Goal: Task Accomplishment & Management: Manage account settings

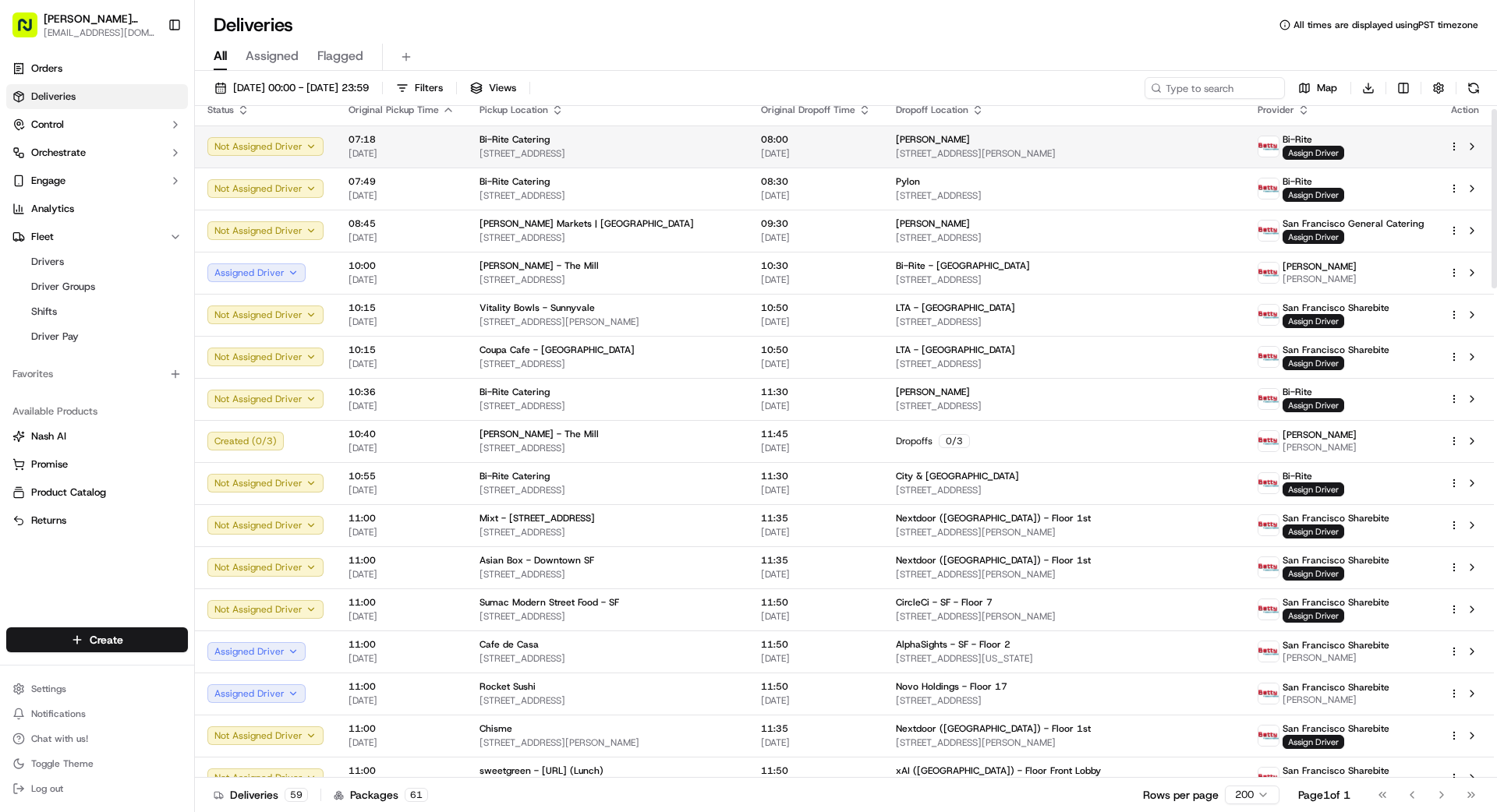
click at [473, 155] on td "Bi-Rite Catering [STREET_ADDRESS]" at bounding box center [607, 146] width 281 height 42
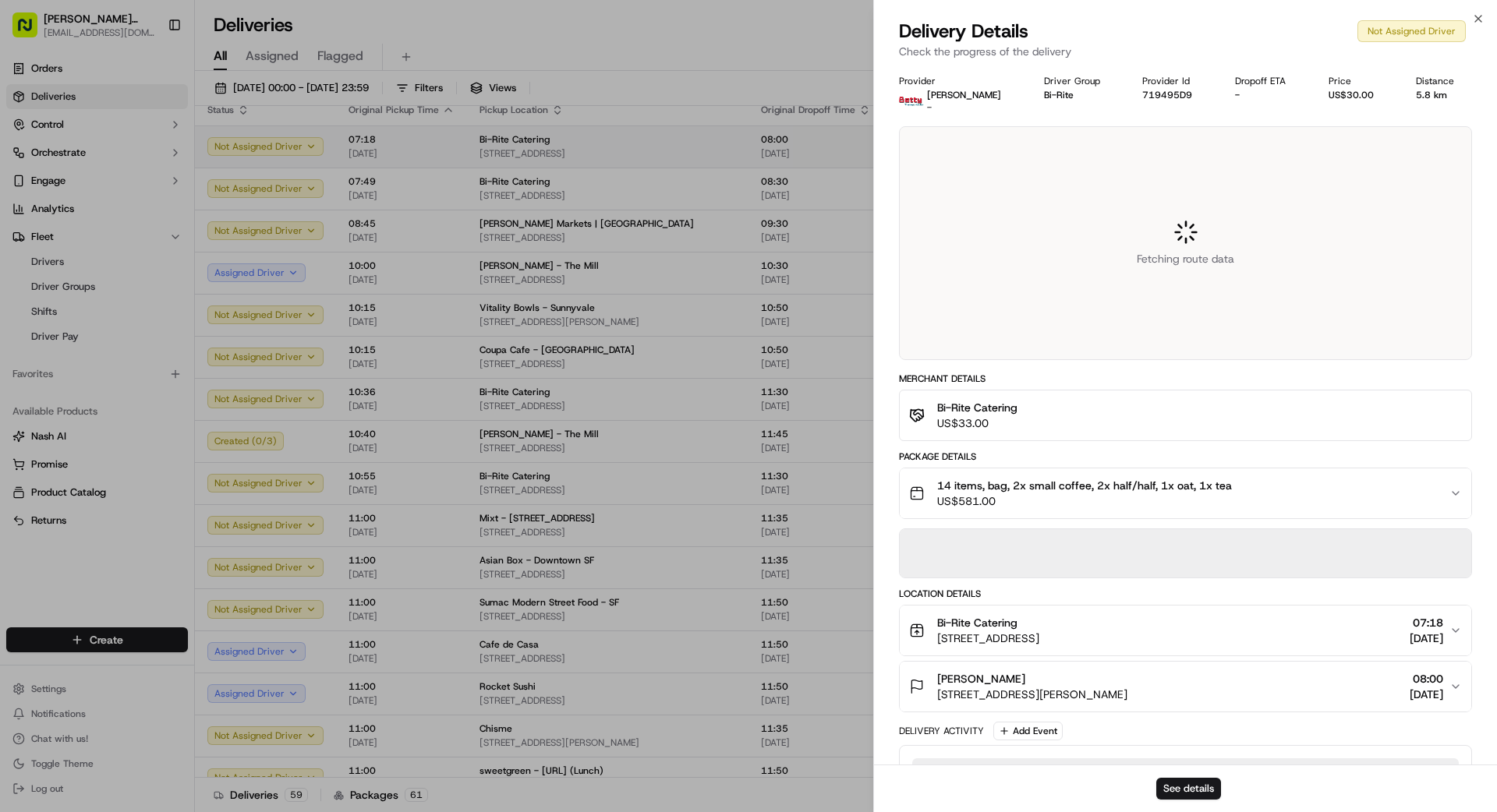
scroll to position [14, 0]
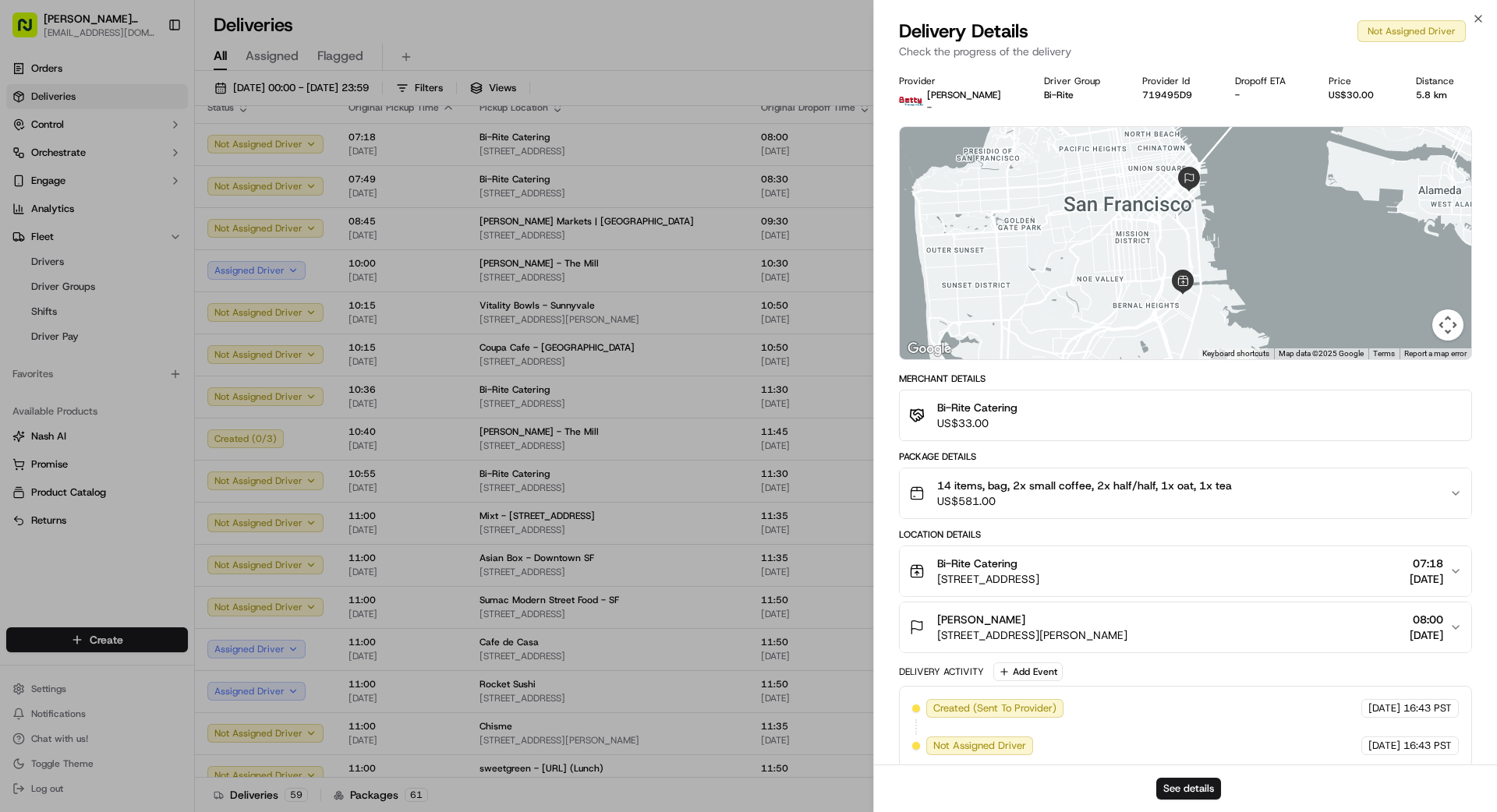
click at [1015, 494] on span "US$581.00" at bounding box center [1085, 501] width 295 height 16
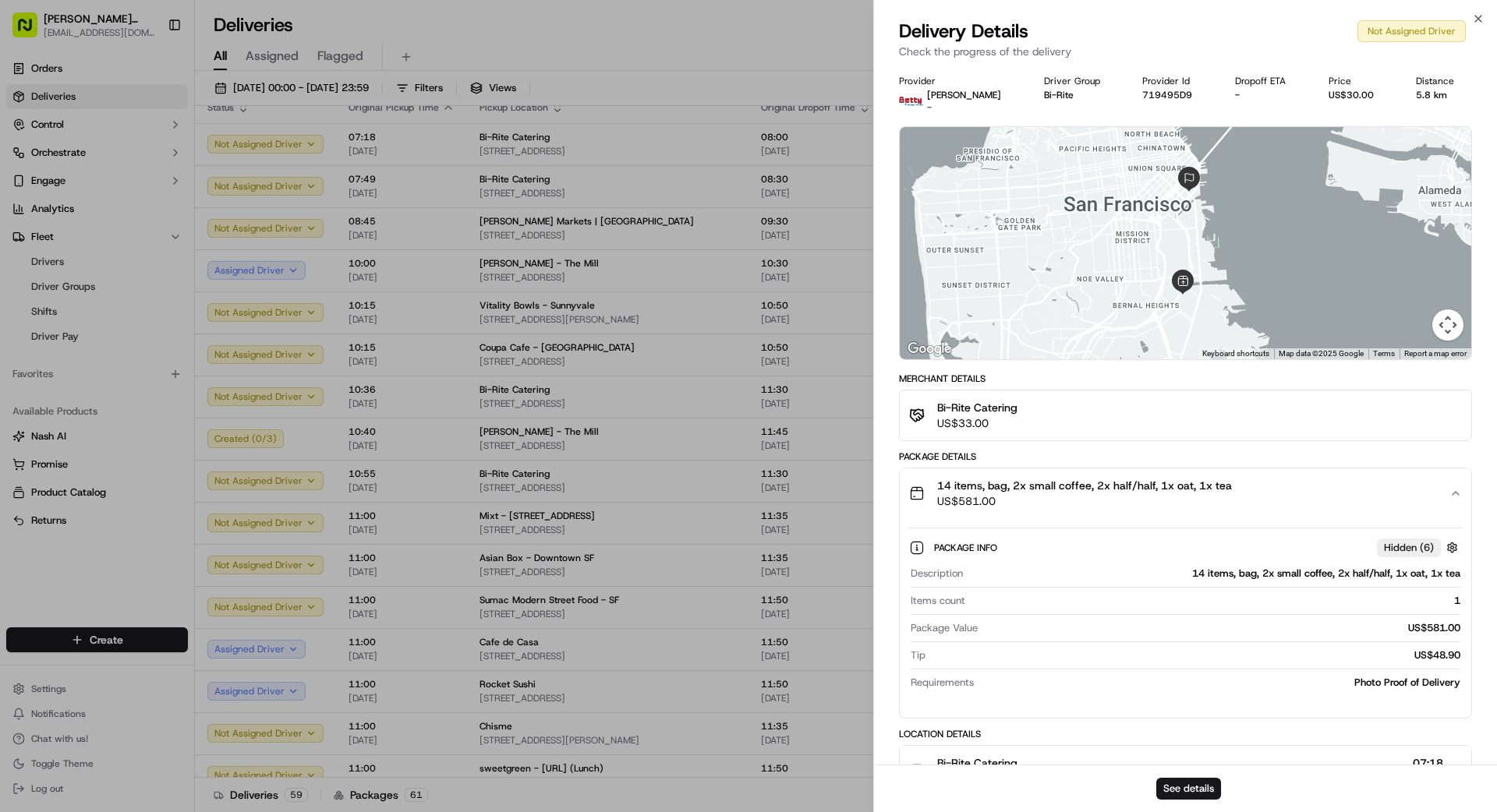
click at [1021, 497] on span "US$581.00" at bounding box center [1085, 501] width 295 height 16
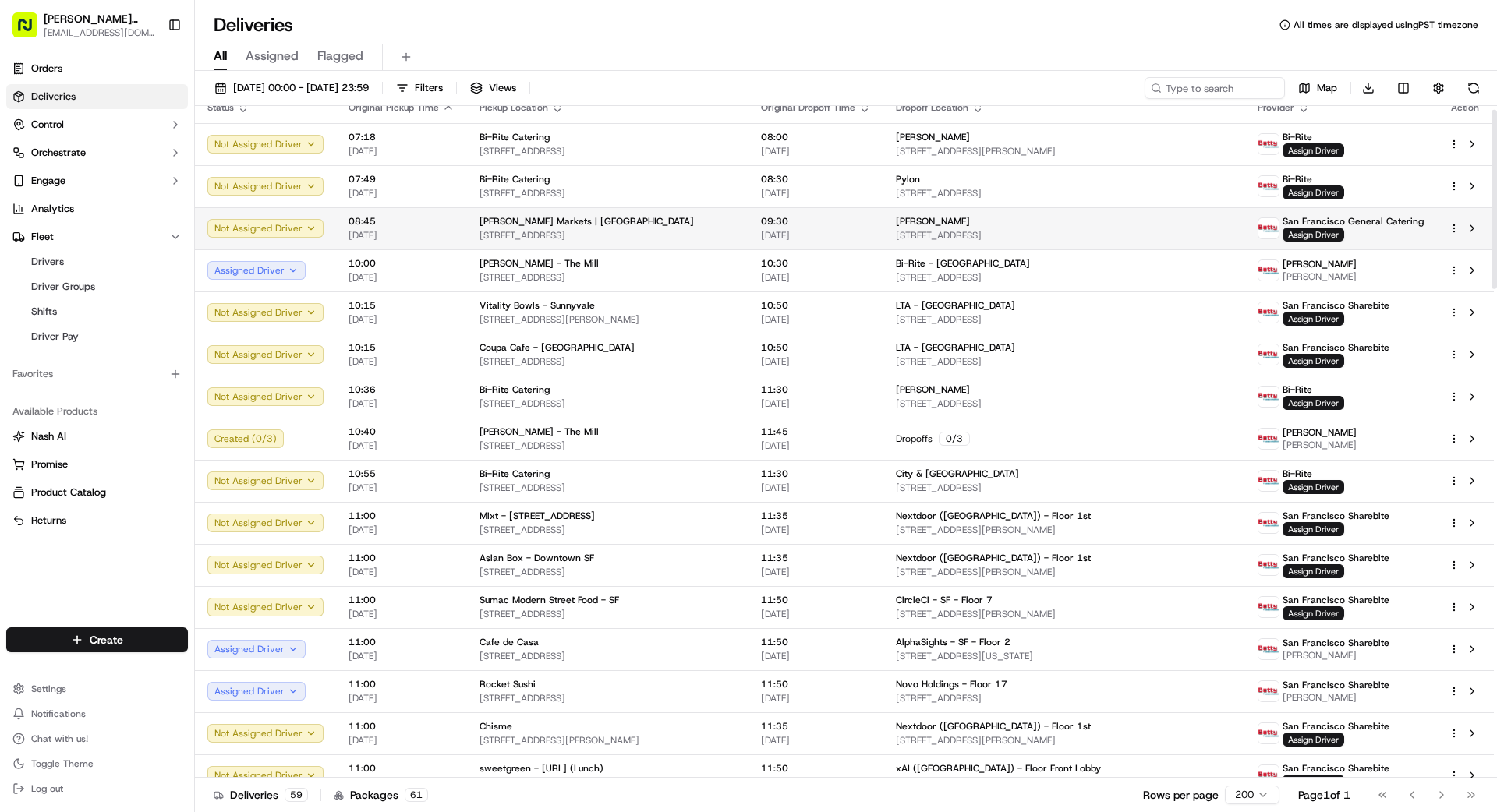
scroll to position [0, 0]
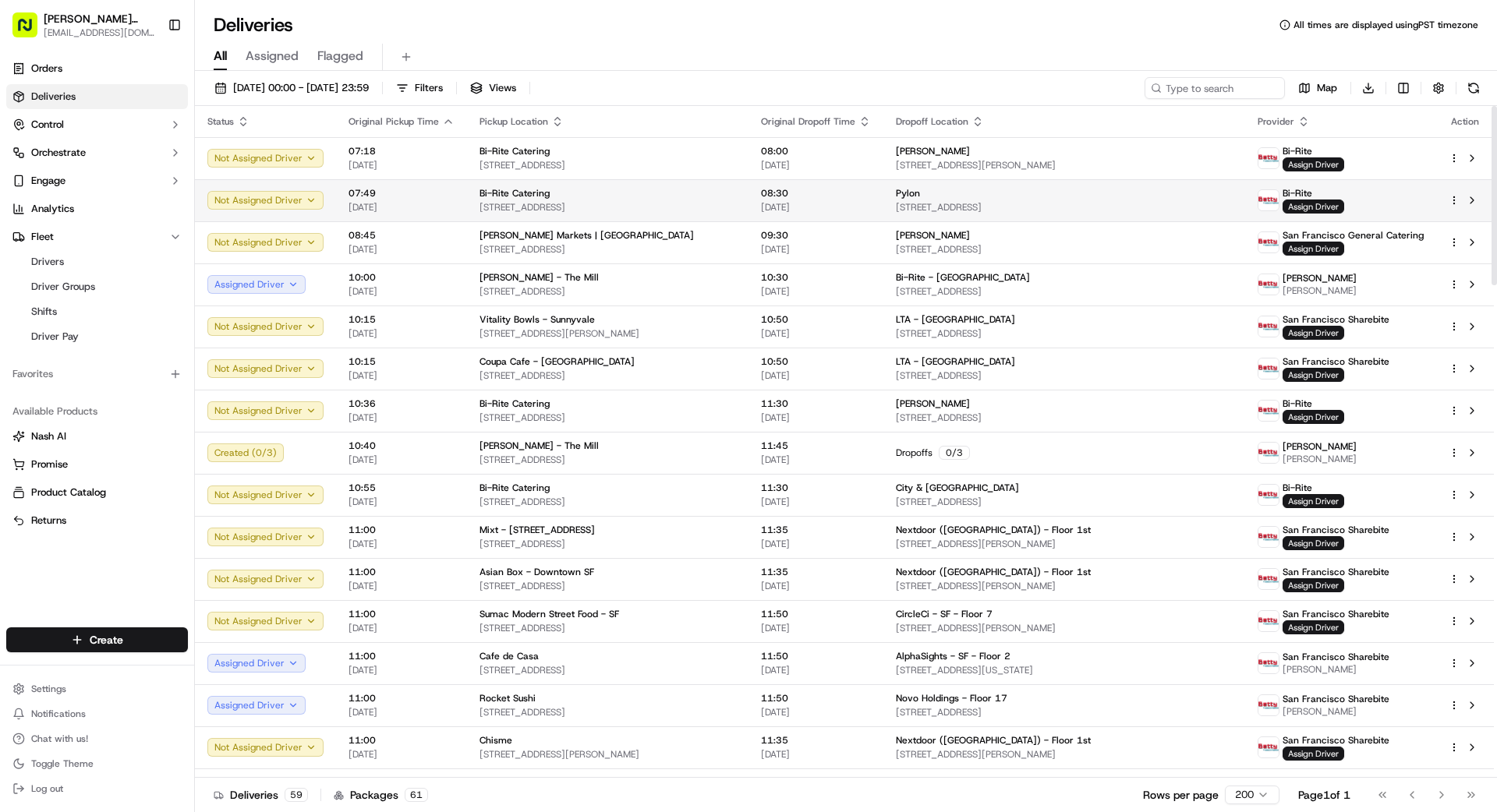
click at [672, 196] on div "Bi-Rite Catering" at bounding box center [607, 193] width 257 height 13
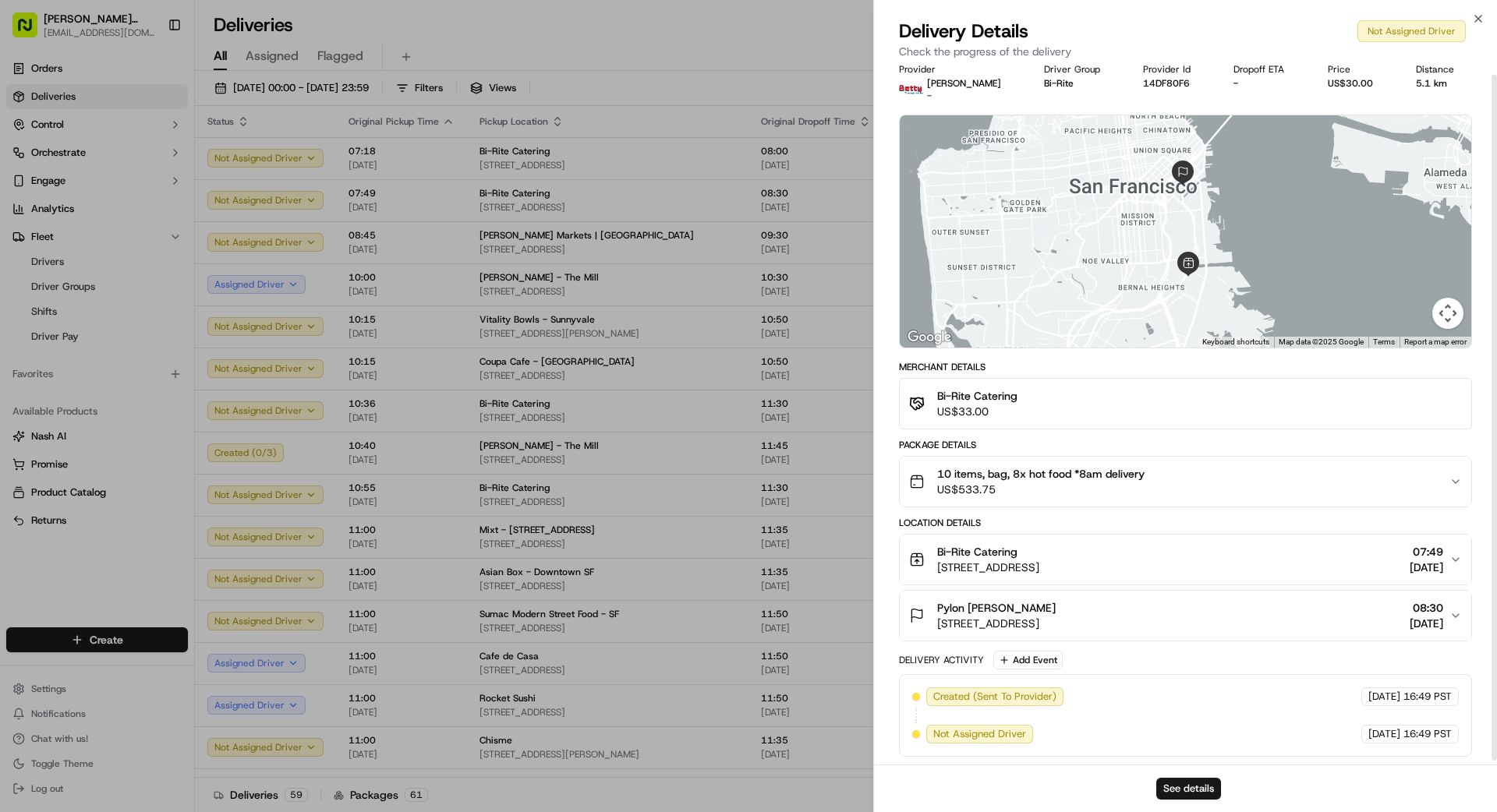
scroll to position [10, 0]
click at [1092, 485] on span "US$533.75" at bounding box center [1041, 492] width 207 height 16
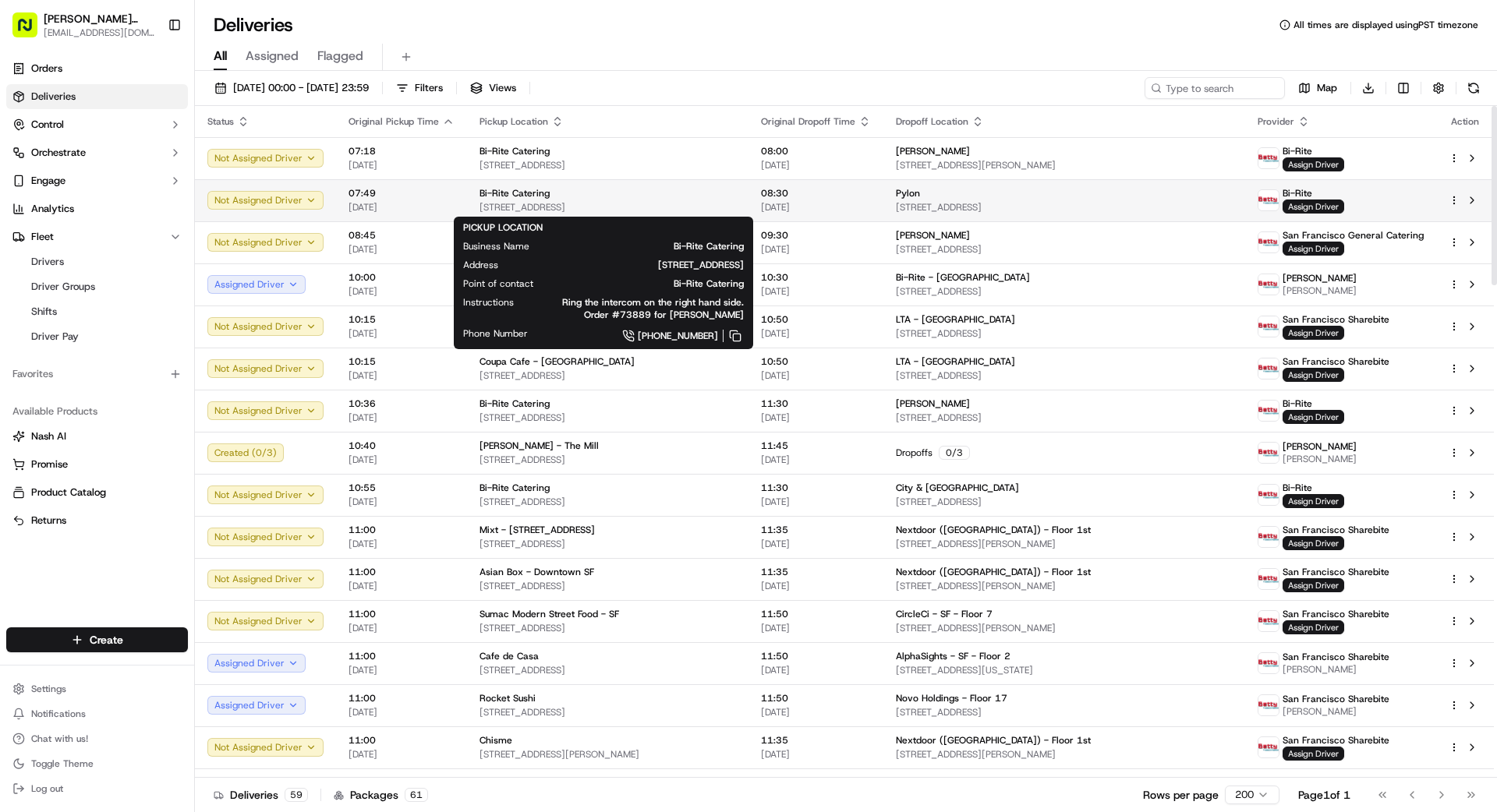
scroll to position [1, 0]
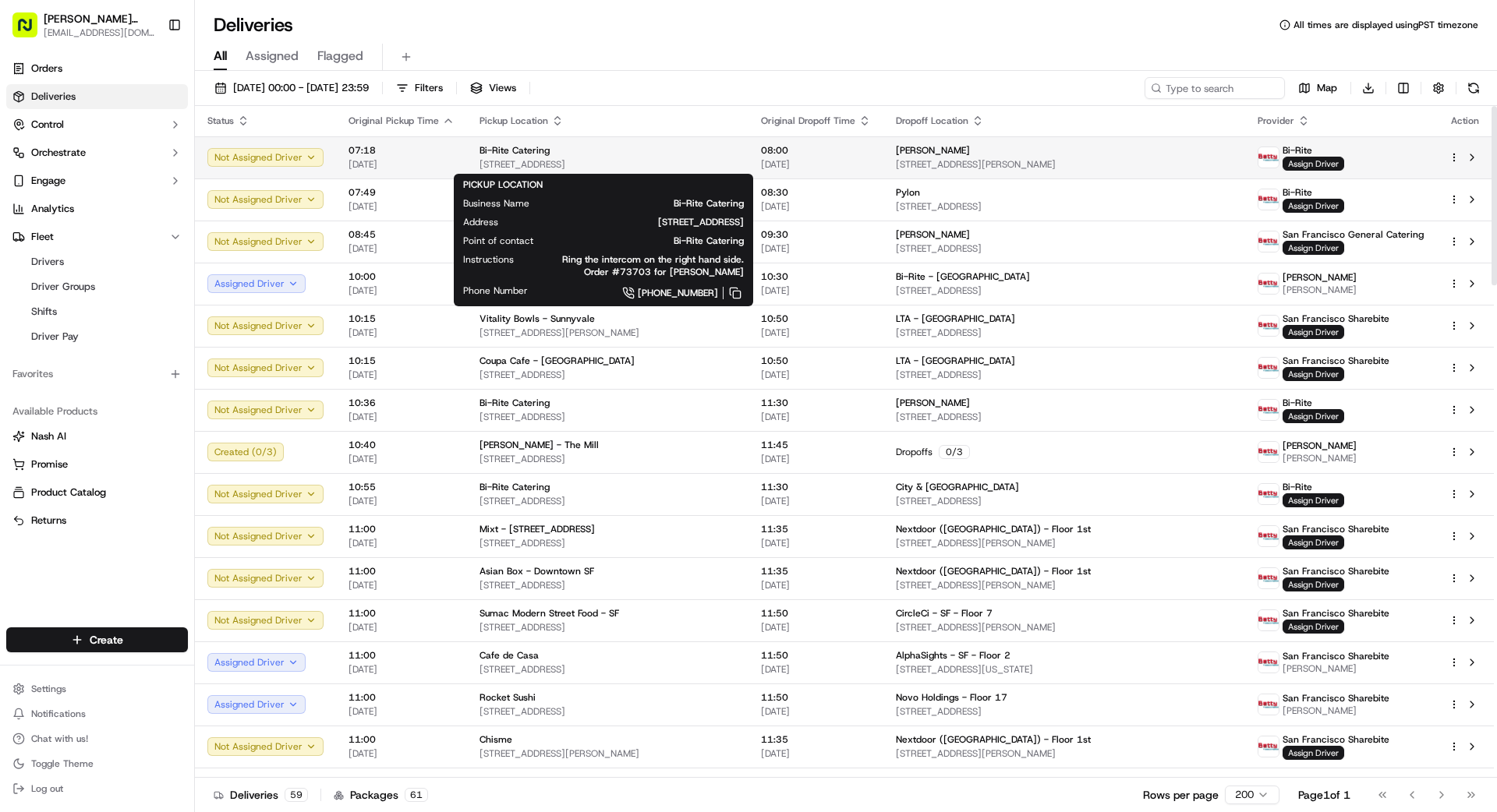
click at [641, 158] on span "[STREET_ADDRESS]" at bounding box center [607, 164] width 257 height 13
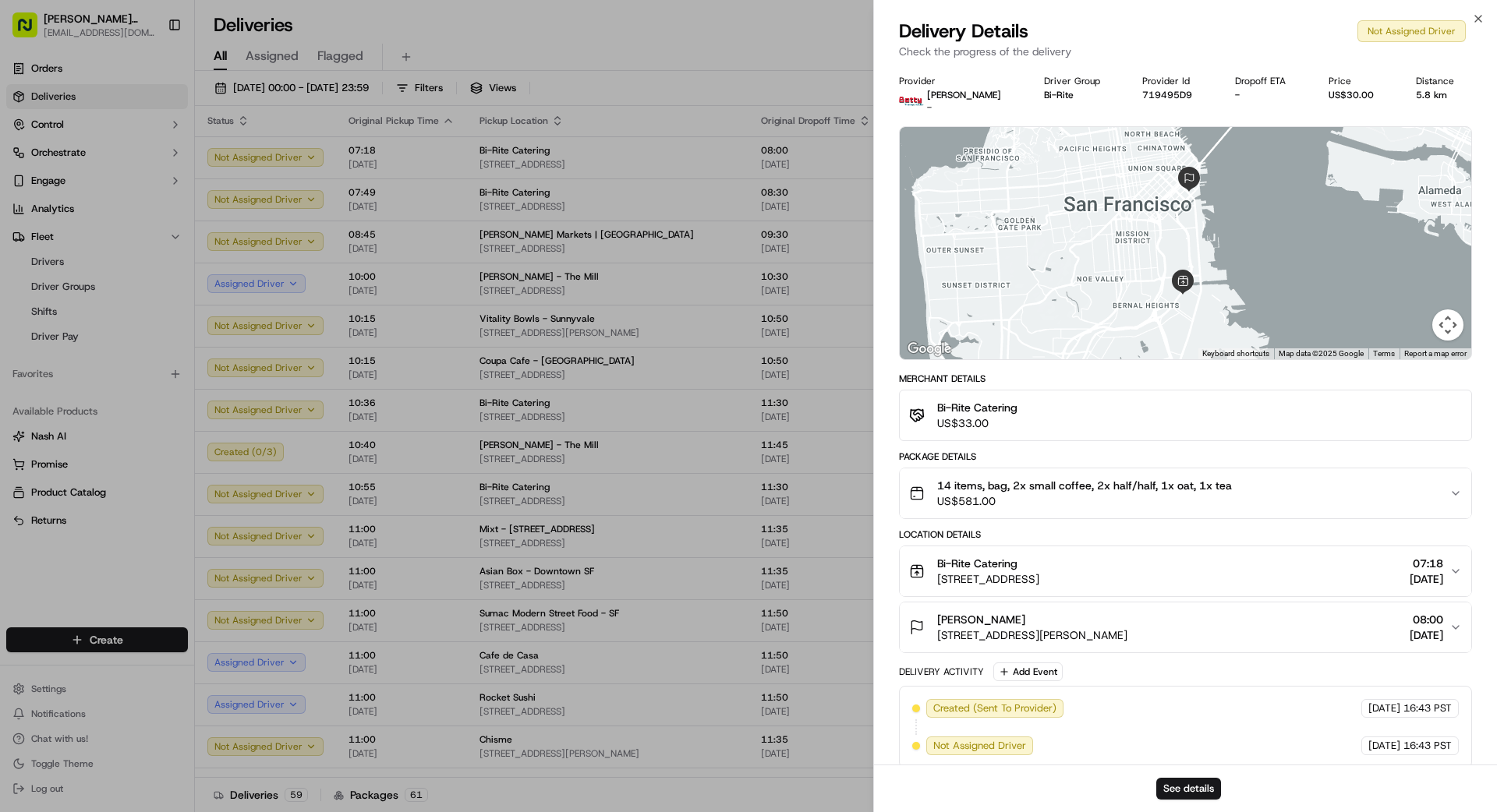
click at [1068, 499] on span "US$581.00" at bounding box center [1085, 501] width 295 height 16
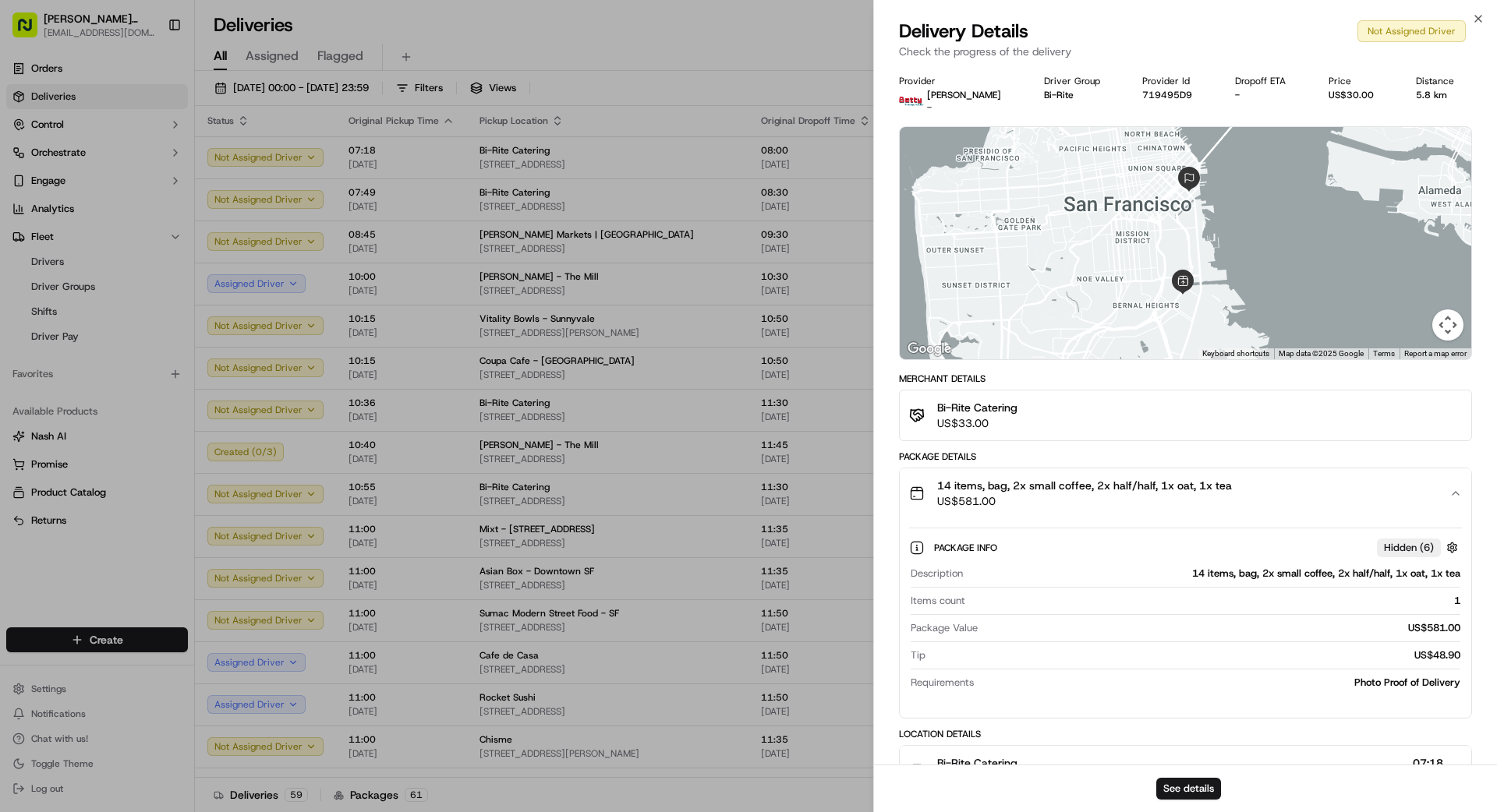
click at [1068, 498] on span "US$581.00" at bounding box center [1085, 501] width 295 height 16
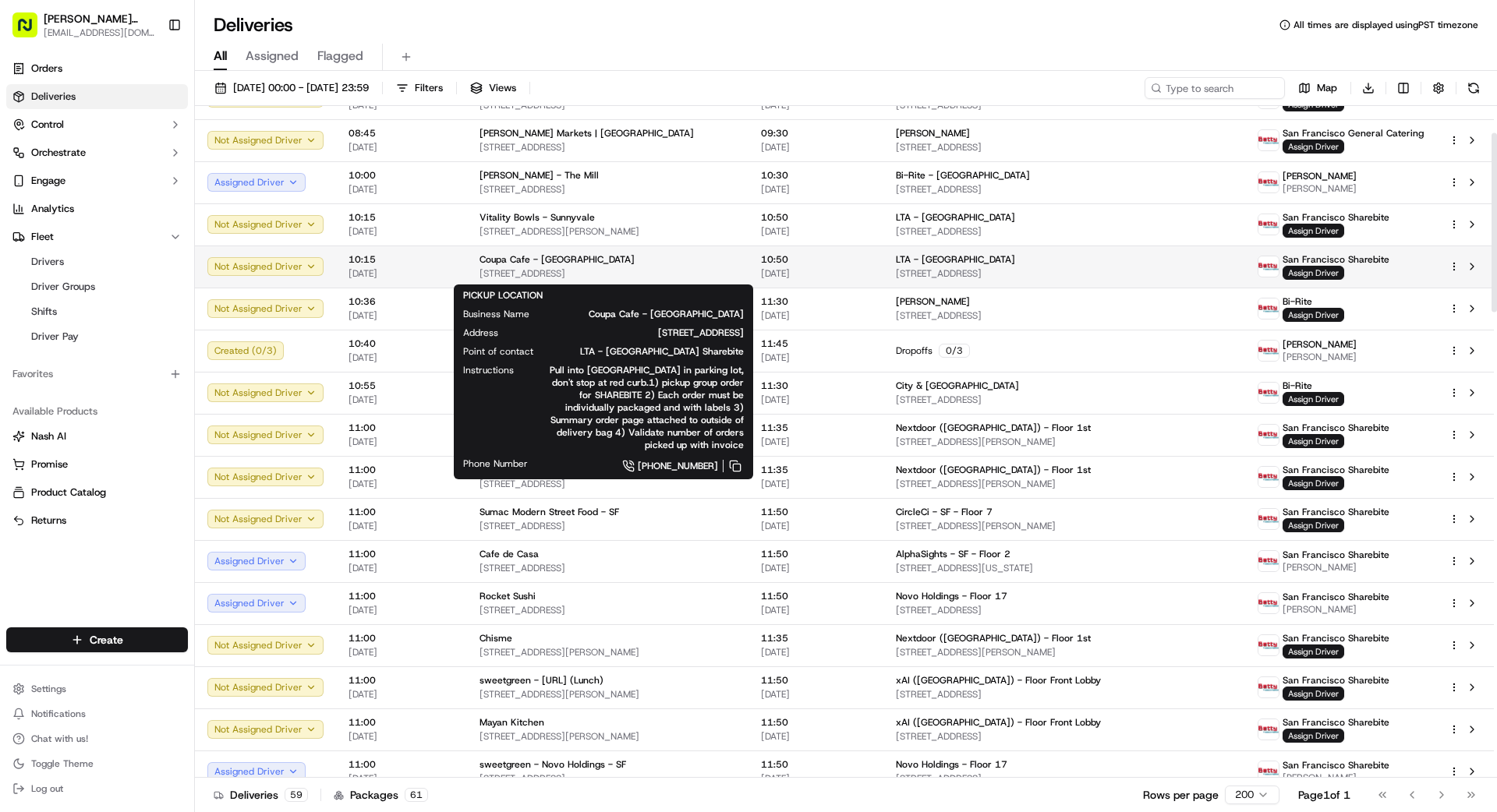
scroll to position [112, 0]
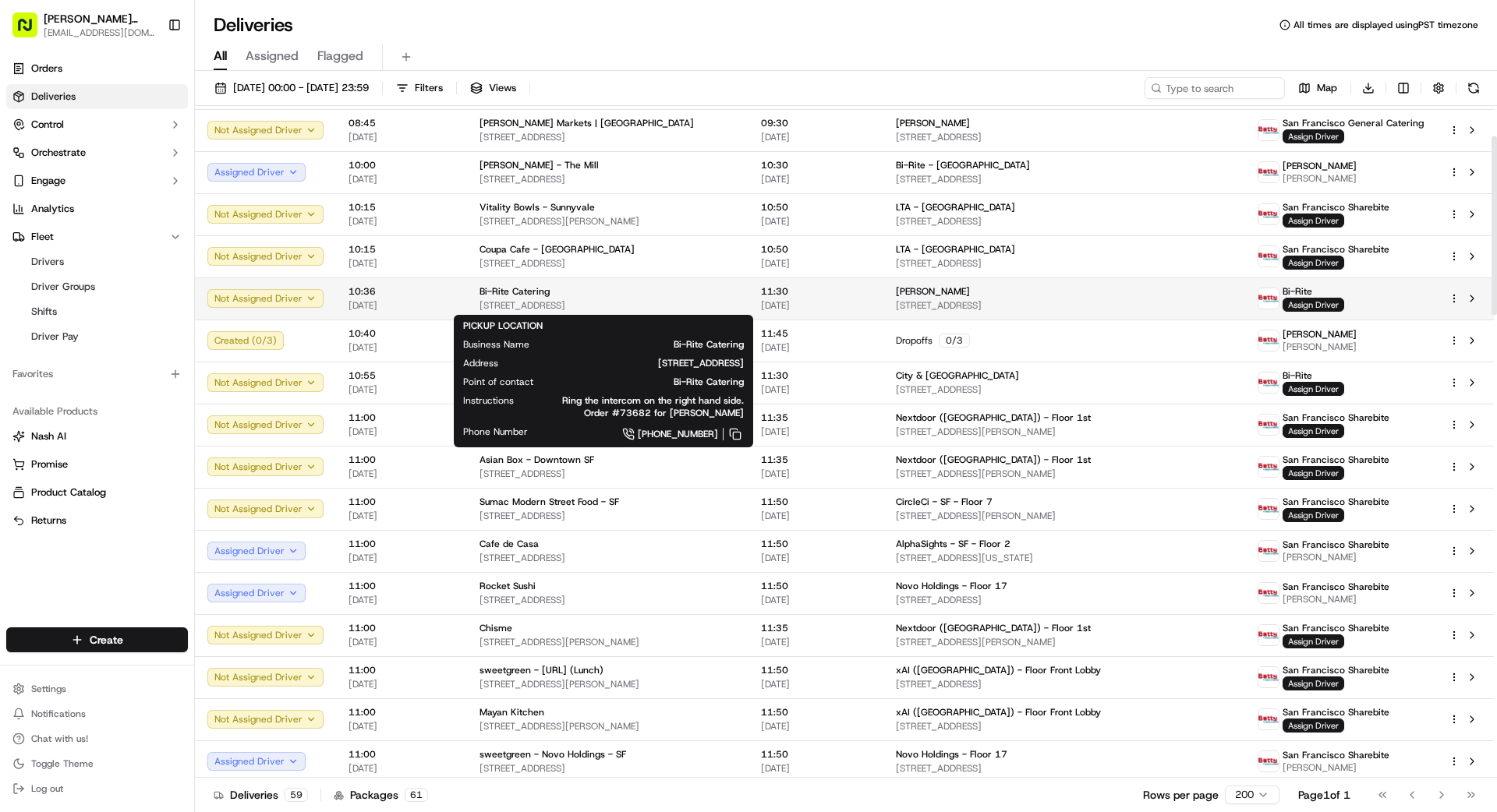
click at [684, 304] on span "[STREET_ADDRESS]" at bounding box center [607, 305] width 257 height 13
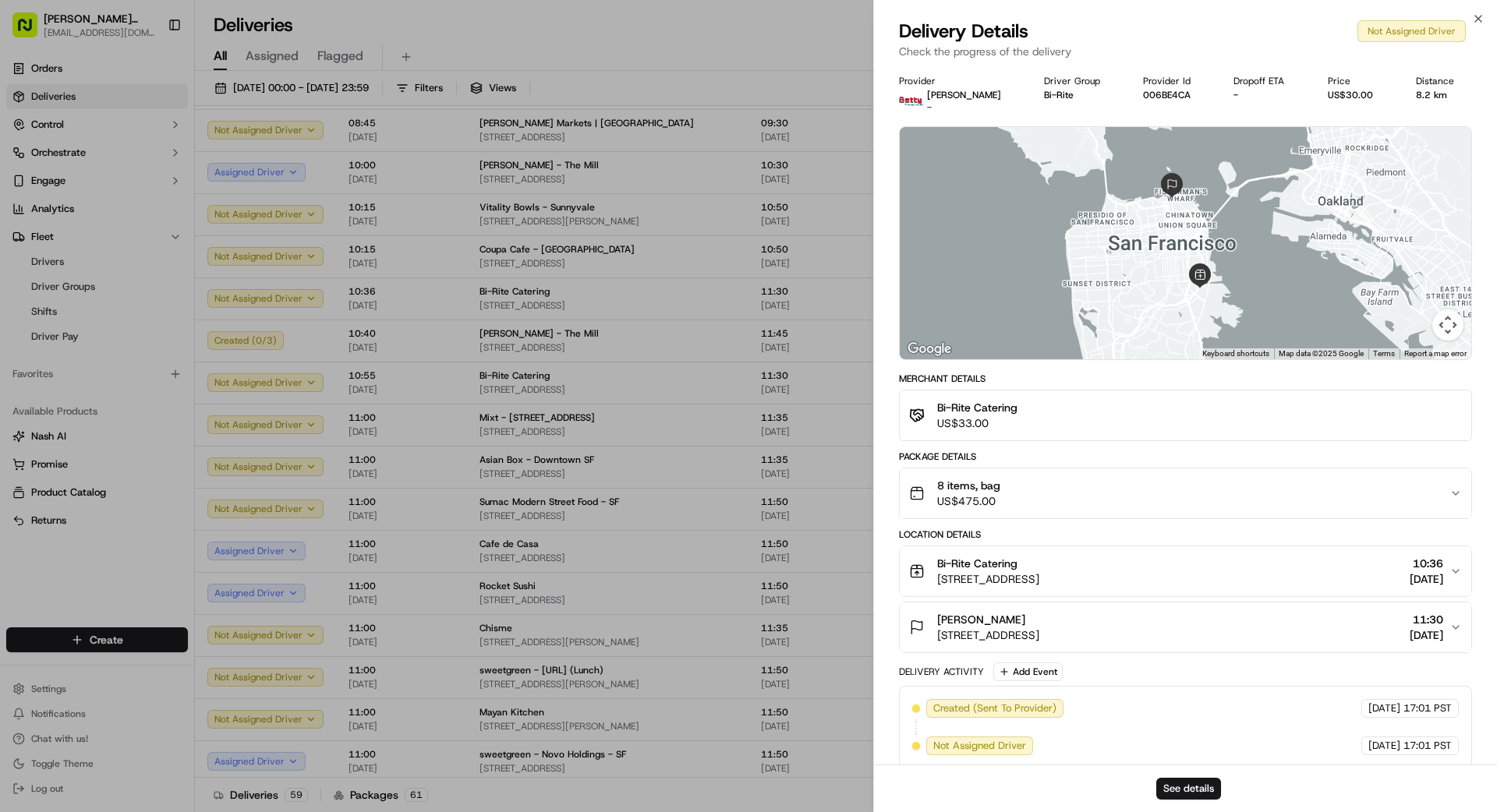
click at [1000, 500] on div "8 items, bag US$475.00" at bounding box center [1179, 494] width 540 height 31
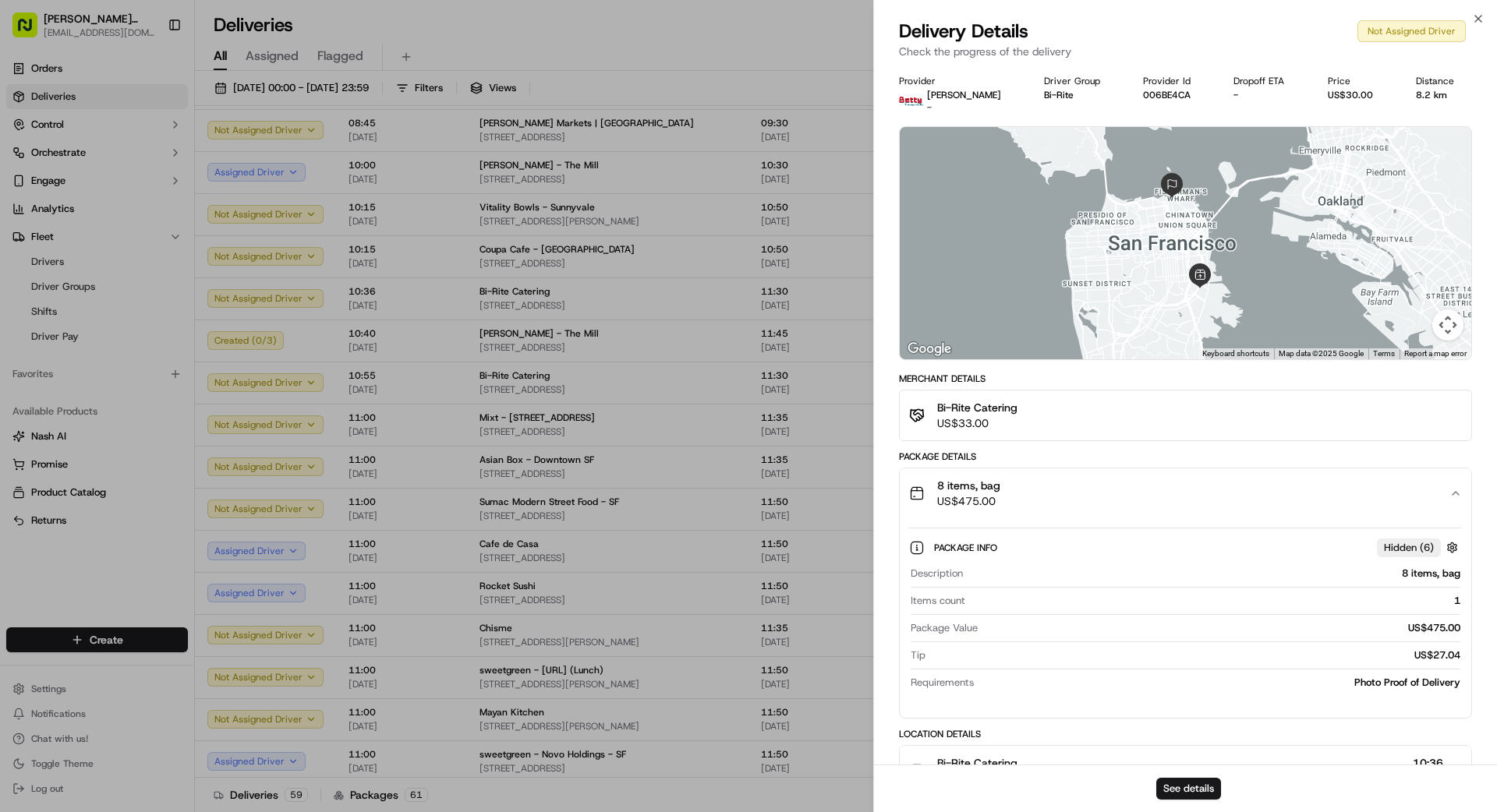
click at [1003, 498] on div "8 items, bag US$475.00" at bounding box center [1179, 494] width 540 height 31
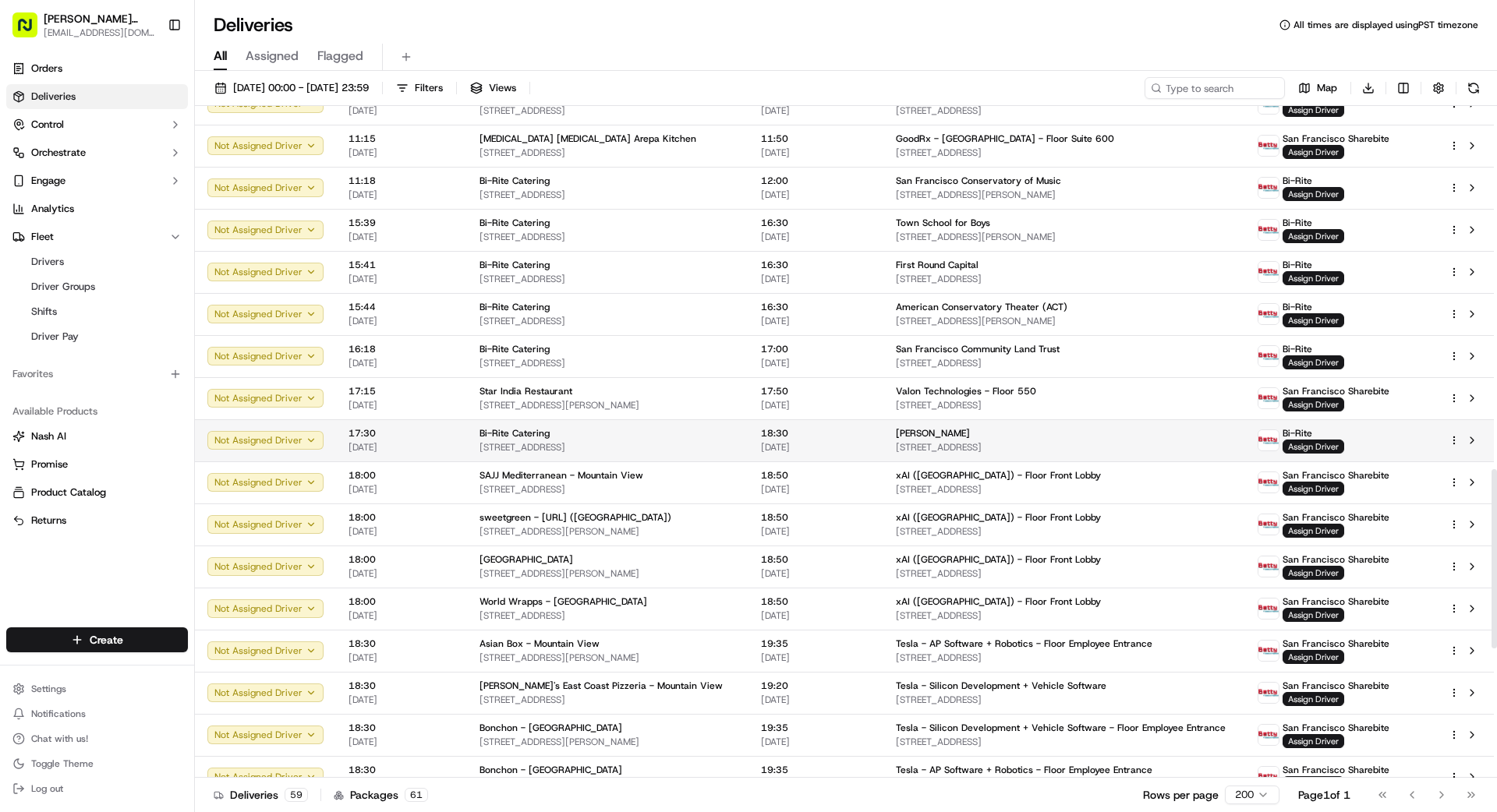
scroll to position [1366, 0]
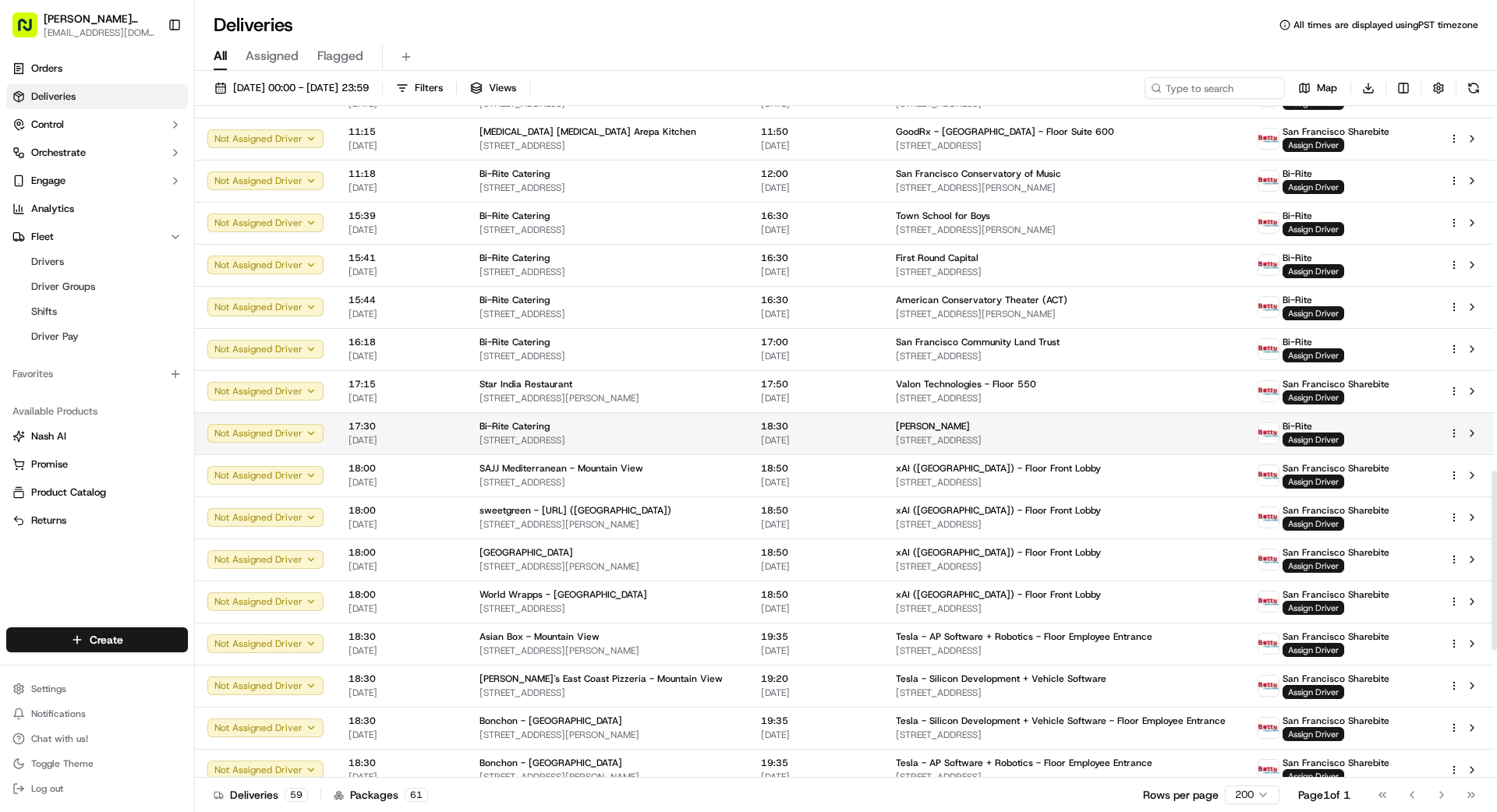
click at [818, 445] on span "[DATE]" at bounding box center [815, 440] width 110 height 13
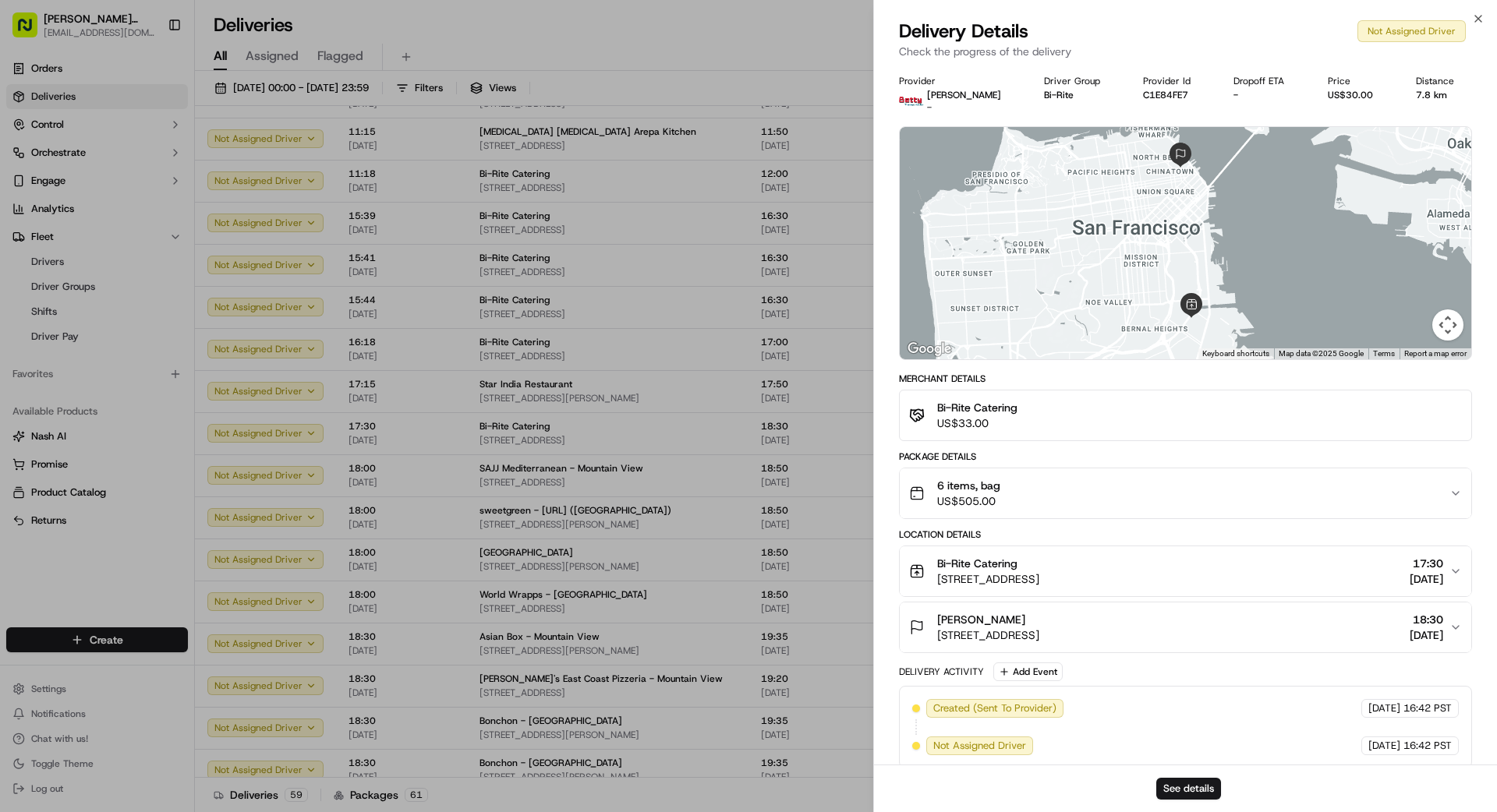
click at [1057, 488] on div "6 items, bag US$505.00" at bounding box center [1179, 494] width 540 height 31
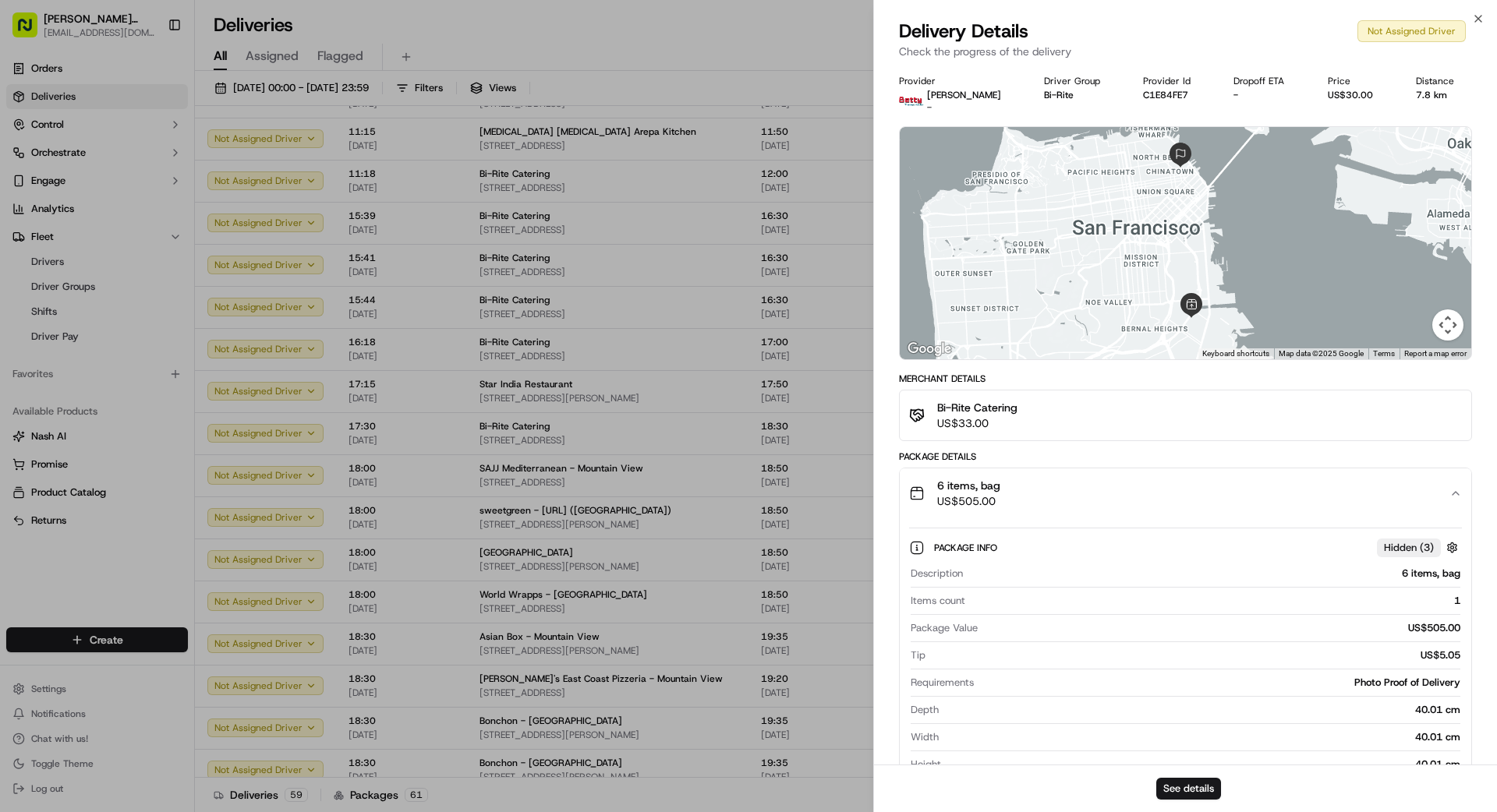
click at [1057, 488] on div "6 items, bag US$505.00" at bounding box center [1179, 494] width 540 height 31
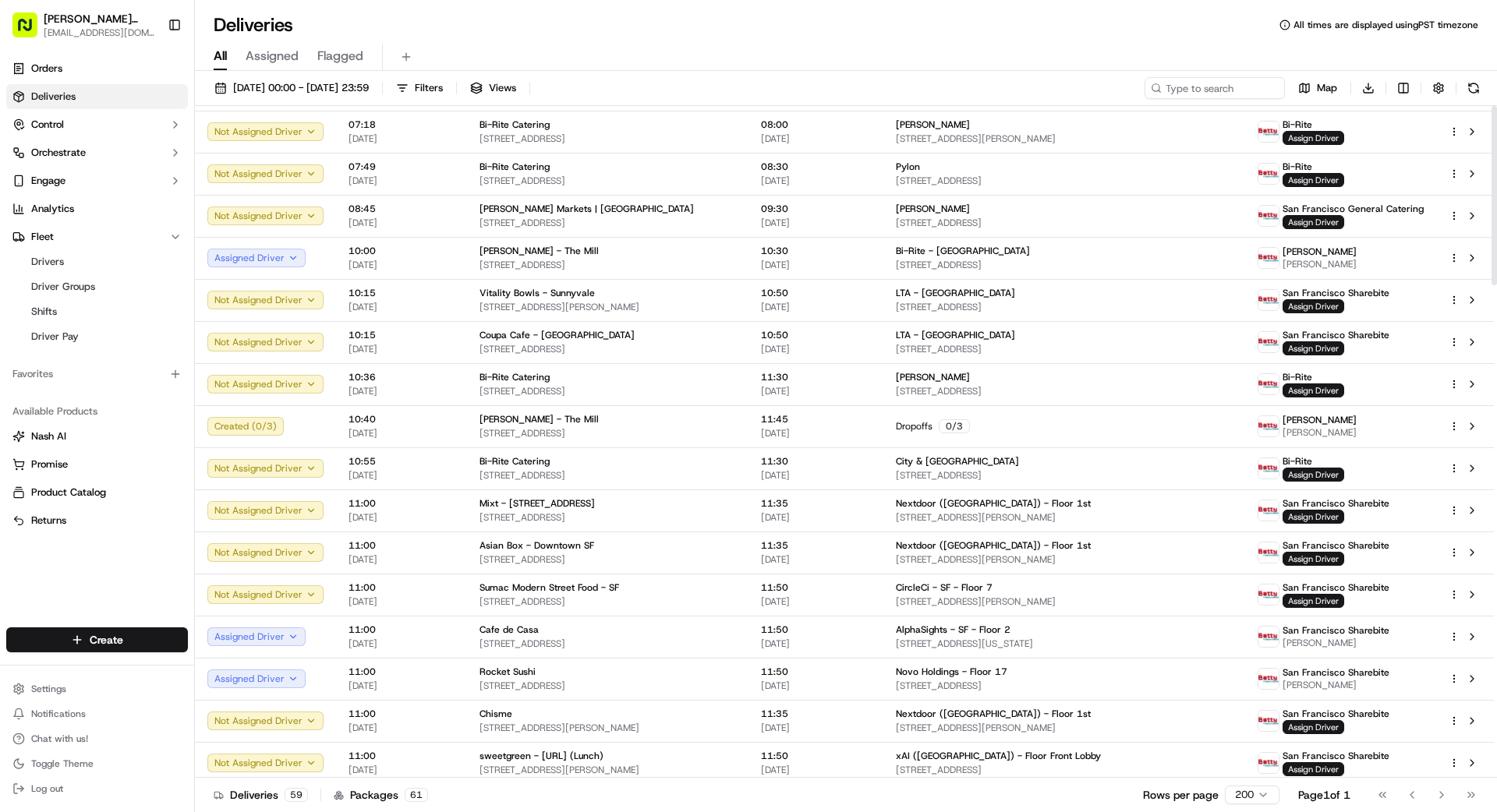
scroll to position [0, 0]
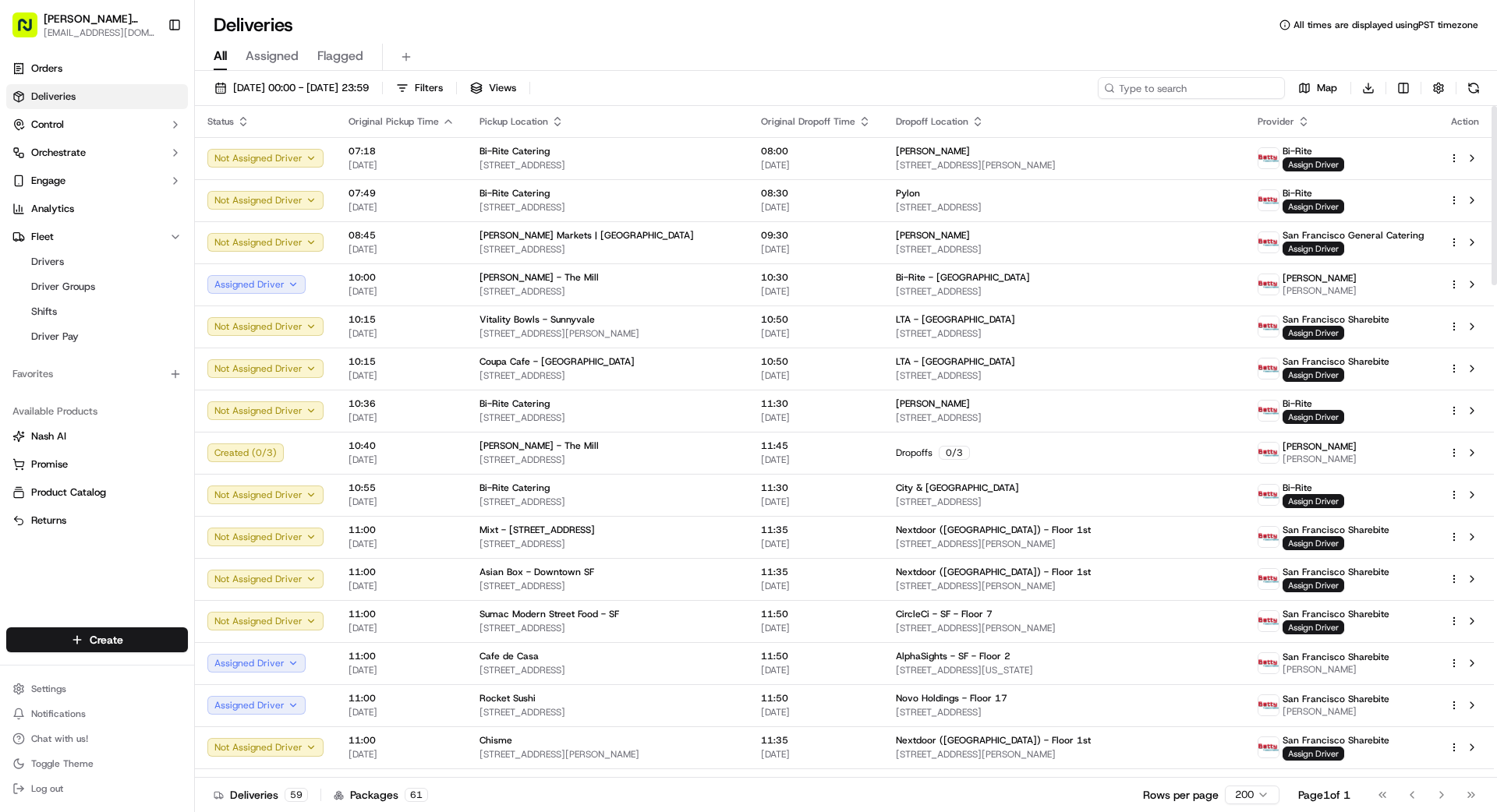
click at [1190, 92] on input at bounding box center [1191, 88] width 187 height 21
type input "130"
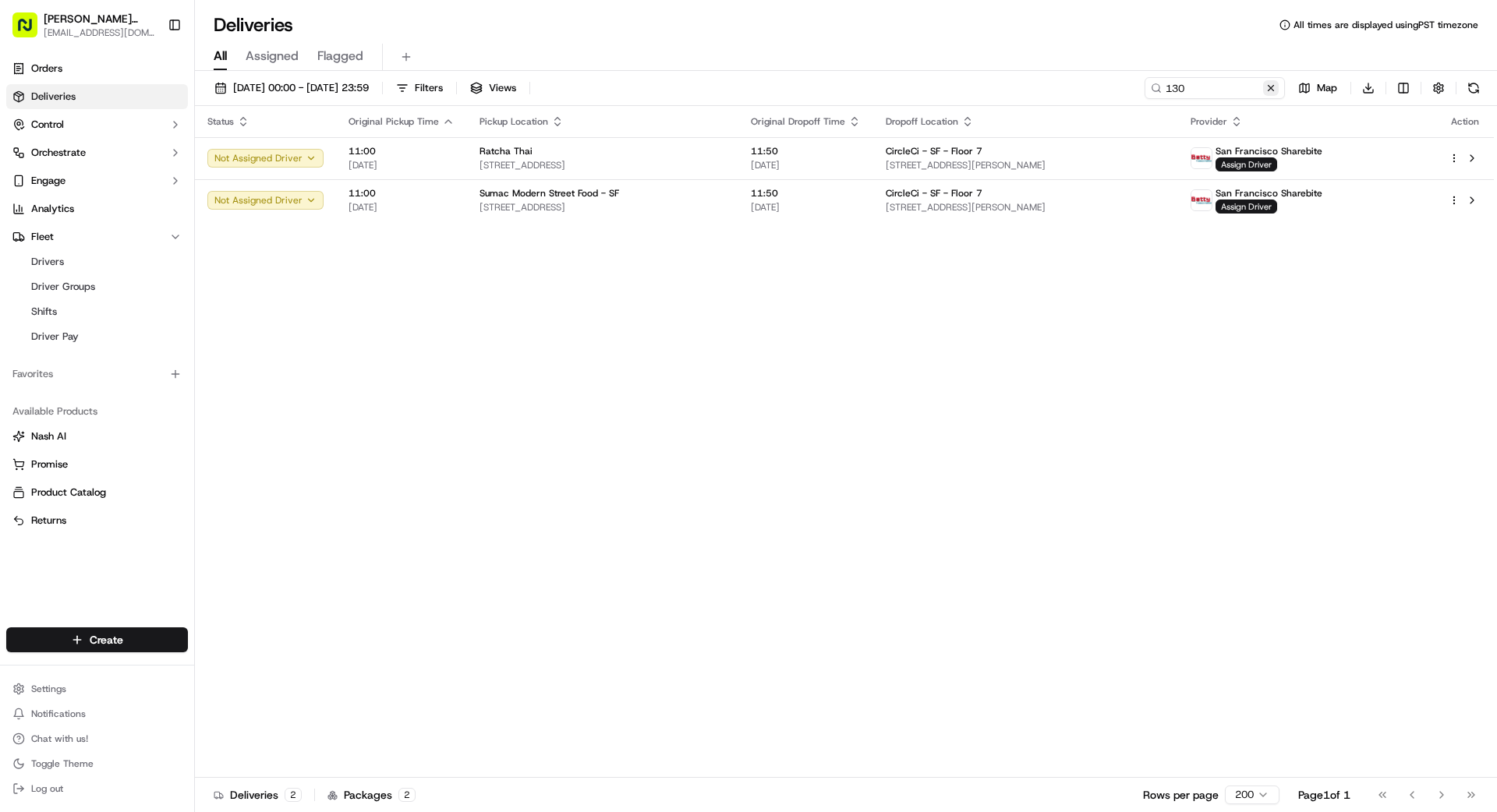
click at [1269, 87] on button at bounding box center [1271, 88] width 16 height 16
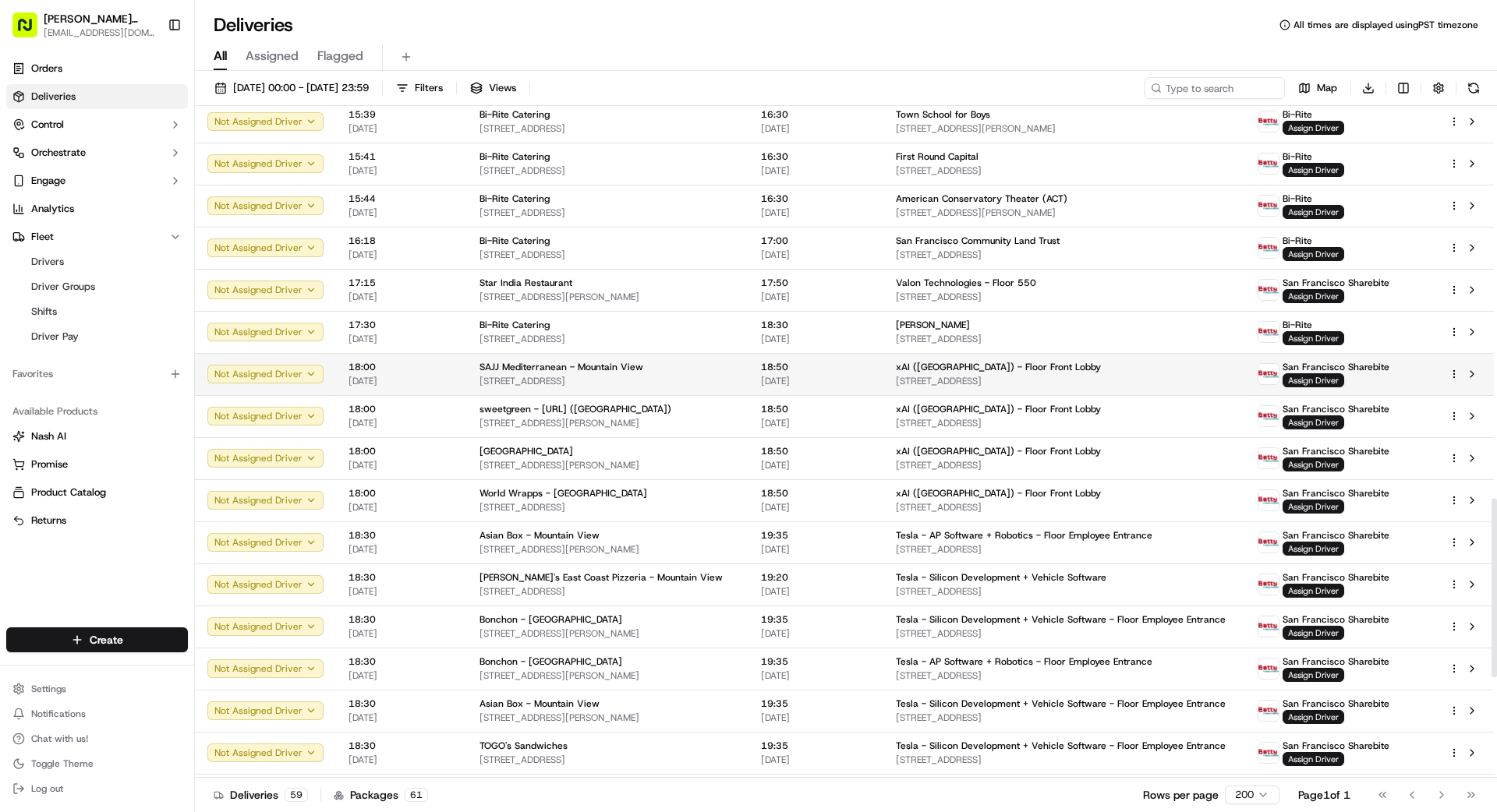
scroll to position [1463, 0]
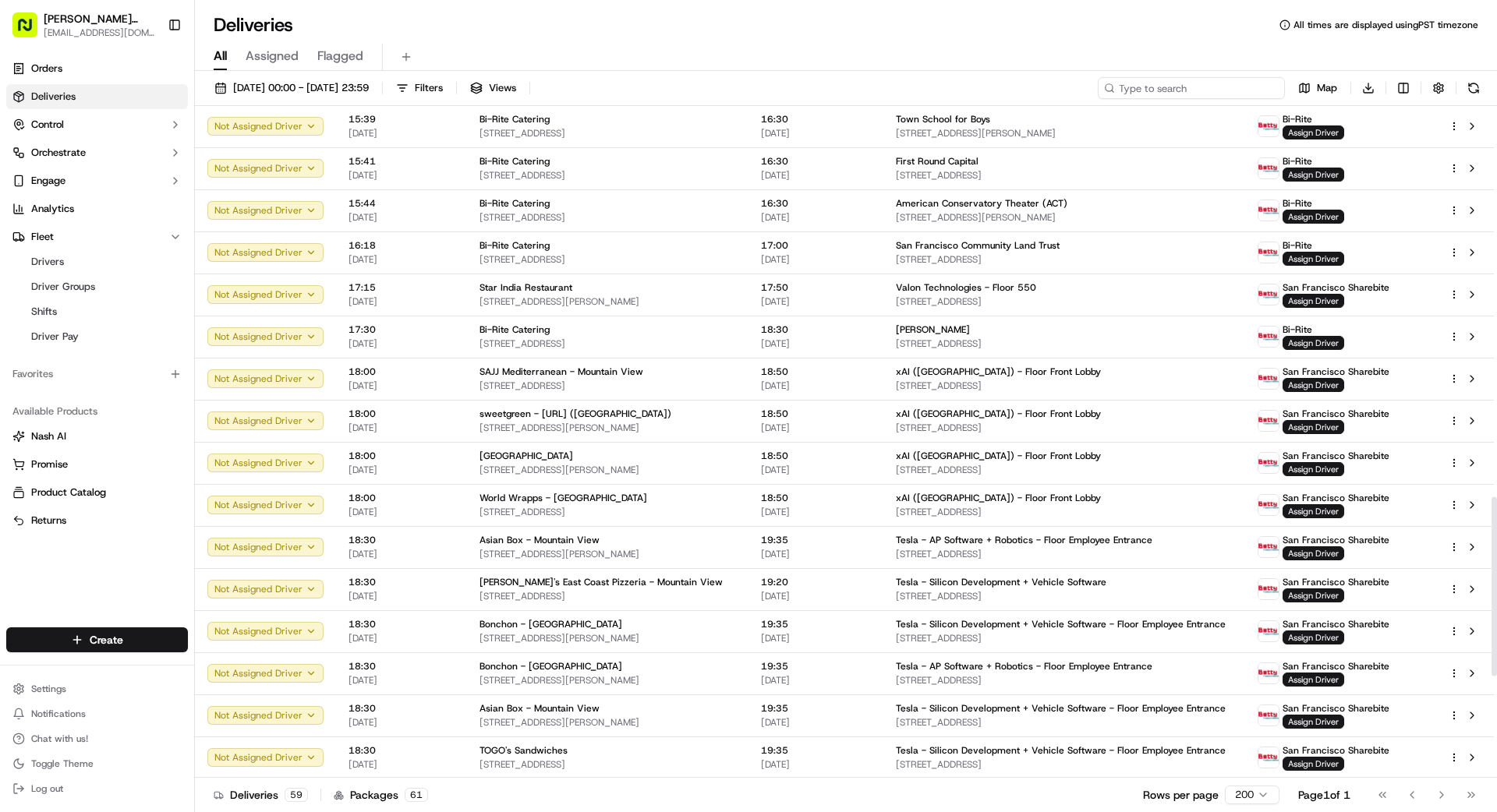
click at [1208, 87] on input at bounding box center [1191, 88] width 187 height 21
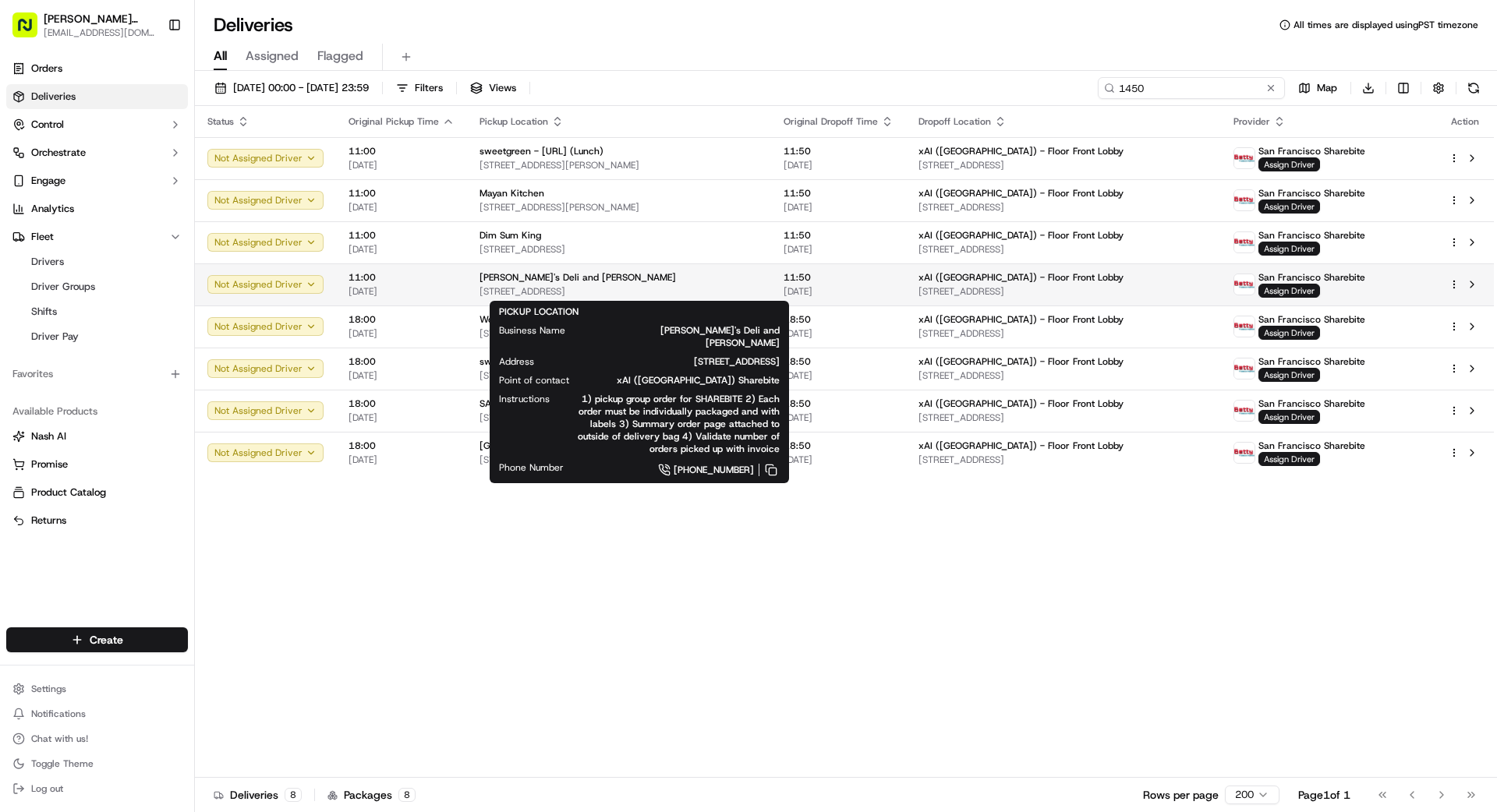
type input "1450"
click at [626, 276] on div "[PERSON_NAME]'s Deli and [PERSON_NAME]" at bounding box center [619, 277] width 279 height 13
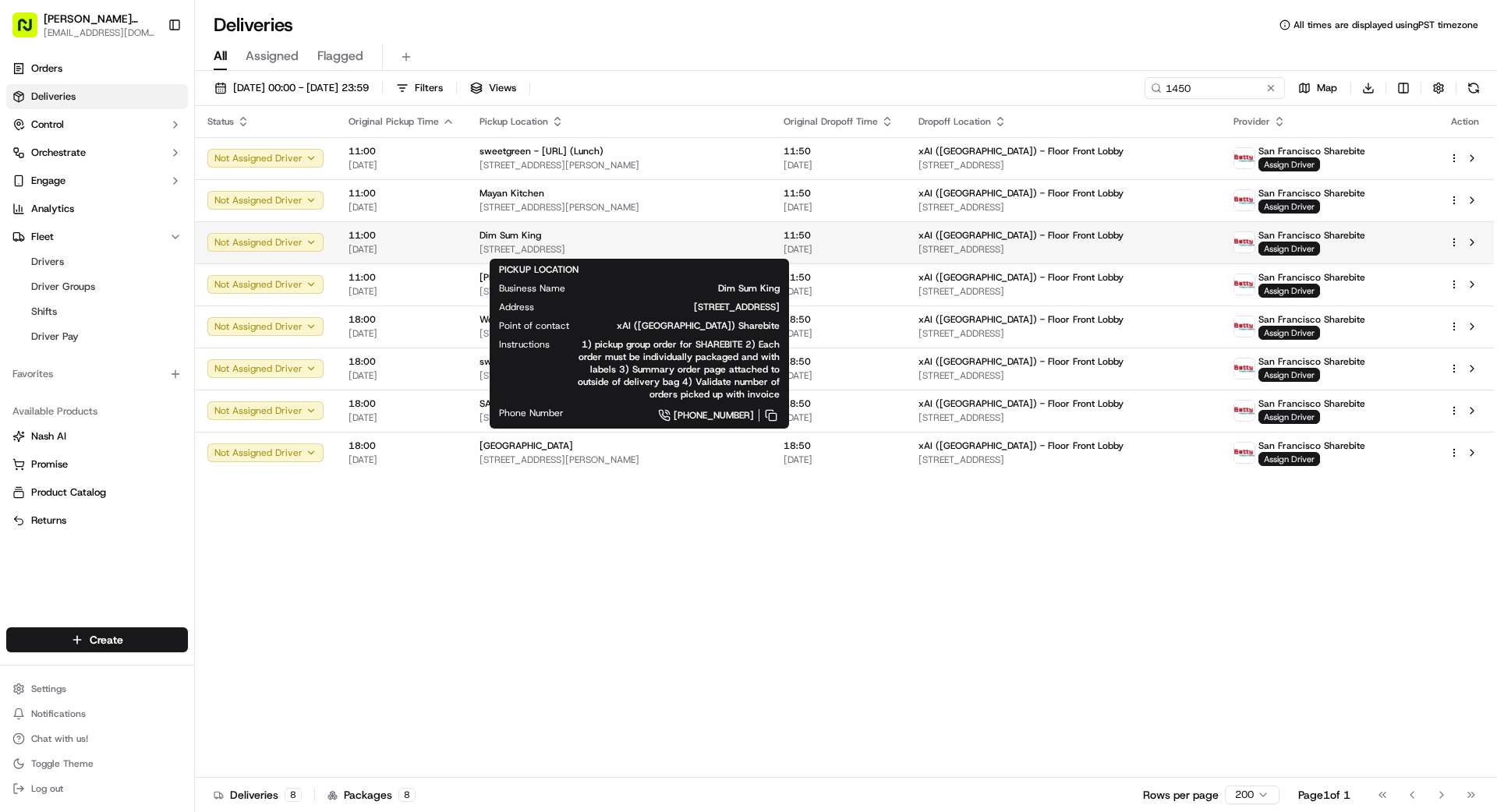
click at [603, 238] on div "Dim Sum King" at bounding box center [619, 235] width 279 height 13
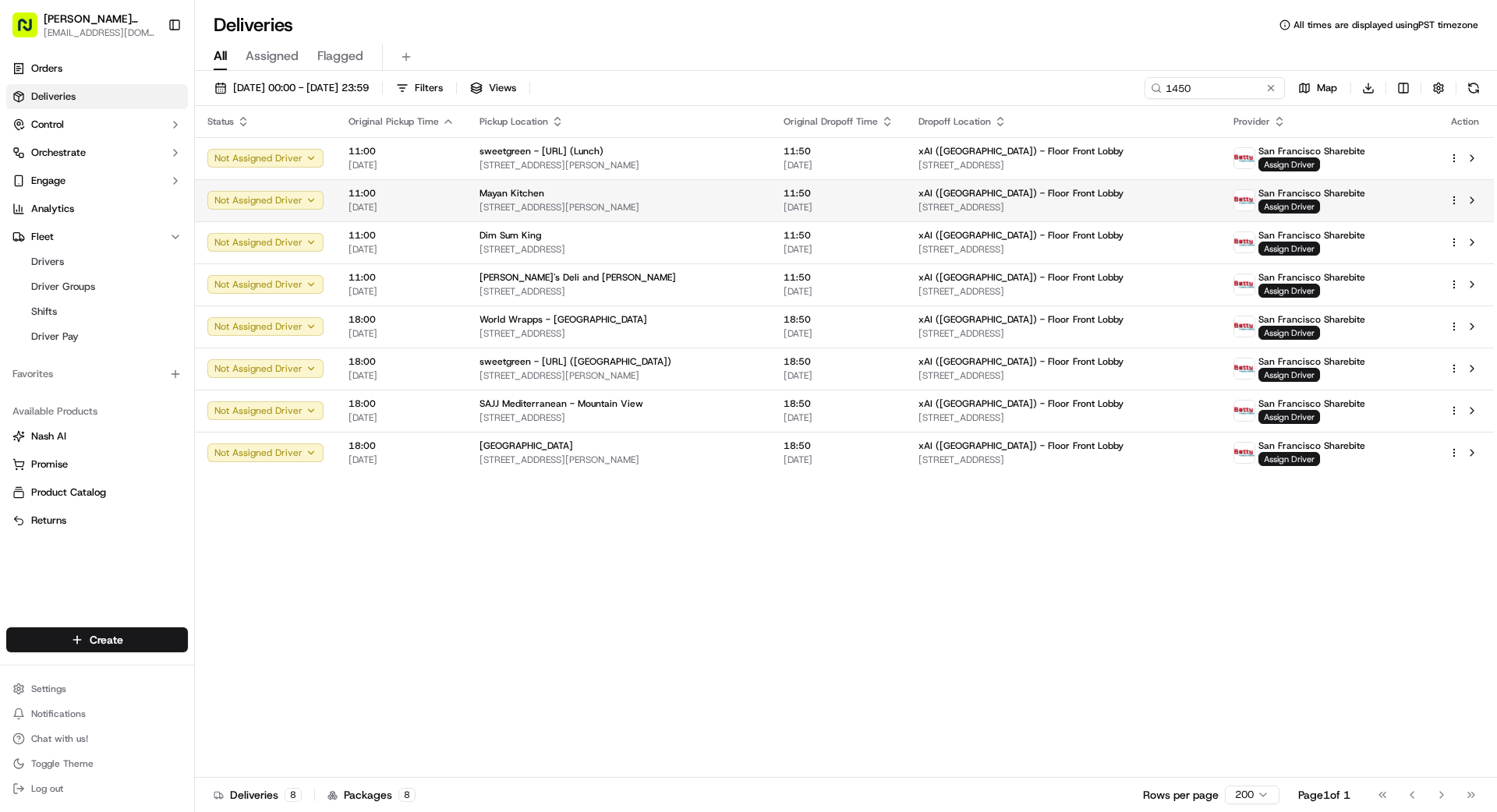
click at [609, 201] on span "[STREET_ADDRESS][PERSON_NAME]" at bounding box center [619, 207] width 279 height 13
click at [1305, 203] on span "Assign Driver" at bounding box center [1289, 206] width 62 height 14
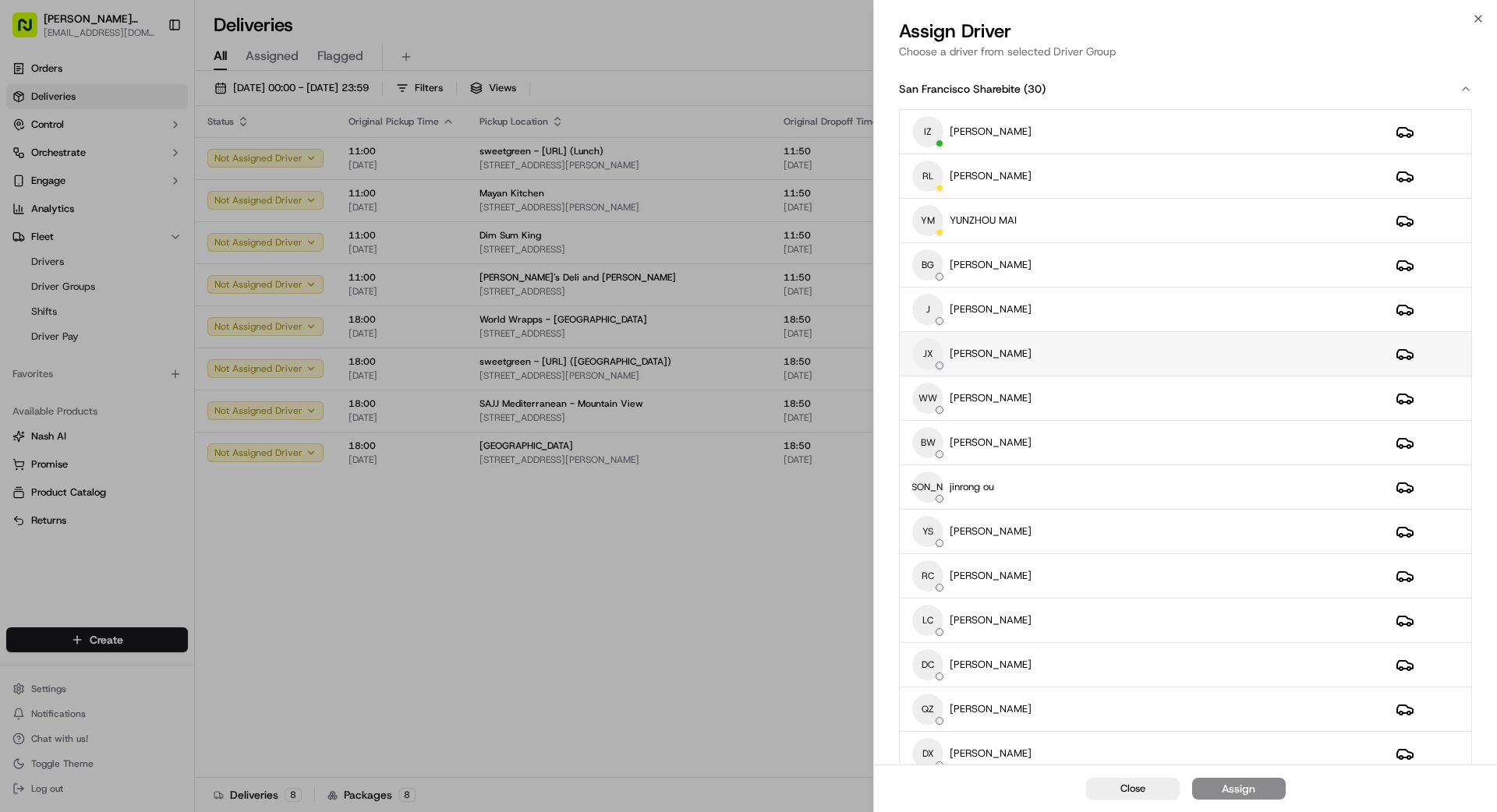
scroll to position [1, 0]
click at [1105, 387] on div "WW weishing [PERSON_NAME]" at bounding box center [1142, 397] width 459 height 31
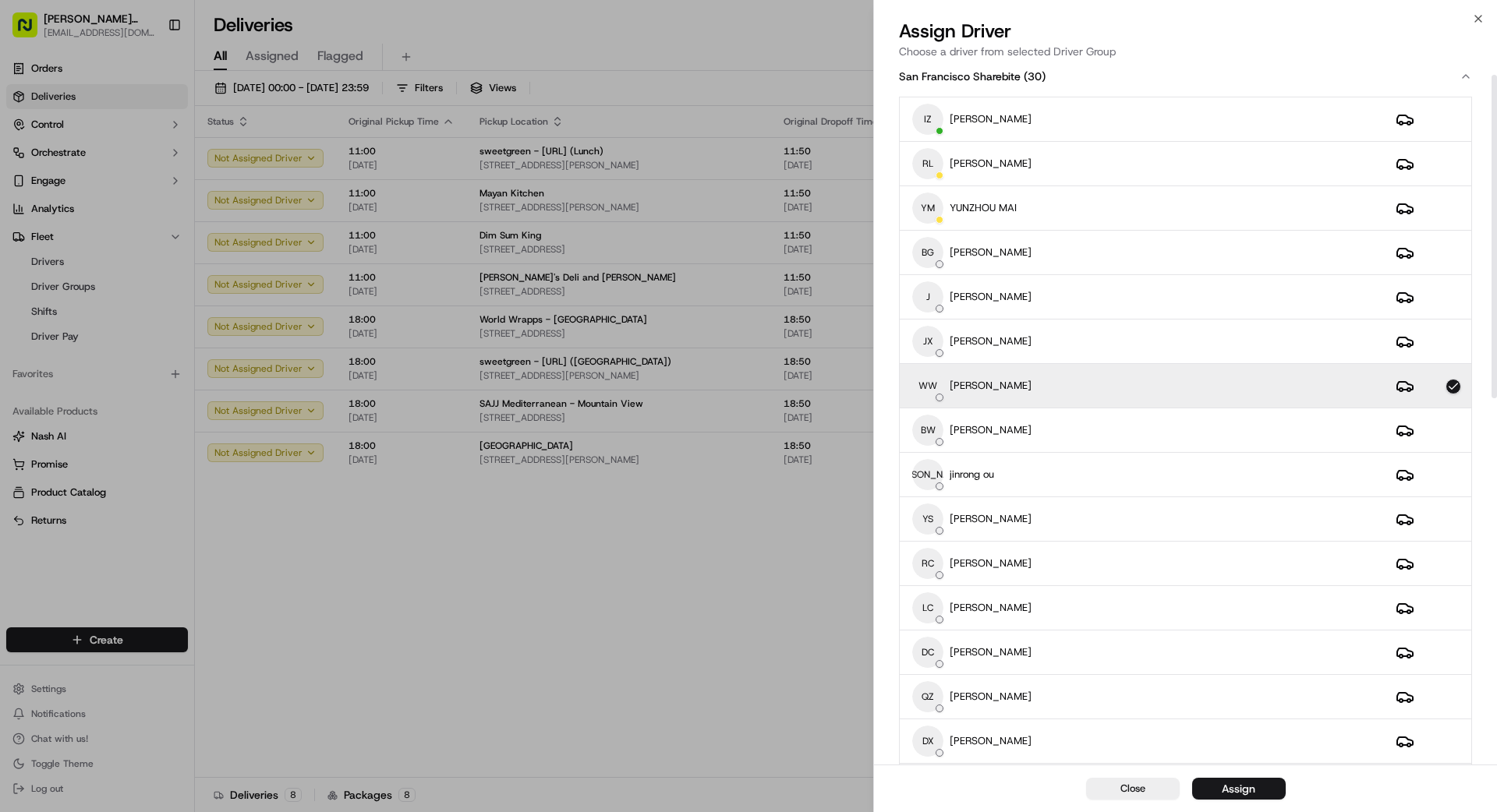
scroll to position [20, 0]
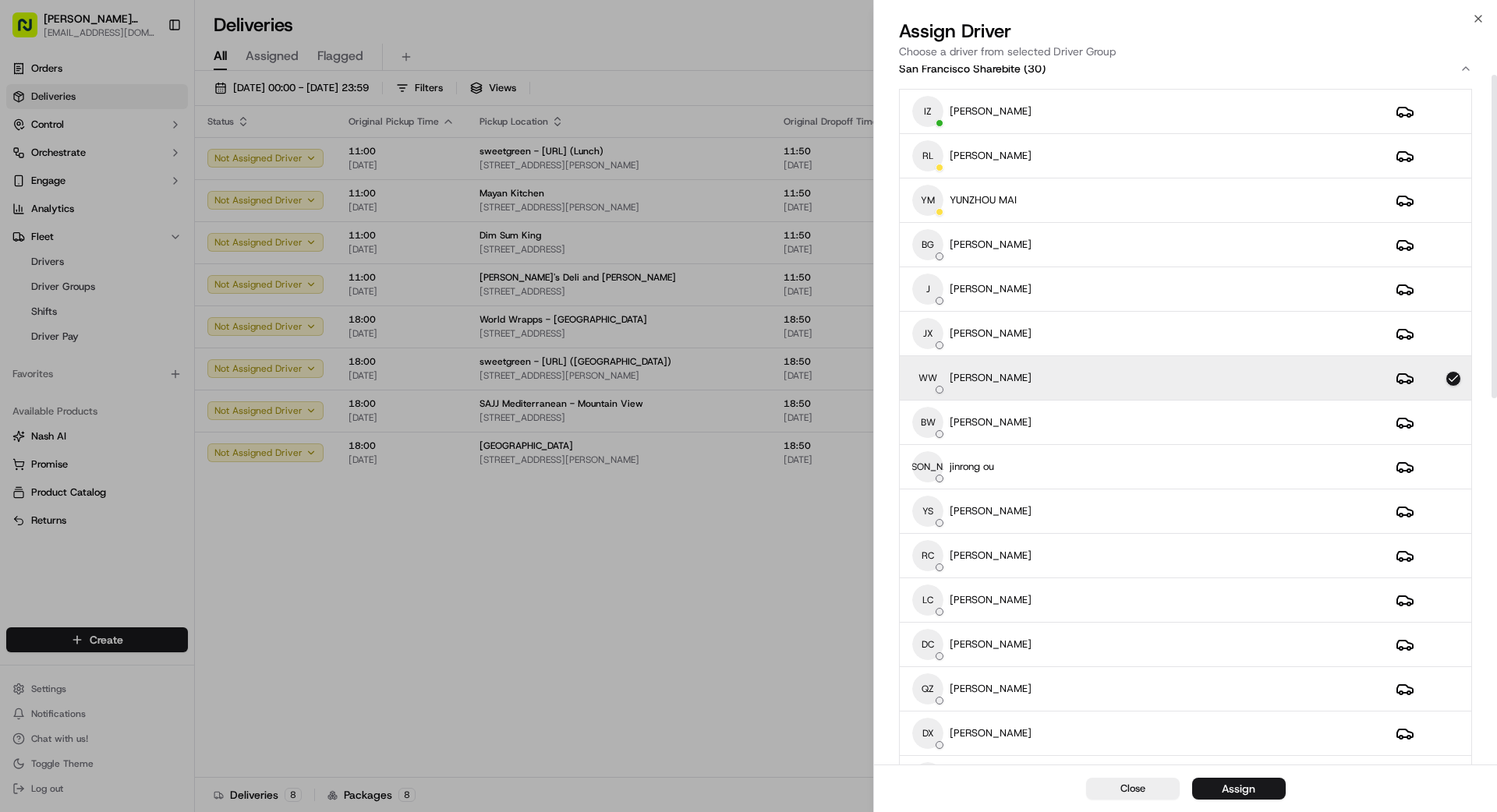
click at [1246, 788] on div "Assign" at bounding box center [1238, 789] width 33 height 16
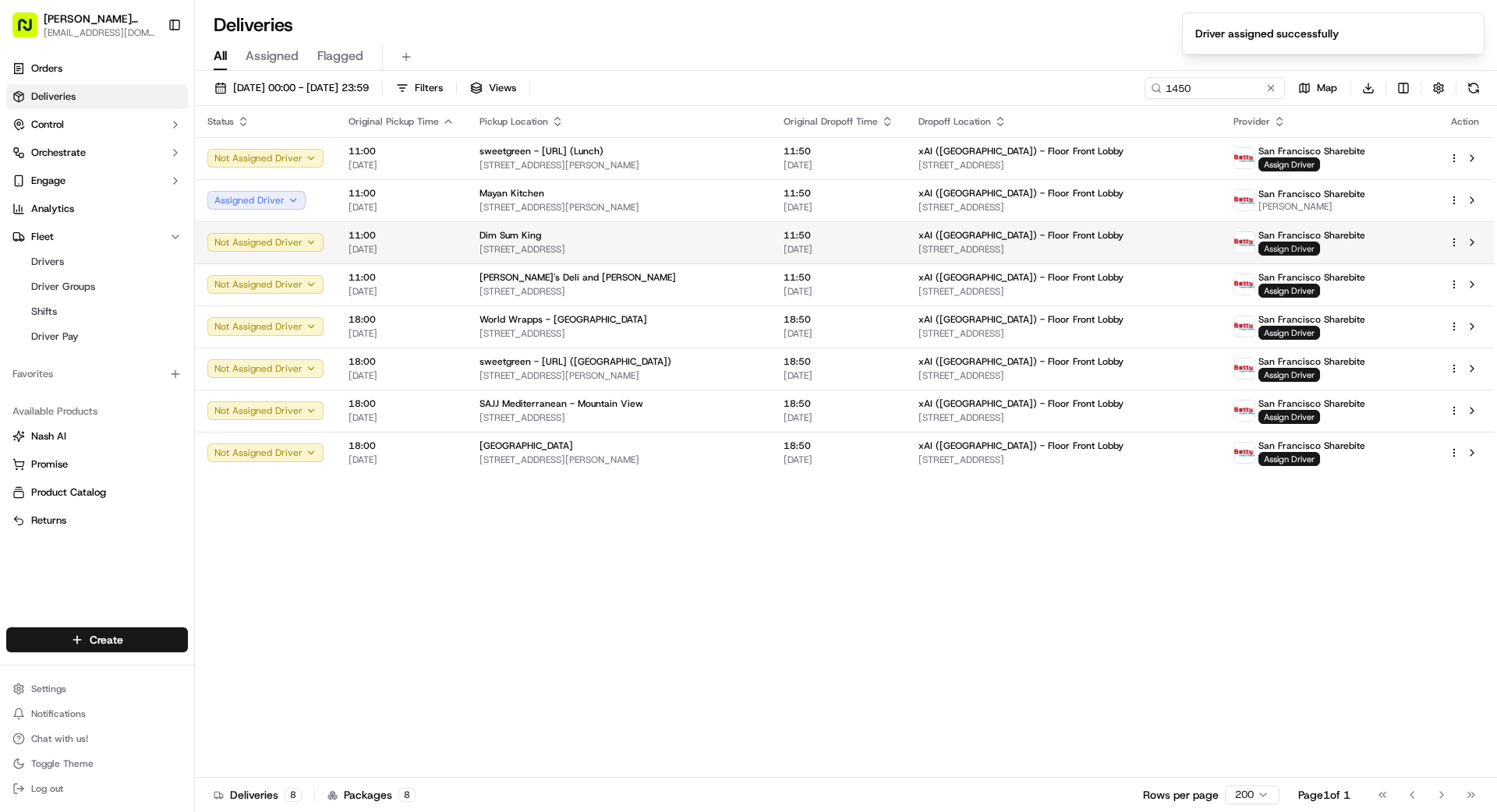
click at [1299, 248] on span "Assign Driver" at bounding box center [1289, 249] width 62 height 14
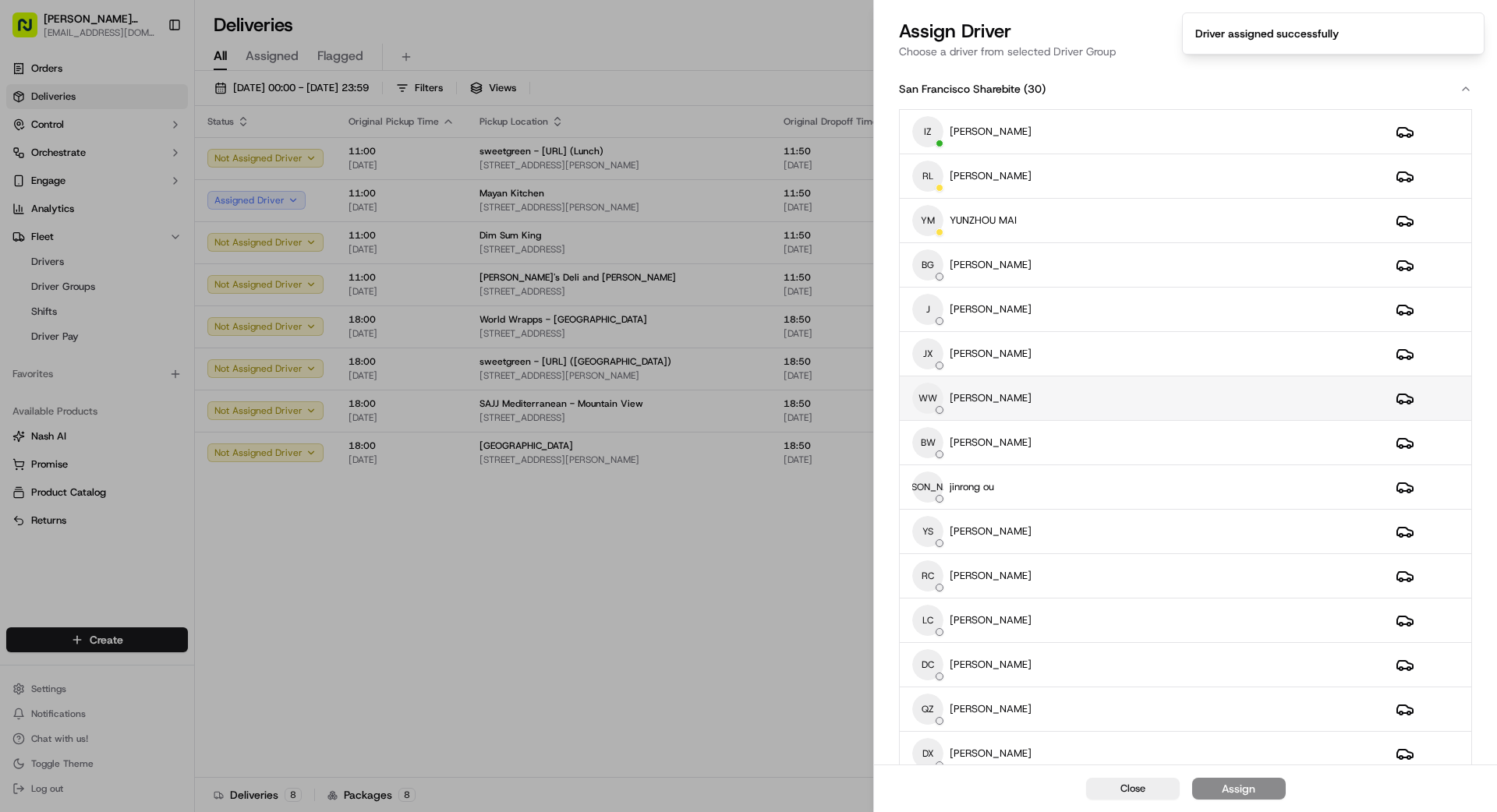
click at [1033, 395] on div "WW weishing [PERSON_NAME]" at bounding box center [1142, 398] width 459 height 31
click at [1252, 792] on div "Assign" at bounding box center [1238, 789] width 33 height 16
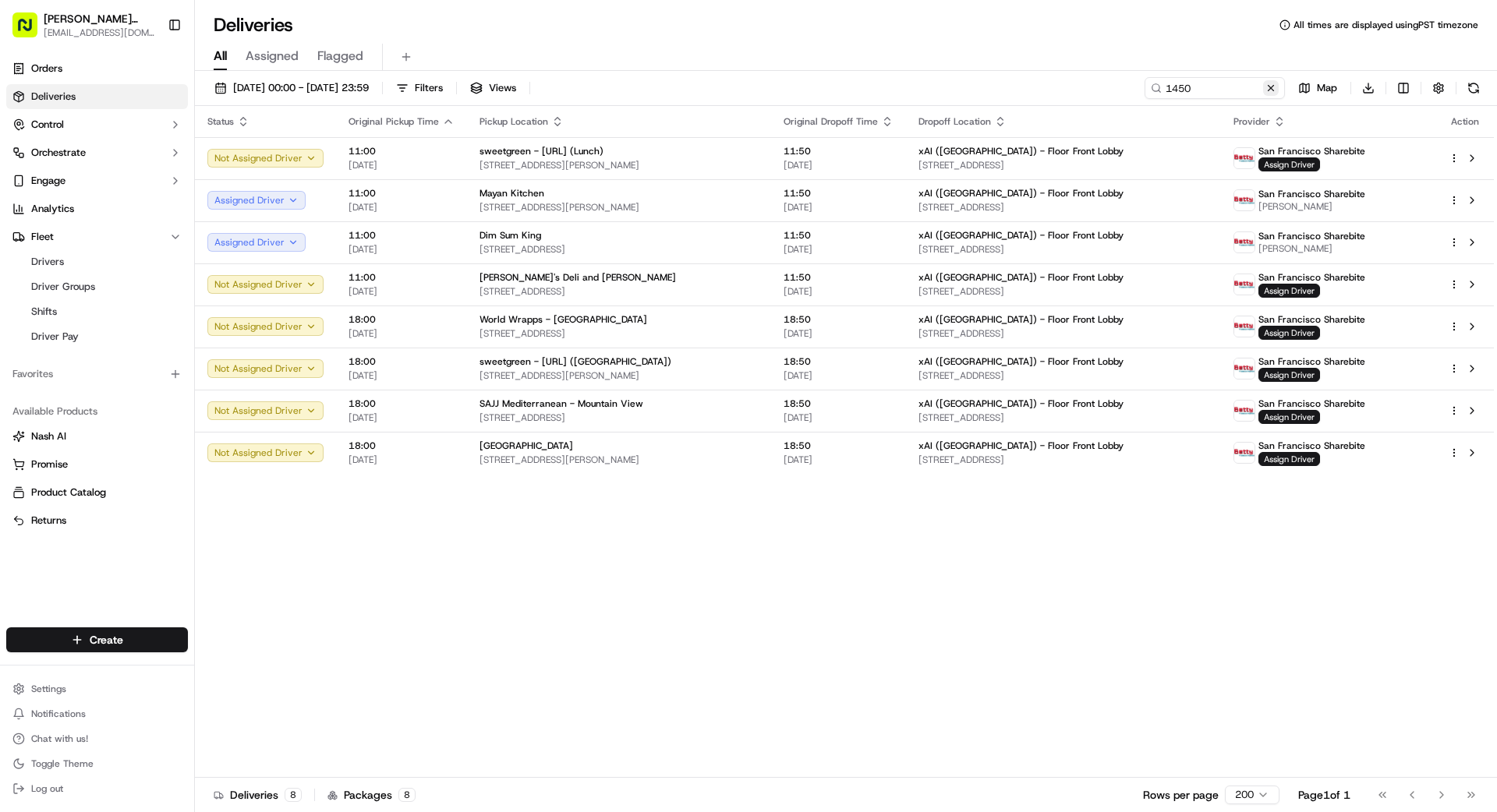
click at [1269, 88] on button at bounding box center [1271, 88] width 16 height 16
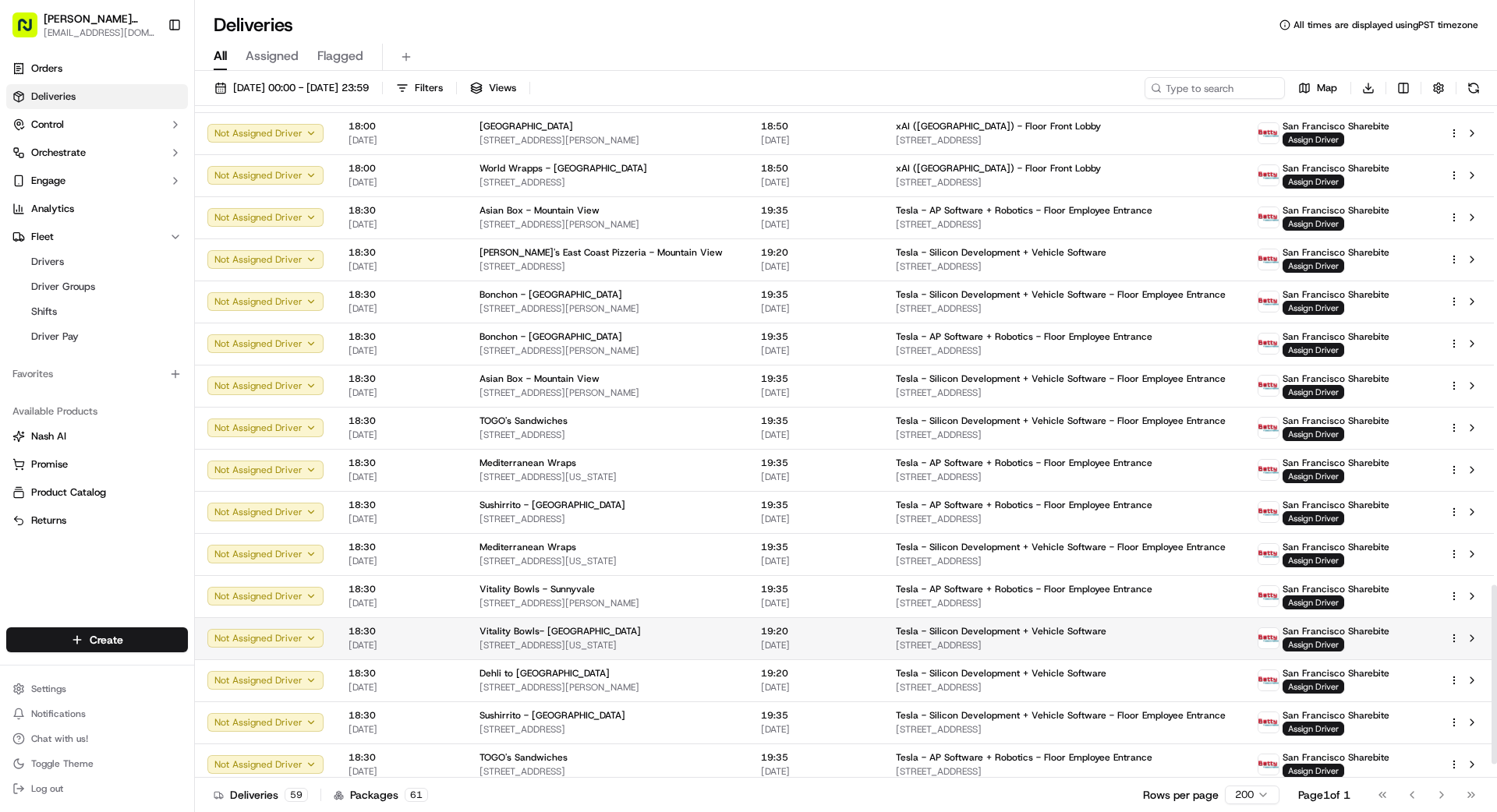
scroll to position [1843, 0]
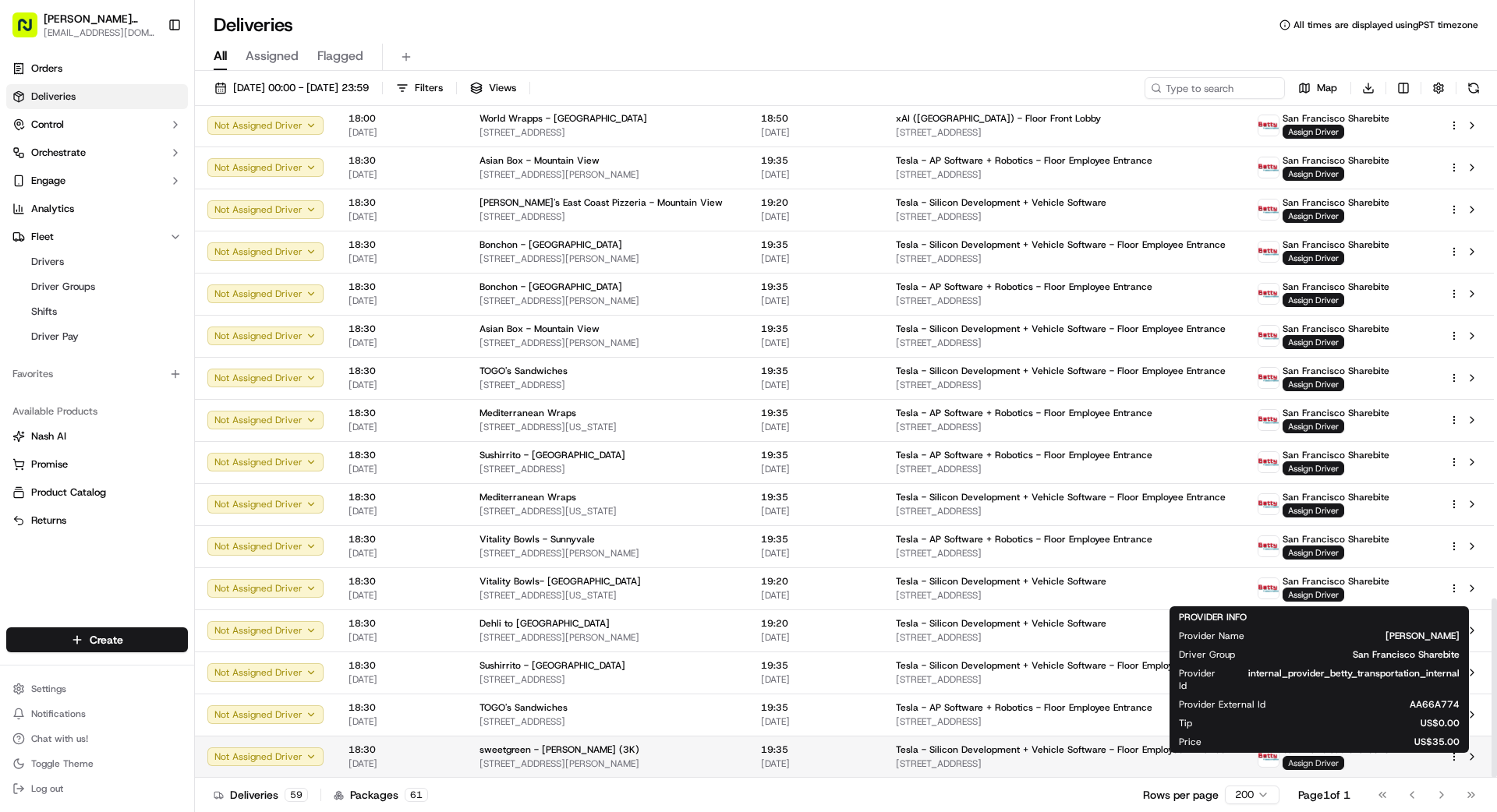
click at [1304, 763] on span "Assign Driver" at bounding box center [1313, 763] width 62 height 14
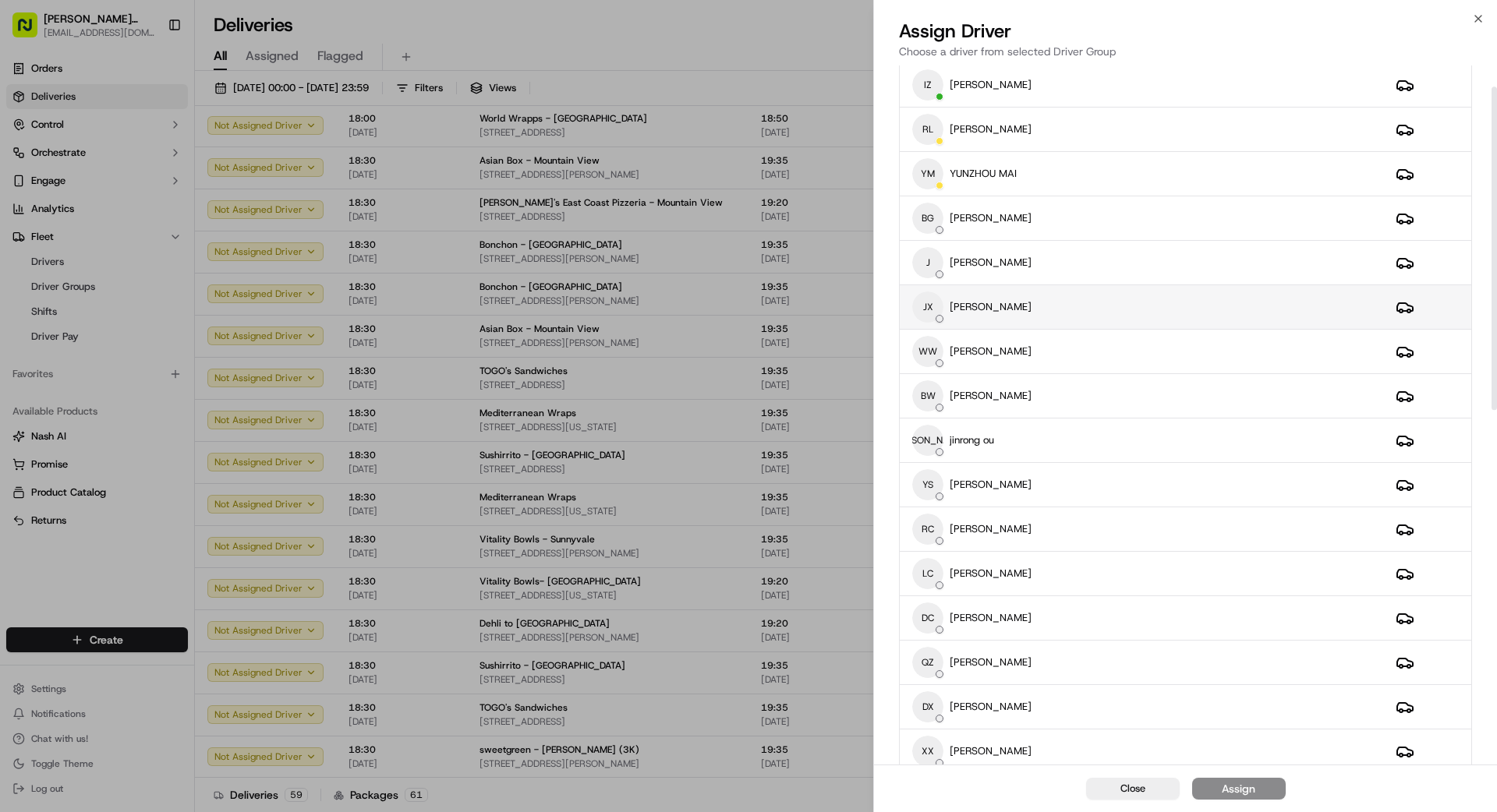
scroll to position [46, 0]
click at [1151, 315] on div "JX [PERSON_NAME]" at bounding box center [1142, 307] width 459 height 31
click at [1243, 792] on div "Assign" at bounding box center [1238, 789] width 33 height 16
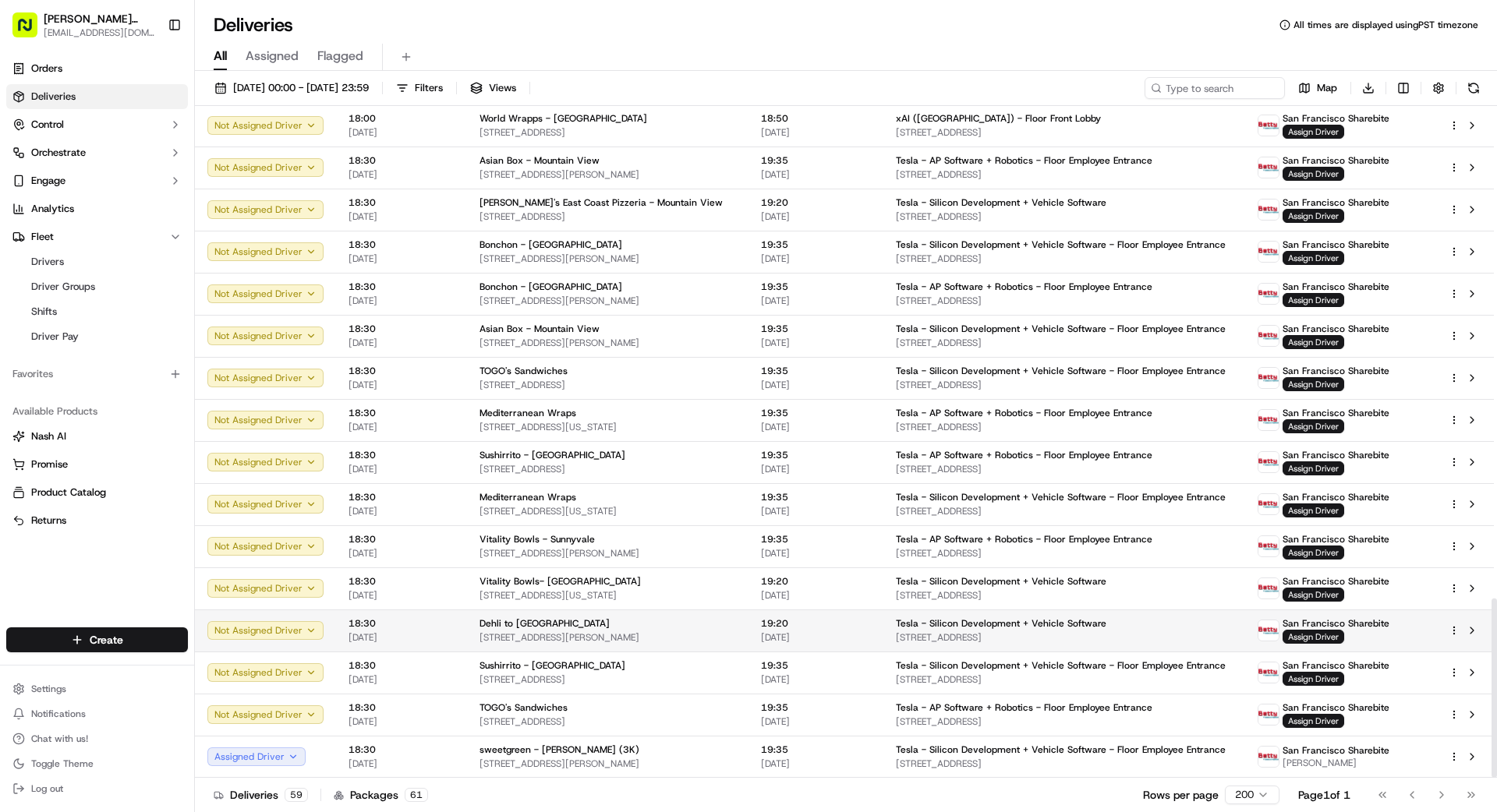
click at [733, 631] on td "Dehli to Kathmandu [STREET_ADDRESS][PERSON_NAME]" at bounding box center [607, 629] width 281 height 42
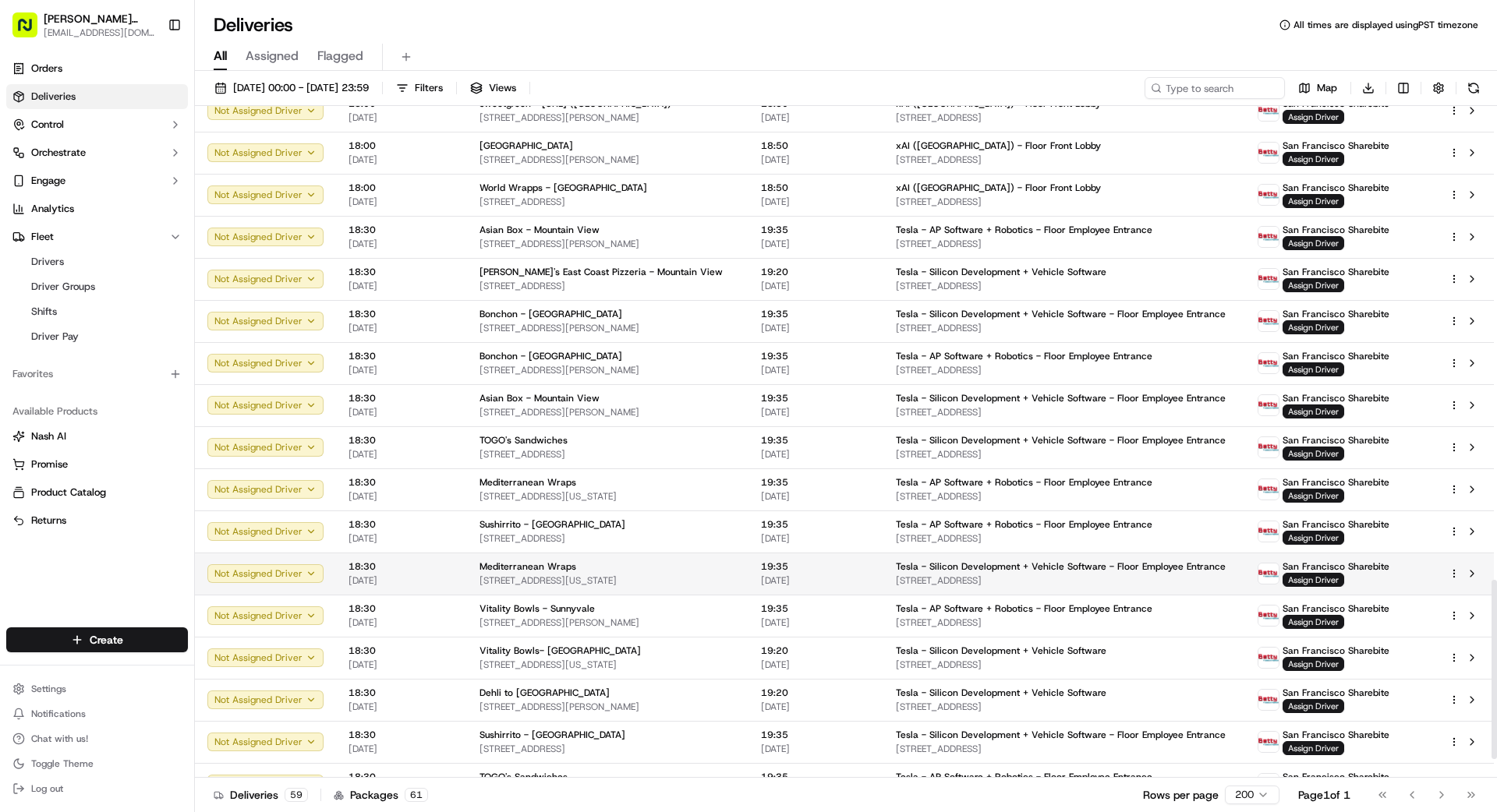
scroll to position [1777, 0]
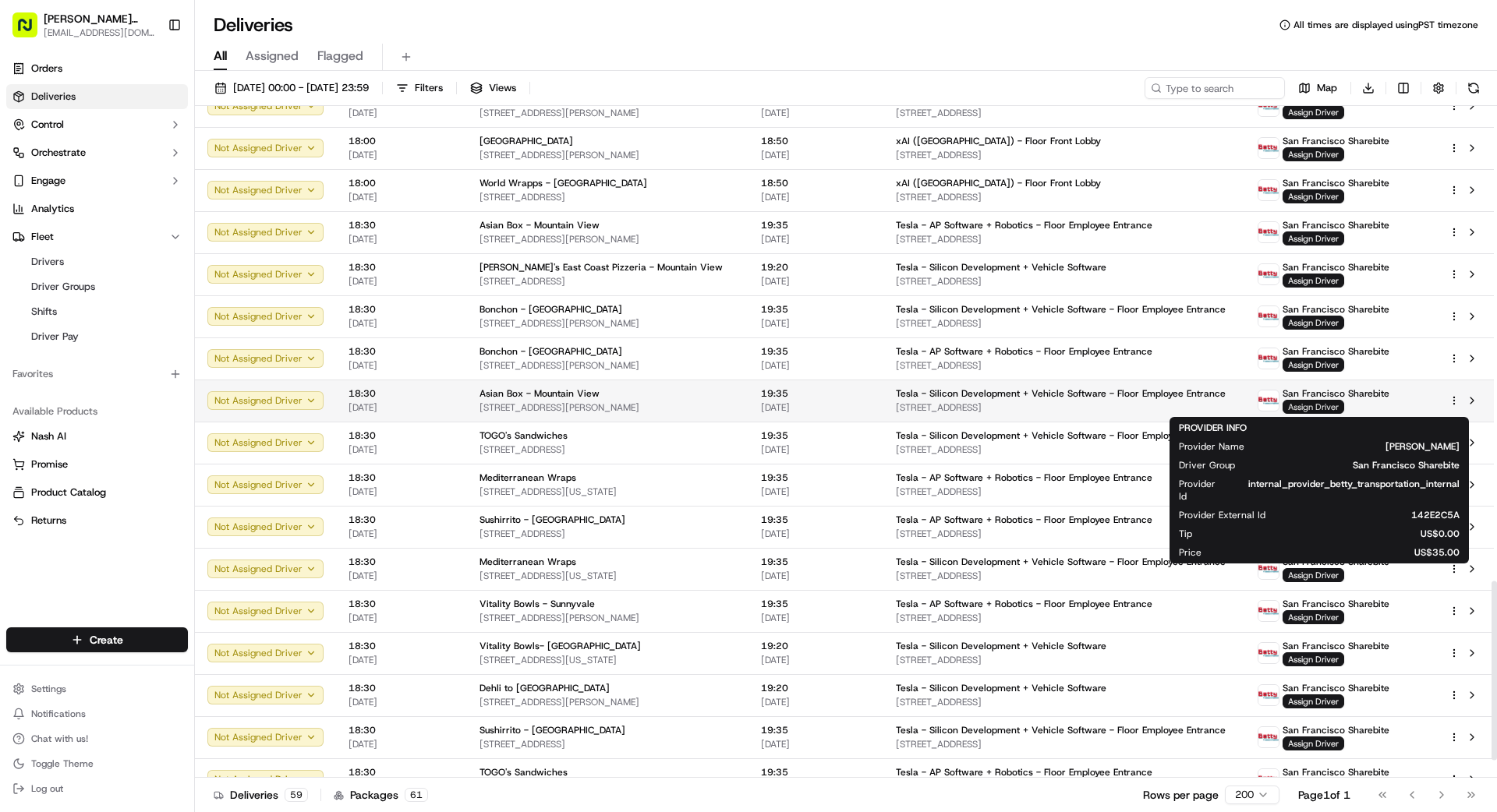
click at [1303, 407] on span "Assign Driver" at bounding box center [1313, 407] width 62 height 14
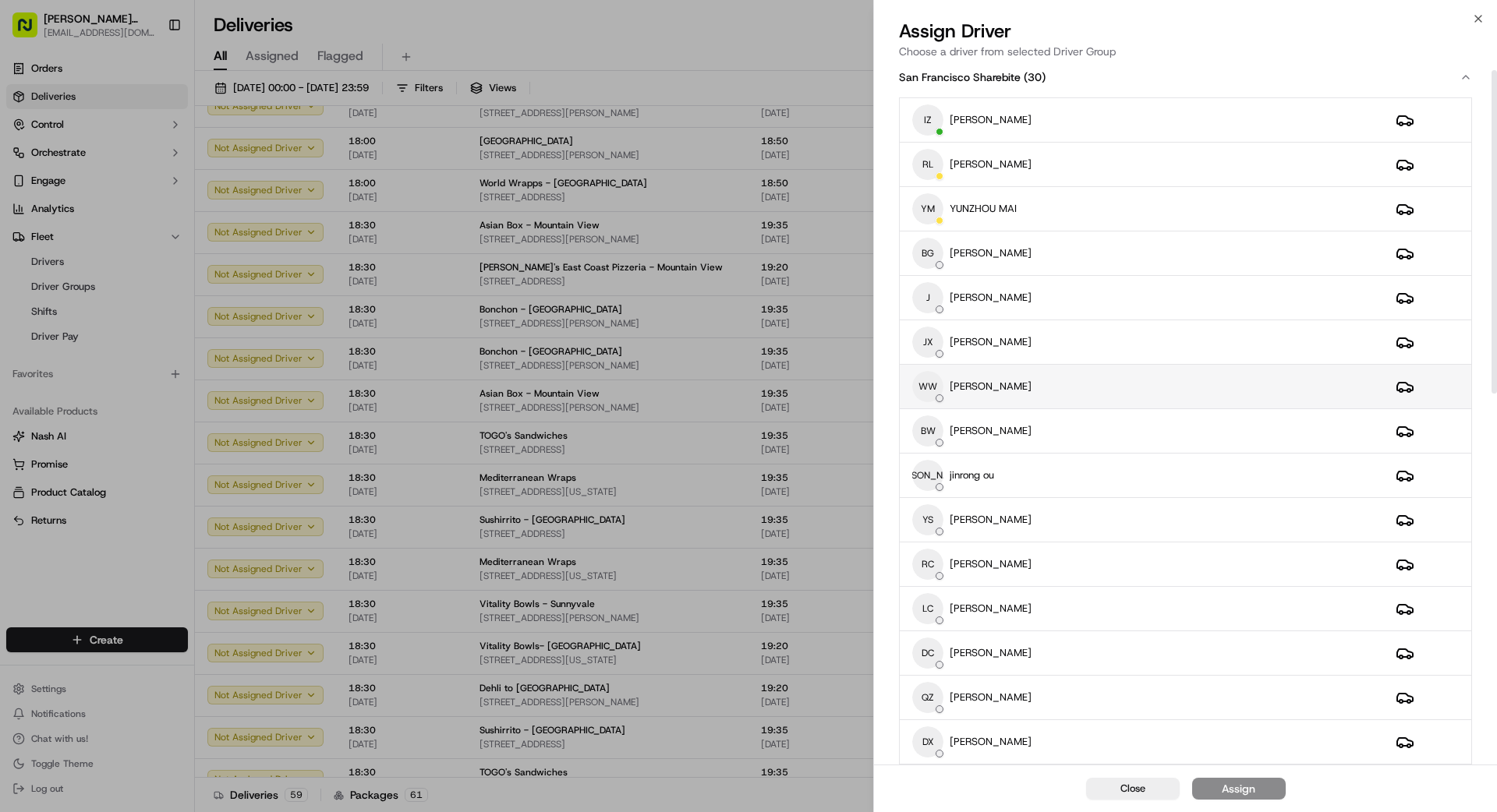
click at [1064, 365] on td "WW weishing [PERSON_NAME]" at bounding box center [1142, 387] width 483 height 45
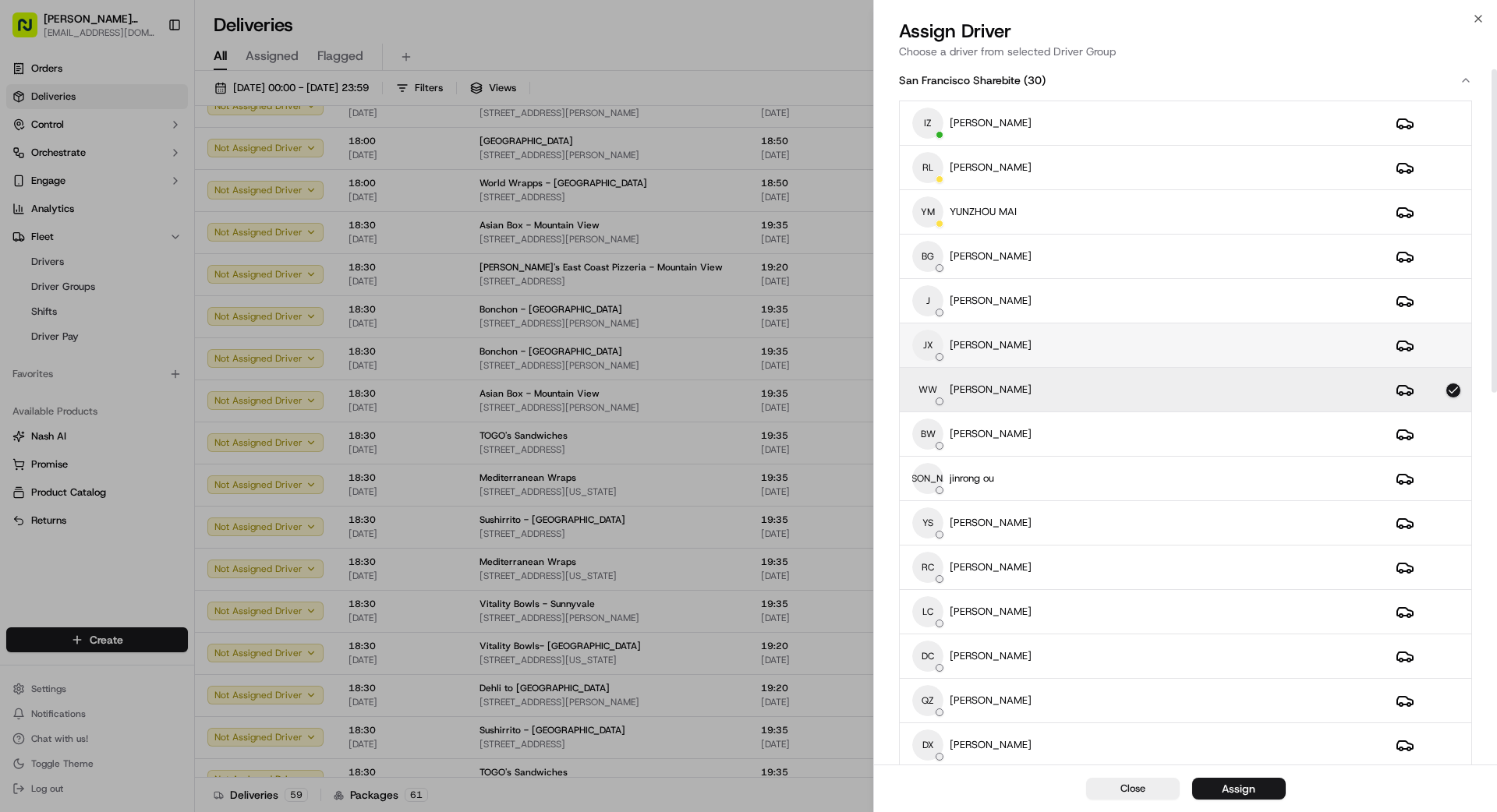
scroll to position [8, 0]
click at [1077, 334] on div "JX [PERSON_NAME]" at bounding box center [1142, 346] width 459 height 31
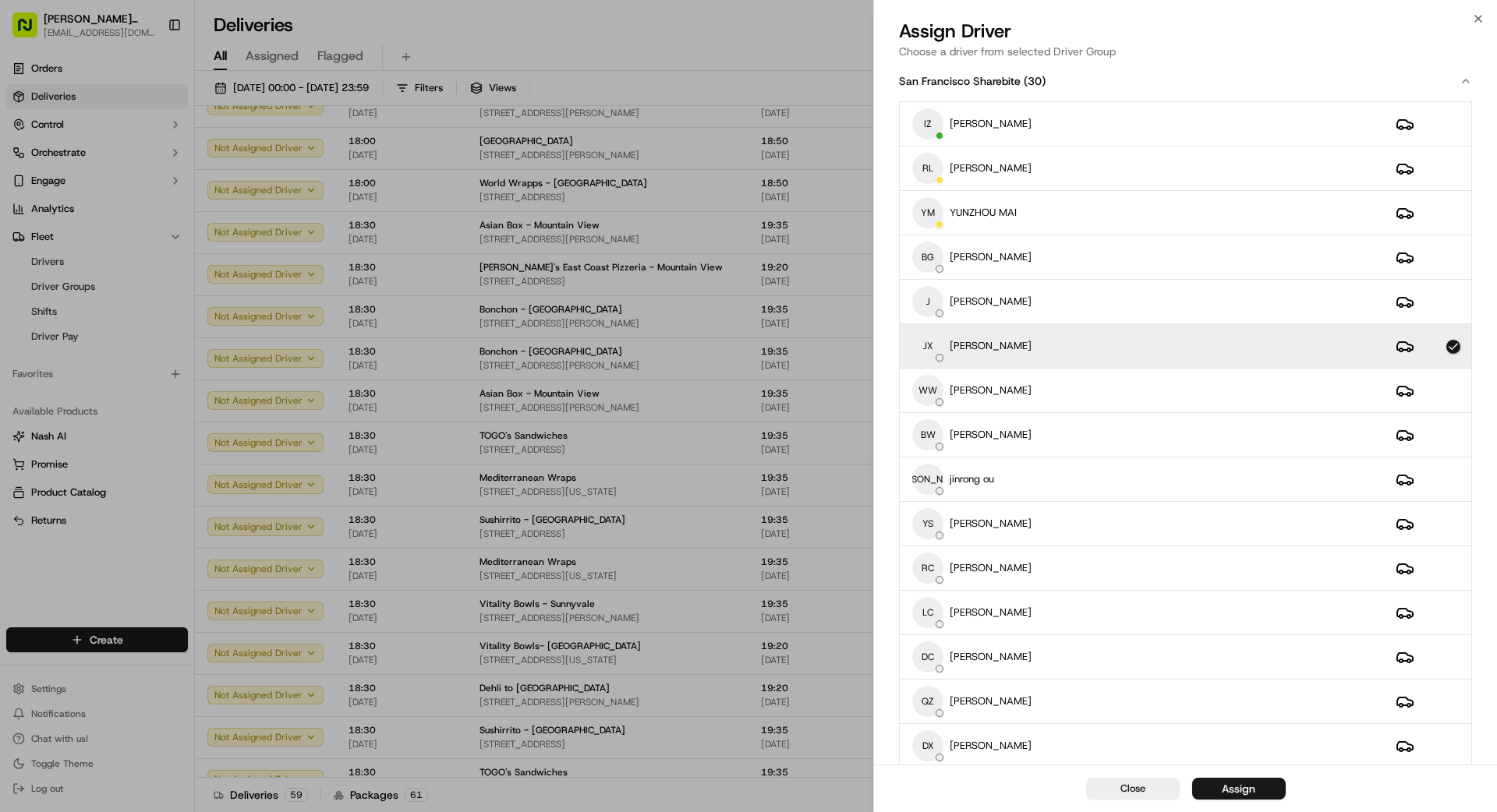
click at [1272, 788] on button "Assign" at bounding box center [1239, 789] width 94 height 21
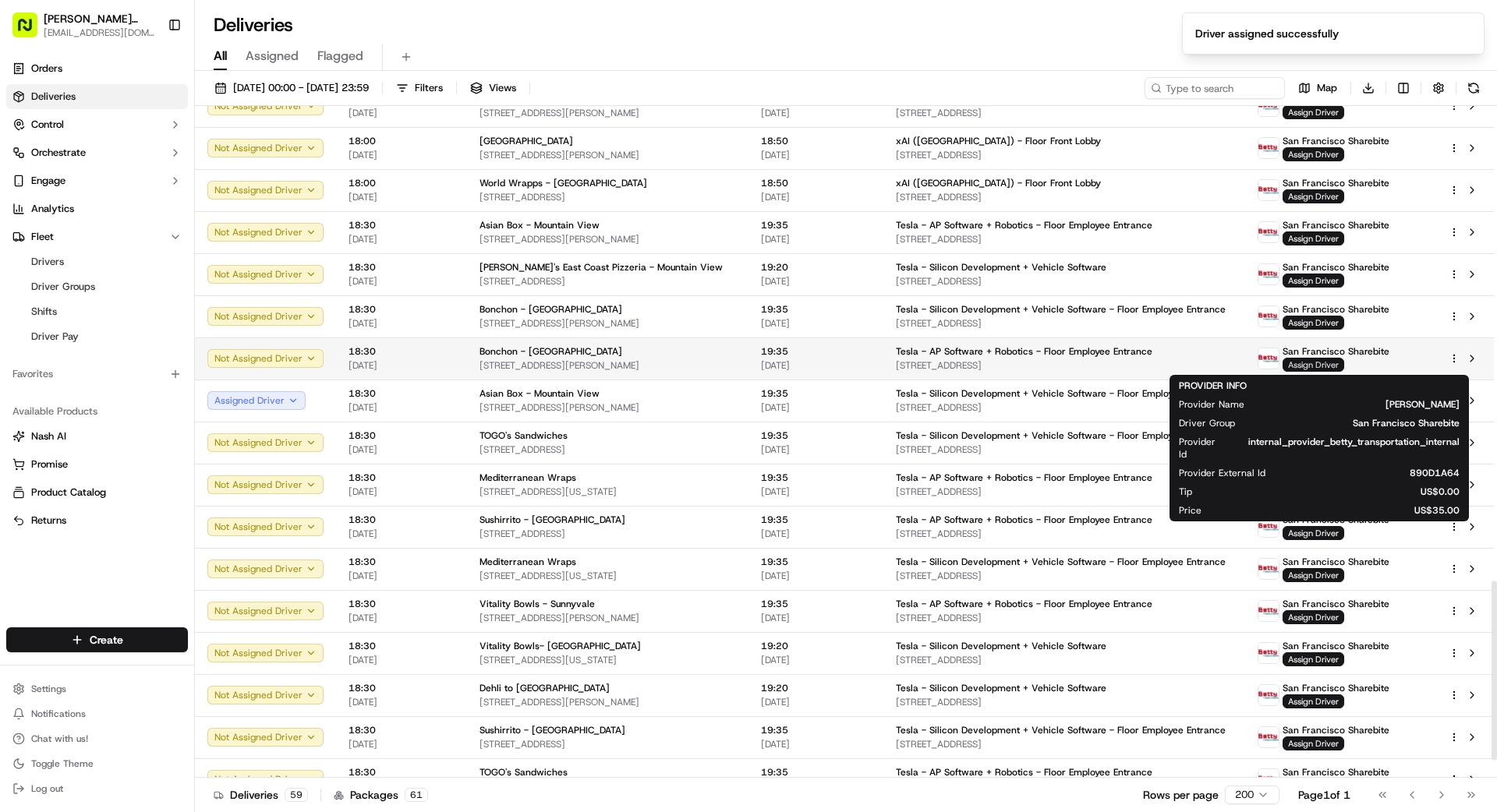
click at [1316, 367] on span "Assign Driver" at bounding box center [1313, 365] width 62 height 14
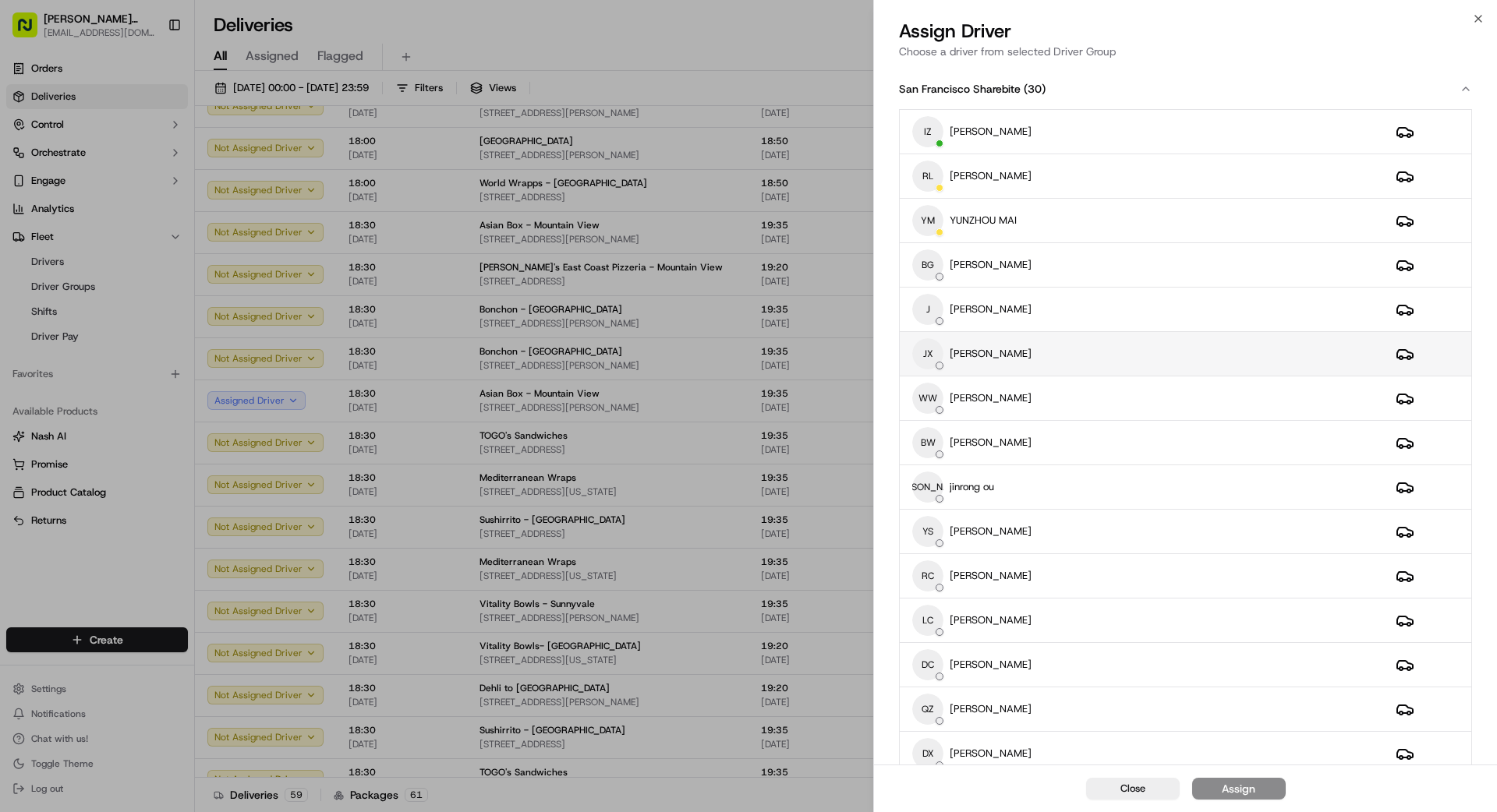
click at [1115, 354] on div "JX [PERSON_NAME]" at bounding box center [1142, 354] width 459 height 31
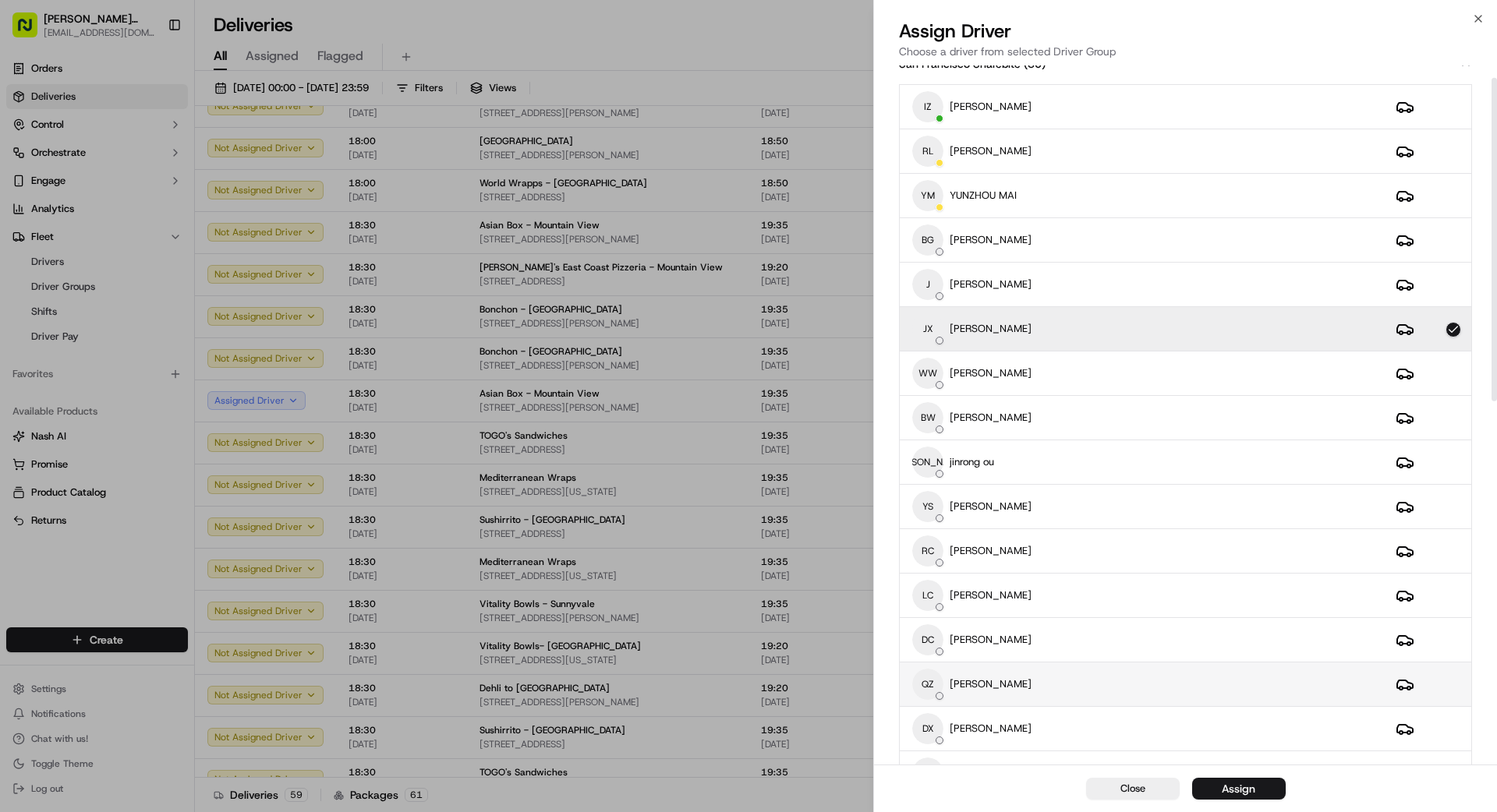
scroll to position [37, 0]
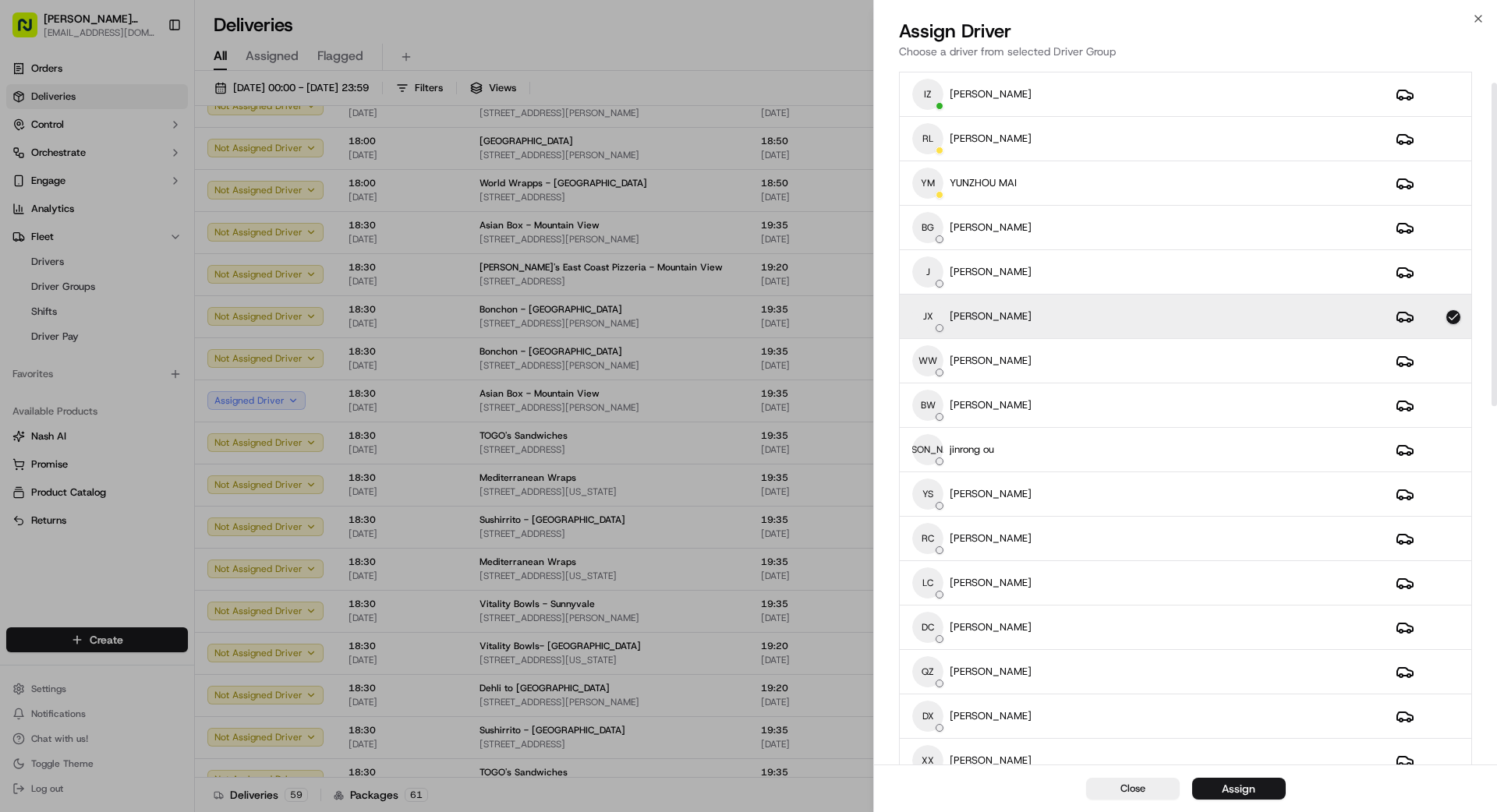
click at [1251, 791] on div "Assign" at bounding box center [1238, 789] width 33 height 16
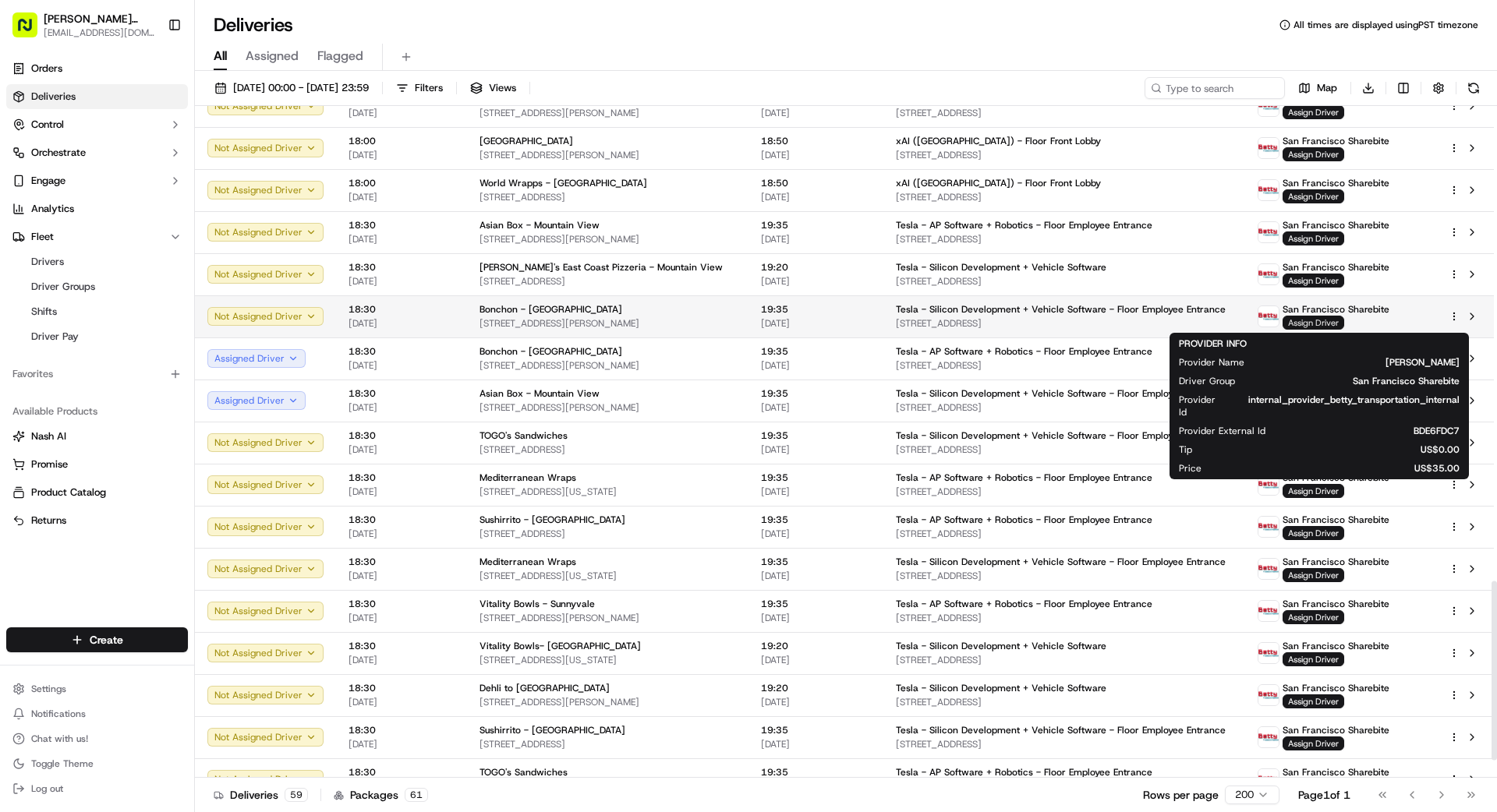
click at [1306, 318] on span "Assign Driver" at bounding box center [1313, 322] width 62 height 14
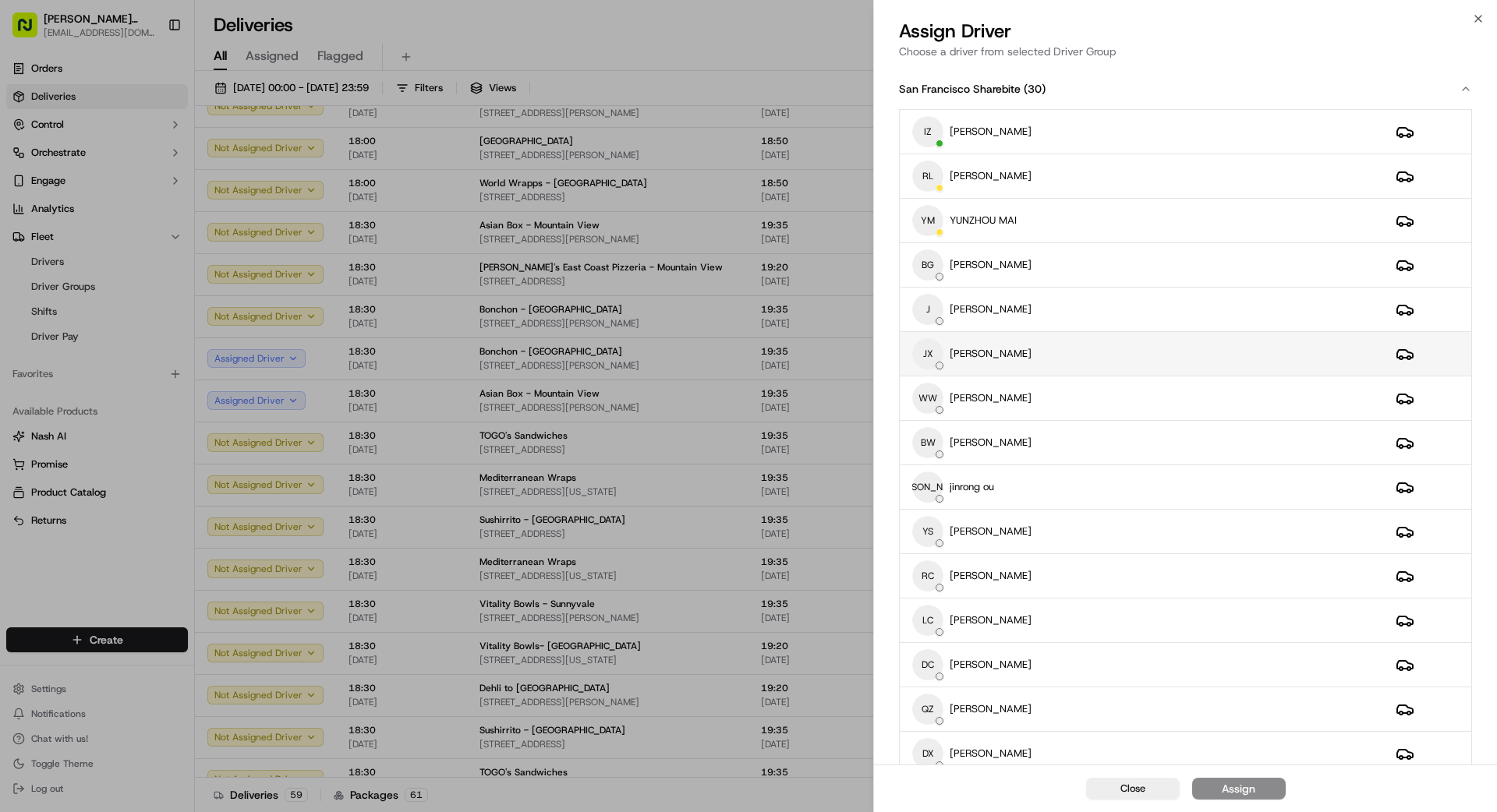
click at [1124, 350] on div "JX [PERSON_NAME]" at bounding box center [1142, 354] width 459 height 31
click at [1265, 788] on button "Assign" at bounding box center [1239, 789] width 94 height 21
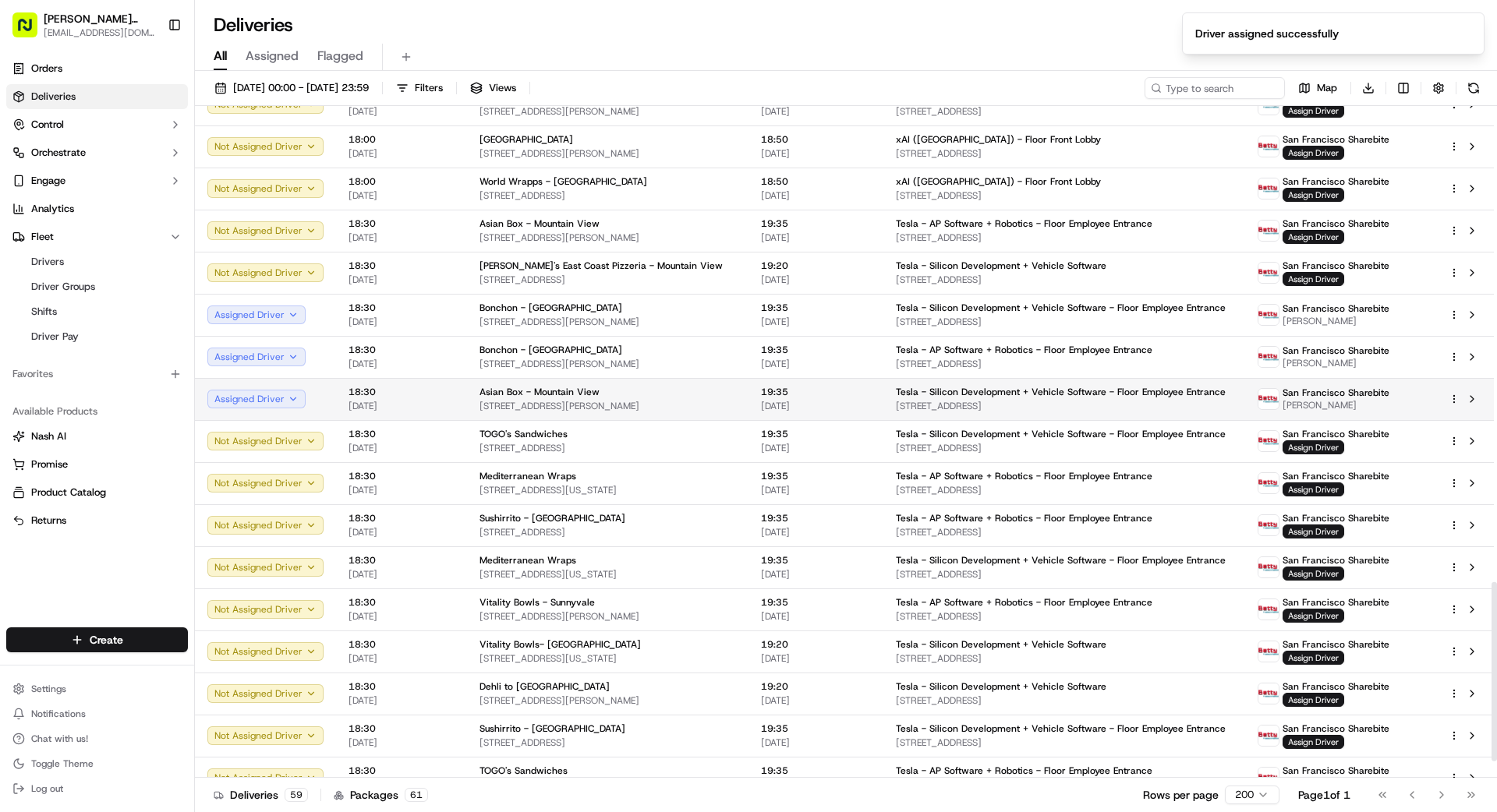
scroll to position [1781, 0]
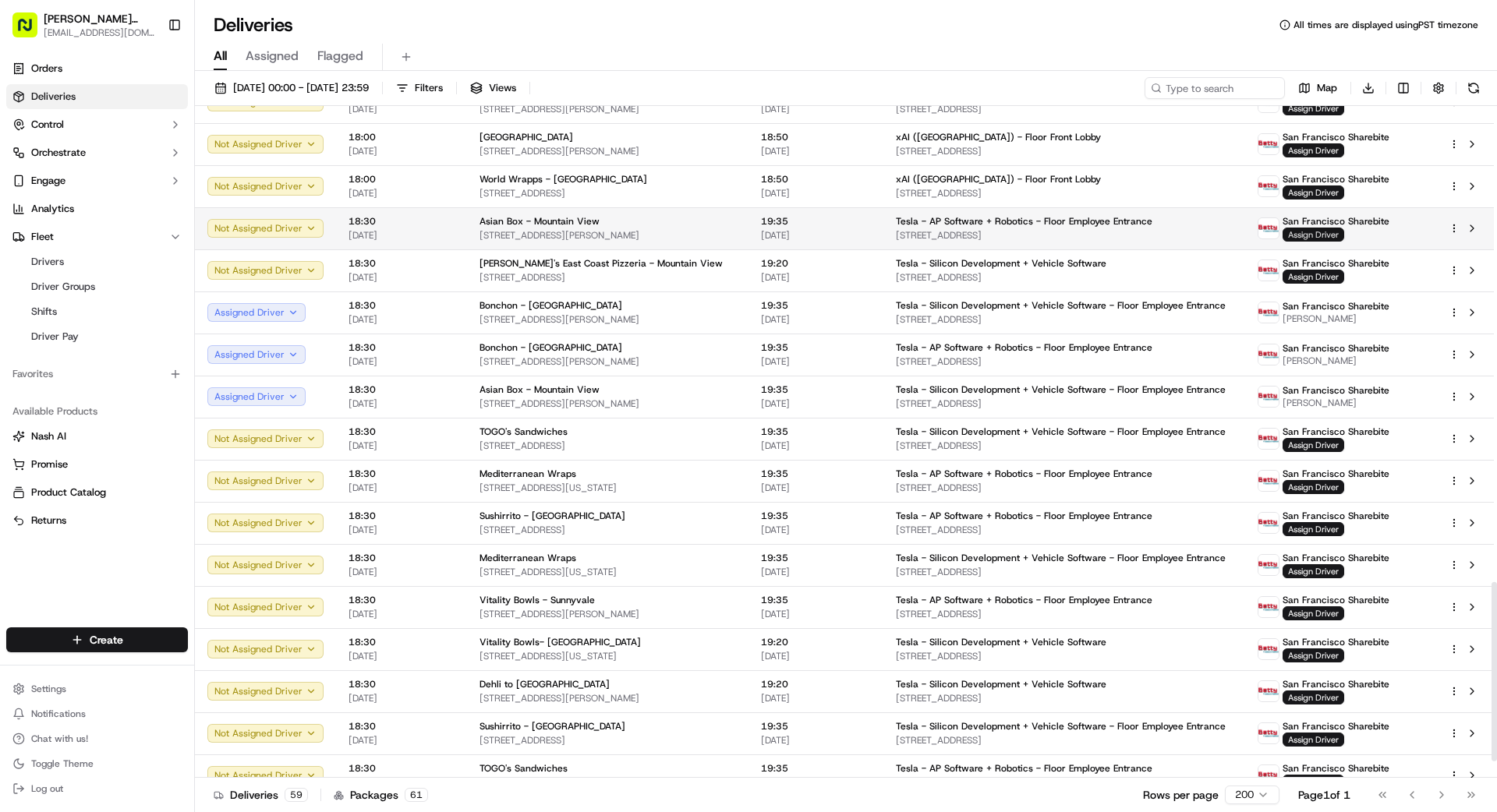
click at [1307, 234] on span "Assign Driver" at bounding box center [1313, 234] width 62 height 14
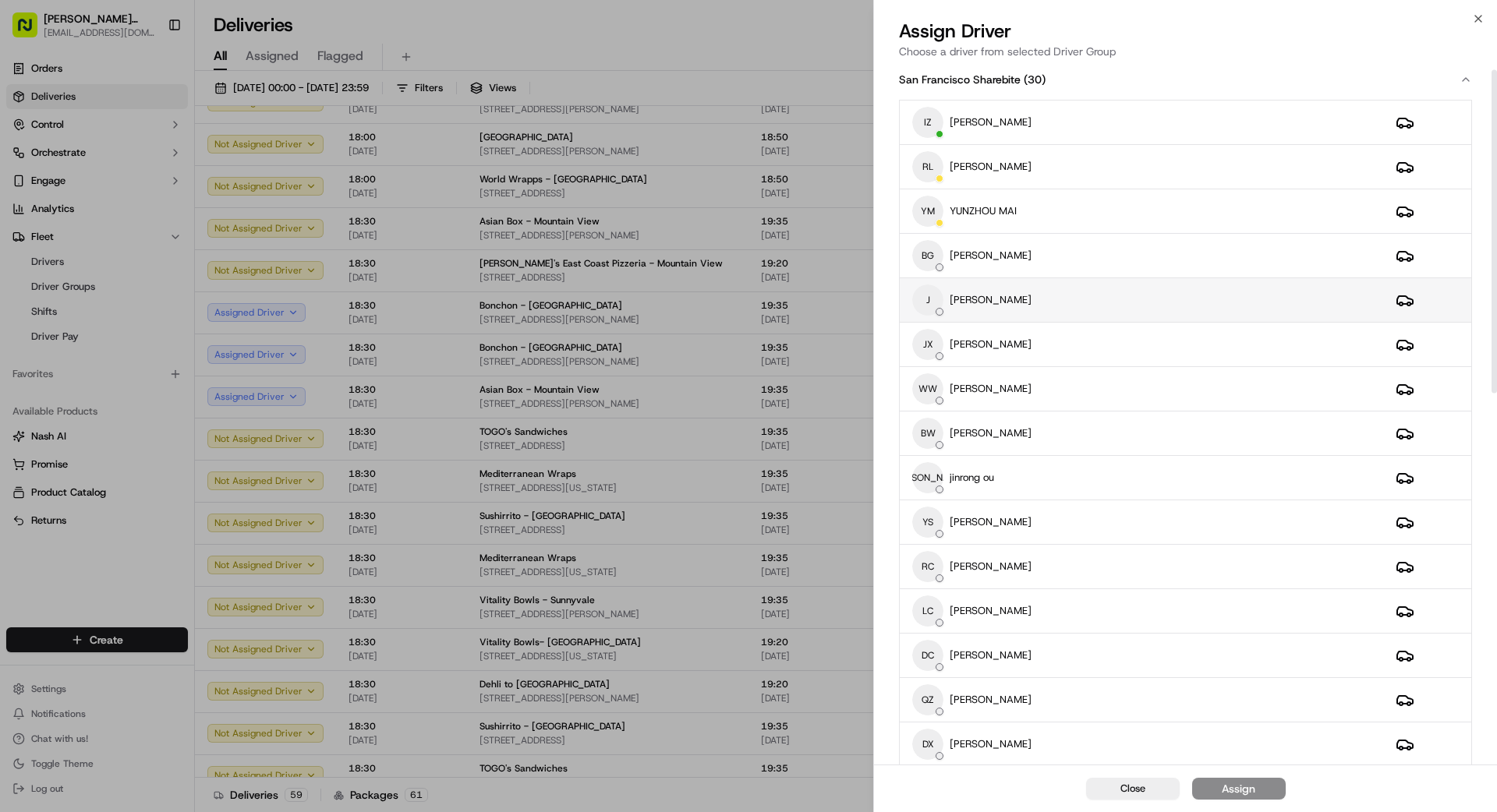
scroll to position [10, 0]
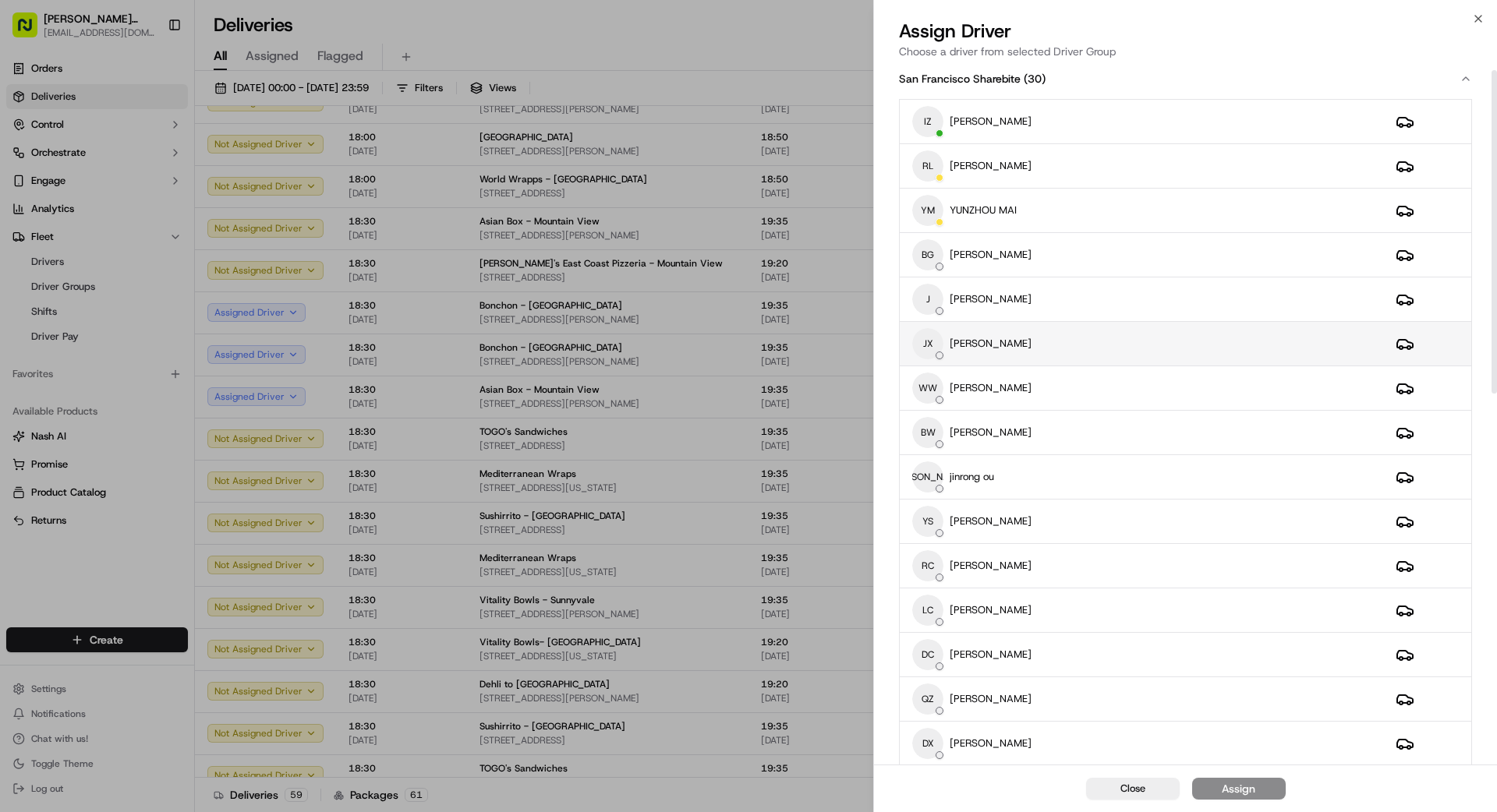
click at [1052, 331] on div "JX [PERSON_NAME]" at bounding box center [1142, 344] width 459 height 31
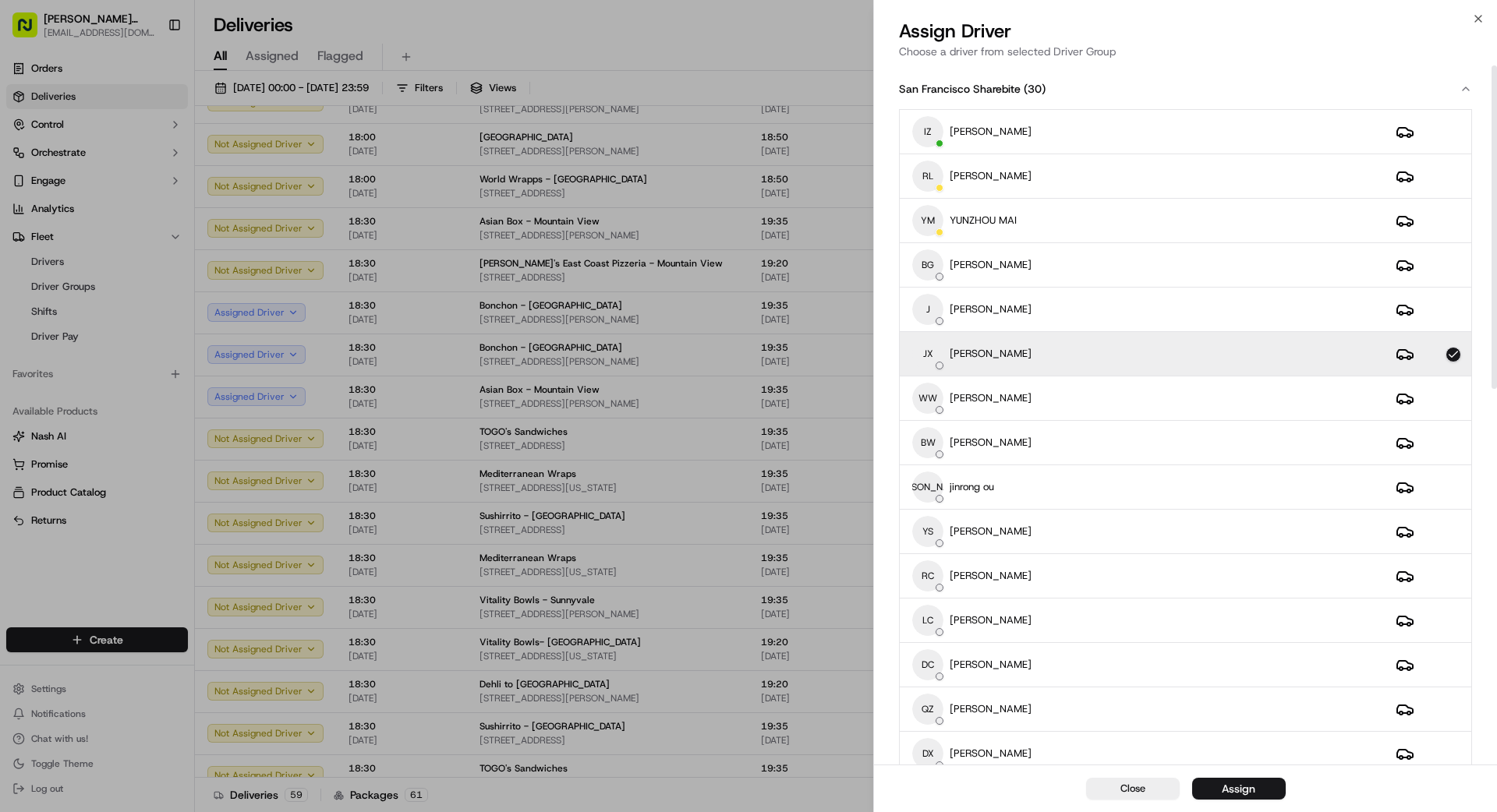
click at [1256, 791] on button "Assign" at bounding box center [1239, 789] width 94 height 21
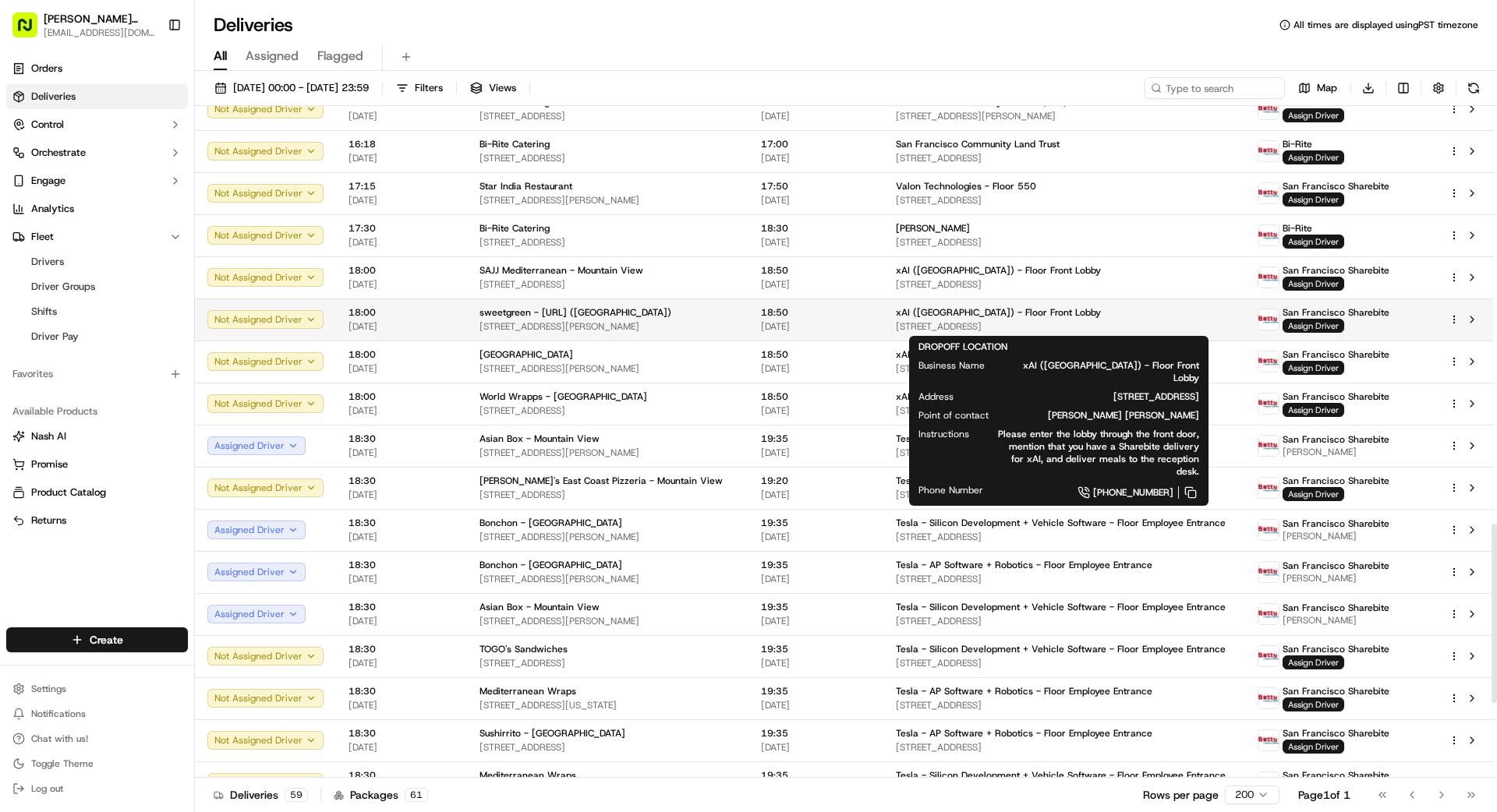
scroll to position [1538, 0]
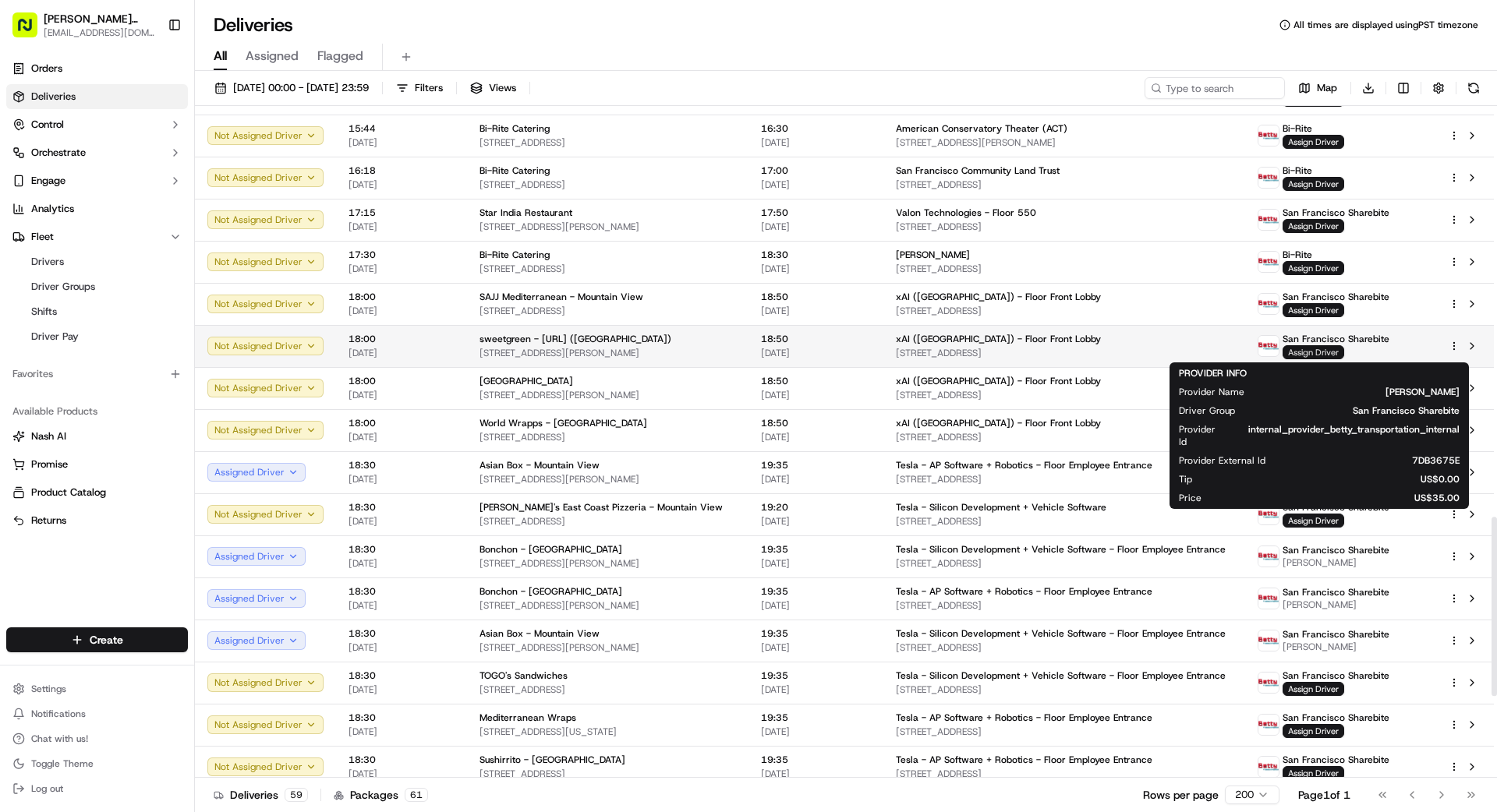
click at [1304, 353] on span "Assign Driver" at bounding box center [1313, 352] width 62 height 14
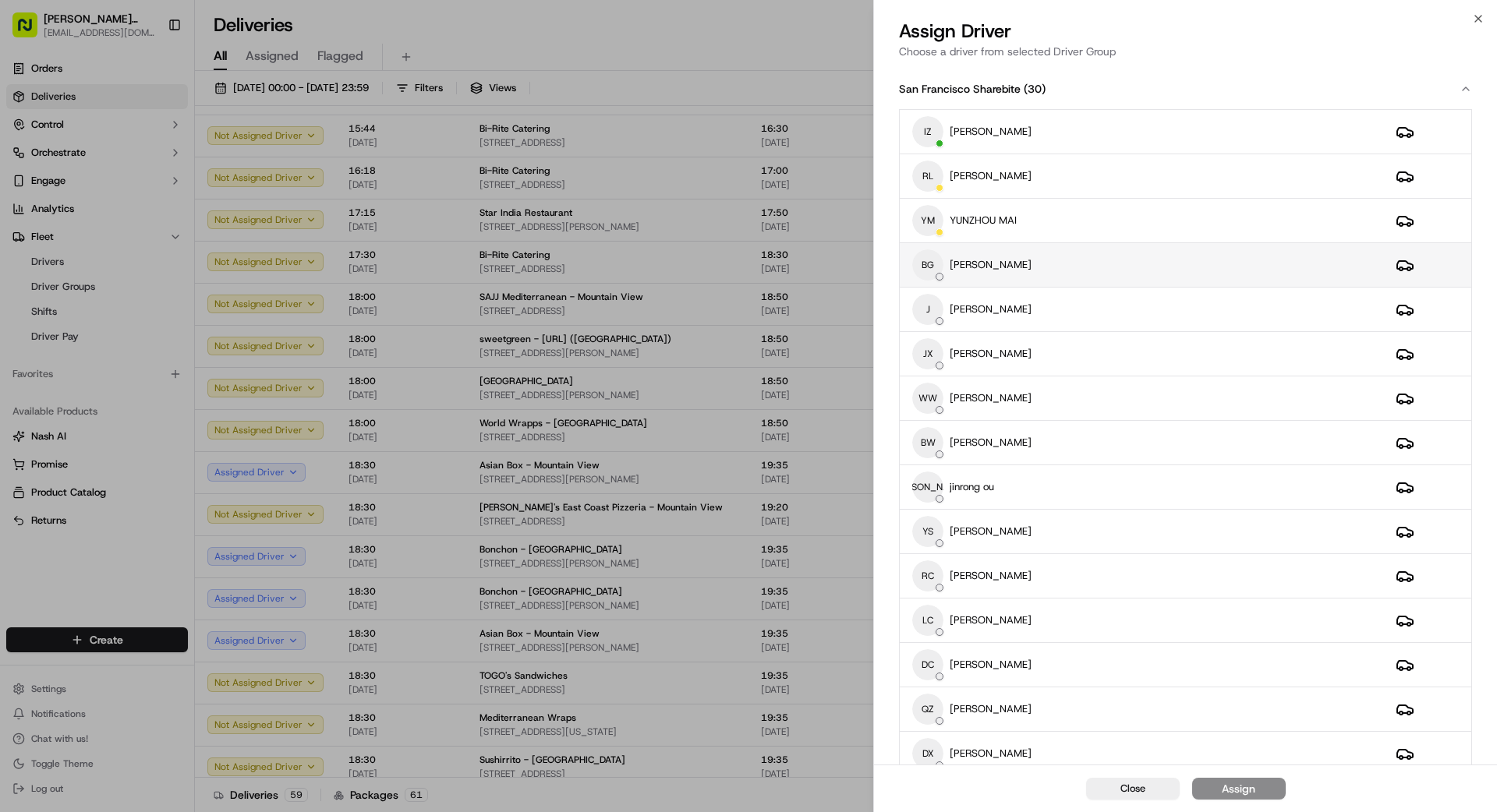
click at [1095, 259] on div "BG [PERSON_NAME]" at bounding box center [1142, 265] width 459 height 31
click at [1244, 787] on div "Assign" at bounding box center [1238, 789] width 33 height 16
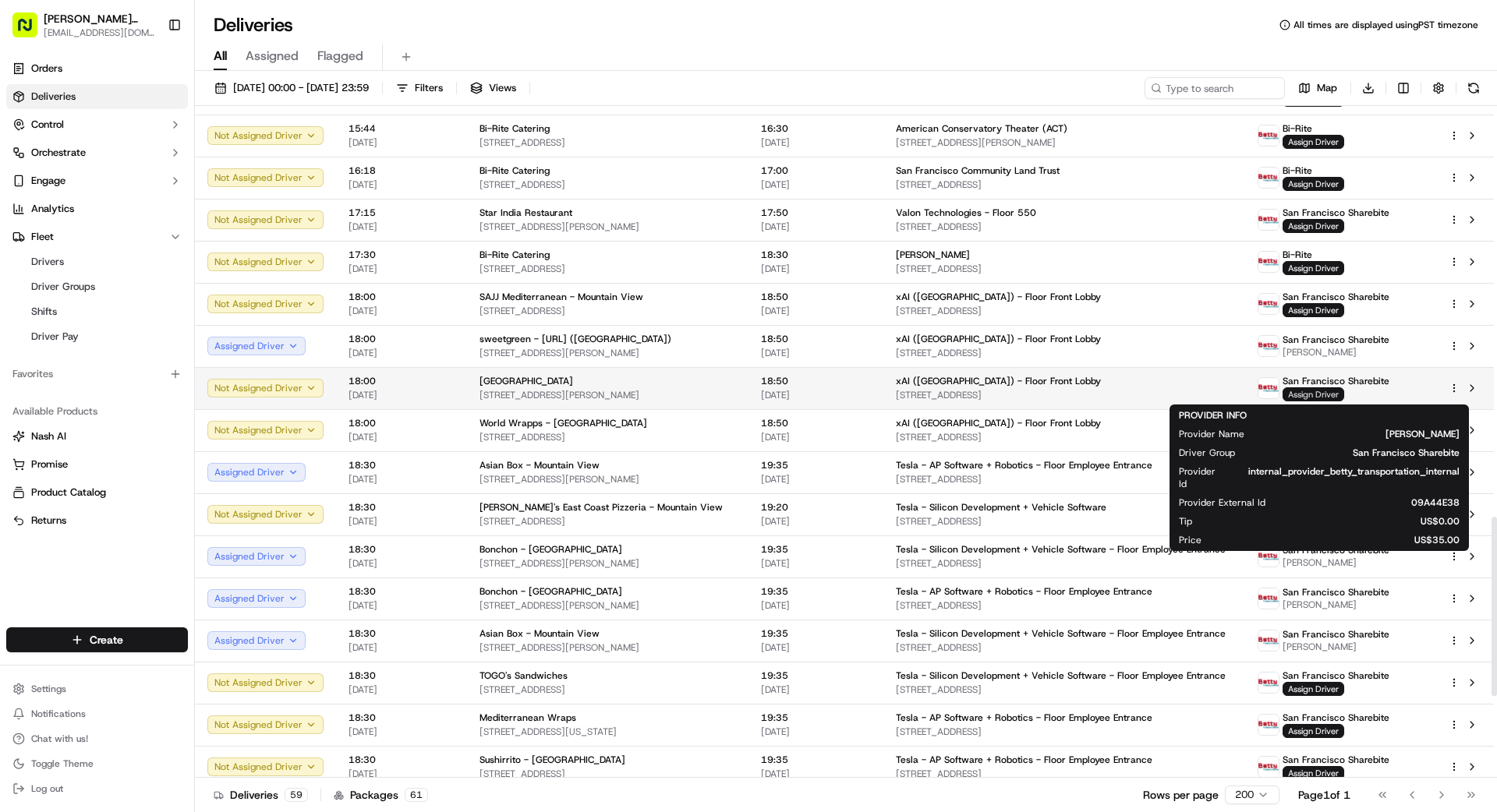
click at [1299, 392] on span "Assign Driver" at bounding box center [1313, 394] width 62 height 14
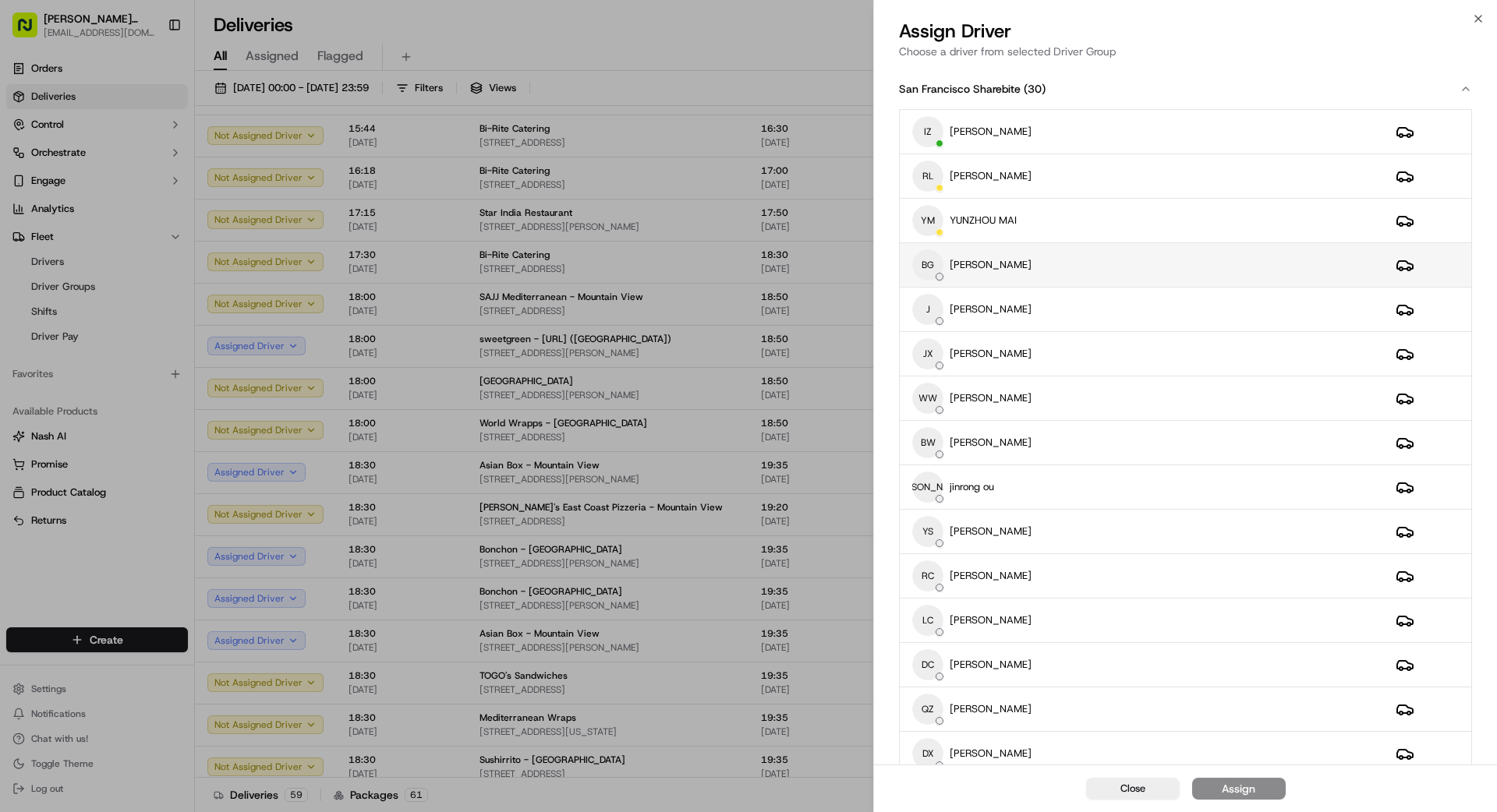
click at [1063, 264] on div "BG [PERSON_NAME]" at bounding box center [1142, 265] width 459 height 31
click at [1241, 794] on div "Assign" at bounding box center [1238, 789] width 33 height 16
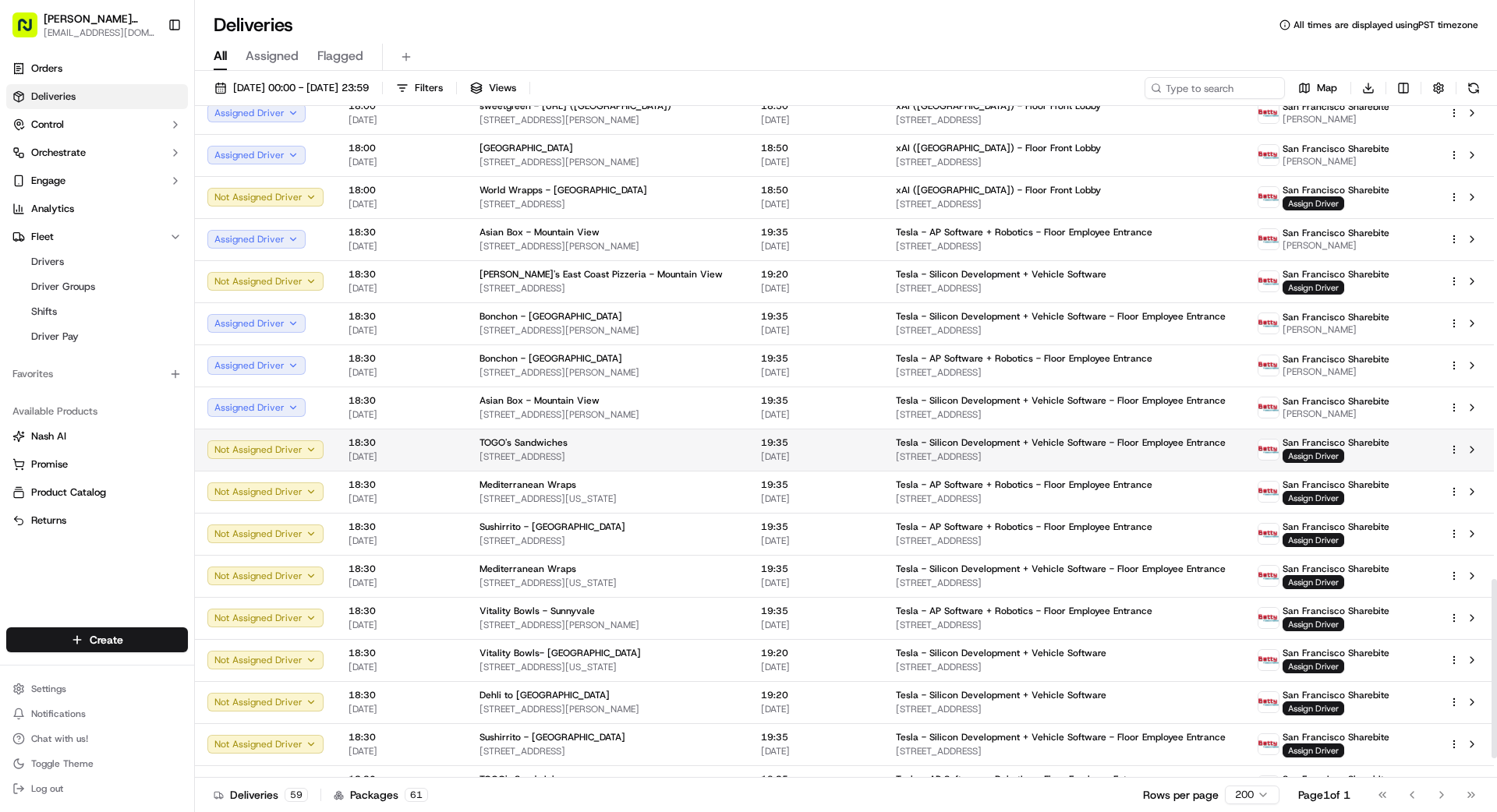
scroll to position [1768, 0]
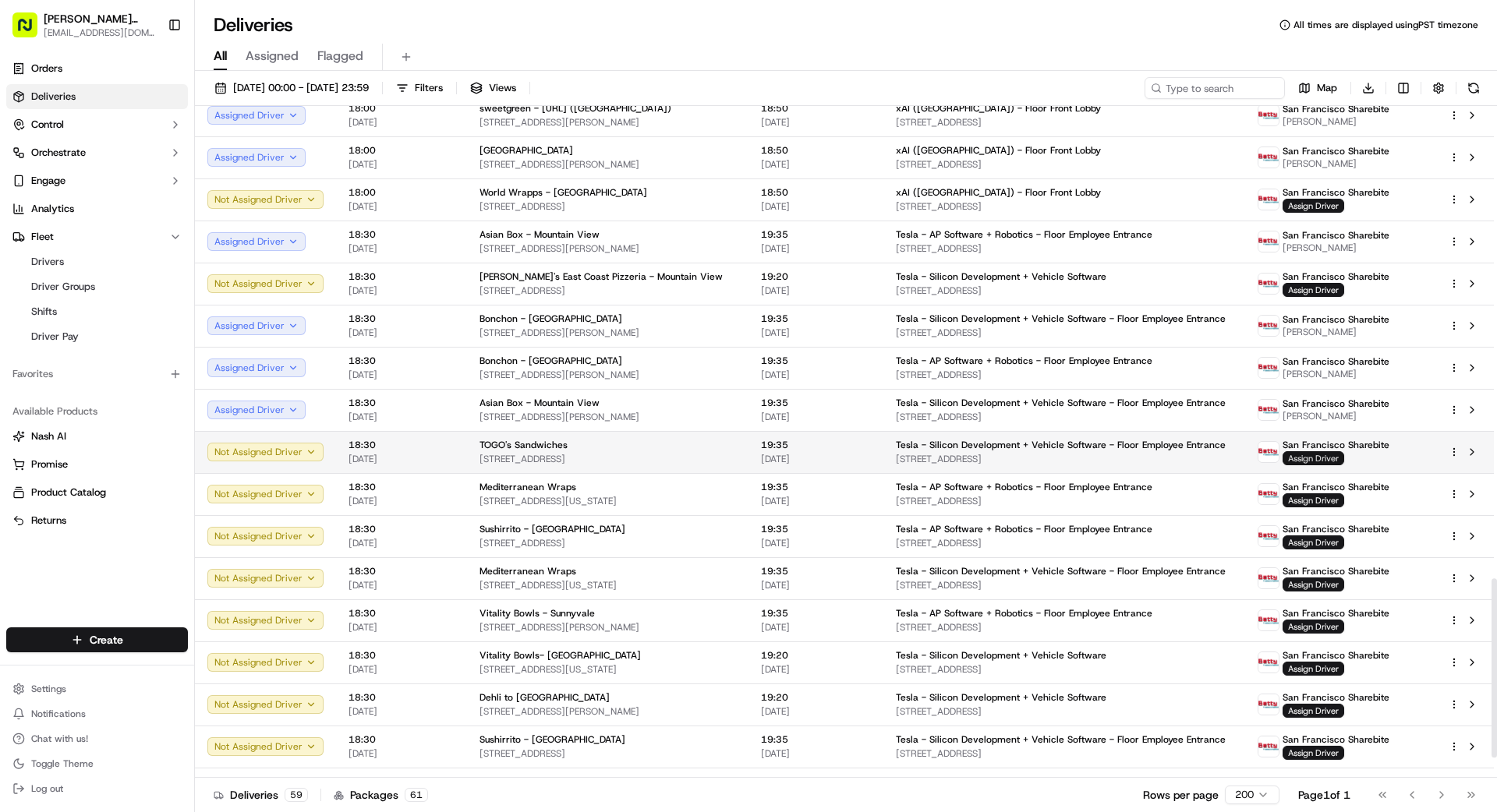
click at [1309, 463] on span "Assign Driver" at bounding box center [1313, 458] width 62 height 14
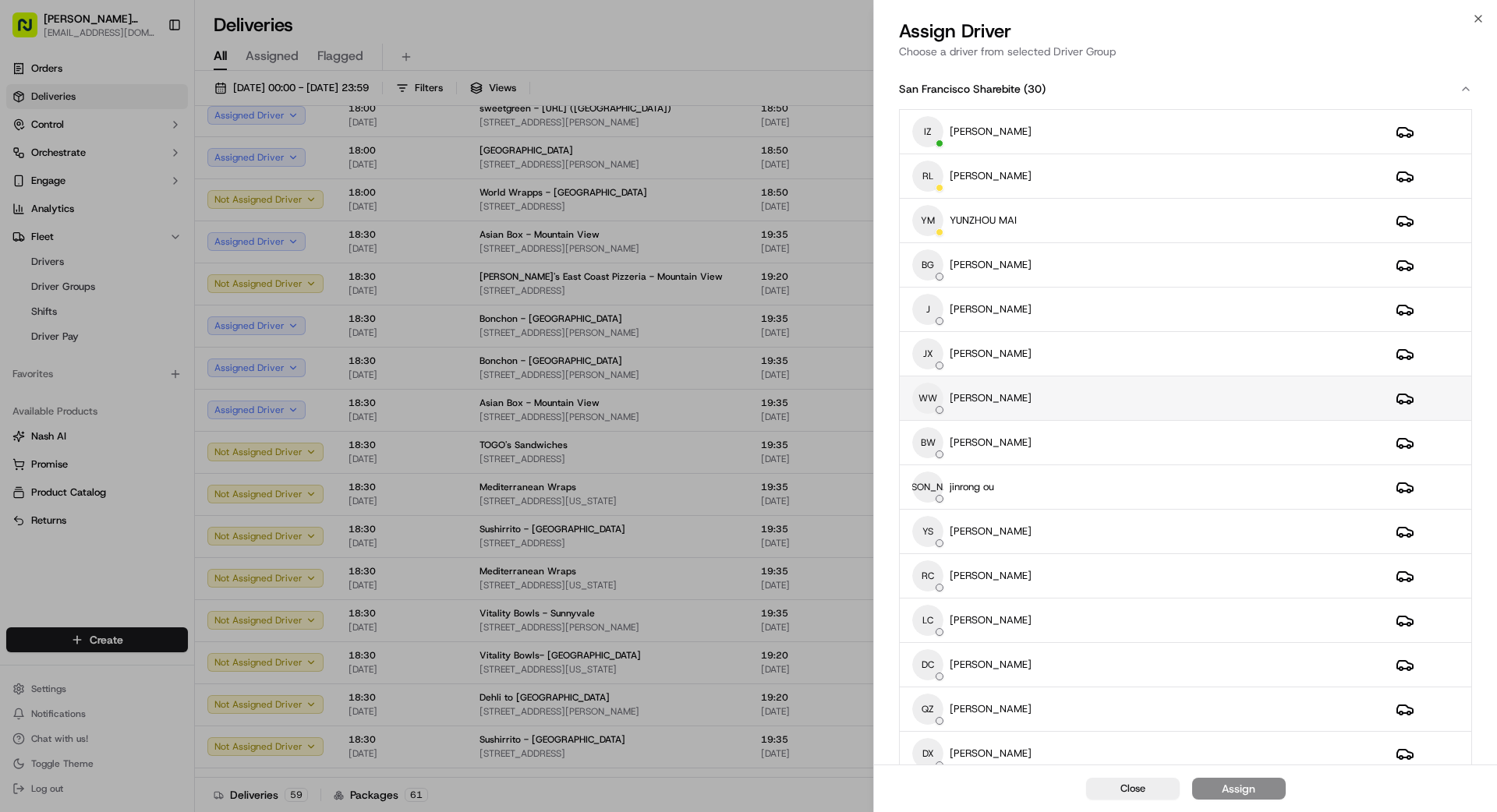
scroll to position [2, 0]
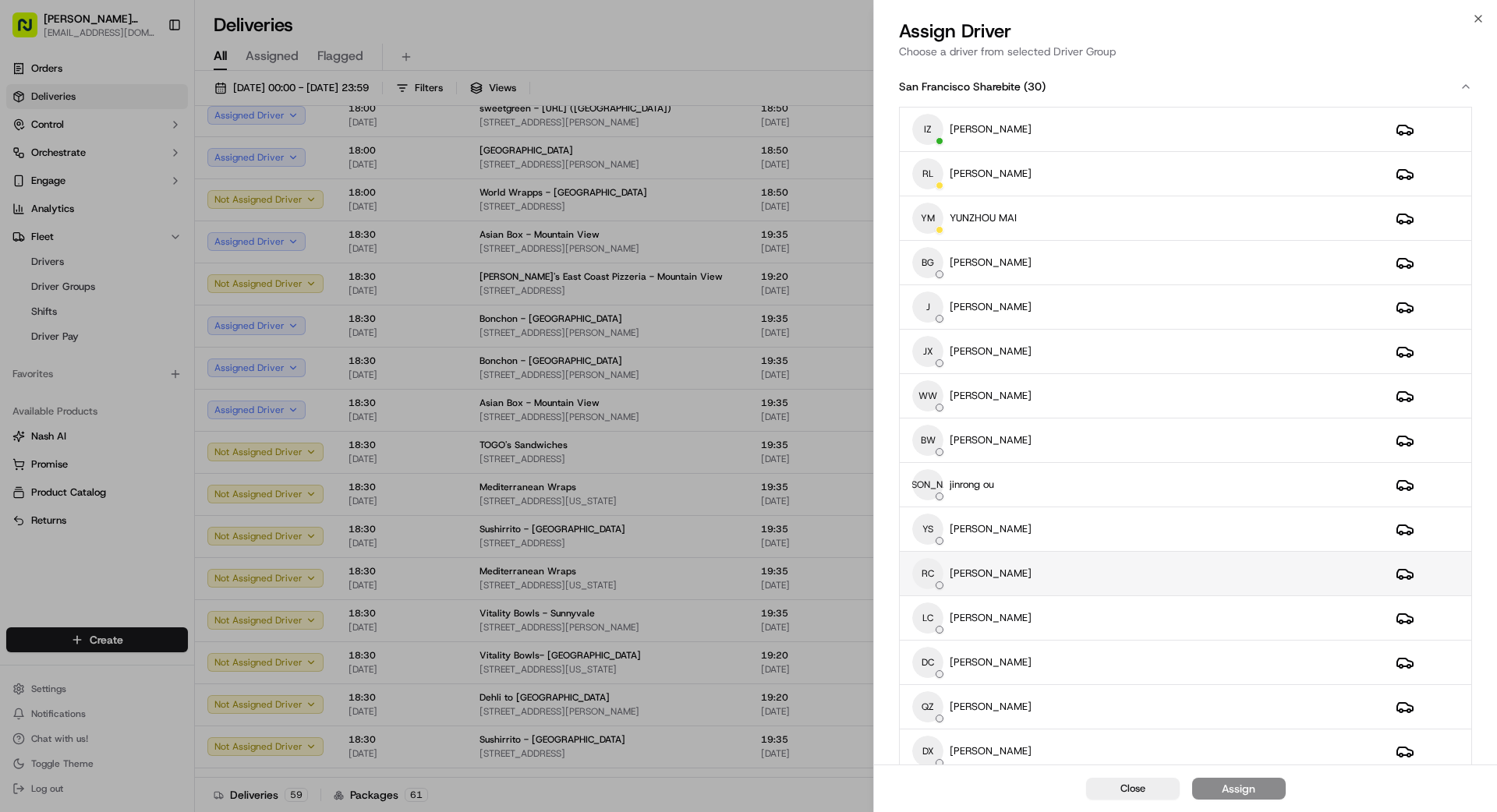
click at [1021, 560] on div "RC [PERSON_NAME]" at bounding box center [1142, 574] width 459 height 31
click at [1236, 795] on div "Assign" at bounding box center [1238, 789] width 33 height 16
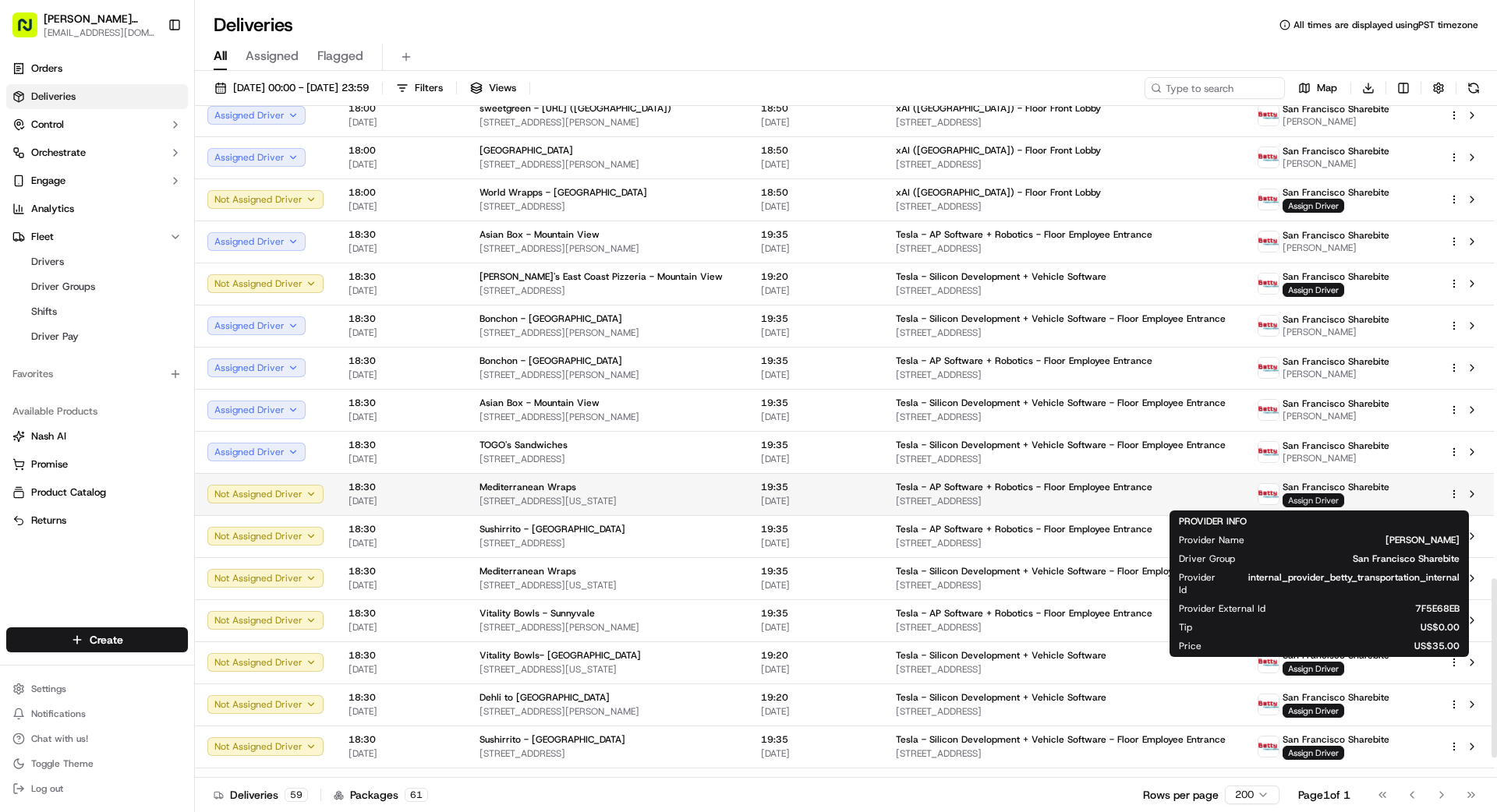
click at [1314, 500] on span "Assign Driver" at bounding box center [1313, 500] width 62 height 14
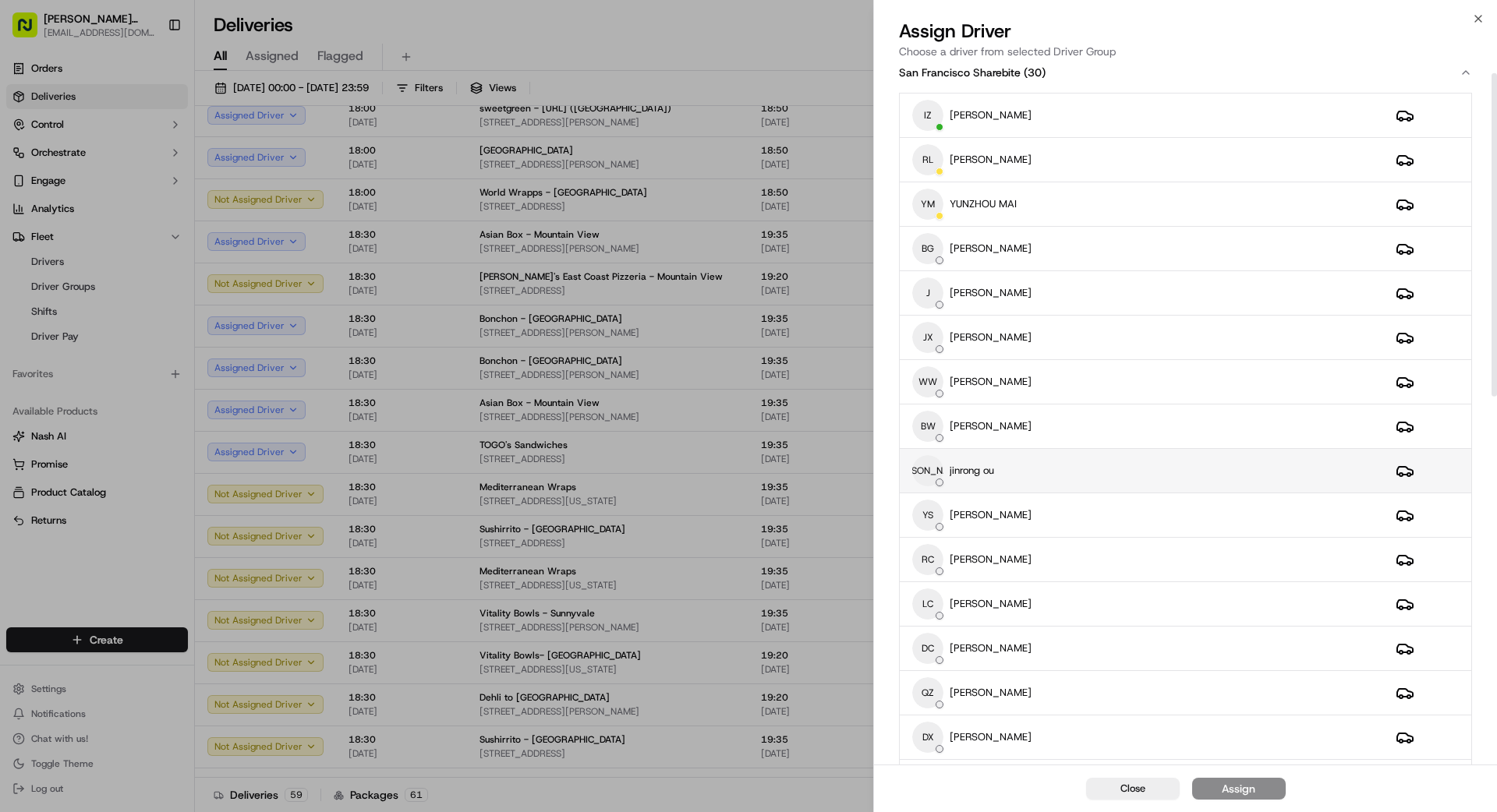
scroll to position [20, 0]
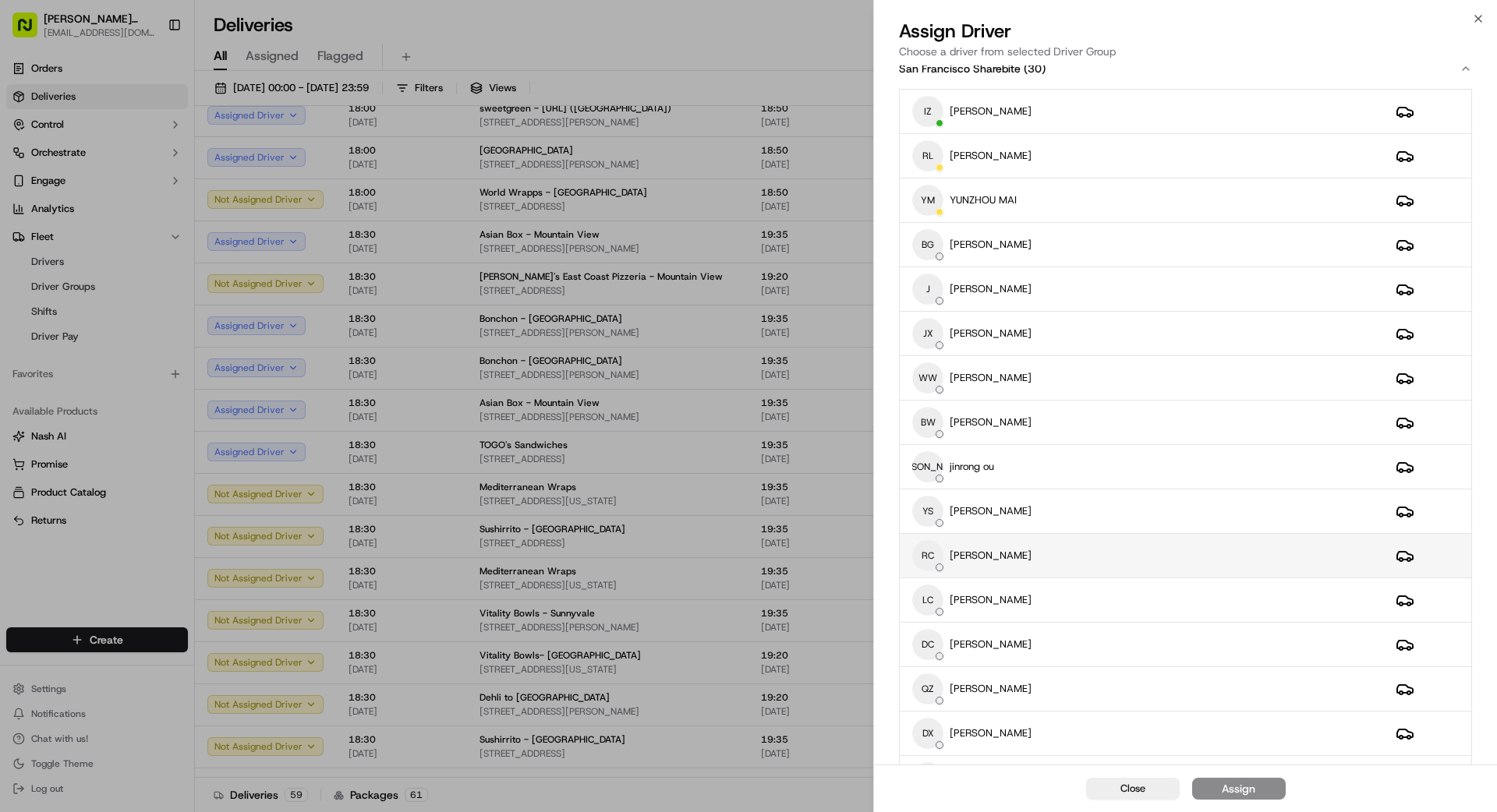
click at [1072, 560] on div "RC [PERSON_NAME]" at bounding box center [1142, 555] width 459 height 31
click at [1252, 792] on div "Assign" at bounding box center [1238, 789] width 33 height 16
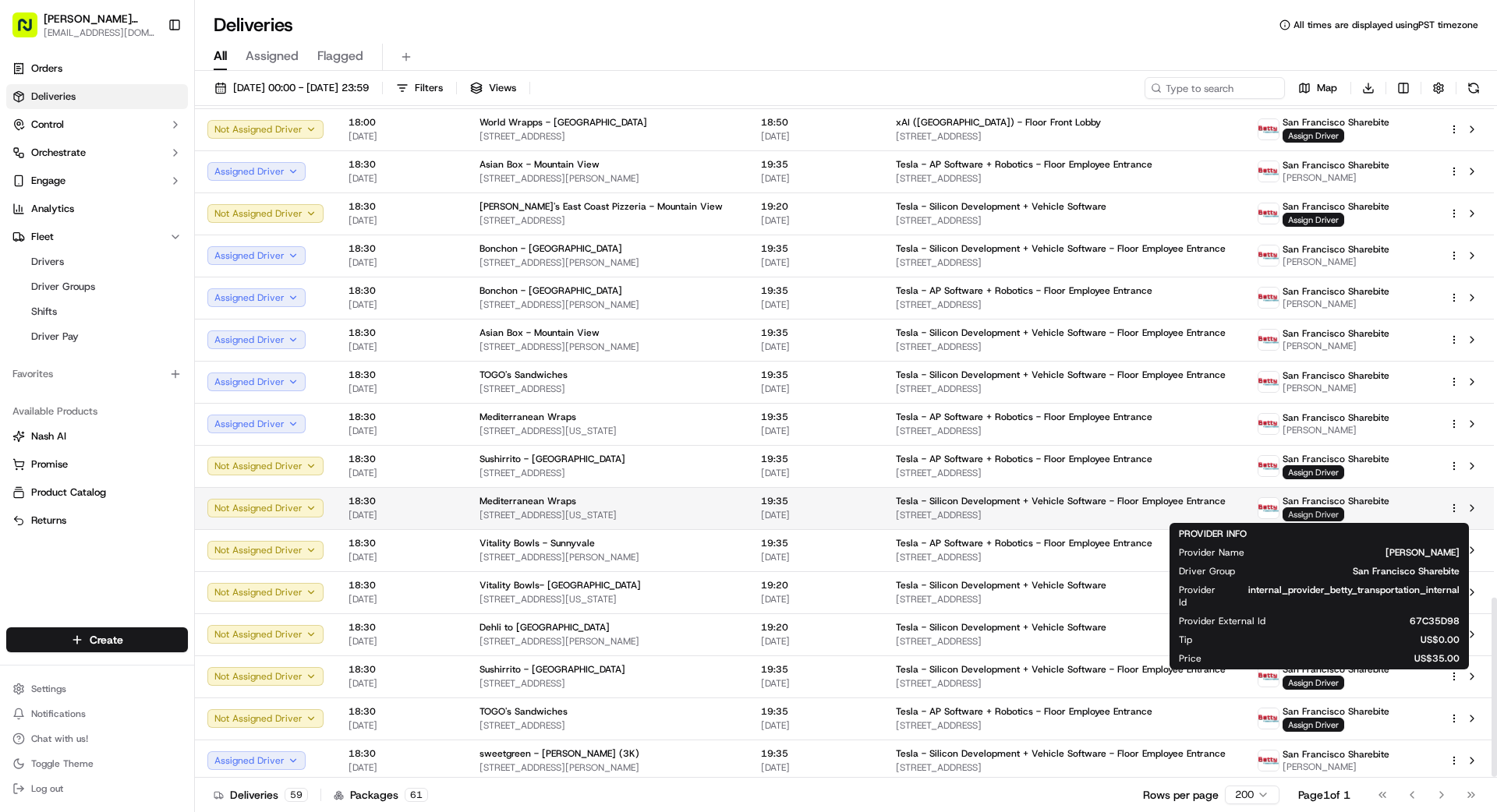
scroll to position [1840, 0]
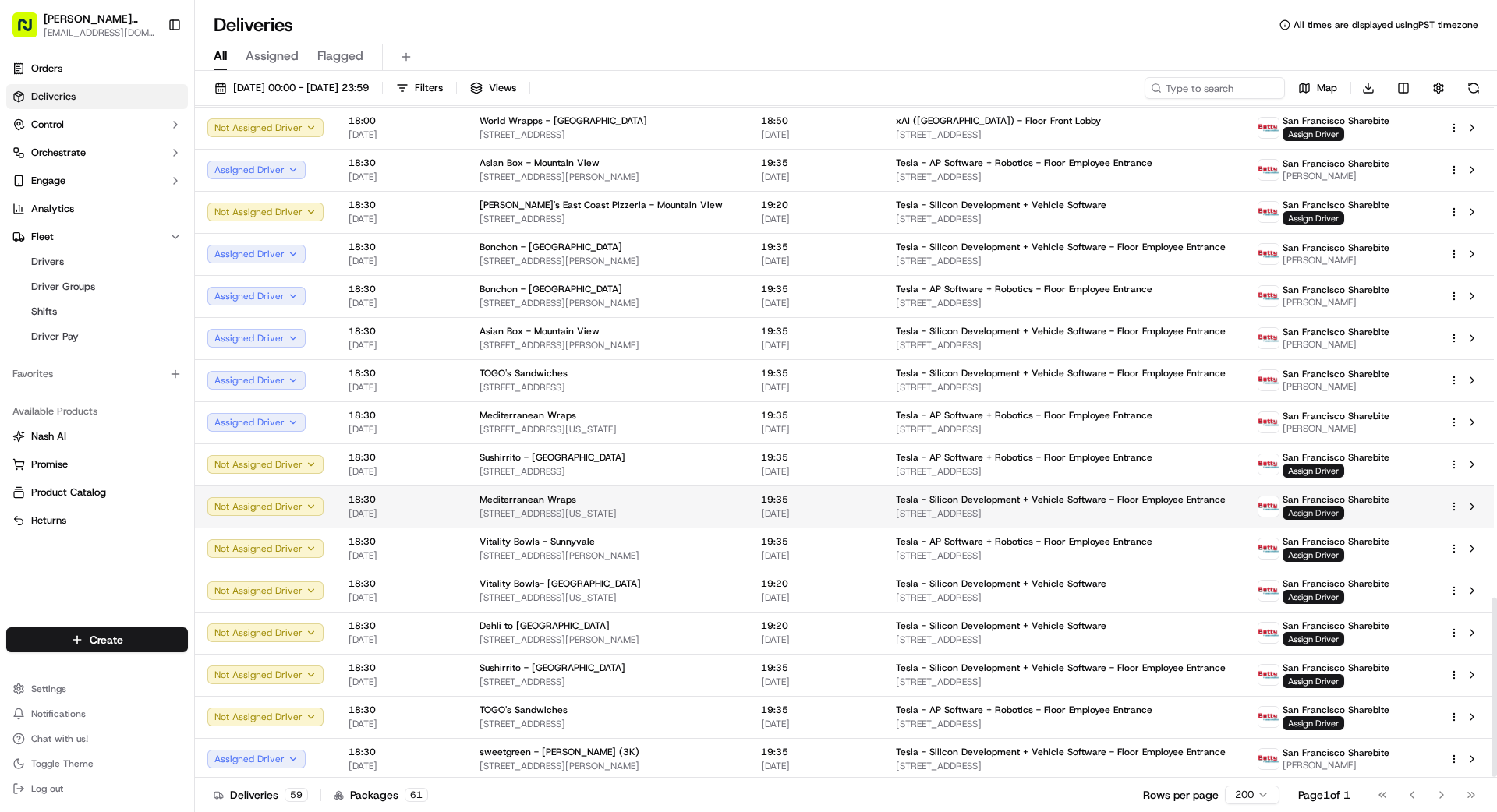
click at [1313, 512] on span "Assign Driver" at bounding box center [1313, 512] width 62 height 14
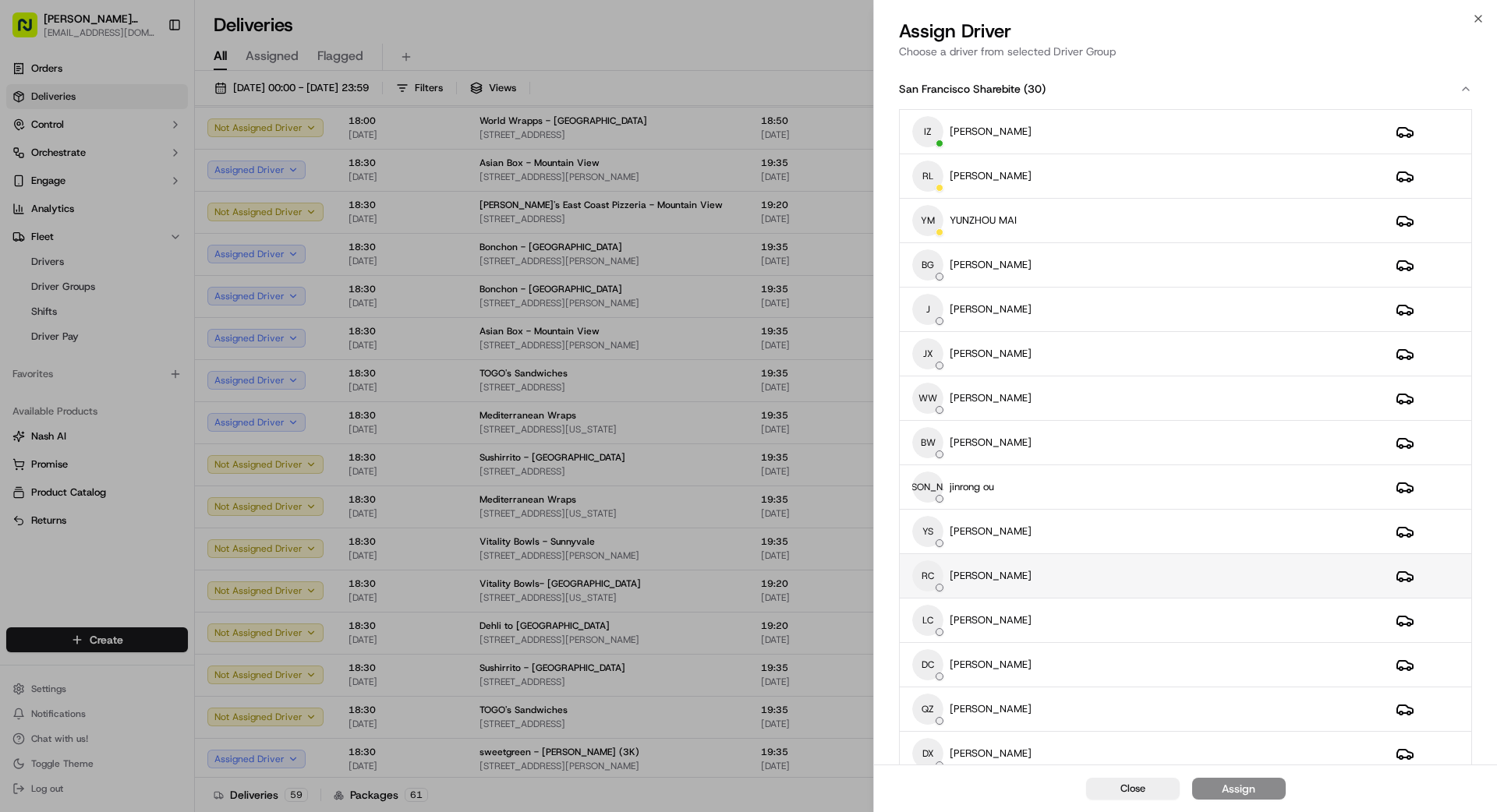
click at [1061, 585] on div "RC [PERSON_NAME]" at bounding box center [1142, 576] width 459 height 31
click at [1237, 788] on div "Assign" at bounding box center [1238, 789] width 33 height 16
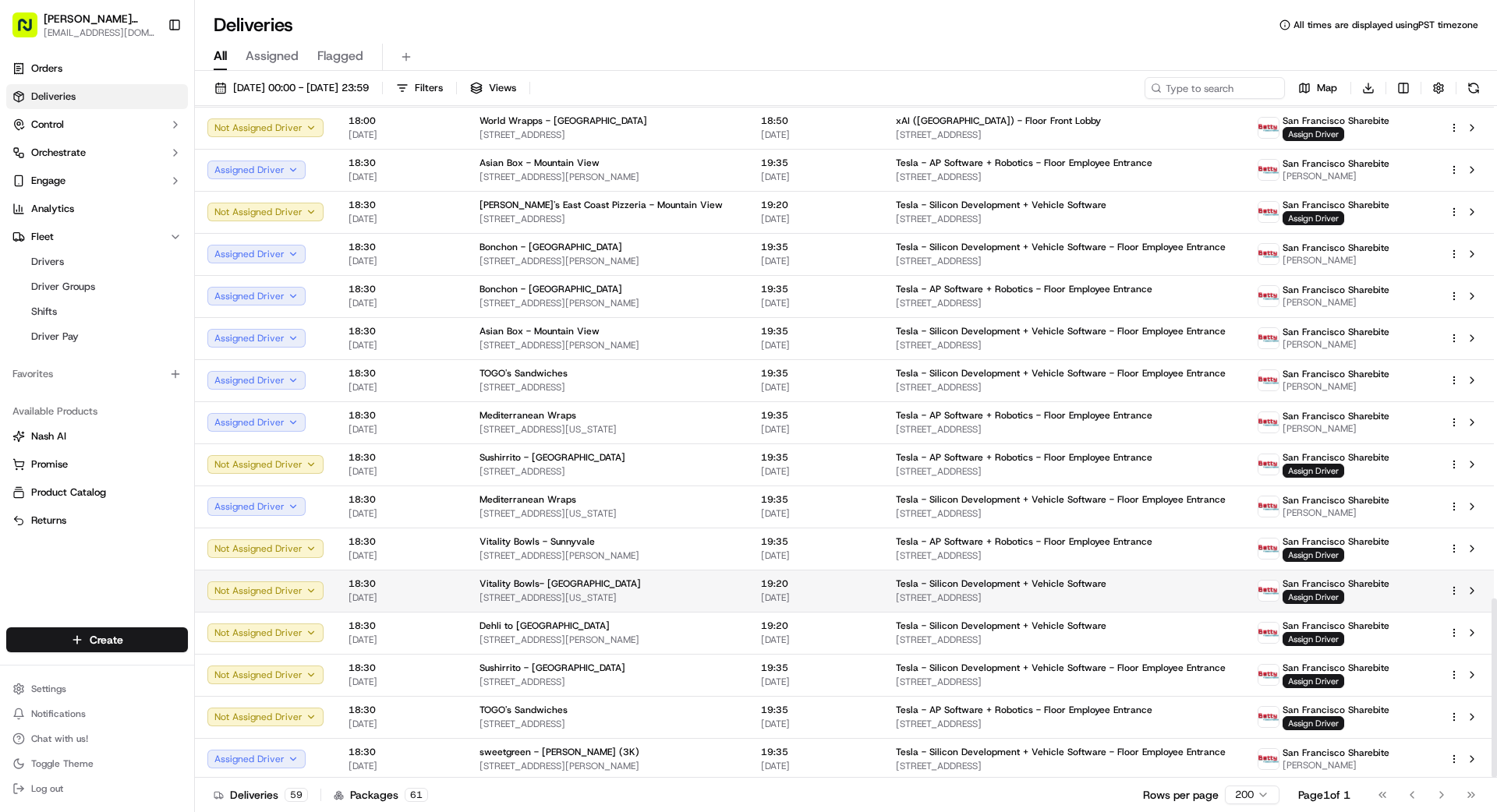
scroll to position [1843, 0]
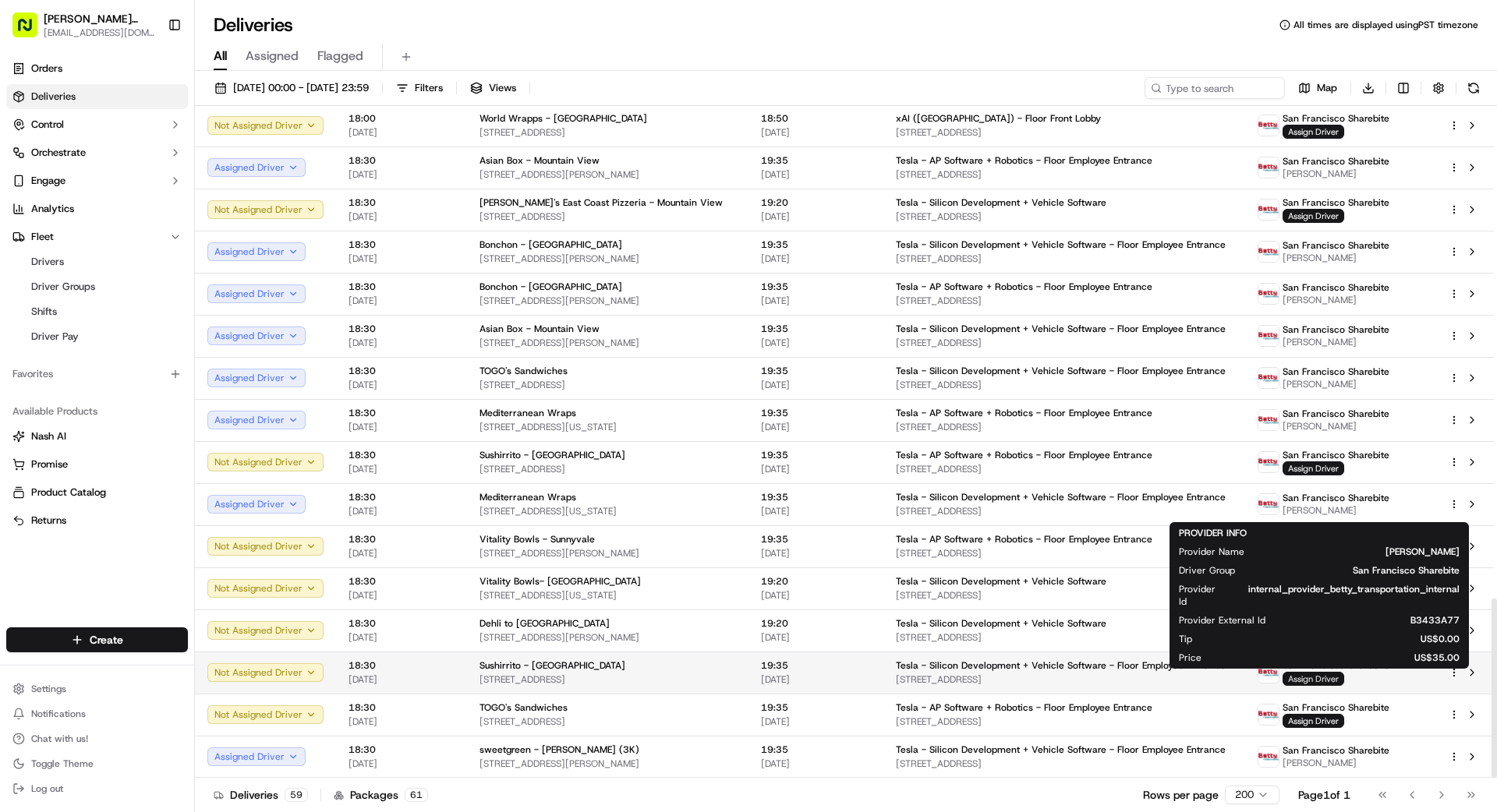
click at [1312, 679] on span "Assign Driver" at bounding box center [1313, 678] width 62 height 14
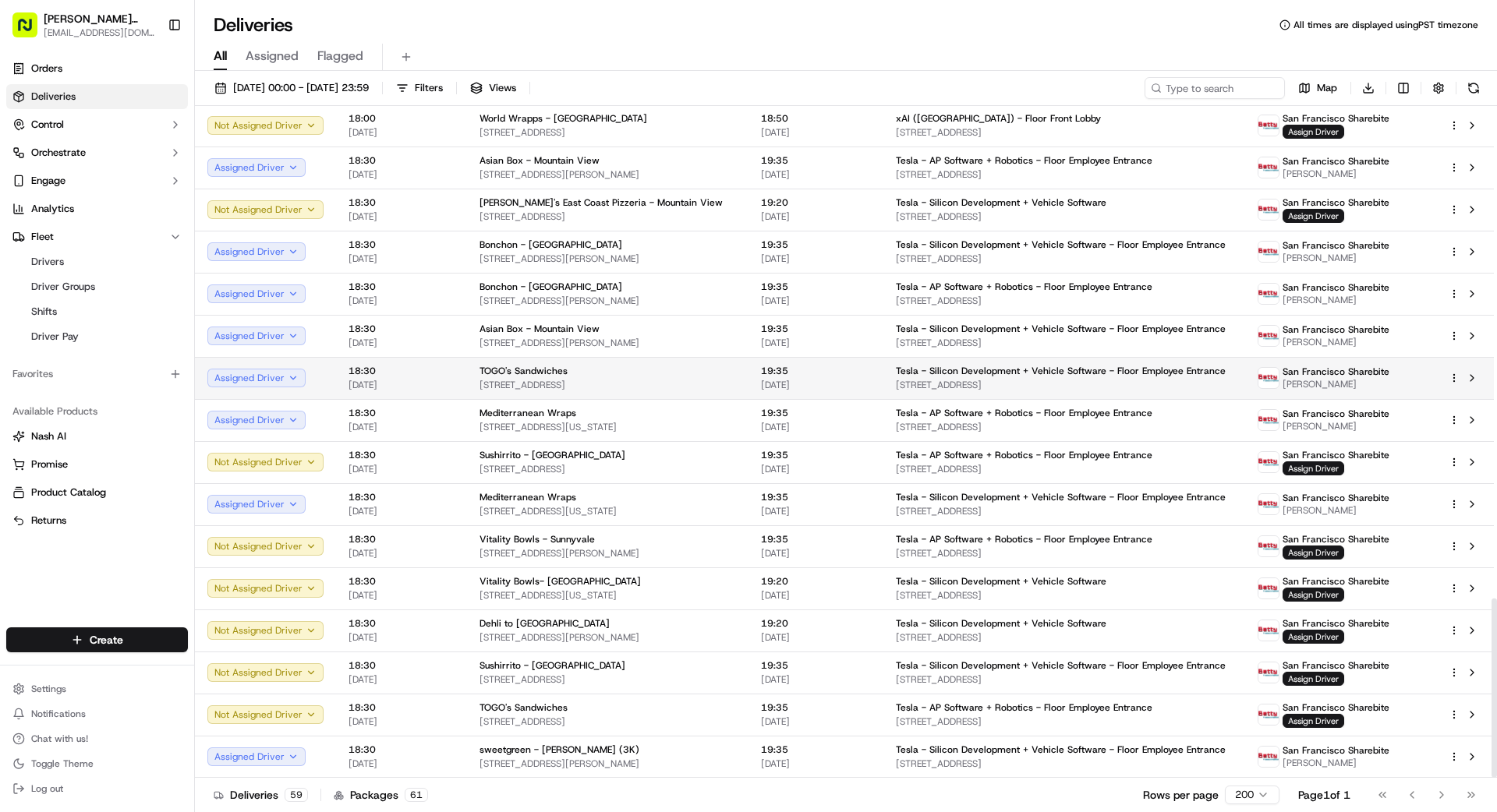
click at [1455, 376] on html "[PERSON_NAME] Transportation [EMAIL_ADDRESS][DOMAIN_NAME] Toggle Sidebar Orders…" at bounding box center [748, 406] width 1497 height 812
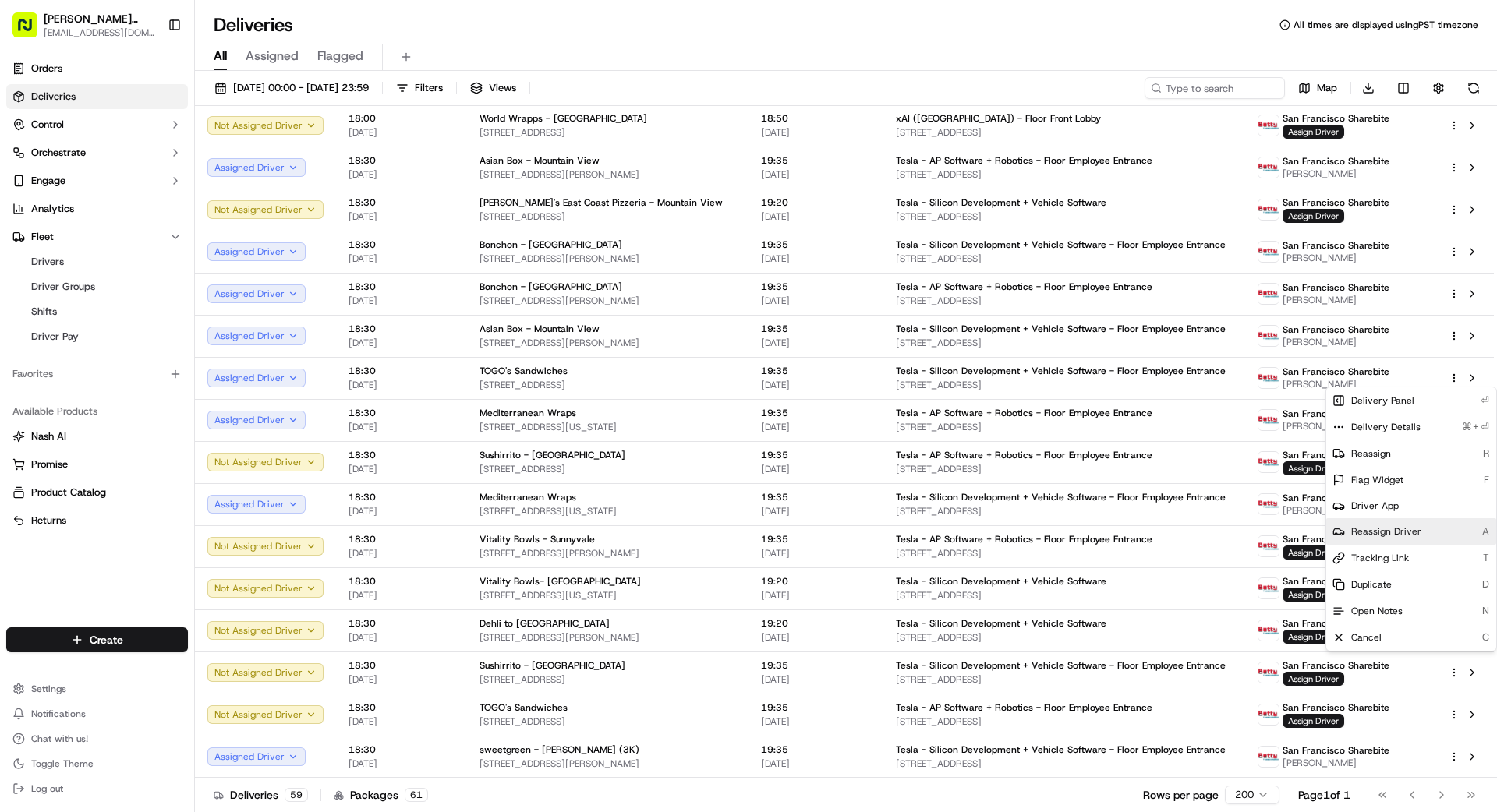
click at [1400, 532] on span "Reassign Driver" at bounding box center [1387, 531] width 70 height 13
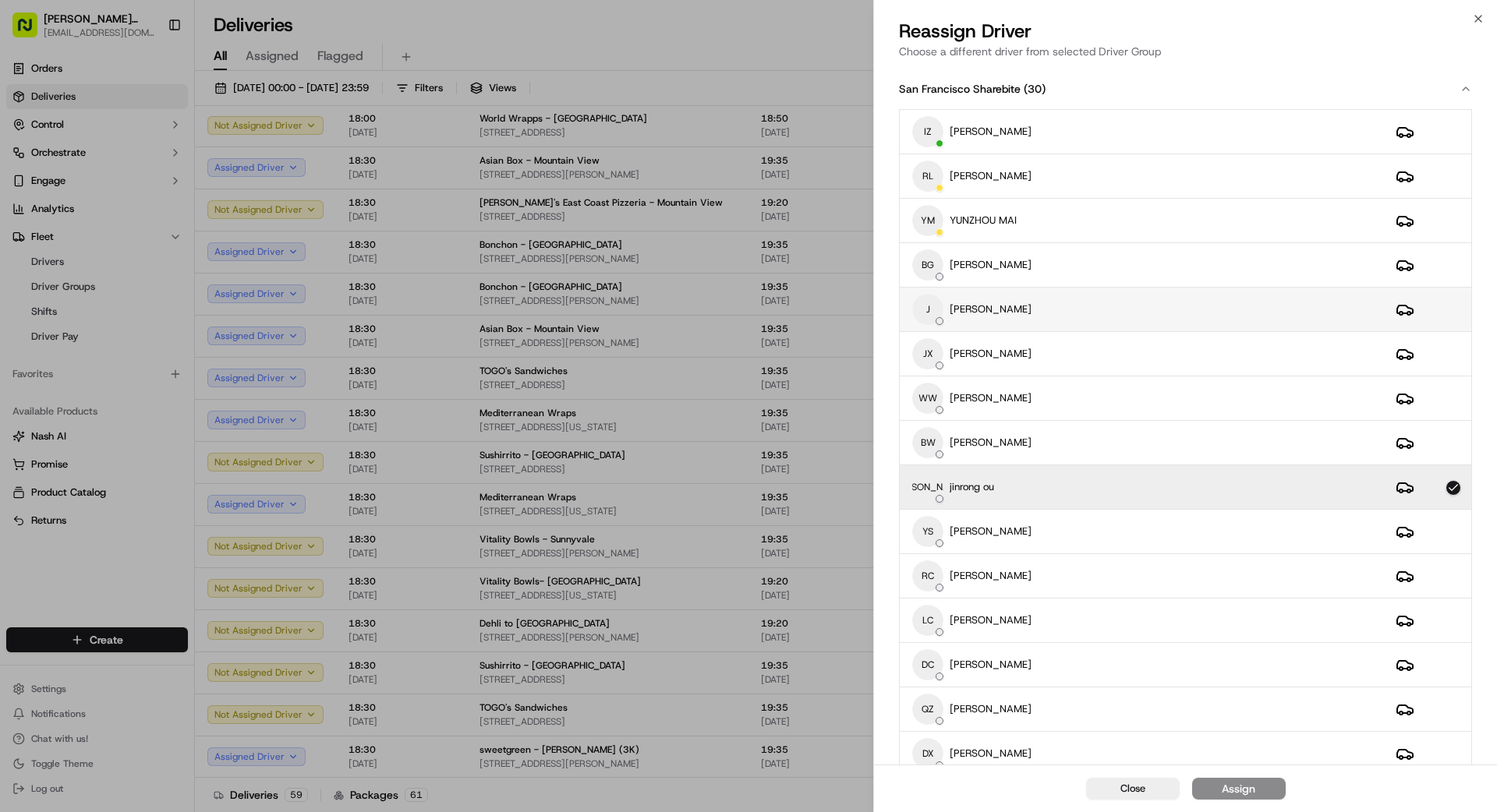
scroll to position [1, 0]
click at [1098, 310] on div "J [PERSON_NAME]" at bounding box center [1142, 308] width 459 height 31
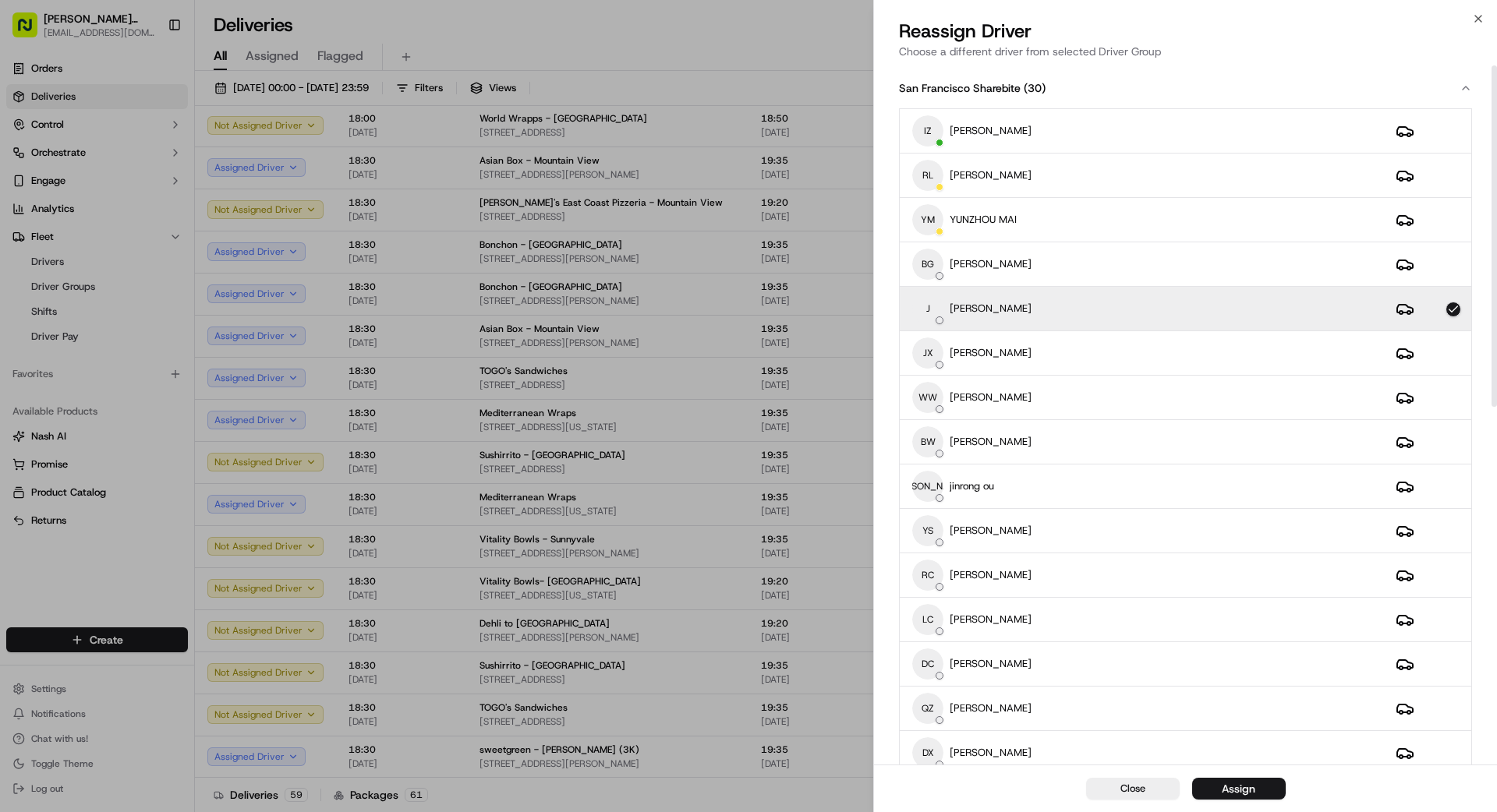
scroll to position [0, 0]
click at [1256, 792] on button "Assign" at bounding box center [1239, 789] width 94 height 21
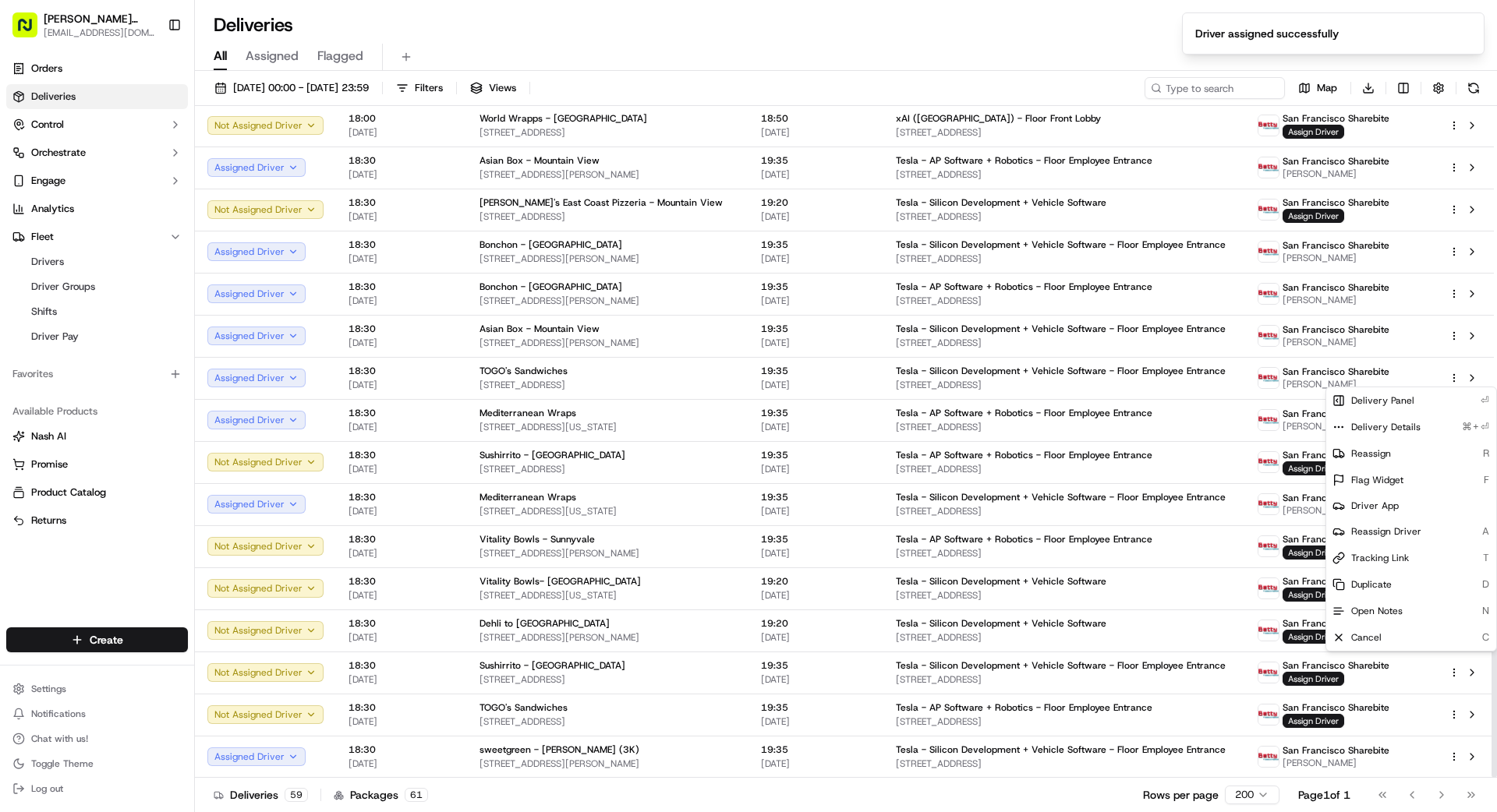
click at [1027, 811] on div "Deliveries 59 Packages 61 Rows per page 200 Page 1 of 1 Go to first page Go to …" at bounding box center [847, 794] width 1303 height 35
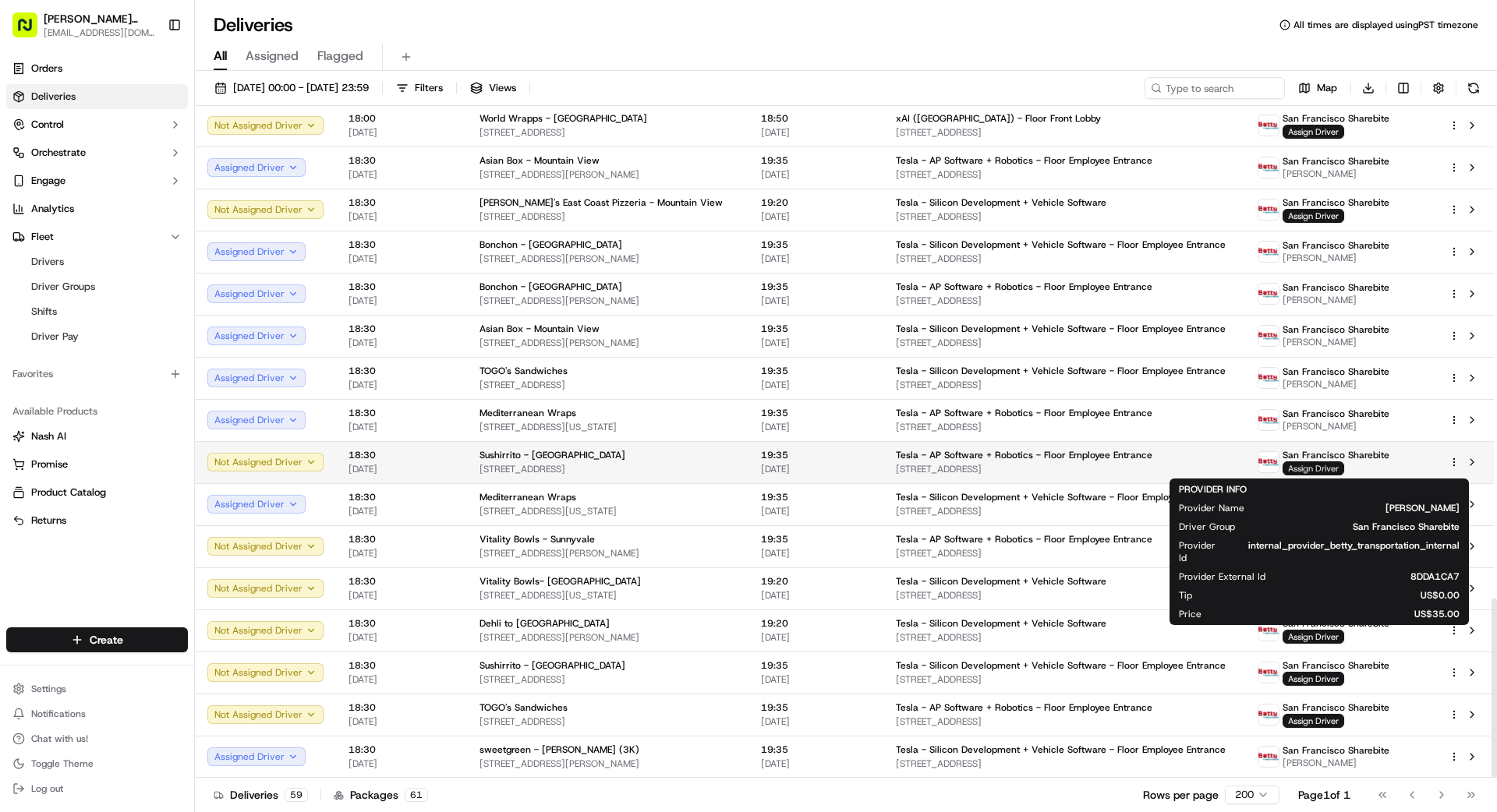
click at [1307, 467] on span "Assign Driver" at bounding box center [1313, 468] width 62 height 14
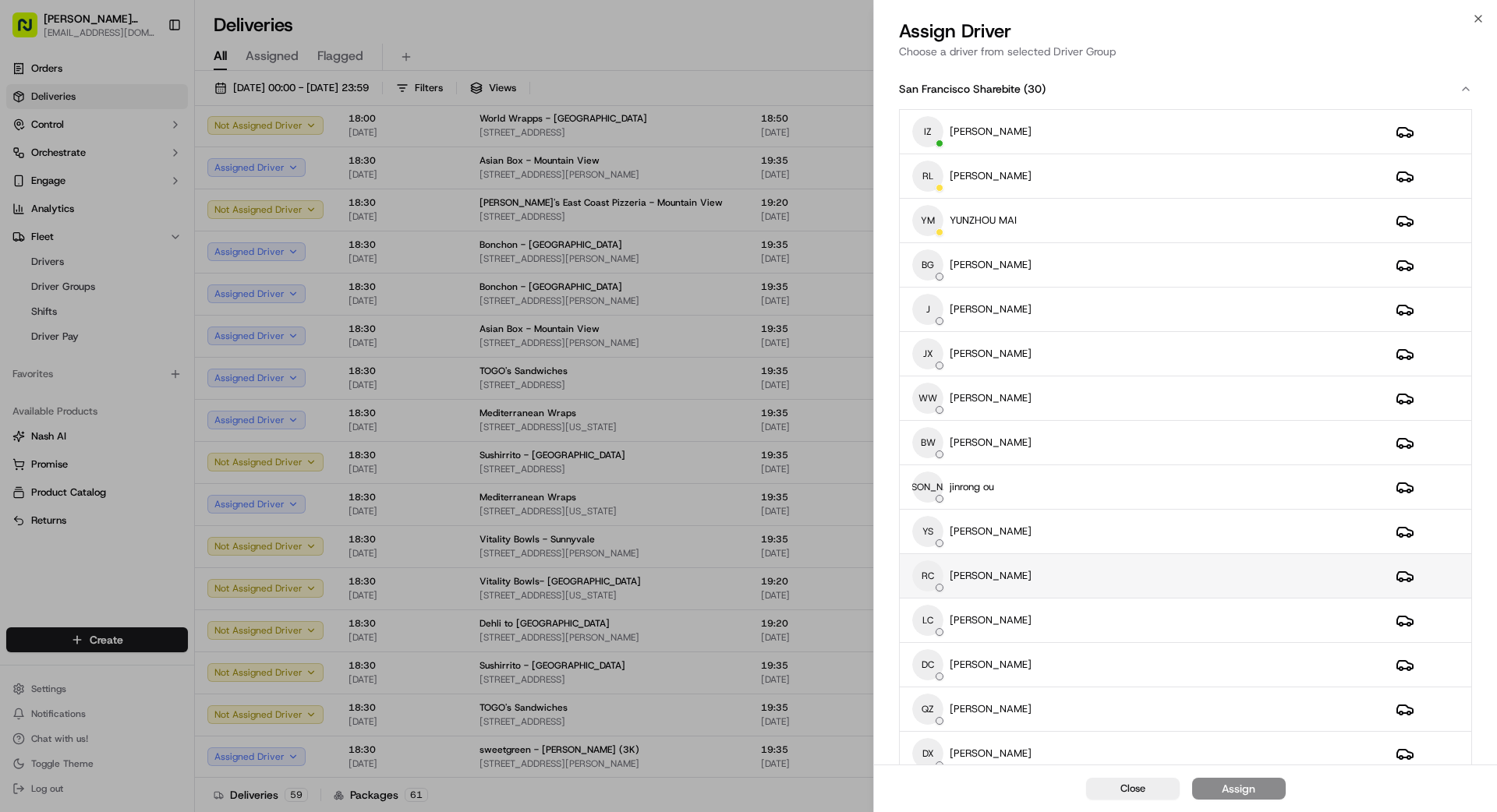
click at [1066, 577] on div "RC [PERSON_NAME]" at bounding box center [1142, 576] width 459 height 31
click at [1248, 789] on div "Assign" at bounding box center [1238, 789] width 33 height 16
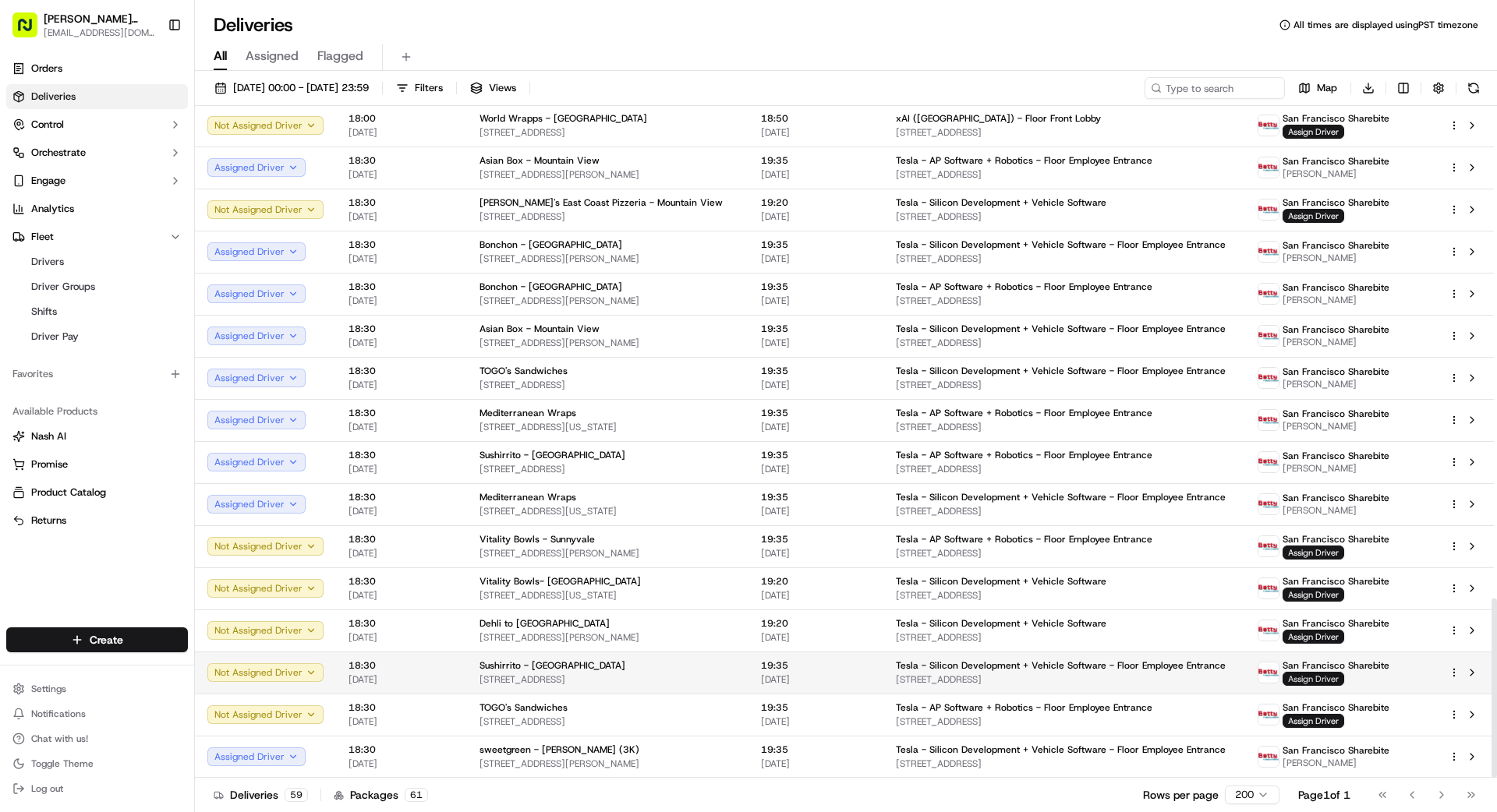
click at [1305, 679] on span "Assign Driver" at bounding box center [1313, 678] width 62 height 14
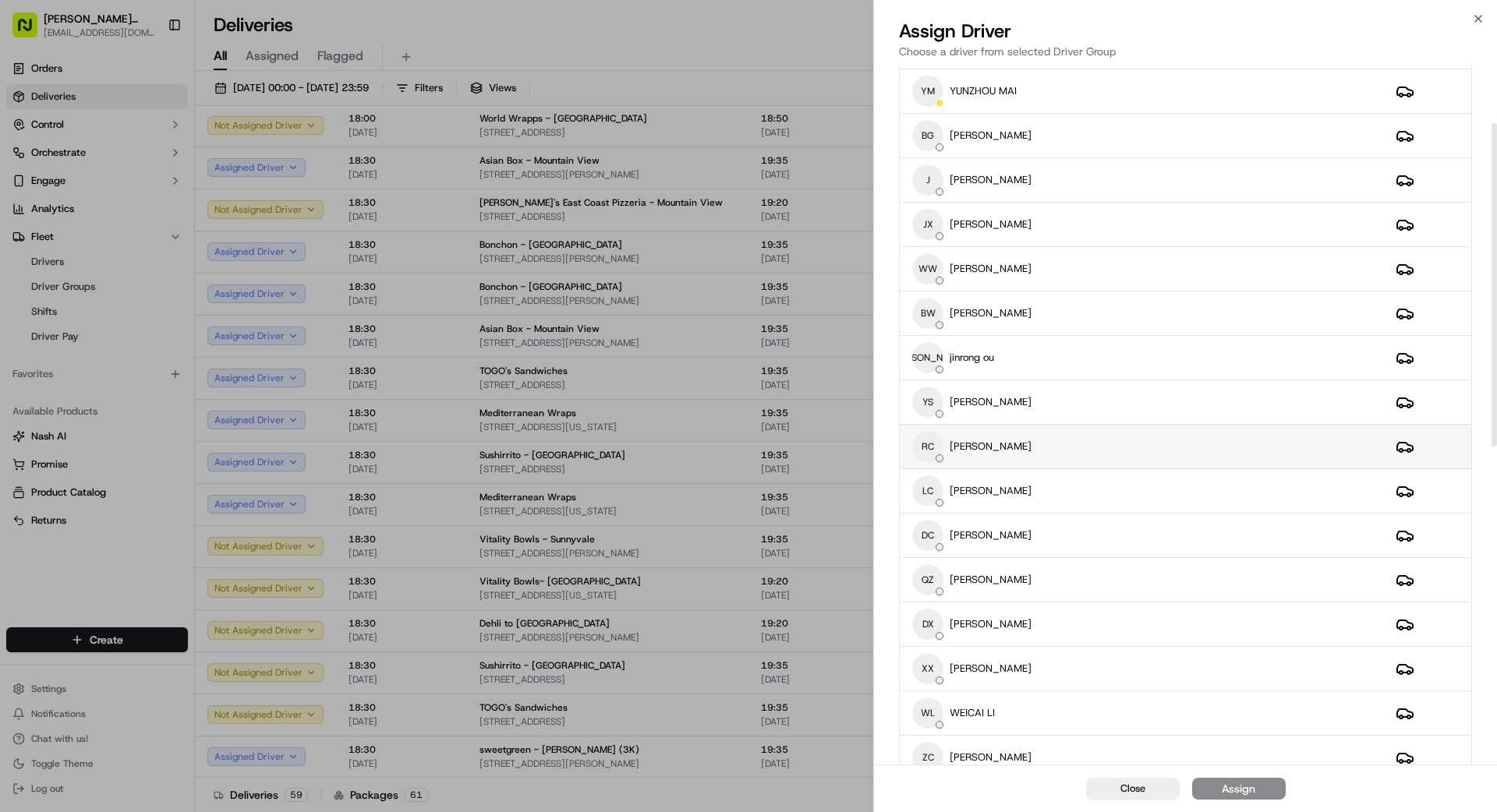
scroll to position [144, 0]
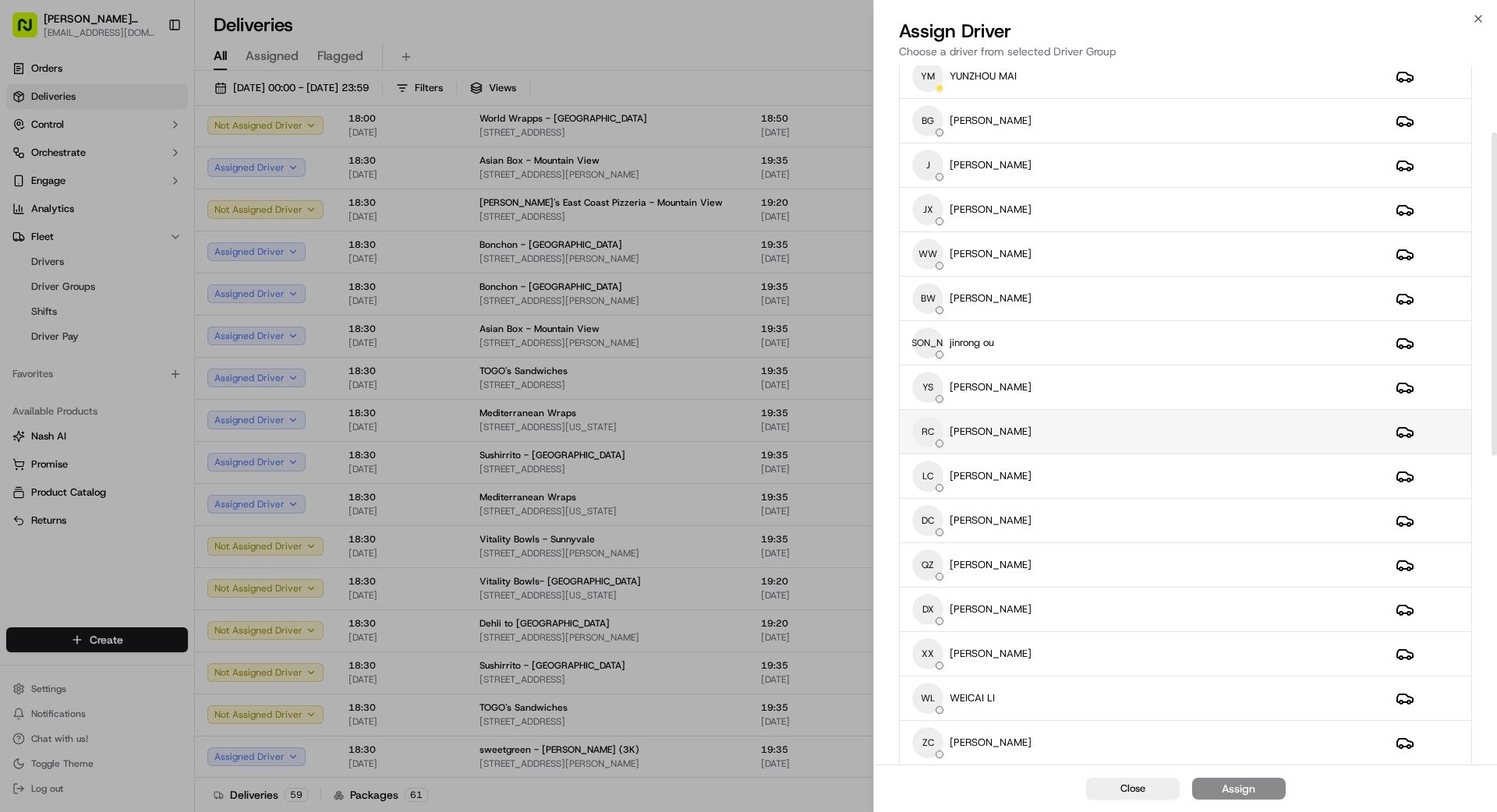
click at [1102, 431] on div "RC [PERSON_NAME]" at bounding box center [1142, 431] width 459 height 31
drag, startPoint x: 1274, startPoint y: 790, endPoint x: 1279, endPoint y: 797, distance: 8.6
click at [1275, 794] on button "Assign" at bounding box center [1239, 789] width 94 height 21
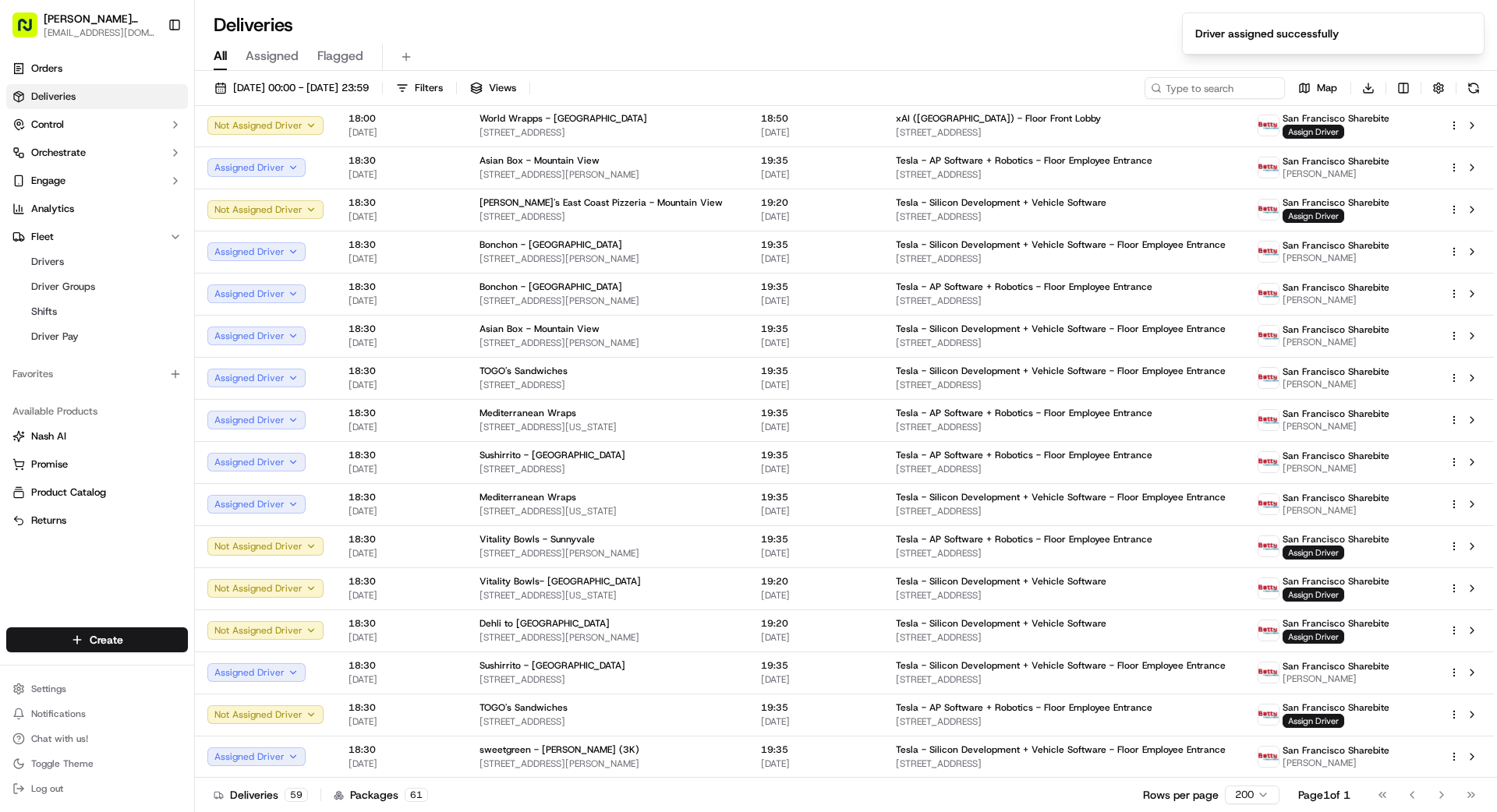
drag, startPoint x: 775, startPoint y: 811, endPoint x: 794, endPoint y: 807, distance: 19.4
click at [783, 808] on div "Deliveries 59 Packages 61 Rows per page 200 Page 1 of 1 Go to first page Go to …" at bounding box center [847, 794] width 1303 height 35
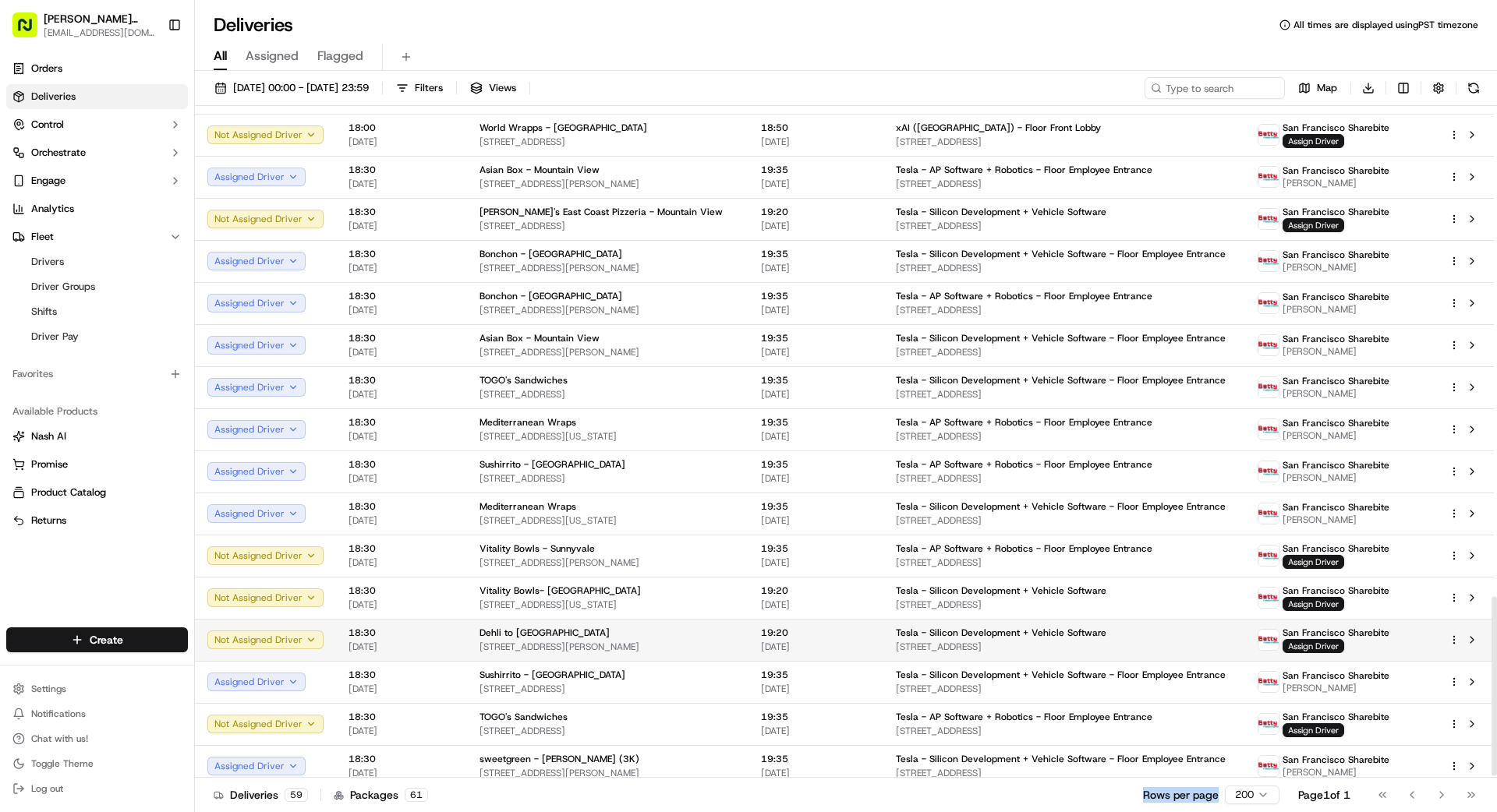
scroll to position [1843, 0]
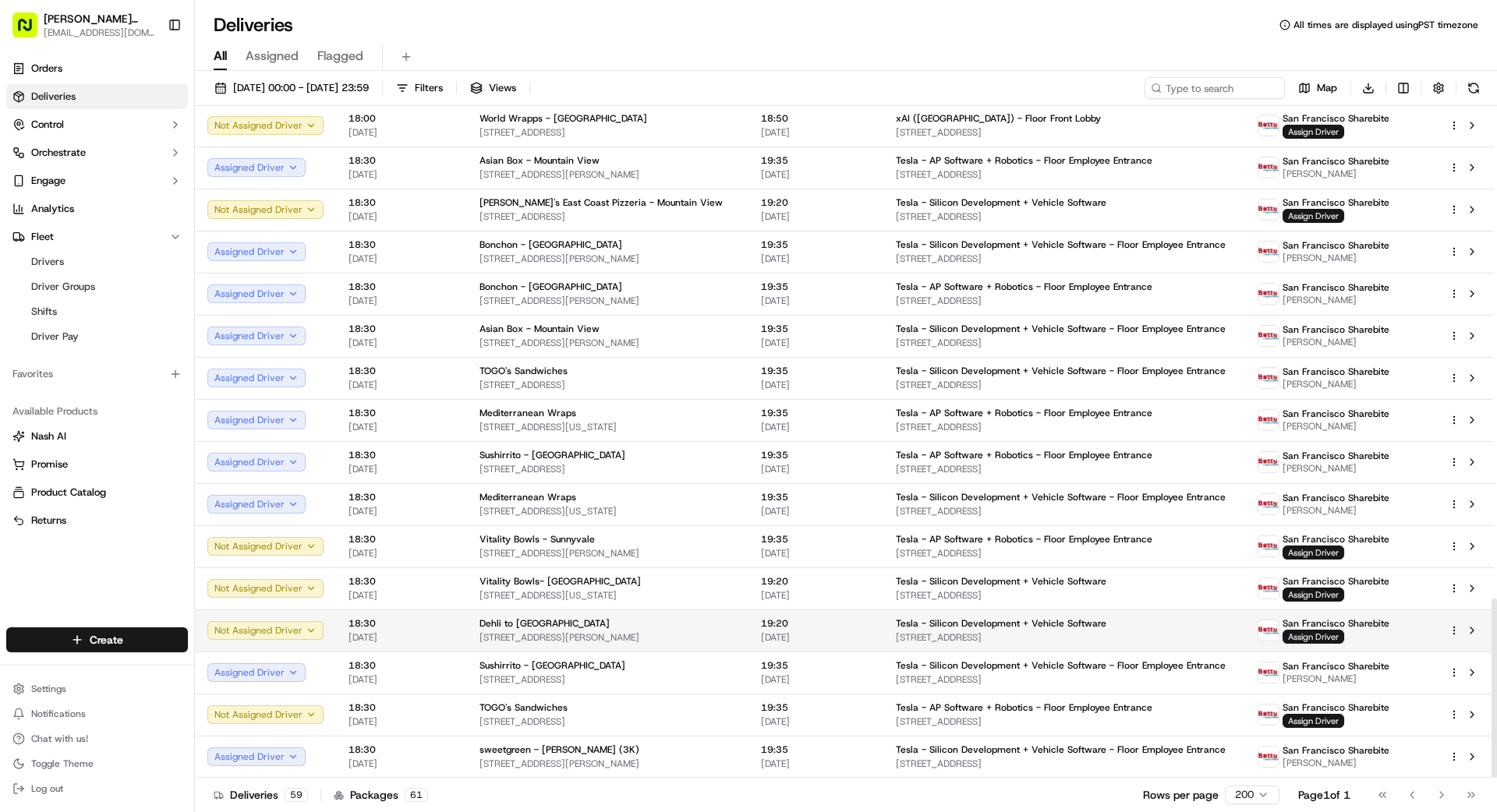
click at [884, 632] on td "Tesla - Silicon Development + Vehicle Software [STREET_ADDRESS]" at bounding box center [1064, 629] width 362 height 42
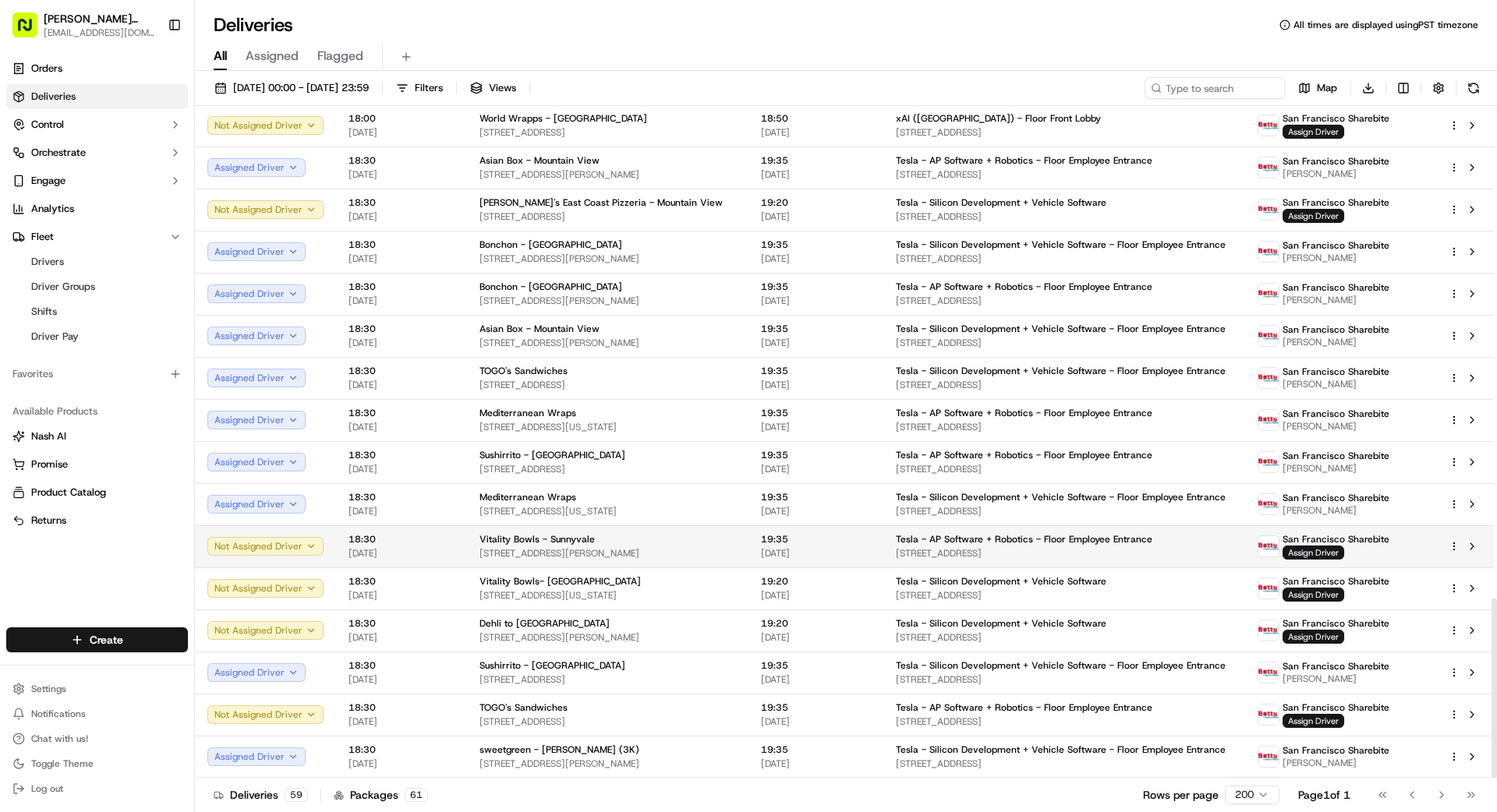
click at [737, 544] on td "Vitality Bowls - Sunnyvale [STREET_ADDRESS][PERSON_NAME]" at bounding box center [607, 546] width 281 height 42
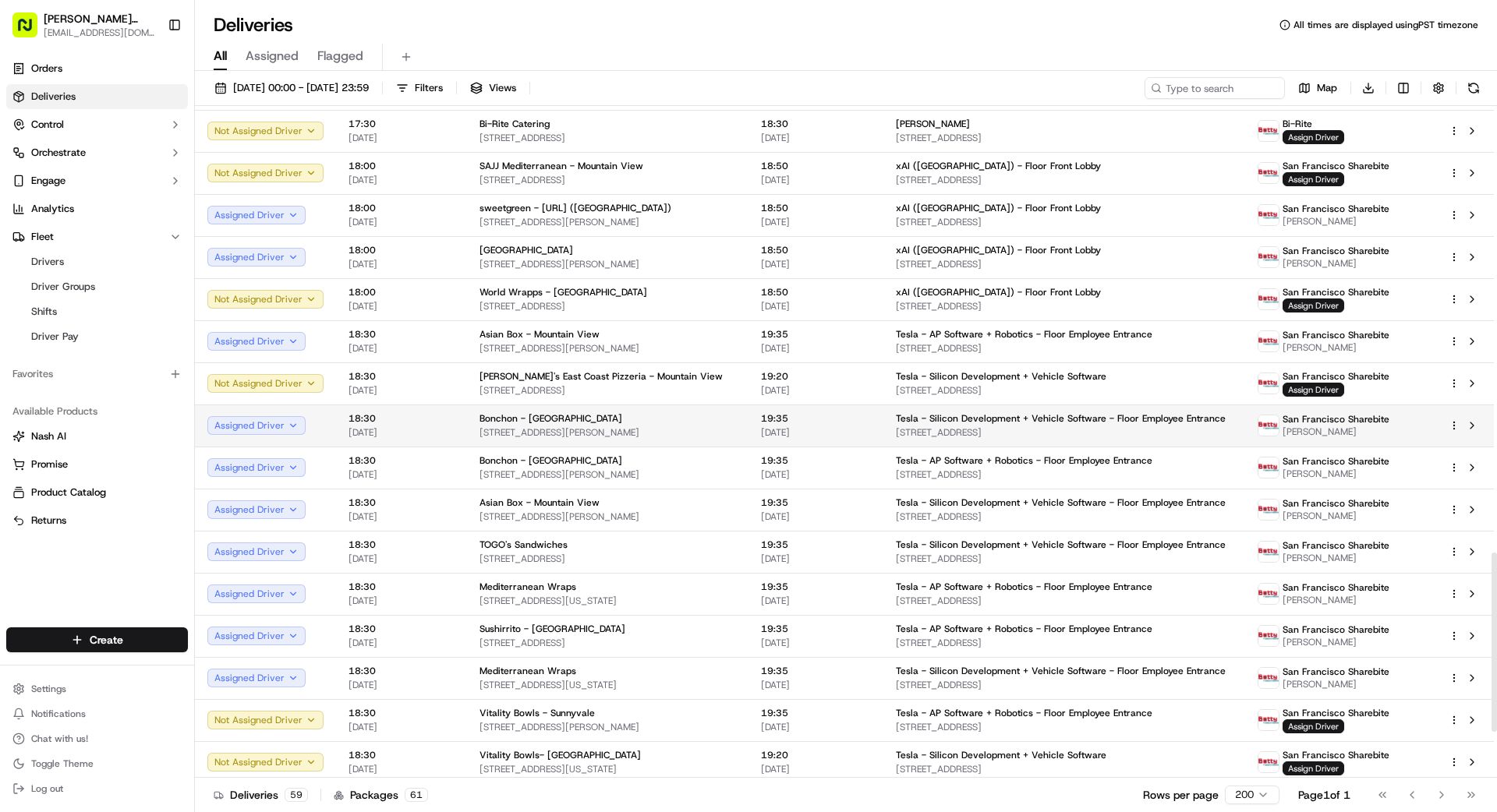
scroll to position [1671, 0]
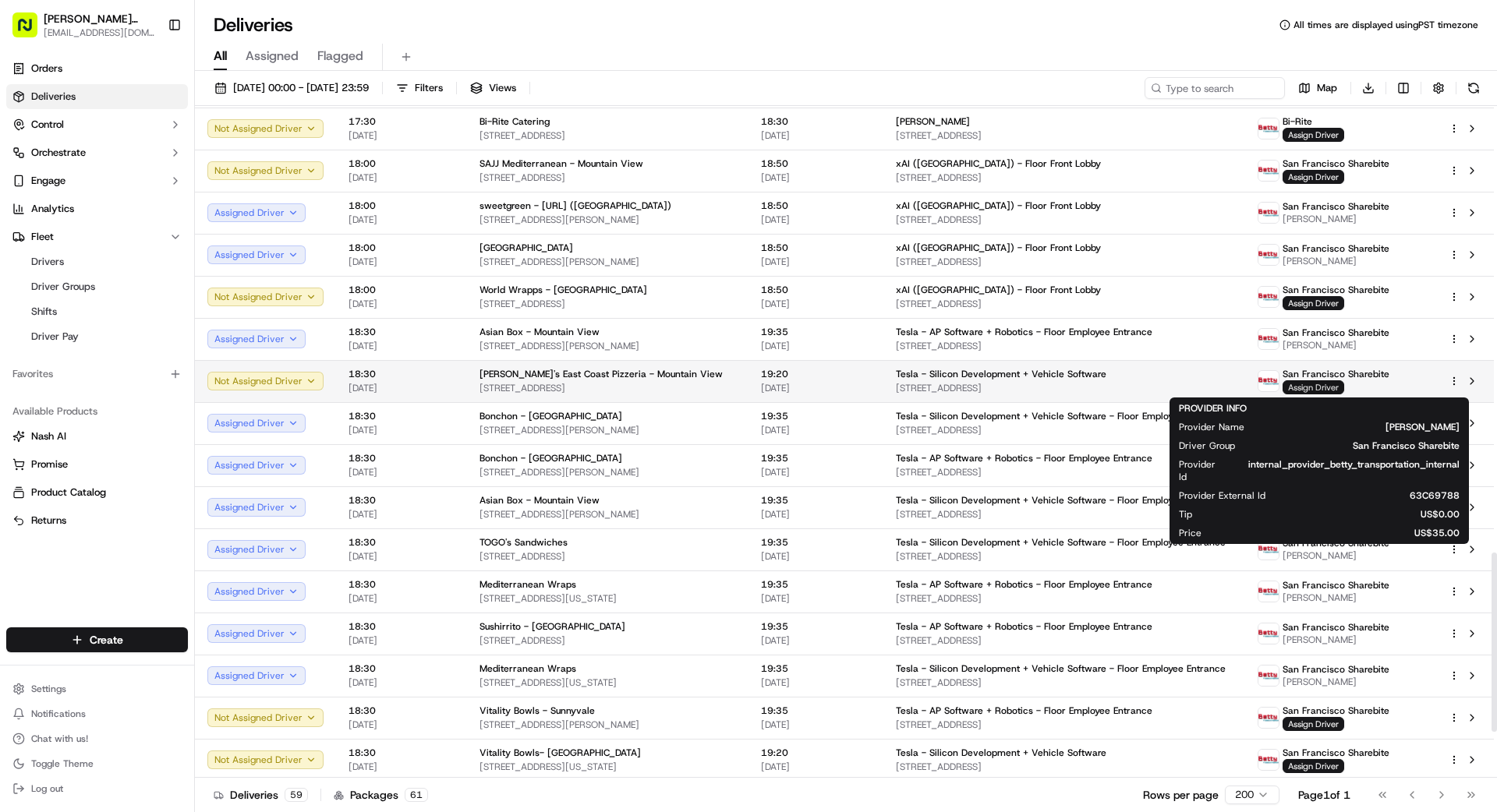
click at [1310, 385] on span "Assign Driver" at bounding box center [1313, 387] width 62 height 14
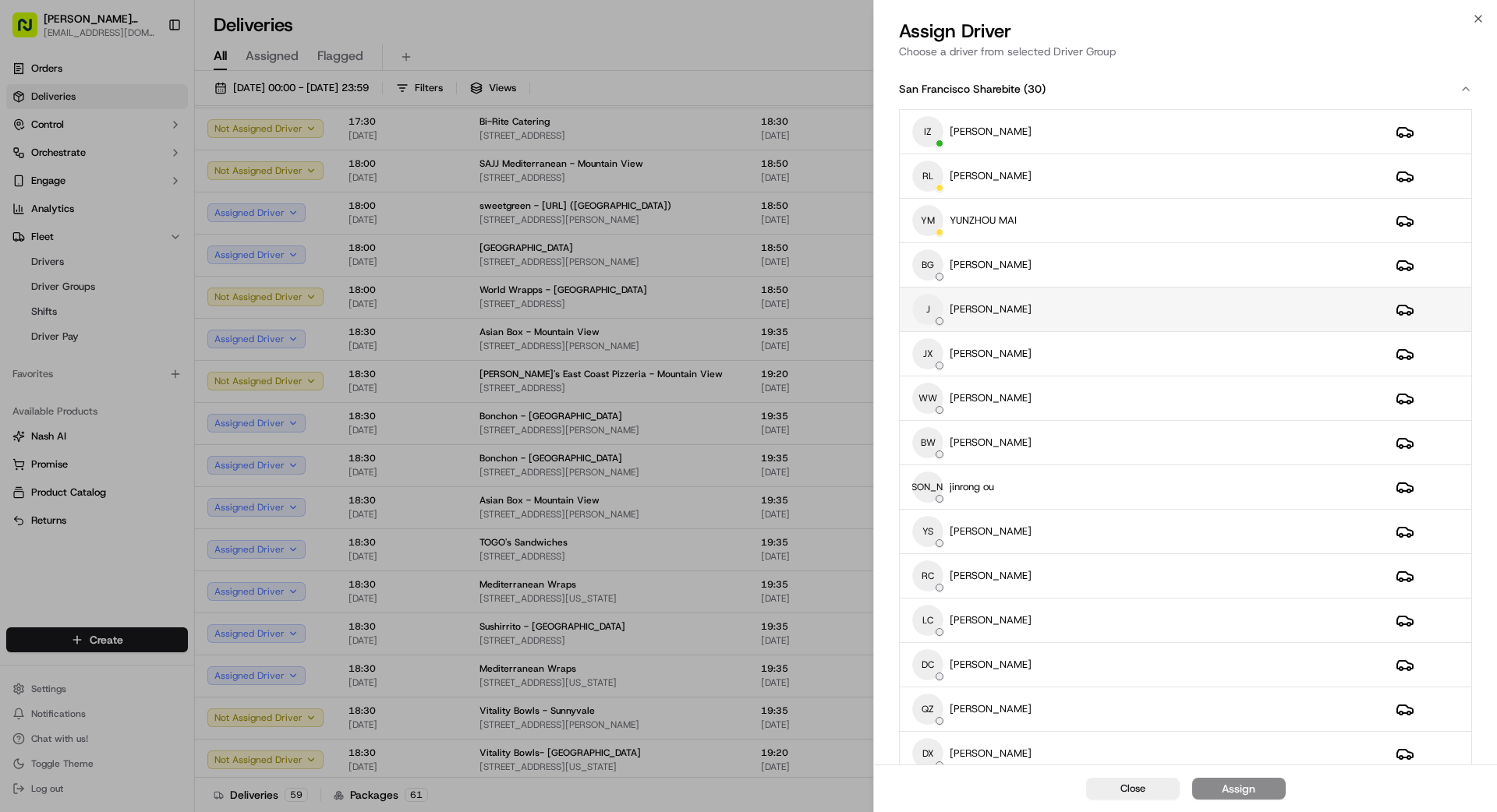
click at [1066, 310] on div "J [PERSON_NAME]" at bounding box center [1142, 309] width 459 height 31
click at [1238, 785] on div "Assign" at bounding box center [1238, 789] width 33 height 16
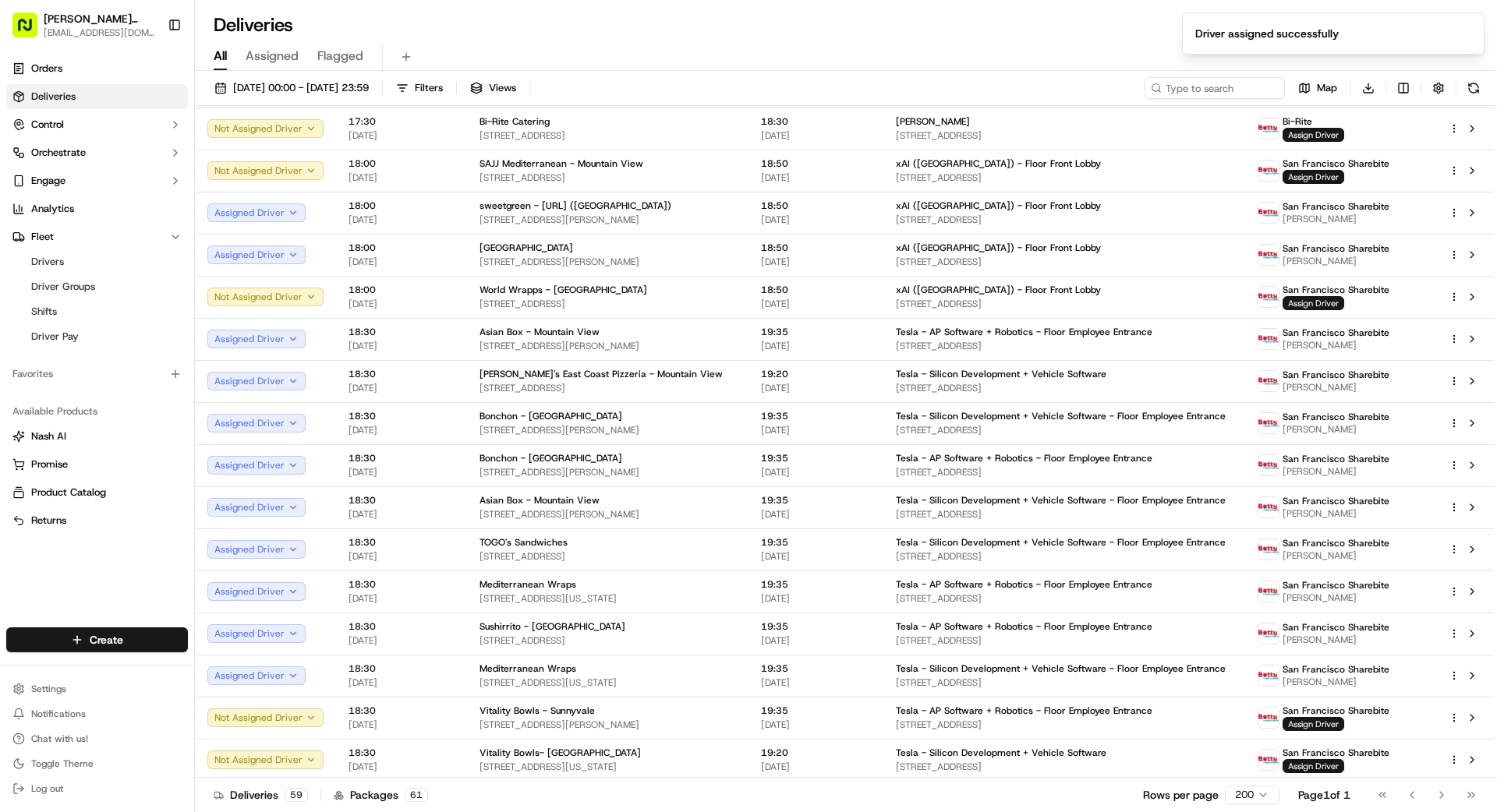
drag, startPoint x: 854, startPoint y: 799, endPoint x: 862, endPoint y: 793, distance: 10.0
click at [854, 798] on div "Deliveries 59 Packages 61 Rows per page 200 Page 1 of 1 Go to first page Go to …" at bounding box center [847, 794] width 1303 height 35
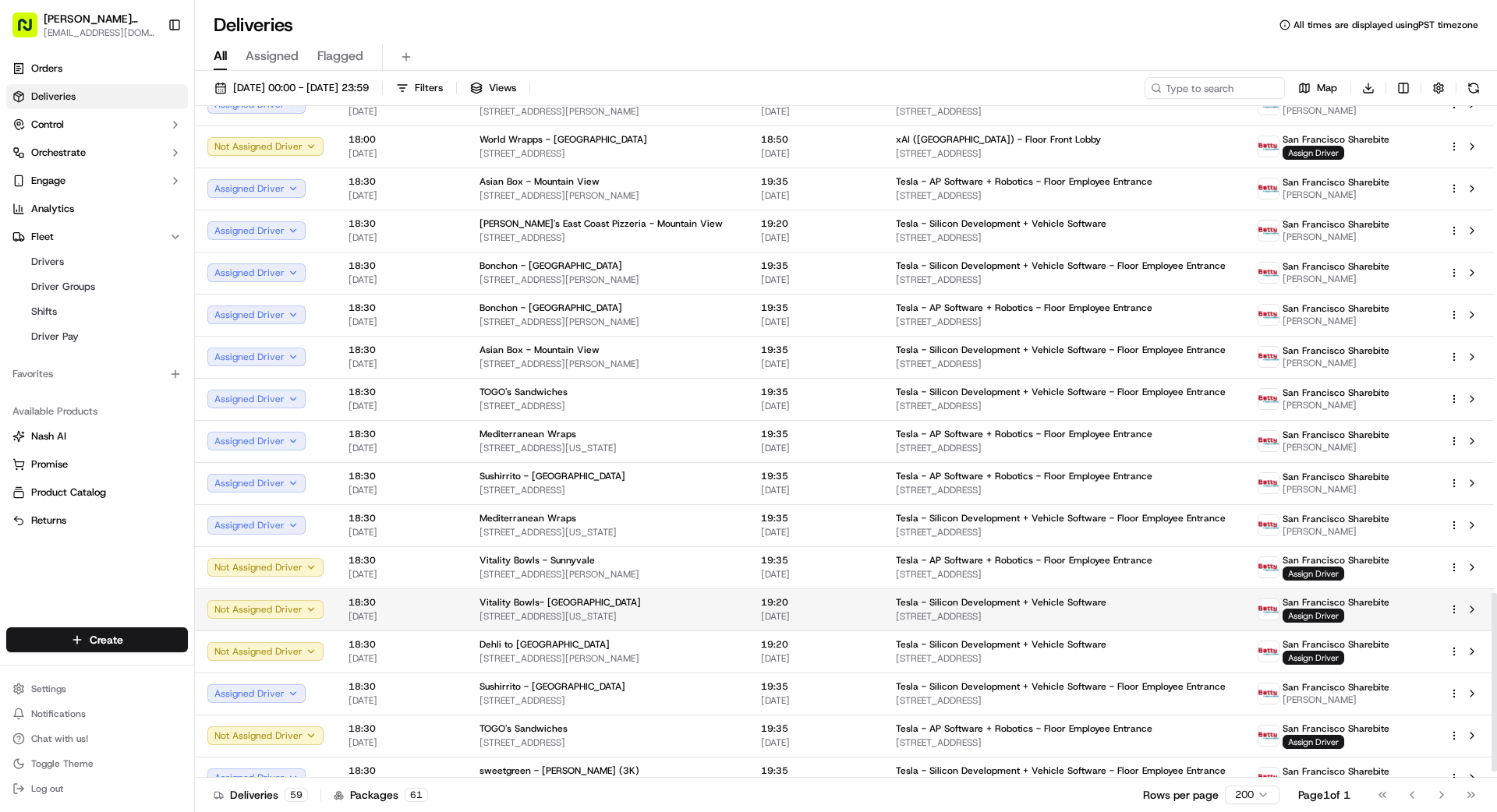
scroll to position [1843, 0]
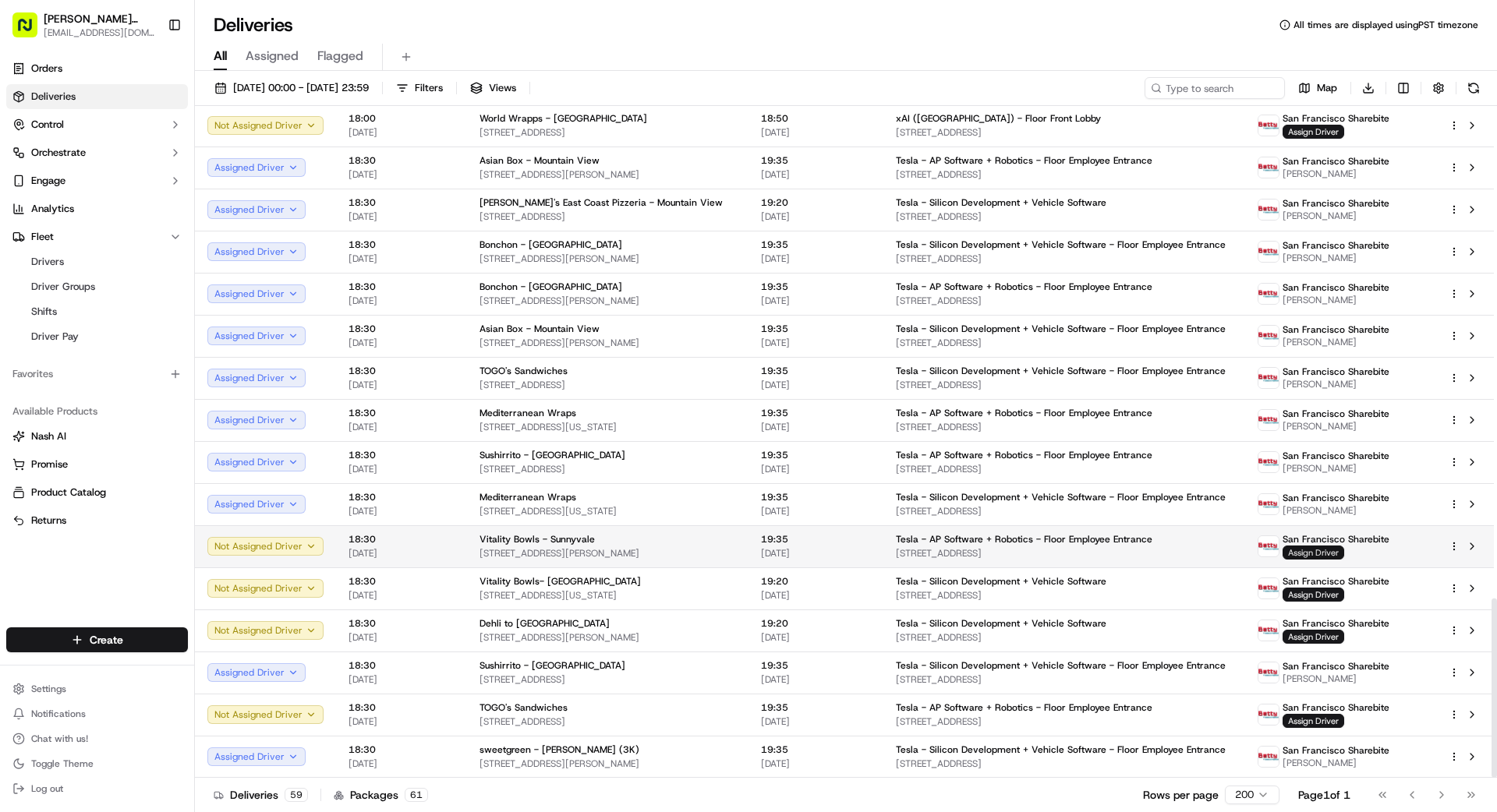
click at [1300, 550] on span "Assign Driver" at bounding box center [1313, 552] width 62 height 14
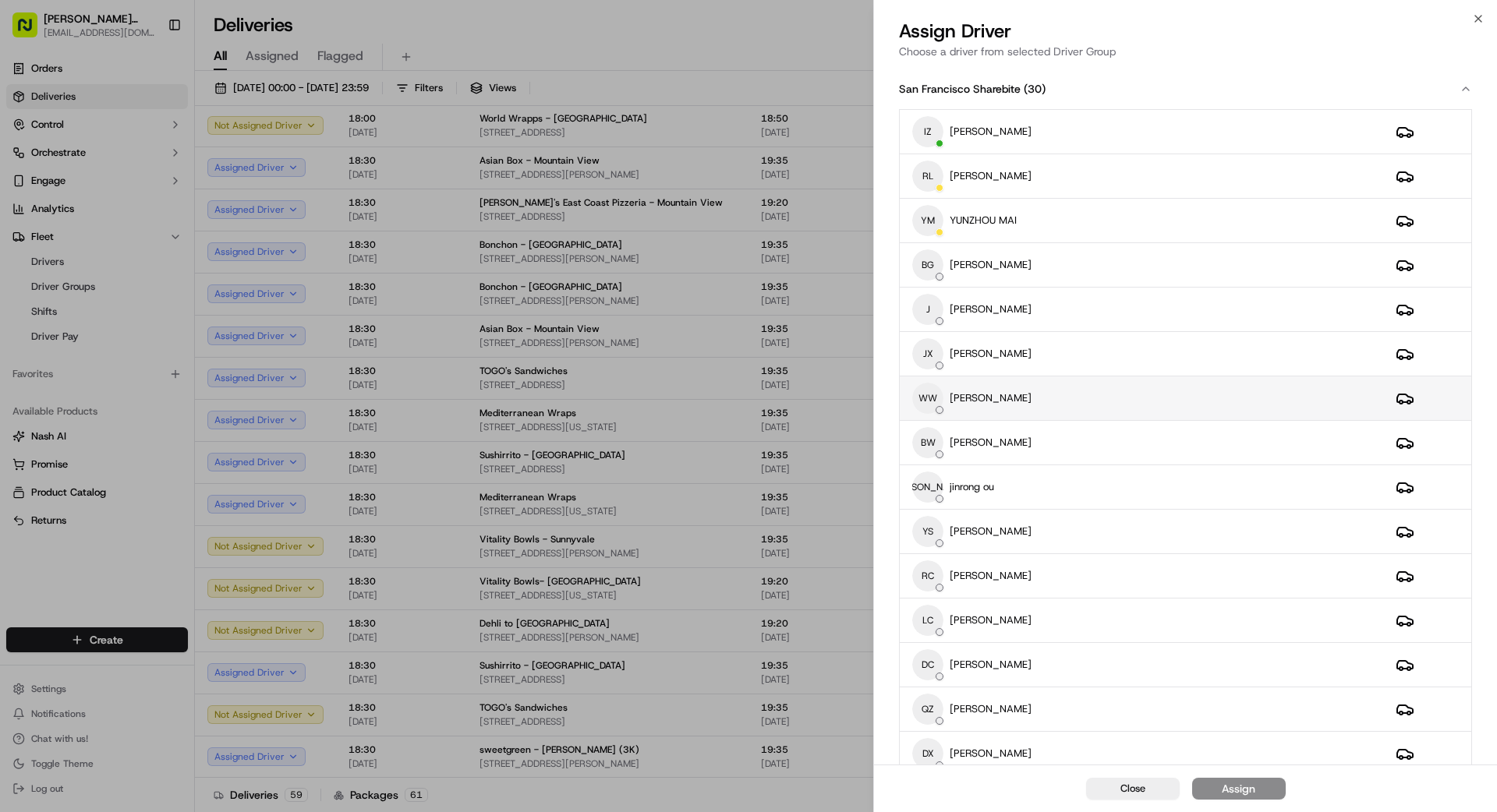
click at [1023, 404] on div "WW weishing [PERSON_NAME]" at bounding box center [1142, 398] width 459 height 31
click at [1252, 789] on div "Assign" at bounding box center [1238, 789] width 33 height 16
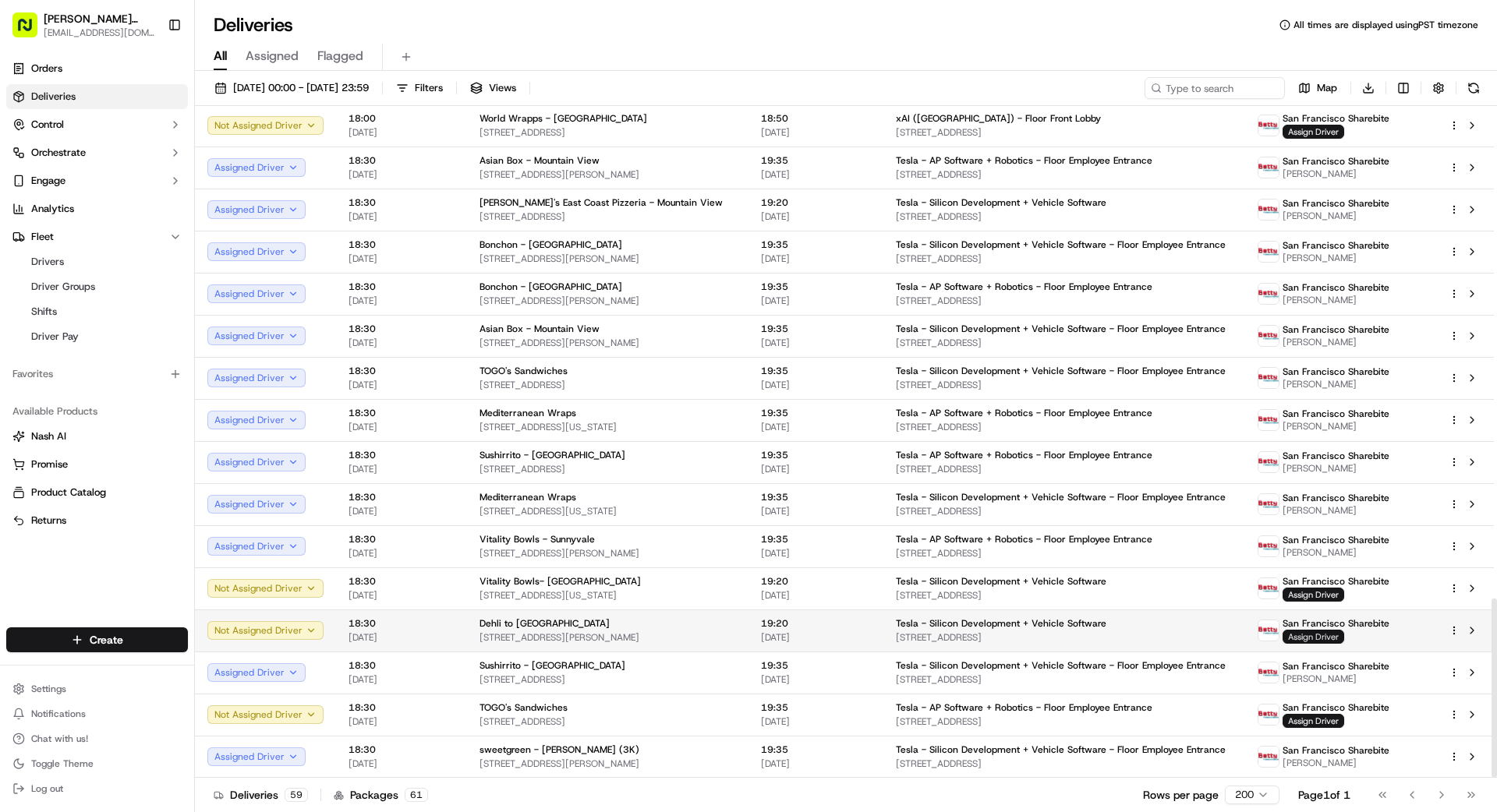
click at [1303, 635] on span "Assign Driver" at bounding box center [1313, 636] width 62 height 14
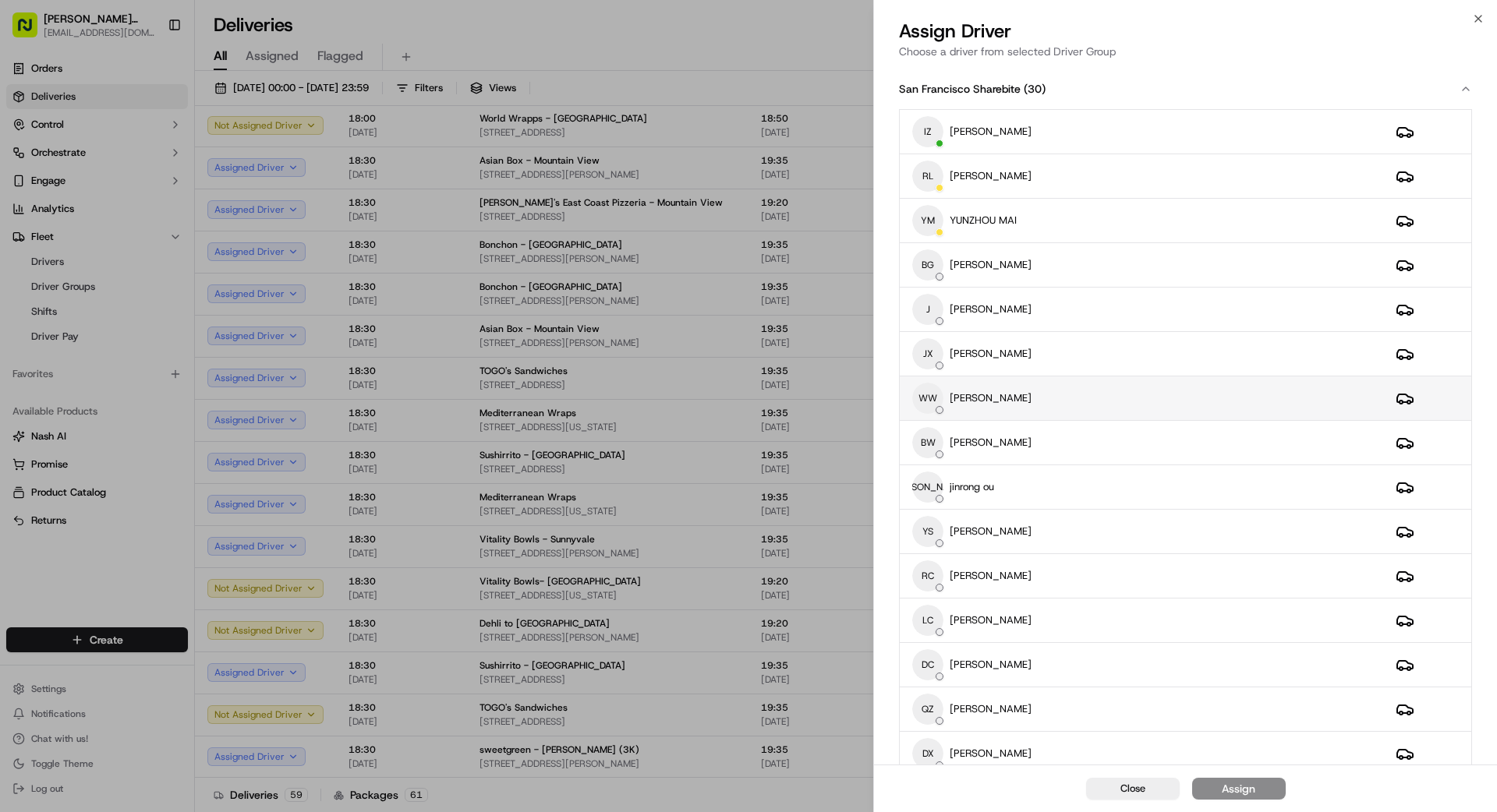
click at [1074, 396] on div "WW weishing [PERSON_NAME]" at bounding box center [1142, 398] width 459 height 31
click at [1262, 792] on button "Assign" at bounding box center [1239, 789] width 94 height 21
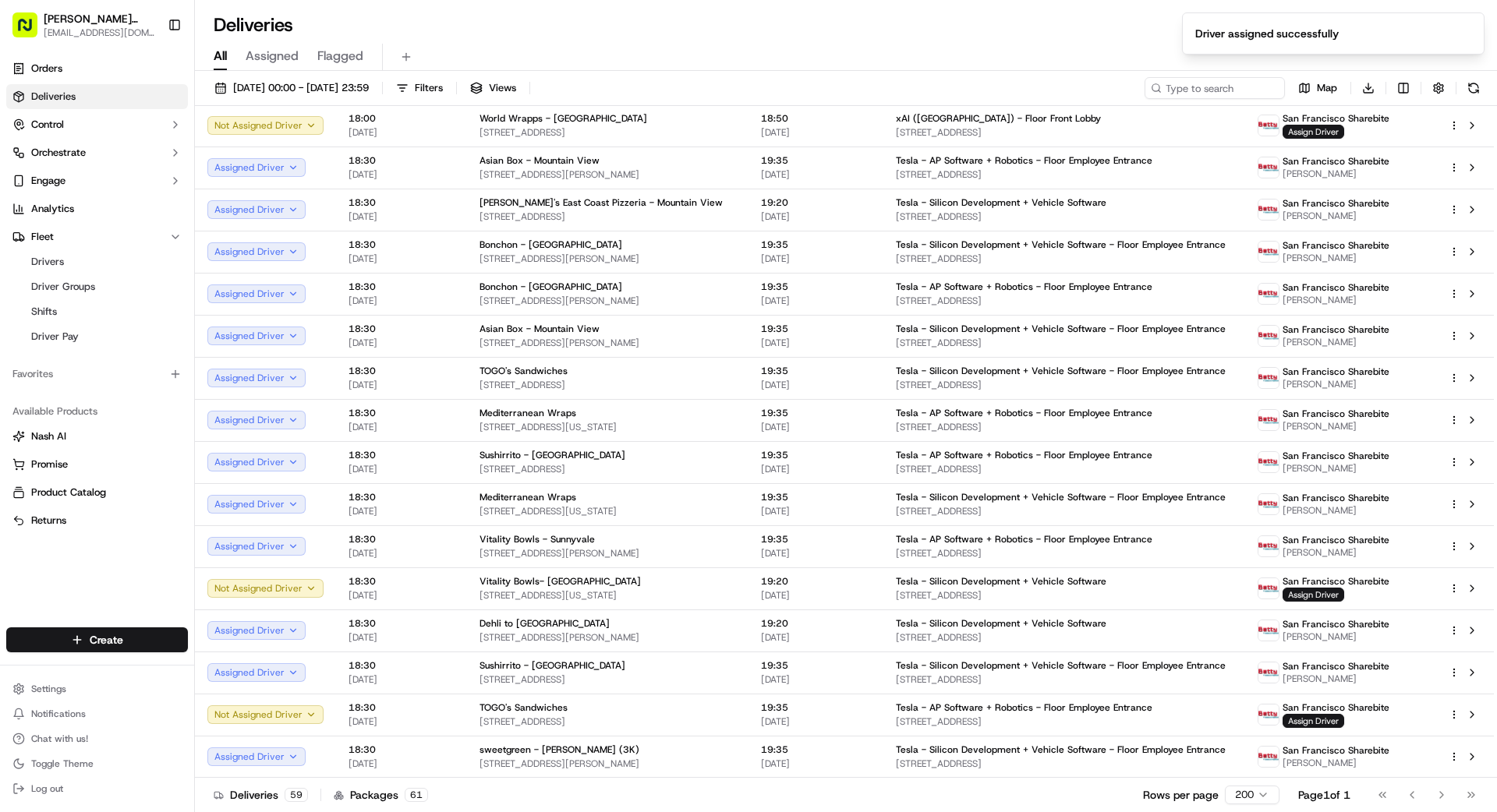
drag, startPoint x: 870, startPoint y: 794, endPoint x: 878, endPoint y: 793, distance: 8.1
click at [870, 794] on div "Deliveries 59 Packages 61 Rows per page 200 Page 1 of 1 Go to first page Go to …" at bounding box center [847, 794] width 1303 height 35
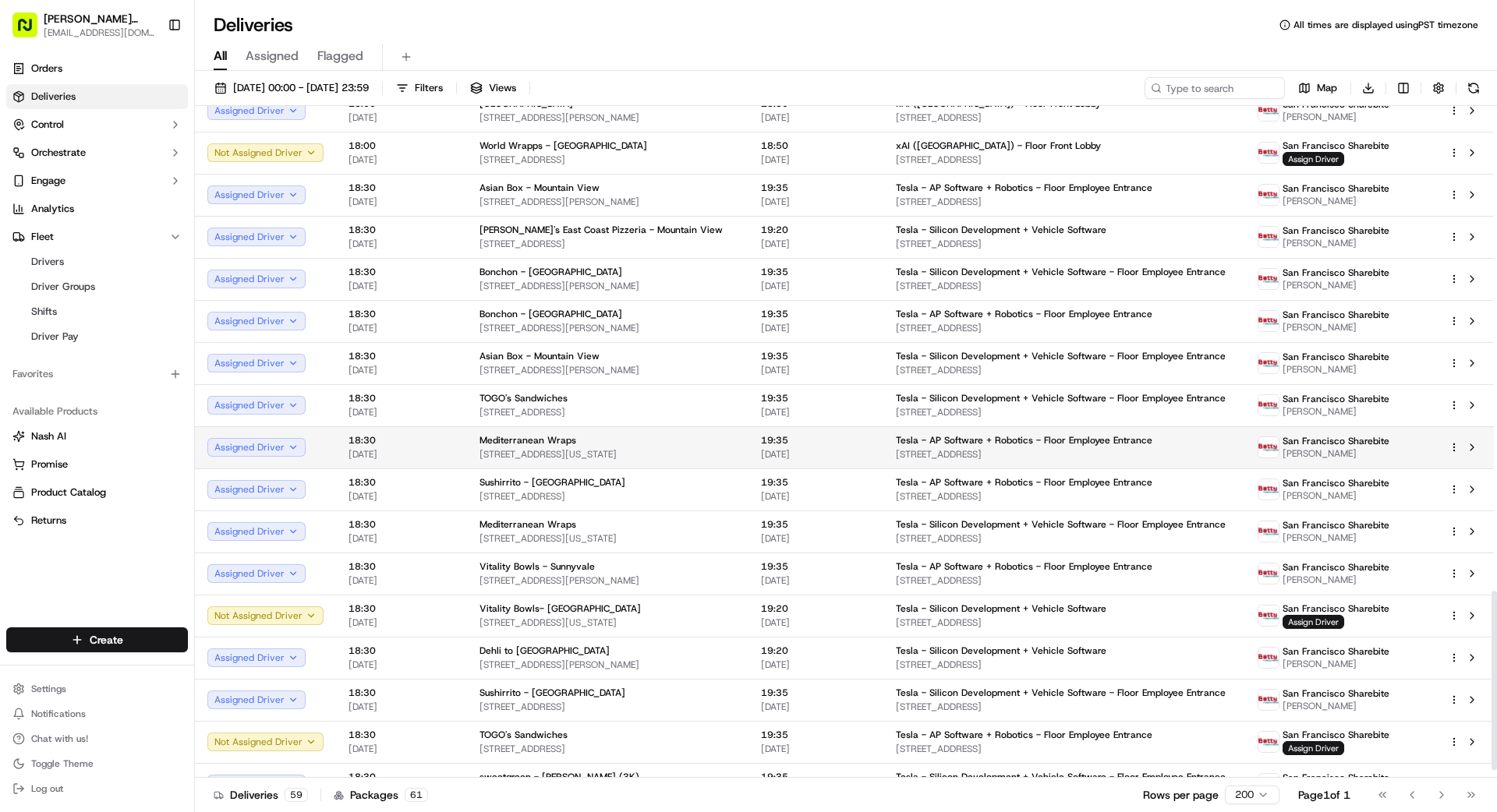
scroll to position [1843, 0]
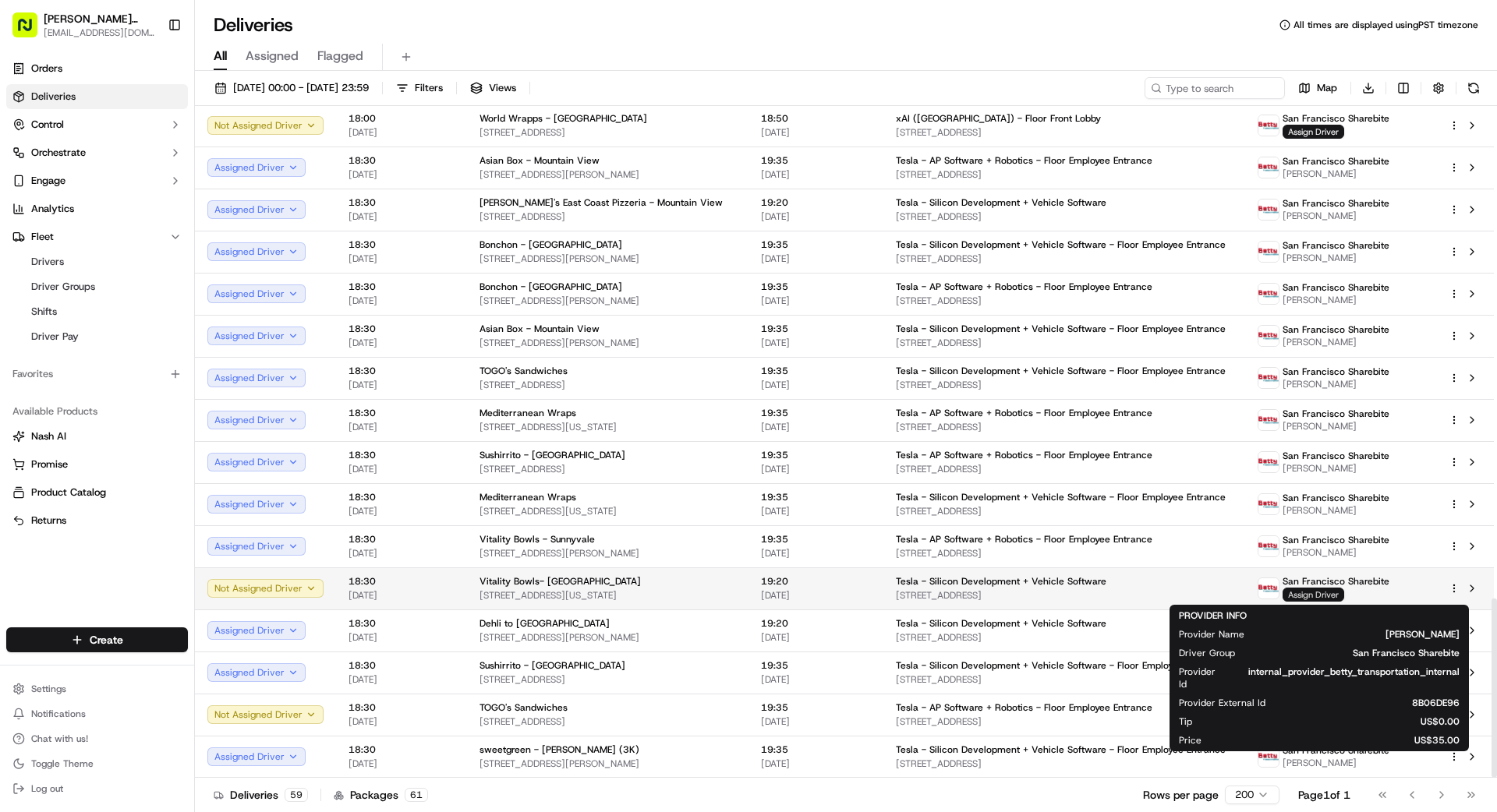
click at [1302, 594] on span "Assign Driver" at bounding box center [1313, 594] width 62 height 14
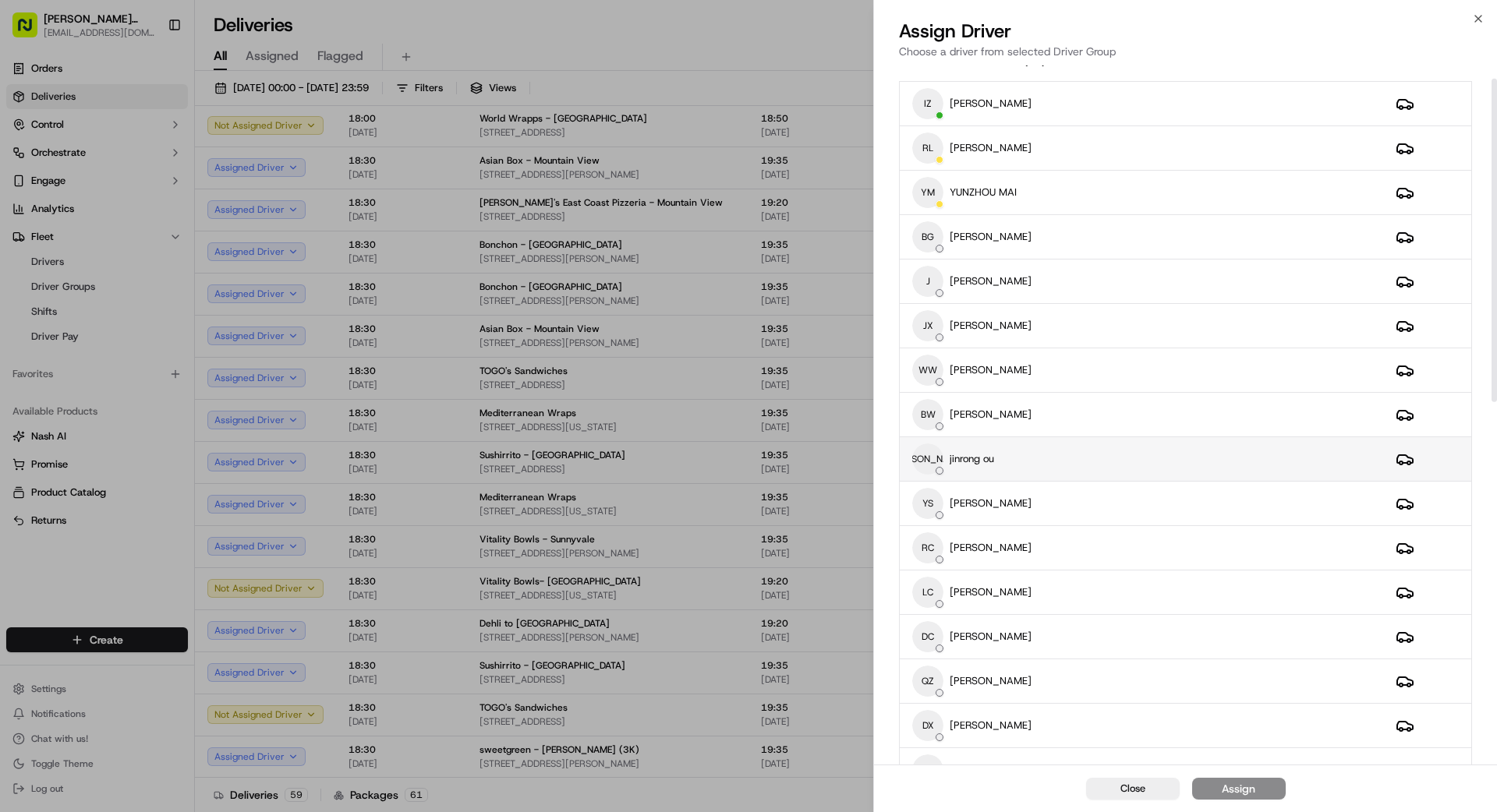
scroll to position [32, 0]
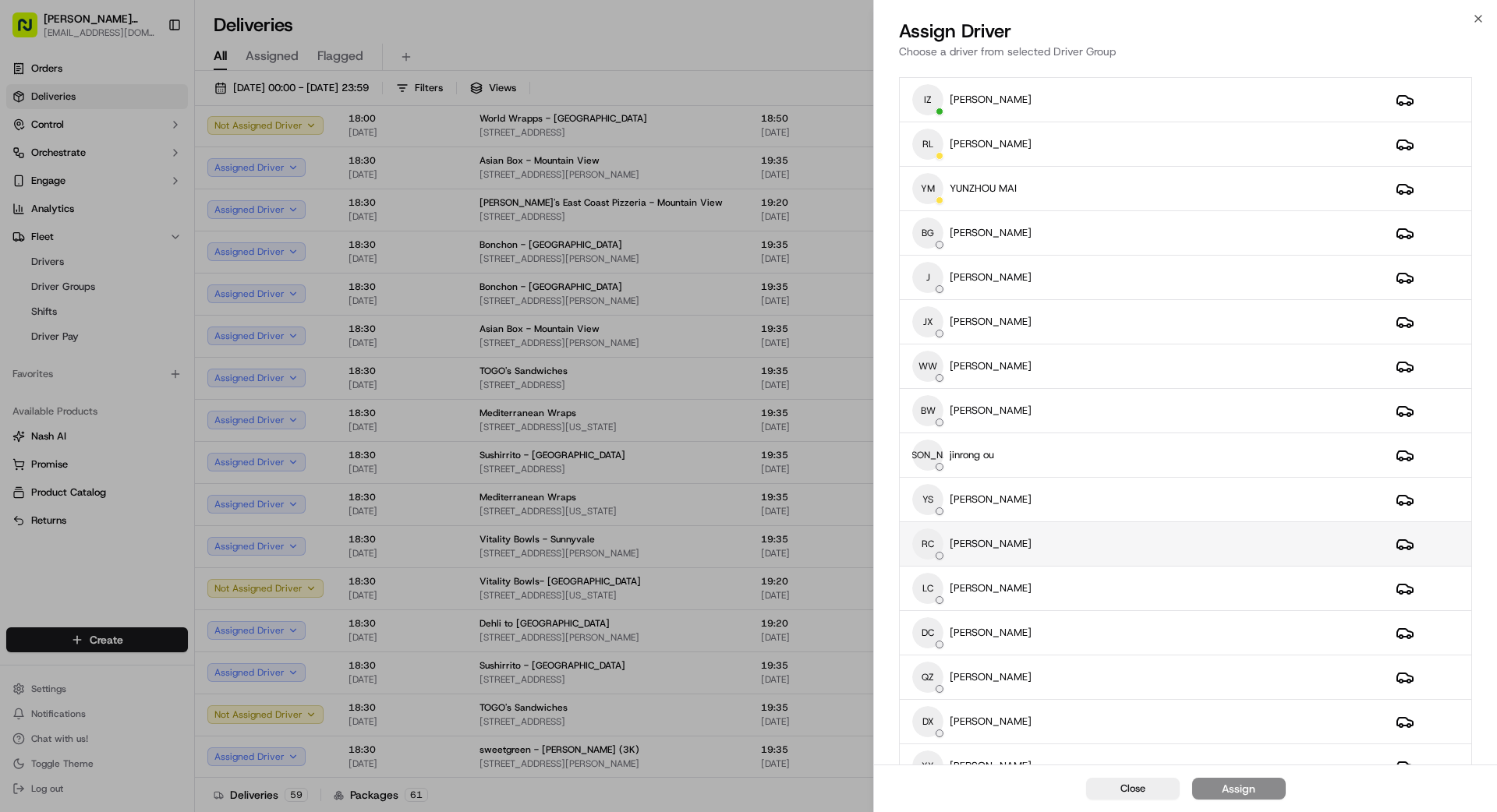
click at [1049, 545] on div "RC [PERSON_NAME]" at bounding box center [1142, 544] width 459 height 31
click at [1247, 787] on div "Assign" at bounding box center [1238, 789] width 33 height 16
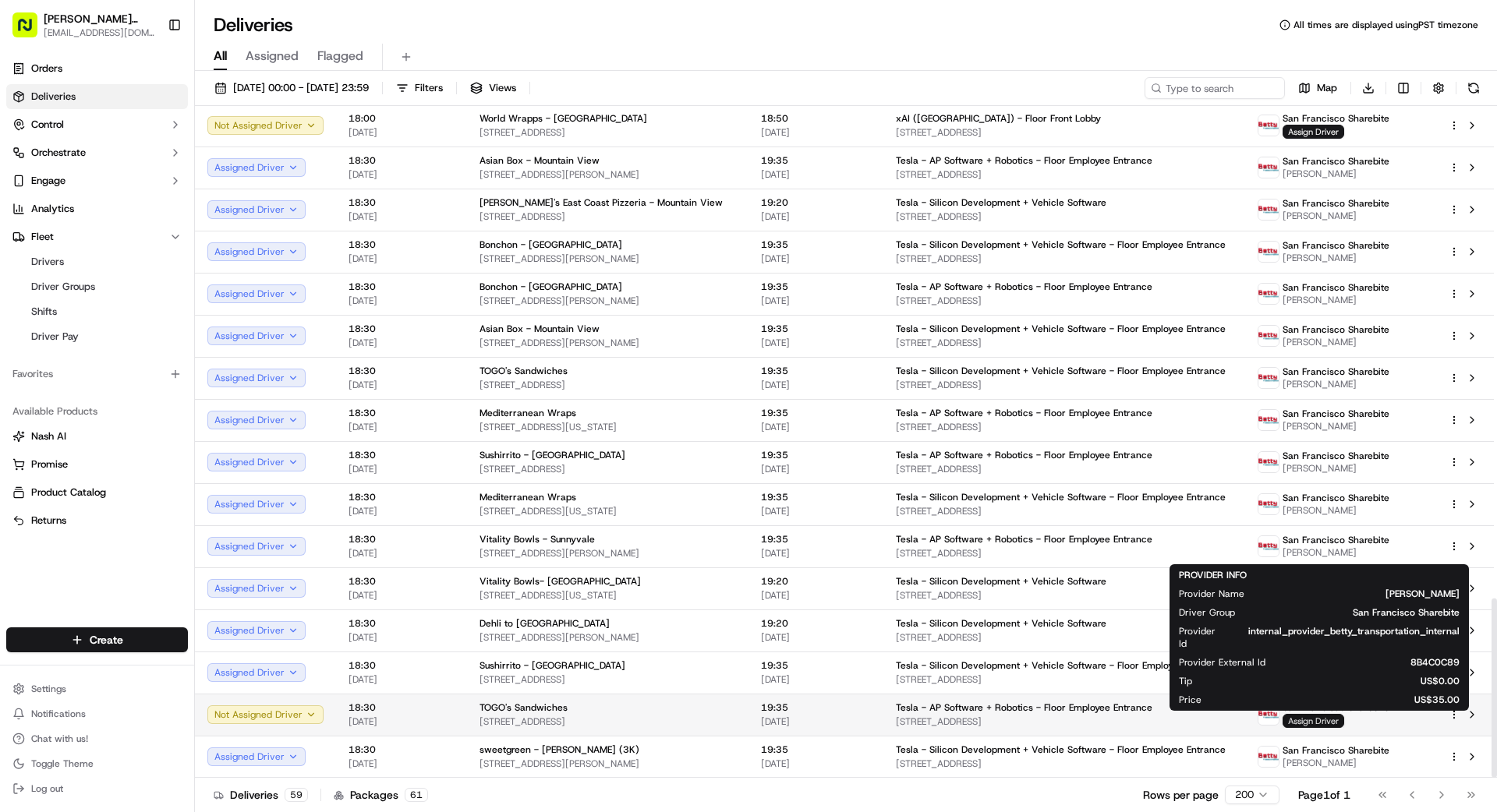
click at [1302, 717] on span "Assign Driver" at bounding box center [1313, 720] width 62 height 14
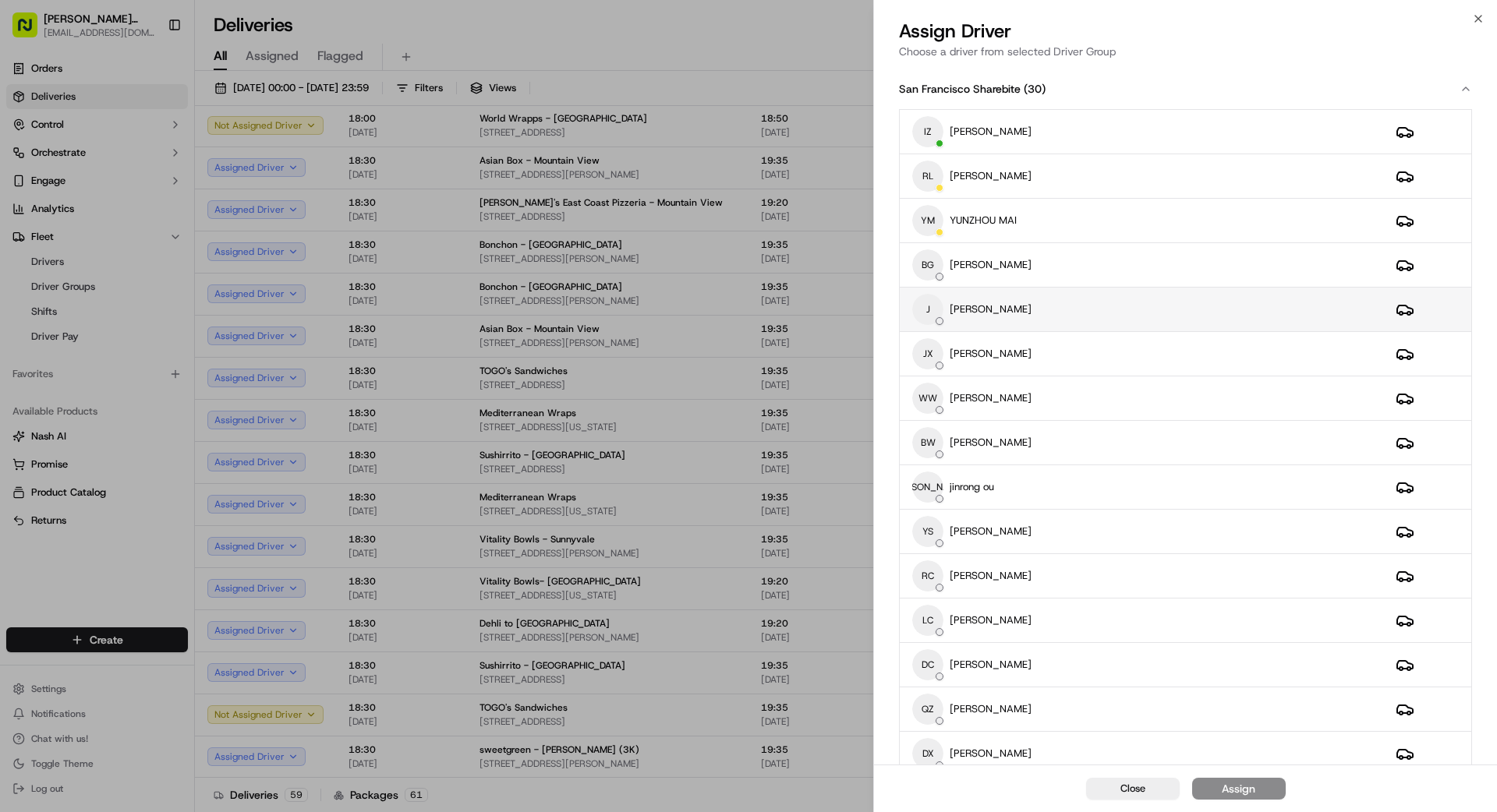
click at [1015, 315] on div "J [PERSON_NAME]" at bounding box center [1142, 309] width 459 height 31
drag, startPoint x: 1260, startPoint y: 796, endPoint x: 1268, endPoint y: 793, distance: 8.5
click at [1266, 795] on button "Assign" at bounding box center [1239, 789] width 94 height 21
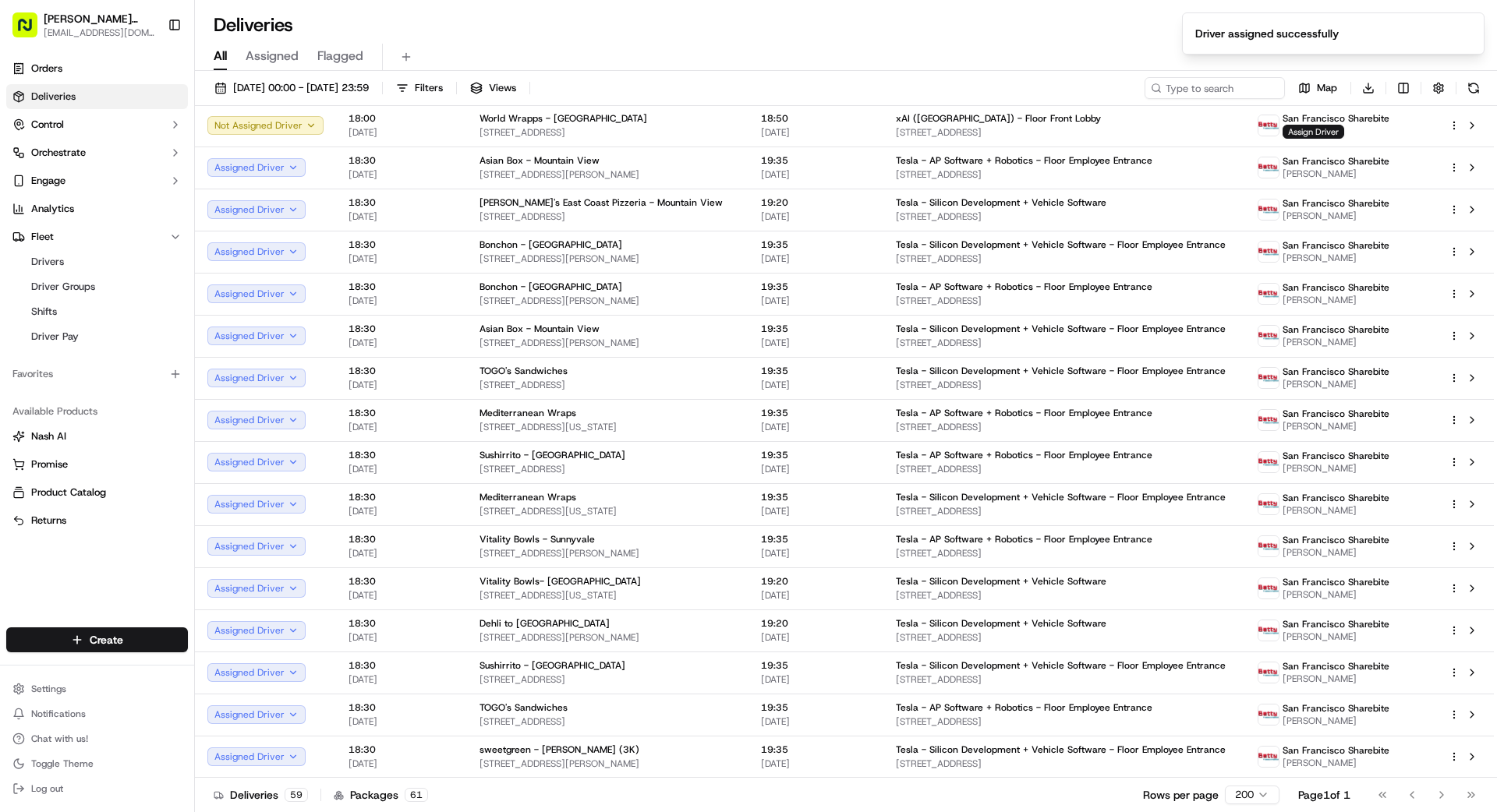
click at [765, 799] on div "Deliveries 59 Packages 61 Rows per page 200 Page 1 of 1 Go to first page Go to …" at bounding box center [847, 794] width 1303 height 35
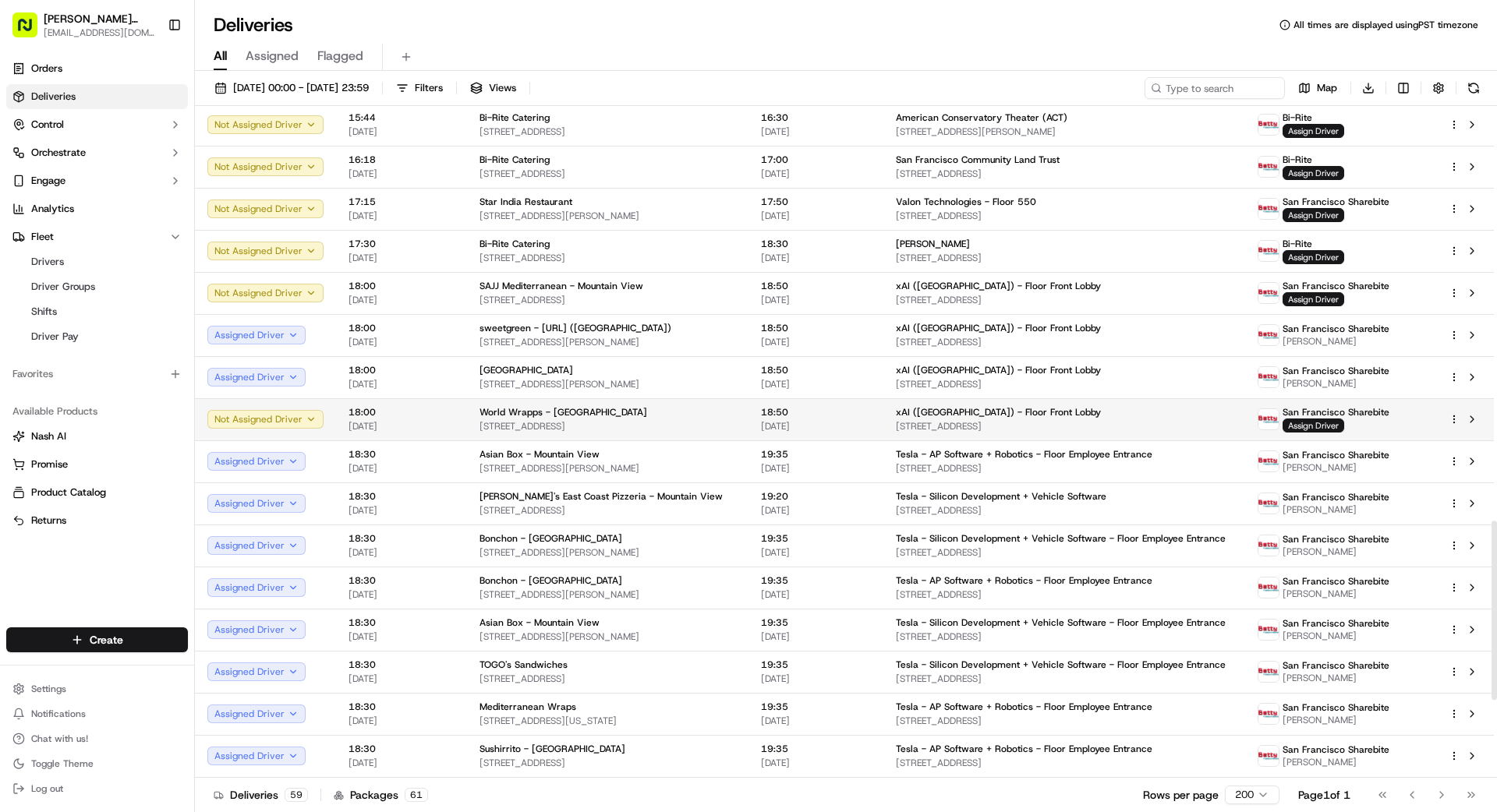
scroll to position [1547, 0]
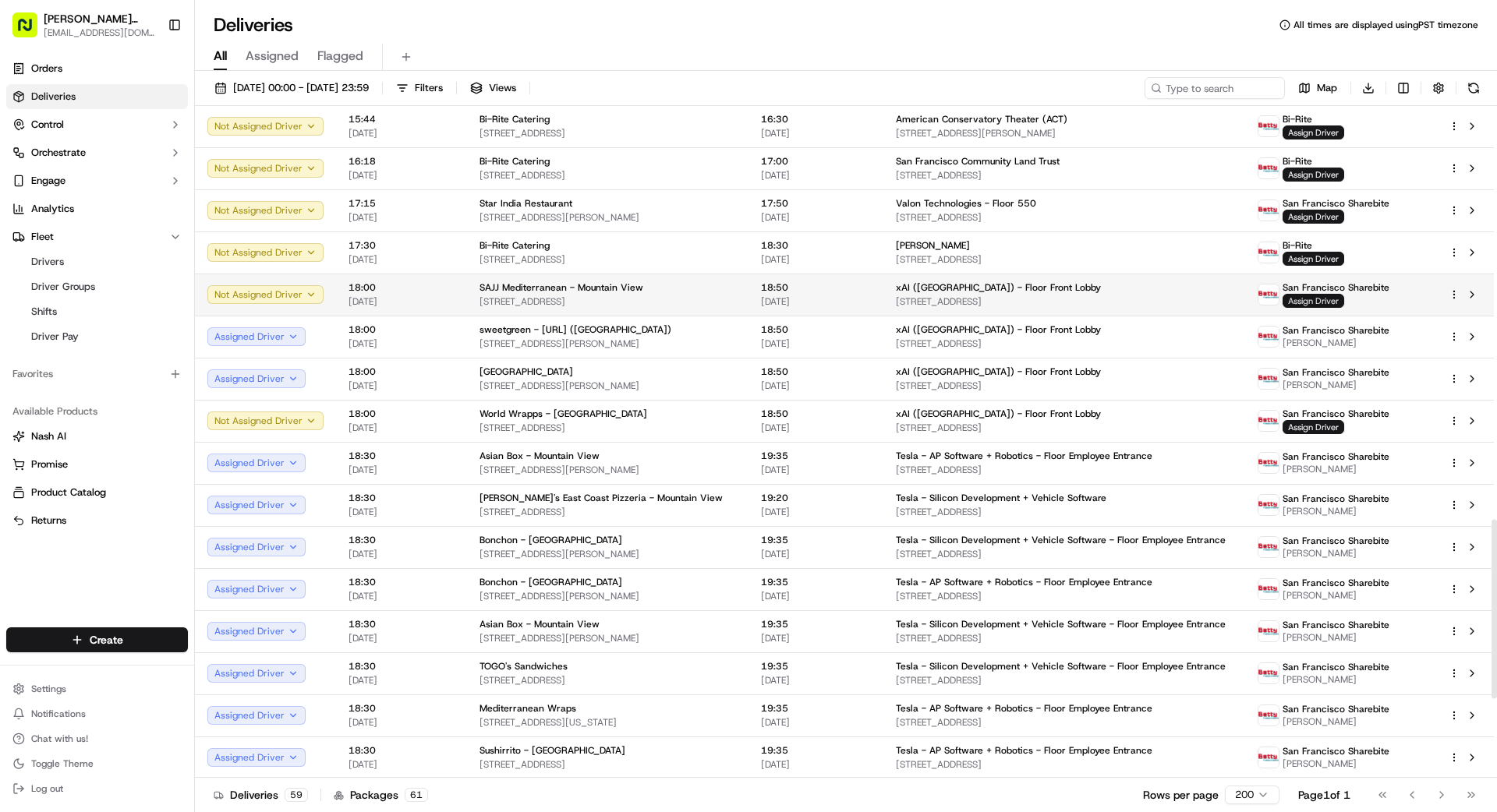
click at [1303, 300] on span "Assign Driver" at bounding box center [1313, 301] width 62 height 14
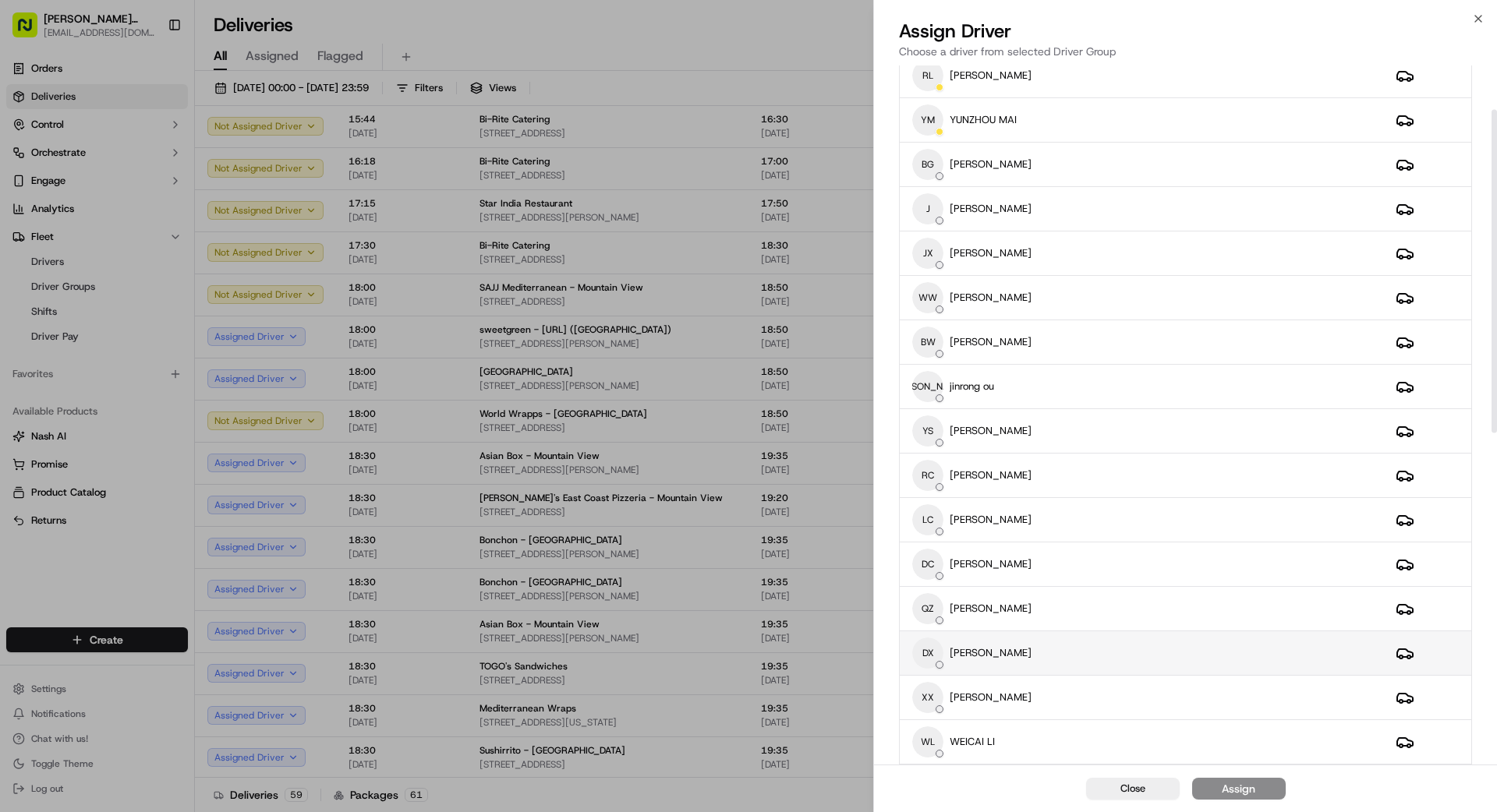
scroll to position [114, 0]
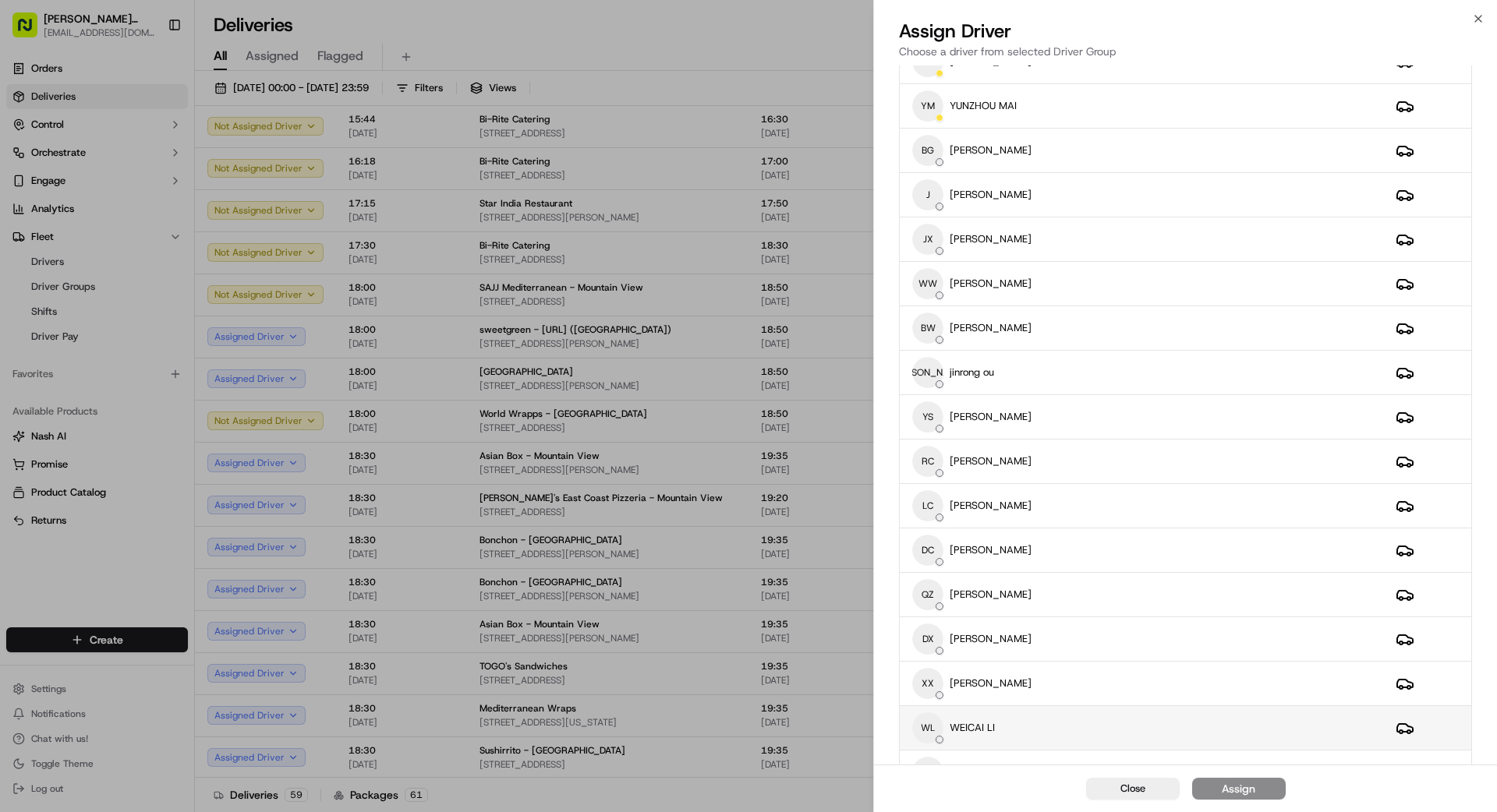
drag, startPoint x: 1075, startPoint y: 728, endPoint x: 1087, endPoint y: 729, distance: 12.0
click at [1076, 729] on div "WL WEICAI LI" at bounding box center [1142, 728] width 459 height 31
click at [1235, 787] on div "Assign" at bounding box center [1238, 789] width 33 height 16
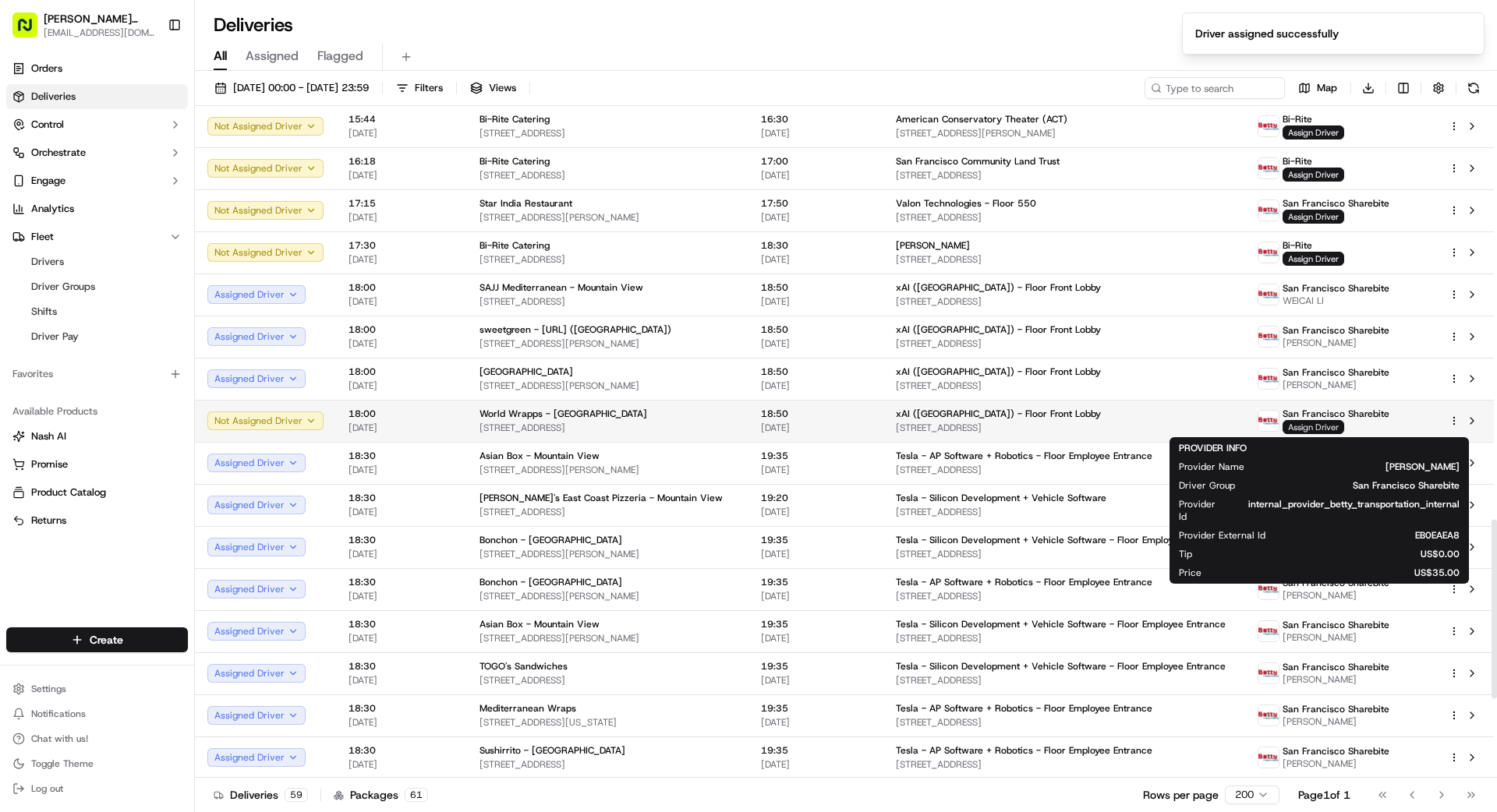
click at [1307, 426] on span "Assign Driver" at bounding box center [1313, 426] width 62 height 14
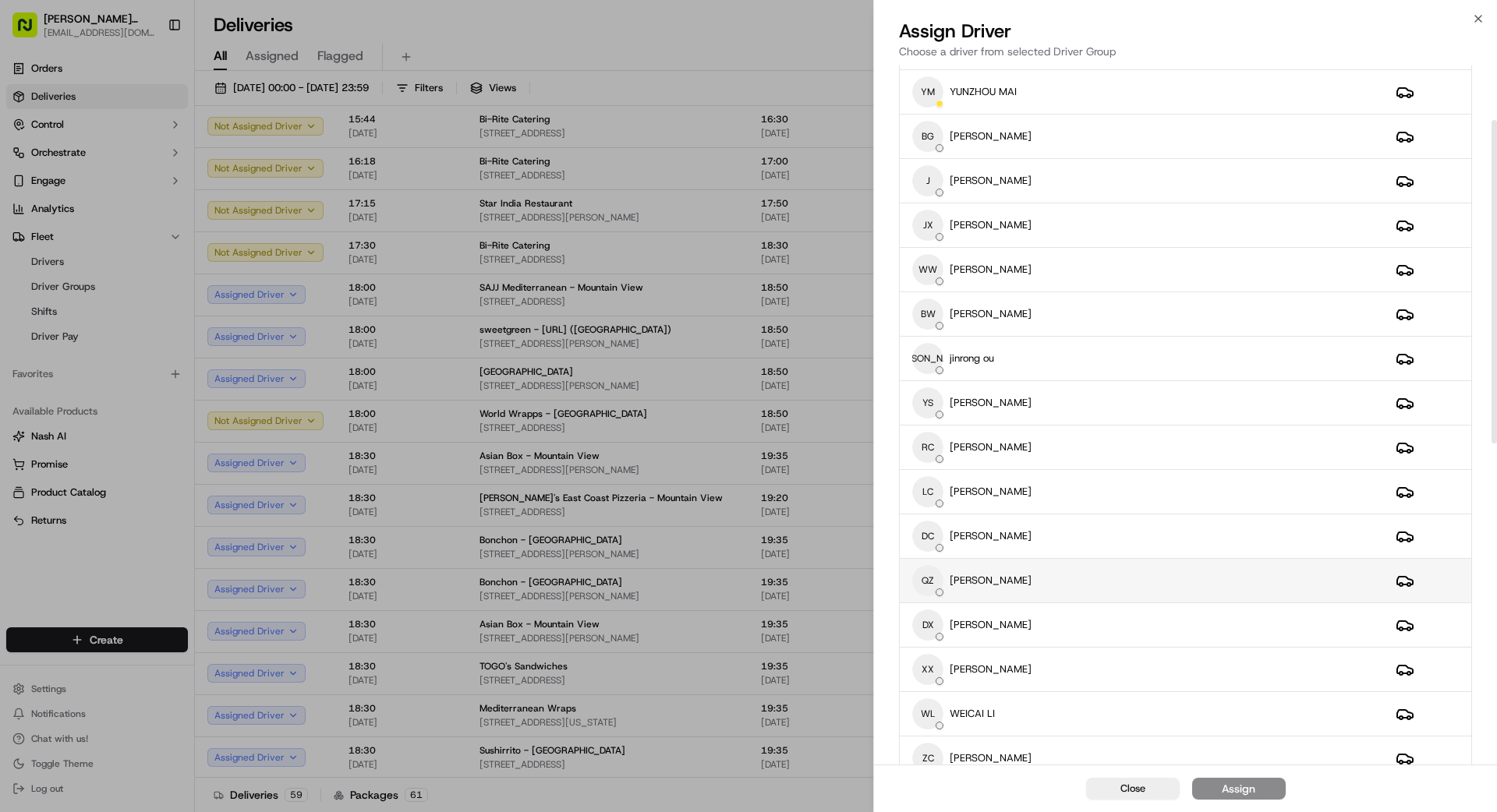
scroll to position [149, 0]
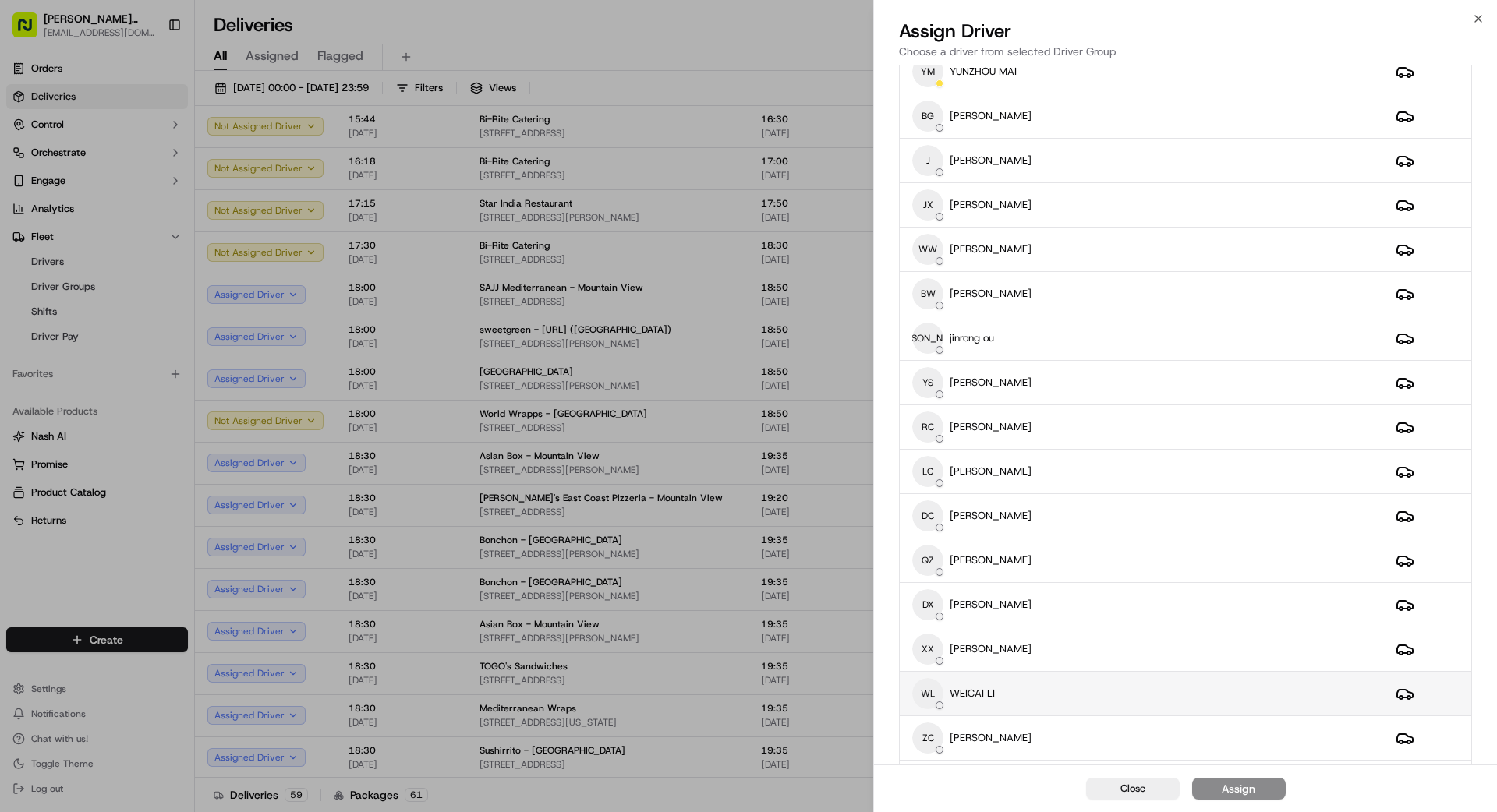
click at [1053, 691] on div "WL WEICAI LI" at bounding box center [1142, 694] width 459 height 31
click at [1256, 788] on button "Assign" at bounding box center [1239, 789] width 94 height 21
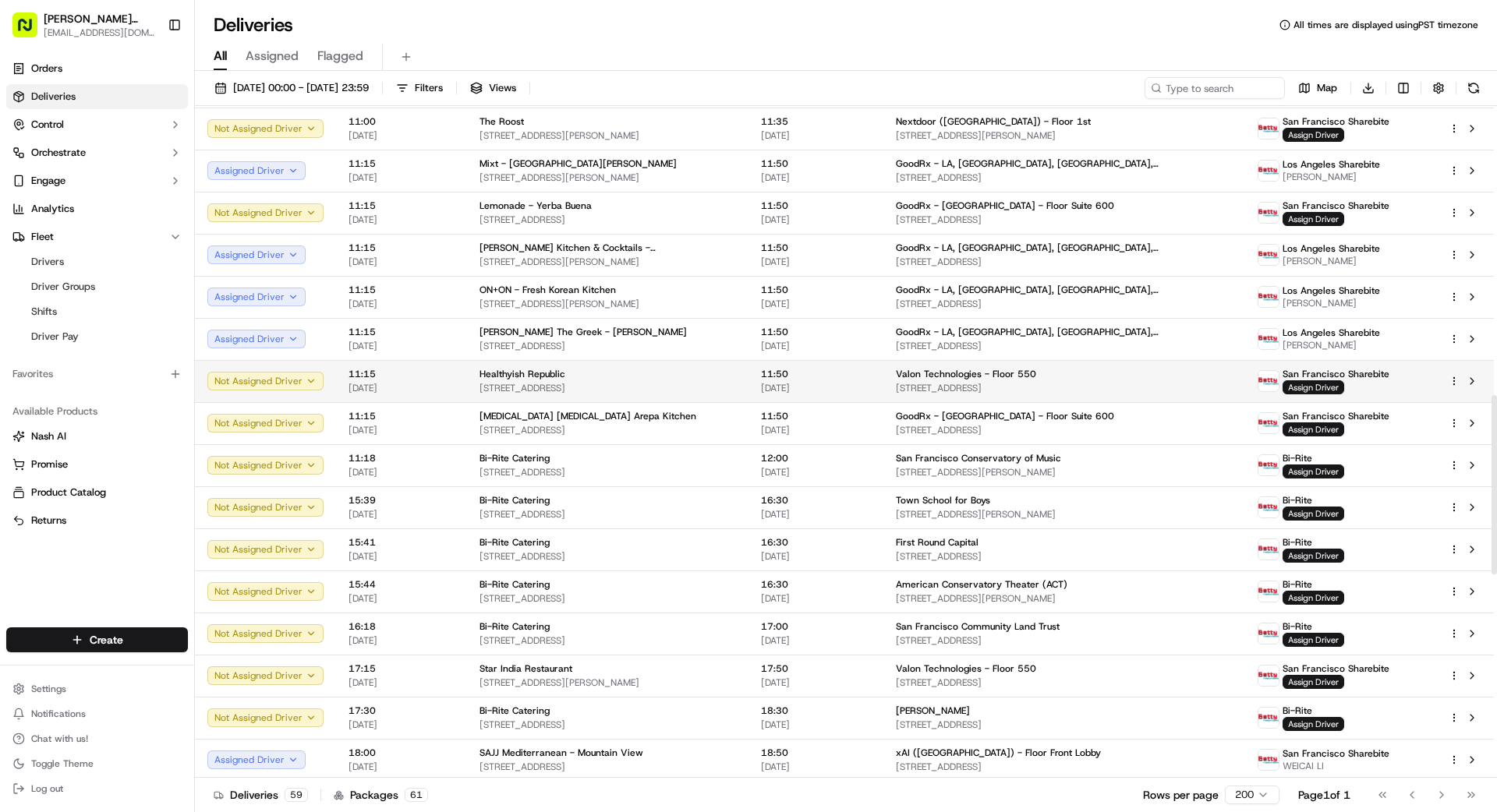
scroll to position [1083, 0]
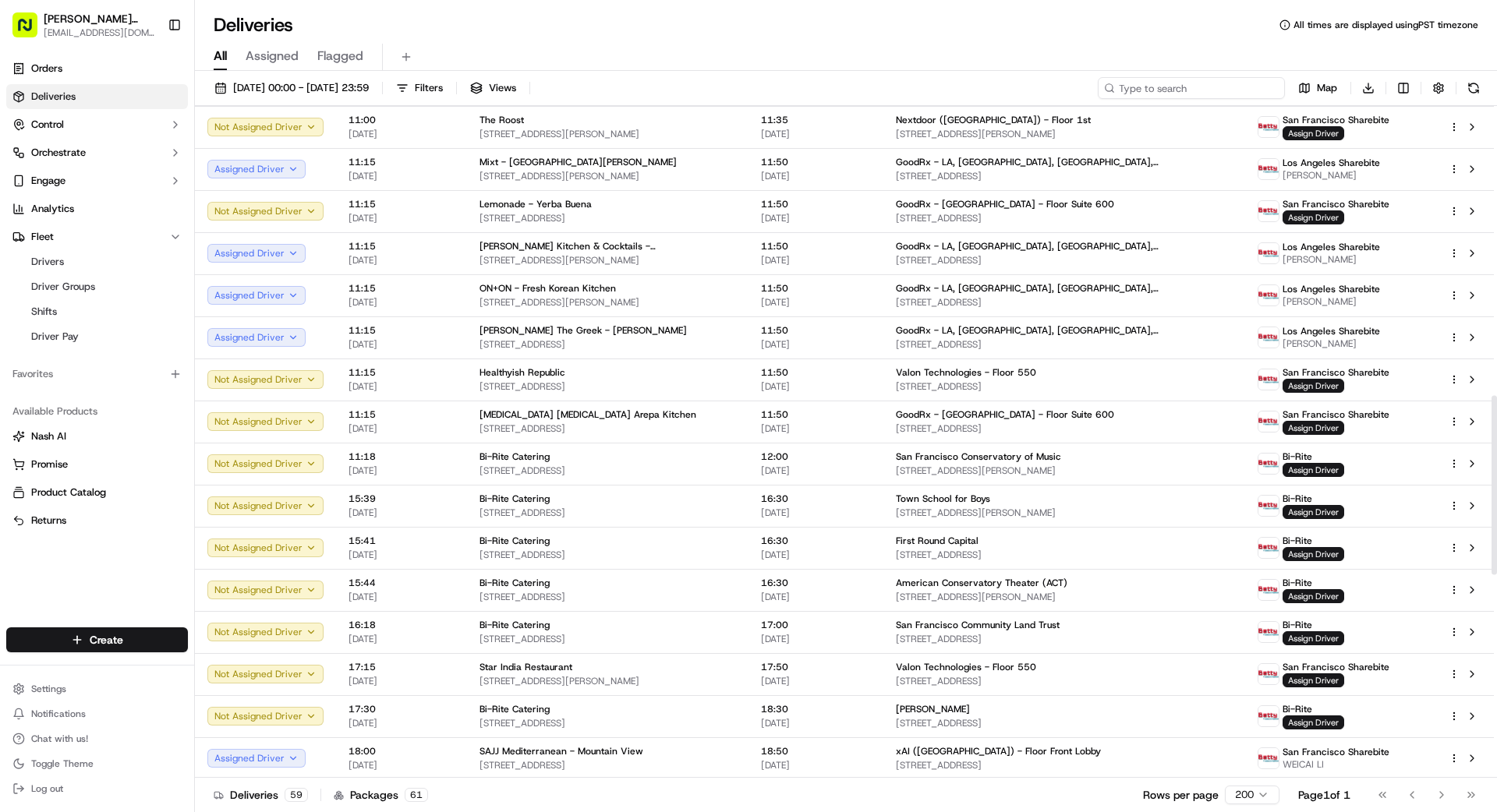
click at [1253, 89] on input at bounding box center [1191, 88] width 187 height 21
type input "501"
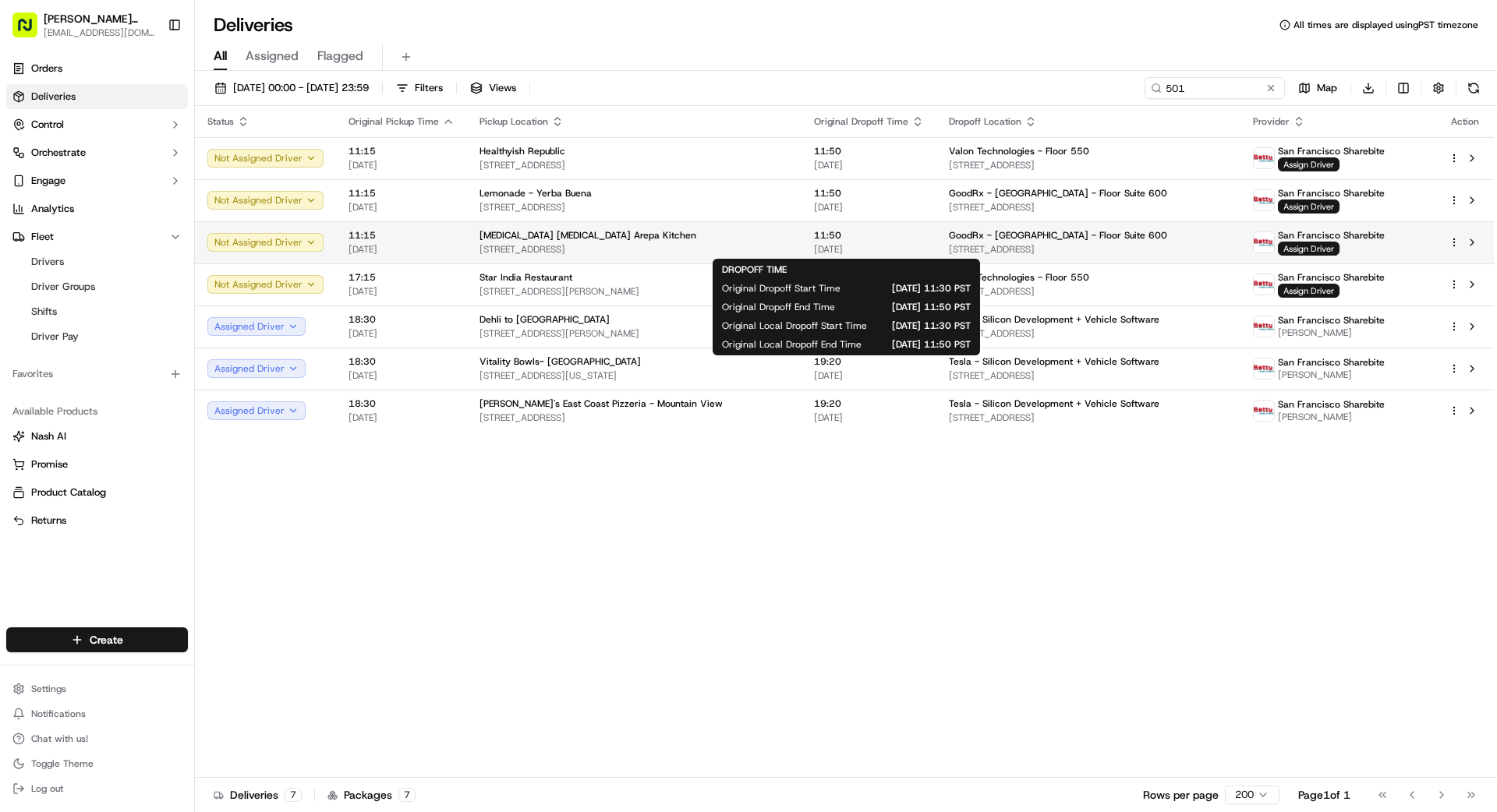
click at [861, 235] on span "11:50" at bounding box center [869, 235] width 110 height 13
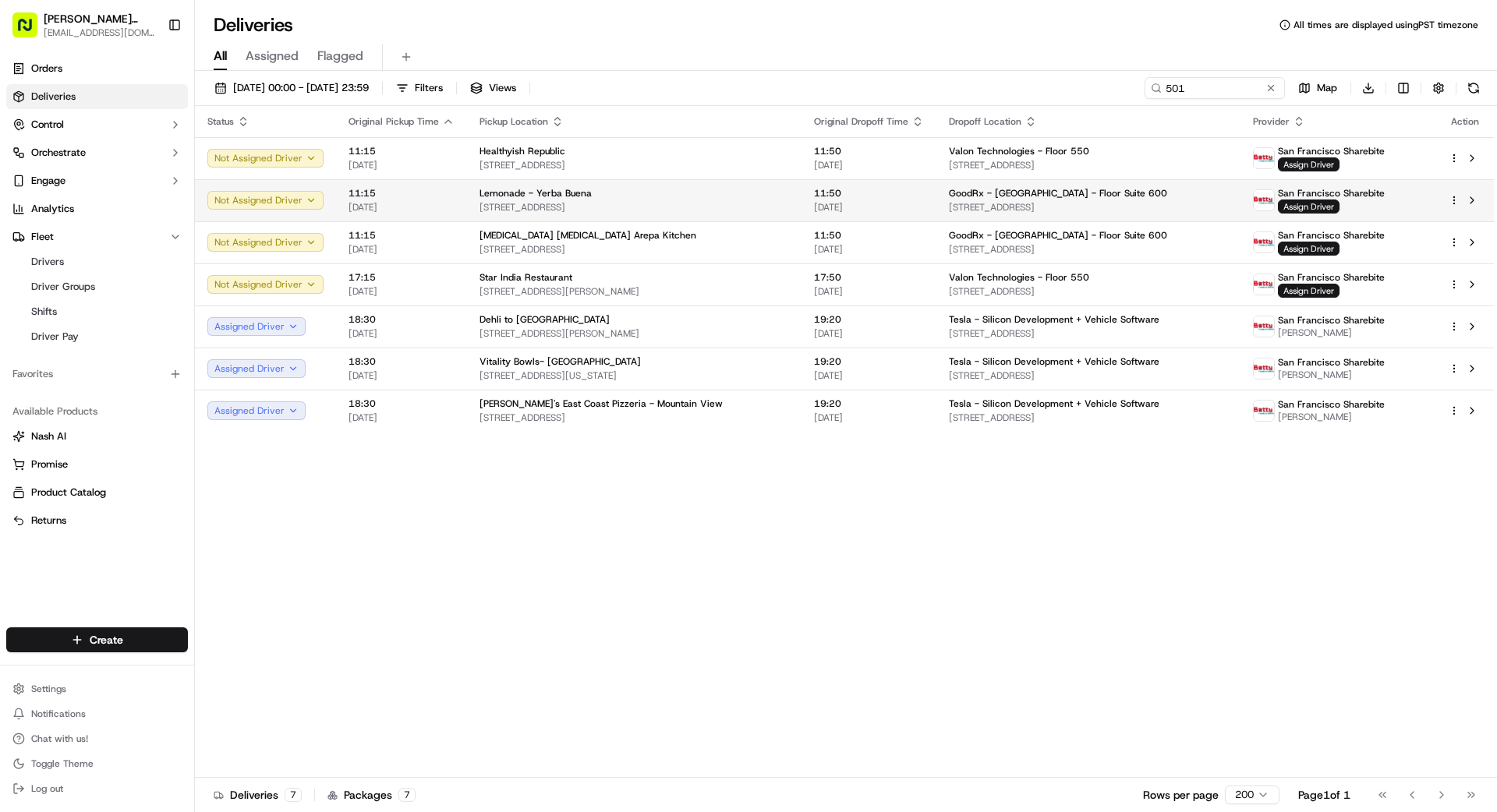
click at [817, 199] on span "11:50" at bounding box center [869, 193] width 110 height 13
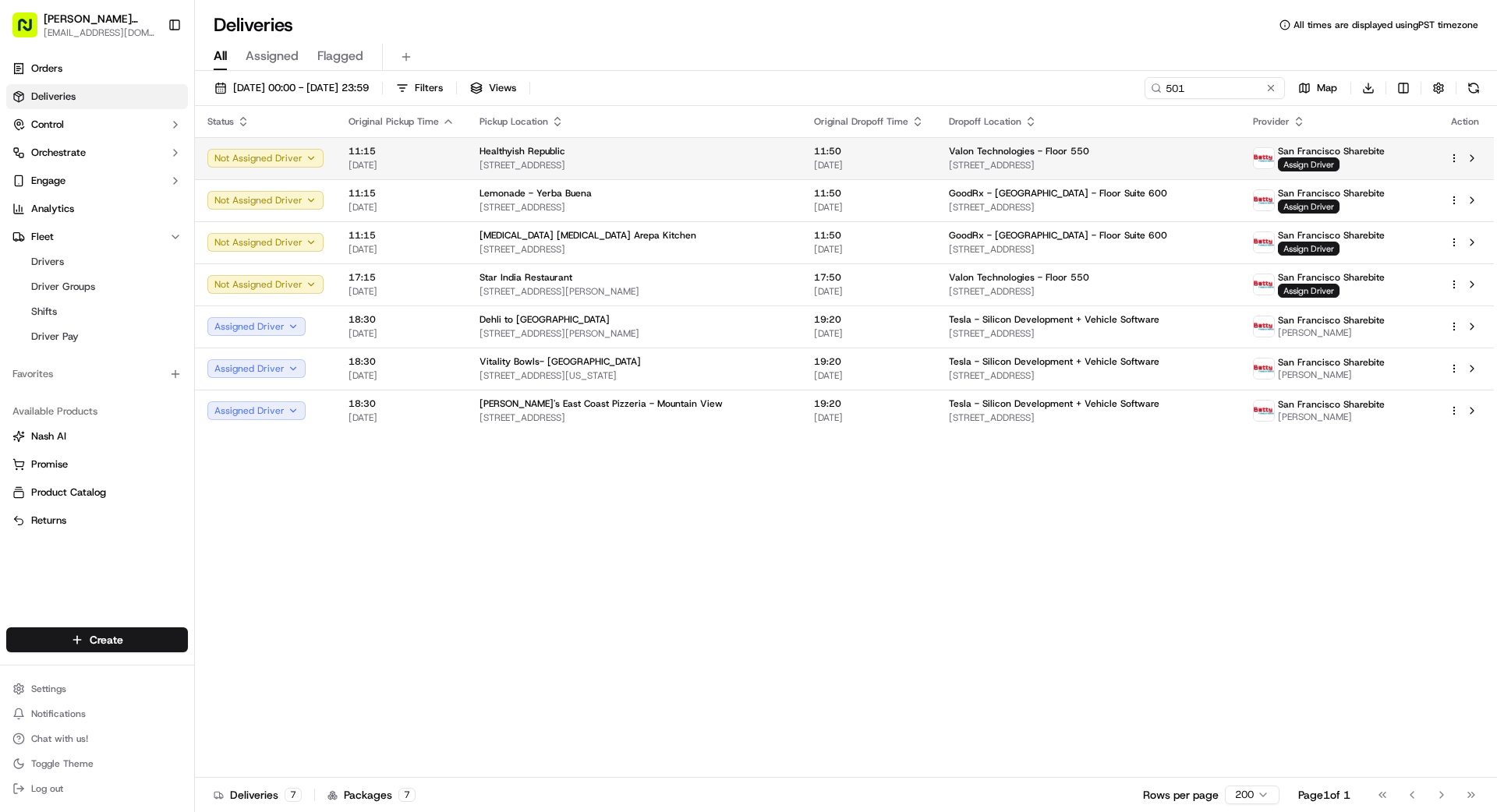
click at [829, 157] on span "11:50" at bounding box center [869, 151] width 110 height 13
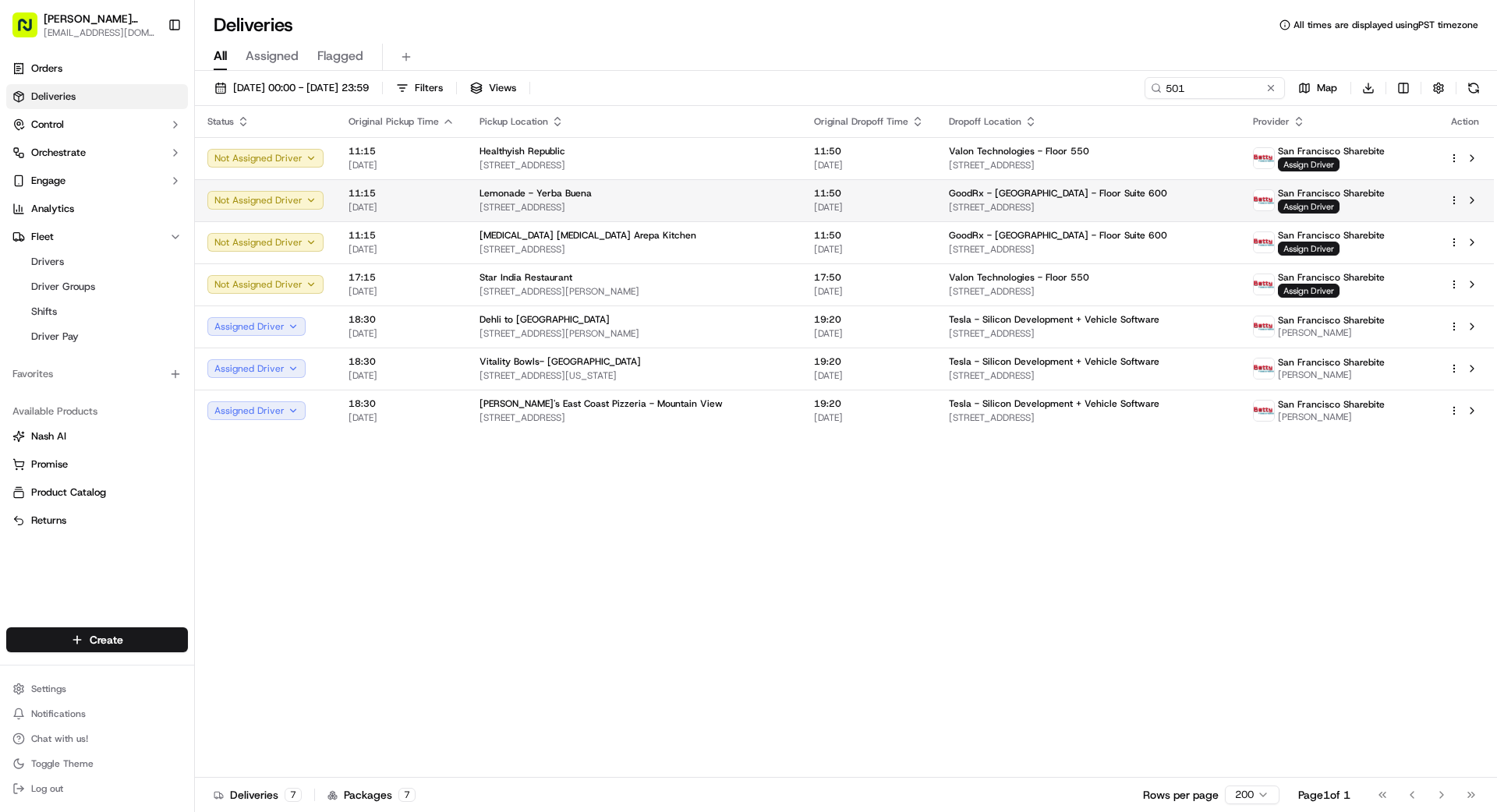
click at [780, 197] on td "Lemonade - [GEOGRAPHIC_DATA][STREET_ADDRESS][GEOGRAPHIC_DATA]" at bounding box center [634, 200] width 335 height 42
click at [785, 250] on td "[MEDICAL_DATA] [MEDICAL_DATA] Arepa Kitchen [STREET_ADDRESS]" at bounding box center [634, 242] width 335 height 42
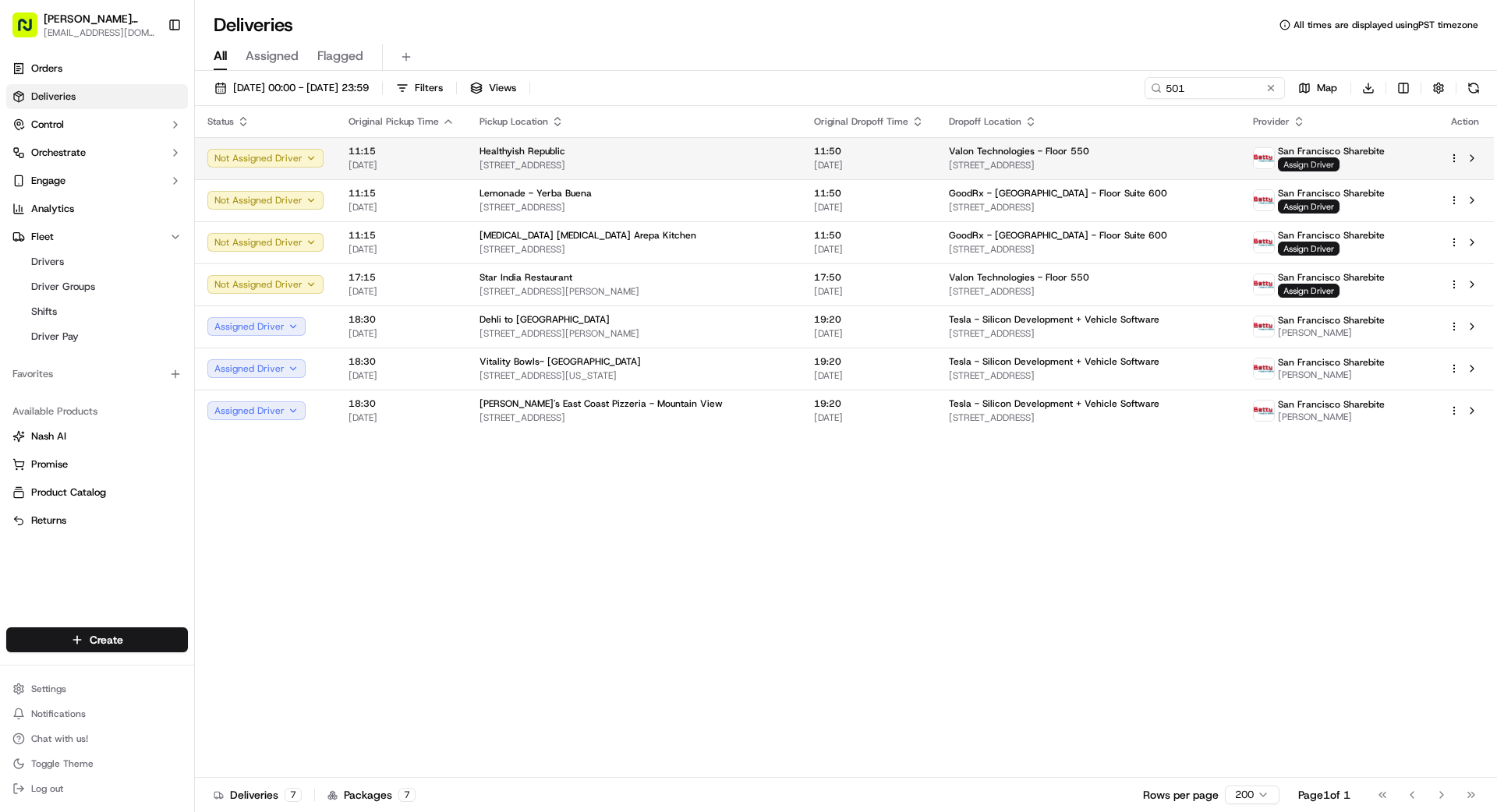
click at [1310, 163] on span "Assign Driver" at bounding box center [1309, 164] width 62 height 14
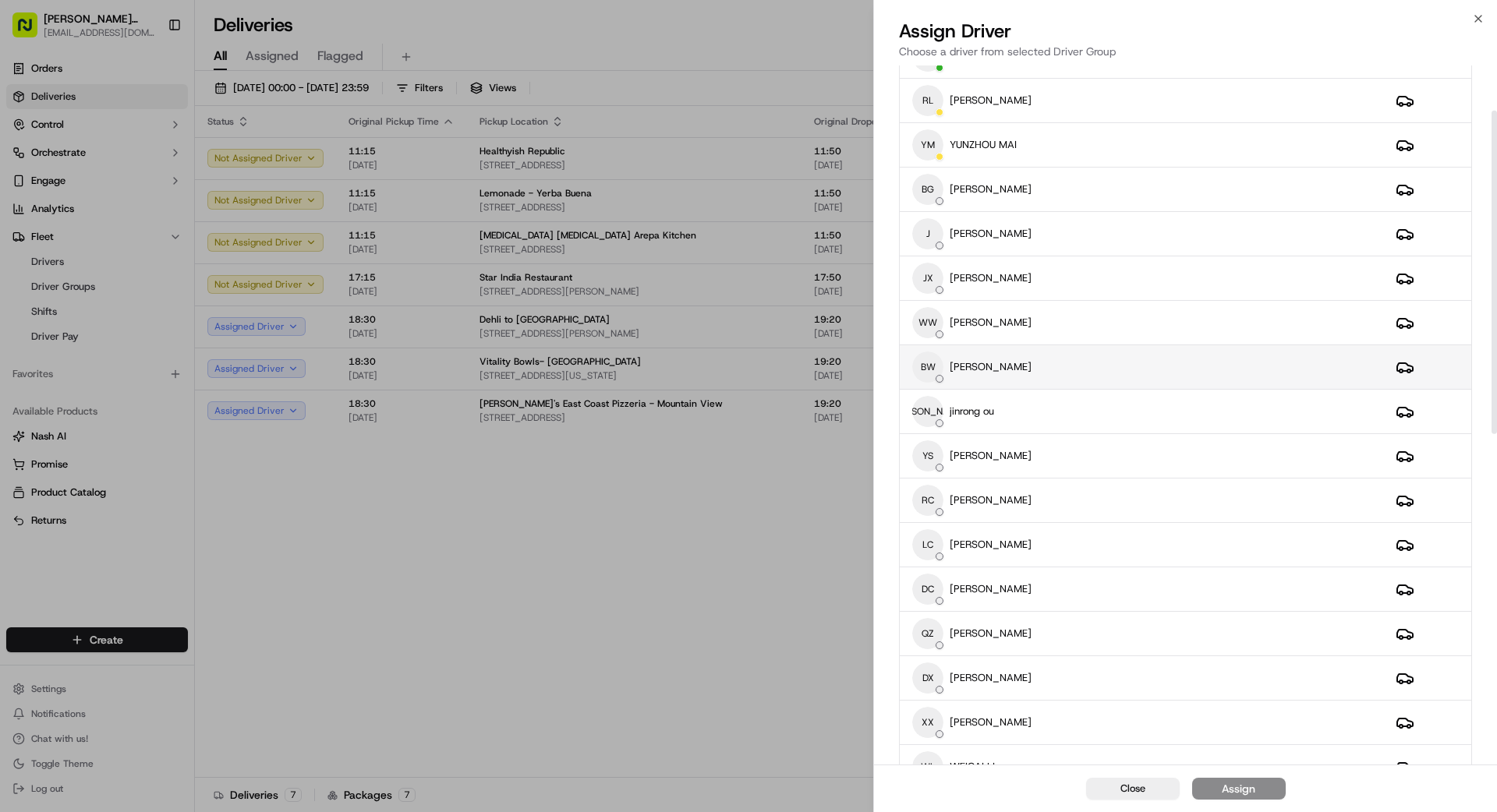
scroll to position [105, 0]
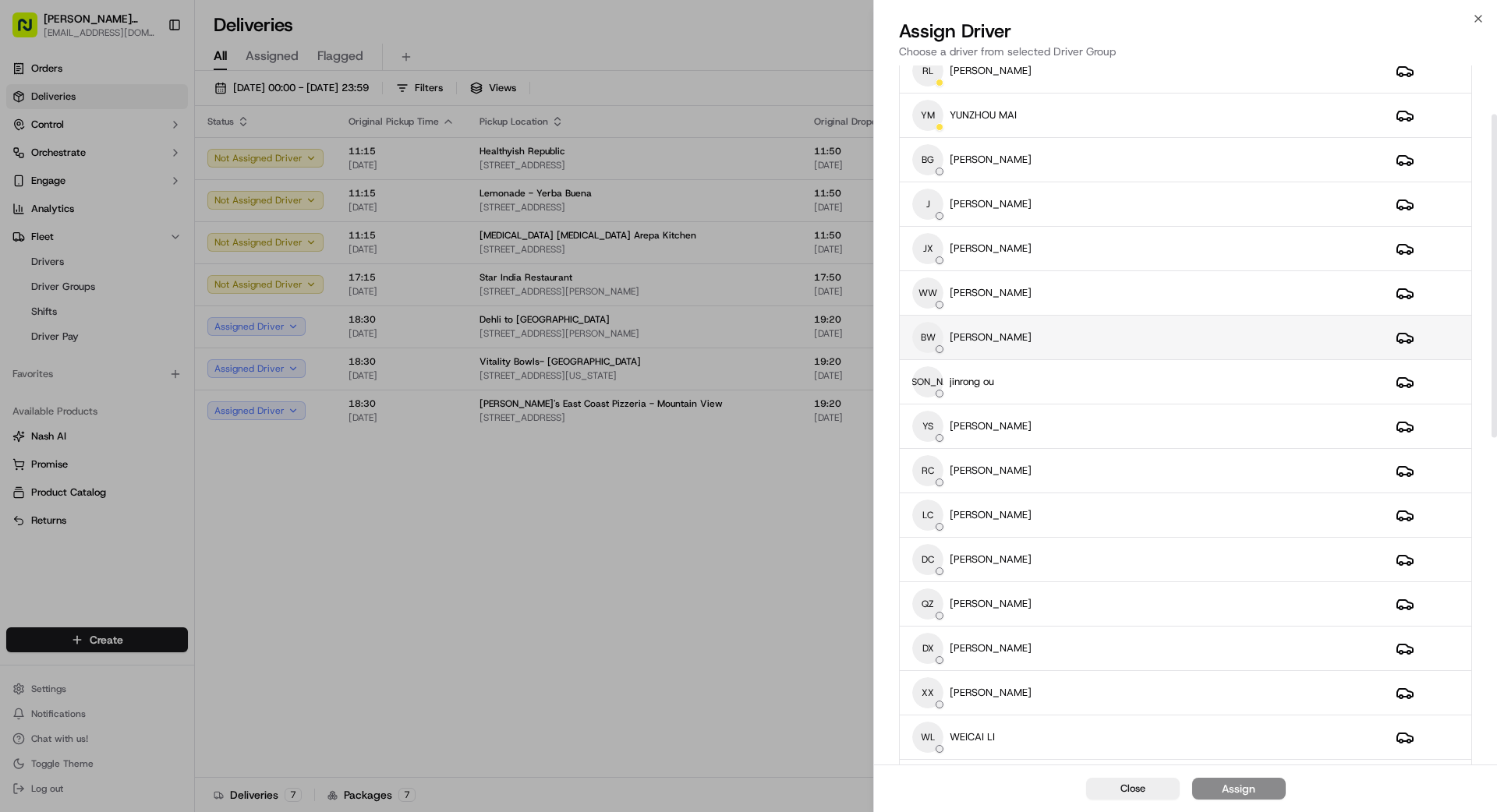
click at [1096, 338] on div "BW [PERSON_NAME]" at bounding box center [1142, 338] width 459 height 31
click at [1264, 794] on button "Assign" at bounding box center [1239, 789] width 94 height 21
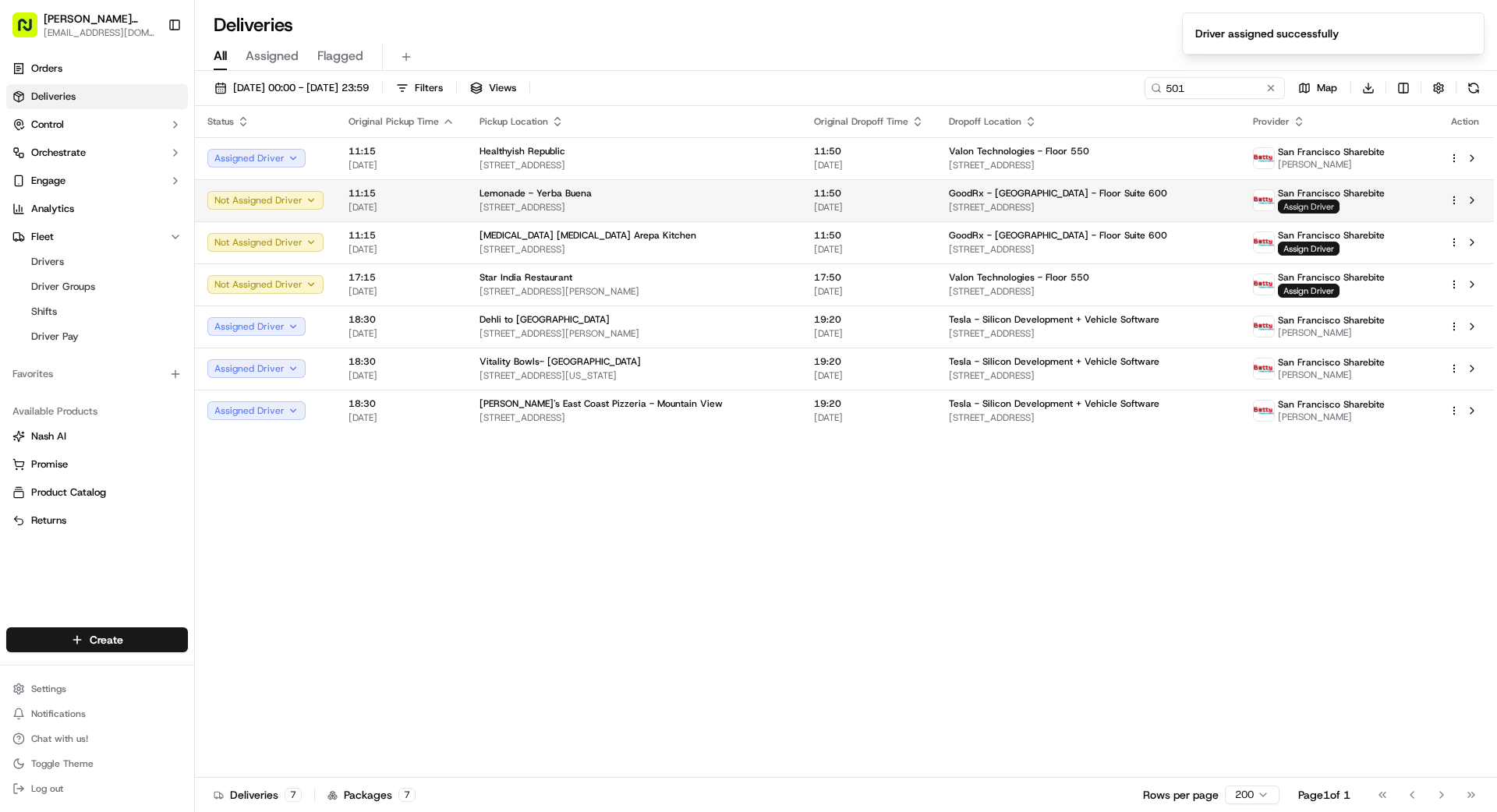
click at [1316, 206] on span "Assign Driver" at bounding box center [1309, 206] width 62 height 14
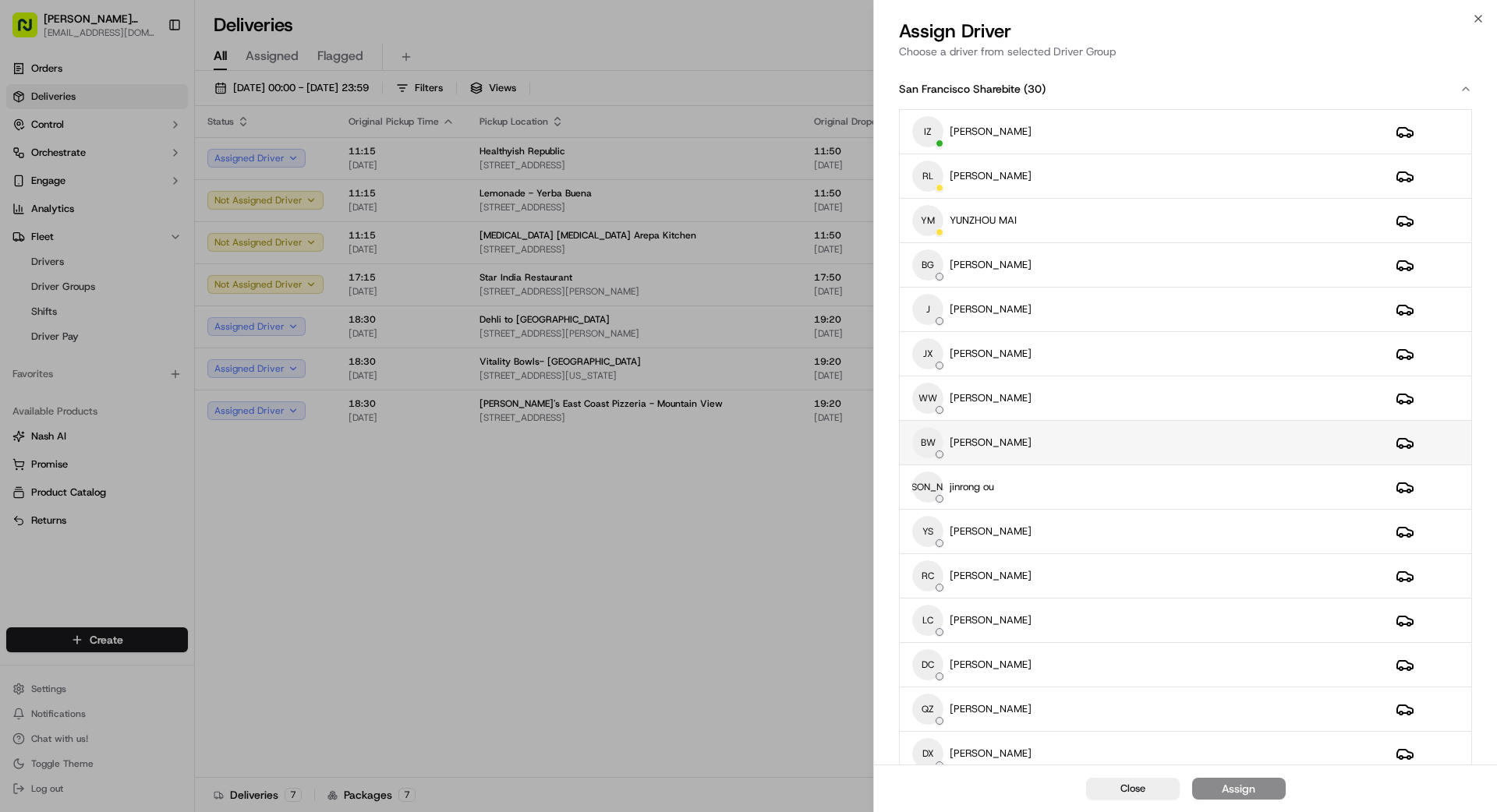
click at [1082, 443] on div "BW [PERSON_NAME]" at bounding box center [1142, 443] width 459 height 31
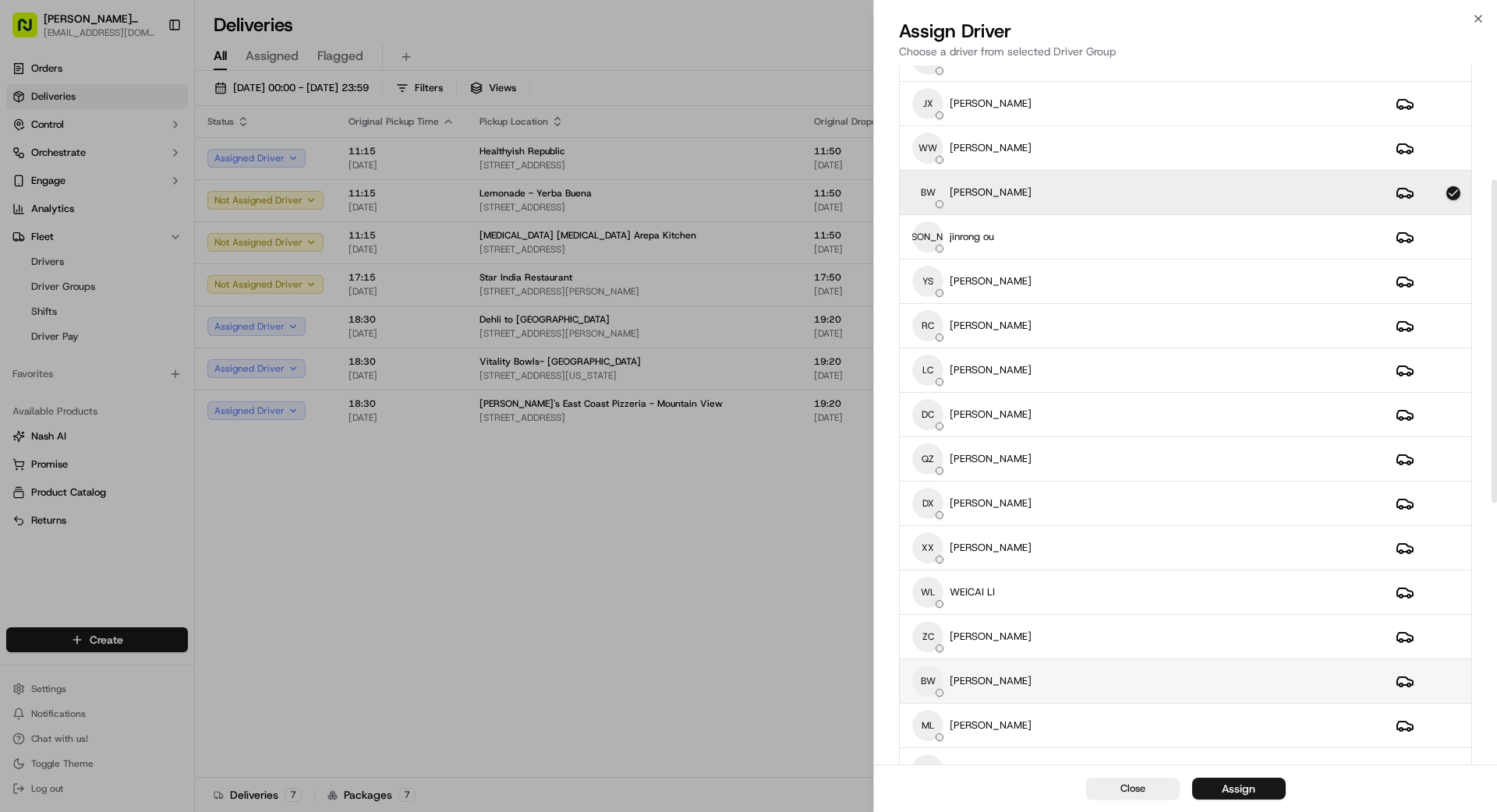
scroll to position [251, 0]
click at [1095, 686] on div "BW BINGTINAN [PERSON_NAME]" at bounding box center [1142, 680] width 459 height 31
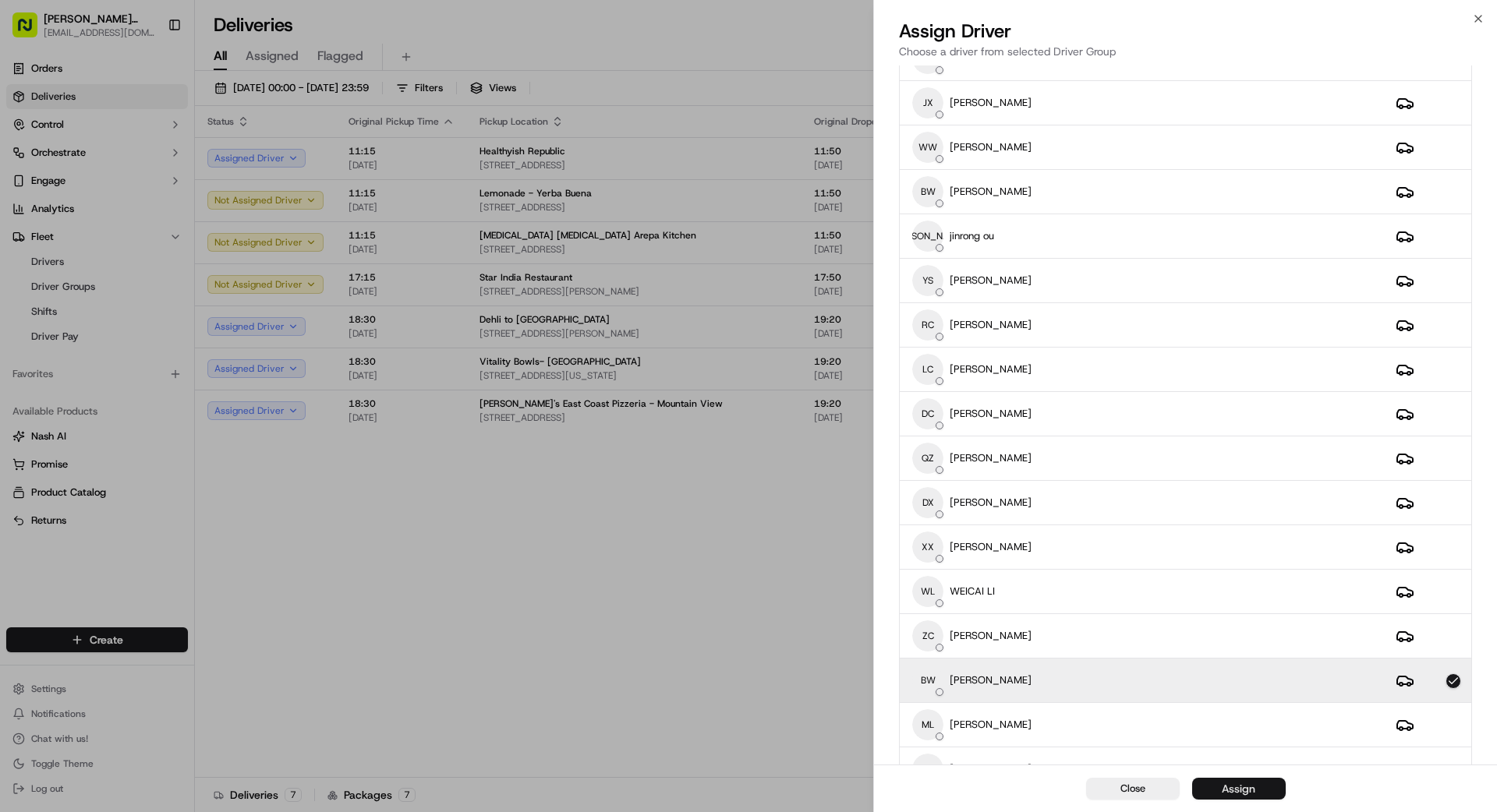
click at [1271, 788] on button "Assign" at bounding box center [1239, 789] width 94 height 21
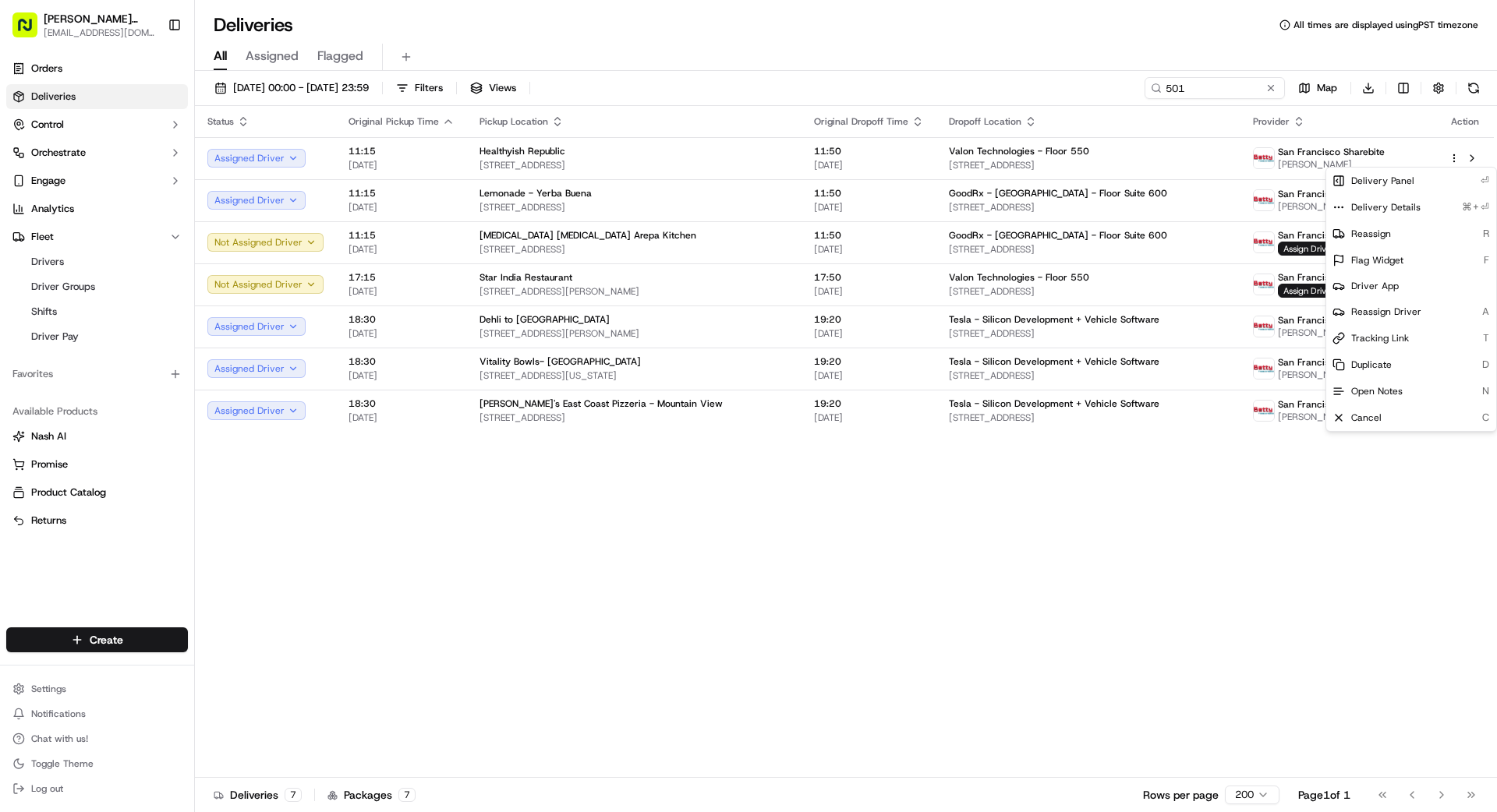
click at [1456, 155] on html "[PERSON_NAME] Transportation [EMAIL_ADDRESS][DOMAIN_NAME] Toggle Sidebar Orders…" at bounding box center [748, 406] width 1497 height 812
click at [1381, 305] on span "Reassign Driver" at bounding box center [1387, 311] width 70 height 13
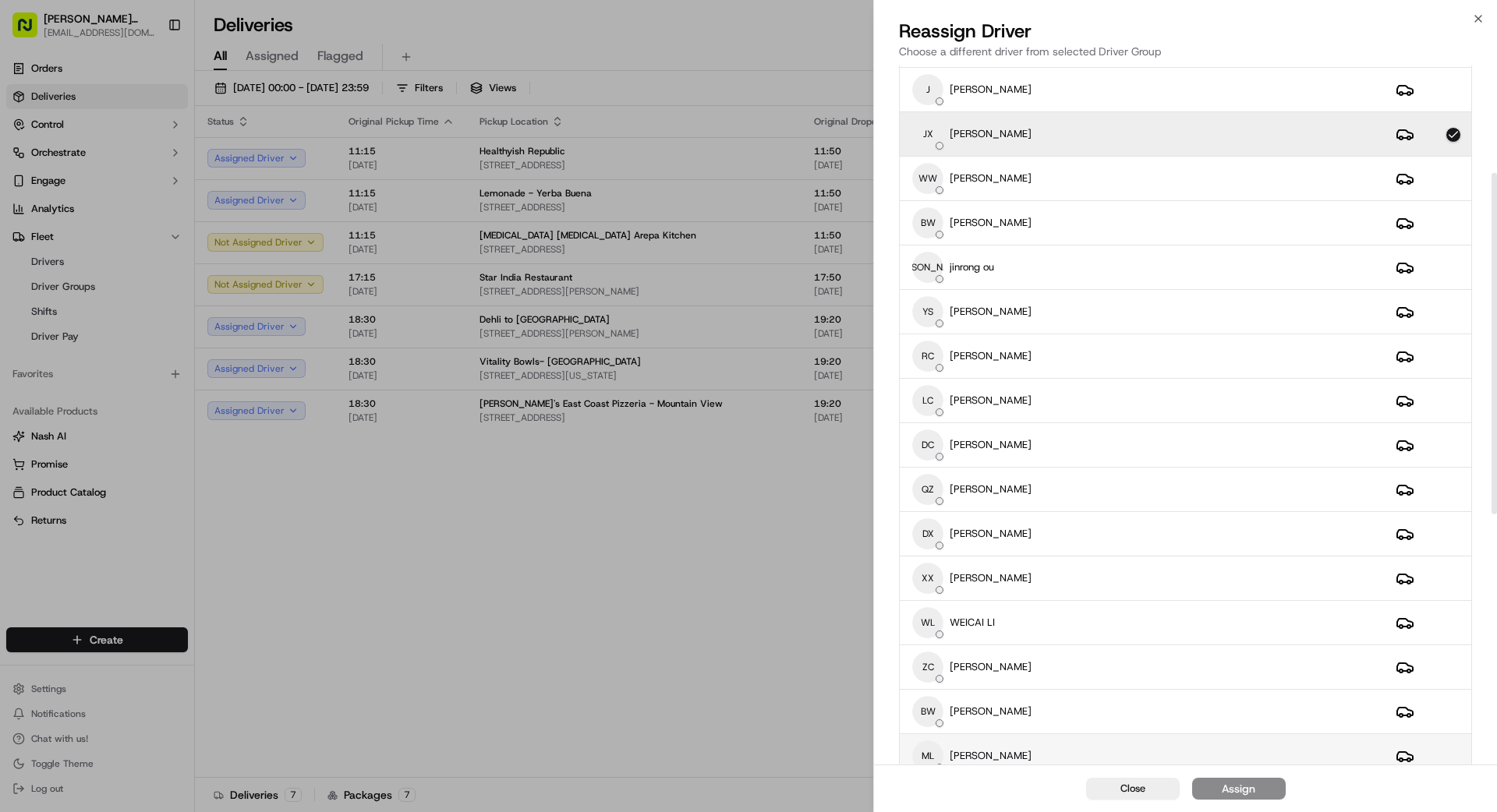
scroll to position [259, 0]
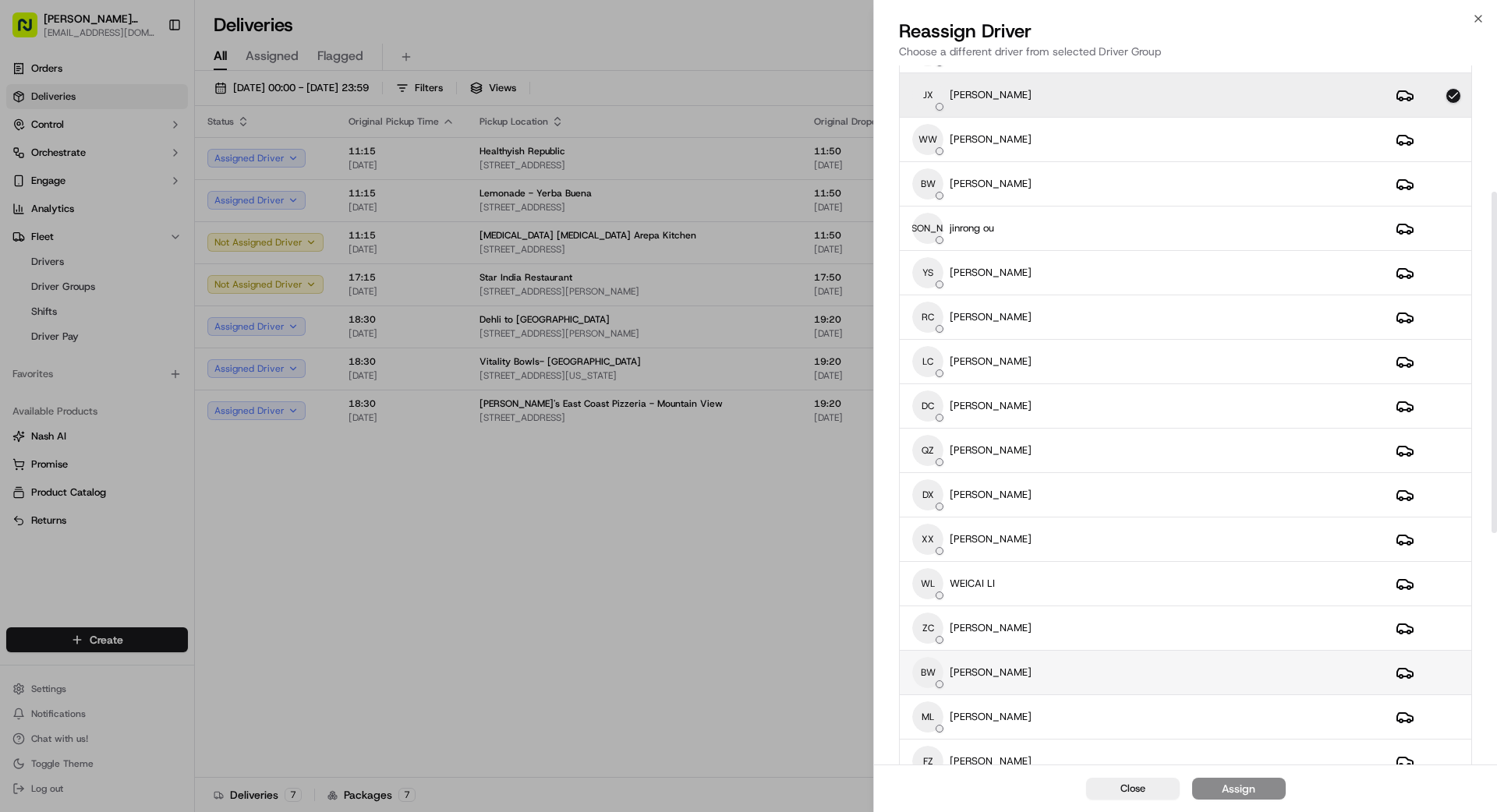
click at [1046, 668] on div "BW BINGTINAN [PERSON_NAME]" at bounding box center [1142, 672] width 459 height 31
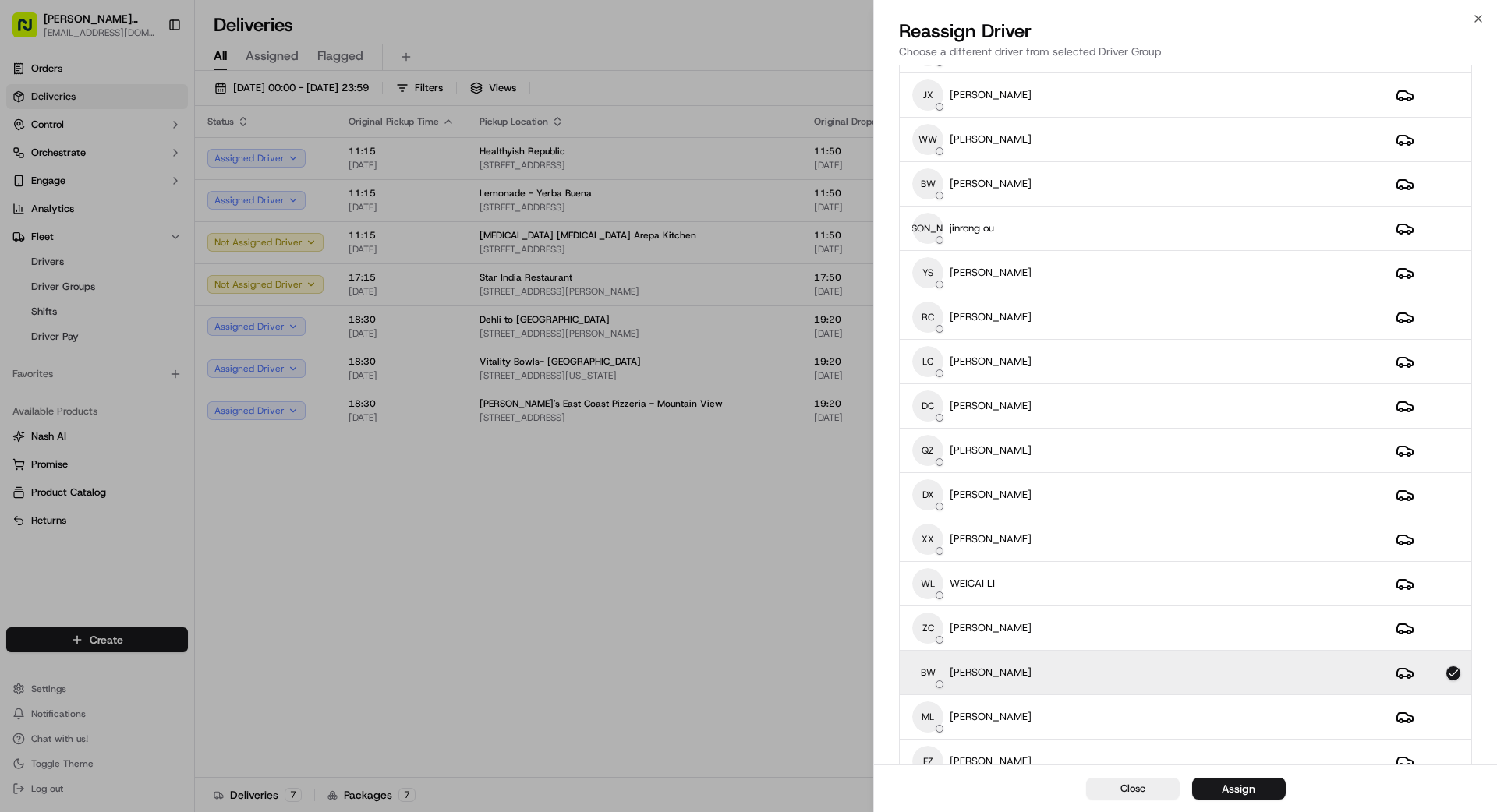
click at [1260, 784] on button "Assign" at bounding box center [1239, 789] width 94 height 21
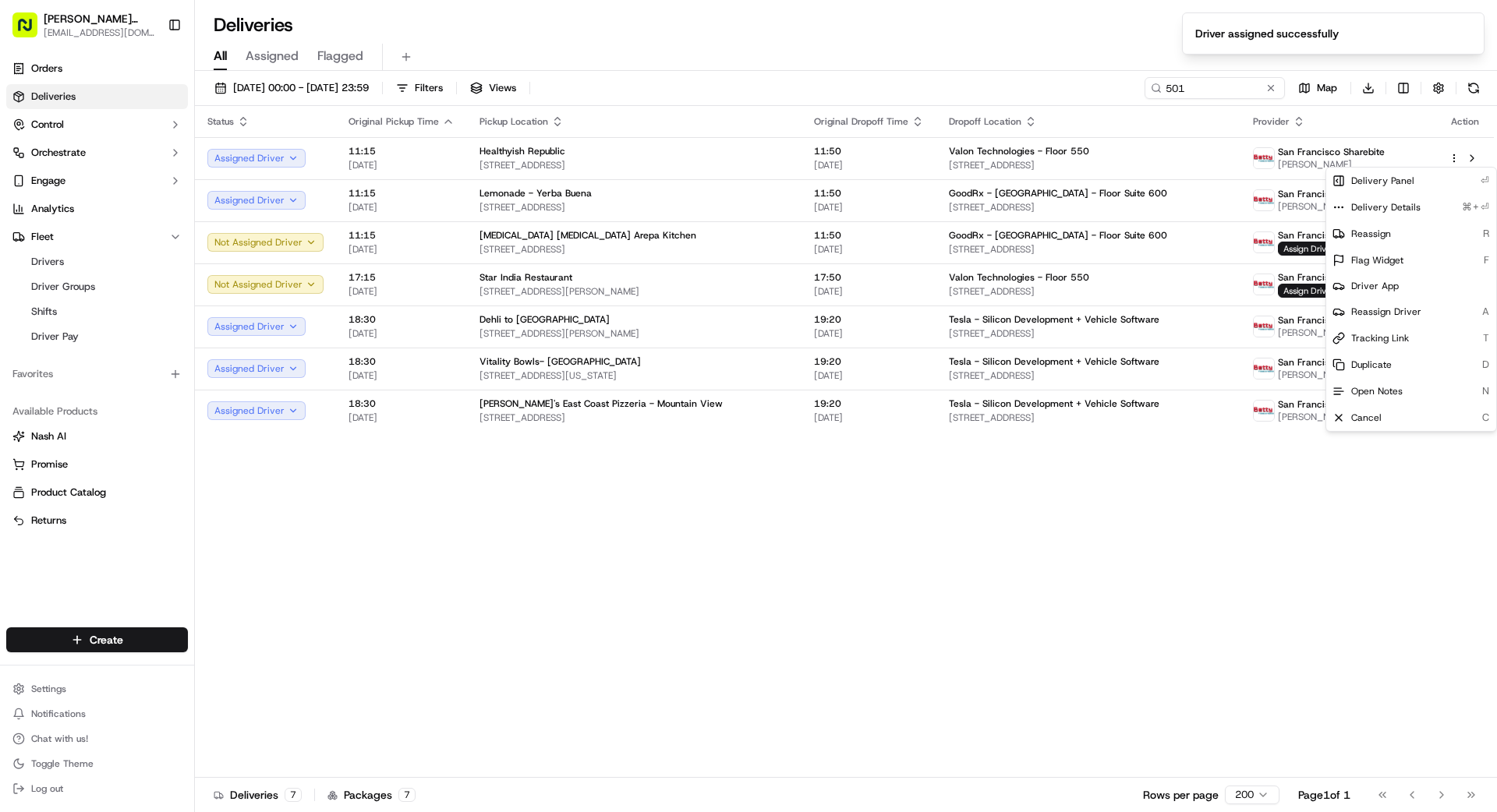
drag, startPoint x: 1155, startPoint y: 546, endPoint x: 1183, endPoint y: 447, distance: 102.9
click at [1167, 528] on div "Status Original Pickup Time Pickup Location Original Dropoff Time Dropoff Locat…" at bounding box center [845, 442] width 1299 height 671
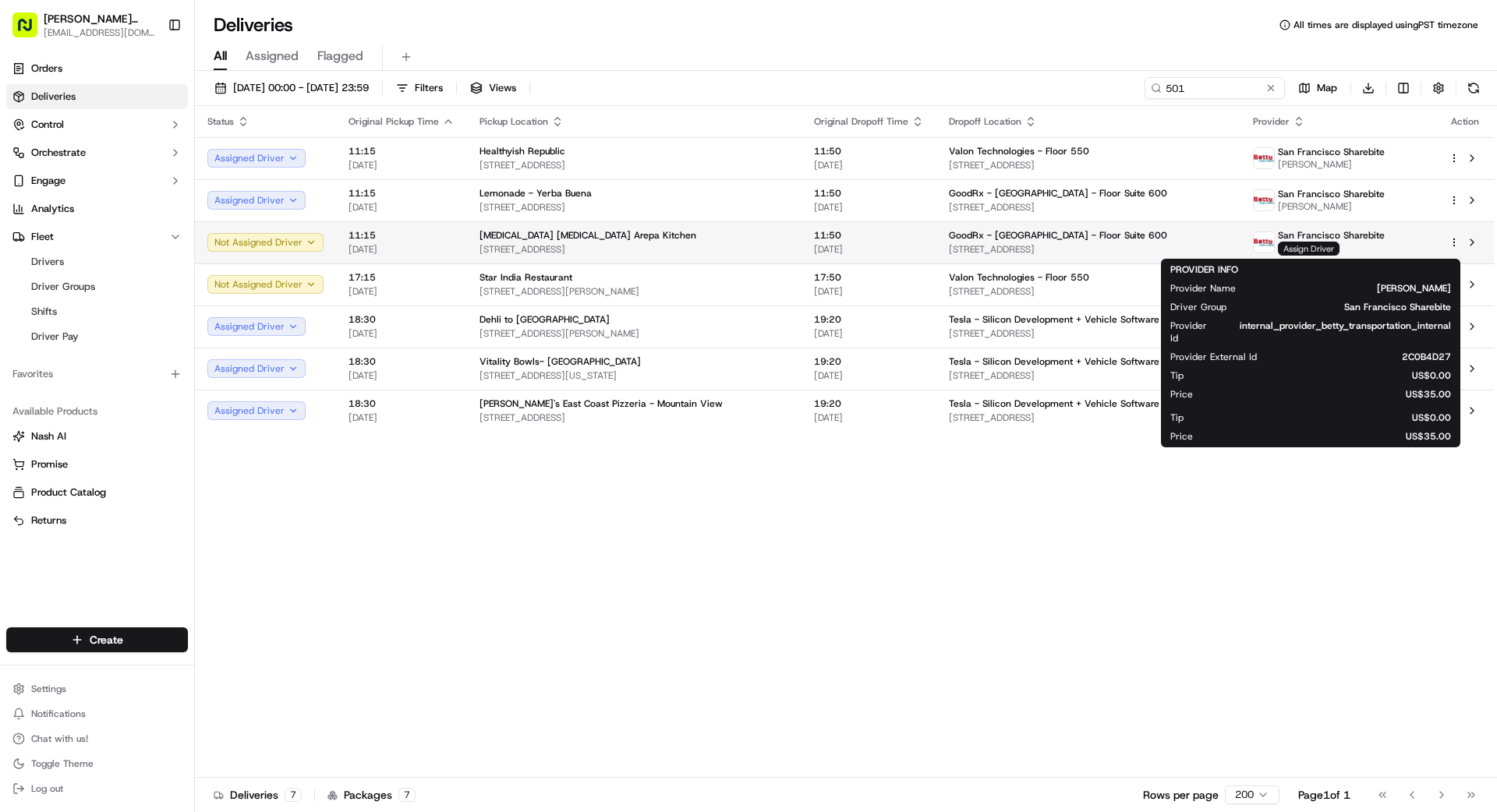
click at [1300, 245] on span "Assign Driver" at bounding box center [1309, 249] width 62 height 14
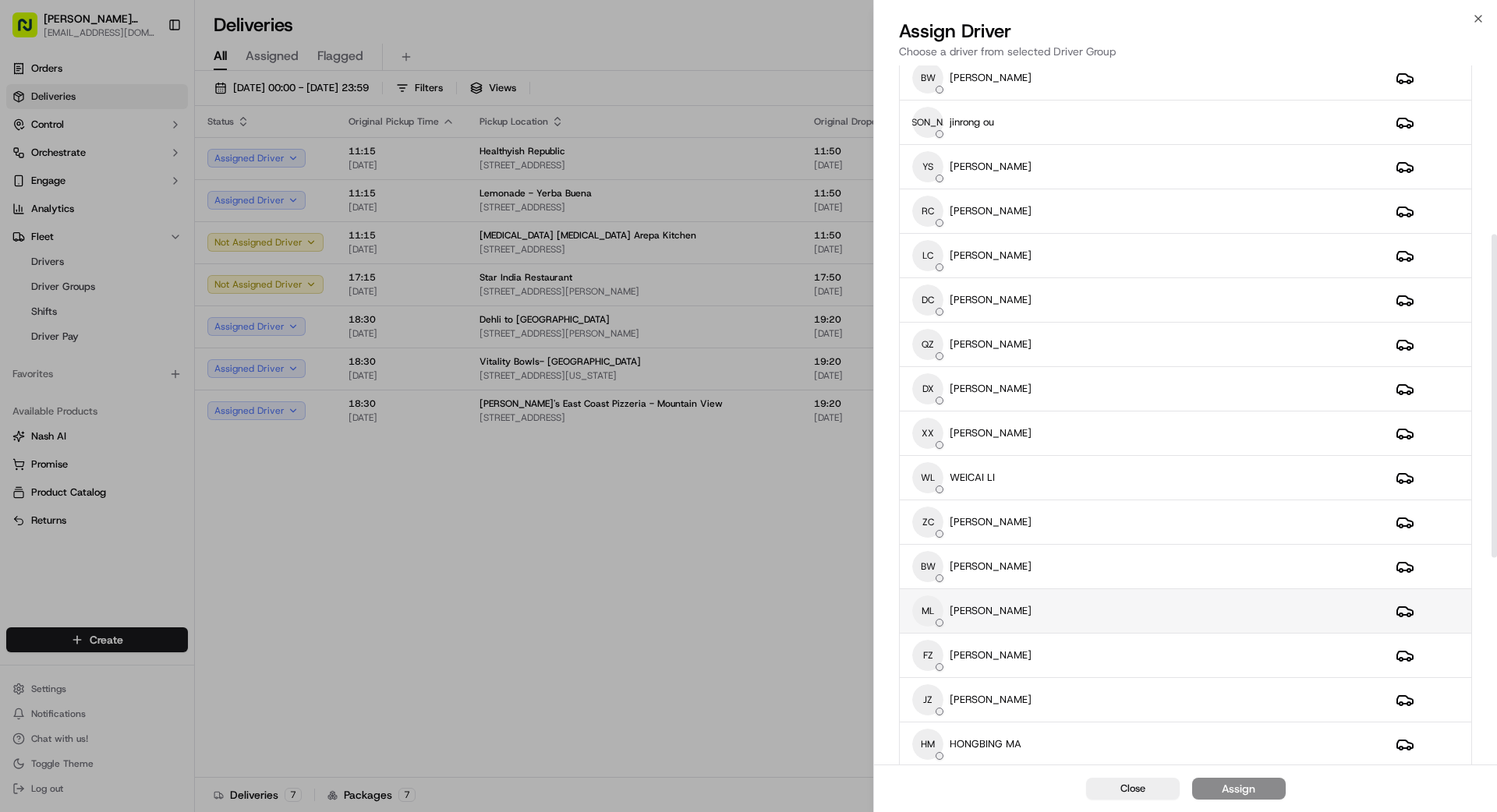
scroll to position [366, 0]
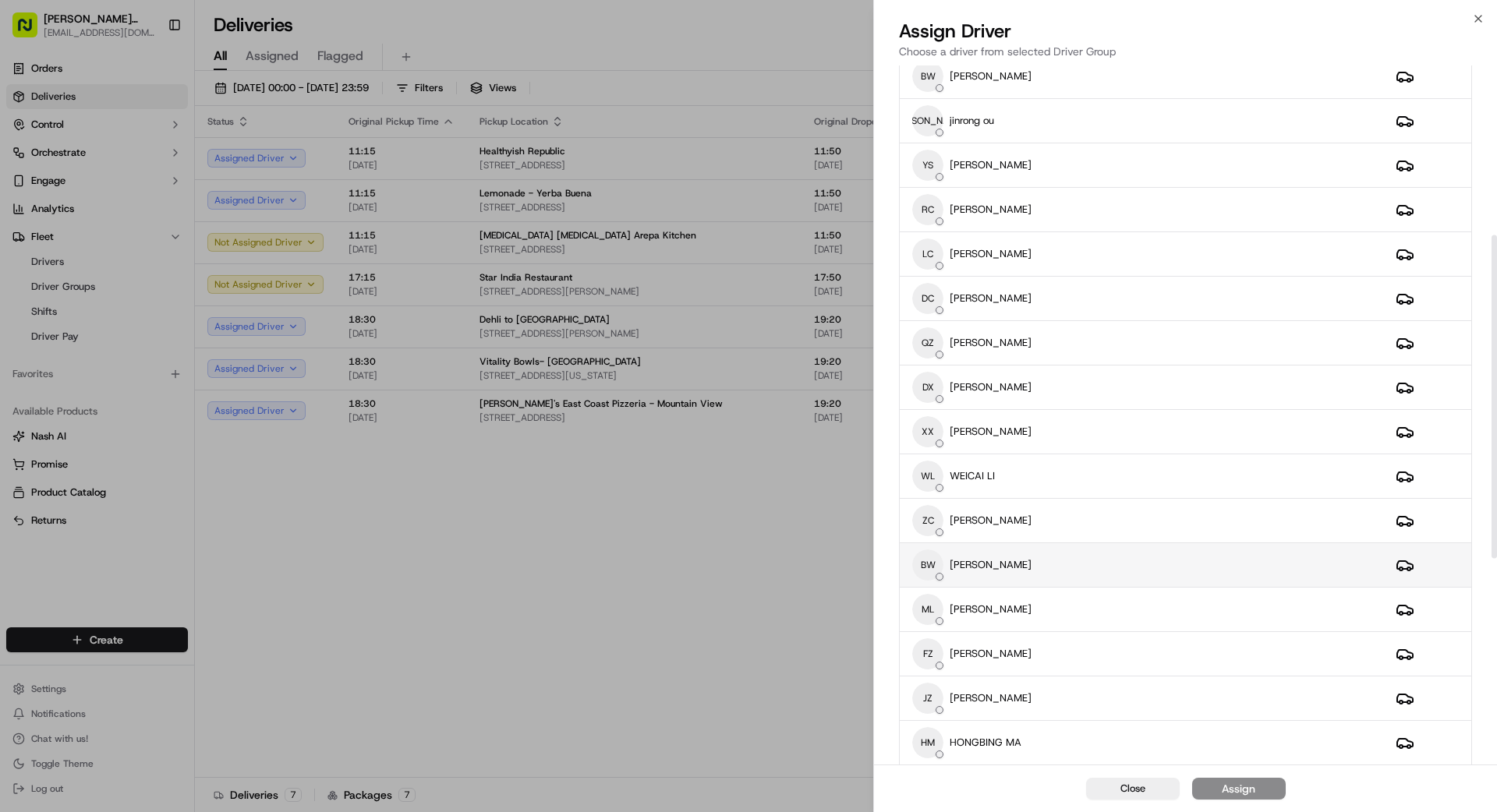
click at [1112, 569] on div "BW BINGTINAN [PERSON_NAME]" at bounding box center [1142, 565] width 459 height 31
click at [1255, 785] on div "Assign" at bounding box center [1238, 789] width 33 height 16
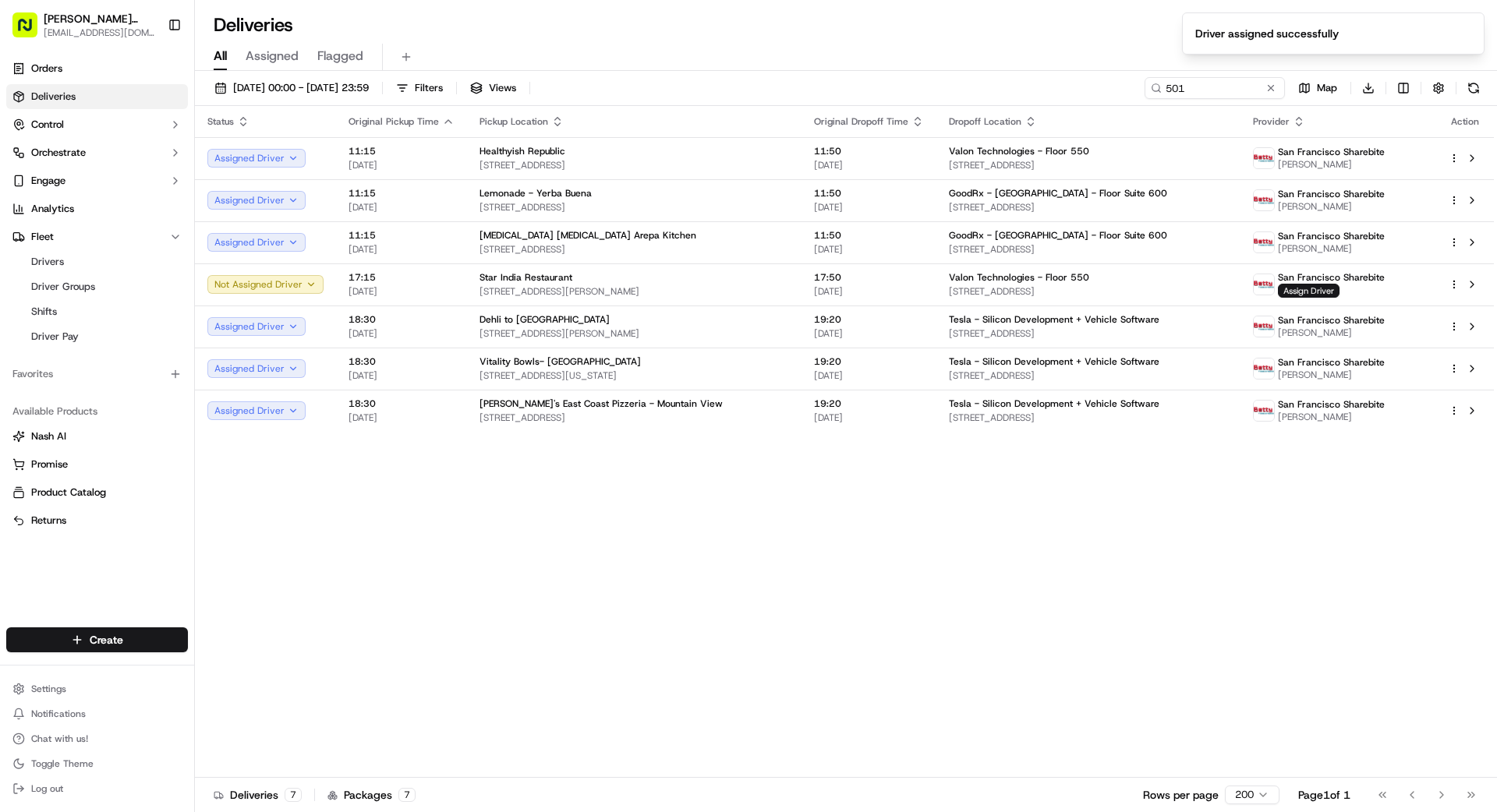
click at [791, 674] on div "Status Original Pickup Time Pickup Location Original Dropoff Time Dropoff Locat…" at bounding box center [845, 442] width 1299 height 671
click at [1268, 94] on button at bounding box center [1271, 88] width 16 height 16
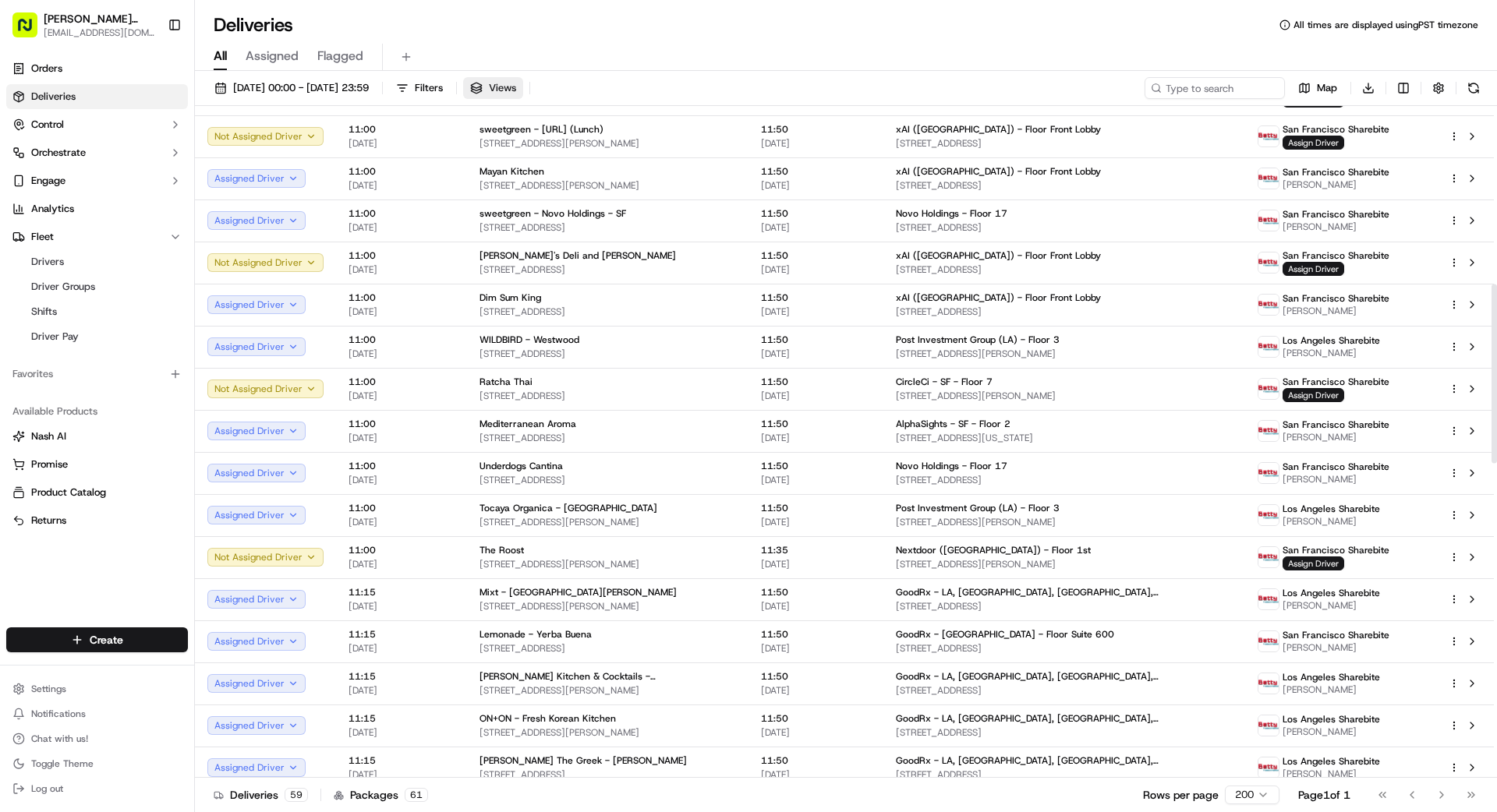
scroll to position [683, 0]
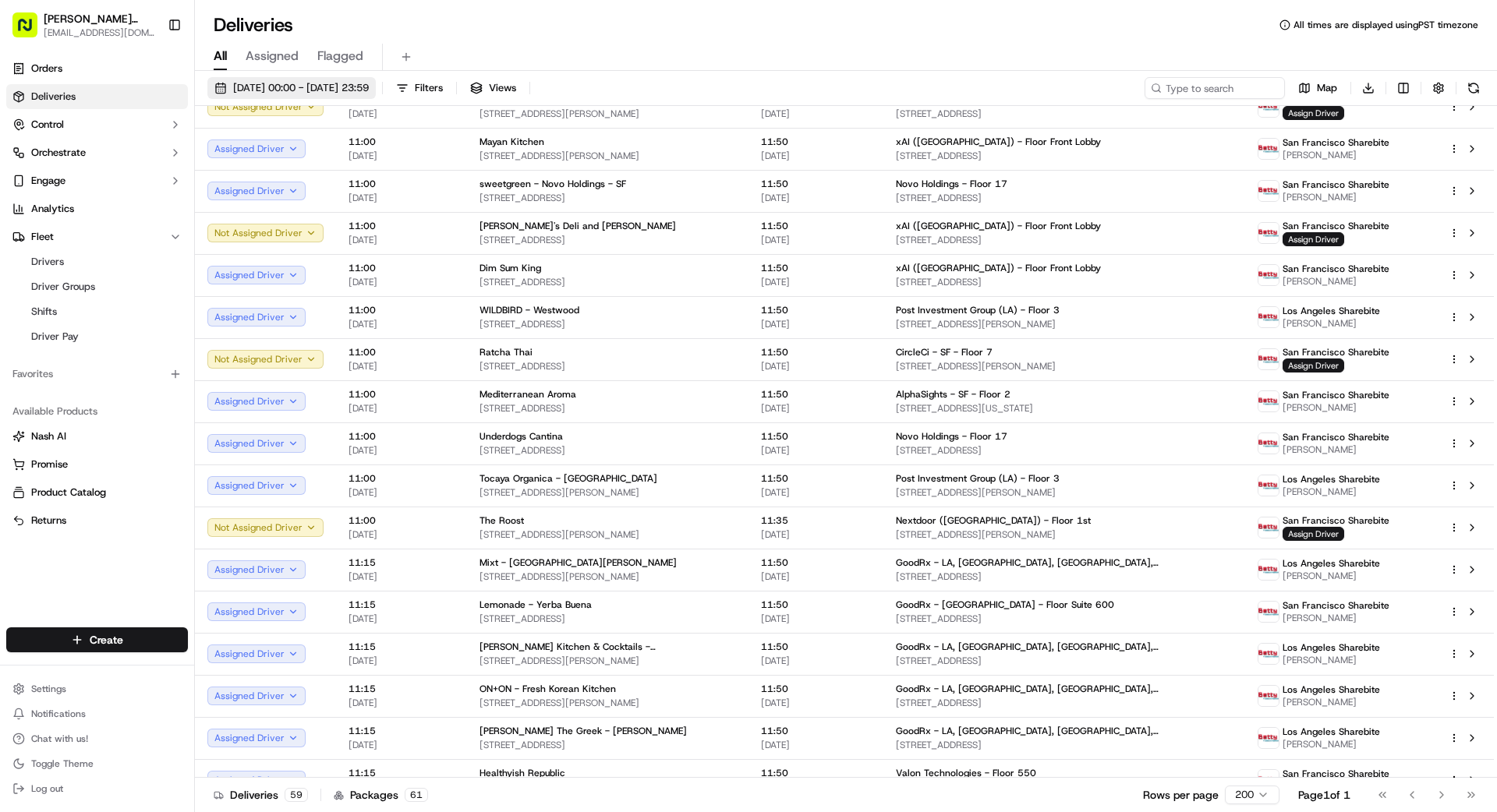
click at [369, 82] on span "[DATE] 00:00 - [DATE] 23:59" at bounding box center [301, 88] width 136 height 14
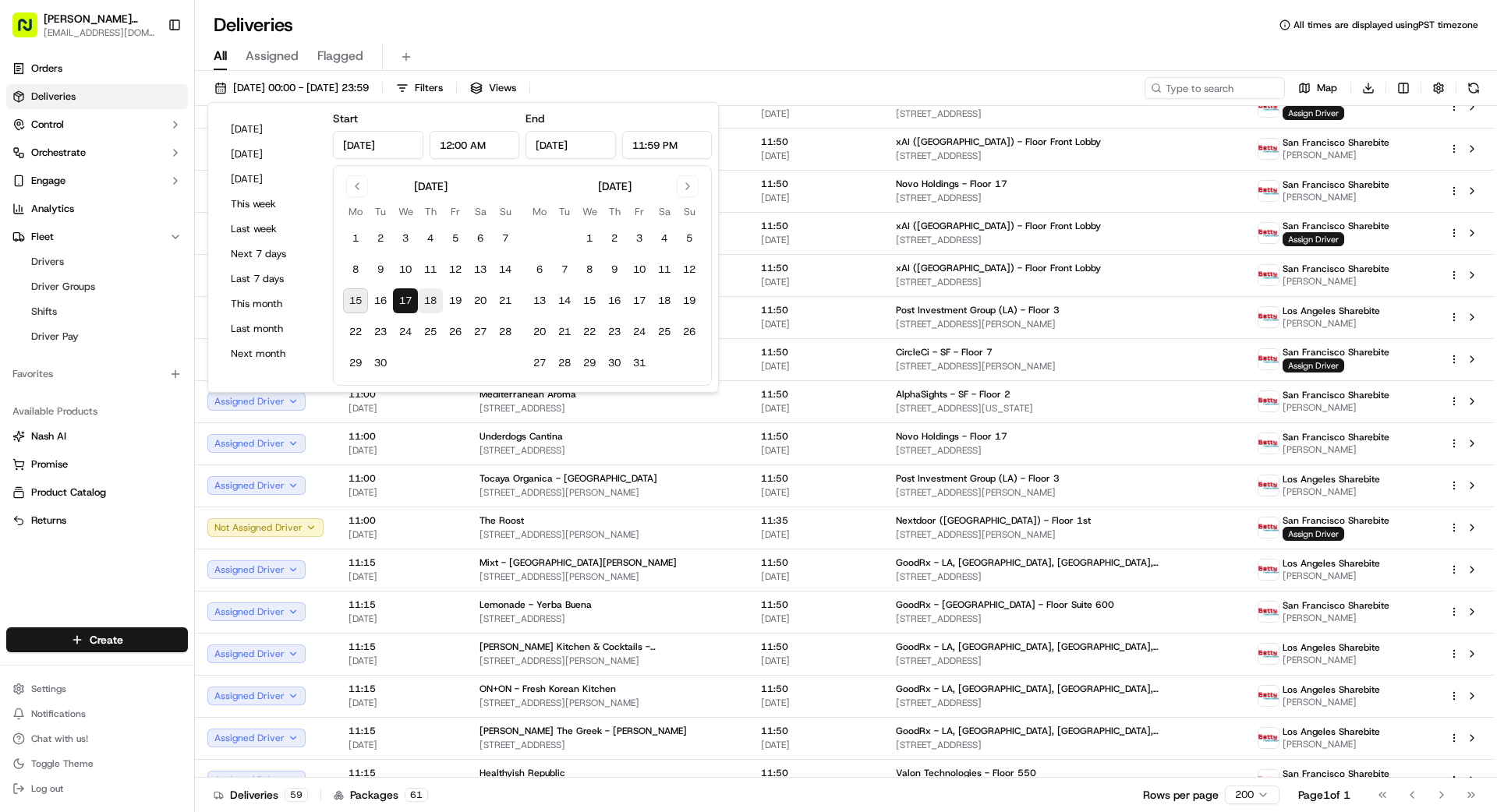
click at [431, 296] on button "18" at bounding box center [431, 301] width 25 height 25
type input "[DATE]"
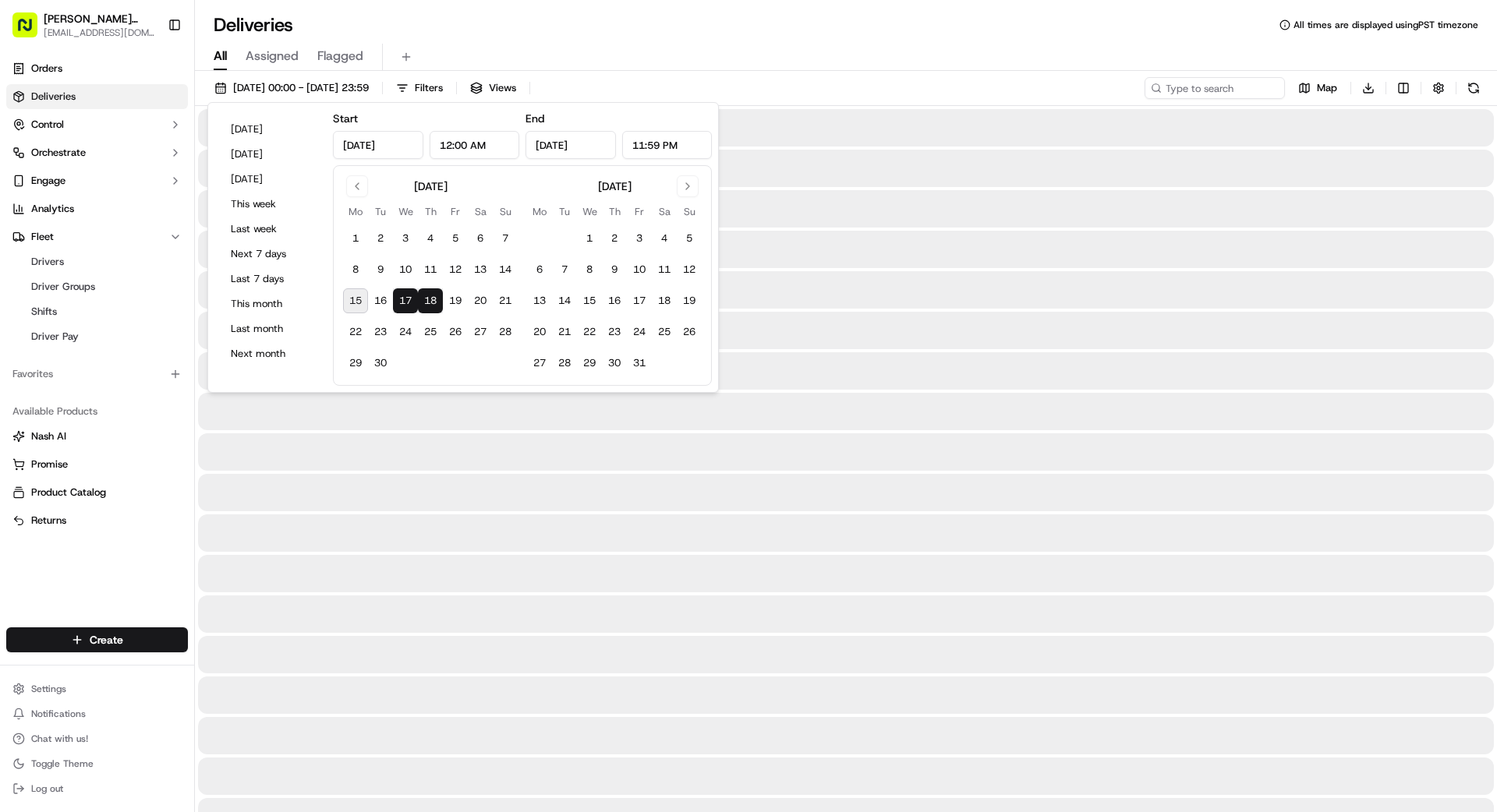
click at [431, 296] on button "18" at bounding box center [431, 301] width 25 height 25
type input "[DATE]"
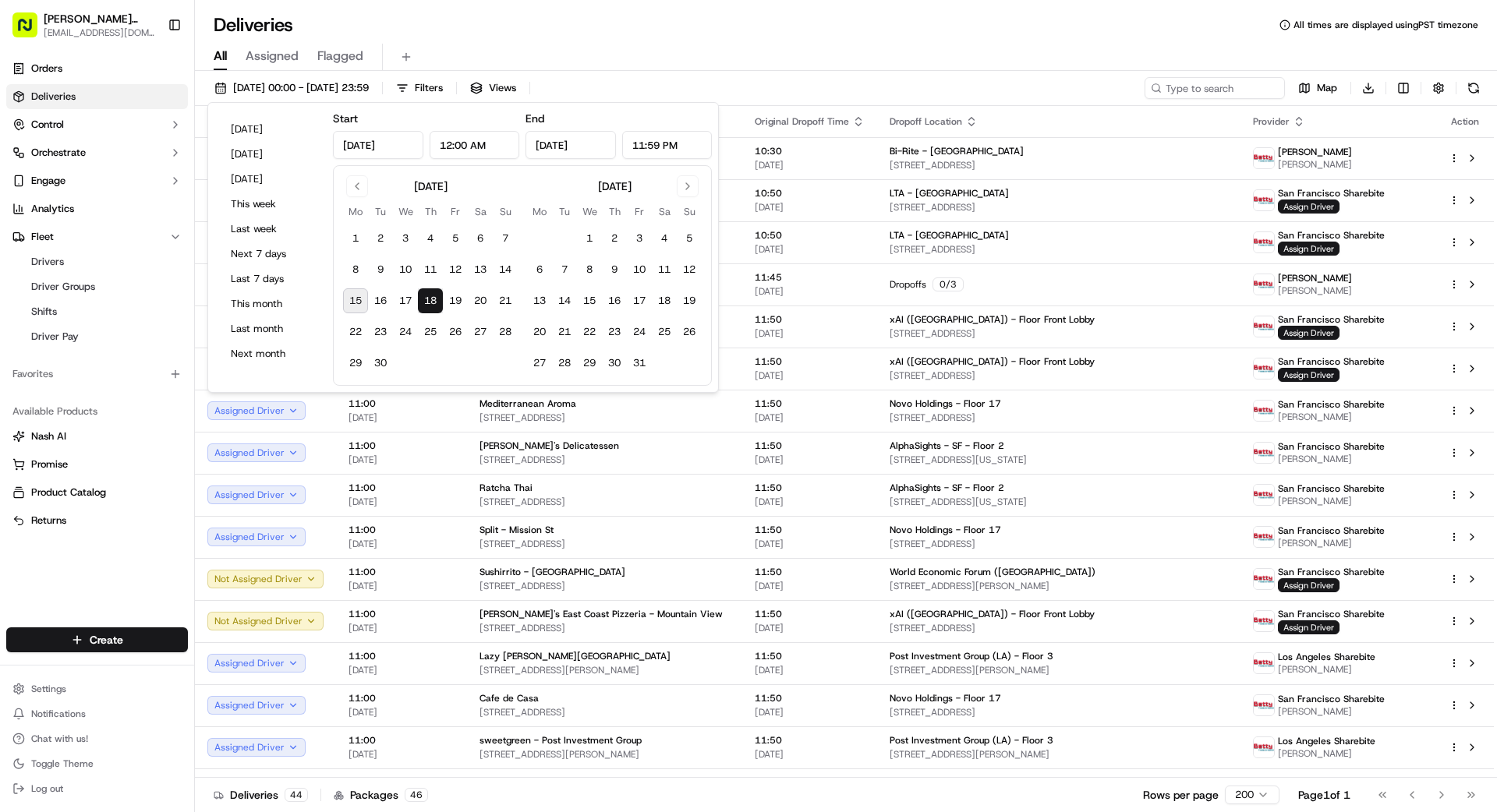
click at [733, 54] on div "All Assigned Flagged" at bounding box center [847, 58] width 1303 height 27
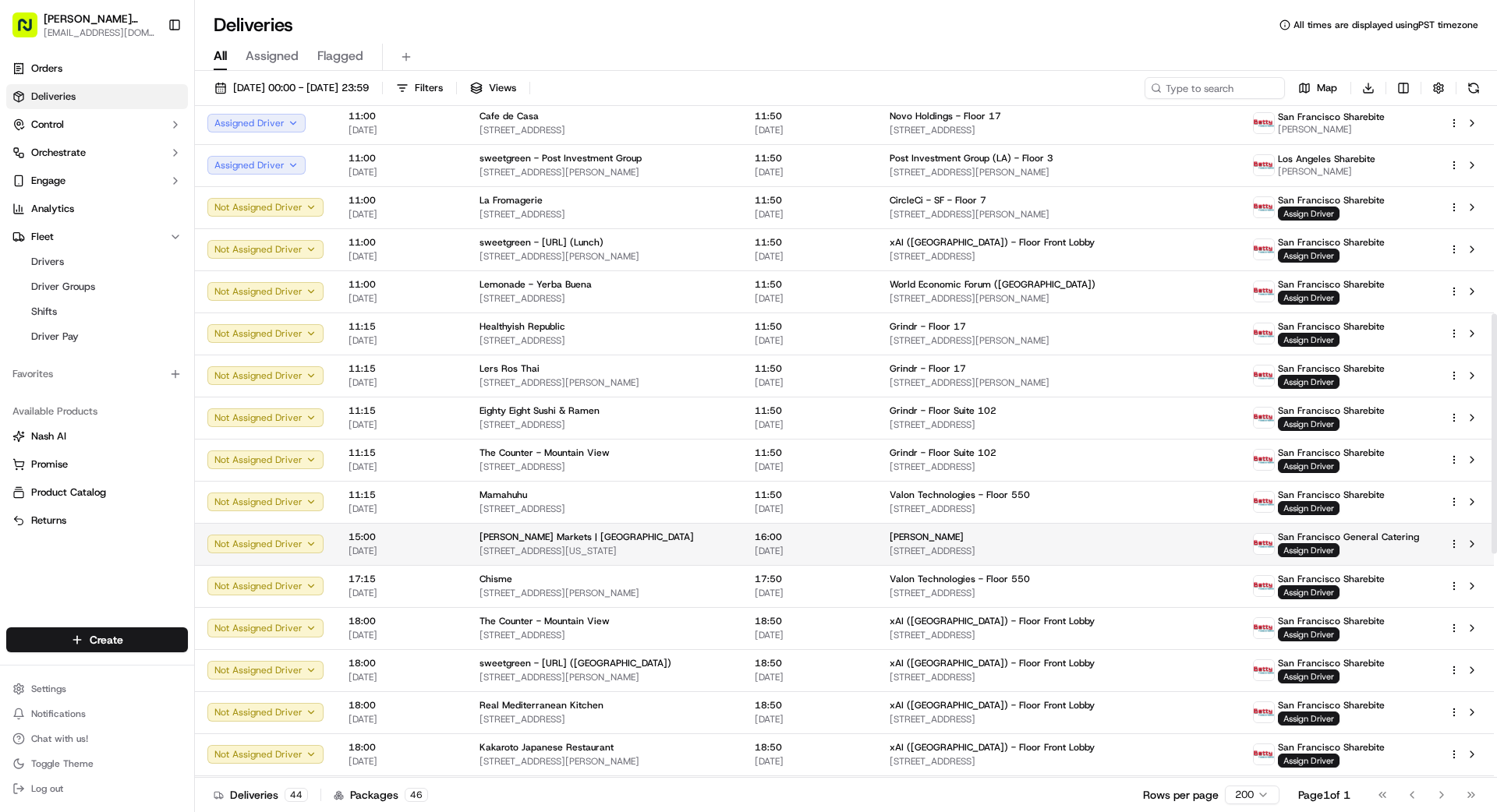
scroll to position [584, 0]
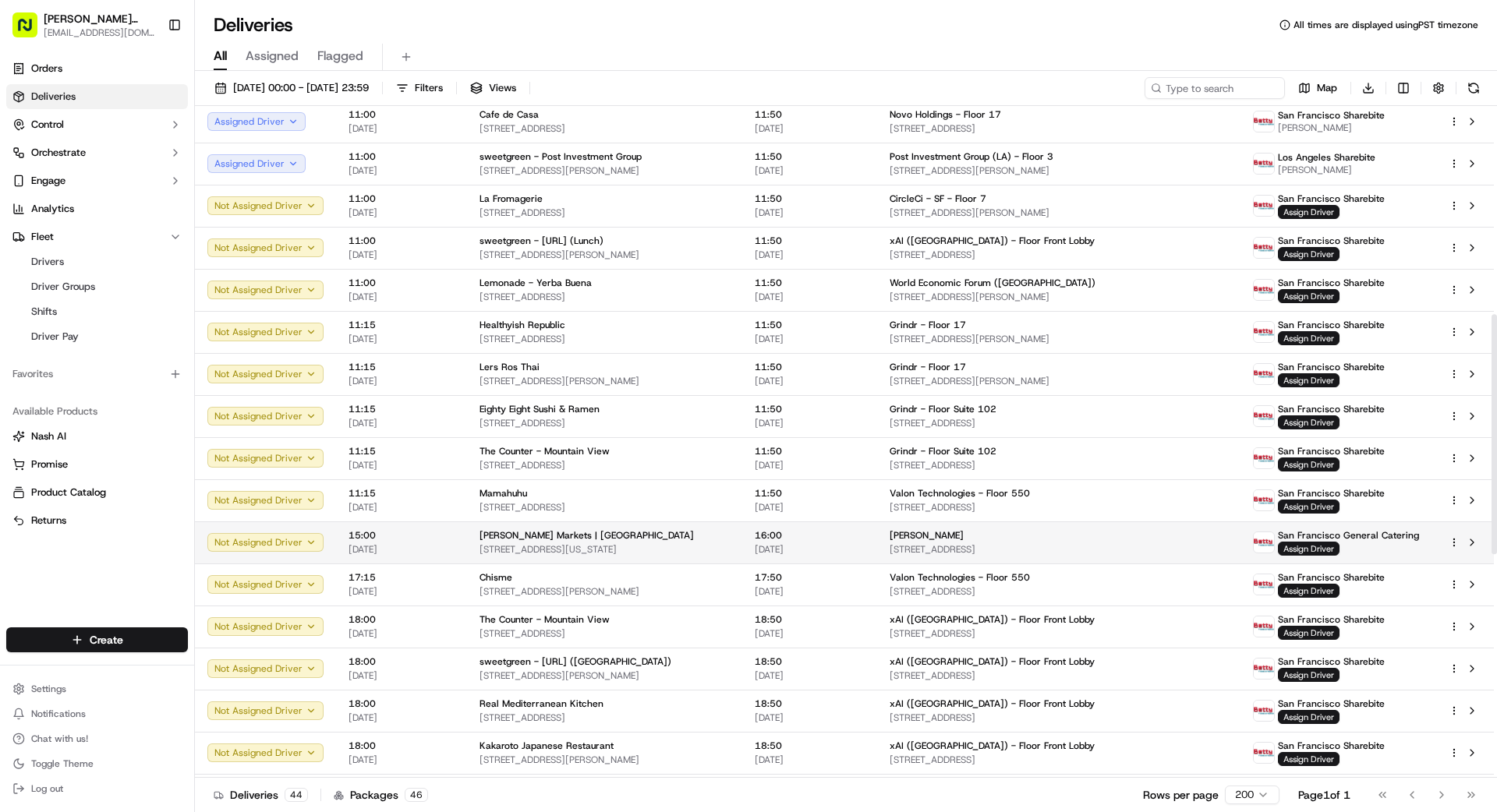
click at [898, 540] on span "[PERSON_NAME]" at bounding box center [927, 535] width 74 height 13
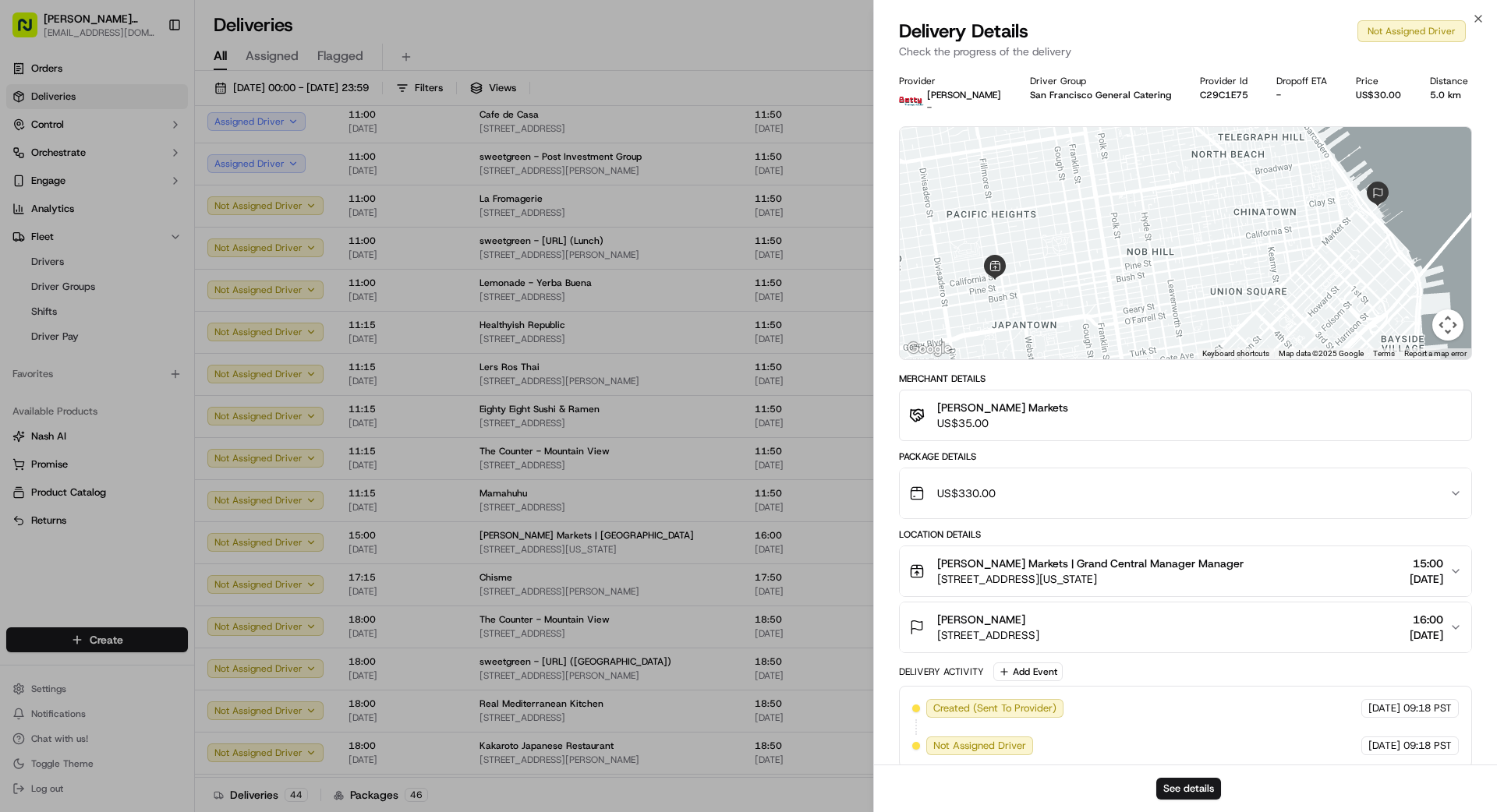
click at [1008, 491] on div "US$330.00" at bounding box center [1179, 494] width 540 height 31
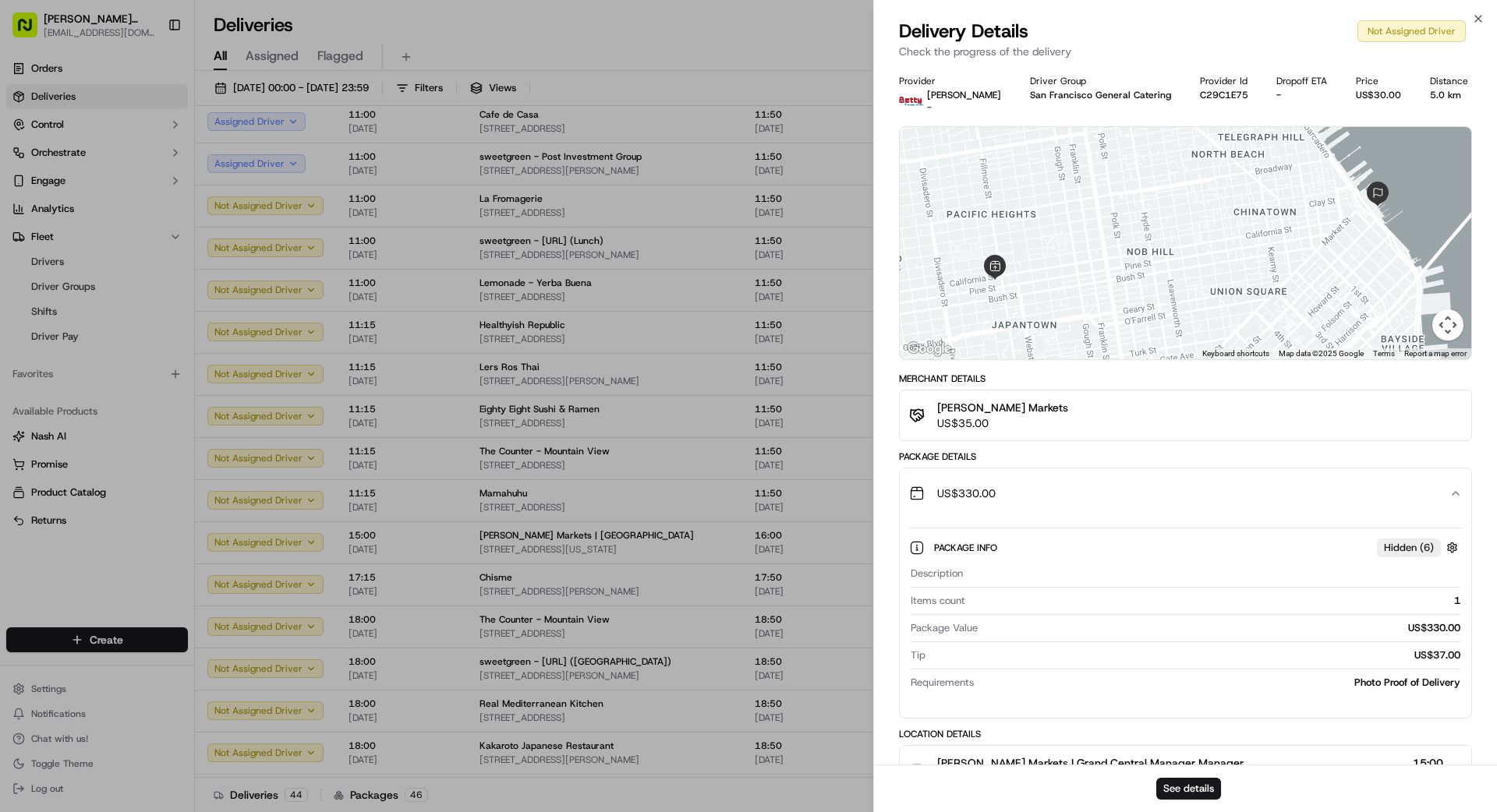
click at [1004, 491] on div "US$330.00" at bounding box center [1179, 494] width 540 height 31
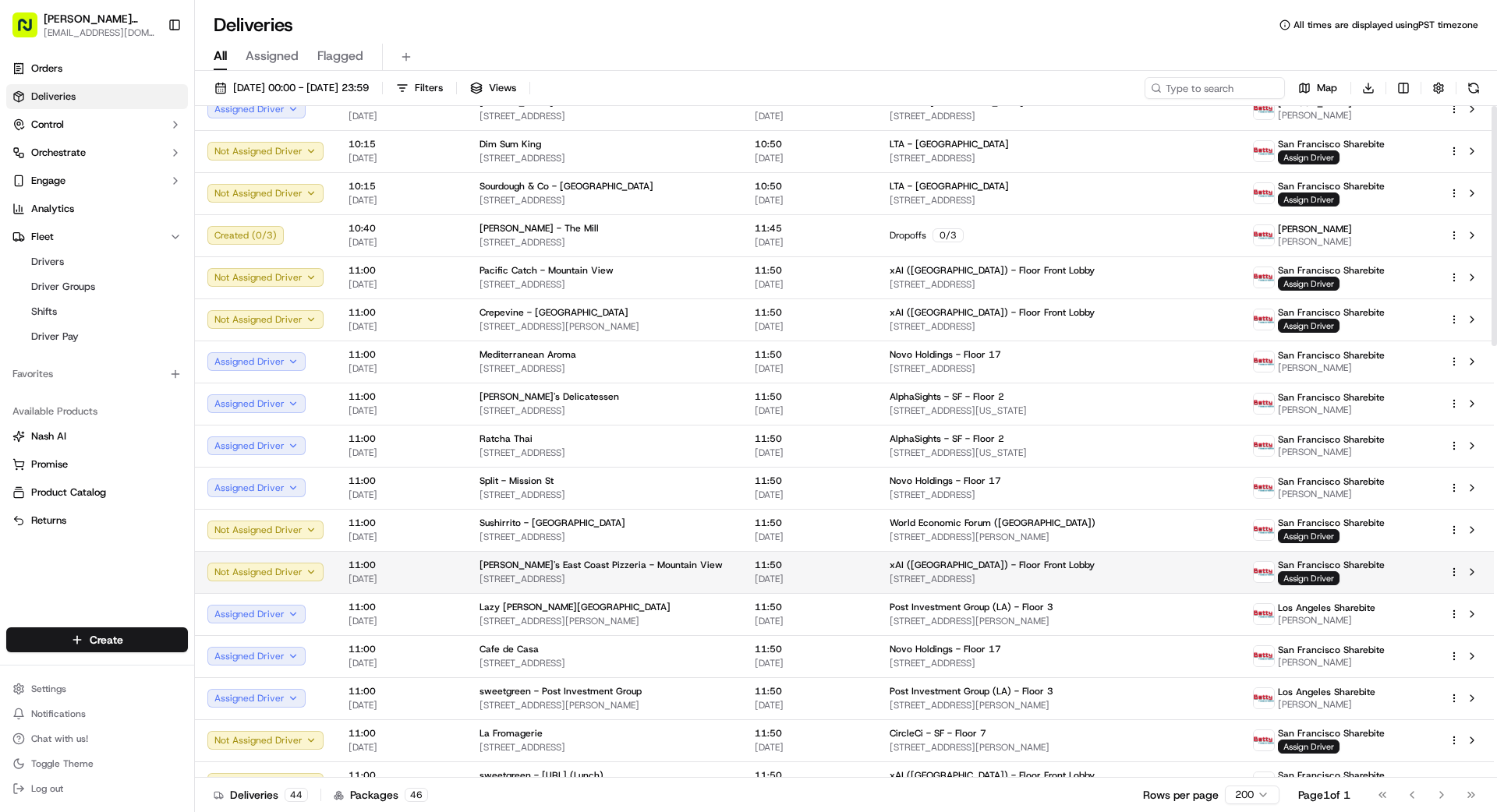
scroll to position [0, 0]
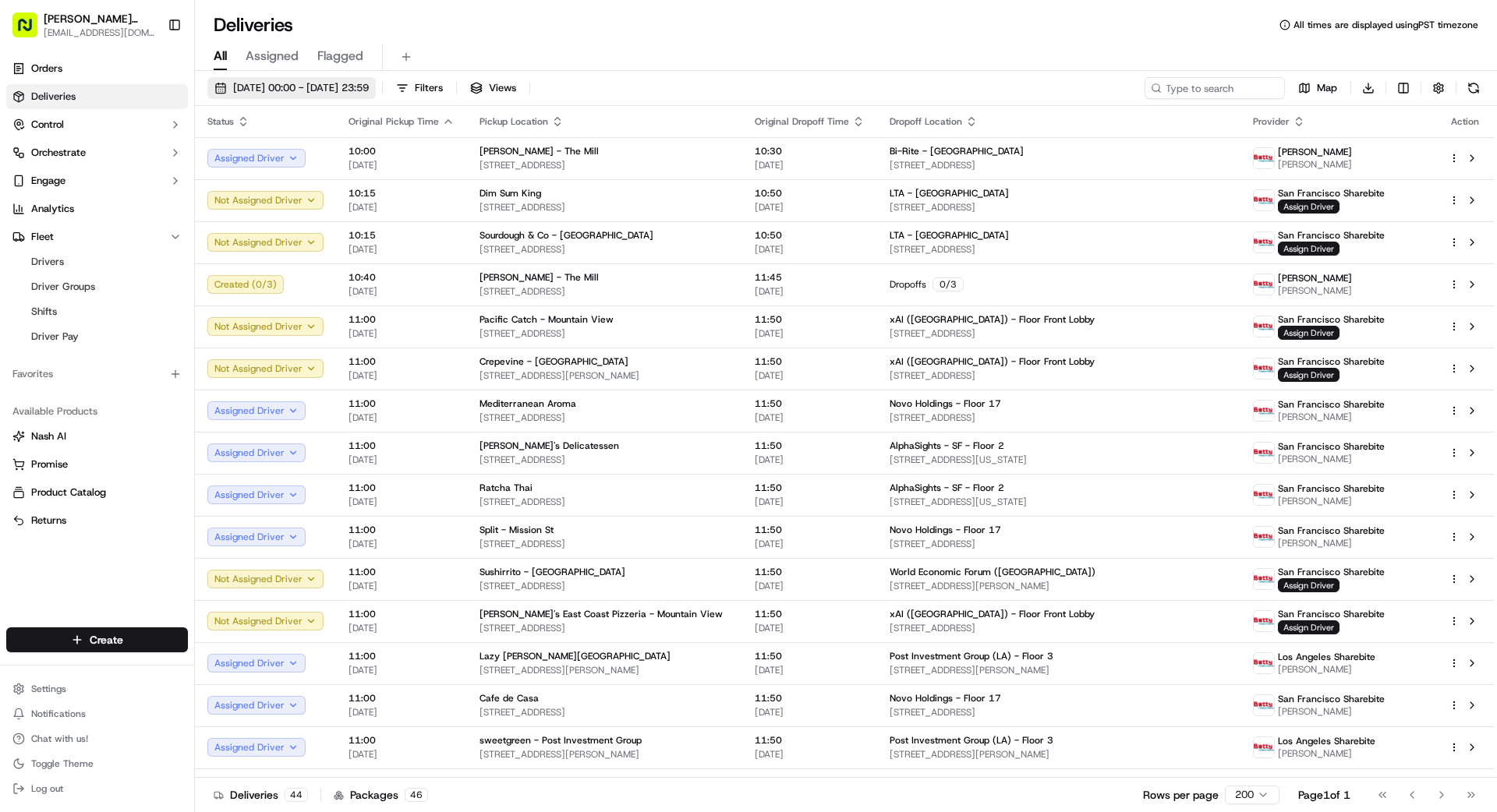
click at [369, 90] on span "[DATE] 00:00 - [DATE] 23:59" at bounding box center [301, 88] width 136 height 14
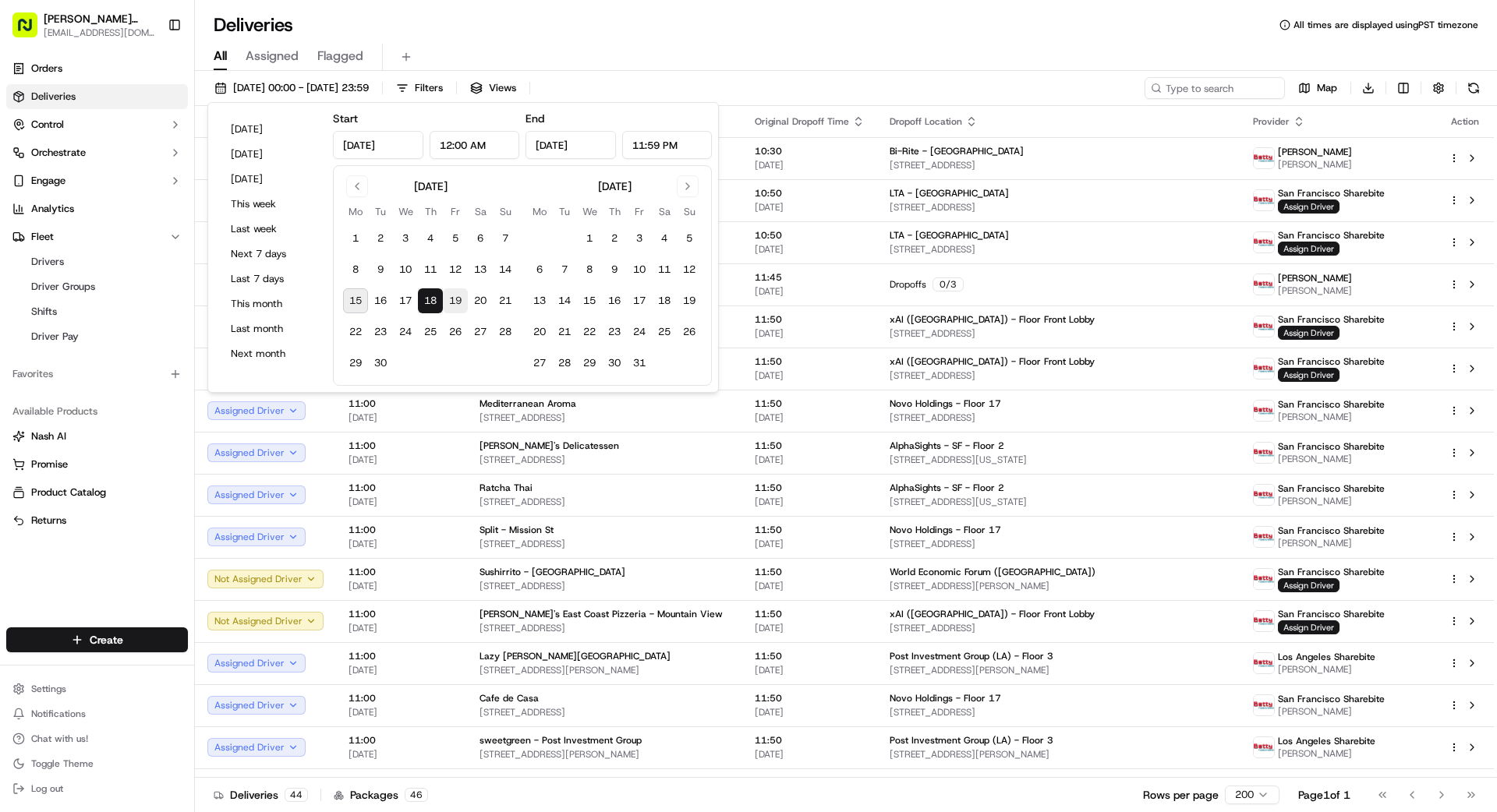
click at [453, 304] on button "19" at bounding box center [456, 301] width 25 height 25
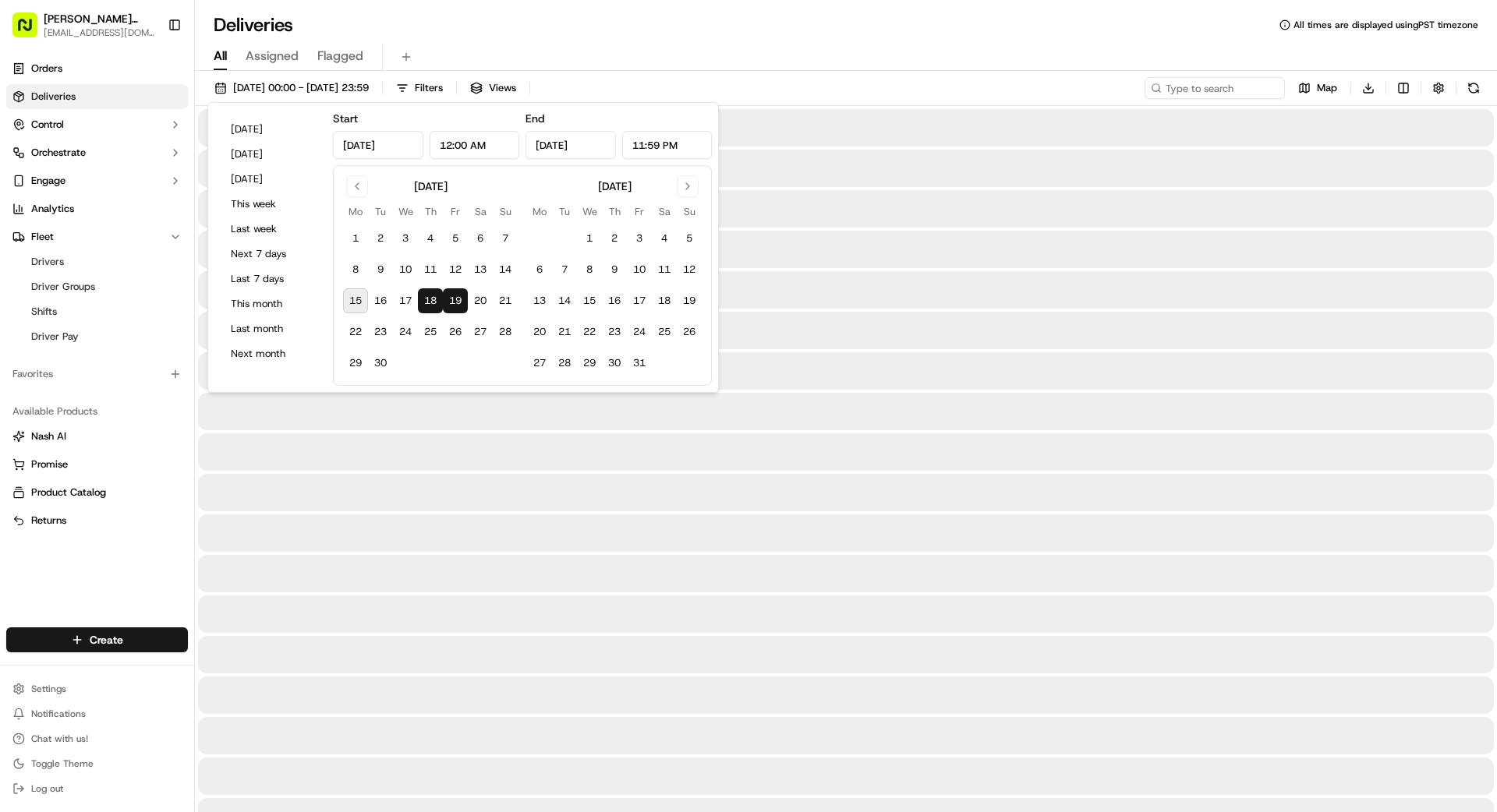
type input "[DATE]"
click at [453, 304] on button "19" at bounding box center [456, 301] width 25 height 25
type input "[DATE]"
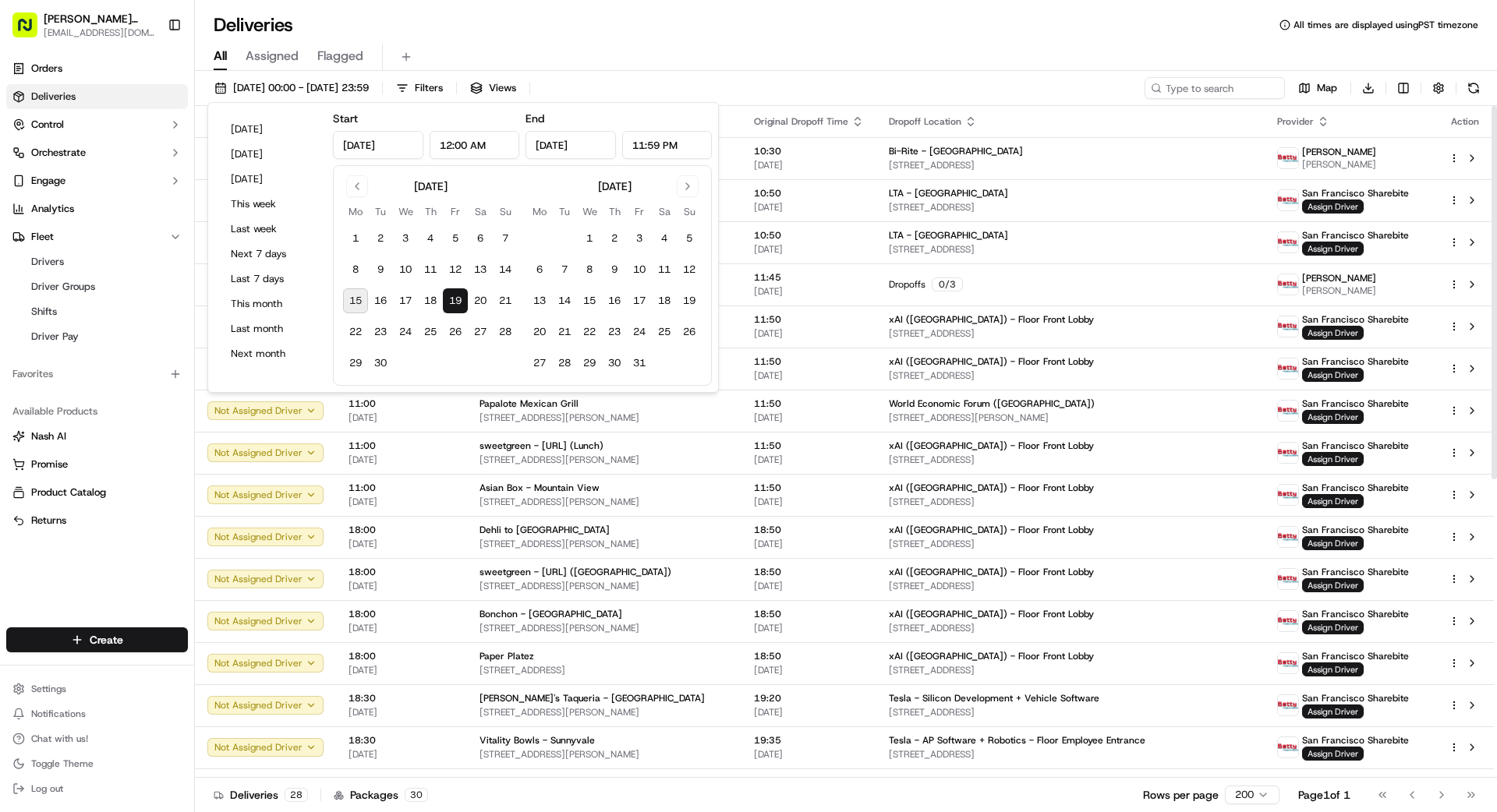
click at [927, 53] on div "All Assigned Flagged" at bounding box center [847, 58] width 1303 height 27
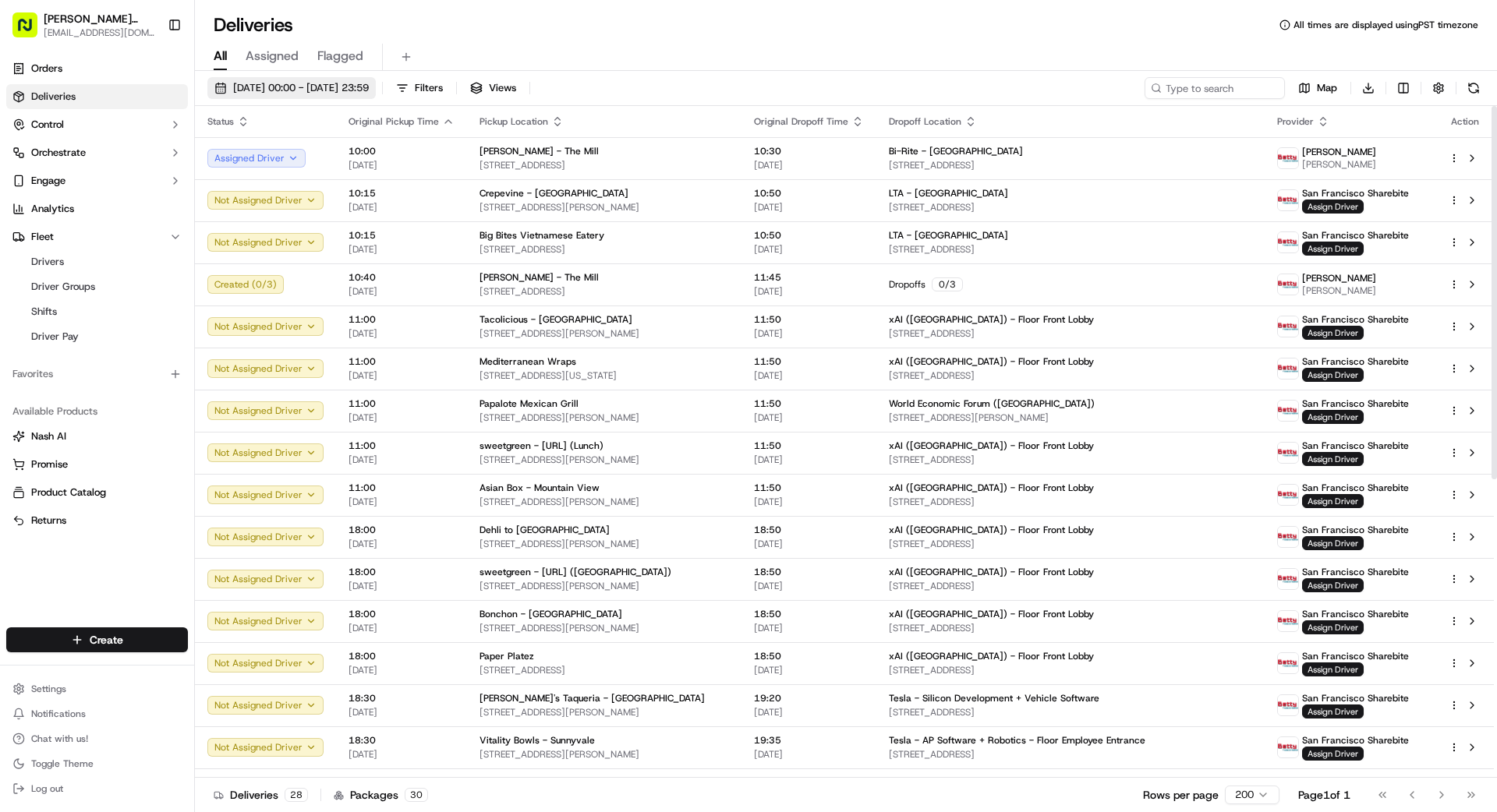
click at [354, 94] on span "[DATE] 00:00 - [DATE] 23:59" at bounding box center [301, 88] width 136 height 14
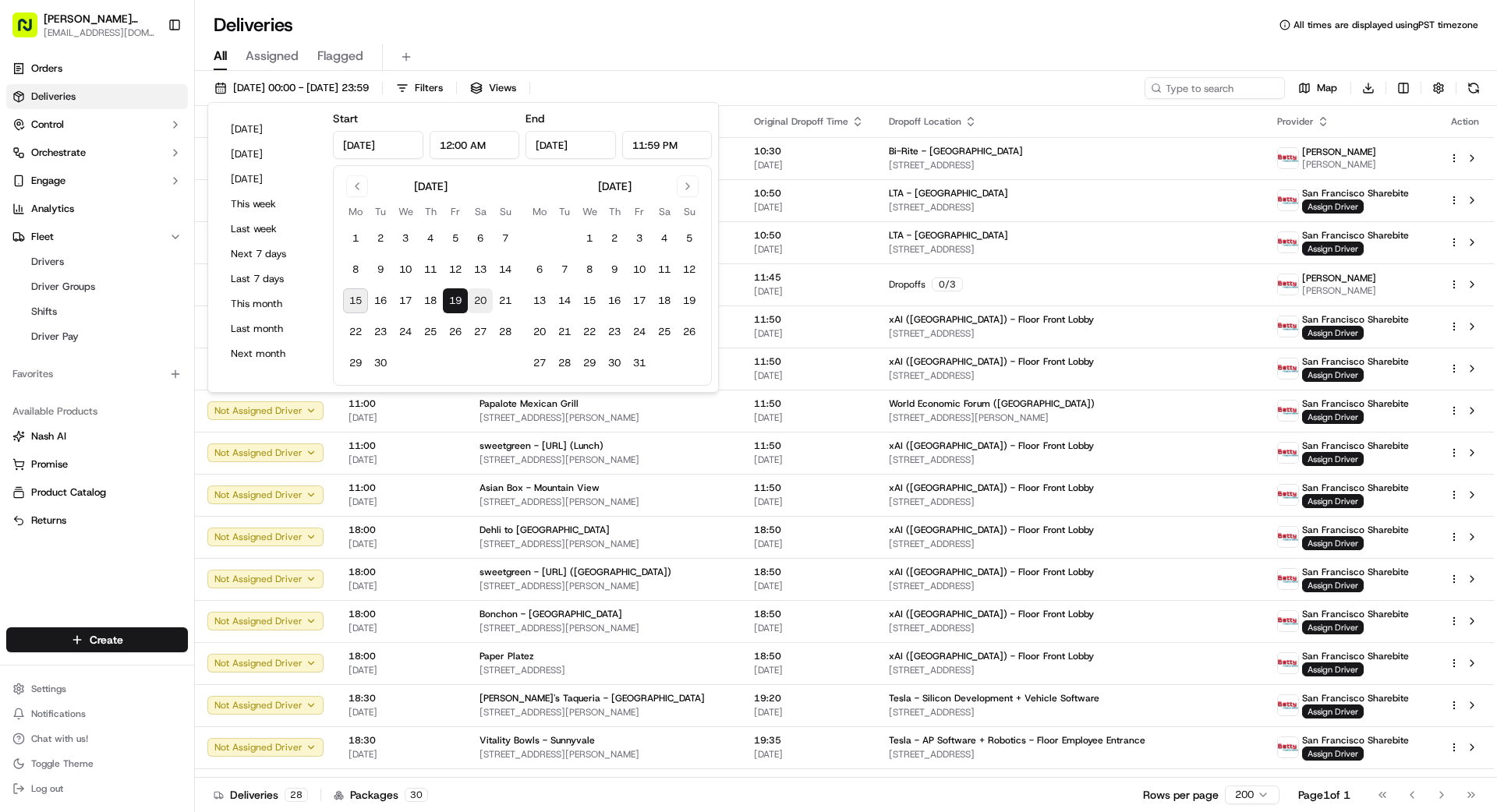
click at [474, 295] on button "20" at bounding box center [480, 301] width 25 height 25
type input "[DATE]"
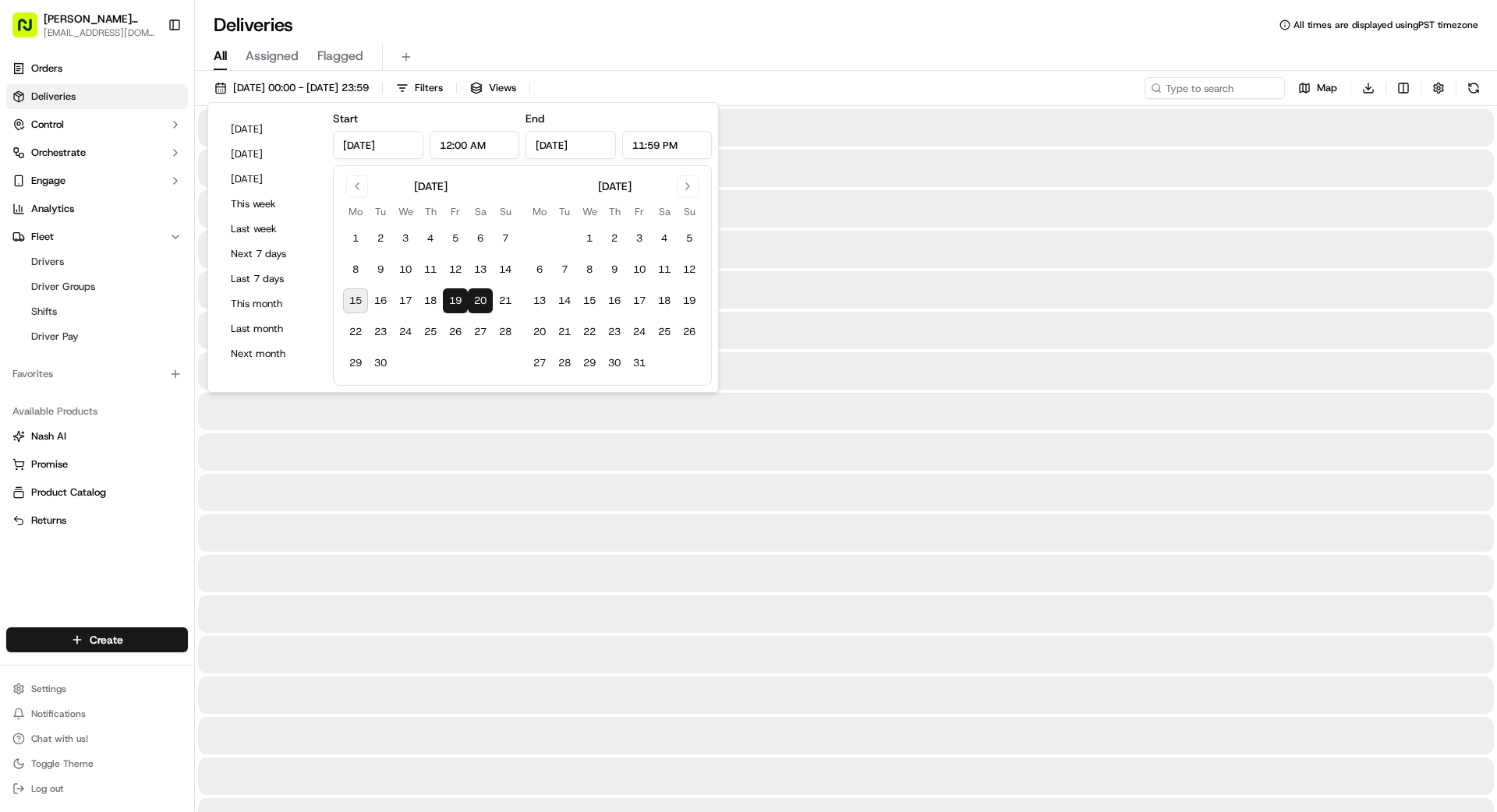
click at [474, 295] on button "20" at bounding box center [480, 301] width 25 height 25
type input "[DATE]"
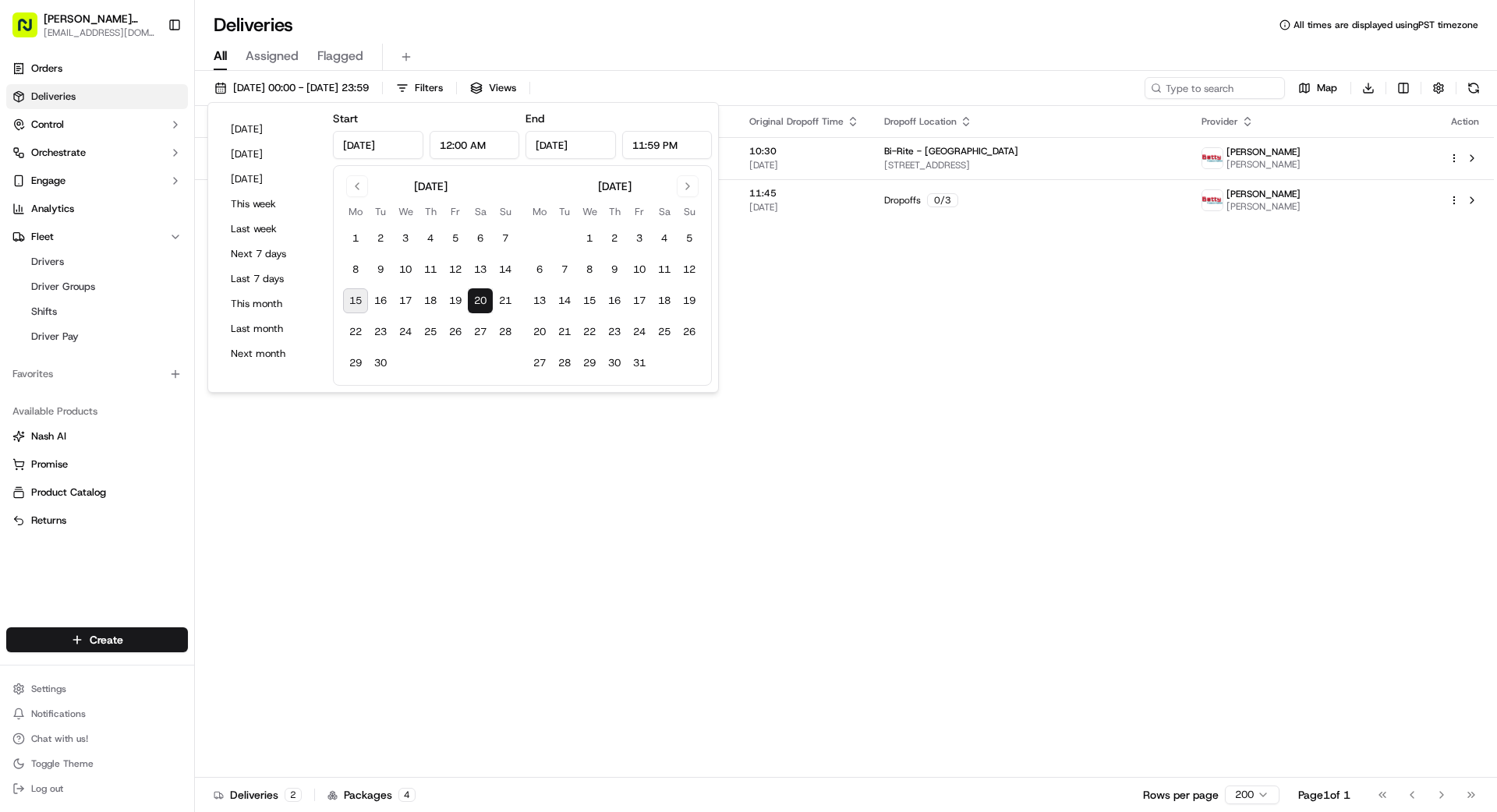
click at [825, 277] on div "Status Original Pickup Time Pickup Location Original Dropoff Time Dropoff Locat…" at bounding box center [845, 442] width 1299 height 671
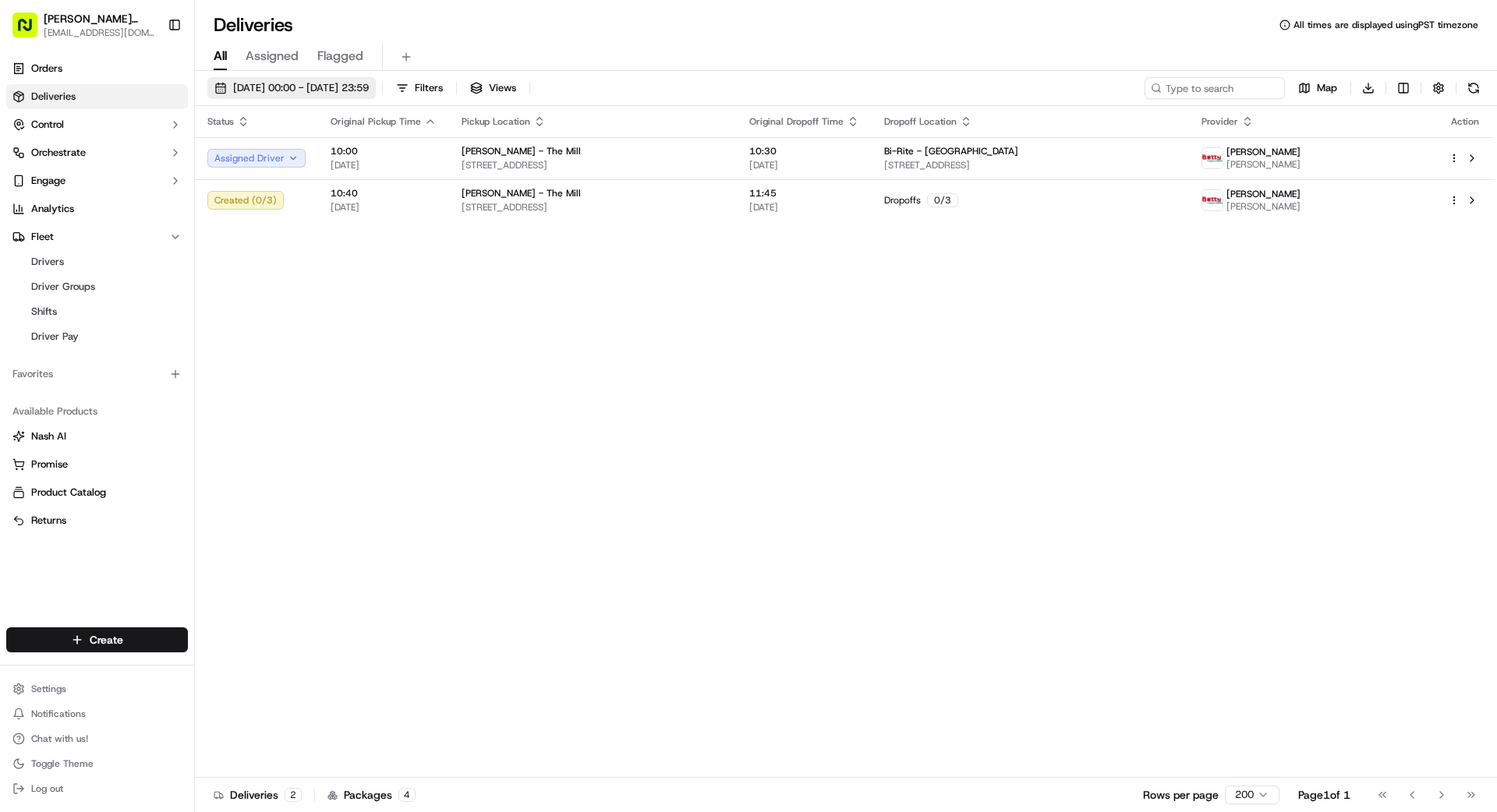
click at [276, 80] on button "[DATE] 00:00 - [DATE] 23:59" at bounding box center [291, 88] width 168 height 21
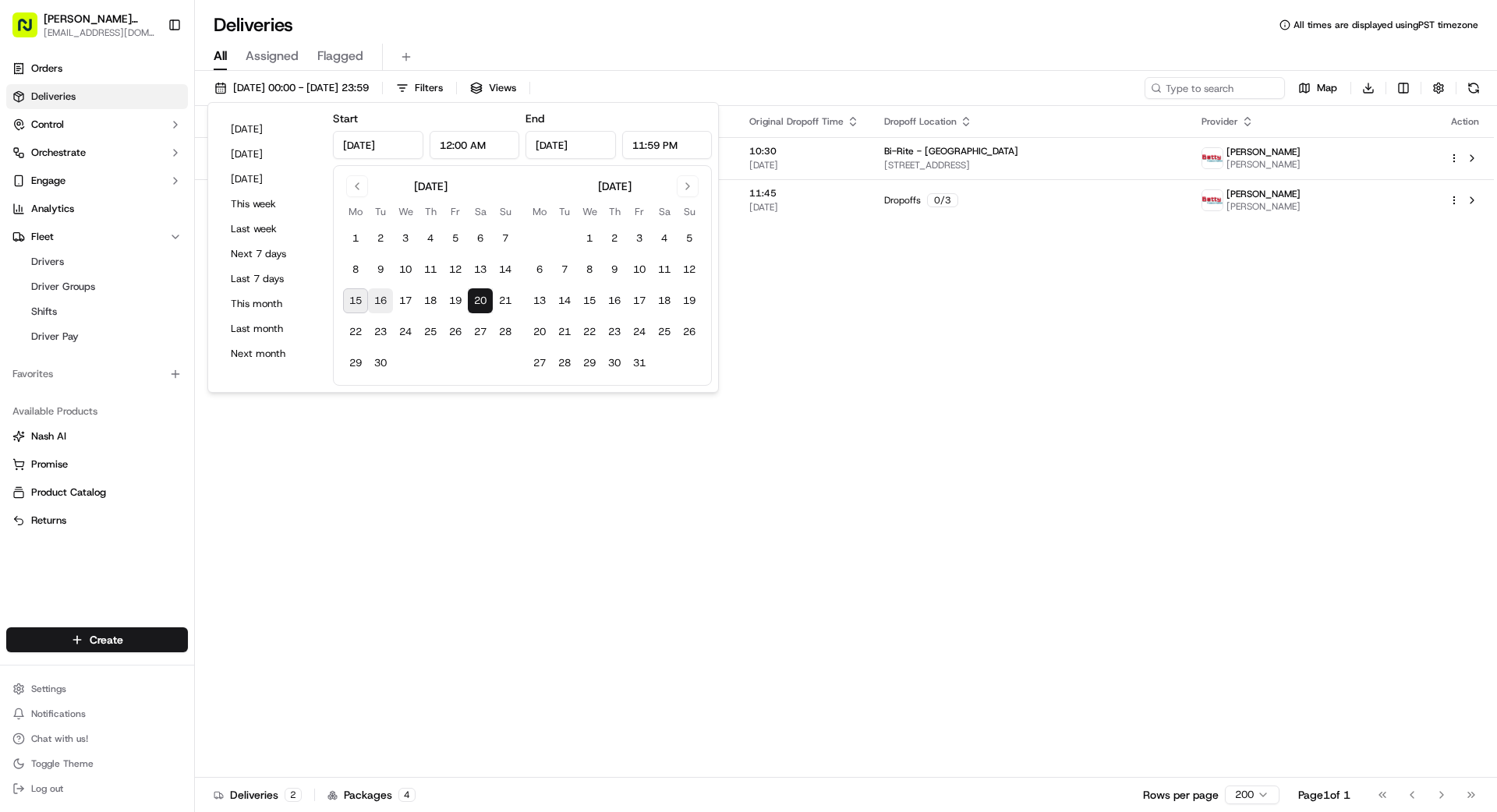
click at [377, 298] on button "16" at bounding box center [381, 301] width 25 height 25
type input "[DATE]"
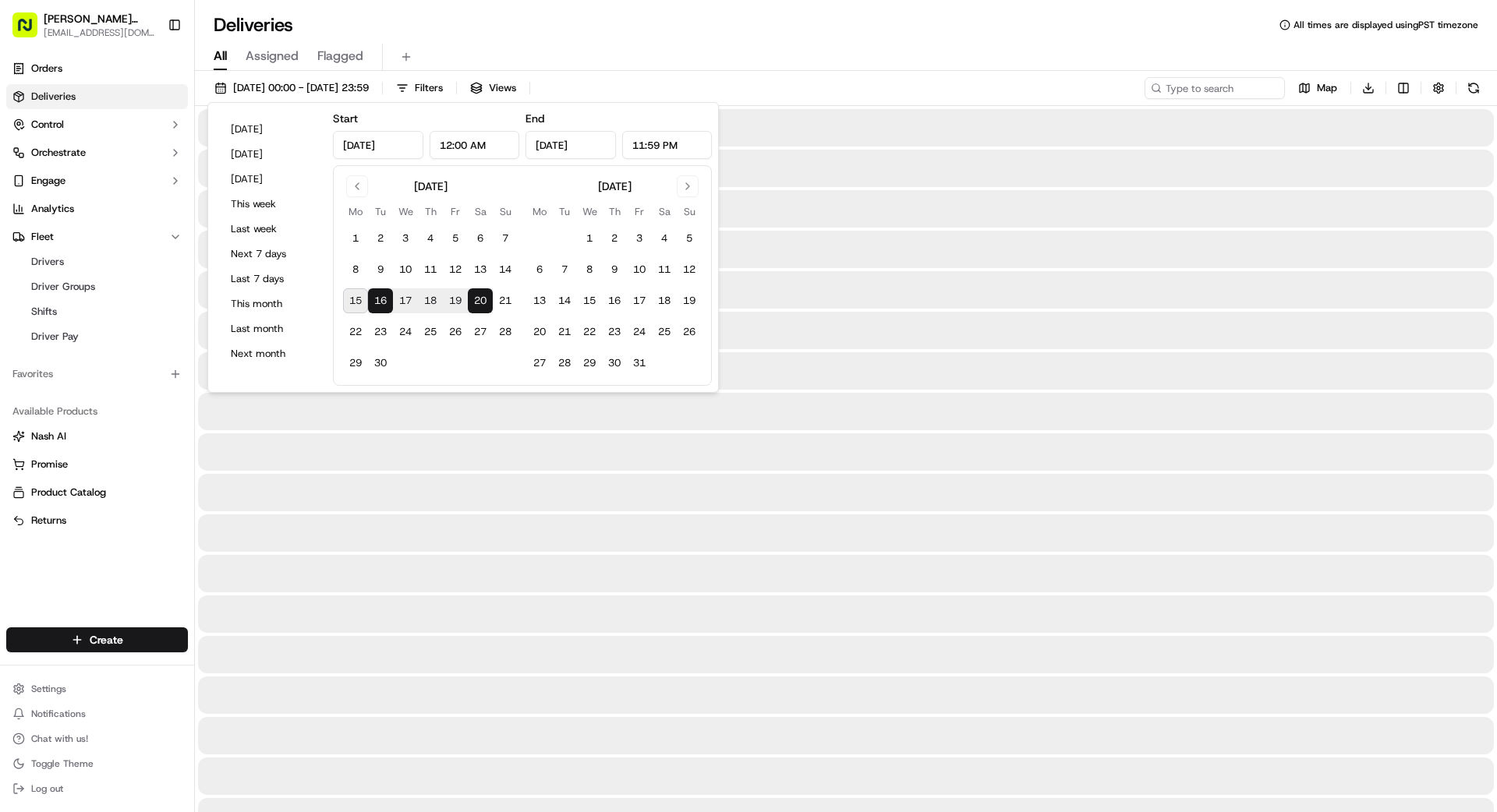
click at [377, 298] on button "16" at bounding box center [381, 301] width 25 height 25
type input "[DATE]"
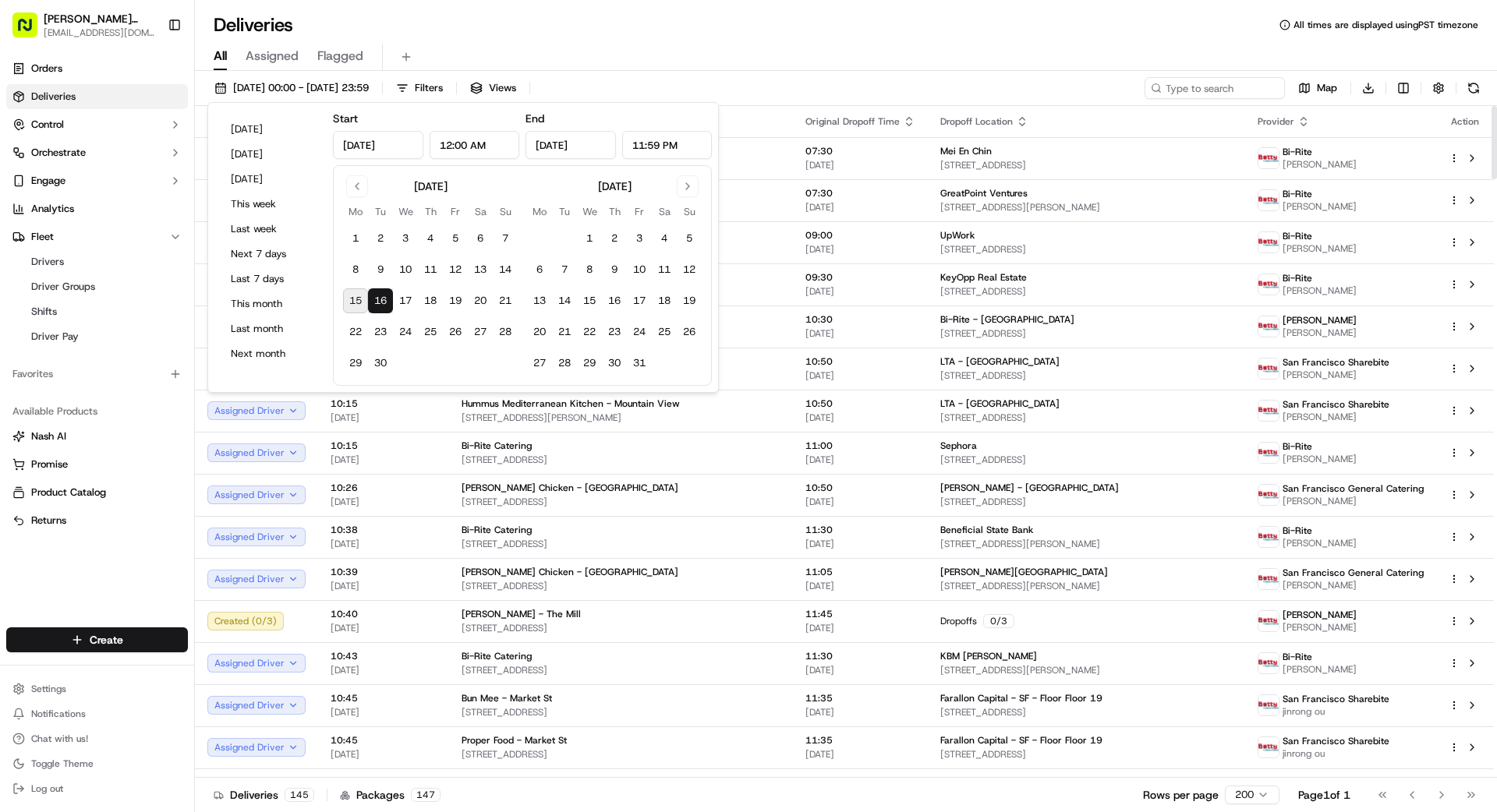
click at [110, 573] on div "Orders Deliveries Control Orchestrate Engage Analytics Fleet Drivers Driver Gro…" at bounding box center [97, 332] width 194 height 565
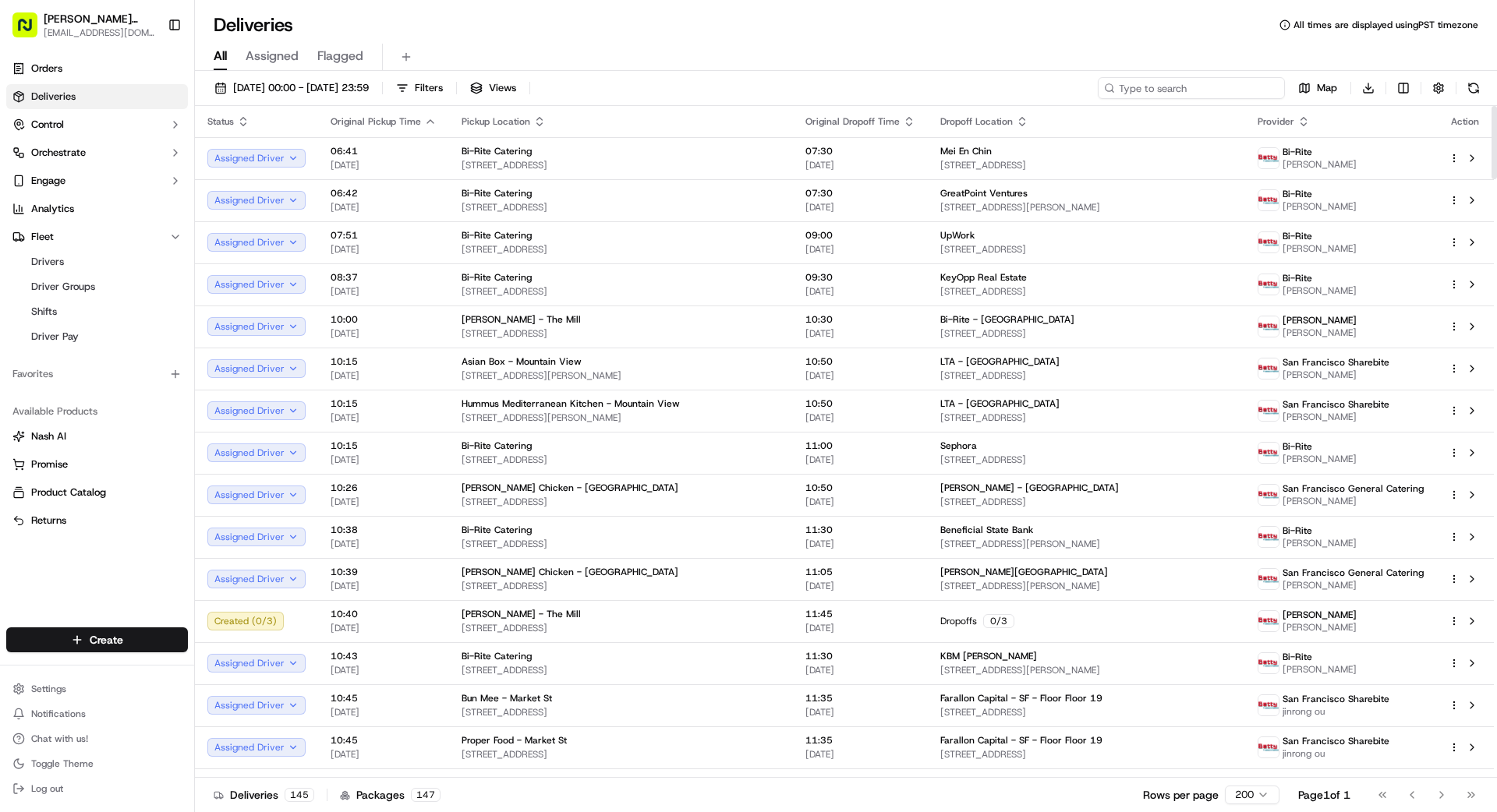
click at [1226, 92] on input at bounding box center [1191, 88] width 187 height 21
type input "2701"
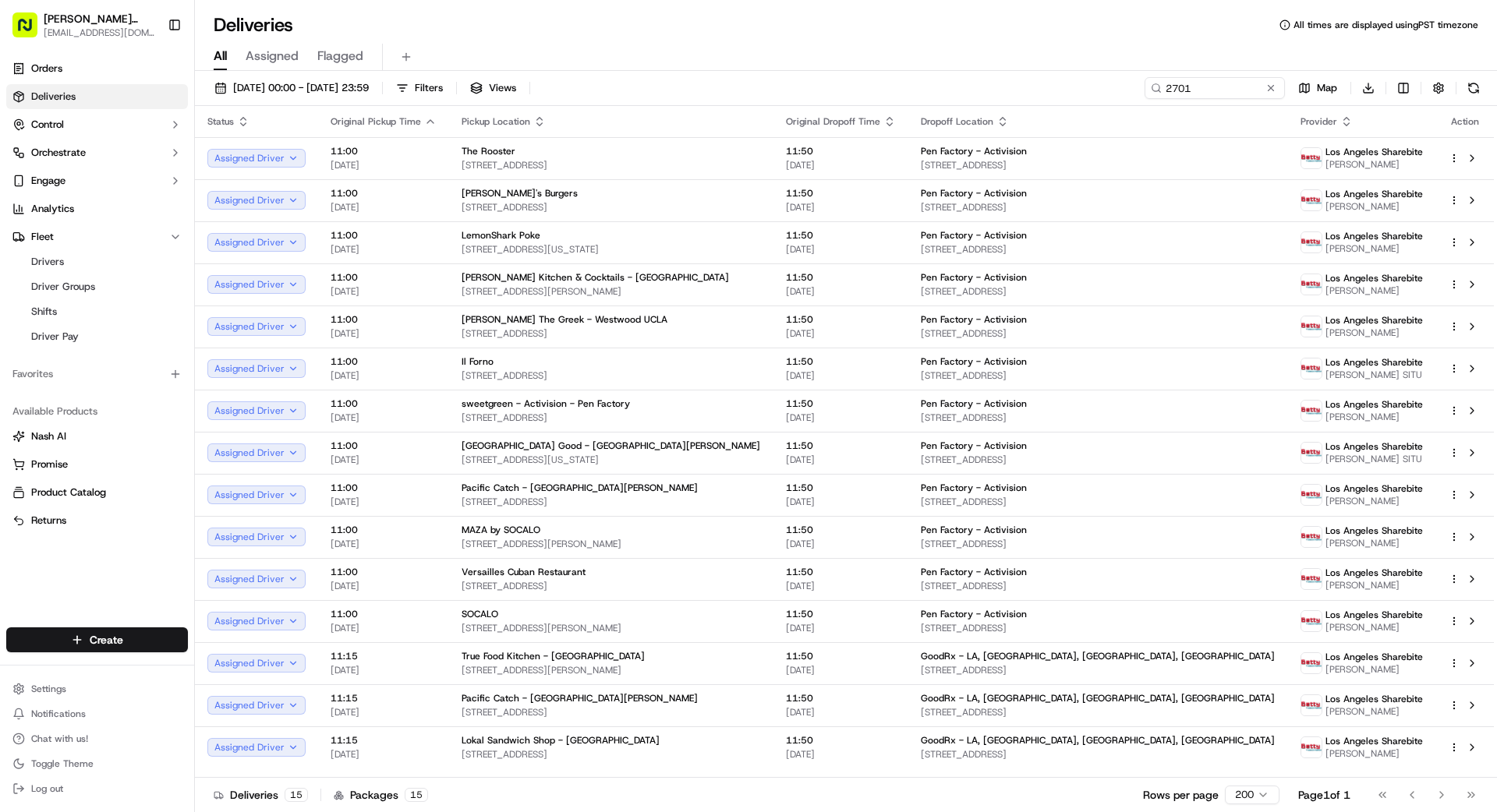
click at [1271, 87] on button at bounding box center [1271, 88] width 16 height 16
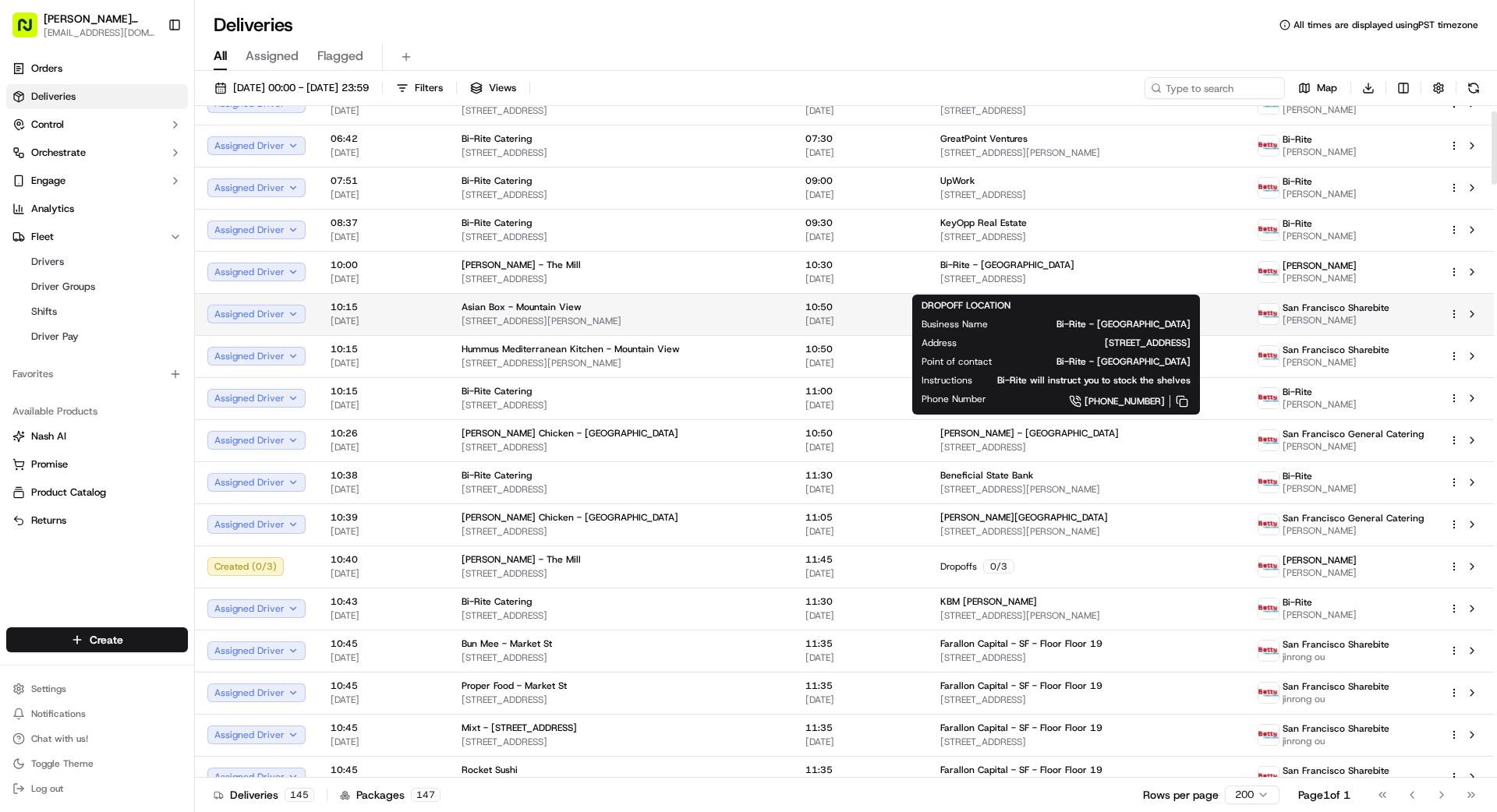
scroll to position [57, 0]
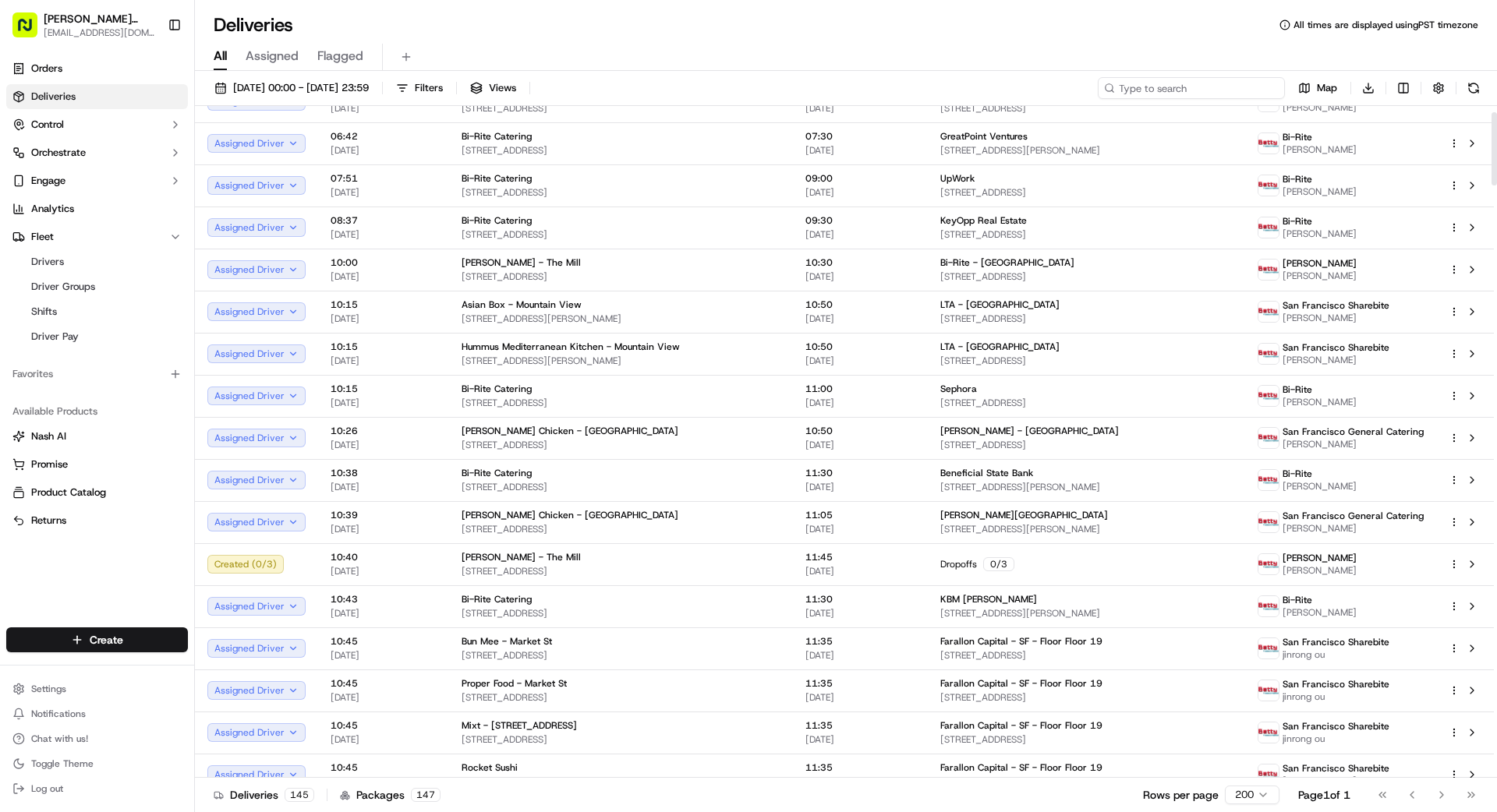
click at [1218, 90] on input at bounding box center [1191, 88] width 187 height 21
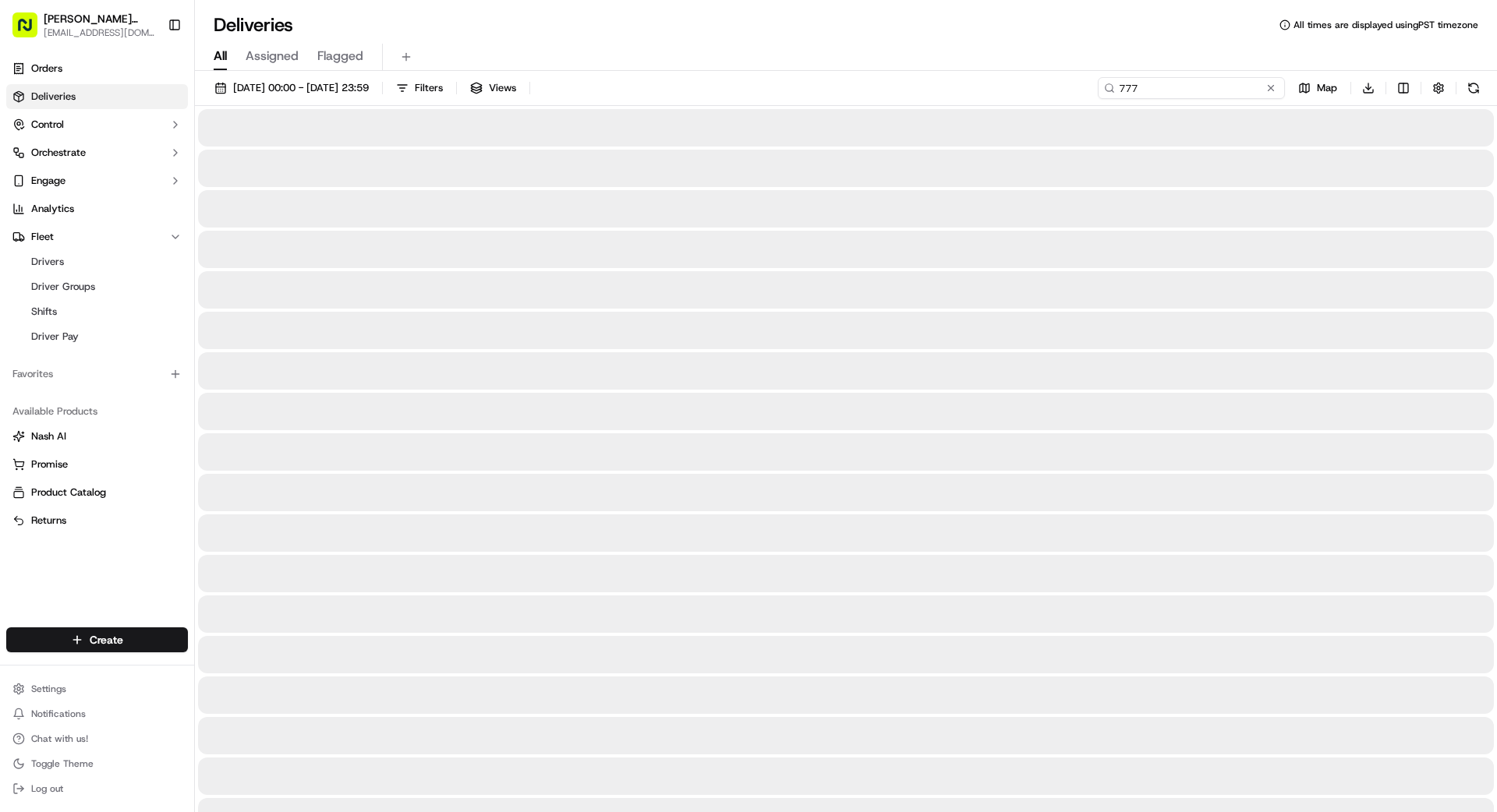
type input "777"
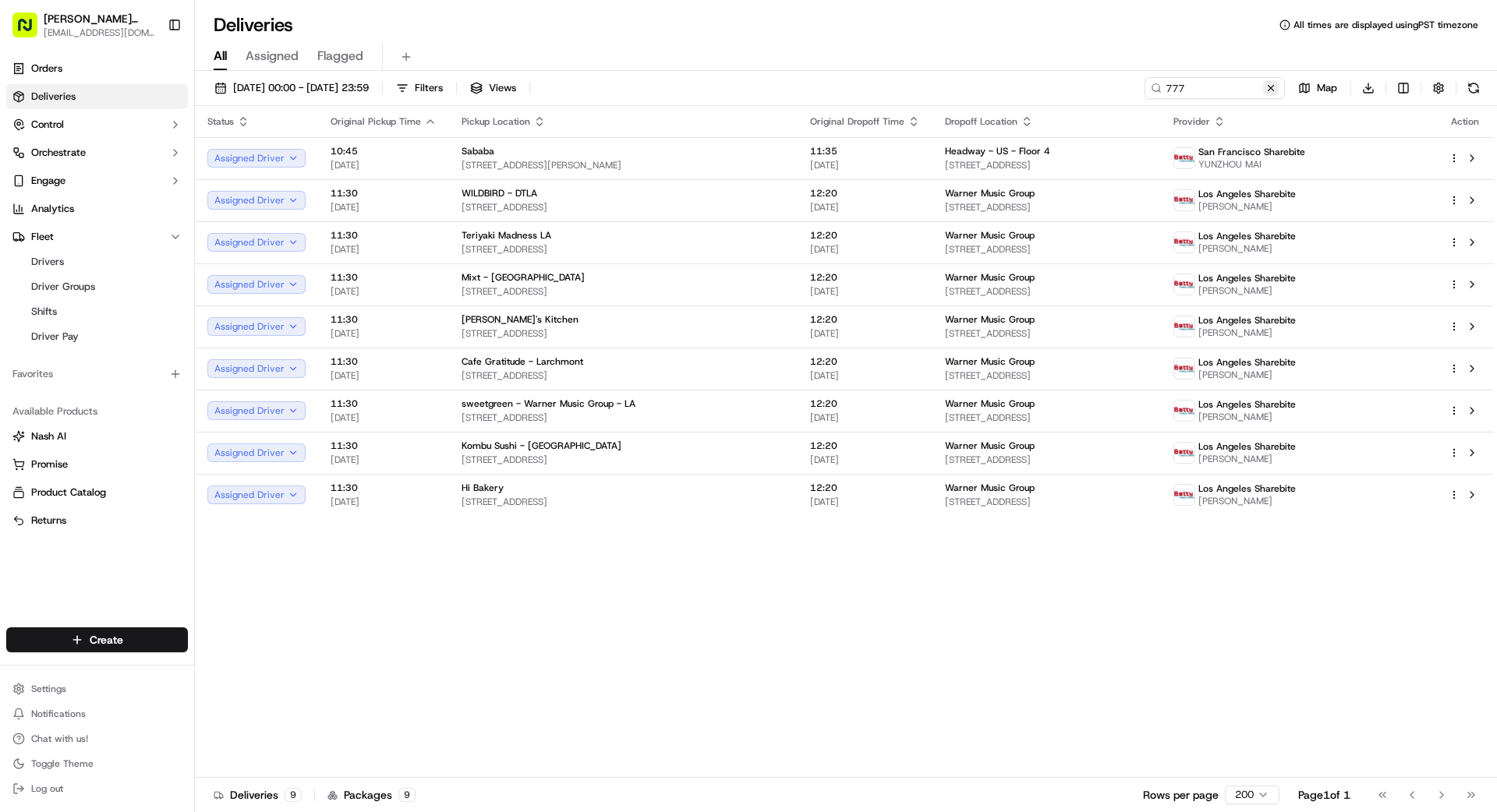
click at [1270, 91] on button at bounding box center [1271, 88] width 16 height 16
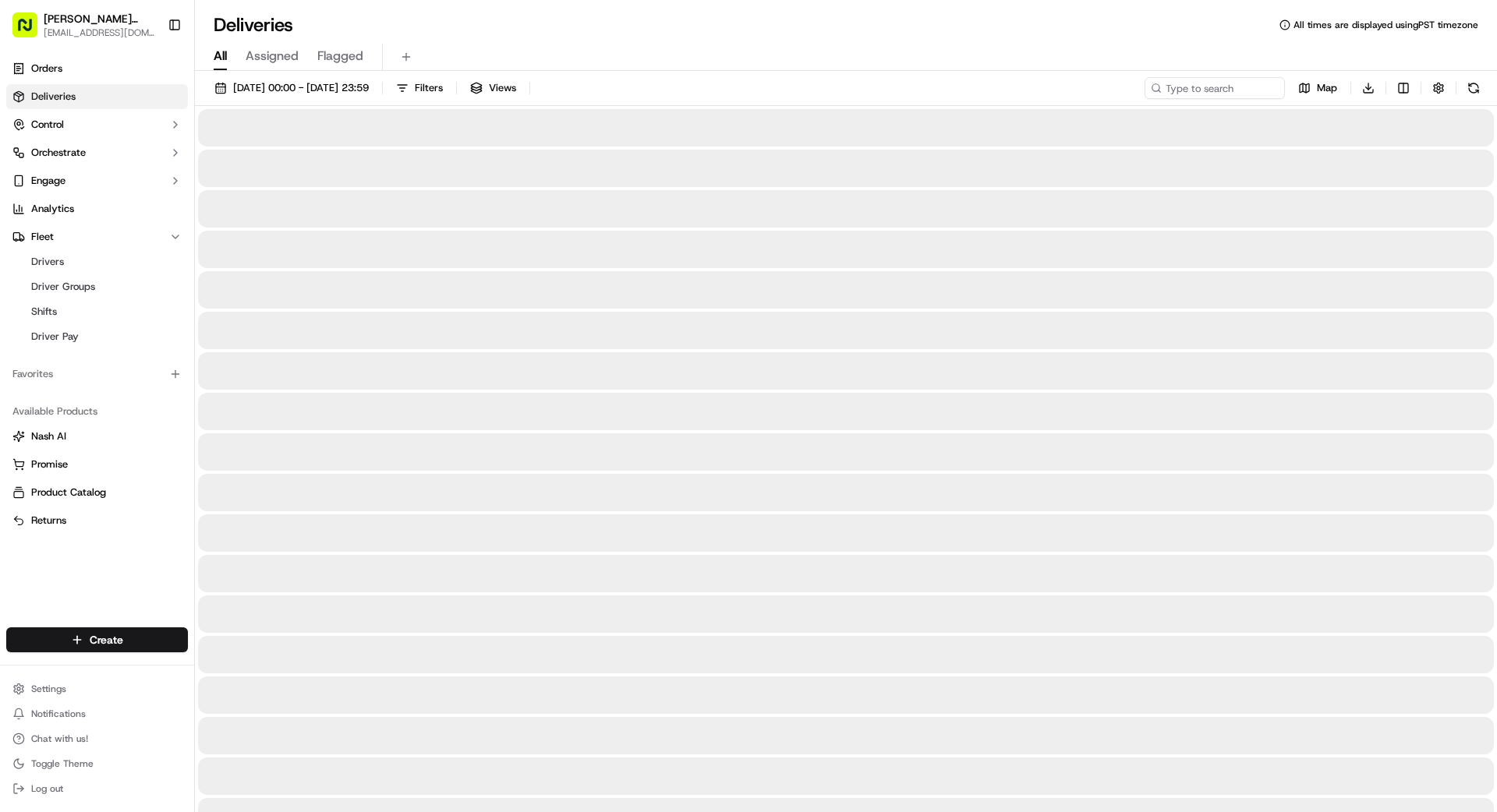
click at [1219, 87] on input at bounding box center [1215, 88] width 141 height 21
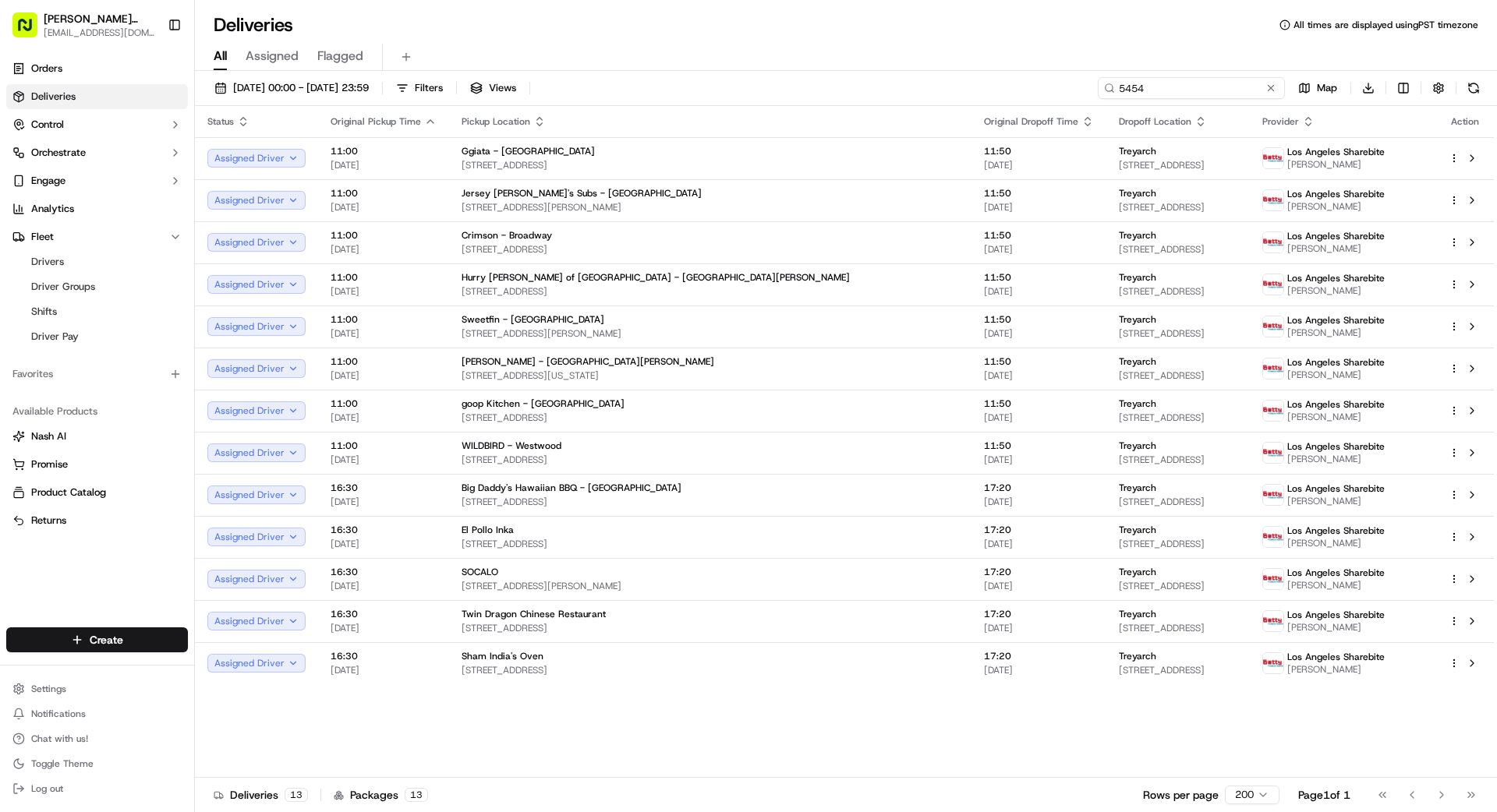
type input "5454"
click at [1272, 88] on button at bounding box center [1271, 88] width 16 height 16
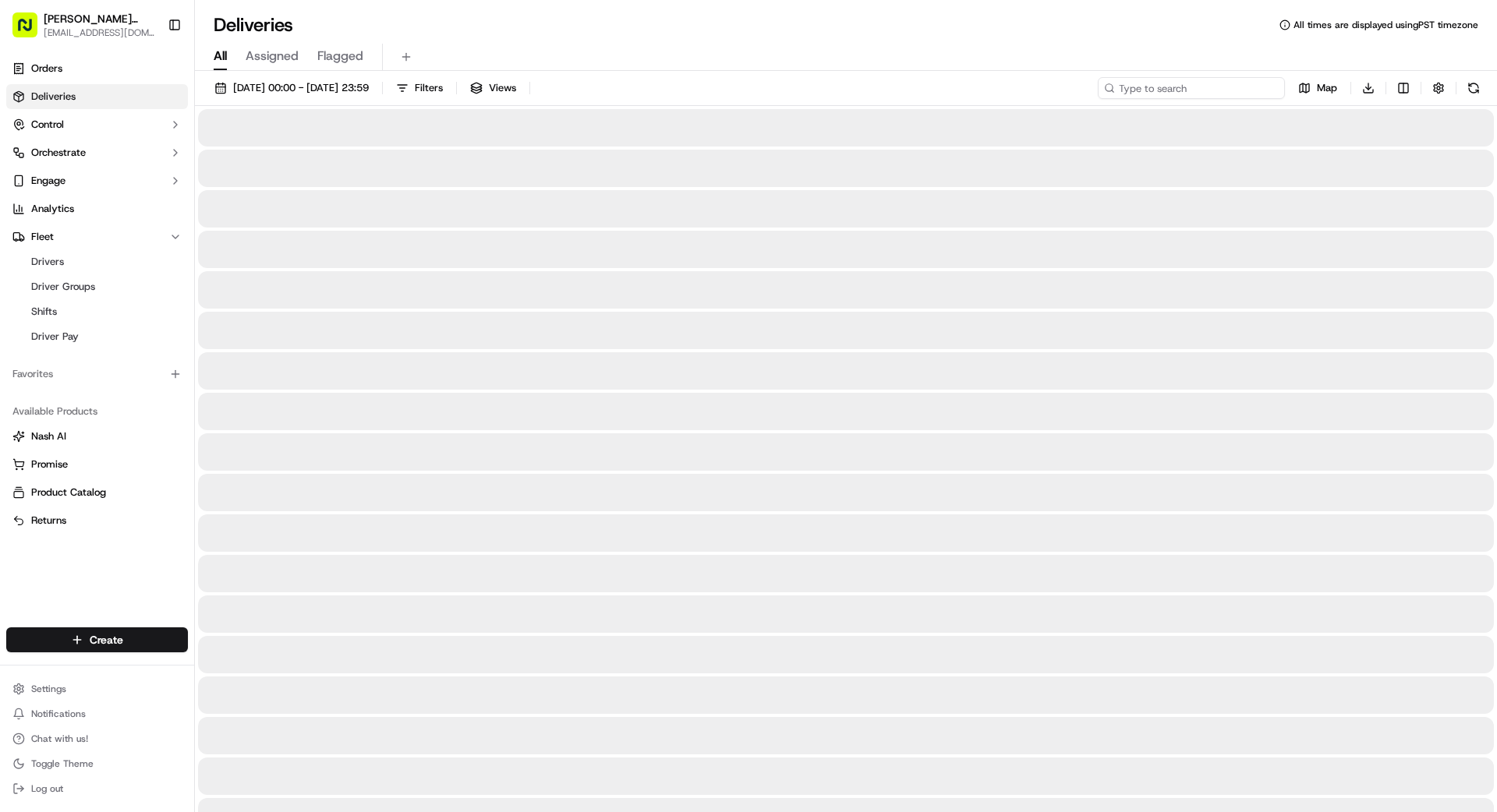
click at [1204, 91] on input at bounding box center [1191, 88] width 187 height 21
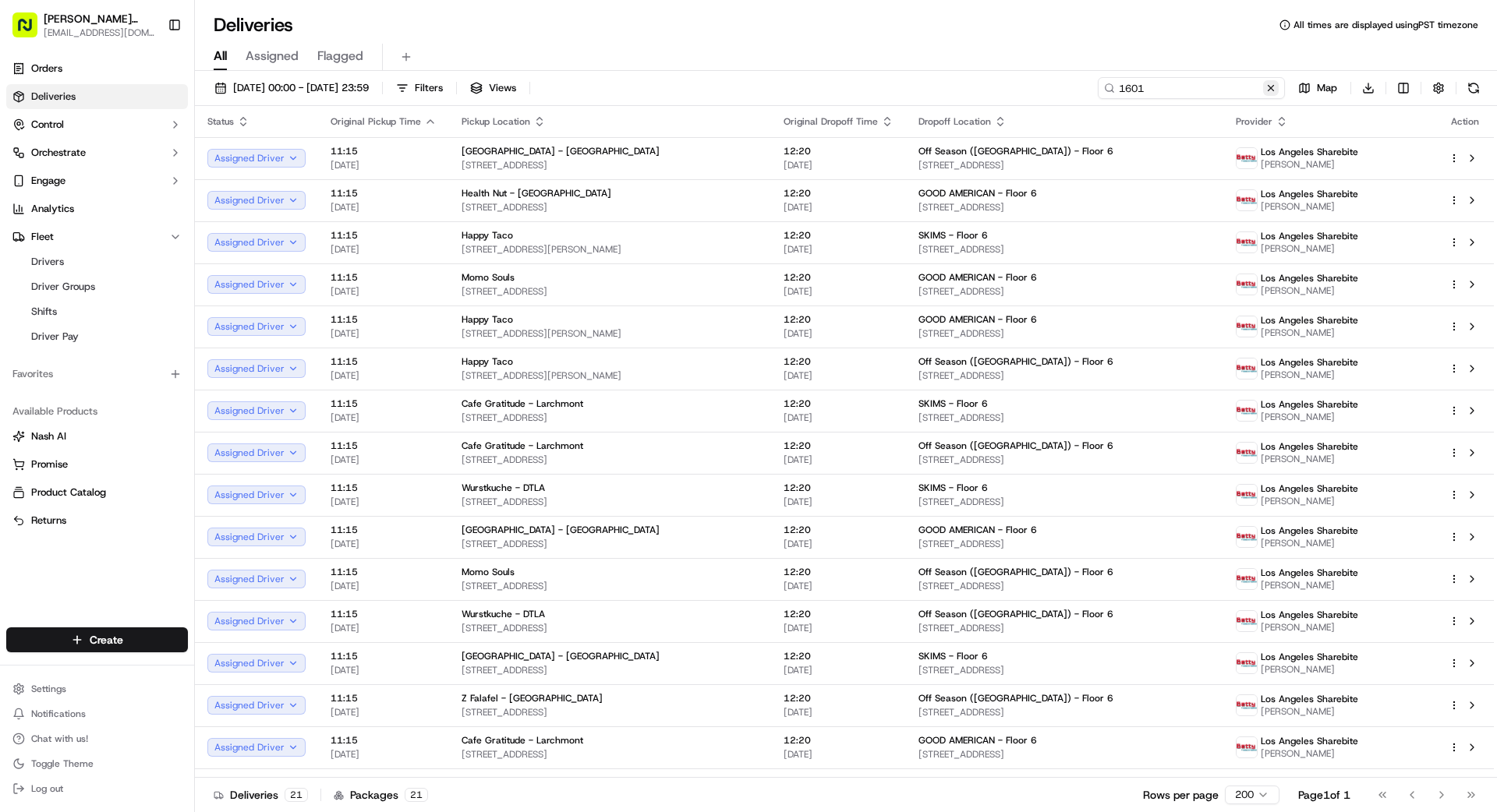
type input "1601"
click at [1272, 85] on button at bounding box center [1271, 88] width 16 height 16
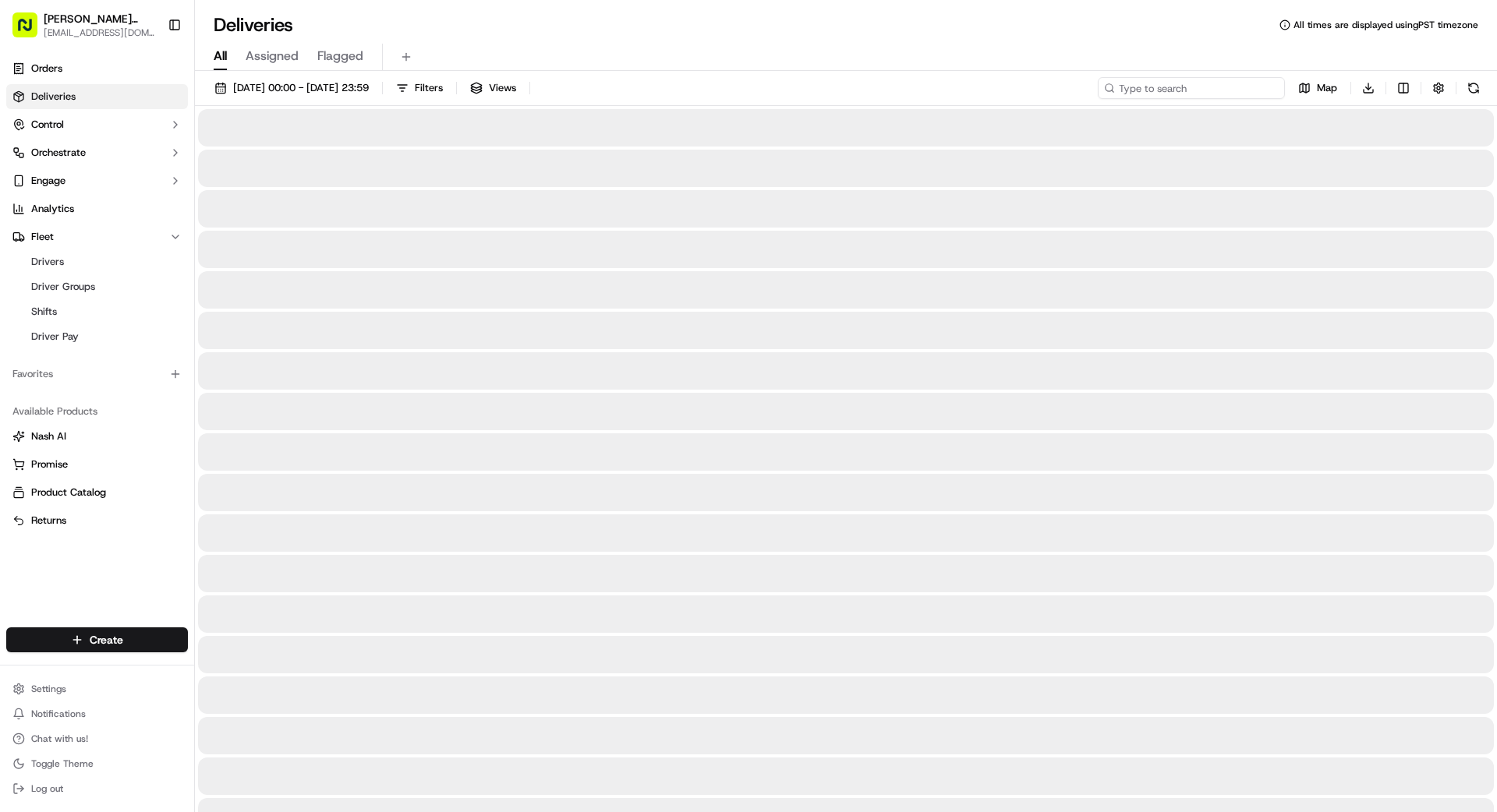
click at [1214, 97] on input at bounding box center [1191, 88] width 187 height 21
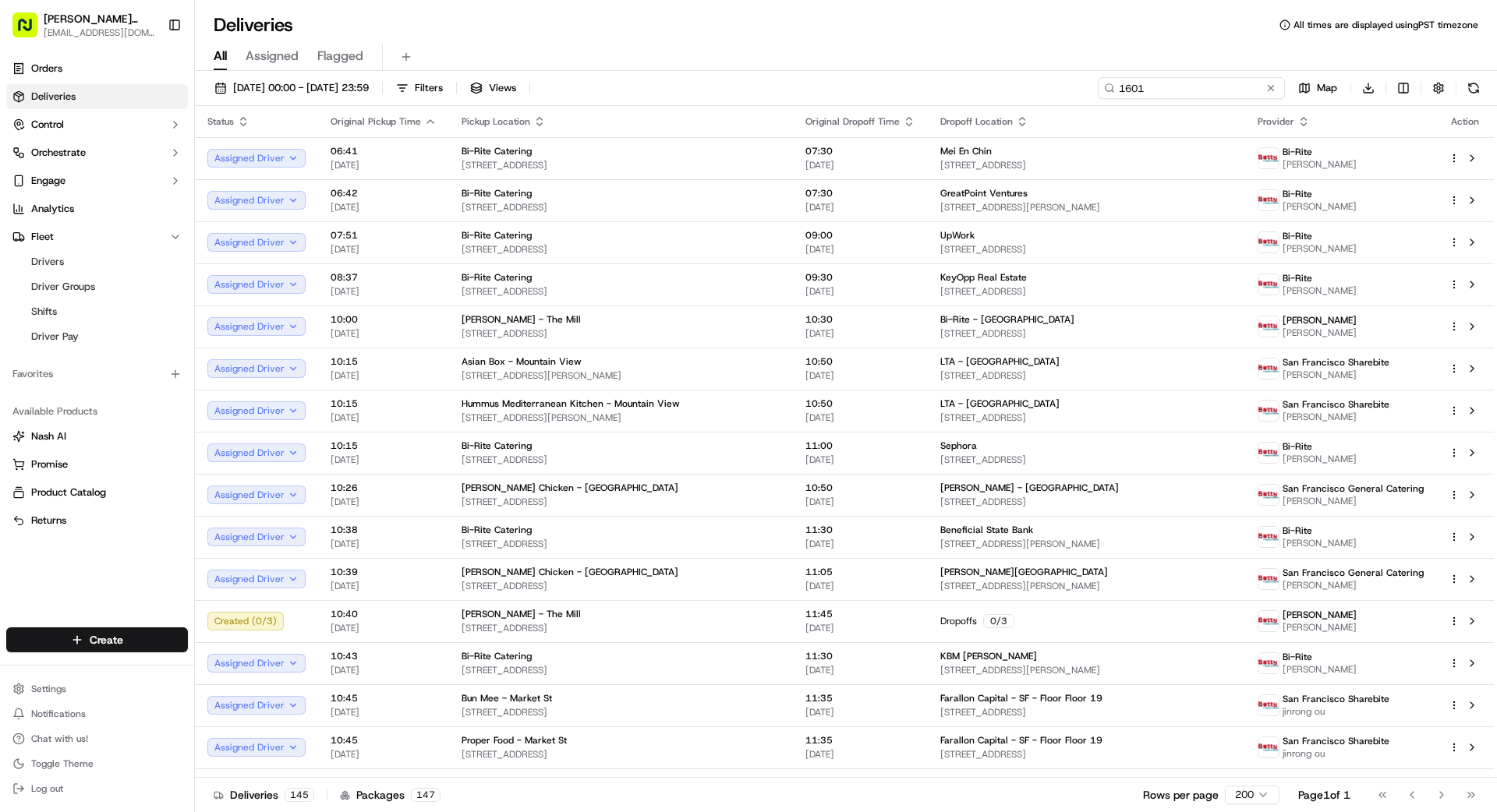
type input "1601"
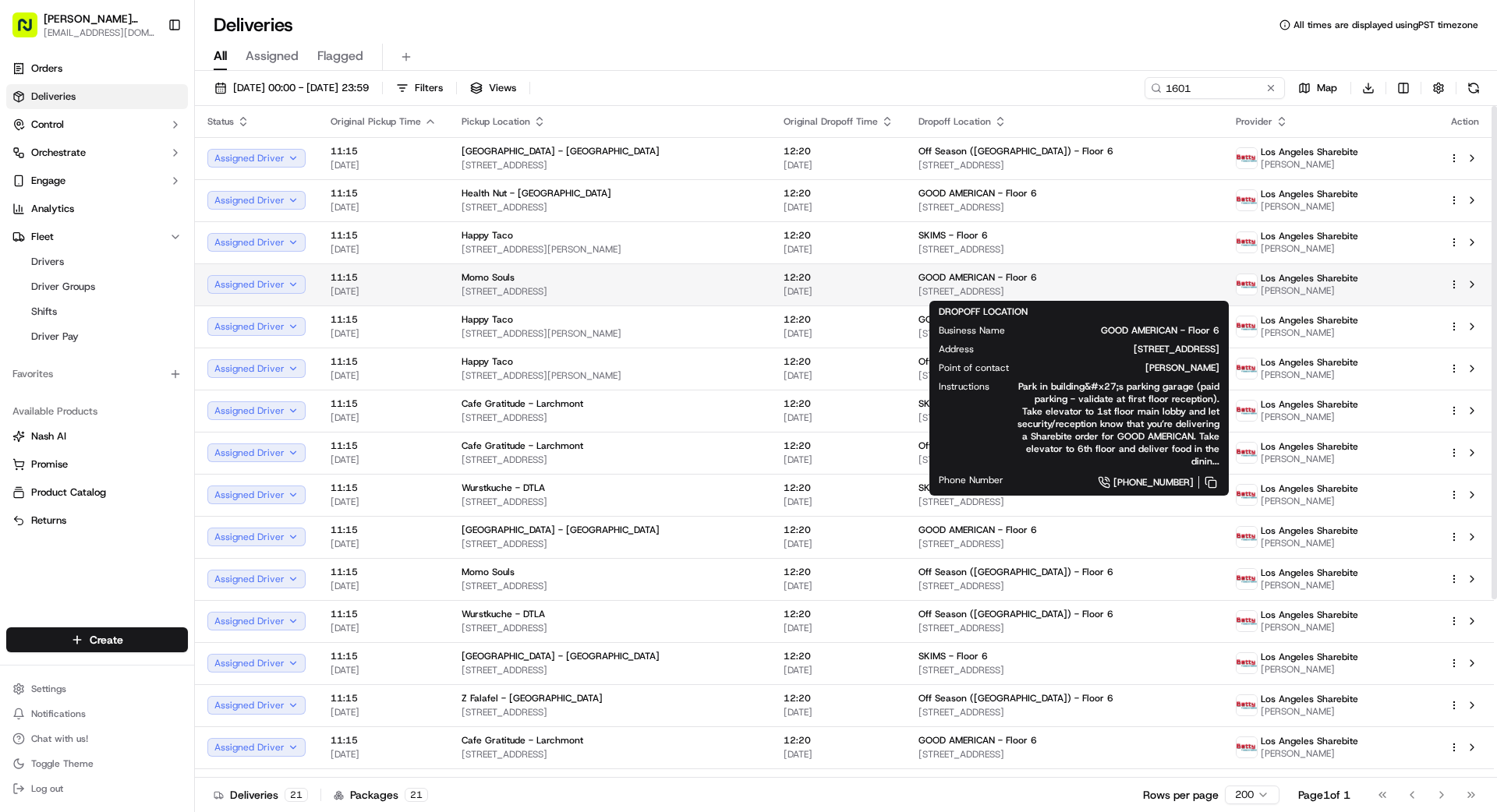
click at [1061, 283] on div "GOOD AMERICAN - Floor 6" at bounding box center [1064, 277] width 292 height 13
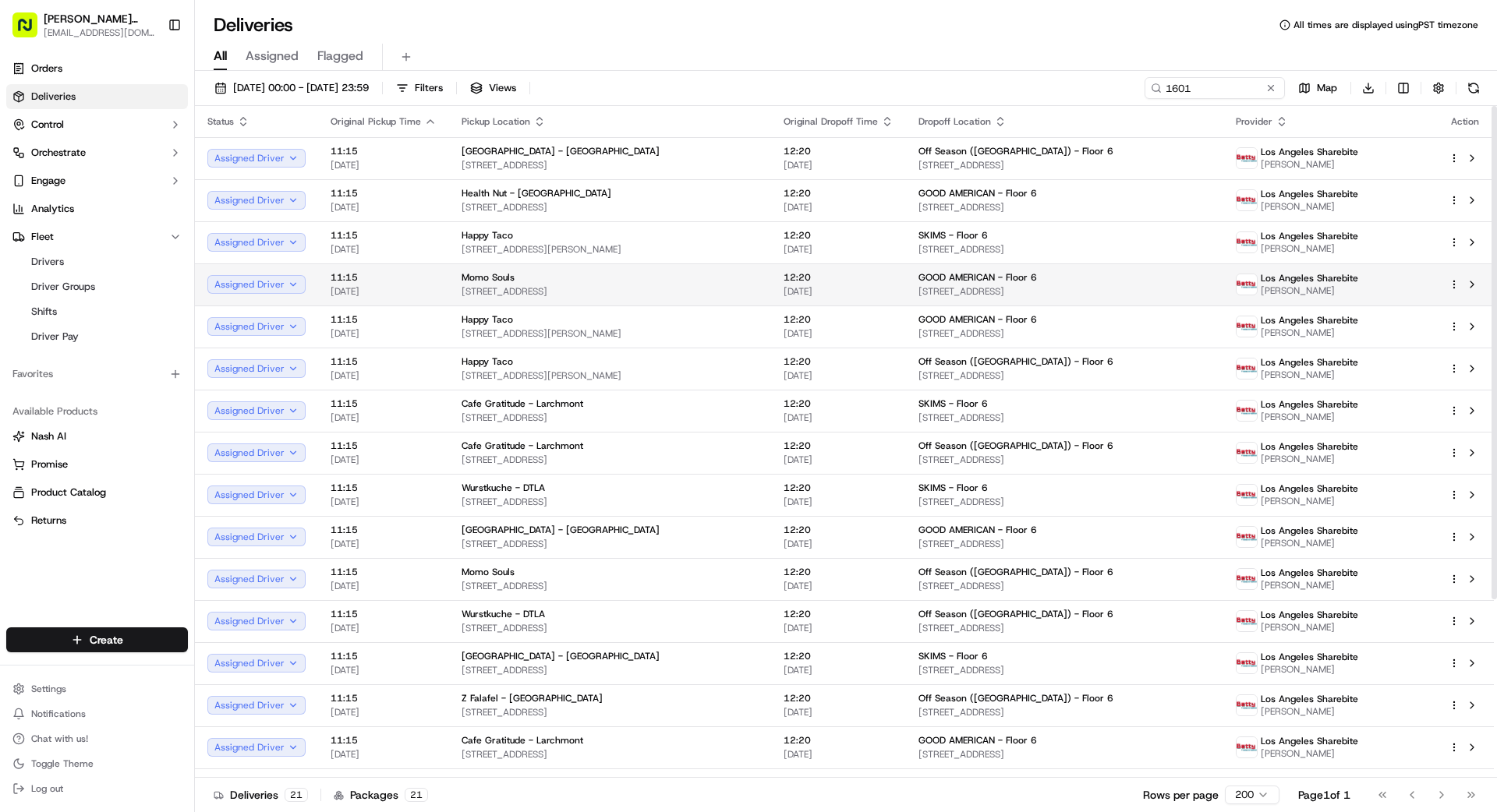
click at [1453, 281] on html "[PERSON_NAME] Transportation [EMAIL_ADDRESS][DOMAIN_NAME] Toggle Sidebar Orders…" at bounding box center [748, 406] width 1497 height 812
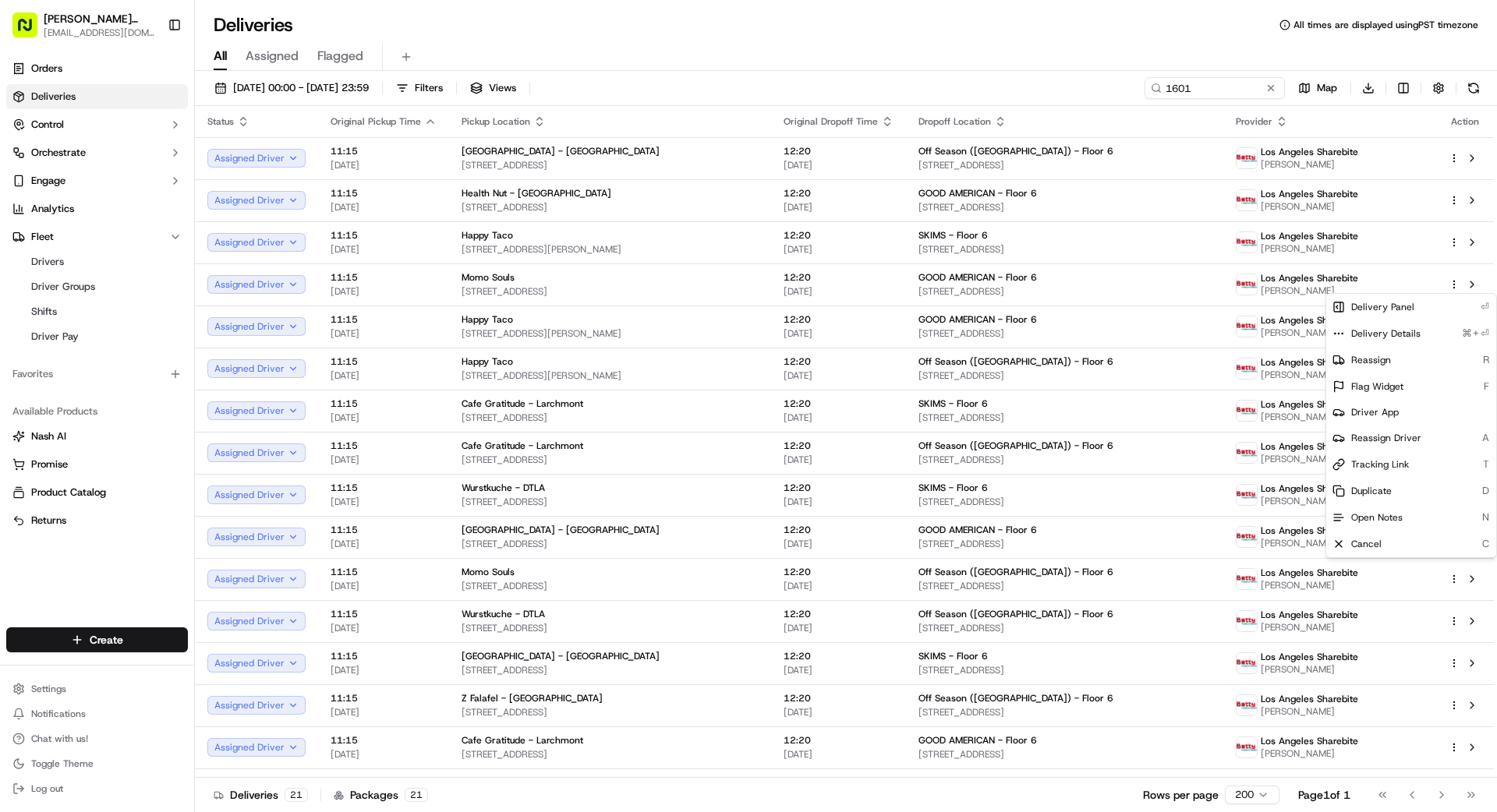
click at [1270, 83] on html "[PERSON_NAME] Transportation [EMAIL_ADDRESS][DOMAIN_NAME] Toggle Sidebar Orders…" at bounding box center [748, 406] width 1497 height 812
click at [1221, 92] on input "1601" at bounding box center [1191, 88] width 187 height 21
click at [1268, 91] on button at bounding box center [1271, 88] width 16 height 16
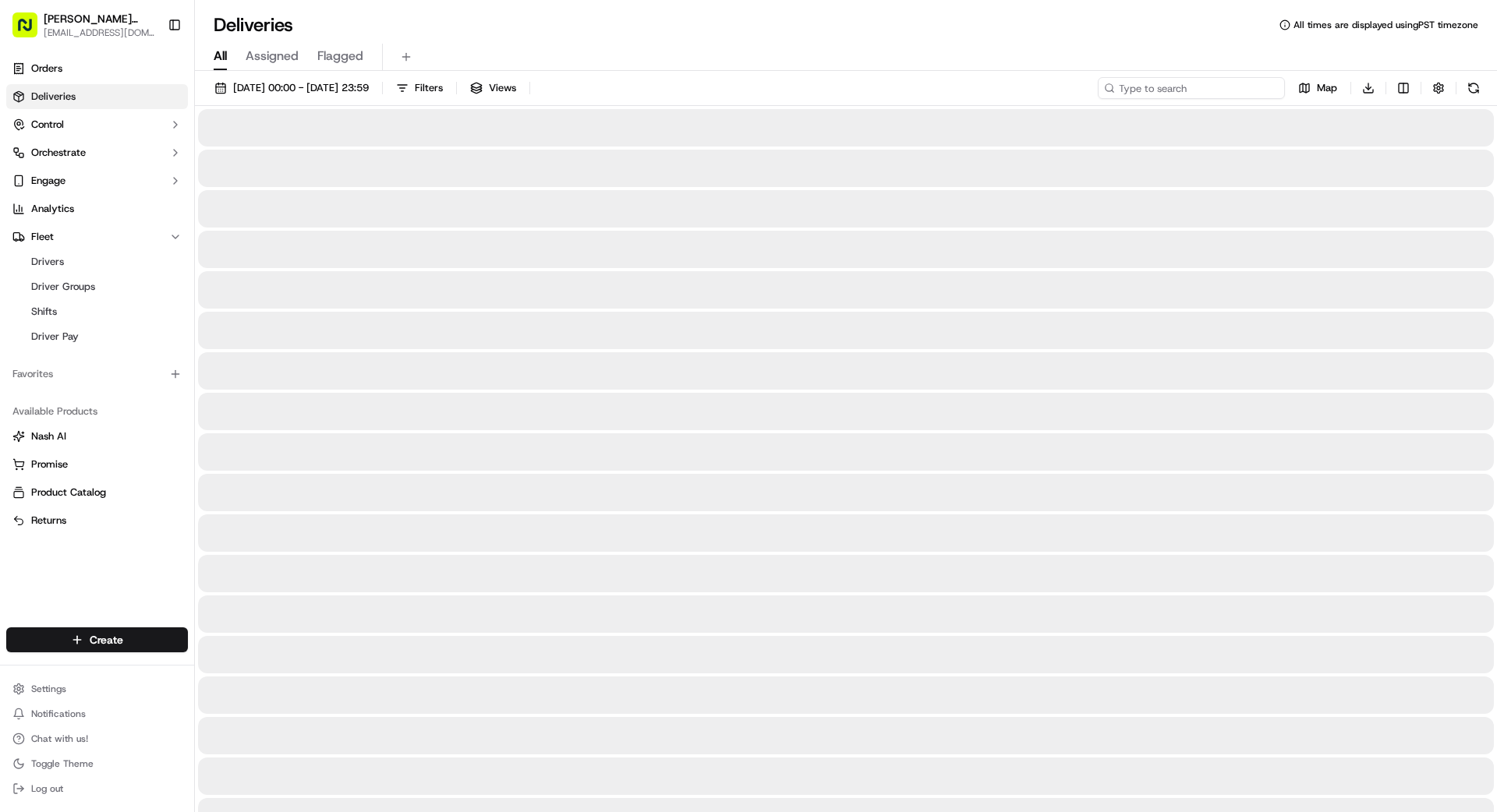
click at [1234, 90] on input at bounding box center [1191, 88] width 187 height 21
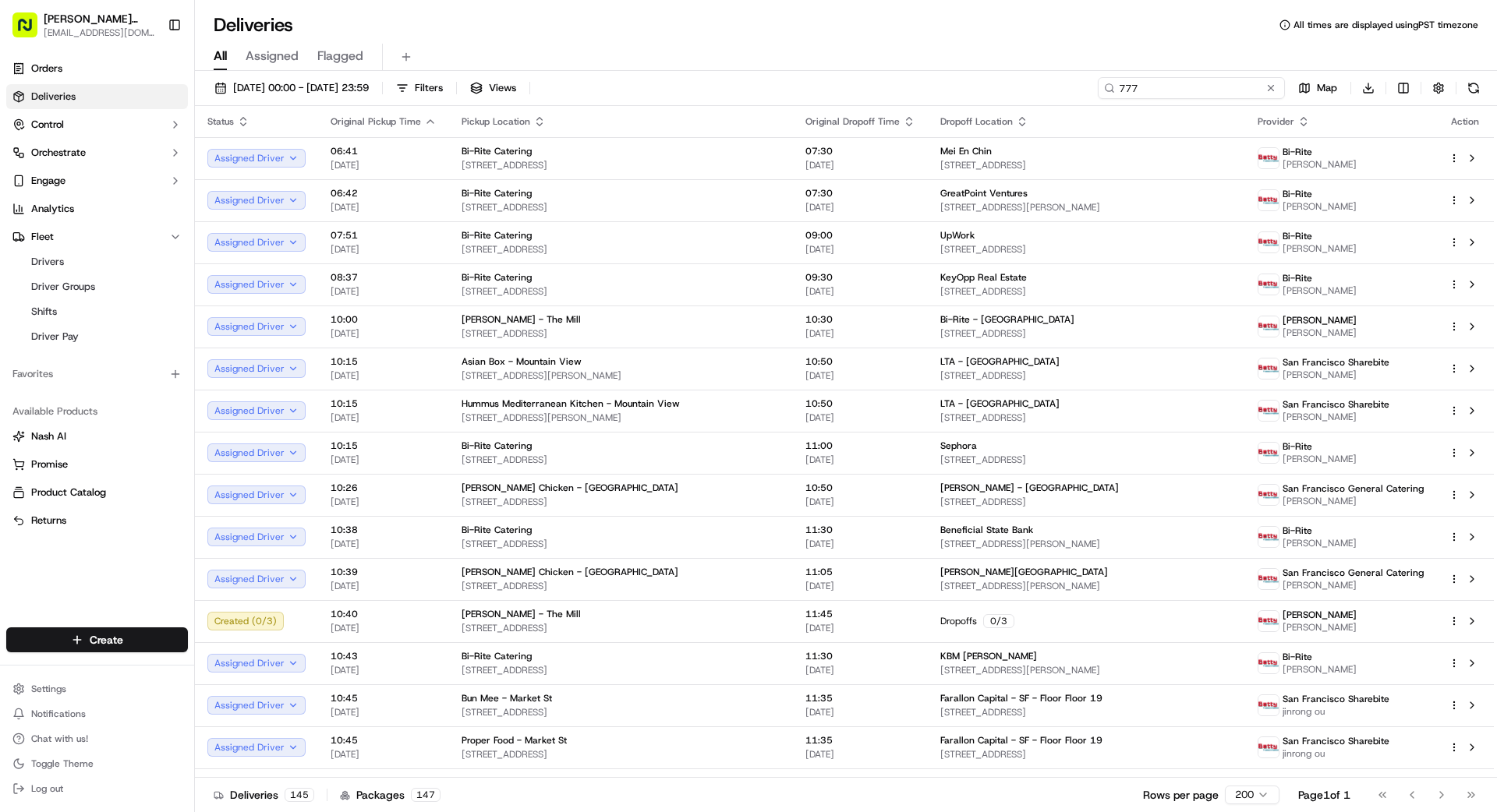
type input "777"
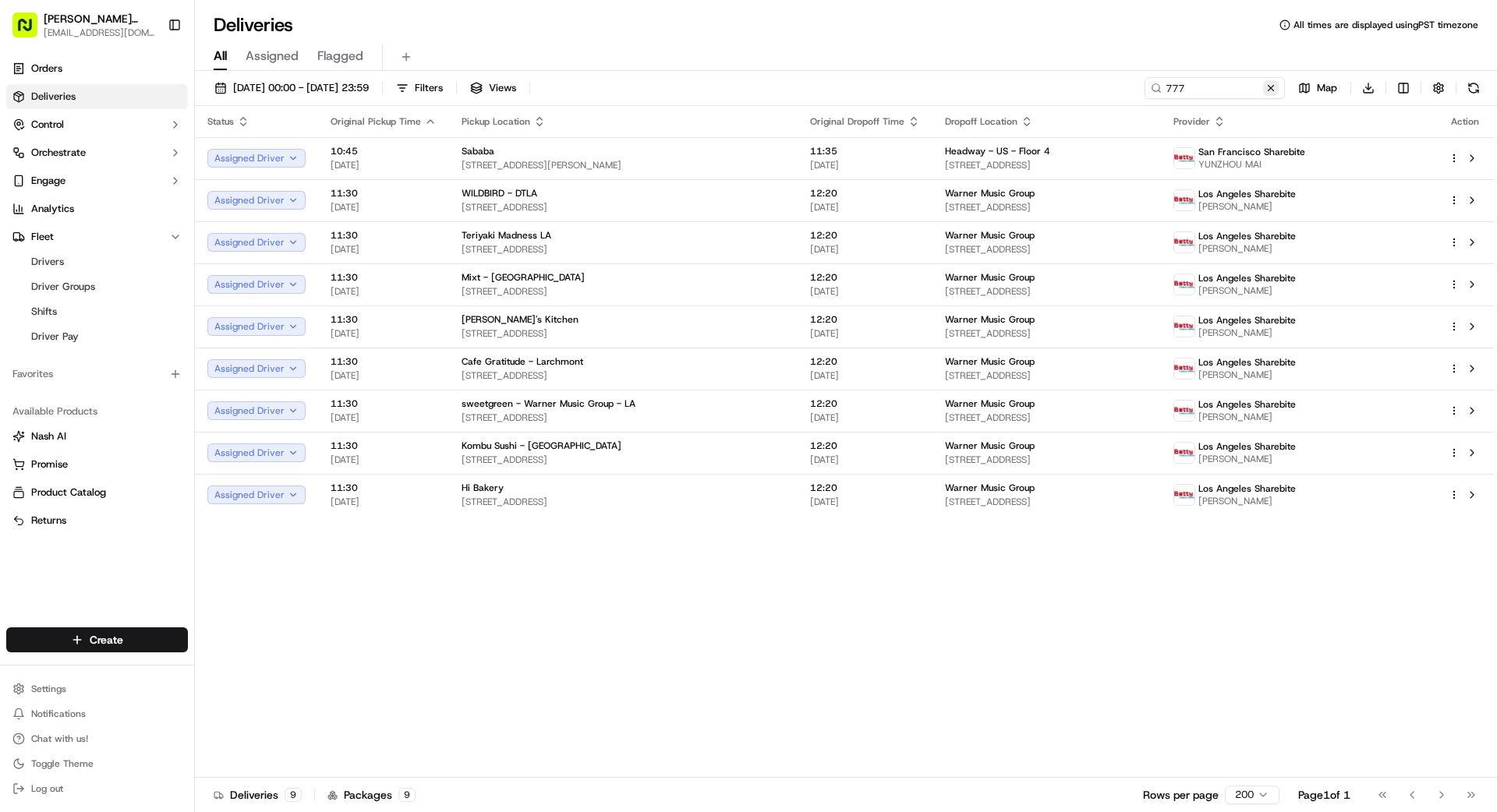
click at [1271, 88] on button at bounding box center [1271, 88] width 16 height 16
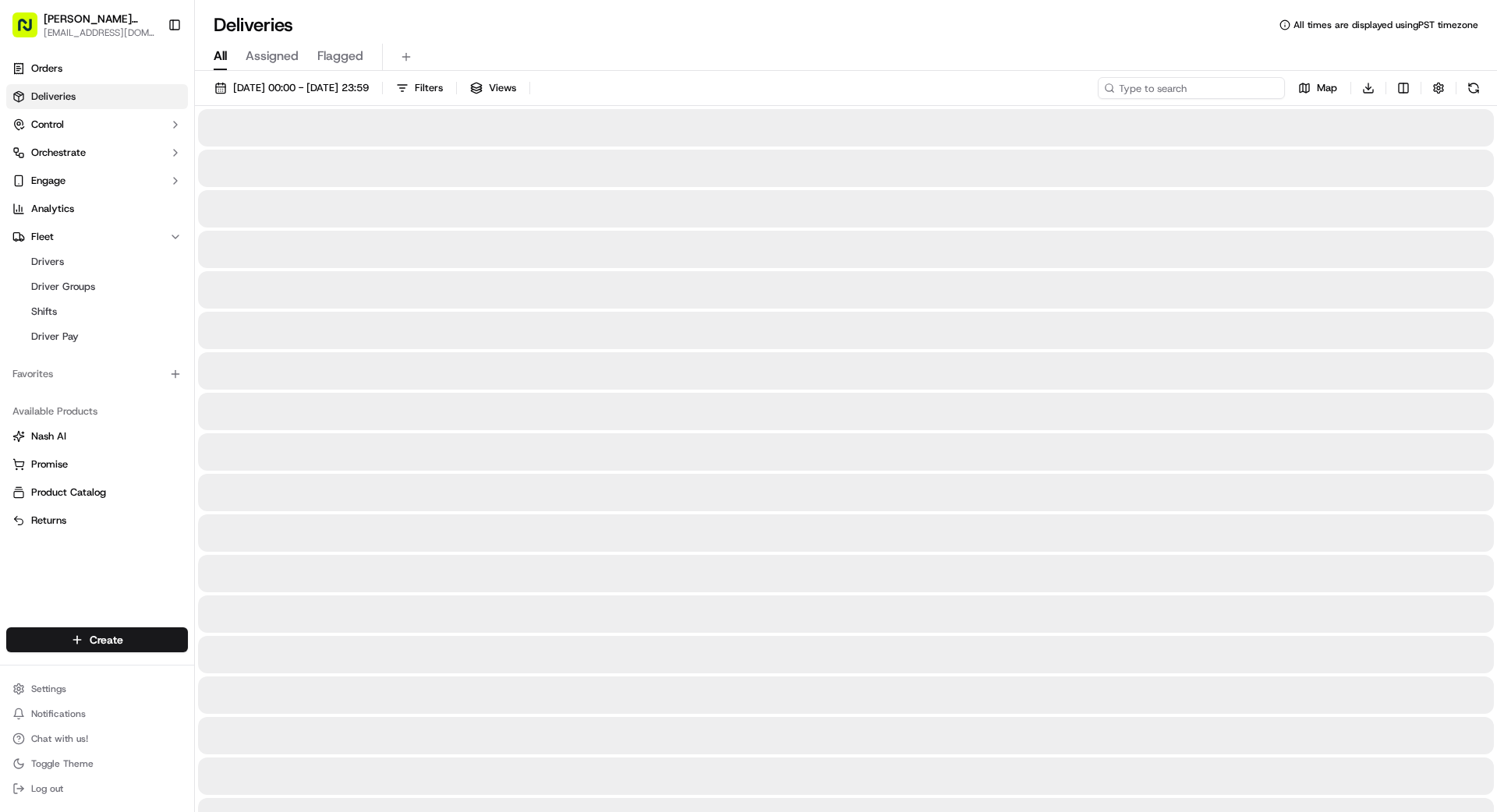
click at [1226, 89] on input at bounding box center [1191, 88] width 187 height 21
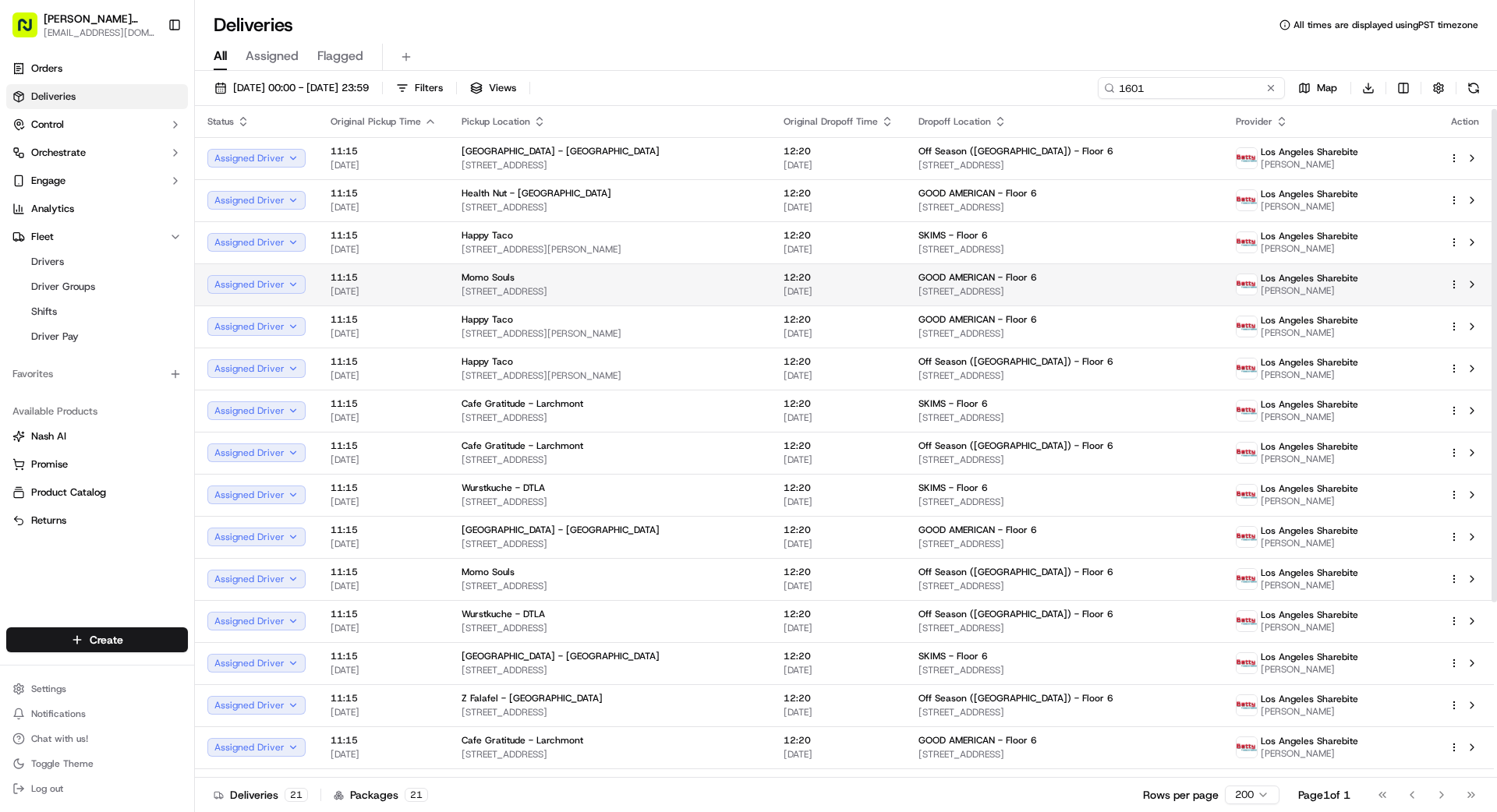
scroll to position [4, 0]
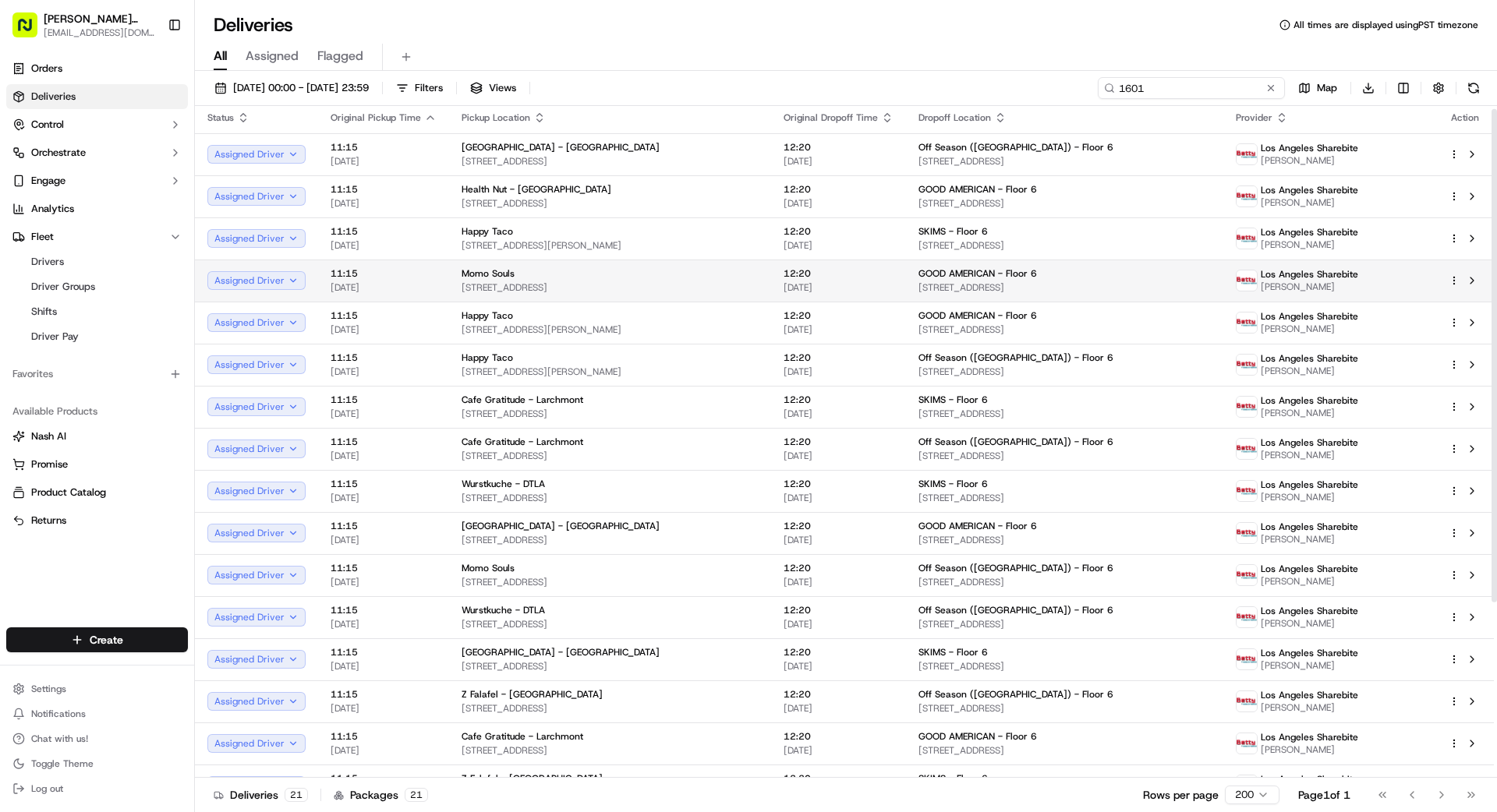
type input "1601"
click at [1454, 277] on html "[PERSON_NAME] Transportation [EMAIL_ADDRESS][DOMAIN_NAME] Toggle Sidebar Orders…" at bounding box center [748, 406] width 1497 height 812
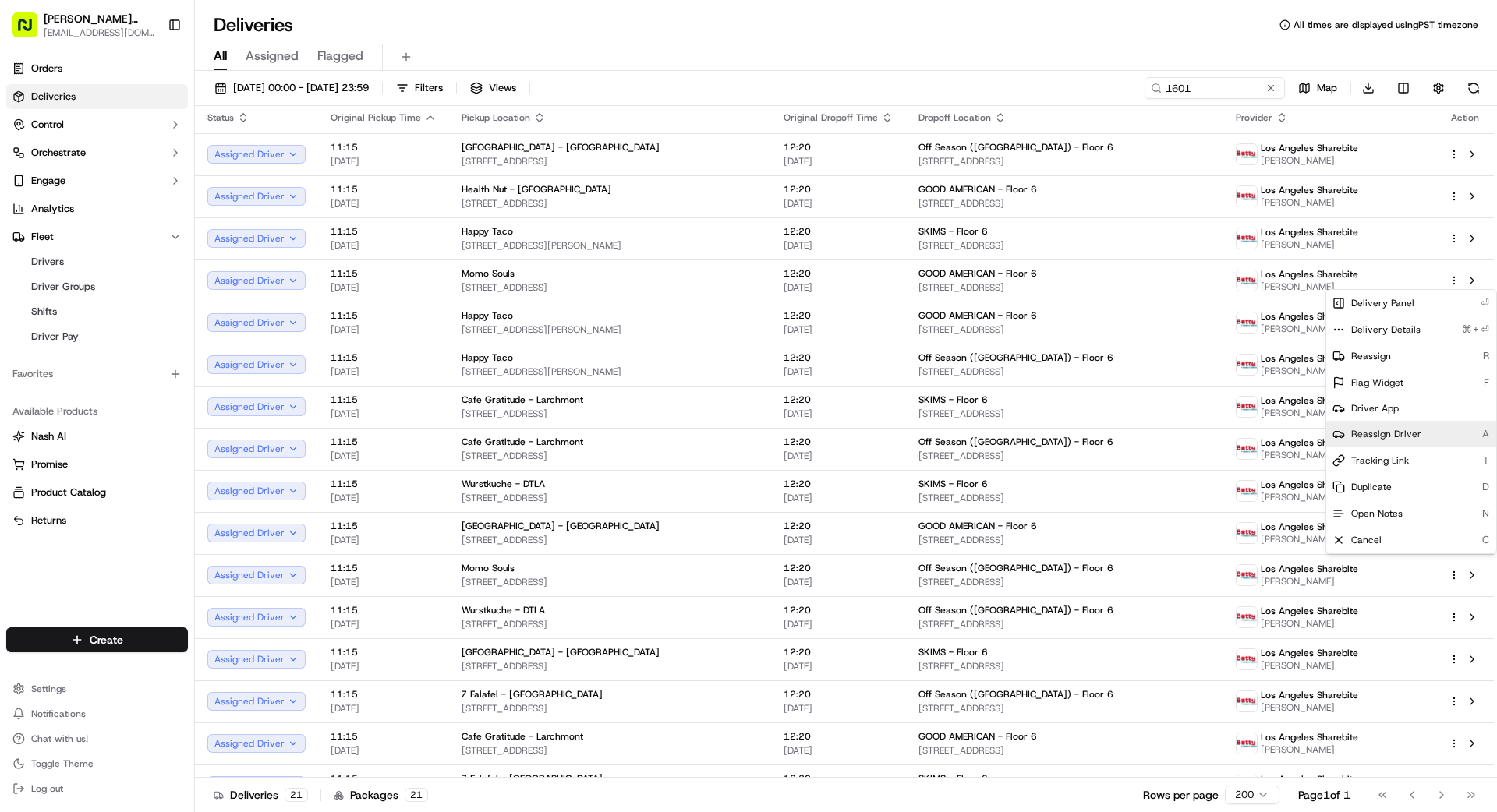
click at [1393, 435] on span "Reassign Driver" at bounding box center [1387, 433] width 70 height 13
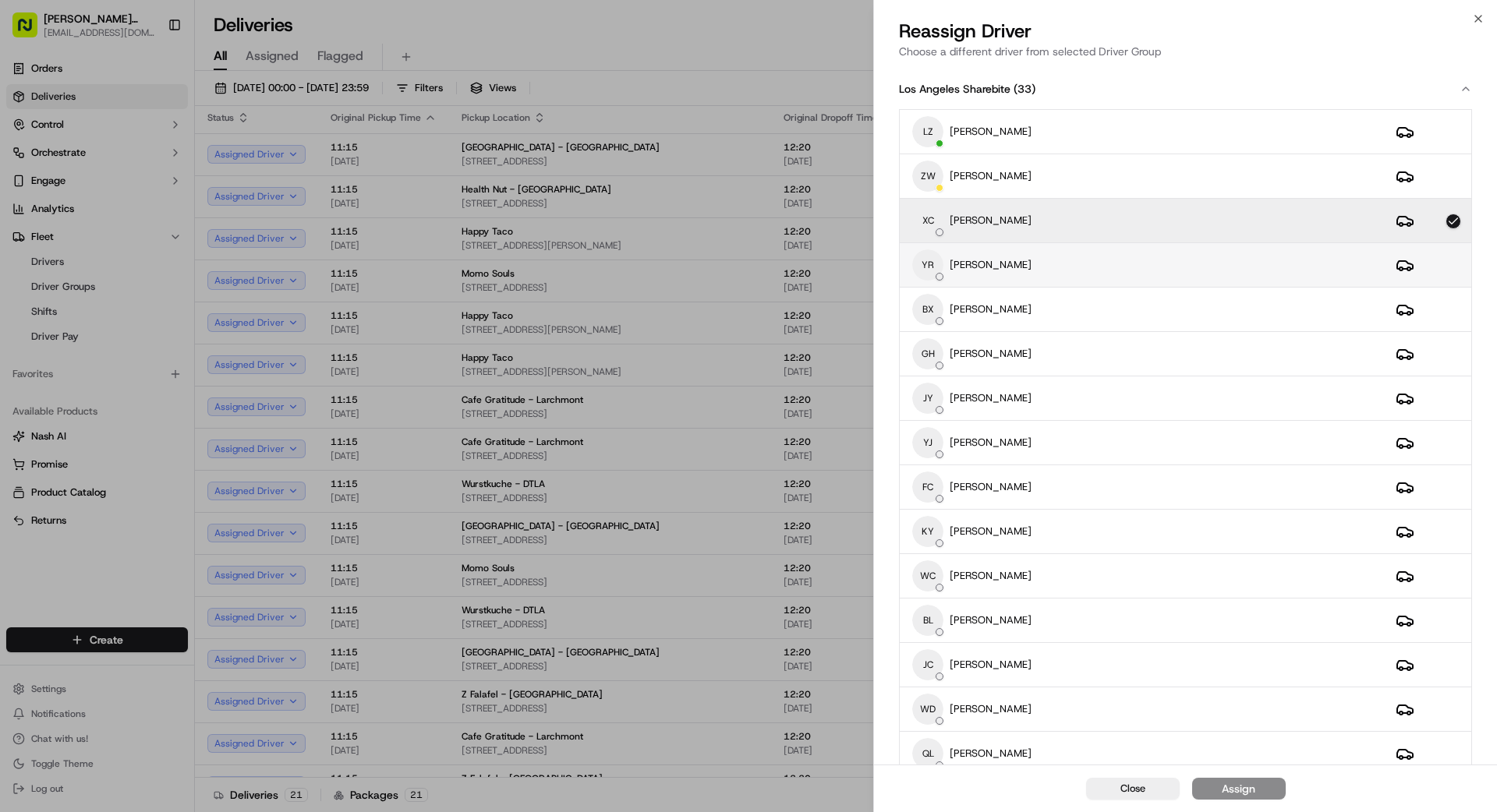
click at [1086, 255] on div "YR [PERSON_NAME]" at bounding box center [1142, 265] width 459 height 31
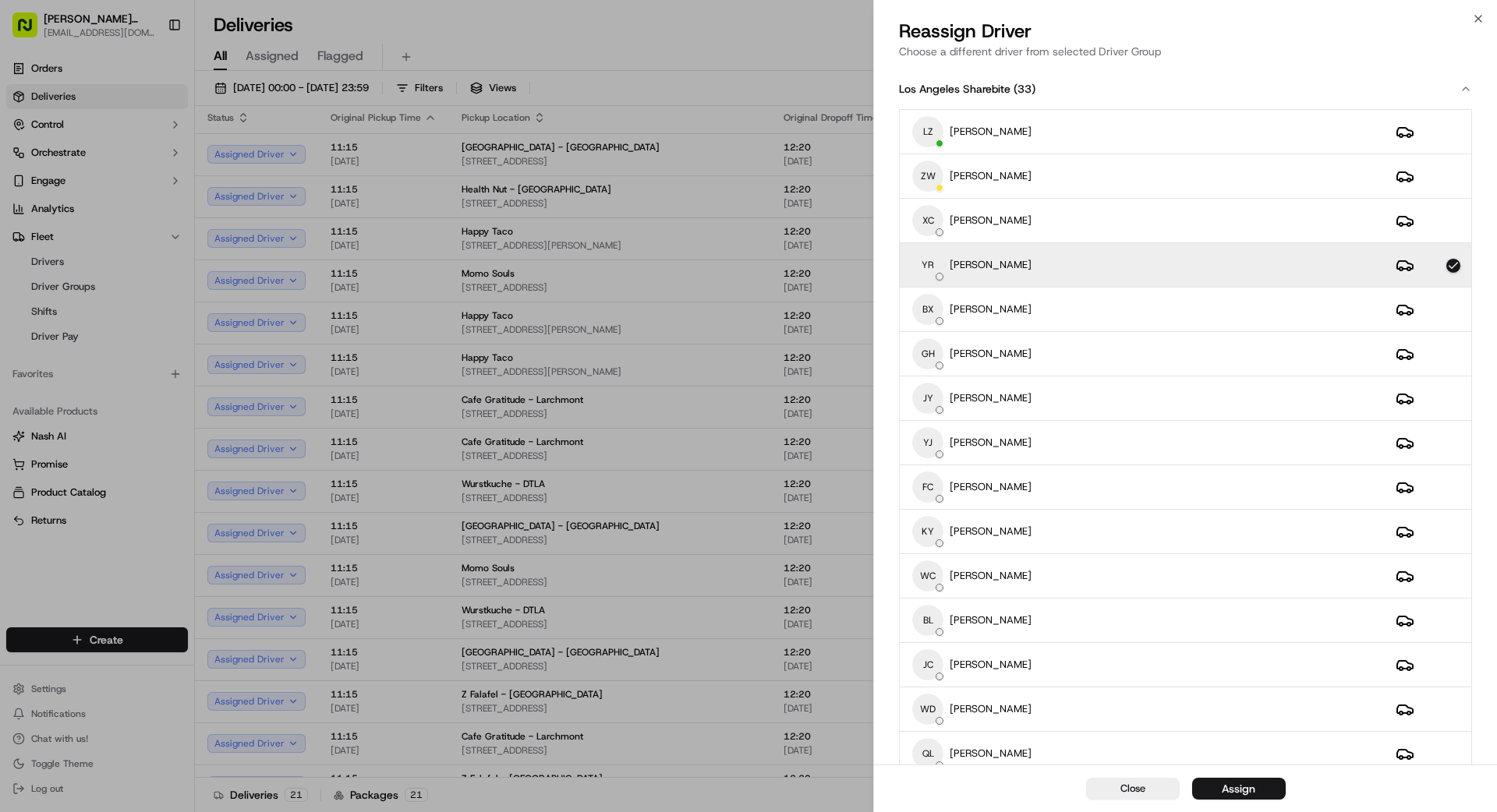
click at [1264, 793] on button "Assign" at bounding box center [1239, 789] width 94 height 21
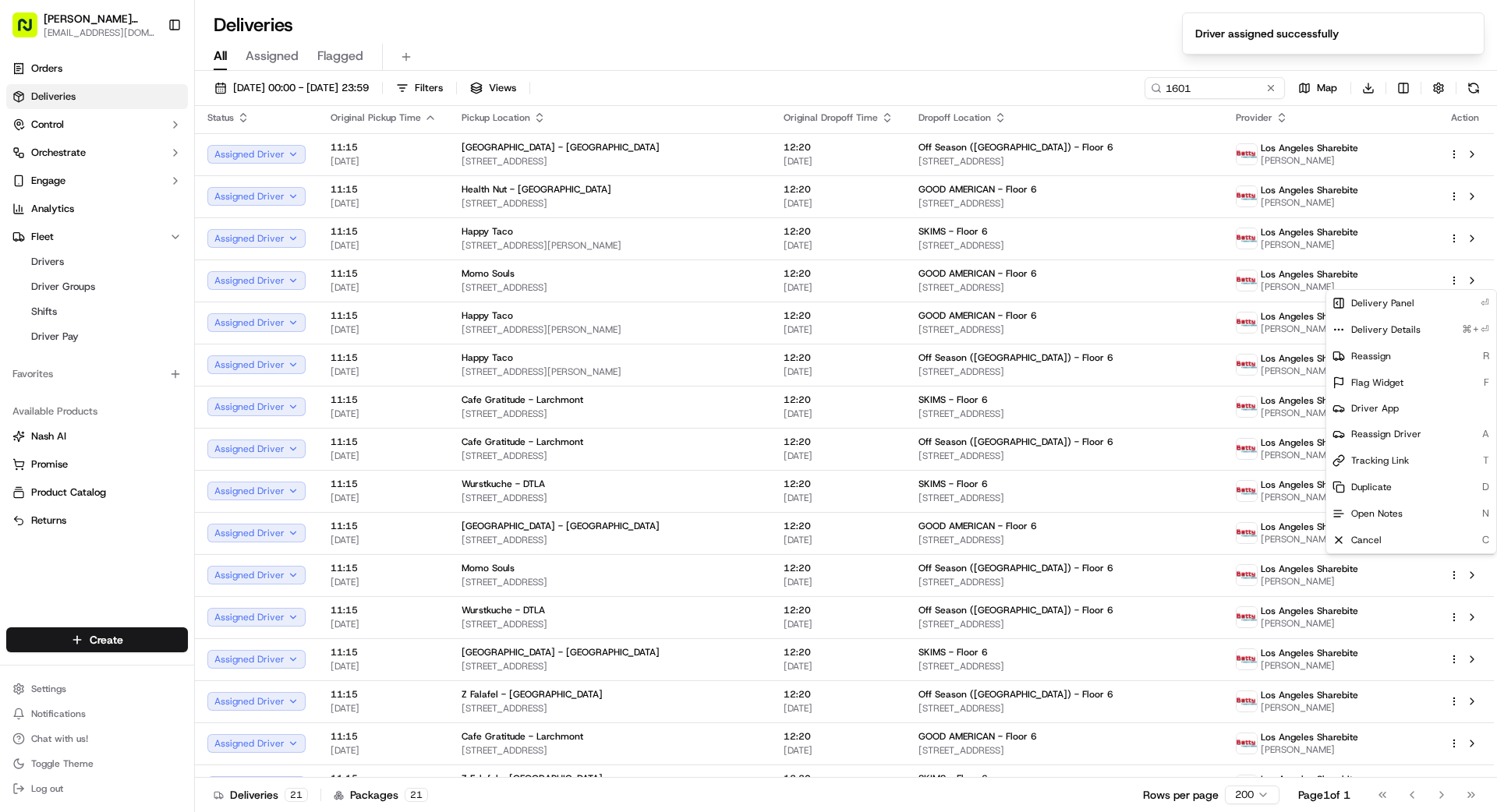
click at [746, 803] on div "Deliveries 21 Packages 21 Rows per page 200 Page 1 of 1 Go to first page Go to …" at bounding box center [847, 794] width 1303 height 35
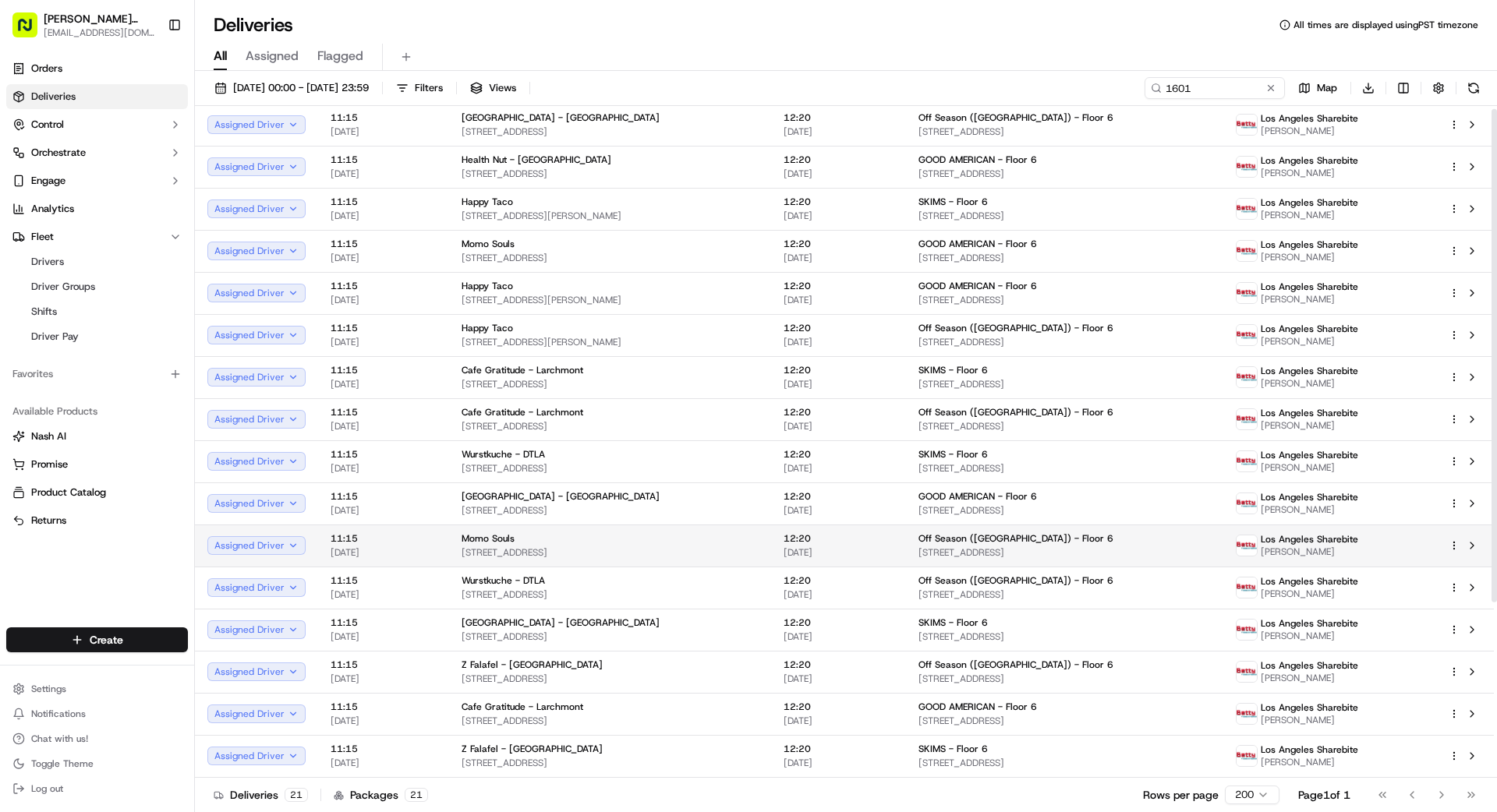
scroll to position [41, 0]
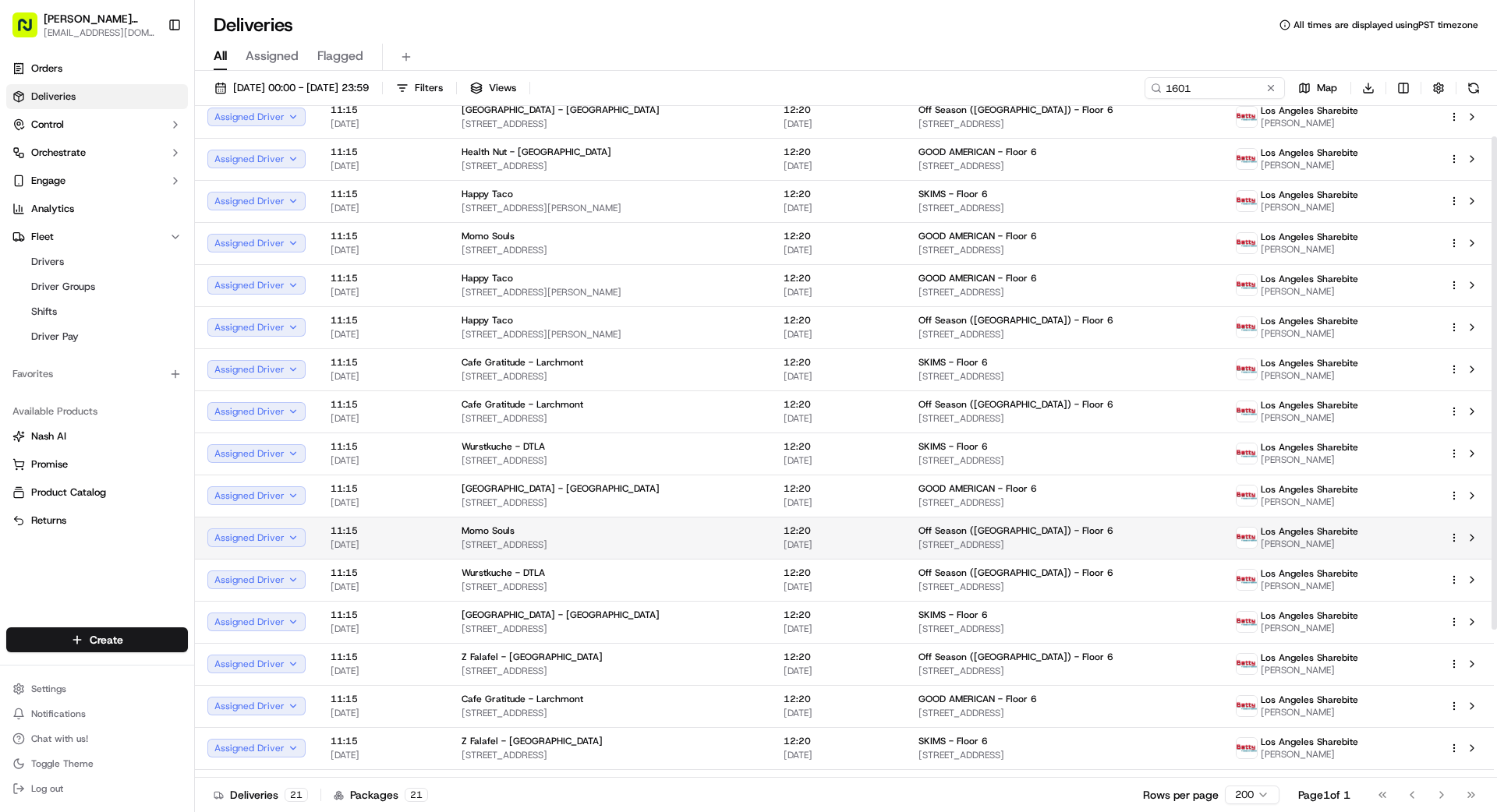
click at [1455, 534] on html "[PERSON_NAME] Transportation [EMAIL_ADDRESS][DOMAIN_NAME] Toggle Sidebar Orders…" at bounding box center [748, 406] width 1497 height 812
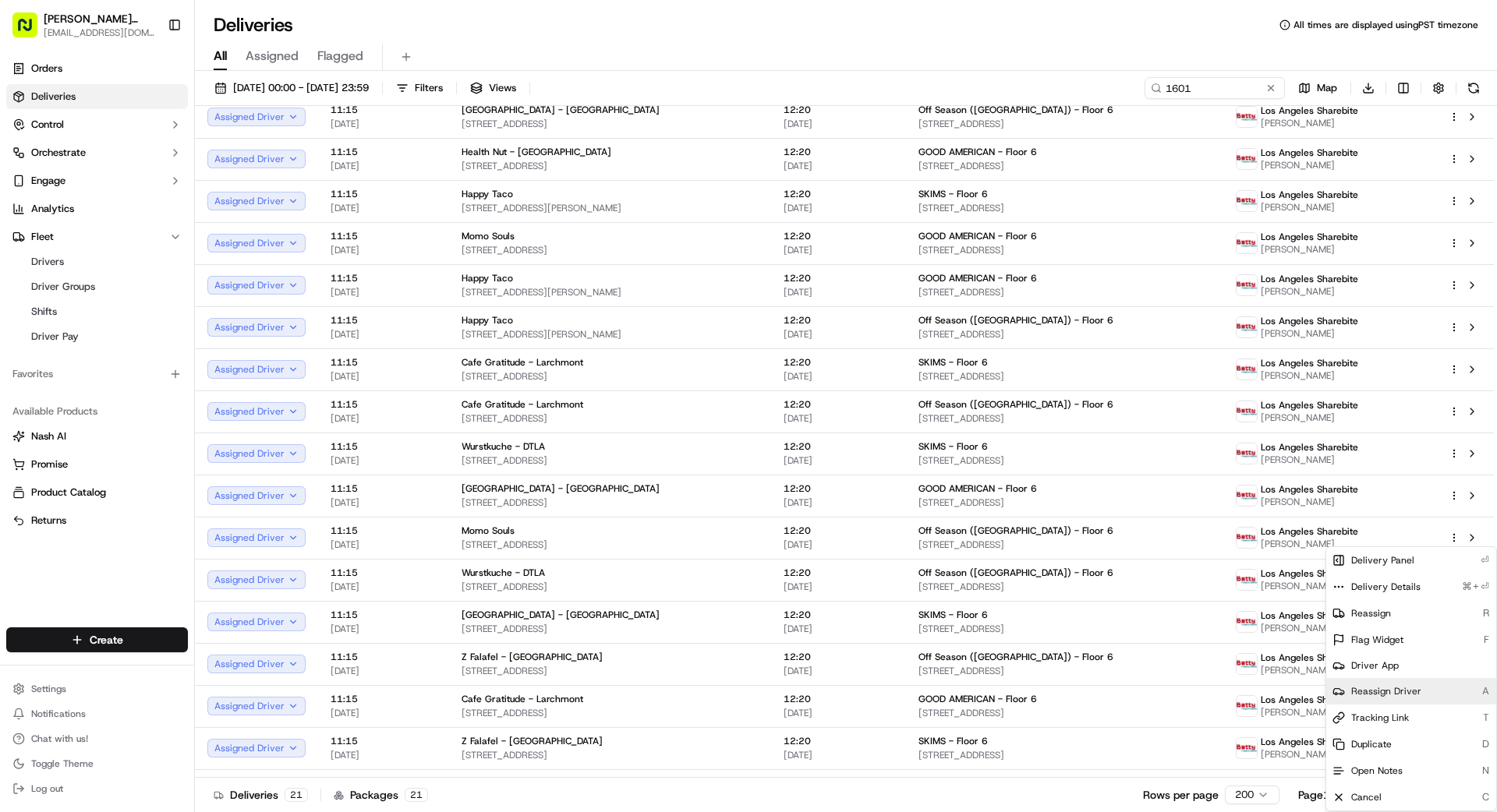
click at [1427, 687] on div "Reassign Driver A" at bounding box center [1411, 691] width 170 height 26
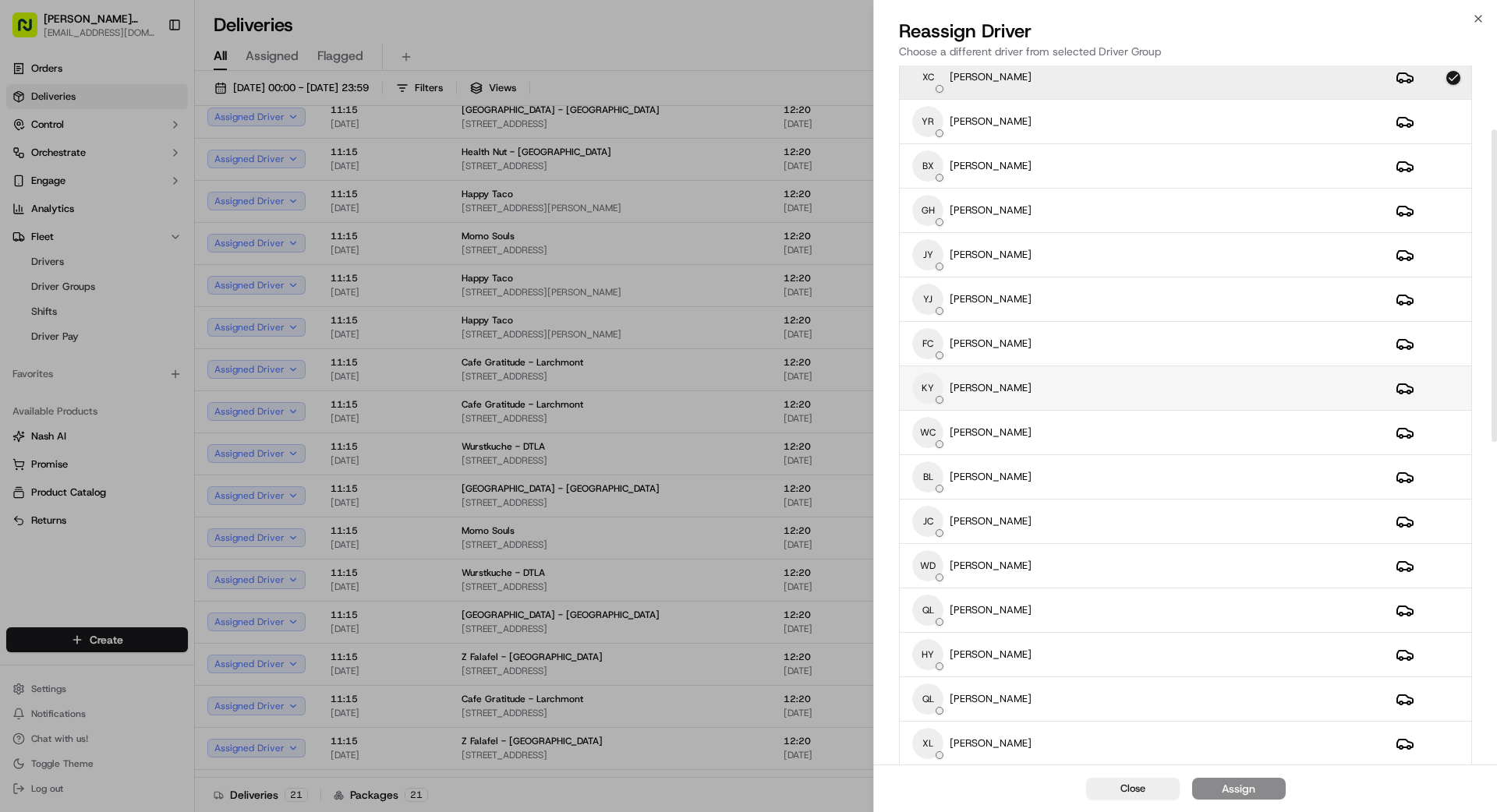
scroll to position [0, 0]
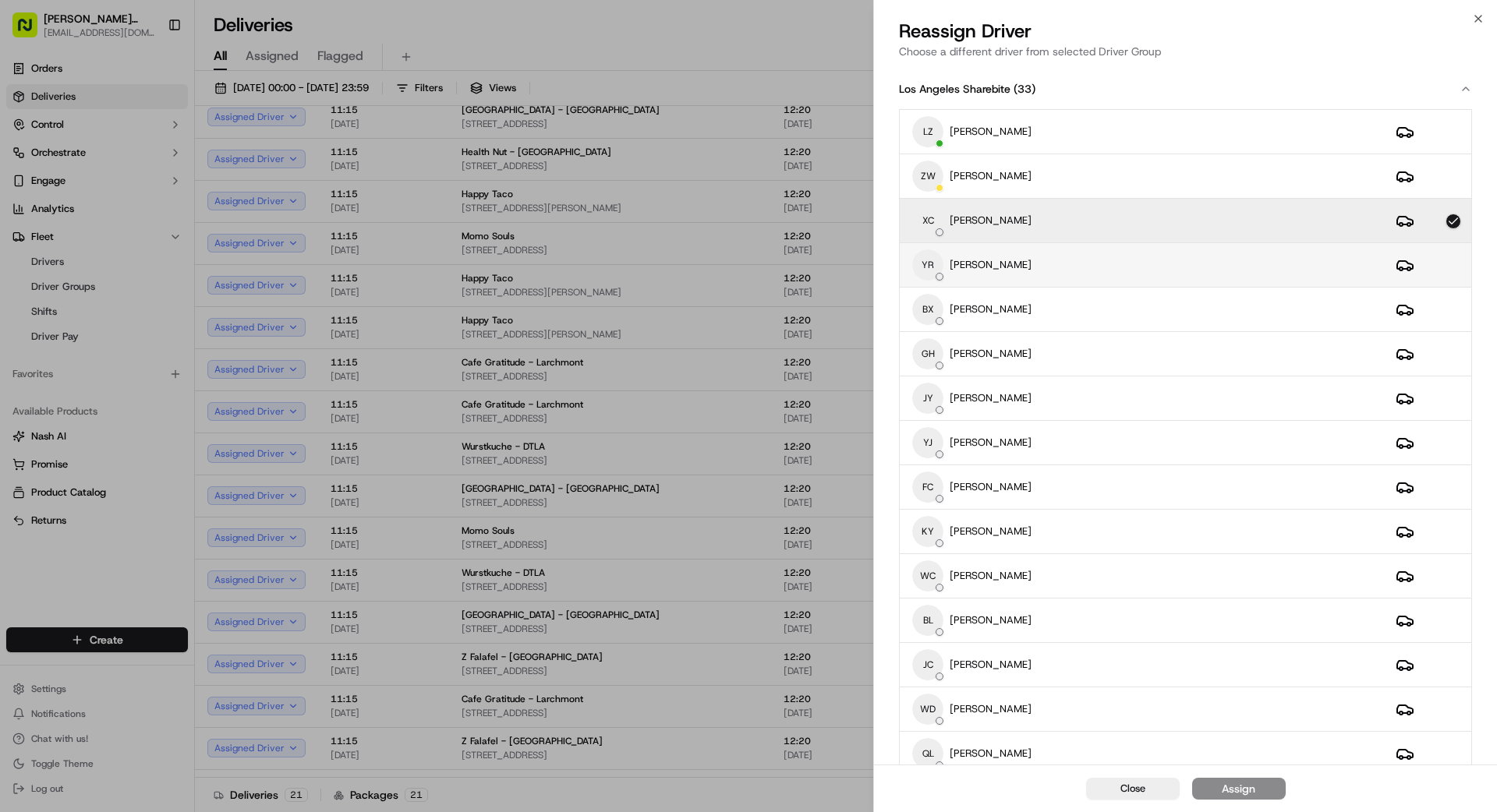
click at [1098, 254] on div "YR [PERSON_NAME]" at bounding box center [1142, 265] width 459 height 31
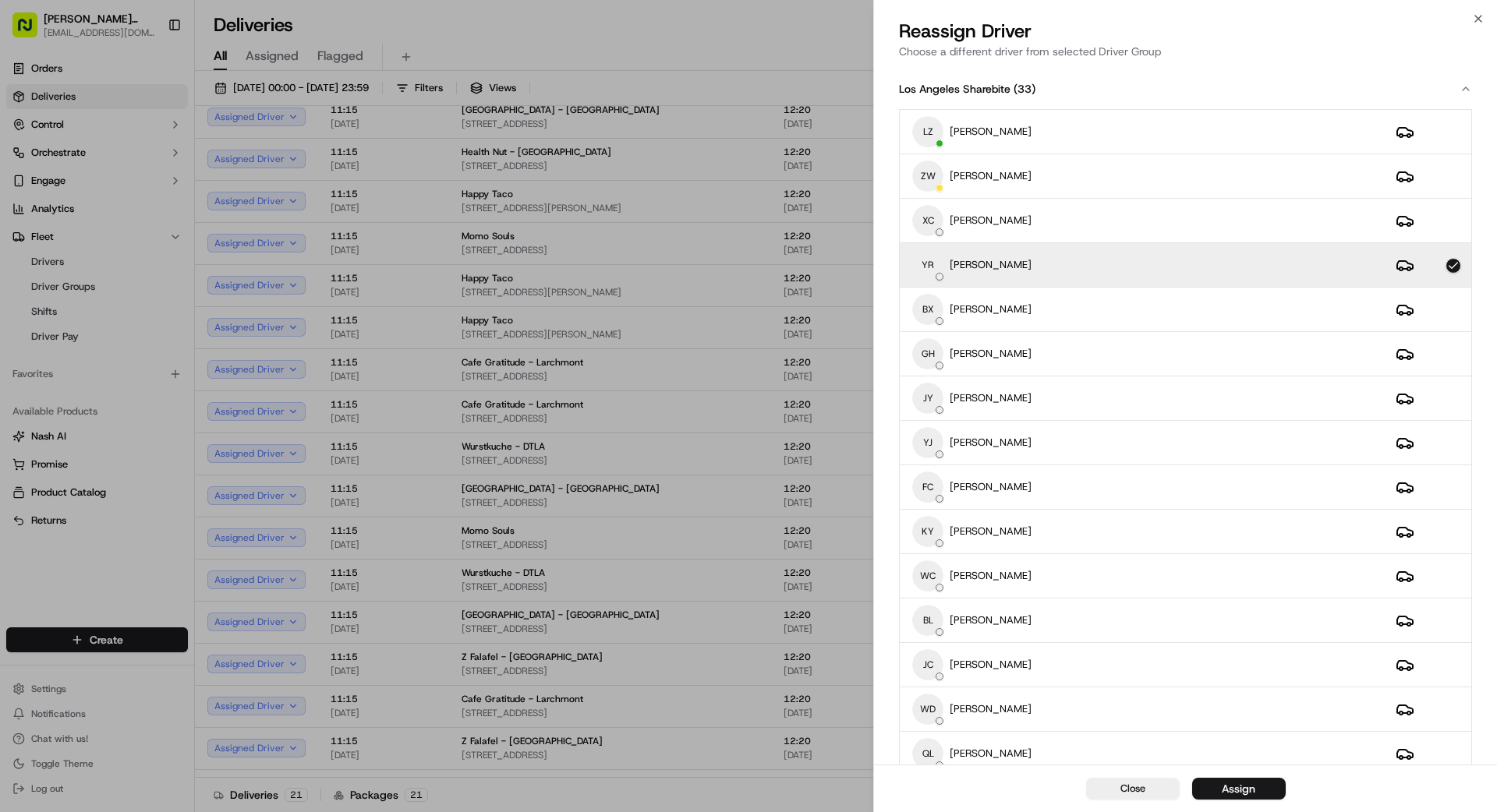
click at [1260, 789] on button "Assign" at bounding box center [1239, 789] width 94 height 21
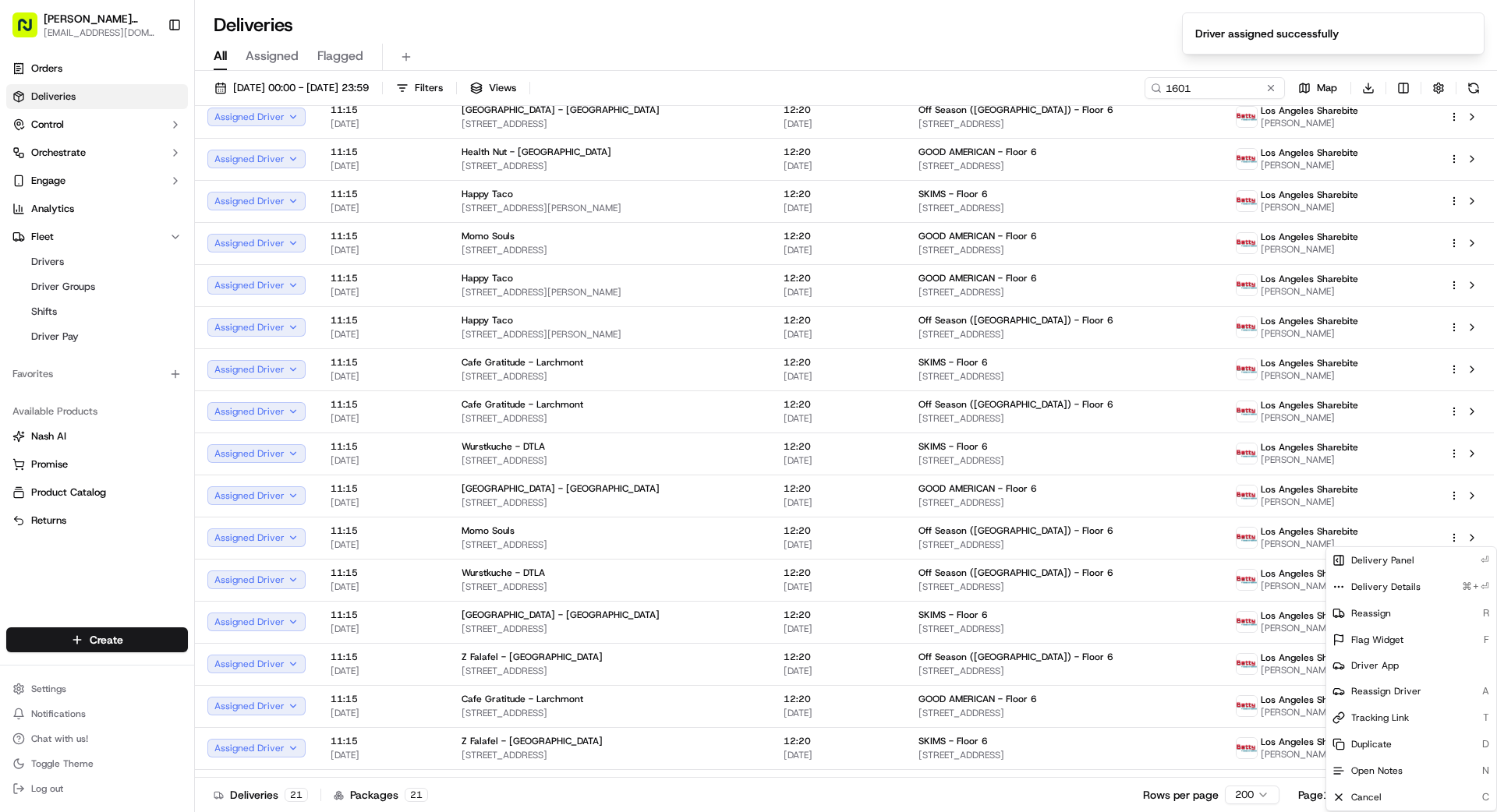
click at [830, 800] on div "Deliveries 21 Packages 21 Rows per page 200 Page 1 of 1 Go to first page Go to …" at bounding box center [847, 794] width 1303 height 35
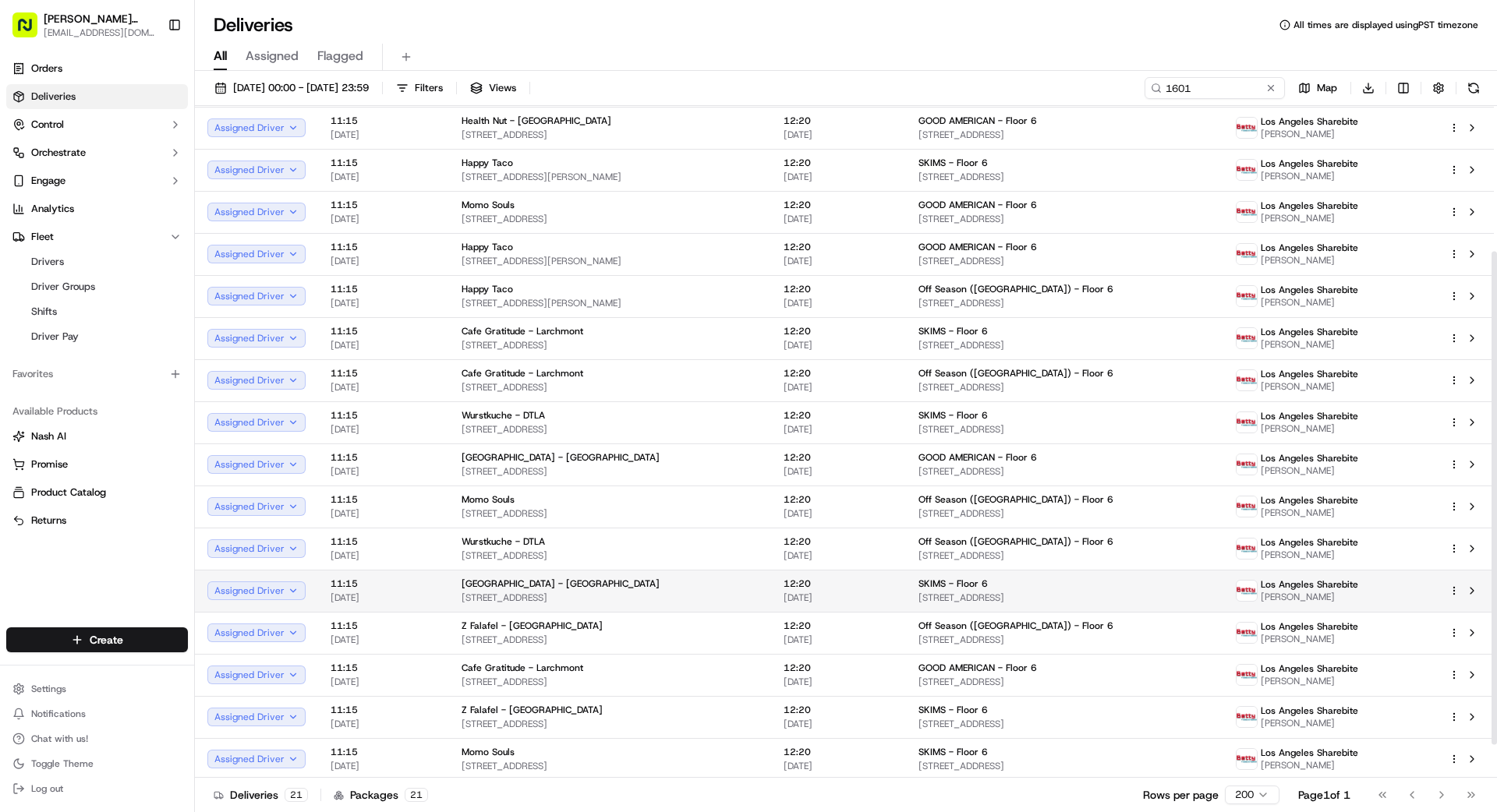
scroll to position [243, 0]
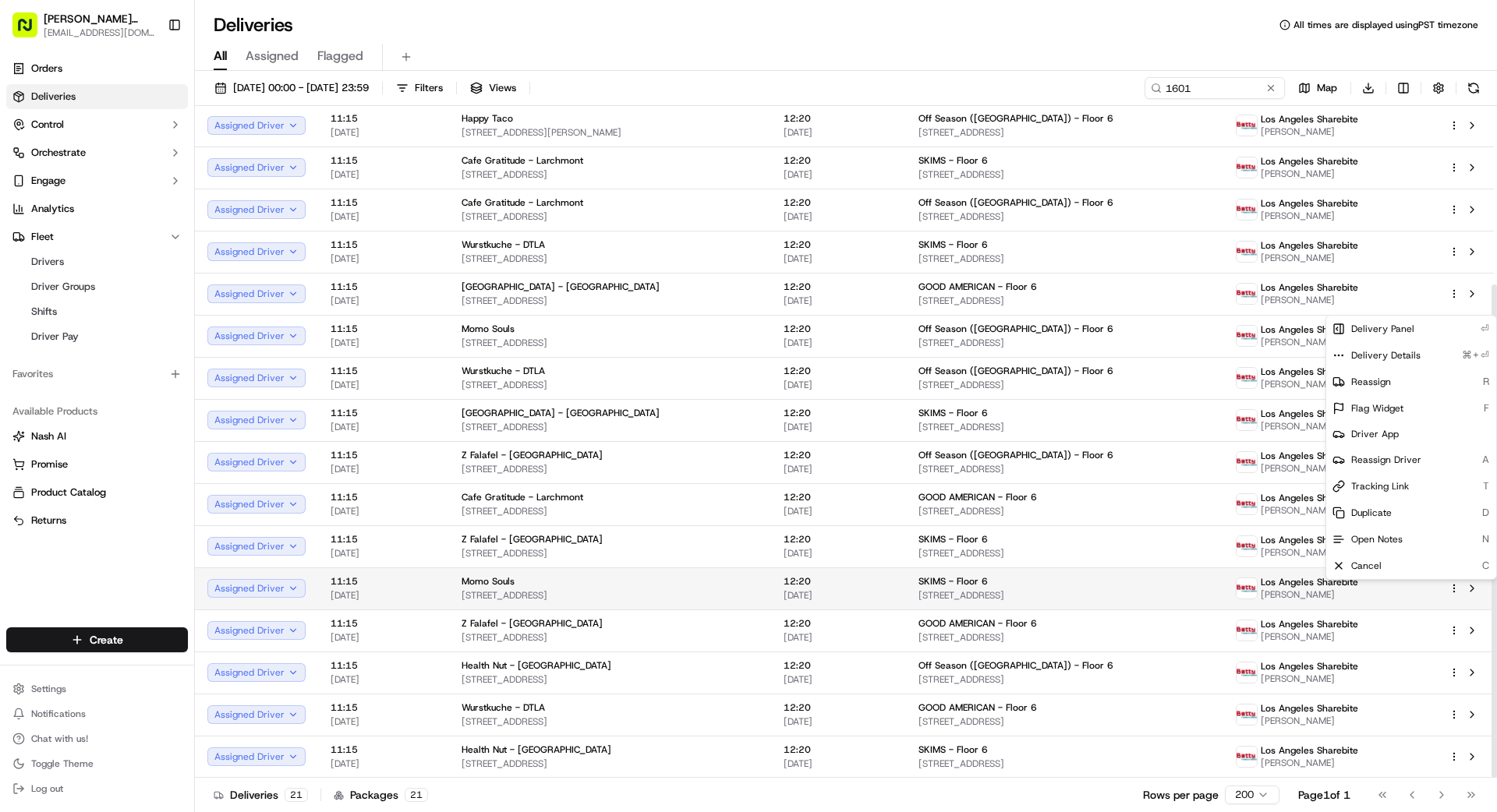
click at [1453, 587] on html "[PERSON_NAME] Transportation [EMAIL_ADDRESS][DOMAIN_NAME] Toggle Sidebar Orders…" at bounding box center [748, 406] width 1497 height 812
click at [1416, 456] on span "Reassign Driver" at bounding box center [1387, 460] width 70 height 13
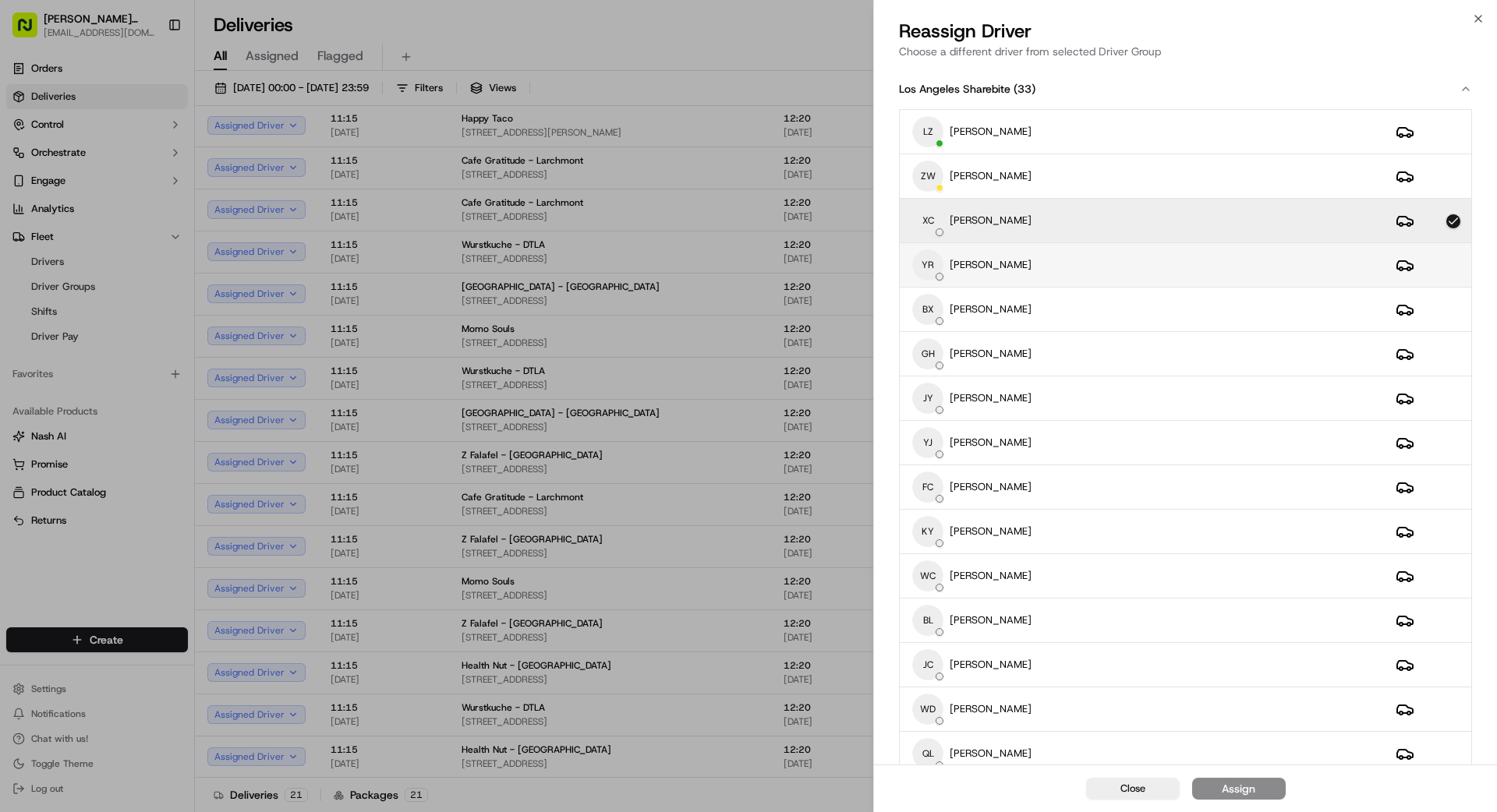
click at [1107, 265] on div "YR [PERSON_NAME]" at bounding box center [1142, 265] width 459 height 31
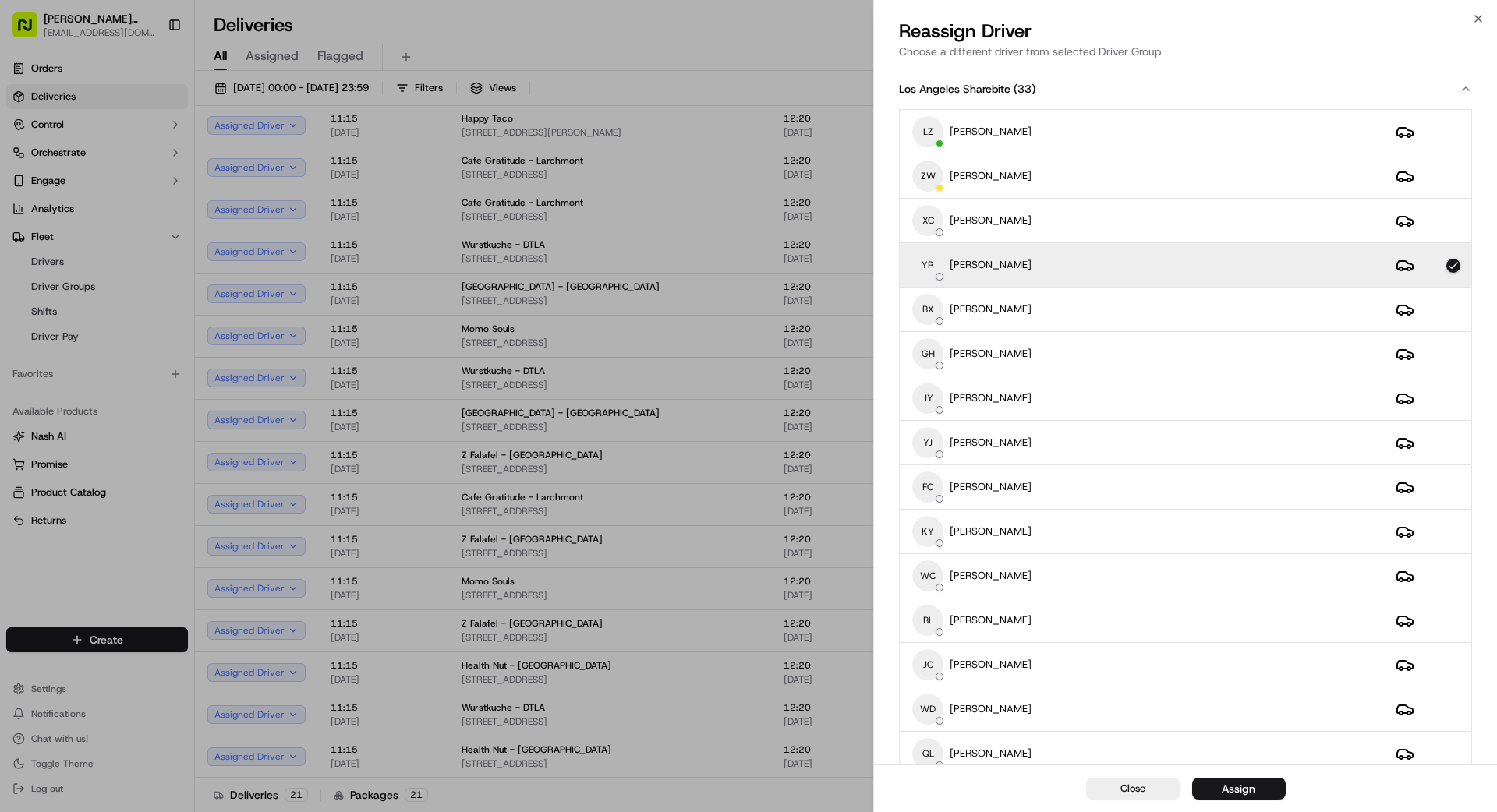
click at [1252, 789] on div "Assign" at bounding box center [1238, 789] width 33 height 16
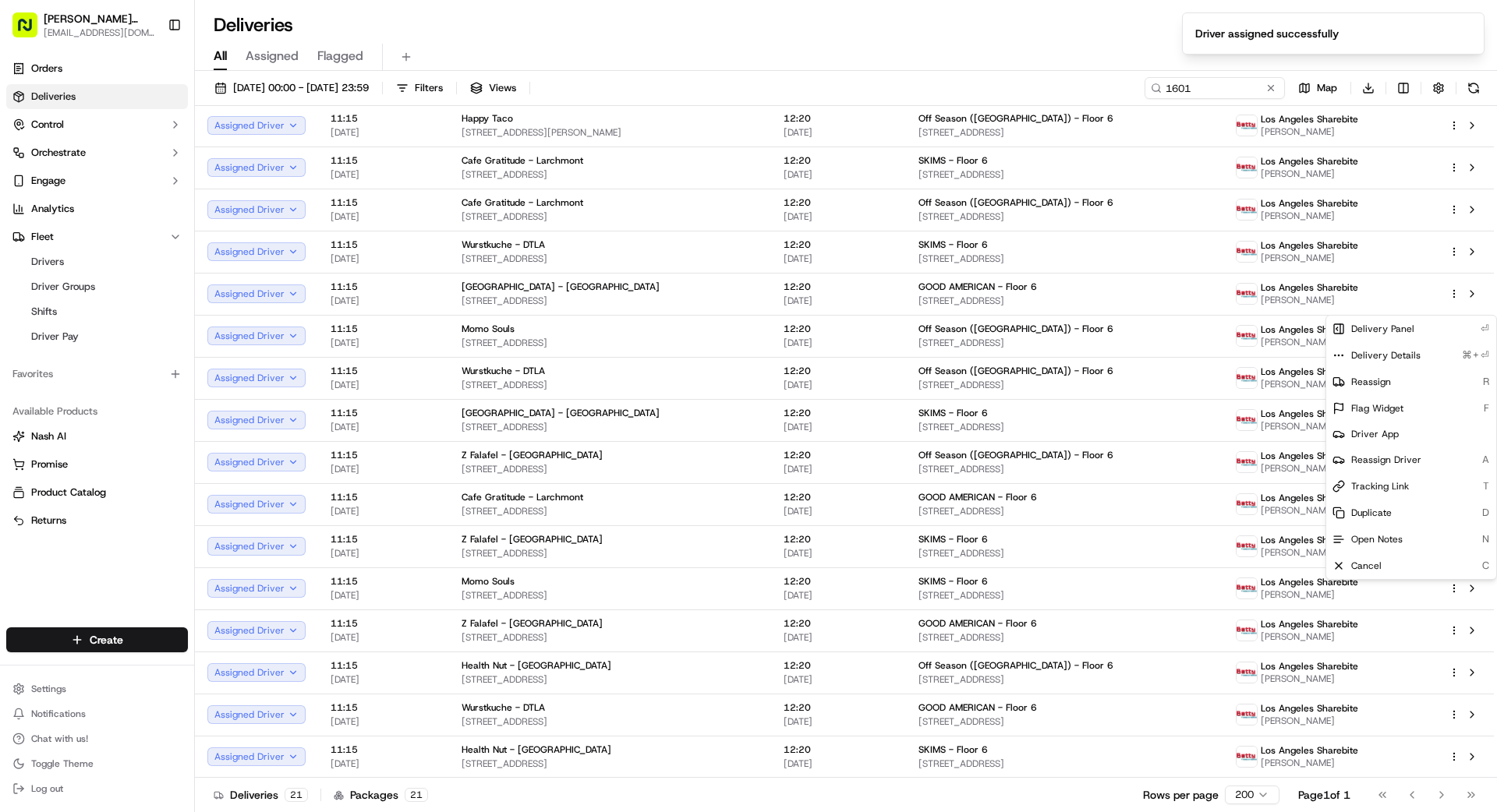
drag, startPoint x: 829, startPoint y: 799, endPoint x: 834, endPoint y: 807, distance: 9.4
click at [830, 799] on div "Deliveries 21 Packages 21 Rows per page 200 Page 1 of 1 Go to first page Go to …" at bounding box center [847, 794] width 1303 height 35
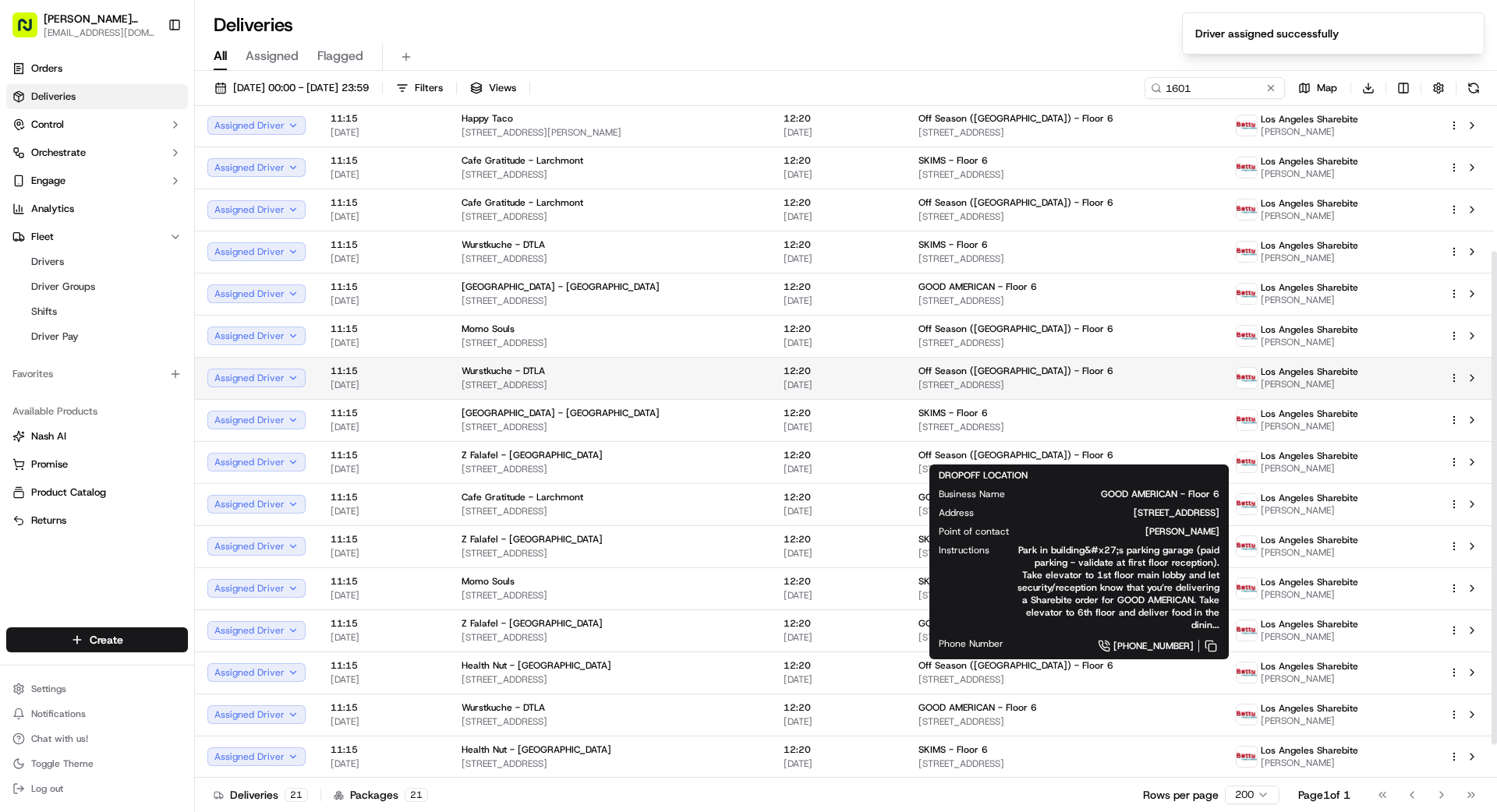
scroll to position [0, 0]
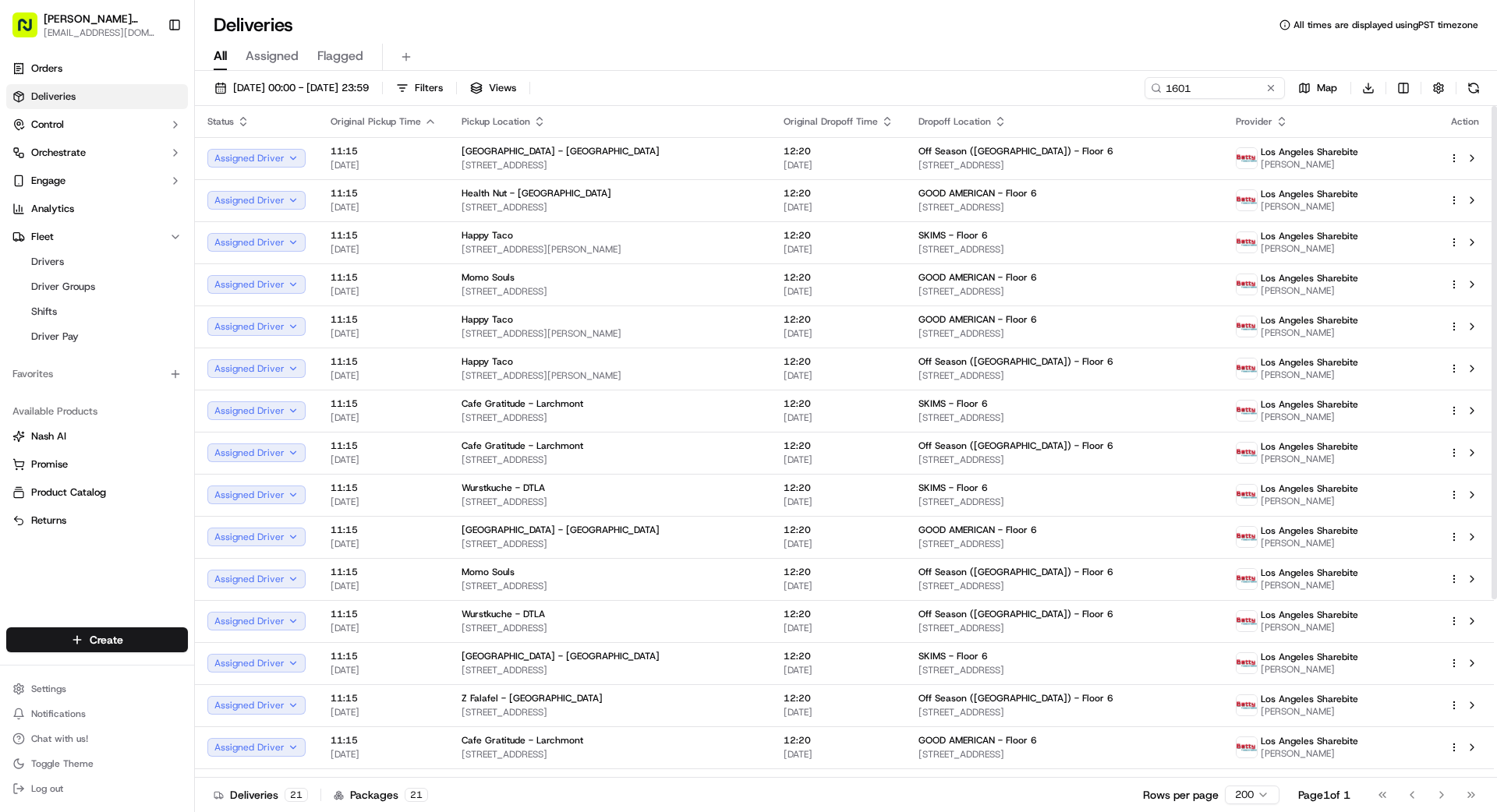
click at [1275, 91] on button at bounding box center [1271, 88] width 16 height 16
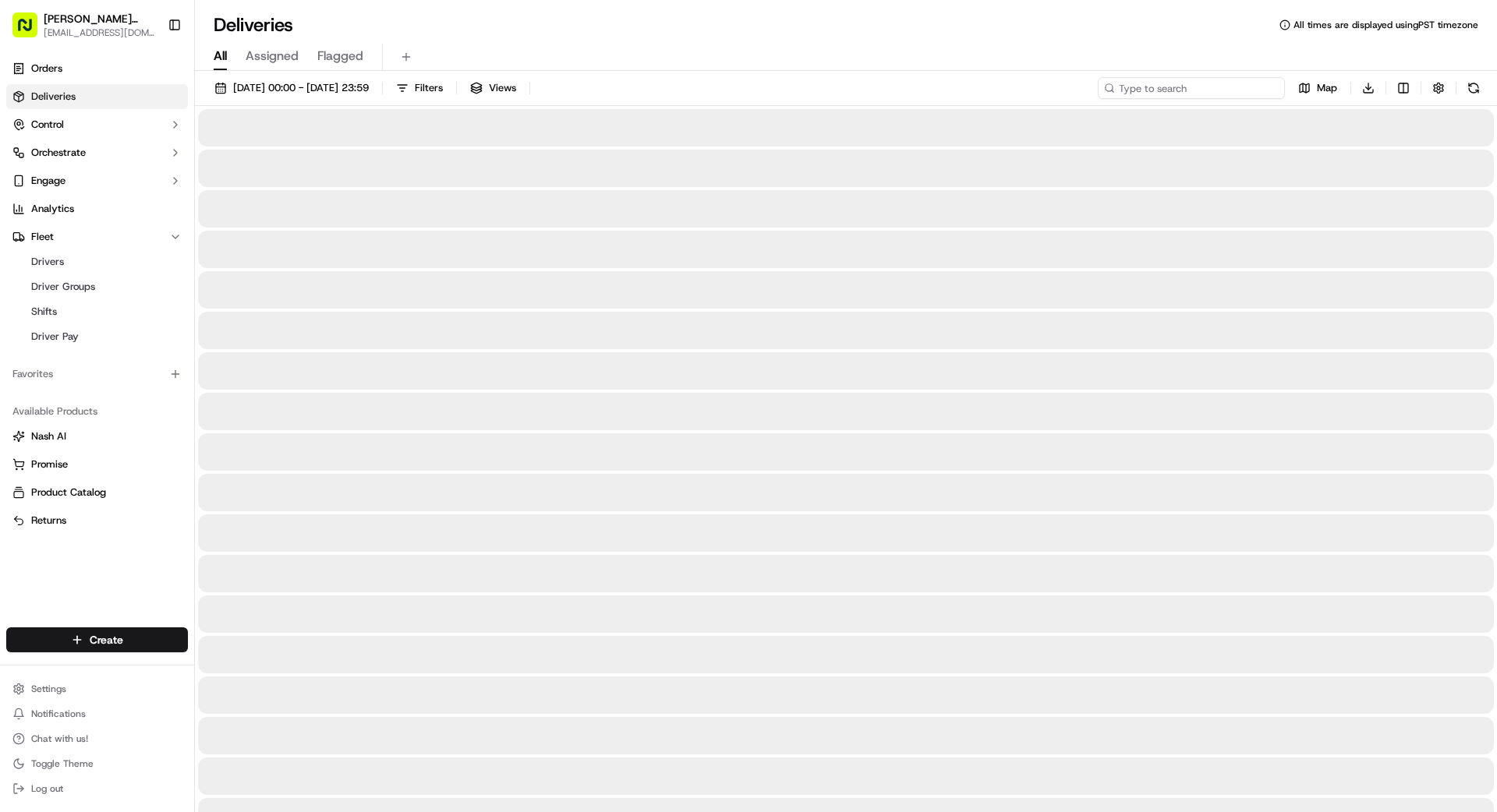
click at [1236, 91] on input at bounding box center [1191, 88] width 187 height 21
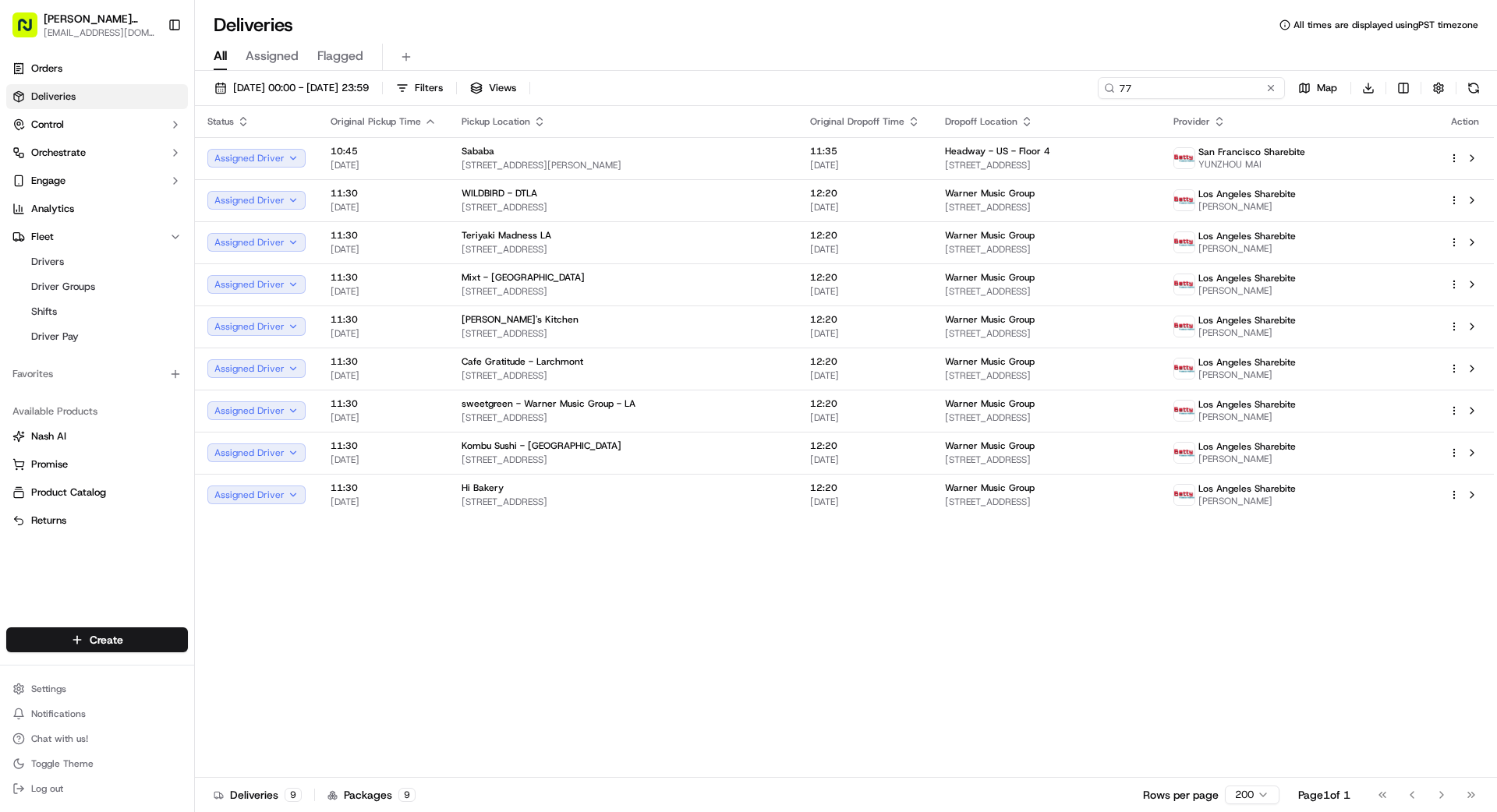
type input "7"
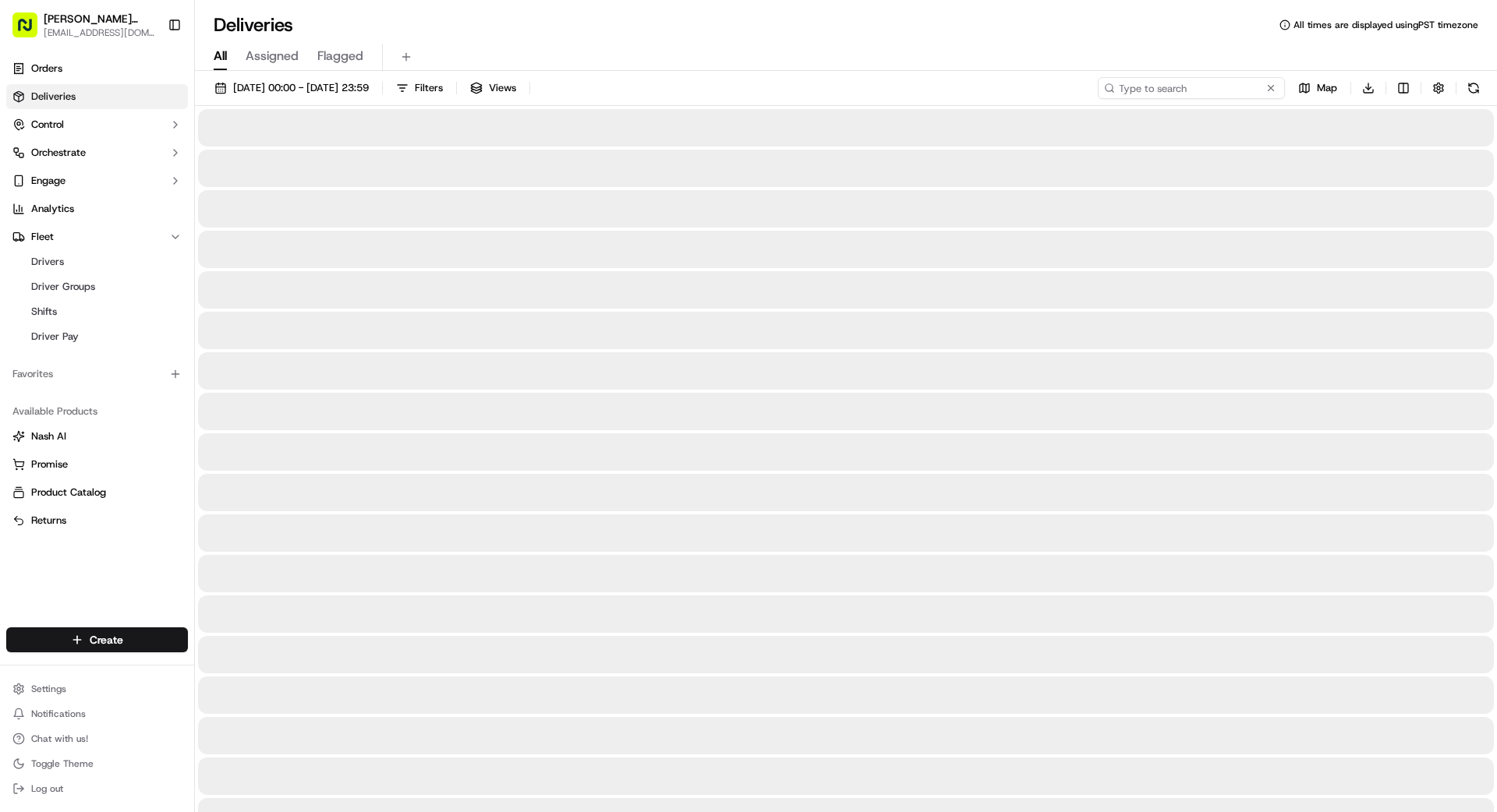
type input "1"
type input "2"
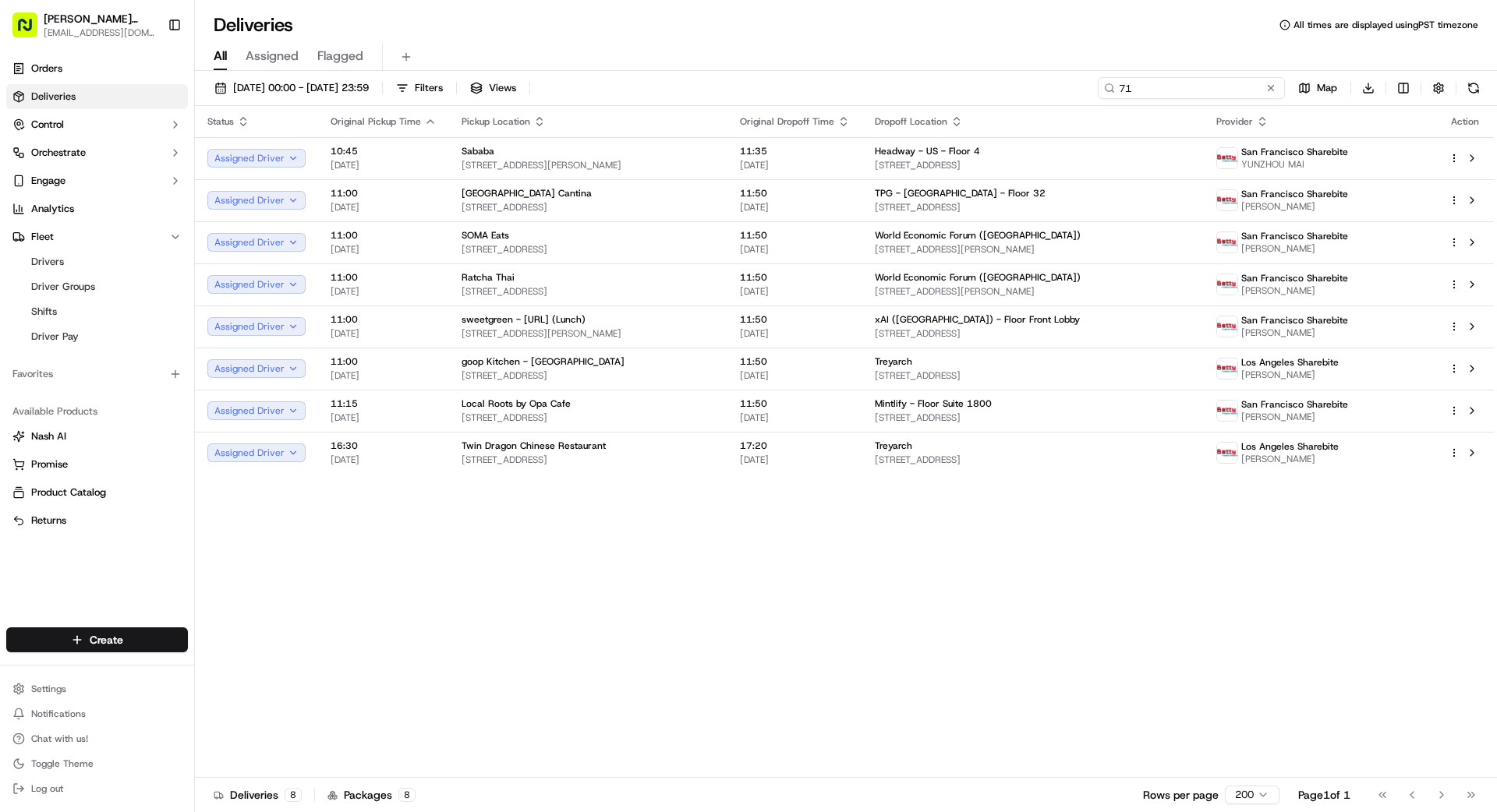
type input "7"
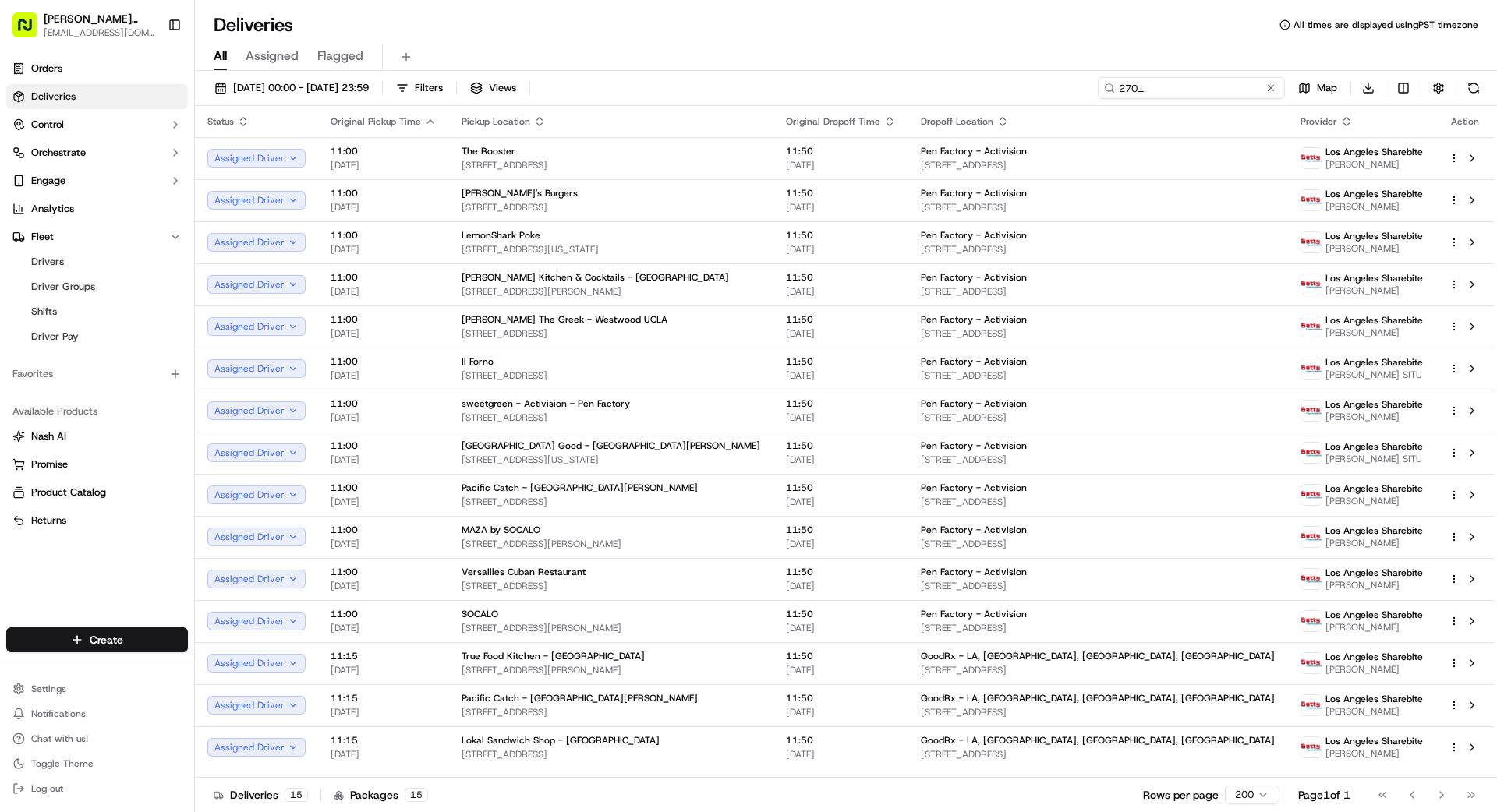
click at [1275, 96] on input "2701" at bounding box center [1191, 88] width 187 height 21
type input "2701"
click at [1273, 89] on button at bounding box center [1271, 88] width 16 height 16
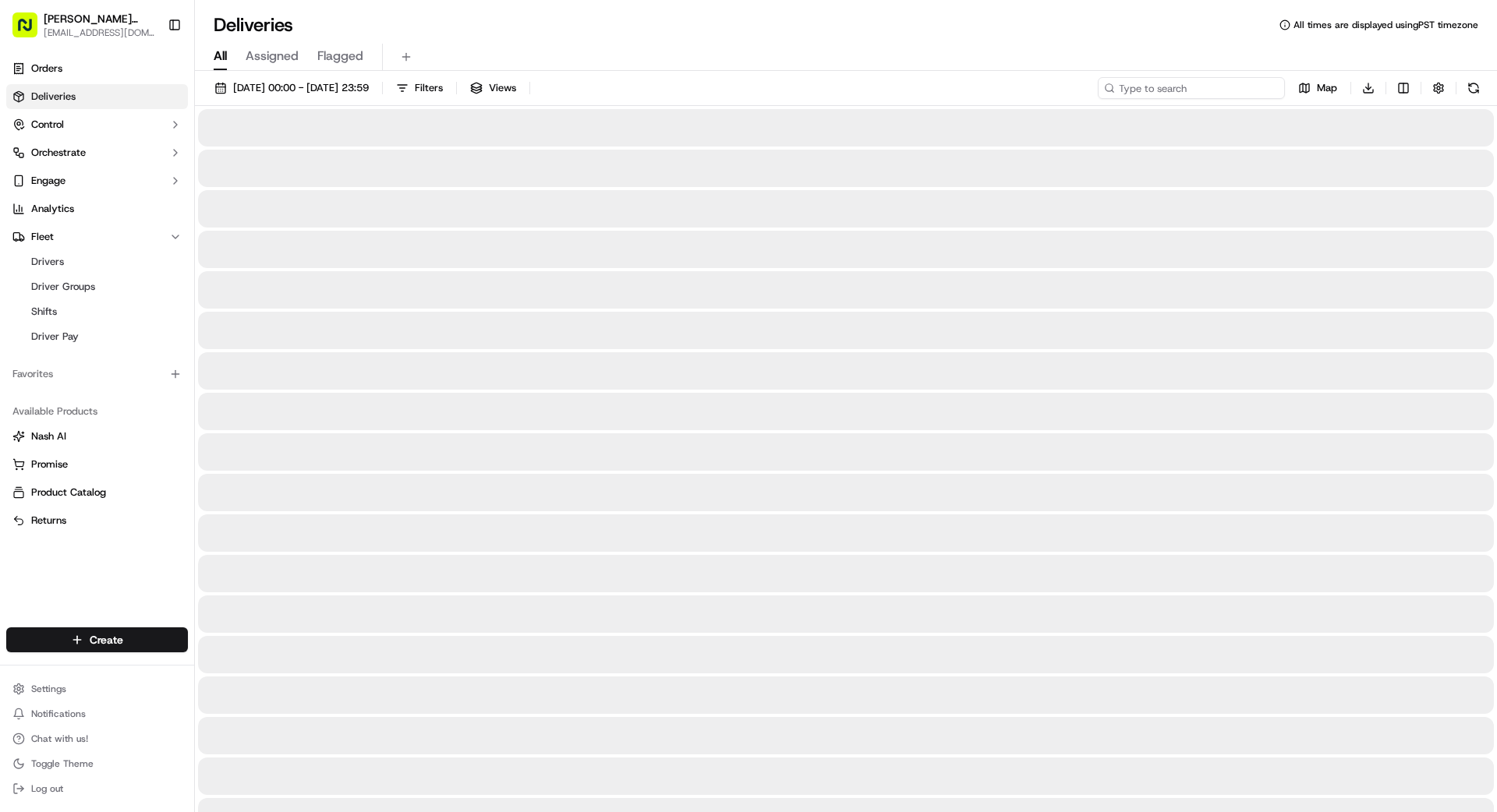
click at [1256, 90] on input at bounding box center [1191, 88] width 187 height 21
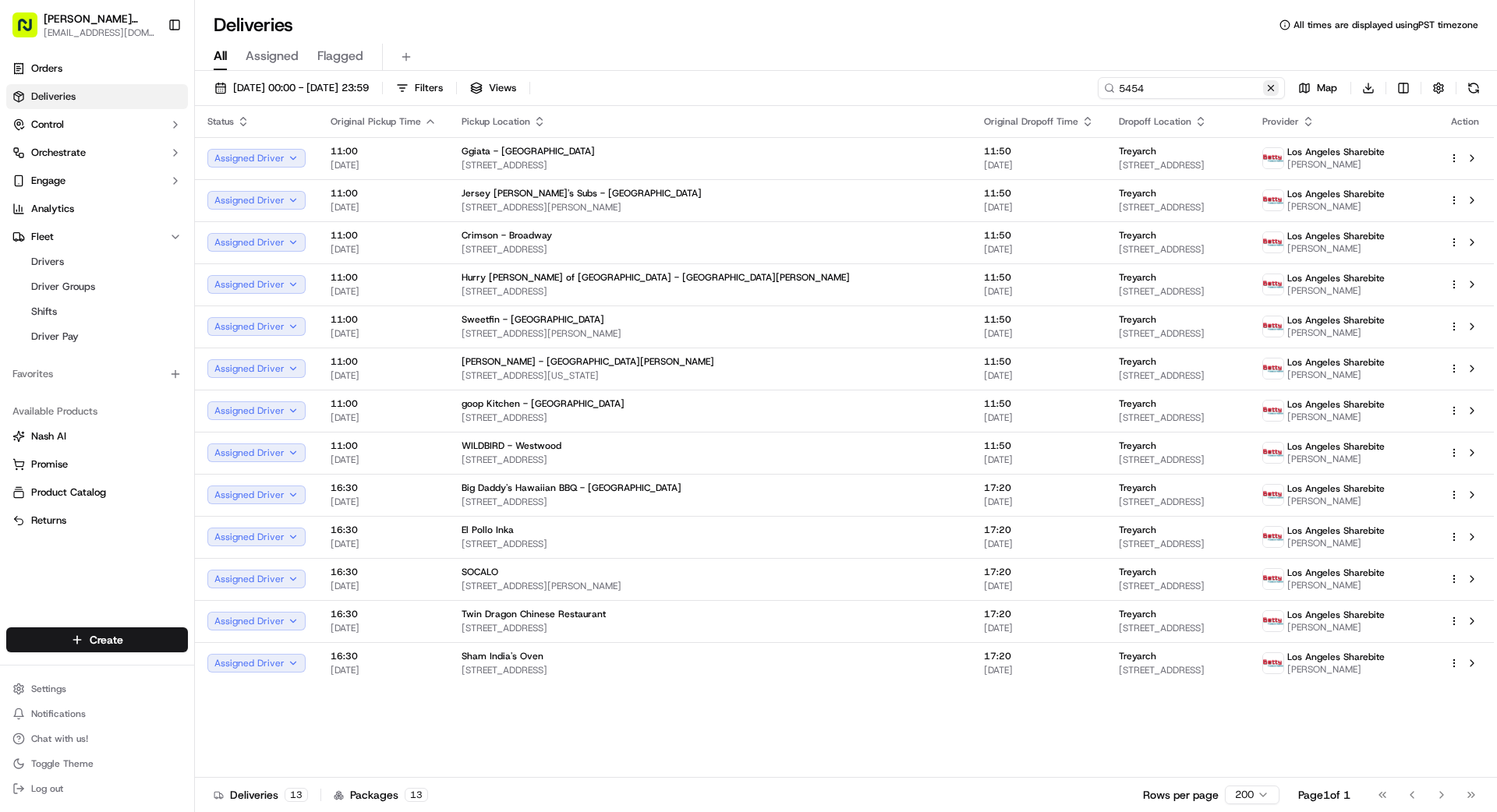
type input "5454"
drag, startPoint x: 1271, startPoint y: 86, endPoint x: 1231, endPoint y: 84, distance: 40.0
click at [1271, 85] on button at bounding box center [1271, 88] width 16 height 16
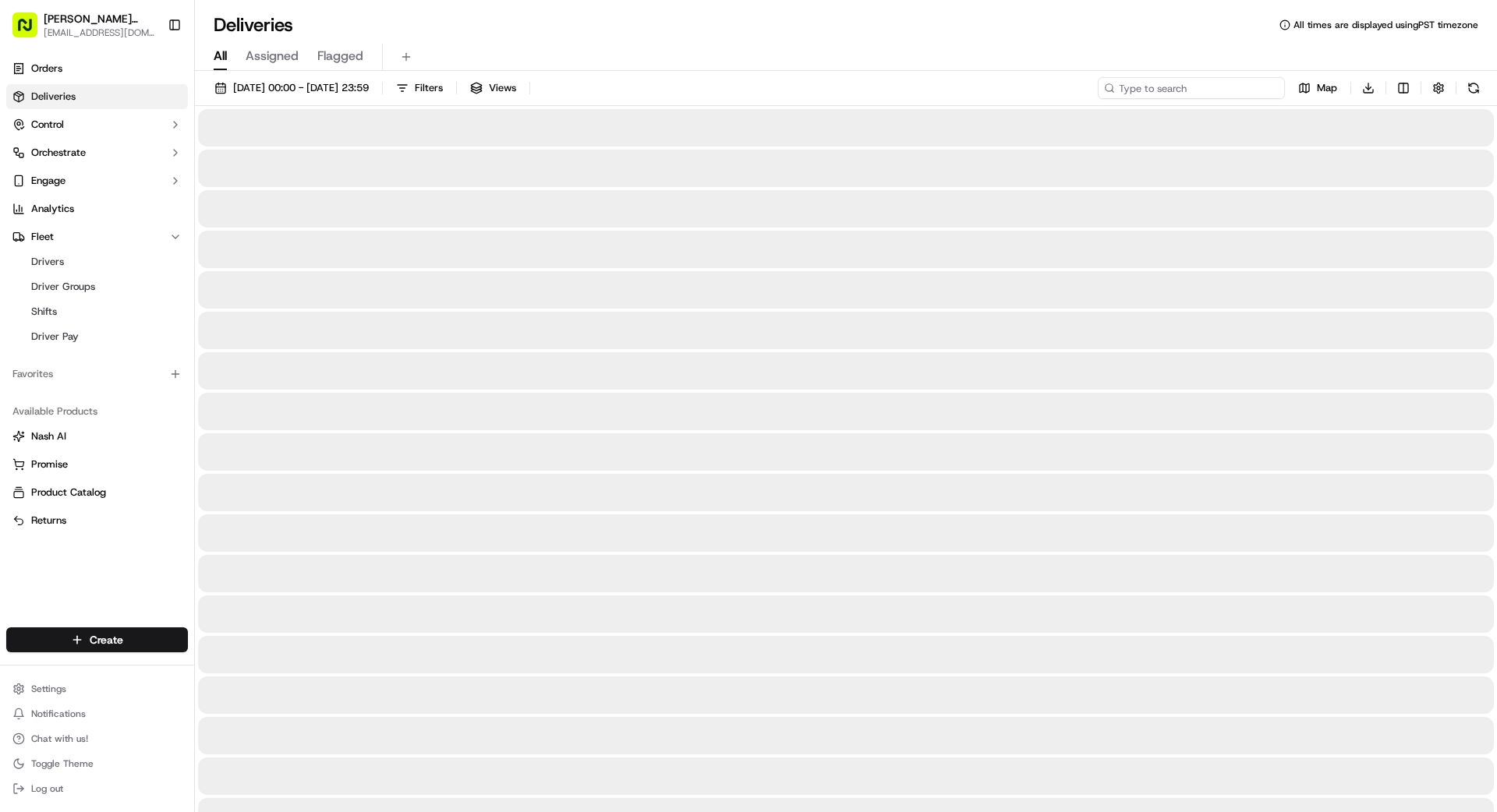
click at [1225, 83] on input at bounding box center [1191, 88] width 187 height 21
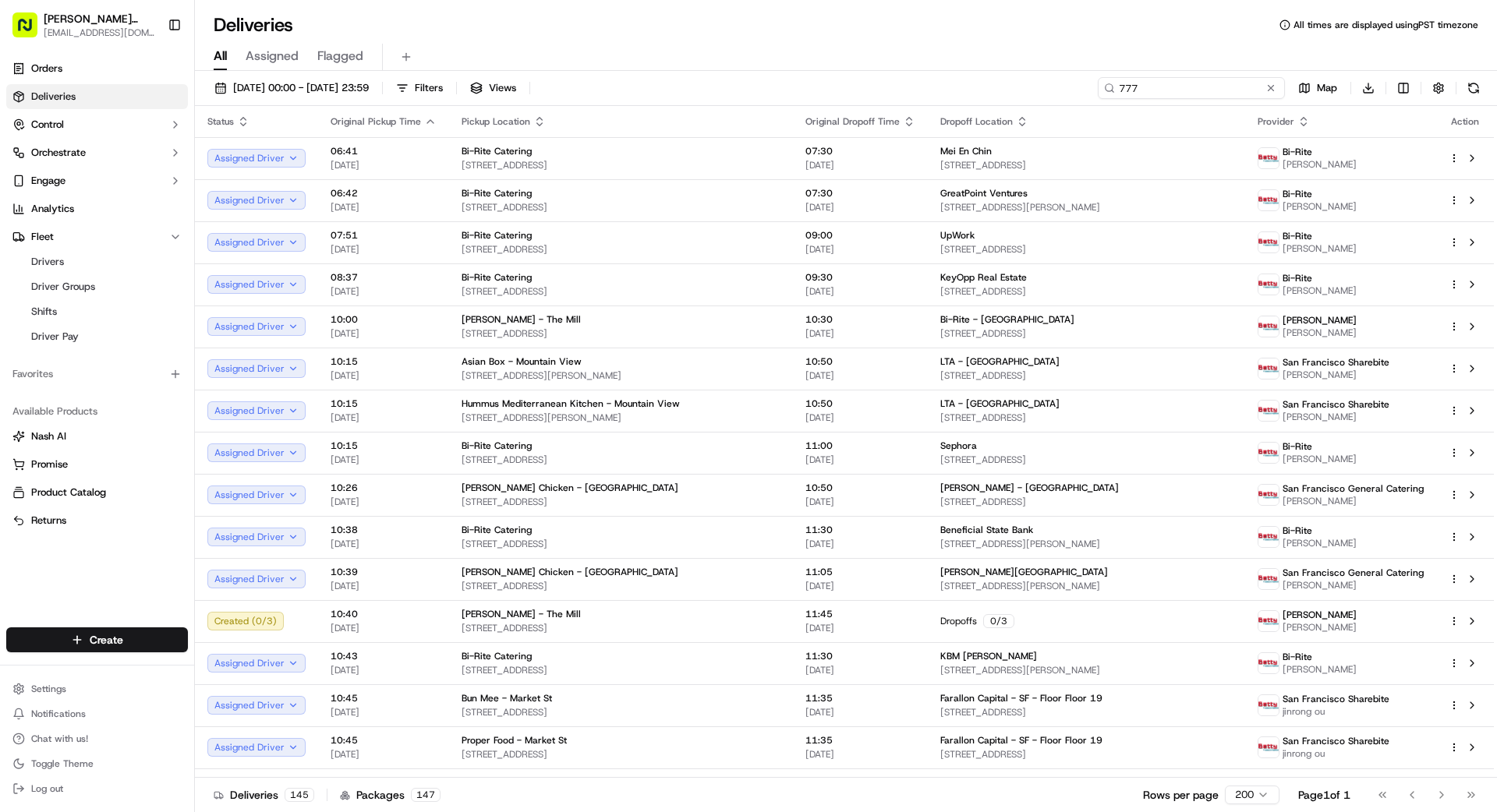
type input "777"
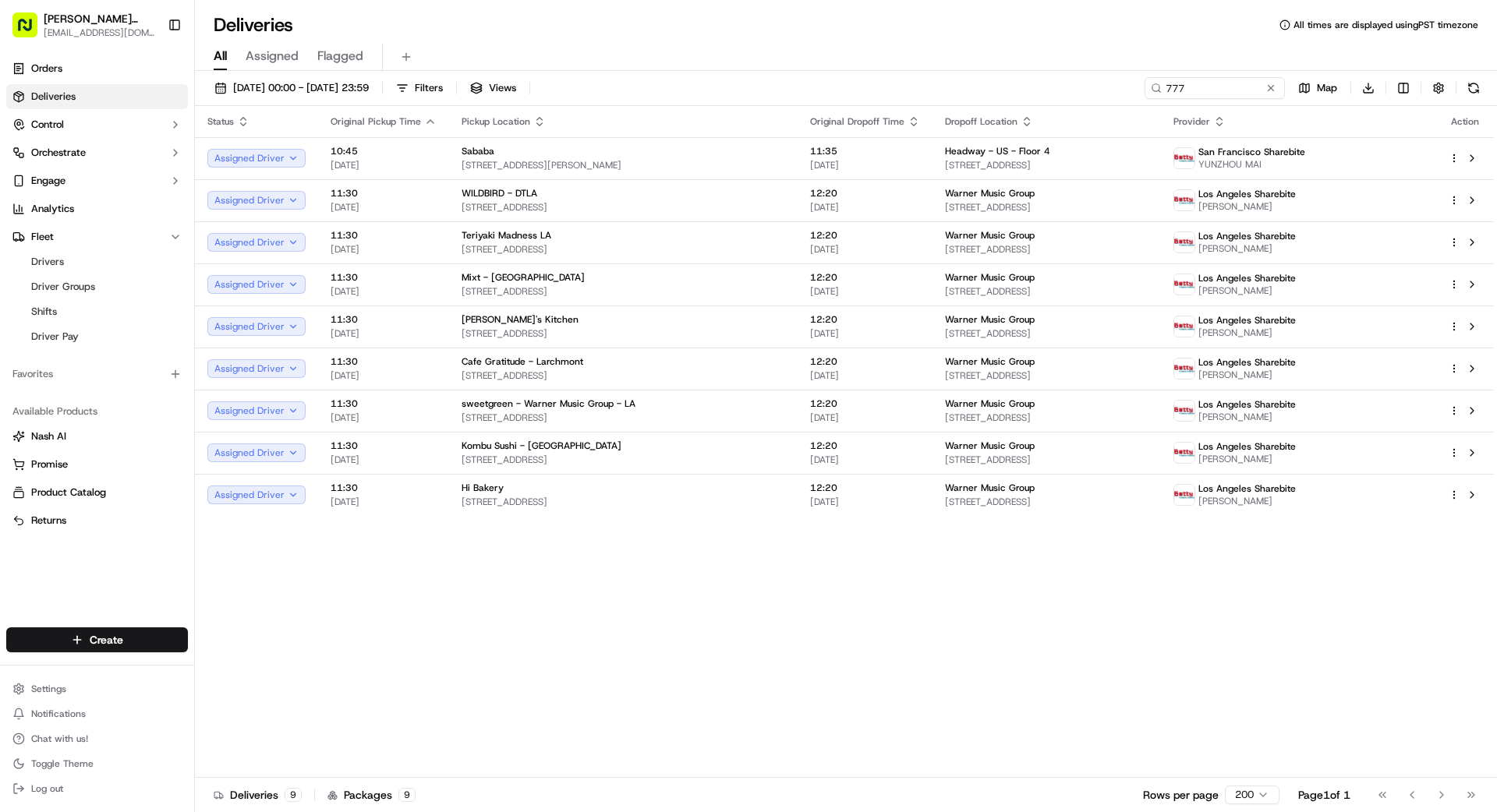
click at [1241, 667] on div "Status Original Pickup Time Pickup Location Original Dropoff Time Dropoff Locat…" at bounding box center [845, 442] width 1299 height 671
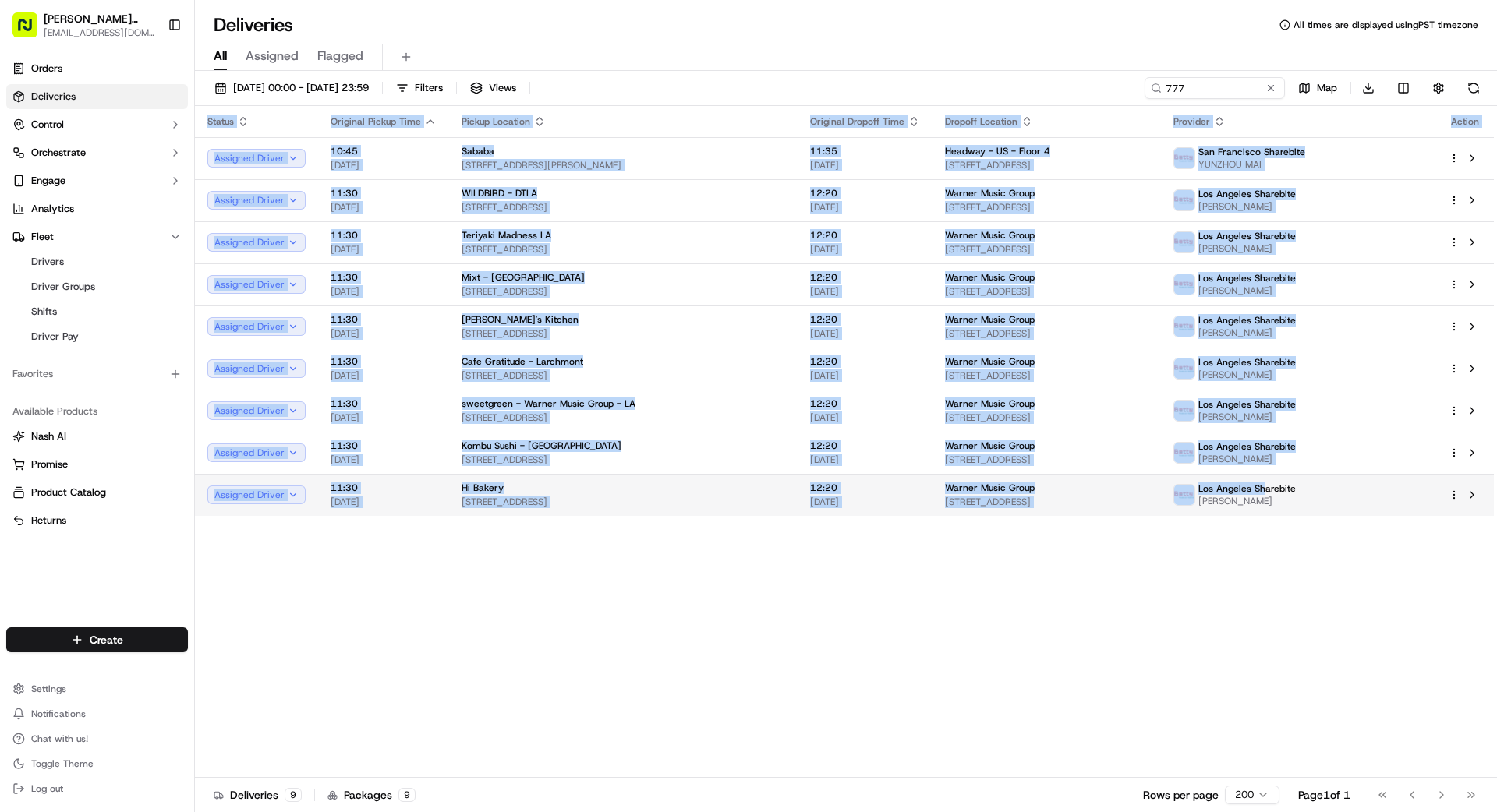
drag, startPoint x: 1338, startPoint y: 502, endPoint x: 1326, endPoint y: 492, distance: 15.6
click at [1296, 490] on span "Los Angeles Sharebite" at bounding box center [1247, 488] width 98 height 13
click at [1099, 608] on div "Status Original Pickup Time Pickup Location Original Dropoff Time Dropoff Locat…" at bounding box center [845, 442] width 1299 height 671
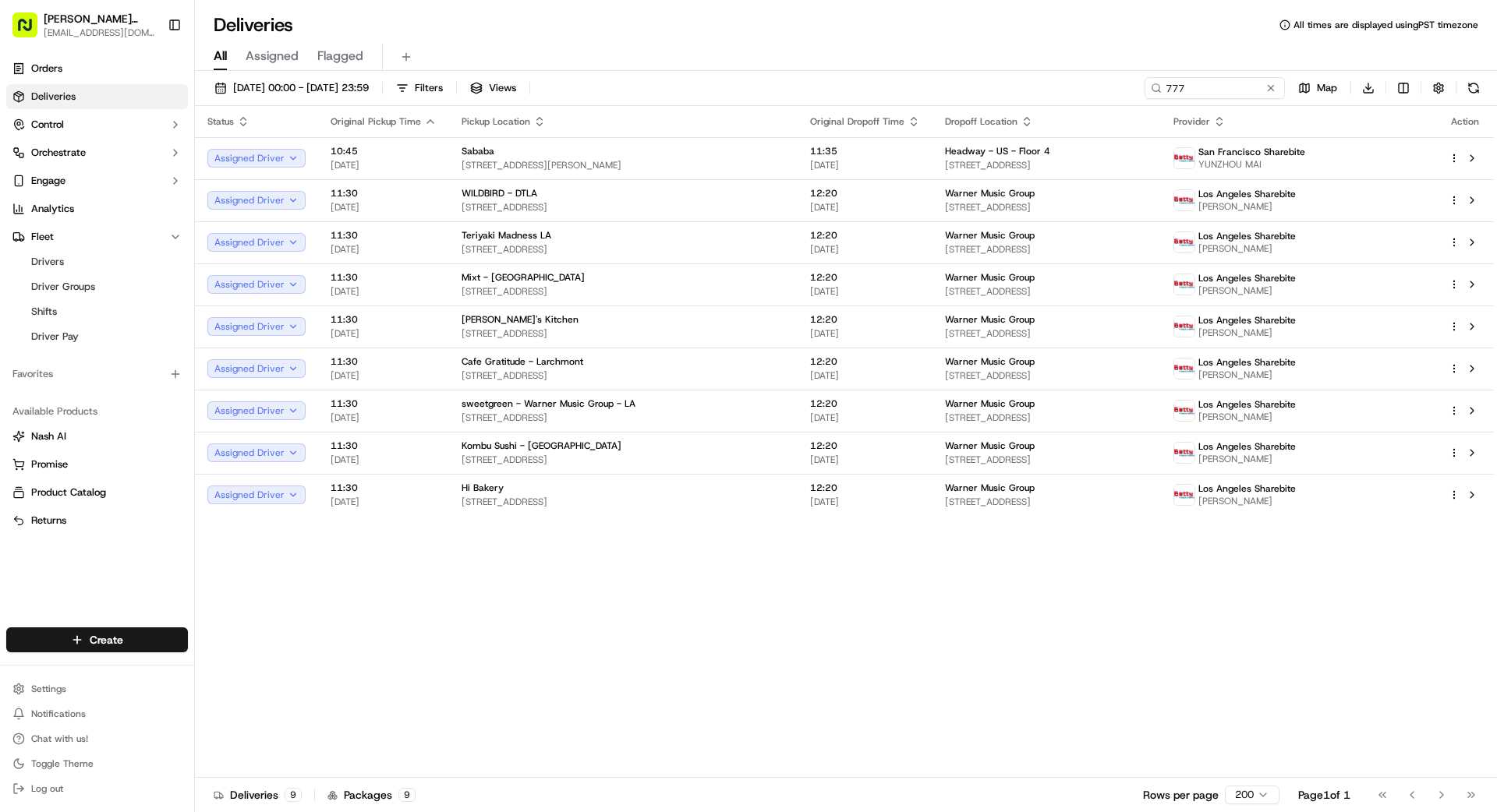
click at [868, 570] on div "Status Original Pickup Time Pickup Location Original Dropoff Time Dropoff Locat…" at bounding box center [845, 442] width 1299 height 671
drag, startPoint x: 833, startPoint y: 661, endPoint x: 826, endPoint y: 674, distance: 14.8
click at [830, 661] on div "Status Original Pickup Time Pickup Location Original Dropoff Time Dropoff Locat…" at bounding box center [845, 442] width 1299 height 671
drag, startPoint x: 1271, startPoint y: 92, endPoint x: 1219, endPoint y: 90, distance: 52.0
click at [1271, 92] on button at bounding box center [1271, 88] width 16 height 16
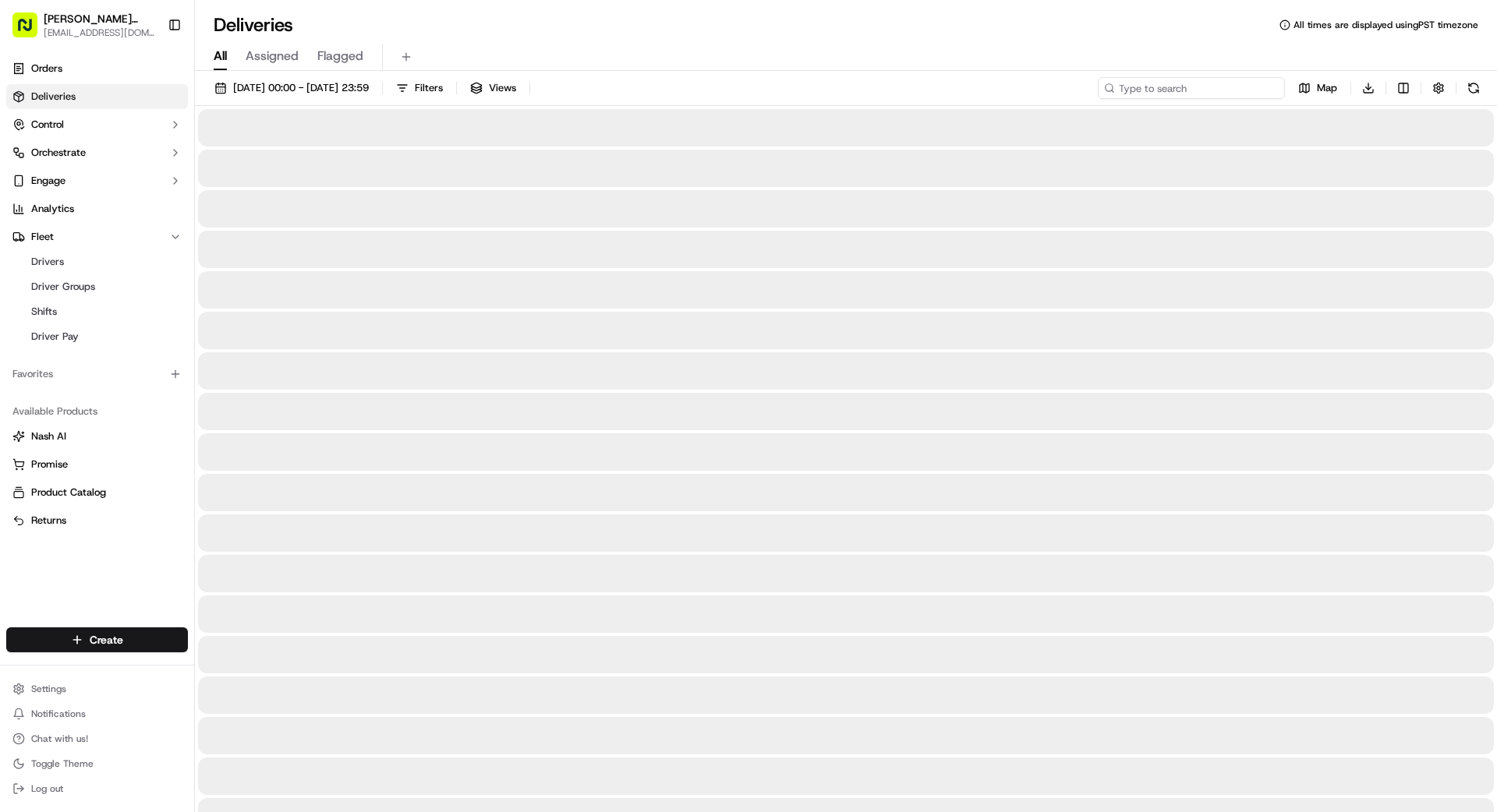
click at [1219, 90] on input at bounding box center [1191, 88] width 187 height 21
type input "2701"
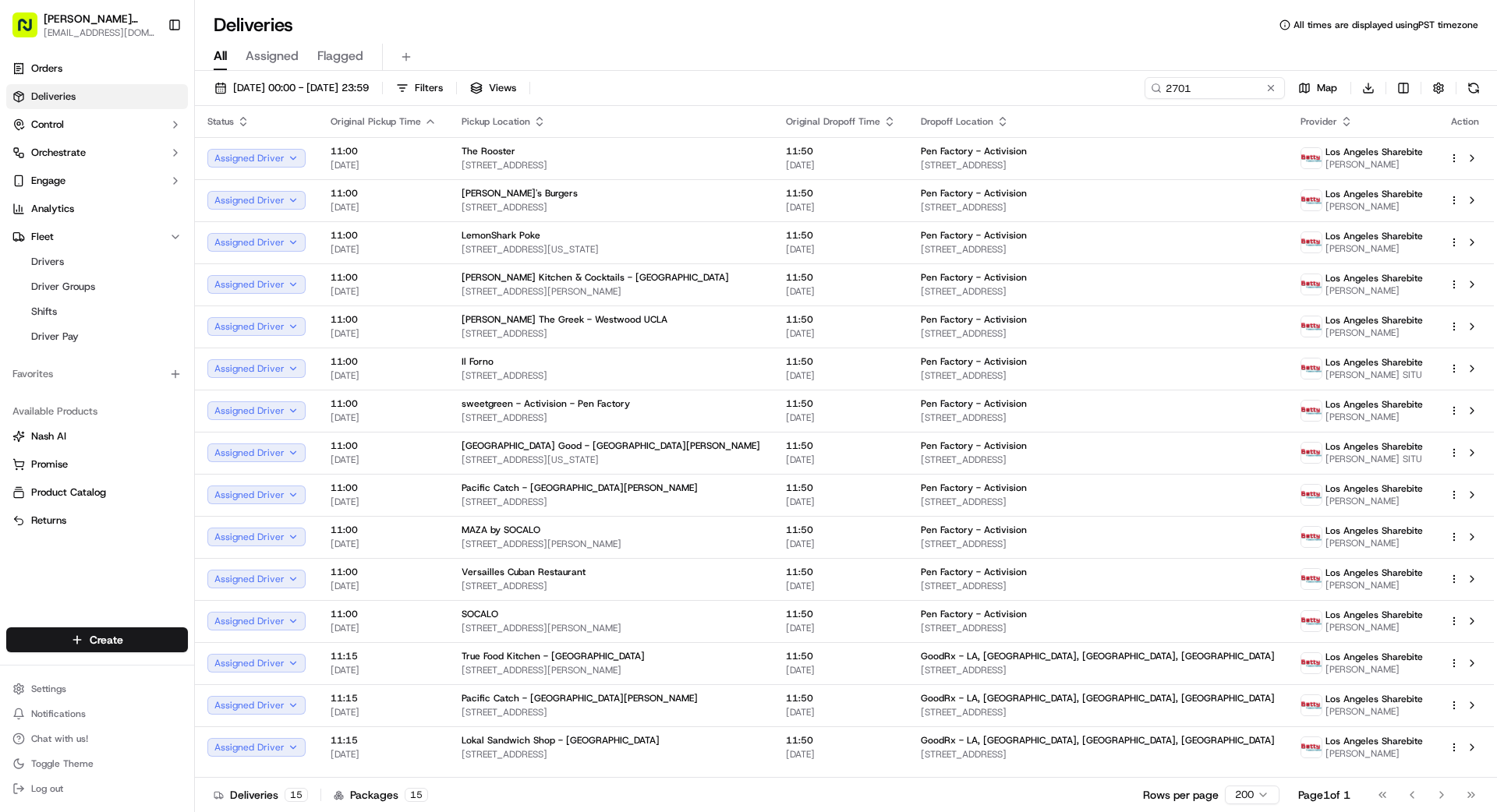
drag, startPoint x: 1271, startPoint y: 89, endPoint x: 1210, endPoint y: 90, distance: 61.0
click at [1270, 89] on button at bounding box center [1271, 88] width 16 height 16
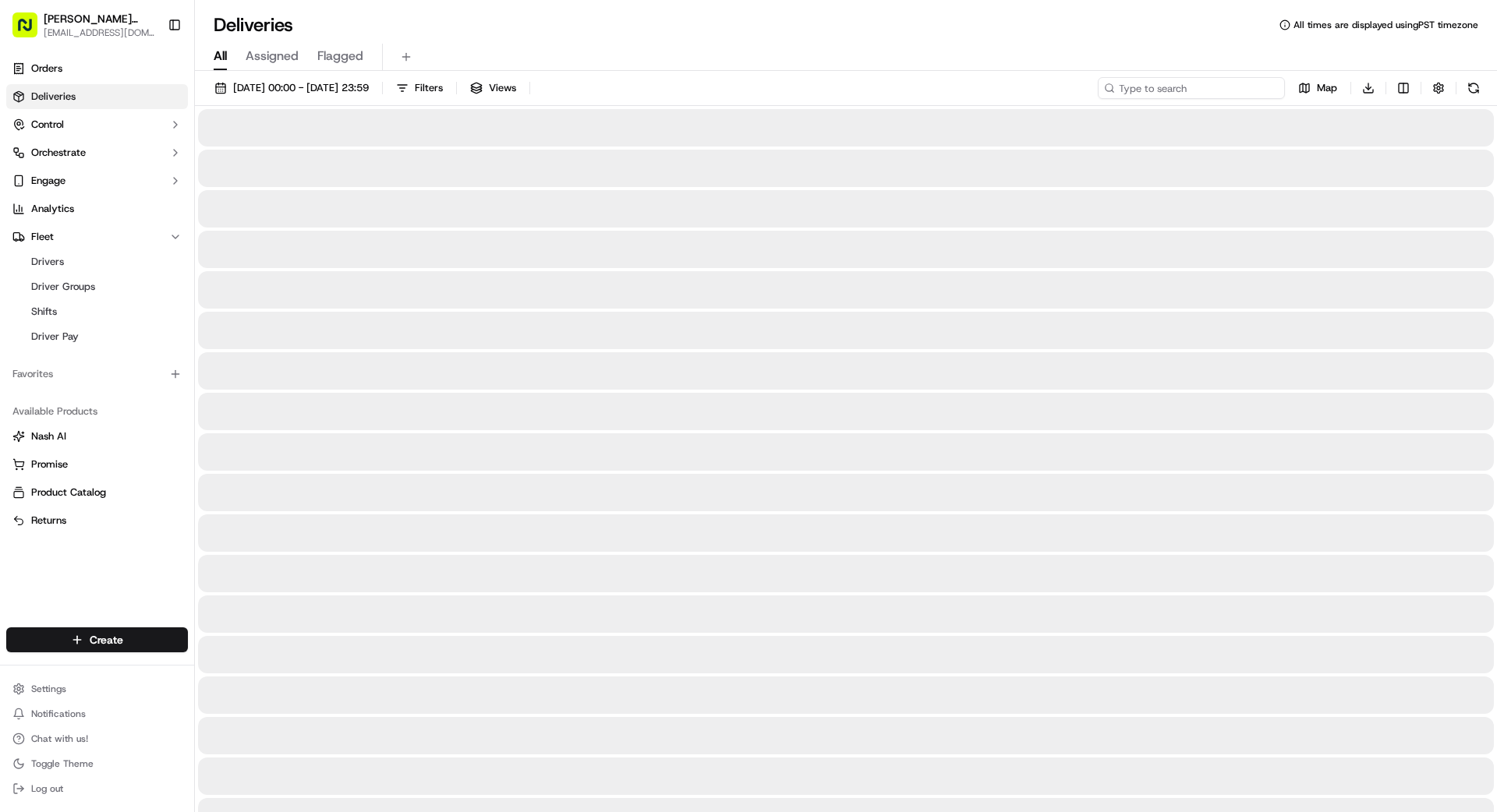
click at [1209, 90] on input at bounding box center [1191, 88] width 187 height 21
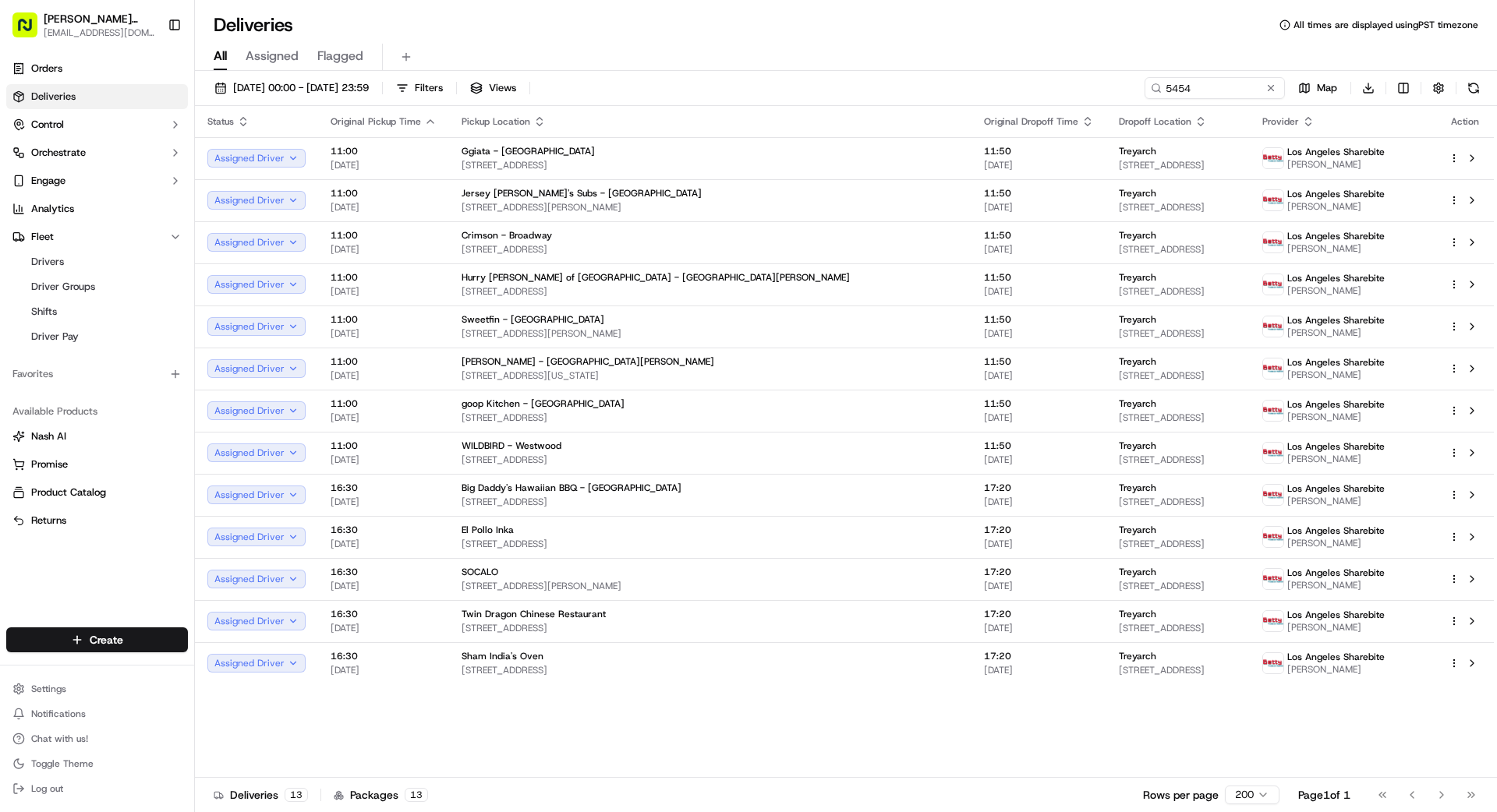
click at [1020, 713] on div "Status Original Pickup Time Pickup Location Original Dropoff Time Dropoff Locat…" at bounding box center [845, 442] width 1299 height 671
drag, startPoint x: 1216, startPoint y: 89, endPoint x: 1112, endPoint y: 89, distance: 104.0
click at [1100, 87] on input "5454" at bounding box center [1191, 88] width 187 height 21
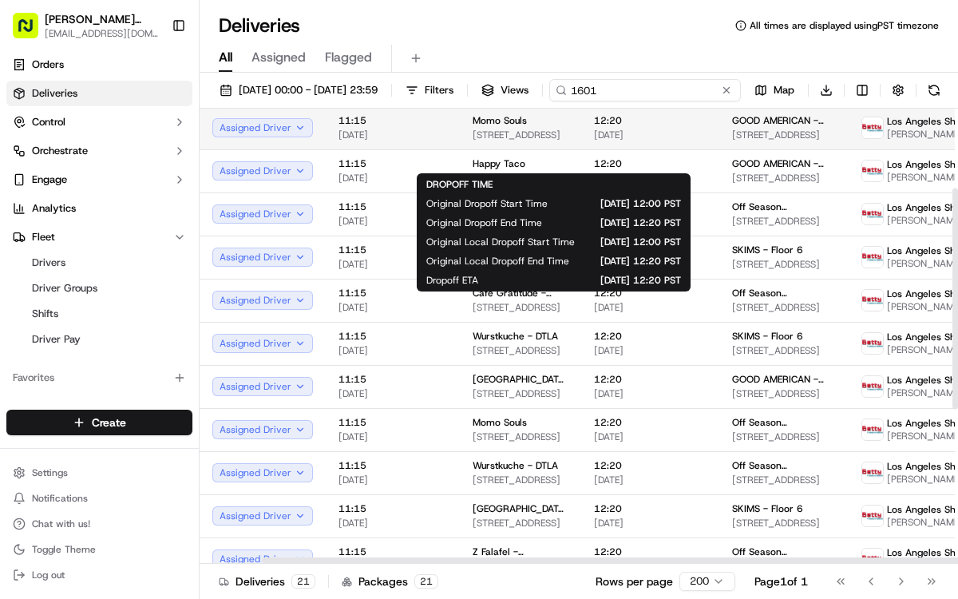
scroll to position [164, 68]
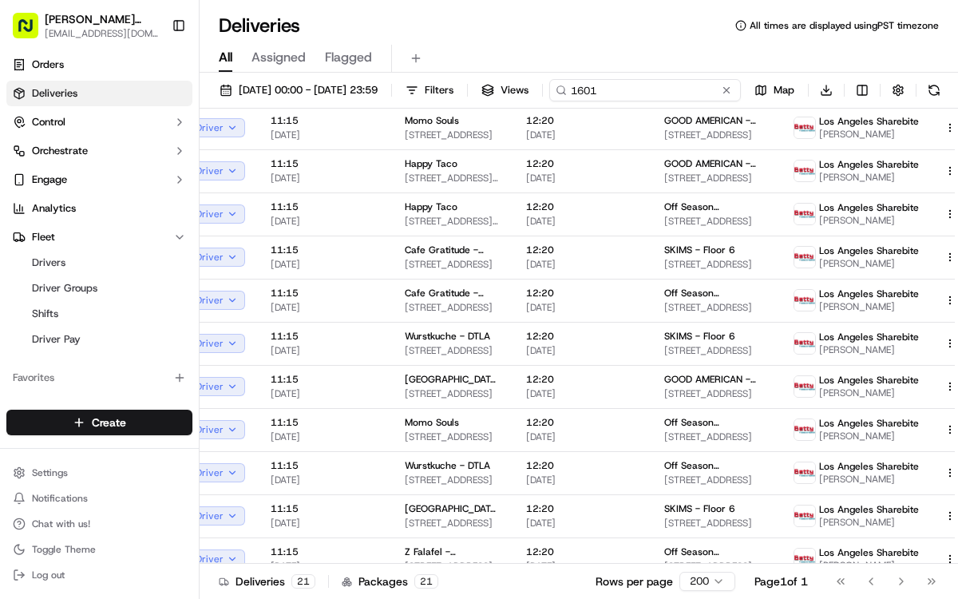
drag, startPoint x: 351, startPoint y: 120, endPoint x: 209, endPoint y: 114, distance: 141.5
click at [209, 109] on div "[DATE] 00:00 - [DATE] 23:59 Filters Views 1601 Map Download" at bounding box center [579, 94] width 759 height 30
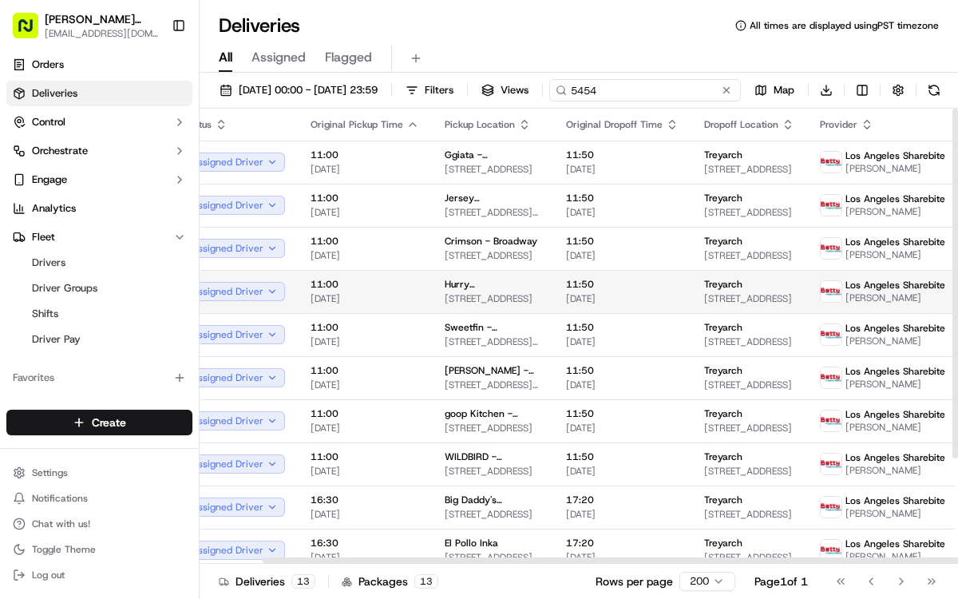
scroll to position [0, 68]
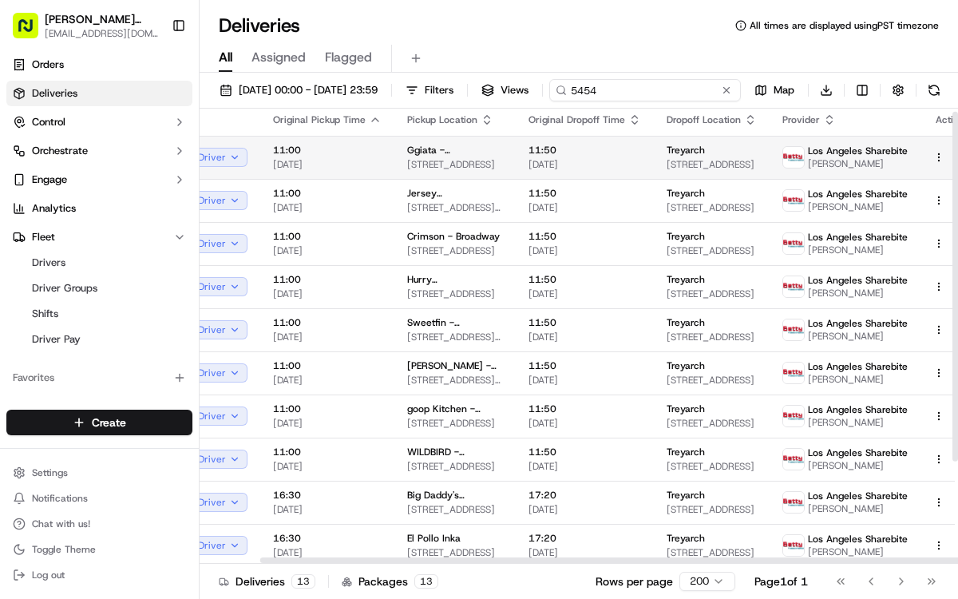
type input "5454"
click at [494, 179] on td "Ggiata - [GEOGRAPHIC_DATA] [STREET_ADDRESS]" at bounding box center [457, 157] width 121 height 43
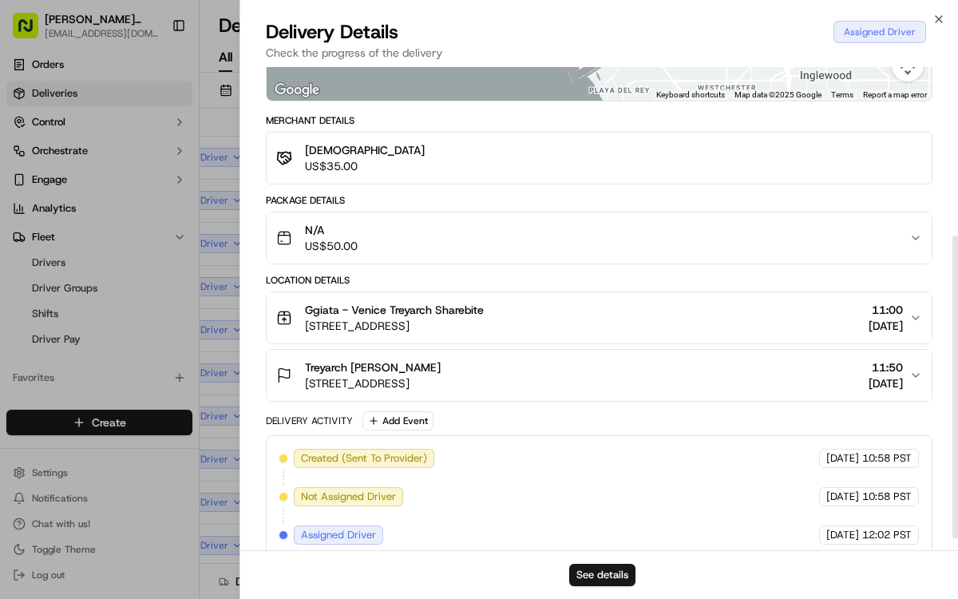
scroll to position [279, 0]
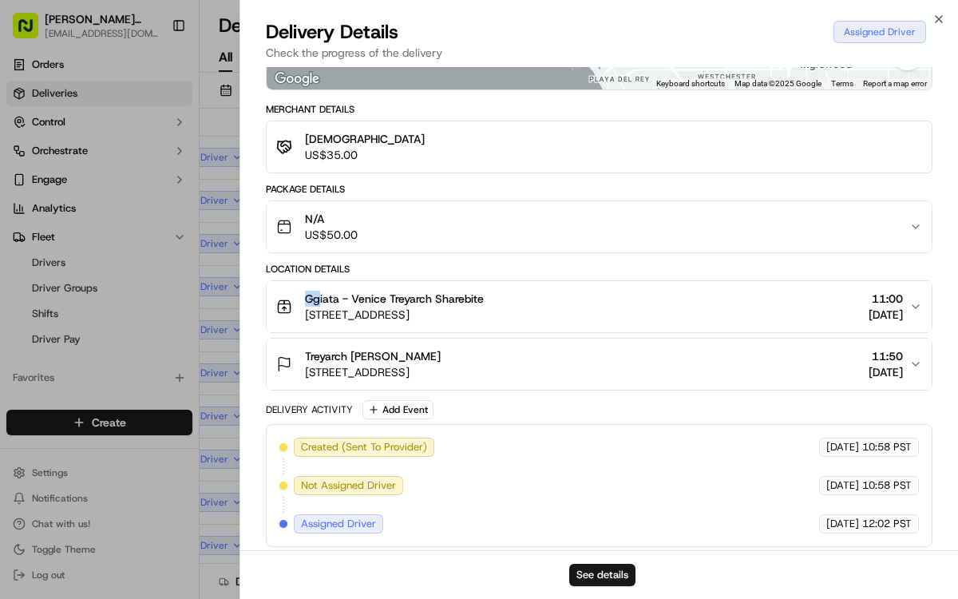
copy span "Gg"
copy span "Ggiata - V"
copy span "Ggiata - Venic"
copy span "Ggiata - [GEOGRAPHIC_DATA] T"
copy span "Ggiata - [GEOGRAPHIC_DATA] Tre"
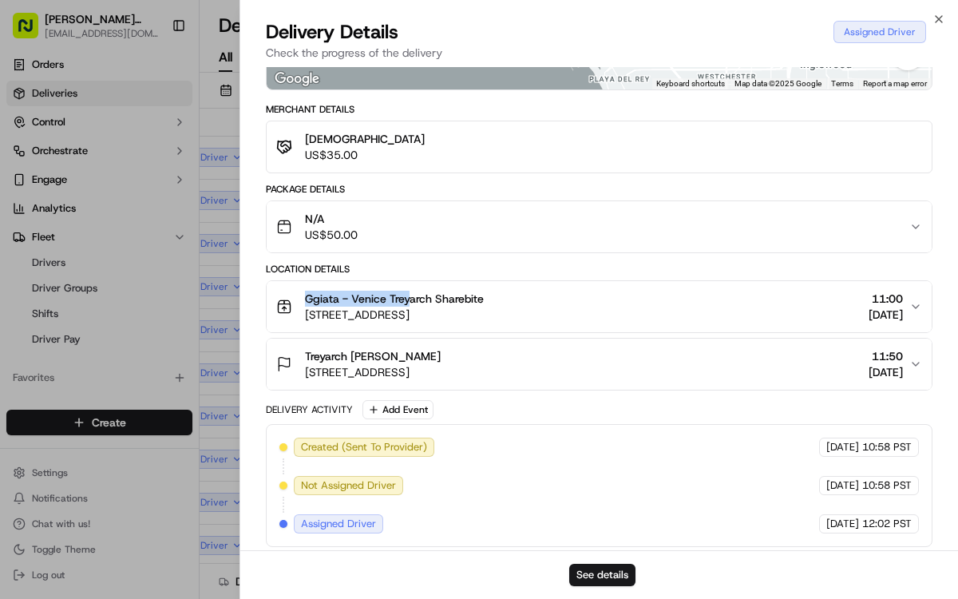
copy span "Ggiata - Venice Trey"
copy span "Ggiata - [GEOGRAPHIC_DATA] T"
copy span "Ggiata - [GEOGRAPHIC_DATA]"
drag, startPoint x: 306, startPoint y: 296, endPoint x: 386, endPoint y: 298, distance: 80.7
click at [387, 297] on span "Ggiata - Venice Treyarch Sharebite" at bounding box center [394, 299] width 179 height 16
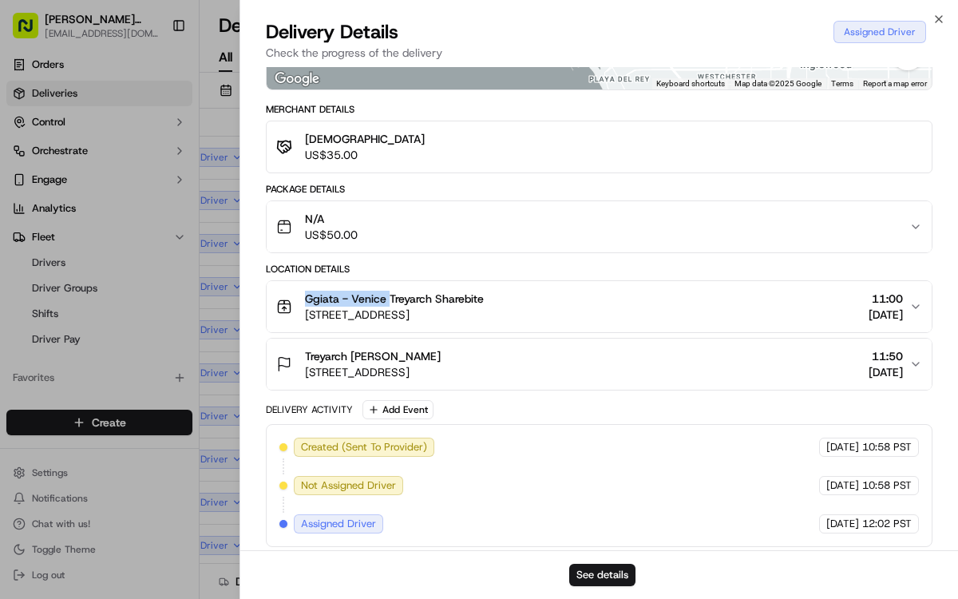
copy span "Ggiata - [GEOGRAPHIC_DATA]"
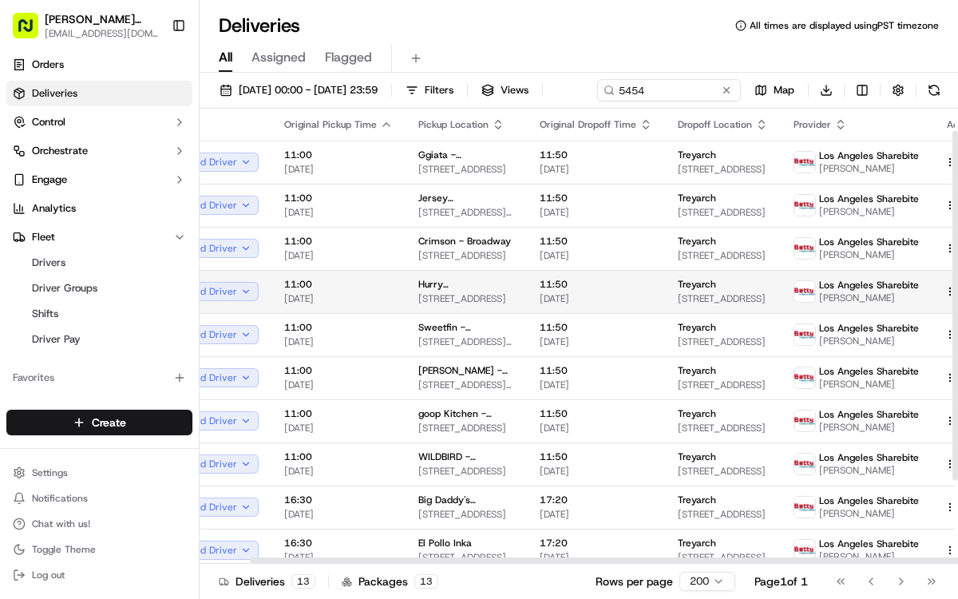
scroll to position [0, 56]
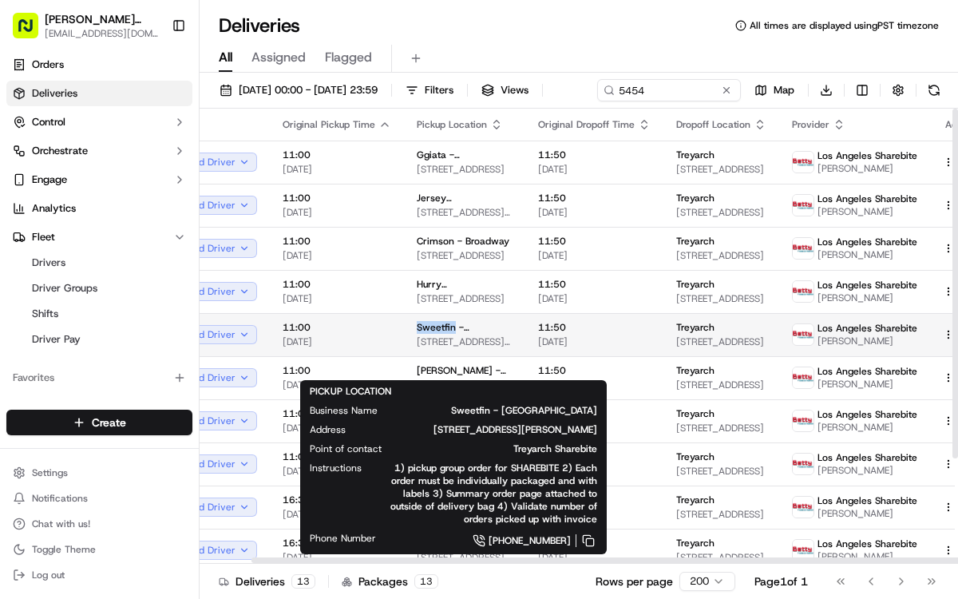
copy span "Sweetfin"
drag, startPoint x: 447, startPoint y: 352, endPoint x: 487, endPoint y: 352, distance: 39.9
click at [487, 352] on td "Sweetfin - [GEOGRAPHIC_DATA] [STREET_ADDRESS][PERSON_NAME]" at bounding box center [464, 334] width 121 height 43
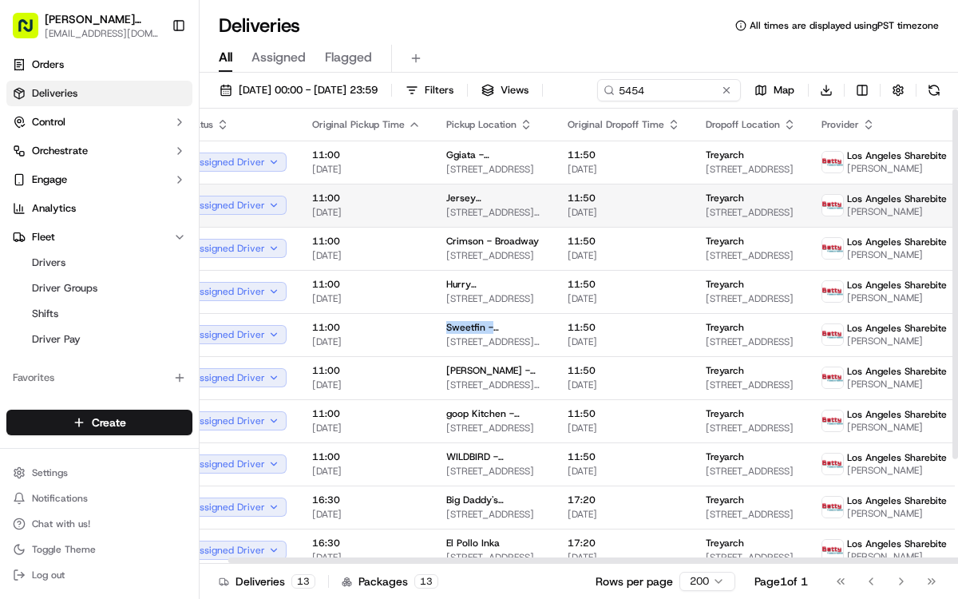
scroll to position [1, 30]
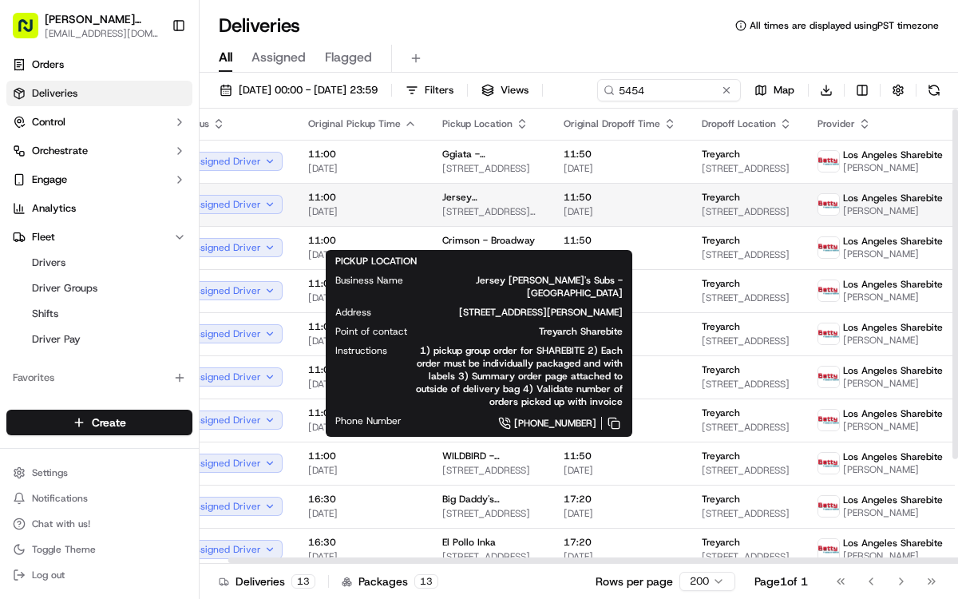
click at [476, 204] on span "Jersey [PERSON_NAME]'s Subs - [GEOGRAPHIC_DATA]" at bounding box center [490, 197] width 96 height 13
click at [494, 204] on span "Jersey [PERSON_NAME]'s Subs - [GEOGRAPHIC_DATA]" at bounding box center [490, 197] width 96 height 13
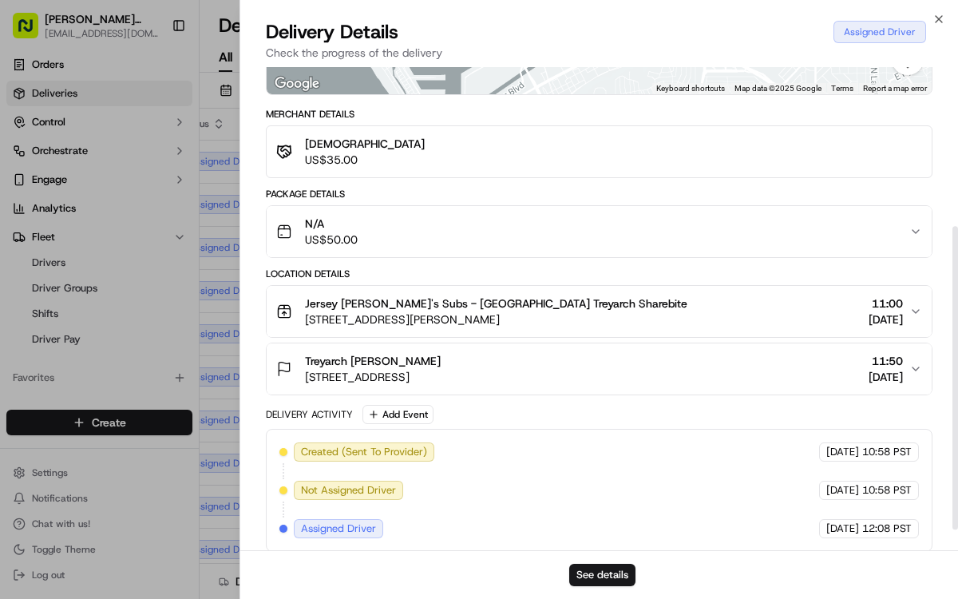
scroll to position [282, 0]
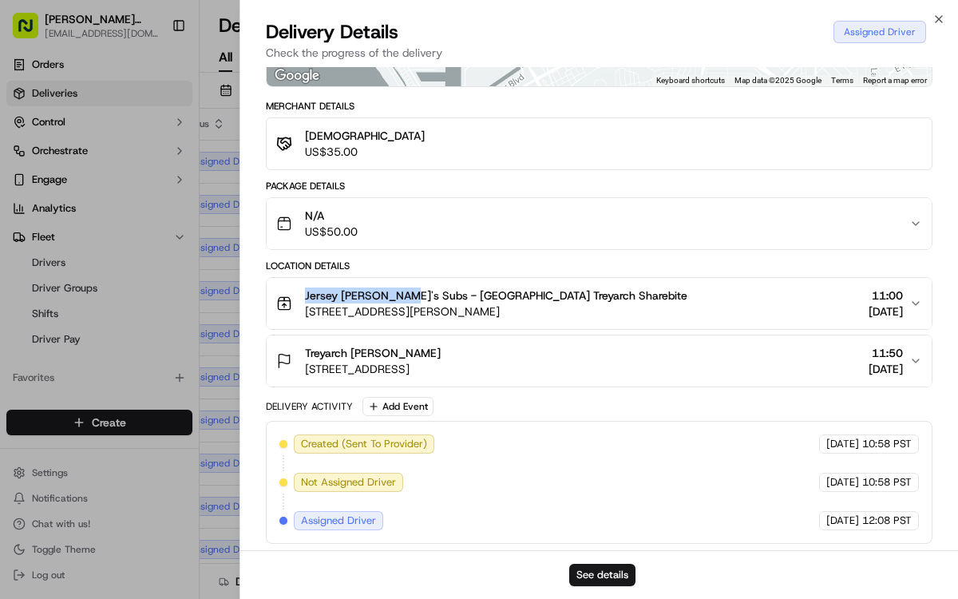
drag, startPoint x: 304, startPoint y: 291, endPoint x: 400, endPoint y: 292, distance: 95.8
click at [400, 292] on div "Jersey [PERSON_NAME]'s Subs - [GEOGRAPHIC_DATA] Treyarch Sharebite [STREET_ADDR…" at bounding box center [481, 303] width 411 height 32
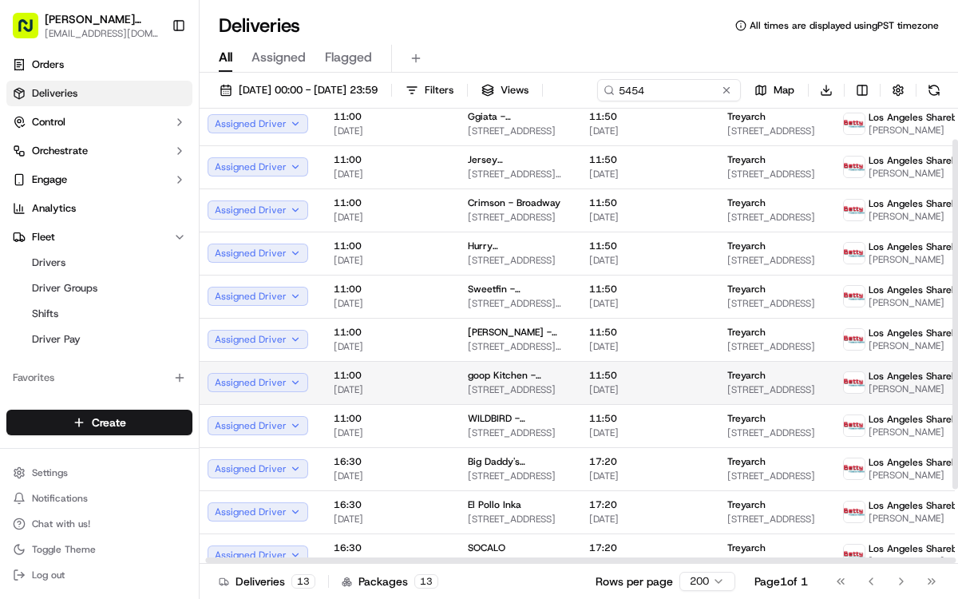
scroll to position [40, 7]
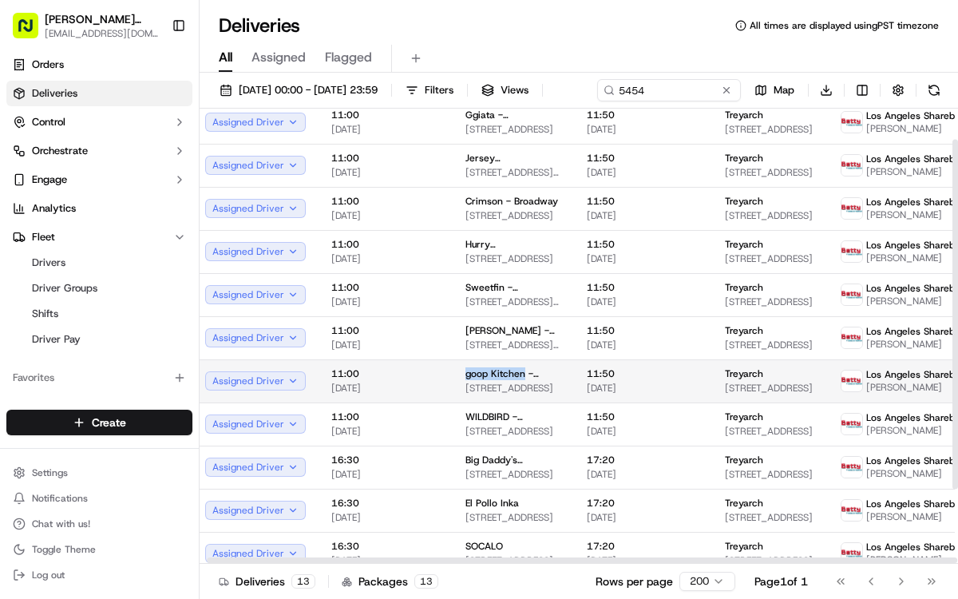
drag, startPoint x: 462, startPoint y: 402, endPoint x: 519, endPoint y: 401, distance: 57.5
click at [519, 380] on span "goop Kitchen - [GEOGRAPHIC_DATA]" at bounding box center [514, 373] width 96 height 13
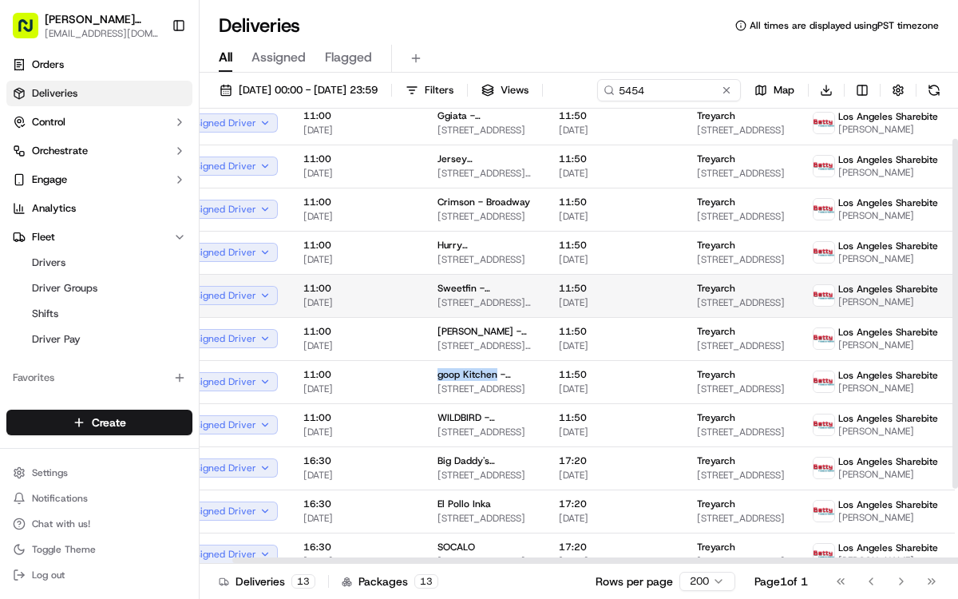
scroll to position [40, 35]
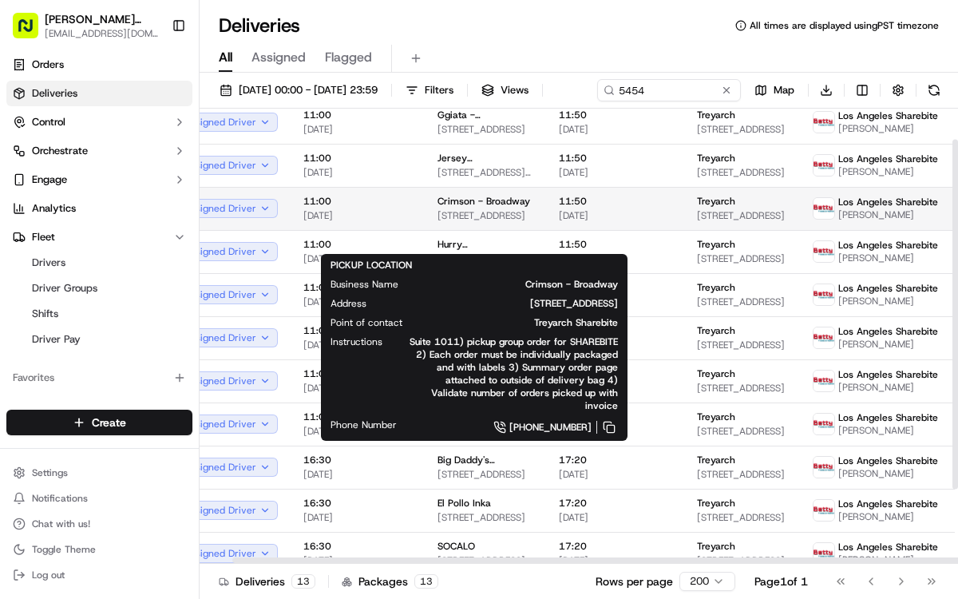
click at [457, 208] on span "Crimson - Broadway" at bounding box center [484, 201] width 93 height 13
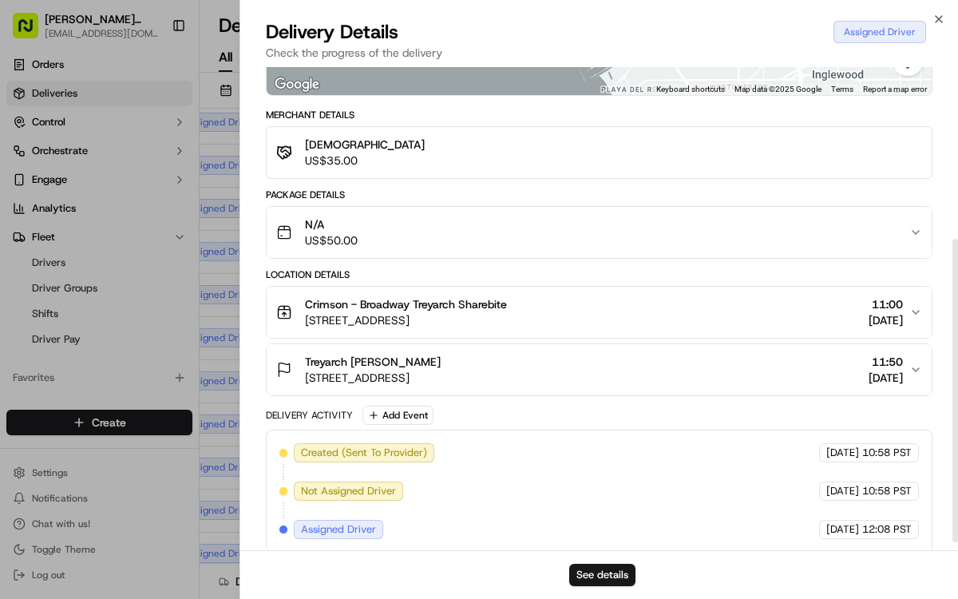
scroll to position [285, 0]
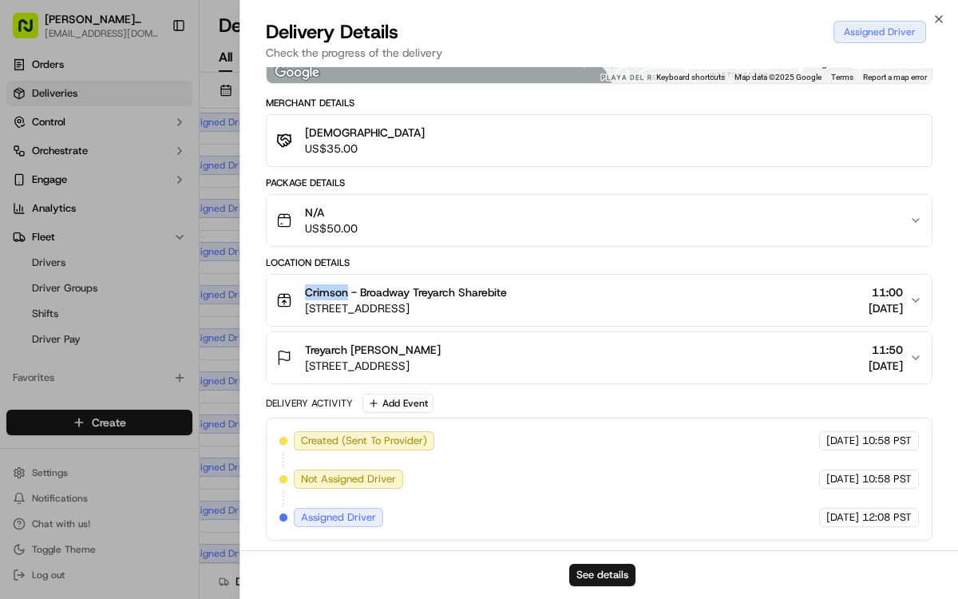
drag, startPoint x: 302, startPoint y: 289, endPoint x: 347, endPoint y: 289, distance: 44.7
click at [347, 289] on div "Crimson - Broadway Treyarch Sharebite [STREET_ADDRESS]" at bounding box center [391, 300] width 231 height 32
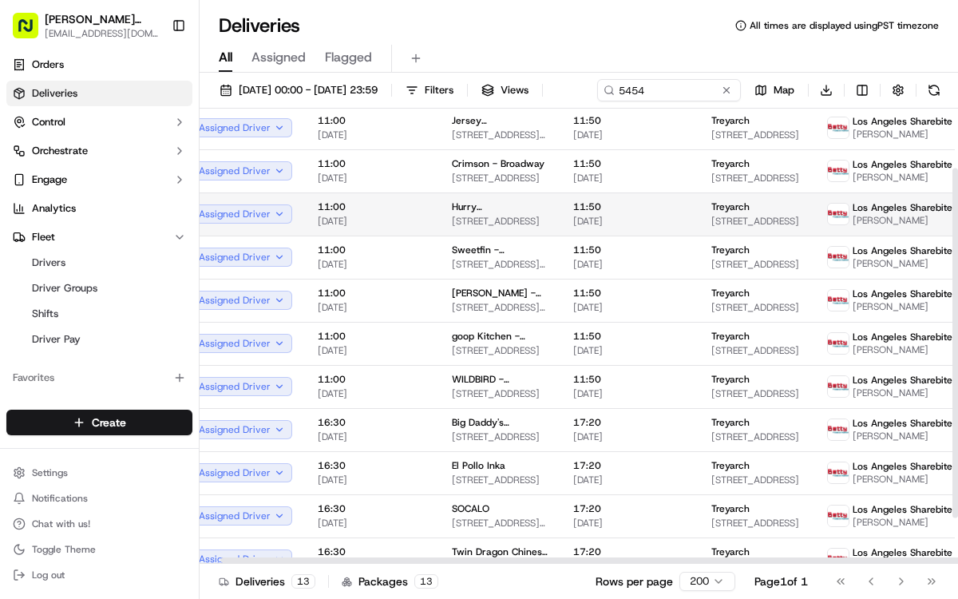
scroll to position [83, 27]
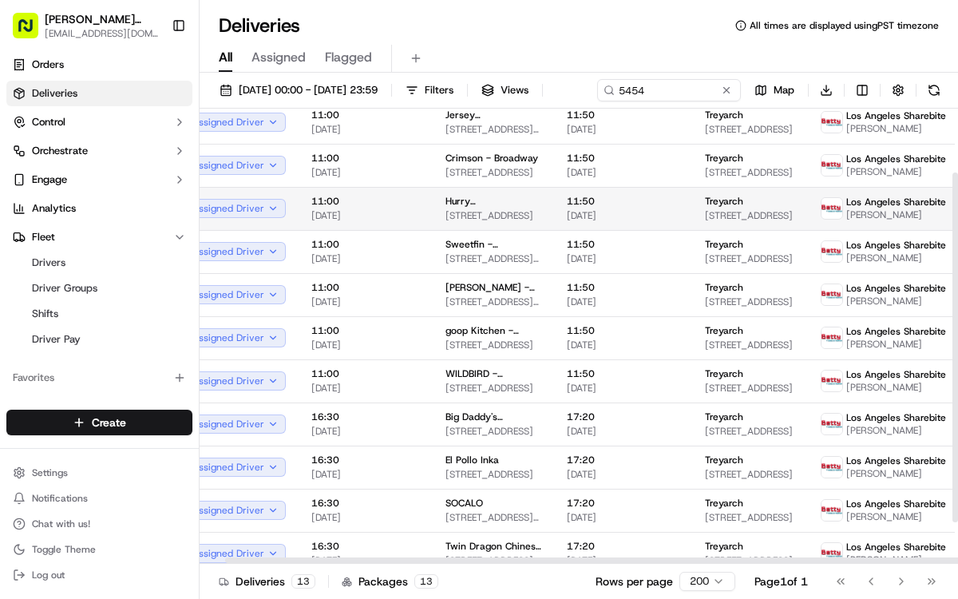
click at [483, 208] on span "Hurry [PERSON_NAME] of [GEOGRAPHIC_DATA] - [GEOGRAPHIC_DATA][PERSON_NAME]" at bounding box center [494, 201] width 96 height 13
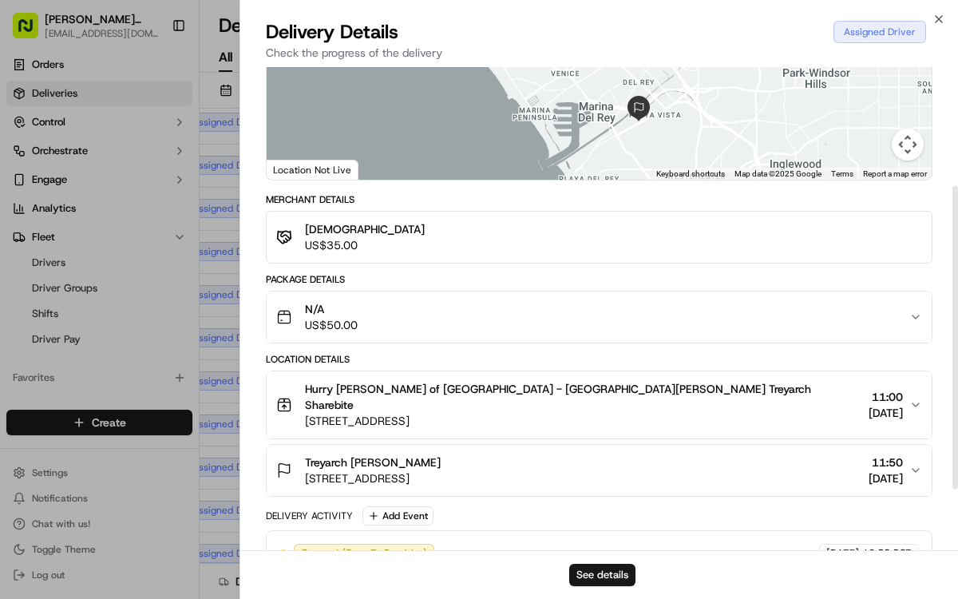
scroll to position [189, 0]
drag, startPoint x: 302, startPoint y: 383, endPoint x: 408, endPoint y: 382, distance: 106.2
click at [408, 382] on div "Hurry [PERSON_NAME] of [GEOGRAPHIC_DATA] - [GEOGRAPHIC_DATA][PERSON_NAME] Treya…" at bounding box center [569, 404] width 586 height 48
drag, startPoint x: 402, startPoint y: 383, endPoint x: 320, endPoint y: 382, distance: 82.3
click at [409, 384] on span "Hurry [PERSON_NAME] of [GEOGRAPHIC_DATA] - [GEOGRAPHIC_DATA][PERSON_NAME] Treya…" at bounding box center [583, 396] width 557 height 32
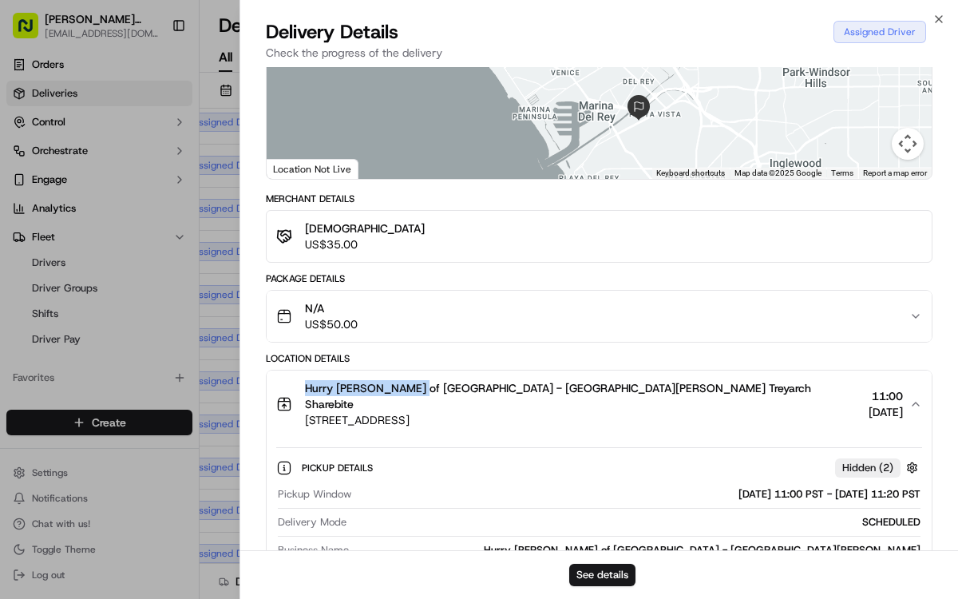
drag, startPoint x: 307, startPoint y: 383, endPoint x: 410, endPoint y: 384, distance: 102.2
click at [410, 384] on span "Hurry [PERSON_NAME] of [GEOGRAPHIC_DATA] - [GEOGRAPHIC_DATA][PERSON_NAME] Treya…" at bounding box center [583, 396] width 557 height 32
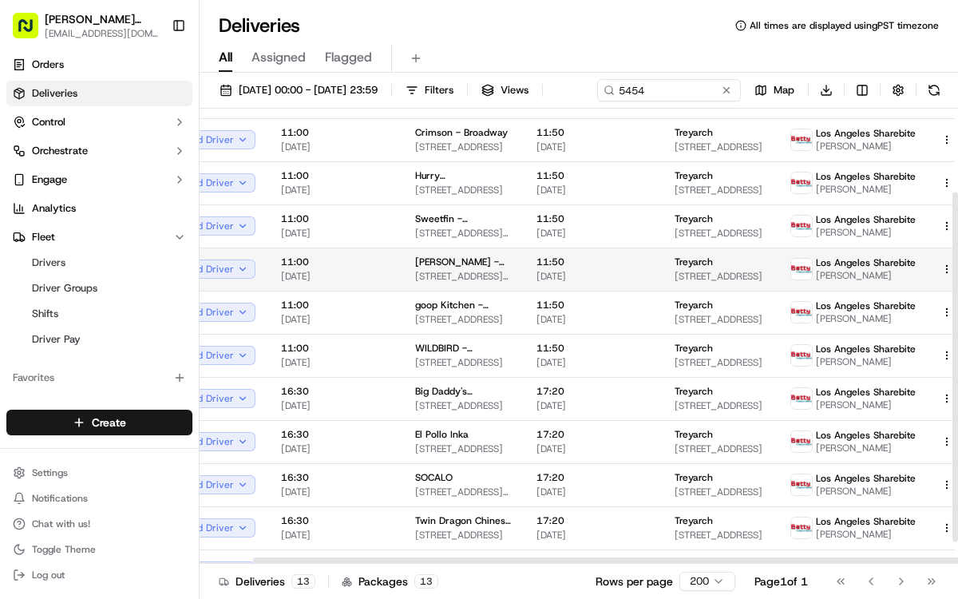
scroll to position [137, 57]
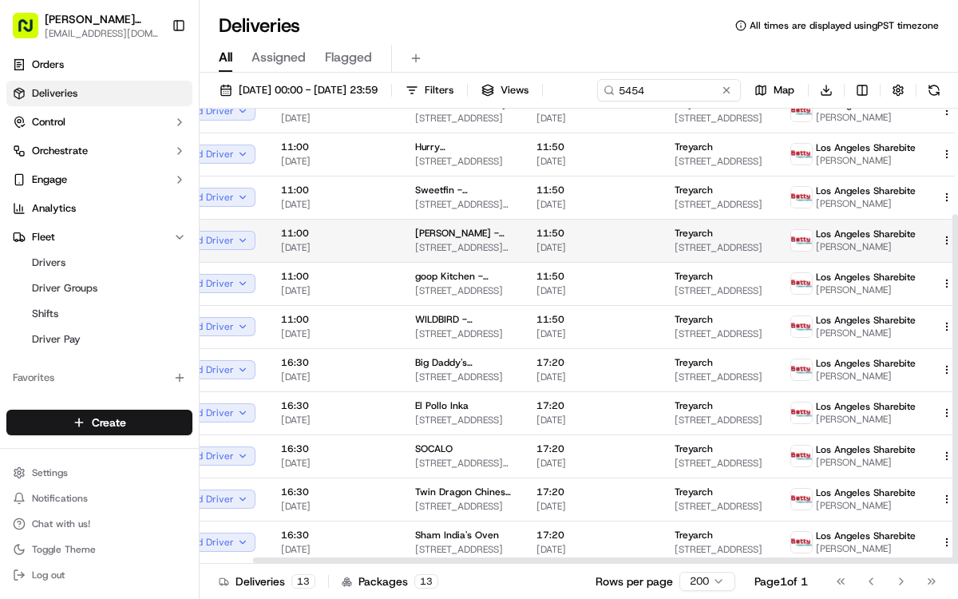
click at [571, 254] on span "[DATE]" at bounding box center [593, 247] width 113 height 13
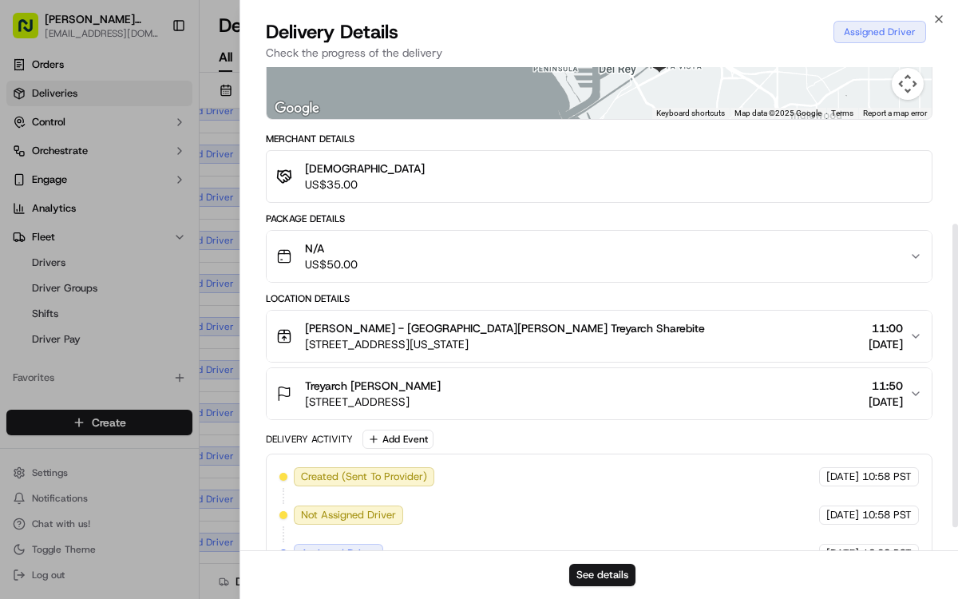
scroll to position [256, 0]
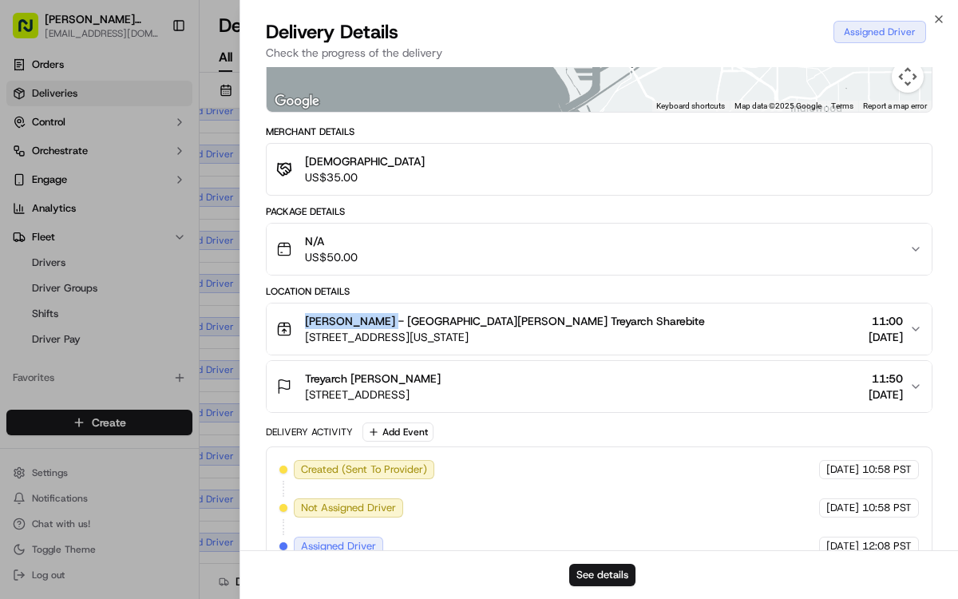
drag, startPoint x: 305, startPoint y: 315, endPoint x: 379, endPoint y: 316, distance: 73.5
click at [379, 316] on span "[PERSON_NAME] - [GEOGRAPHIC_DATA][PERSON_NAME] Treyarch Sharebite" at bounding box center [505, 321] width 400 height 16
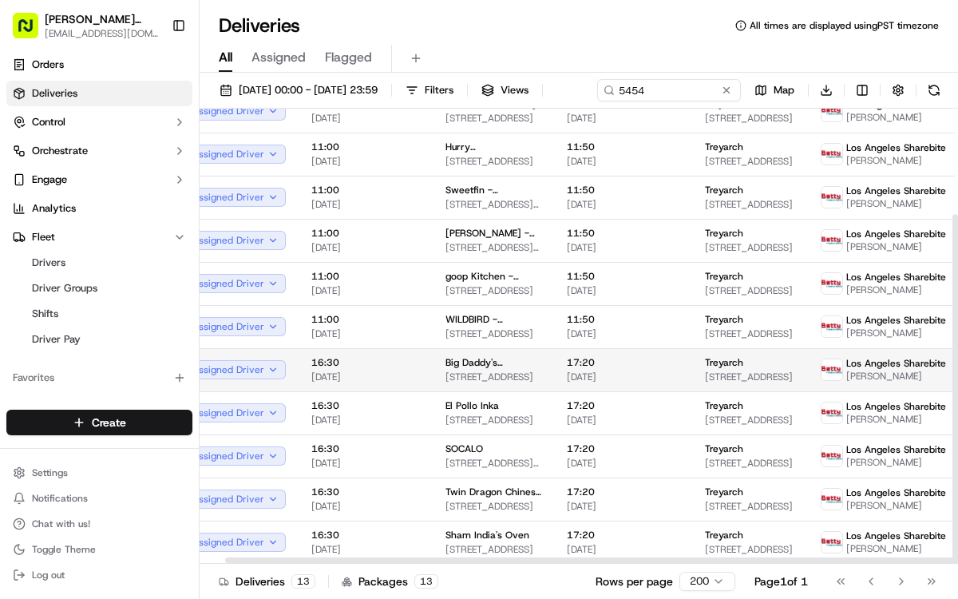
scroll to position [137, 26]
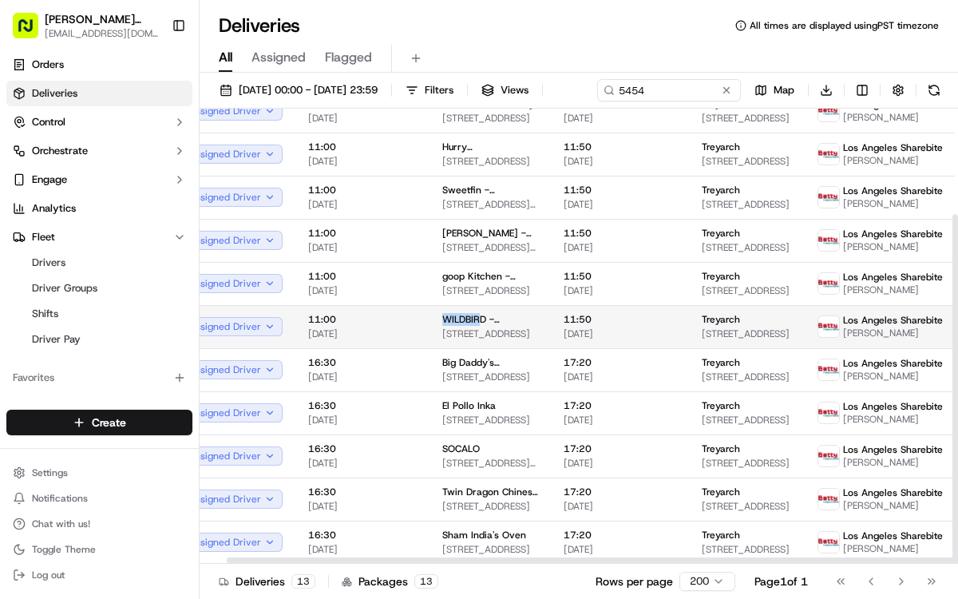
drag, startPoint x: 438, startPoint y: 343, endPoint x: 481, endPoint y: 346, distance: 42.4
click at [481, 346] on td "WILDBIRD - Westwood [STREET_ADDRESS]" at bounding box center [490, 326] width 121 height 43
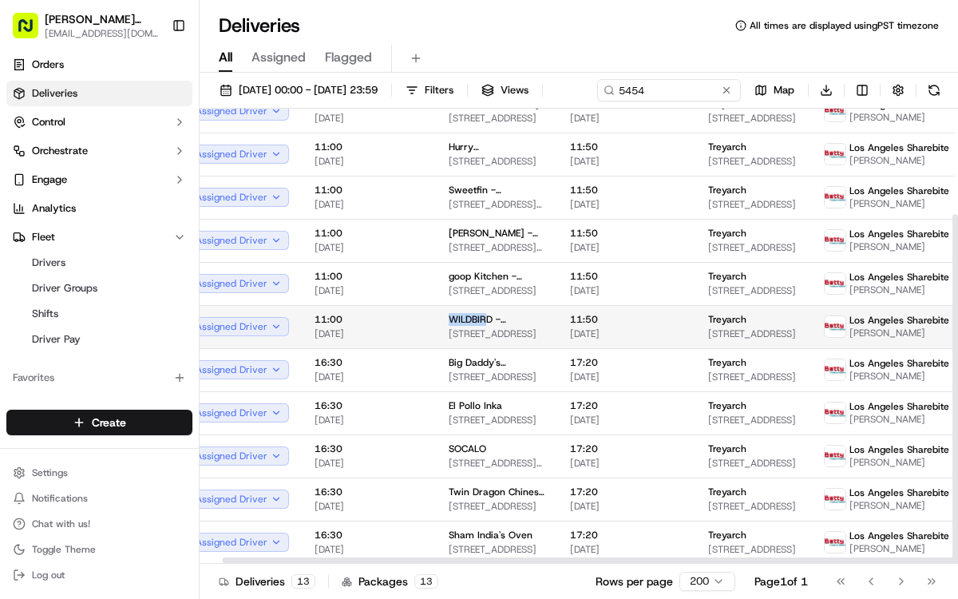
drag, startPoint x: 480, startPoint y: 346, endPoint x: 434, endPoint y: 344, distance: 45.5
click at [436, 344] on td "WILDBIRD - Westwood [STREET_ADDRESS]" at bounding box center [496, 326] width 121 height 43
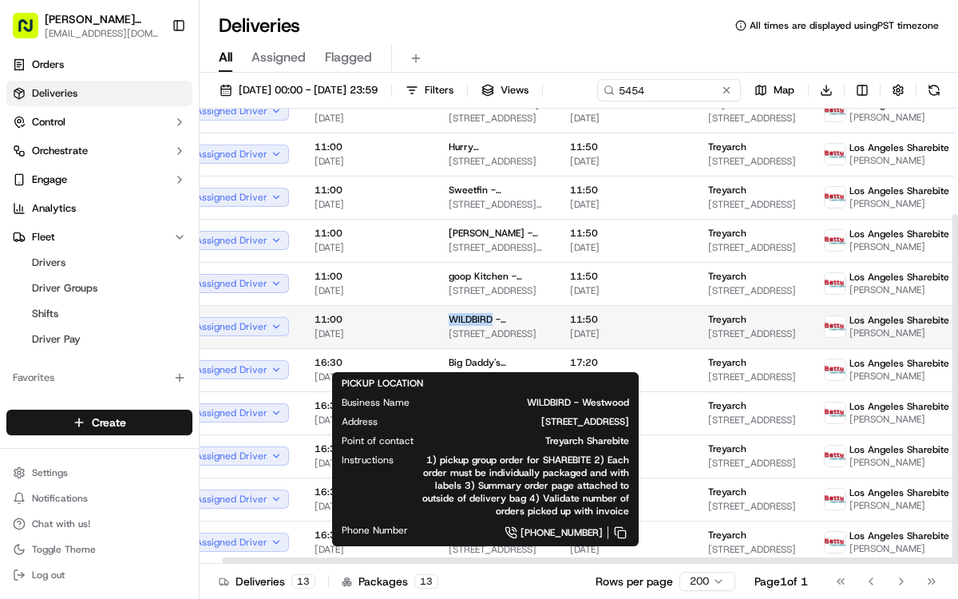
drag, startPoint x: 440, startPoint y: 345, endPoint x: 487, endPoint y: 346, distance: 47.1
click at [487, 346] on td "WILDBIRD - Westwood [STREET_ADDRESS]" at bounding box center [496, 326] width 121 height 43
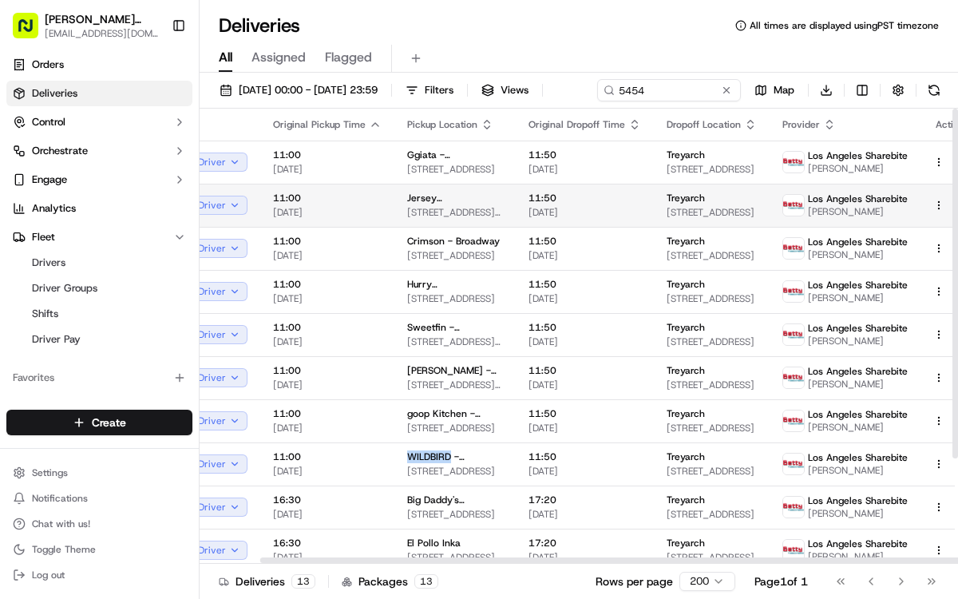
scroll to position [2, 65]
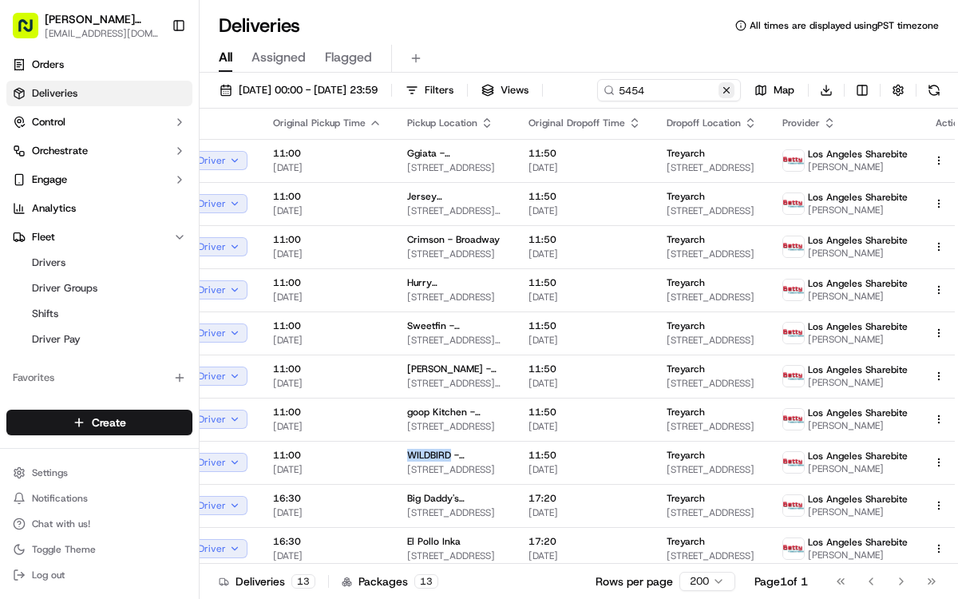
click at [719, 98] on button at bounding box center [727, 90] width 16 height 16
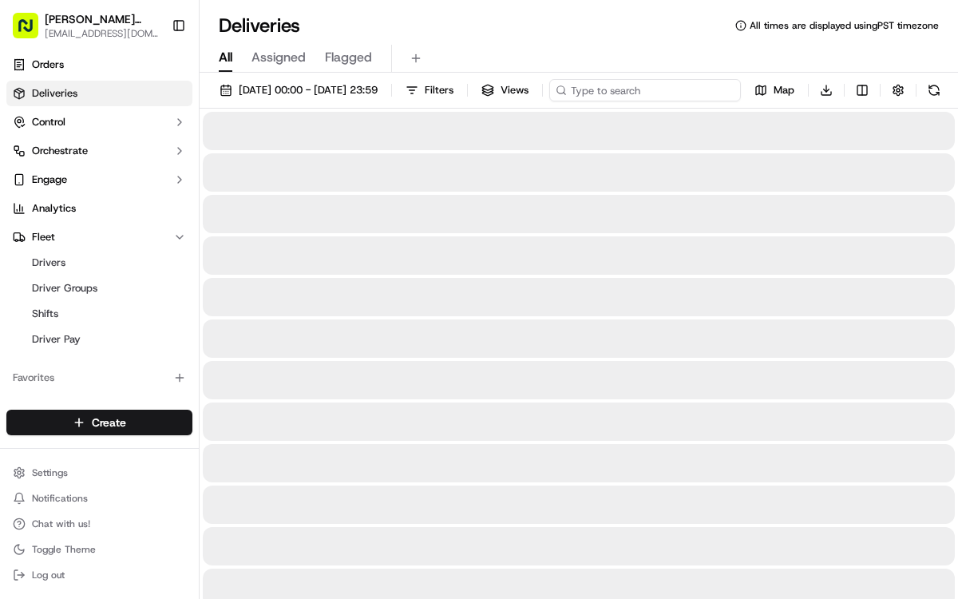
click at [549, 101] on input at bounding box center [645, 90] width 192 height 22
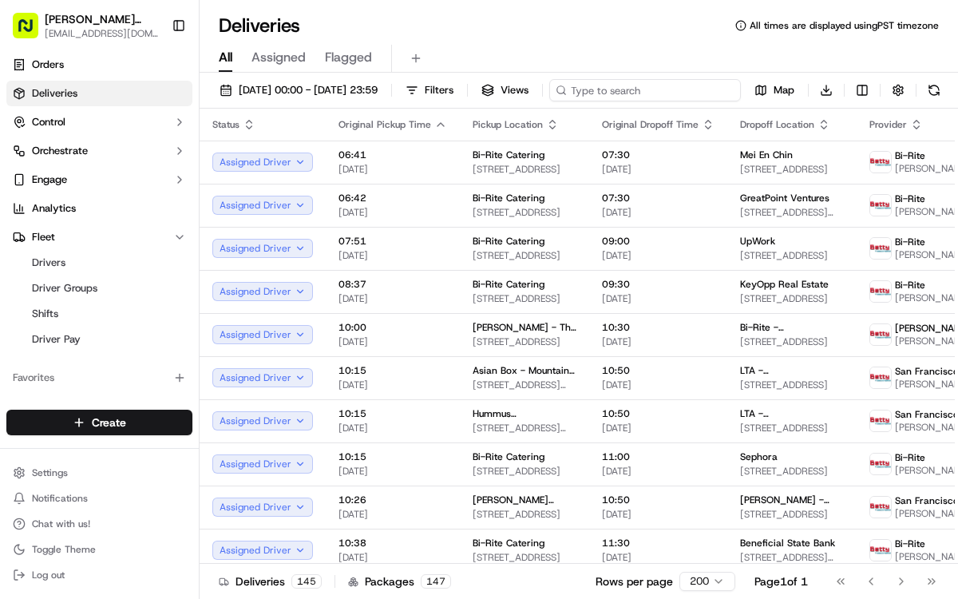
click at [549, 101] on input at bounding box center [645, 90] width 192 height 22
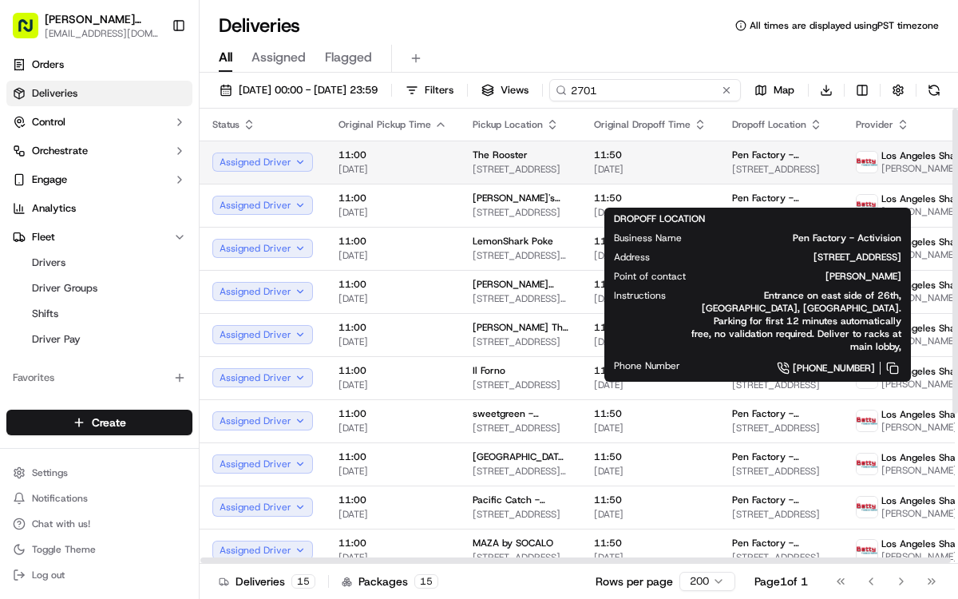
type input "2701"
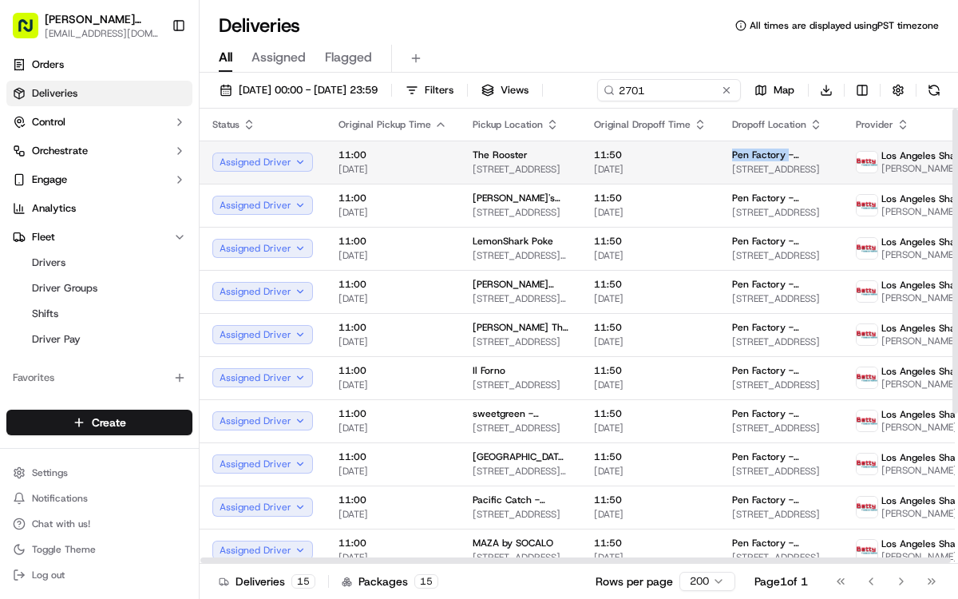
drag, startPoint x: 710, startPoint y: 180, endPoint x: 767, endPoint y: 181, distance: 56.7
click at [767, 181] on td "Pen Factory - Activision [STREET_ADDRESS]" at bounding box center [781, 162] width 124 height 43
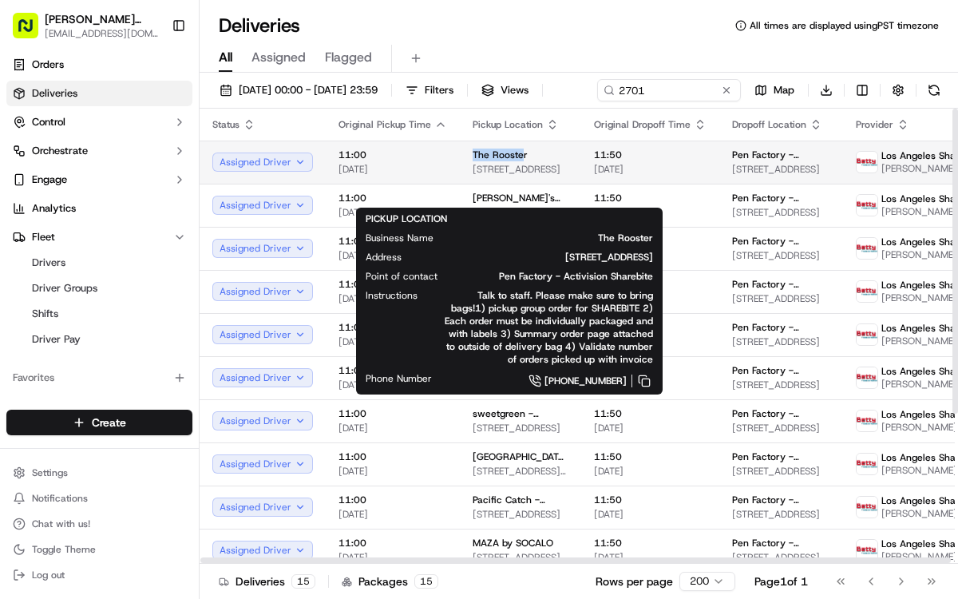
drag, startPoint x: 456, startPoint y: 178, endPoint x: 517, endPoint y: 179, distance: 61.5
click at [517, 179] on td "The Rooster [STREET_ADDRESS]" at bounding box center [520, 162] width 121 height 43
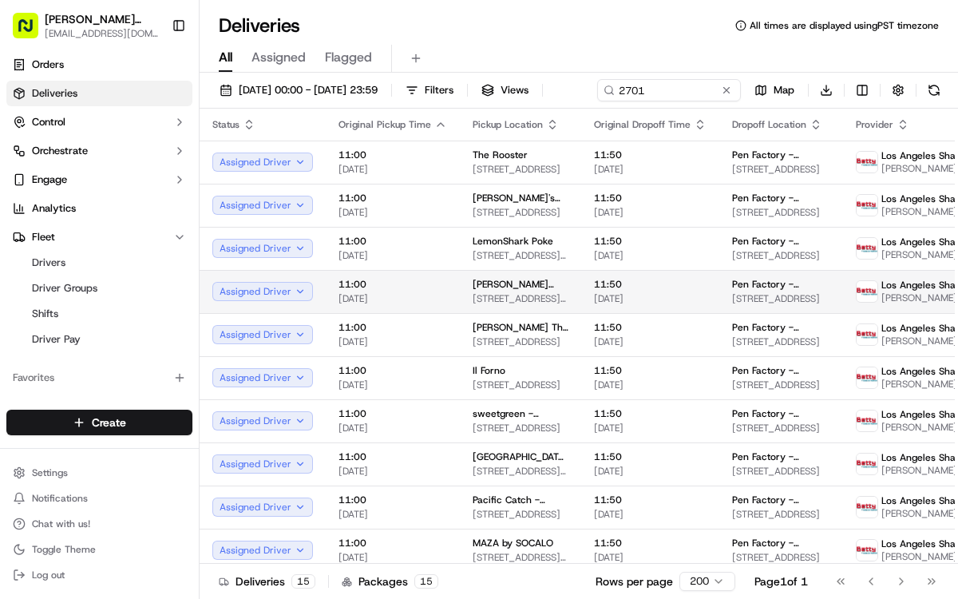
drag, startPoint x: 220, startPoint y: 309, endPoint x: 271, endPoint y: 288, distance: 54.4
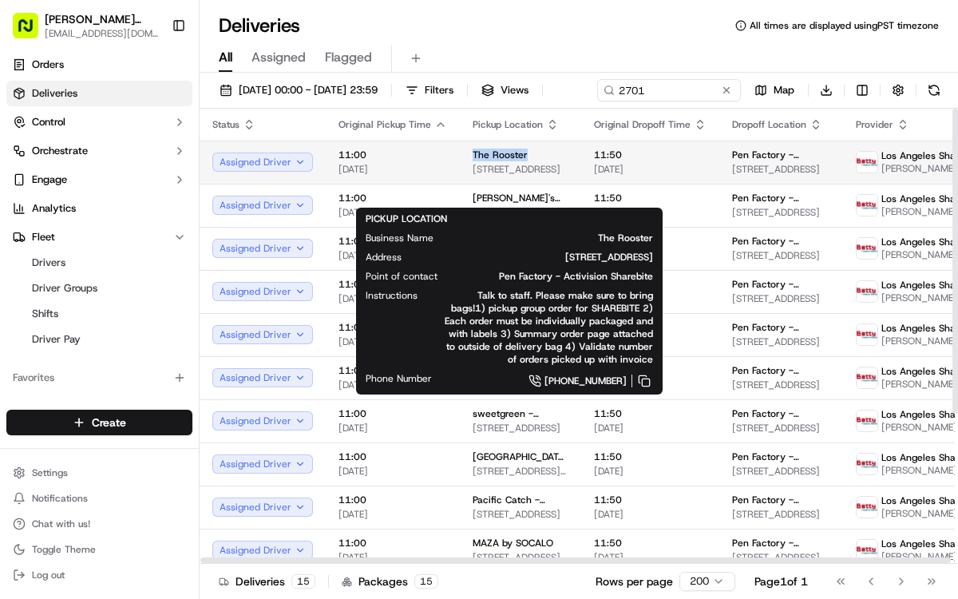
drag, startPoint x: 464, startPoint y: 180, endPoint x: 525, endPoint y: 180, distance: 60.7
click at [525, 180] on td "The Rooster [STREET_ADDRESS]" at bounding box center [520, 162] width 121 height 43
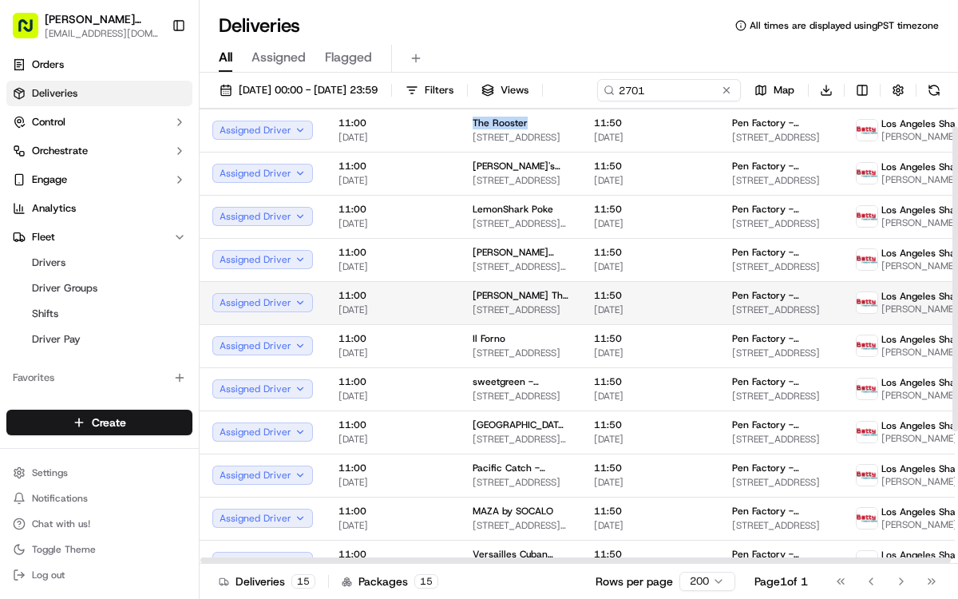
scroll to position [34, 0]
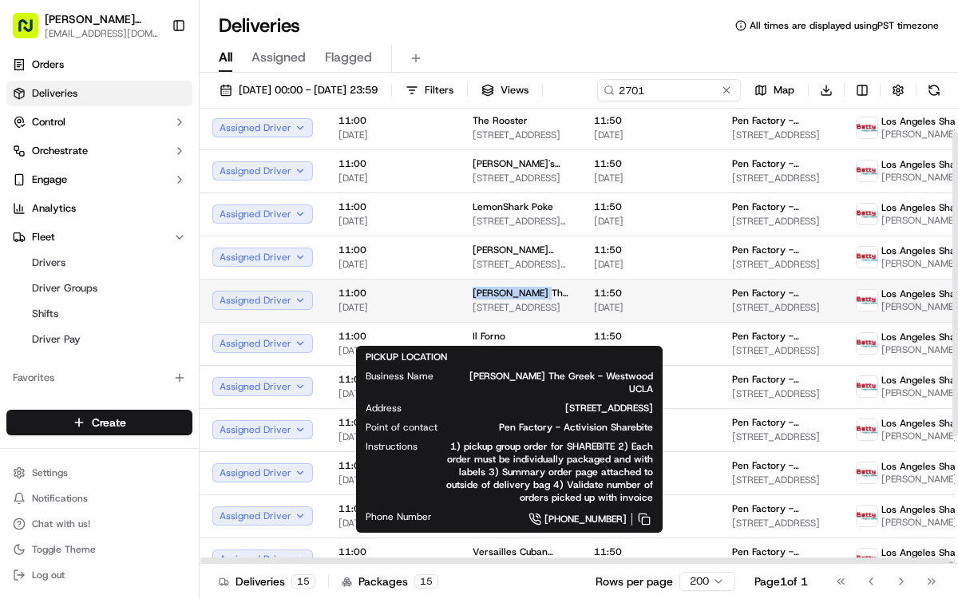
drag, startPoint x: 463, startPoint y: 322, endPoint x: 535, endPoint y: 319, distance: 71.9
click at [535, 319] on td "[PERSON_NAME] The Greek - Westwood UCLA [STREET_ADDRESS]" at bounding box center [520, 300] width 121 height 43
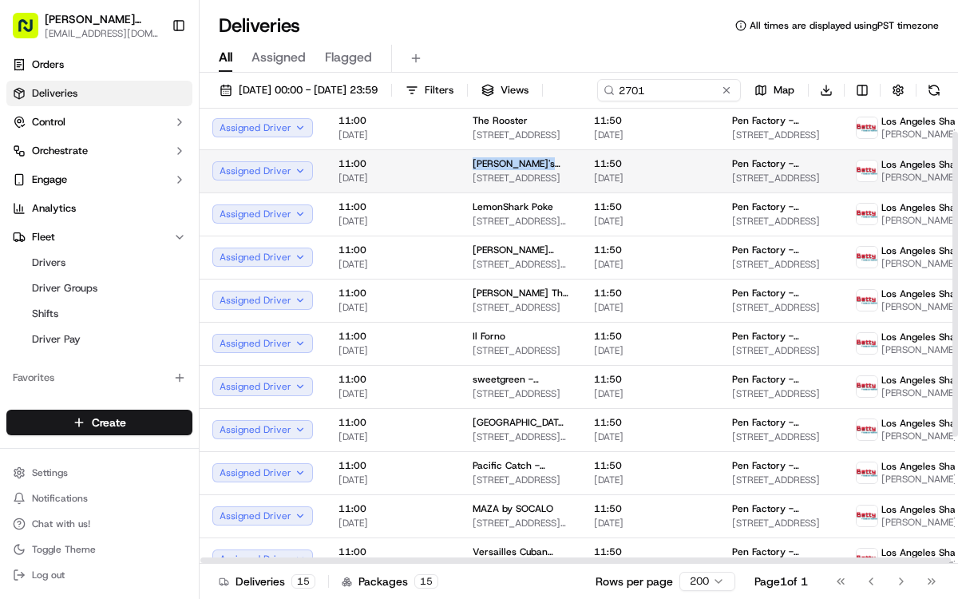
drag, startPoint x: 468, startPoint y: 189, endPoint x: 542, endPoint y: 190, distance: 74.3
click at [542, 170] on span "[PERSON_NAME]'s Burgers" at bounding box center [521, 163] width 96 height 13
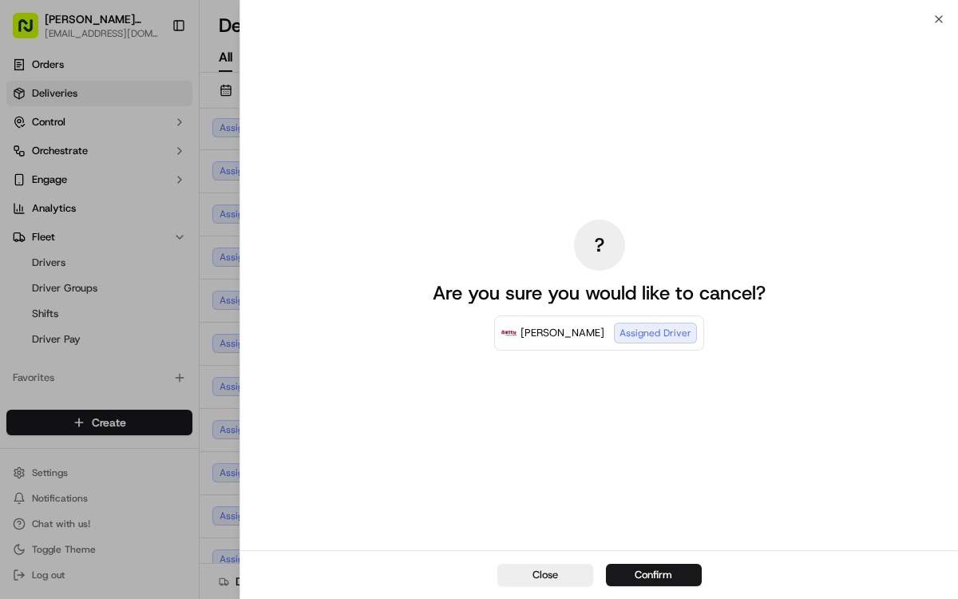
click at [266, 342] on div "? Are you sure you would like to cancel? [PERSON_NAME] Drivers Assigned Driver" at bounding box center [599, 284] width 718 height 531
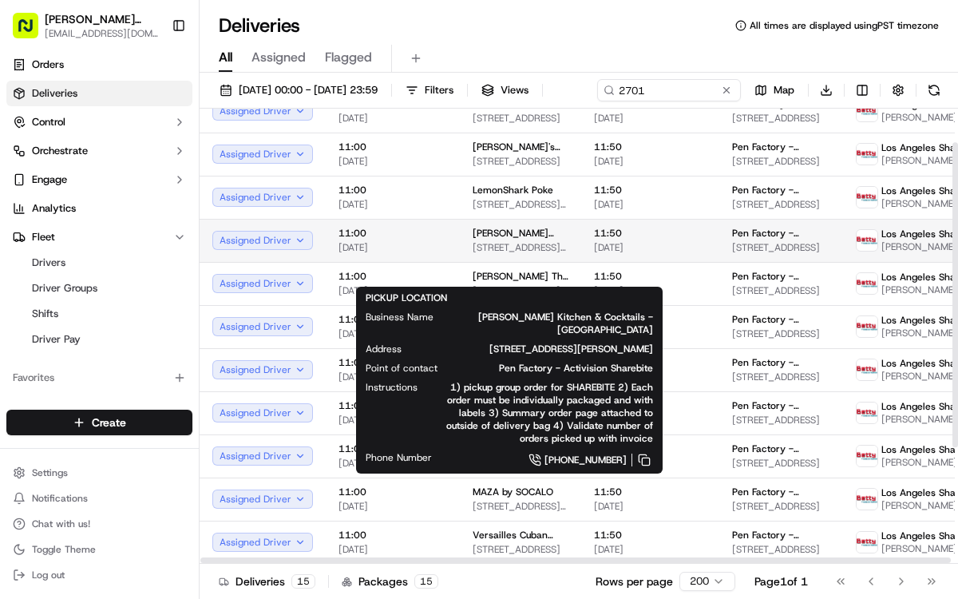
scroll to position [50, 0]
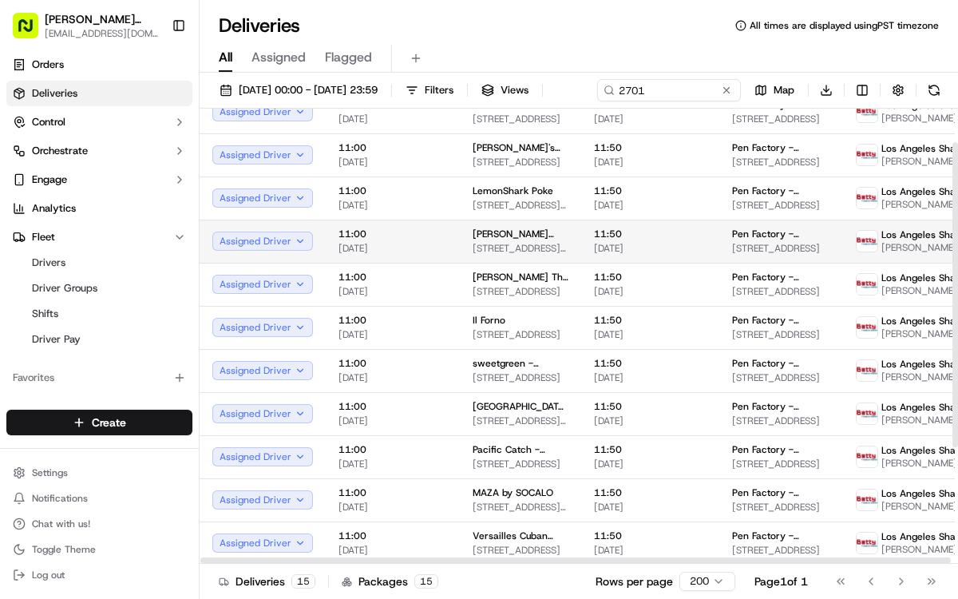
click at [498, 240] on span "[PERSON_NAME] Kitchen & Cocktails - [GEOGRAPHIC_DATA]" at bounding box center [521, 234] width 96 height 13
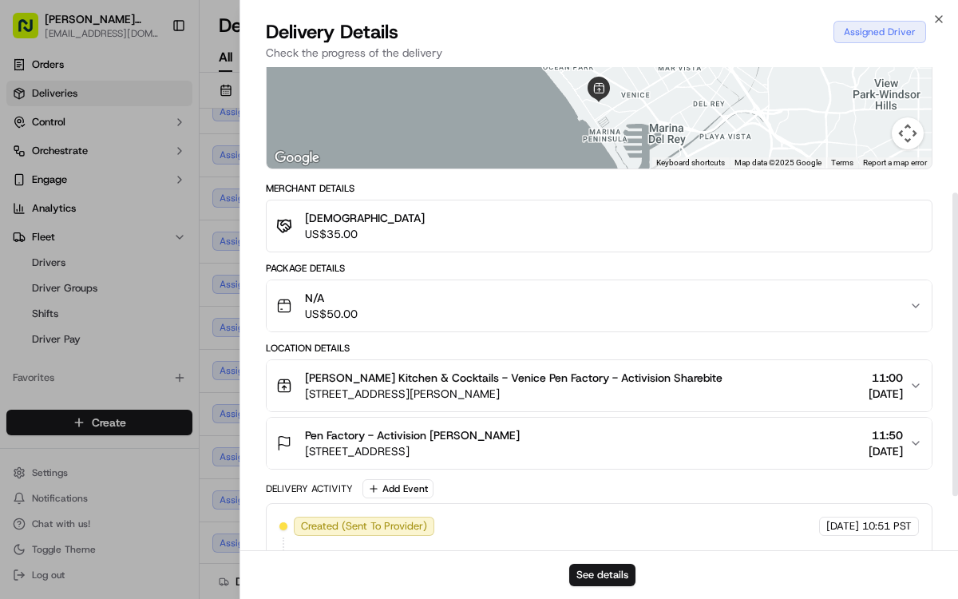
scroll to position [194, 0]
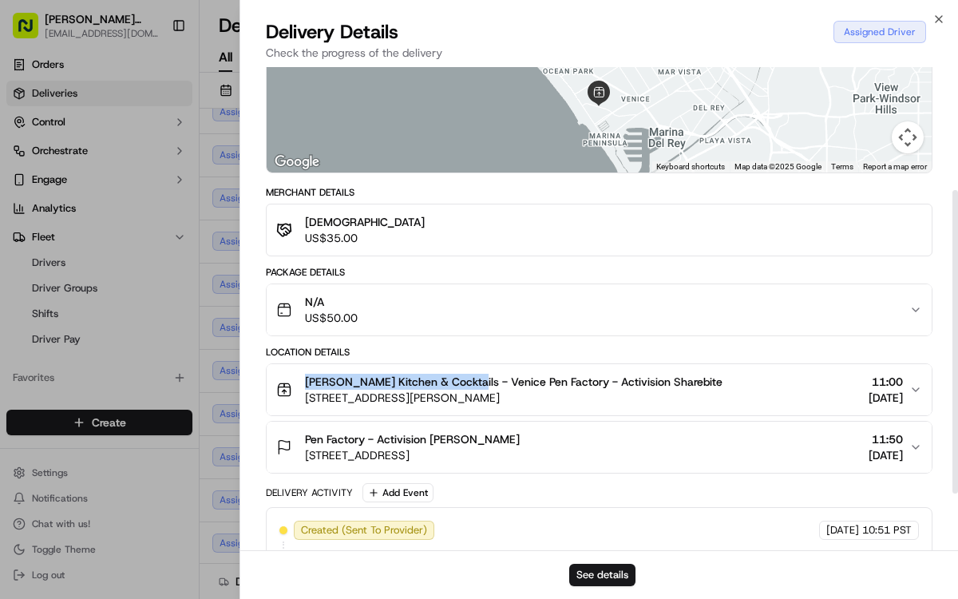
drag, startPoint x: 305, startPoint y: 376, endPoint x: 458, endPoint y: 380, distance: 152.6
click at [458, 380] on span "[PERSON_NAME] Kitchen & Cocktails - Venice Pen Factory - Activision Sharebite" at bounding box center [514, 382] width 418 height 16
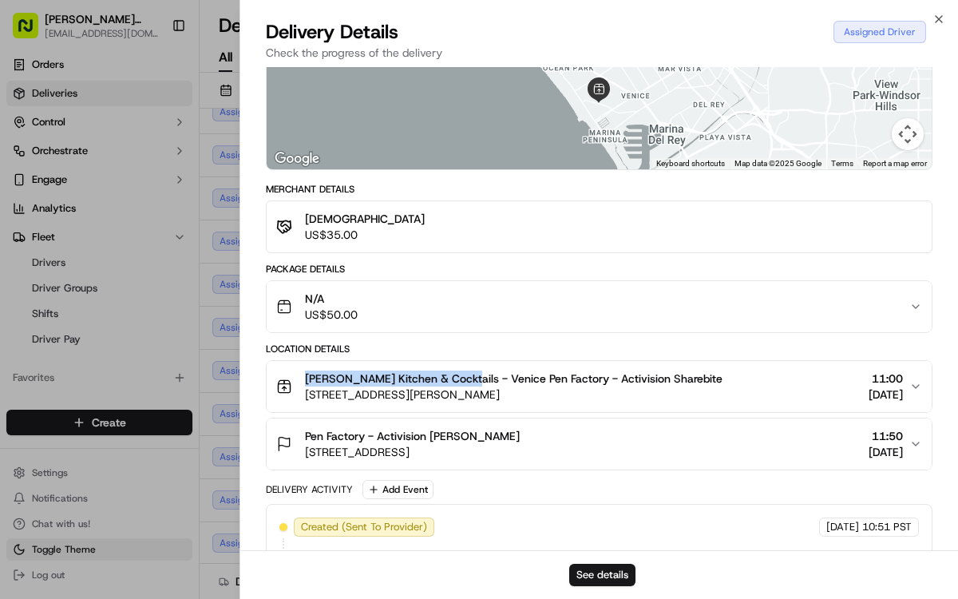
drag, startPoint x: 145, startPoint y: 538, endPoint x: 169, endPoint y: 544, distance: 25.4
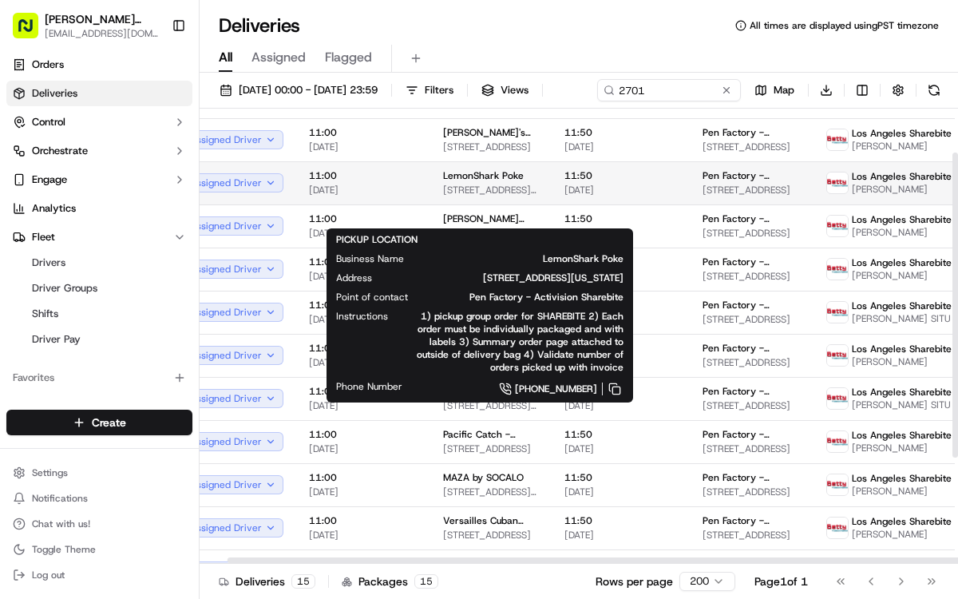
scroll to position [73, 35]
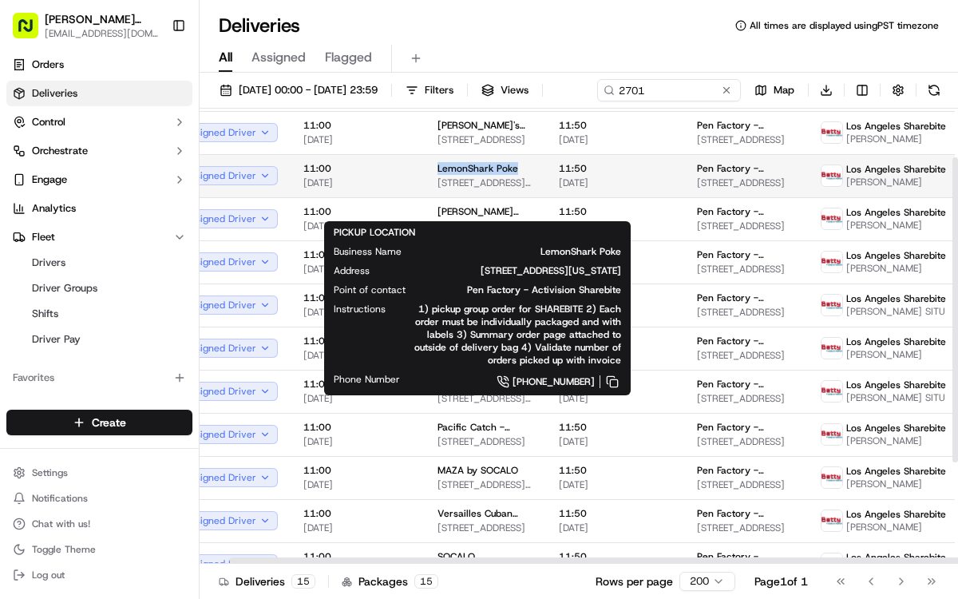
drag, startPoint x: 430, startPoint y: 197, endPoint x: 513, endPoint y: 195, distance: 83.1
click at [513, 195] on td "LemonShark Poke [STREET_ADDRESS][US_STATE]" at bounding box center [485, 175] width 121 height 43
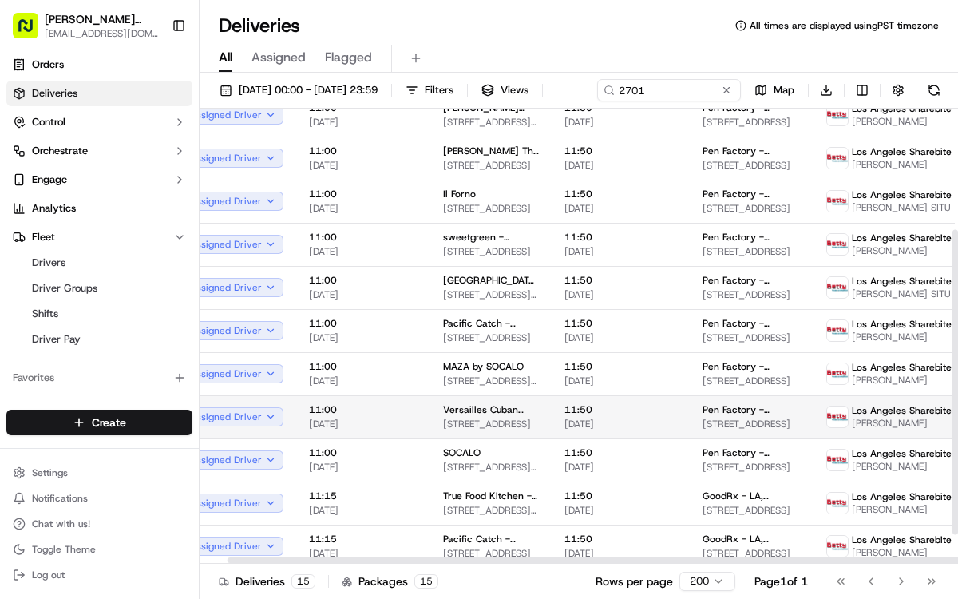
scroll to position [183, 30]
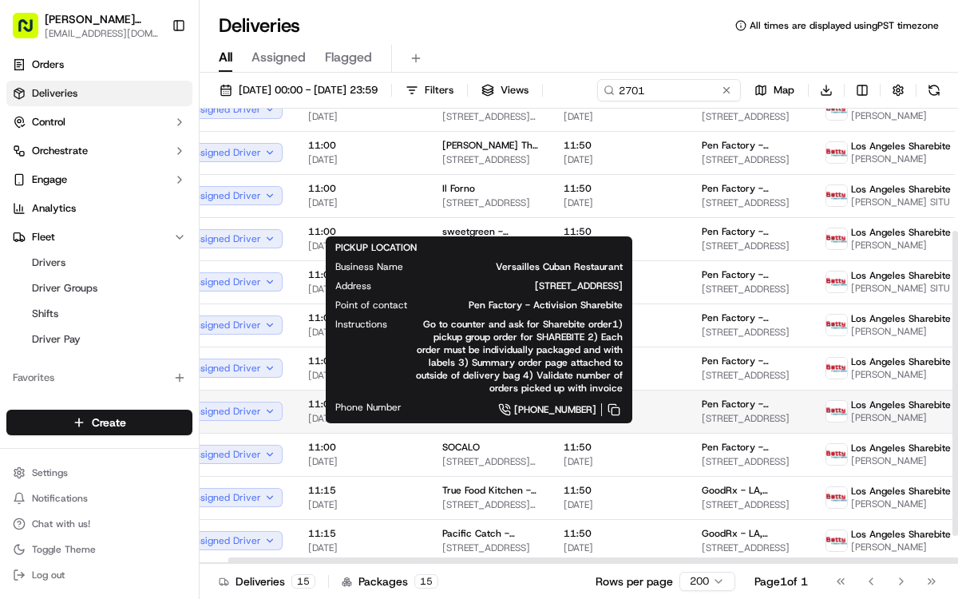
click at [452, 410] on span "Versailles Cuban Restaurant" at bounding box center [490, 404] width 96 height 13
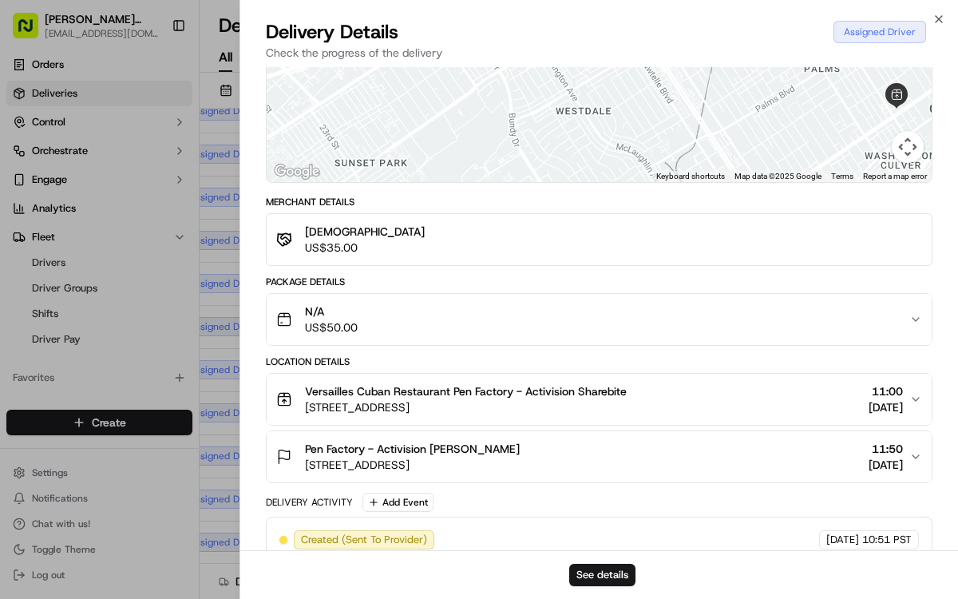
scroll to position [189, 0]
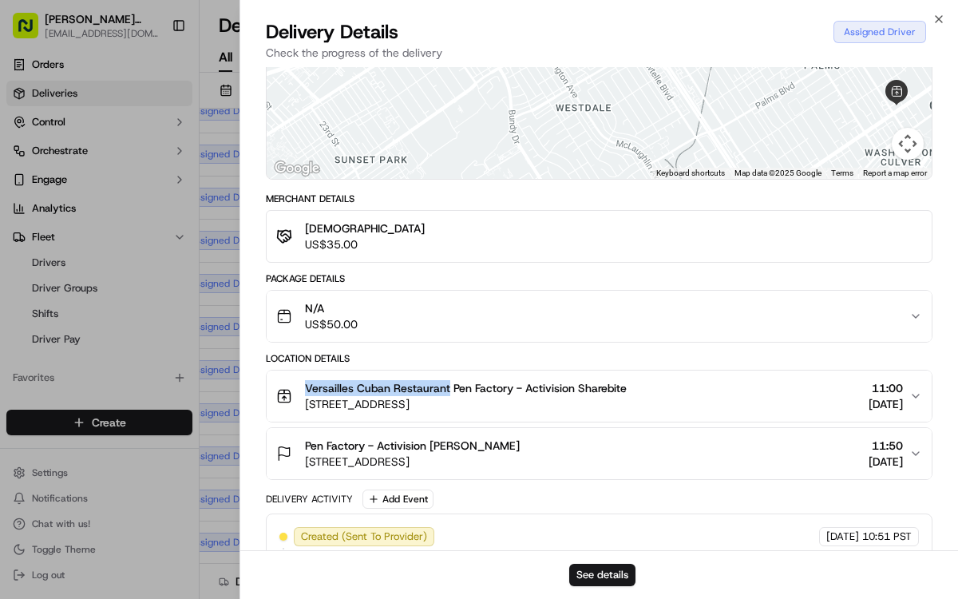
drag, startPoint x: 304, startPoint y: 388, endPoint x: 448, endPoint y: 386, distance: 143.8
click at [448, 386] on span "Versailles Cuban Restaurant Pen Factory - Activision Sharebite" at bounding box center [466, 388] width 322 height 16
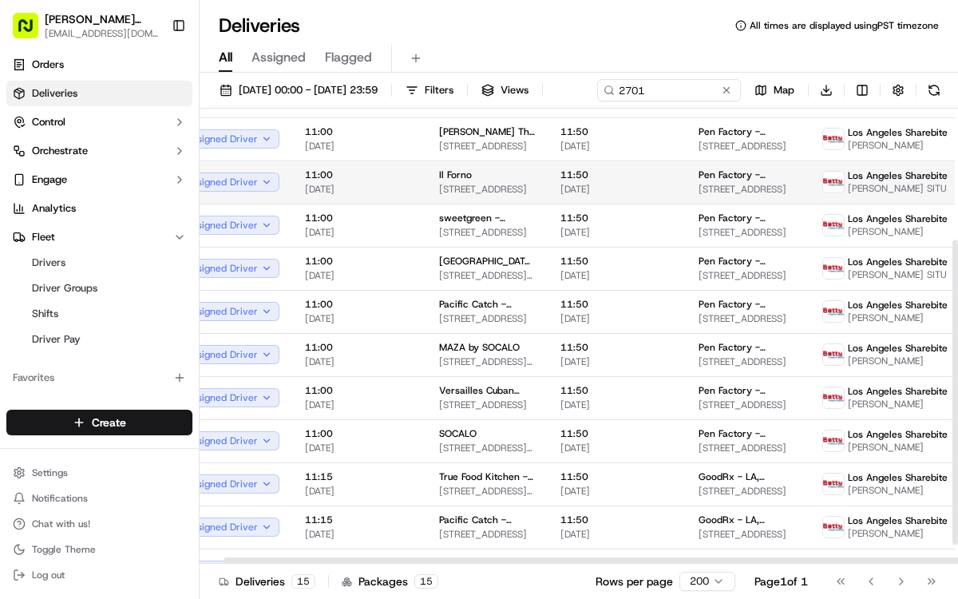
scroll to position [196, 36]
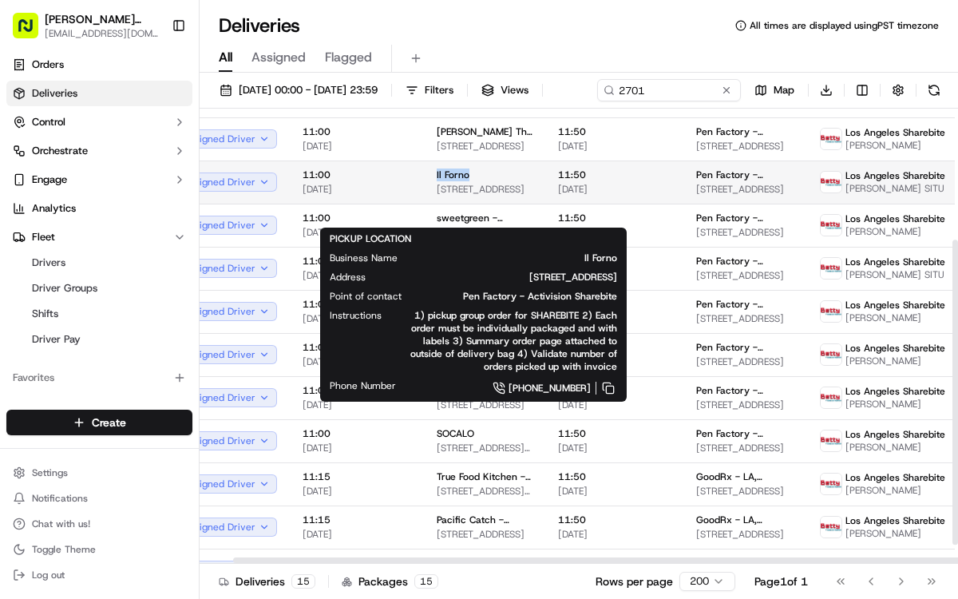
drag, startPoint x: 447, startPoint y: 200, endPoint x: 467, endPoint y: 200, distance: 20.0
click at [467, 200] on td "Il Forno [STREET_ADDRESS]" at bounding box center [484, 182] width 121 height 43
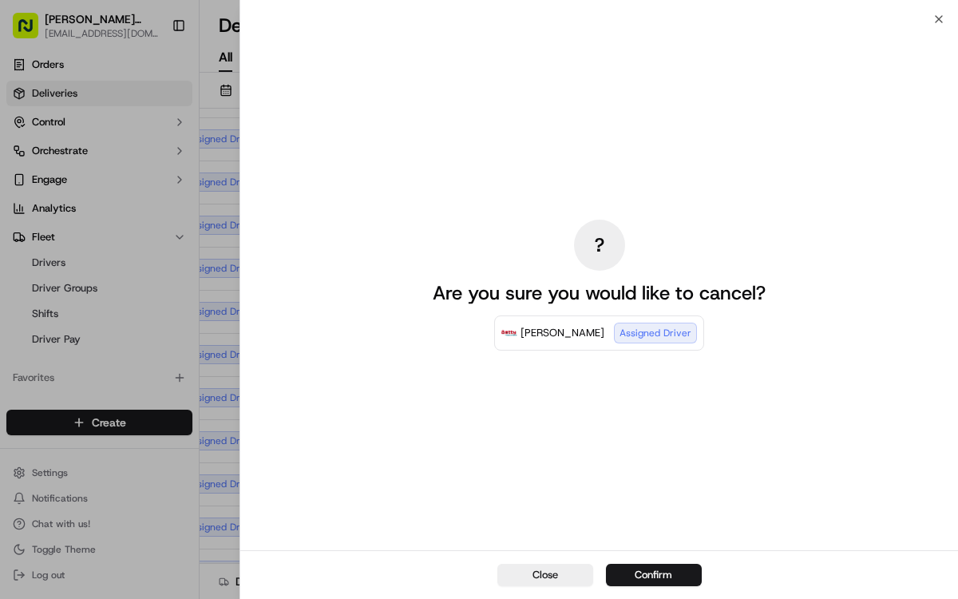
drag, startPoint x: 130, startPoint y: 351, endPoint x: 144, endPoint y: 354, distance: 13.8
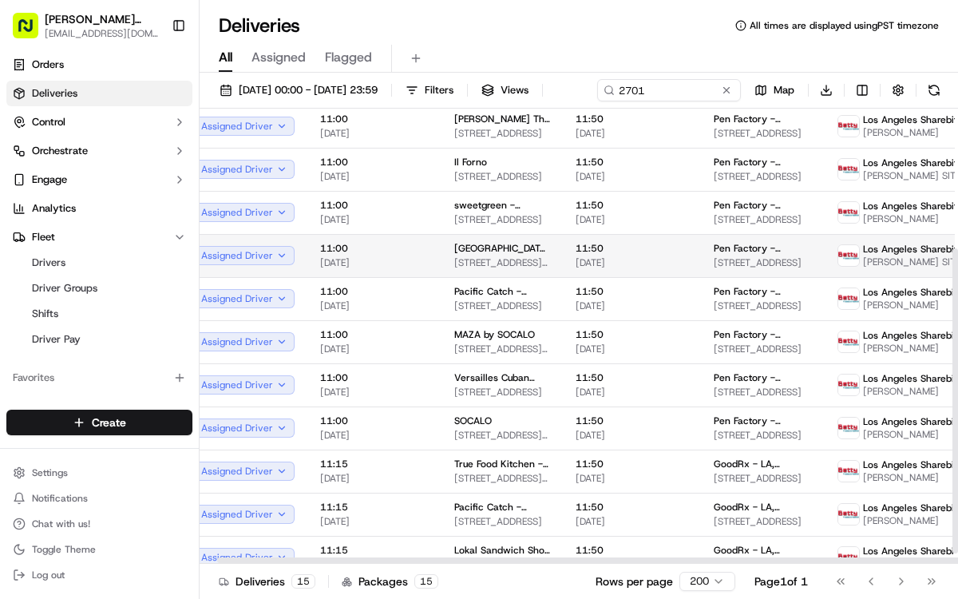
scroll to position [204, 27]
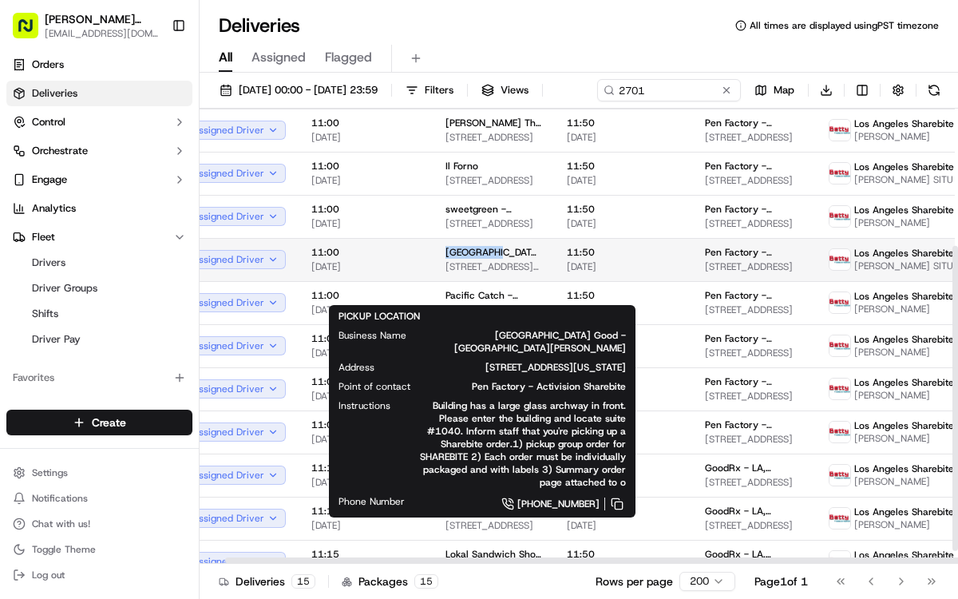
drag, startPoint x: 434, startPoint y: 276, endPoint x: 491, endPoint y: 278, distance: 56.7
click at [491, 278] on td "[GEOGRAPHIC_DATA] Good - [GEOGRAPHIC_DATA][PERSON_NAME] [STREET_ADDRESS][US_STA…" at bounding box center [493, 259] width 121 height 43
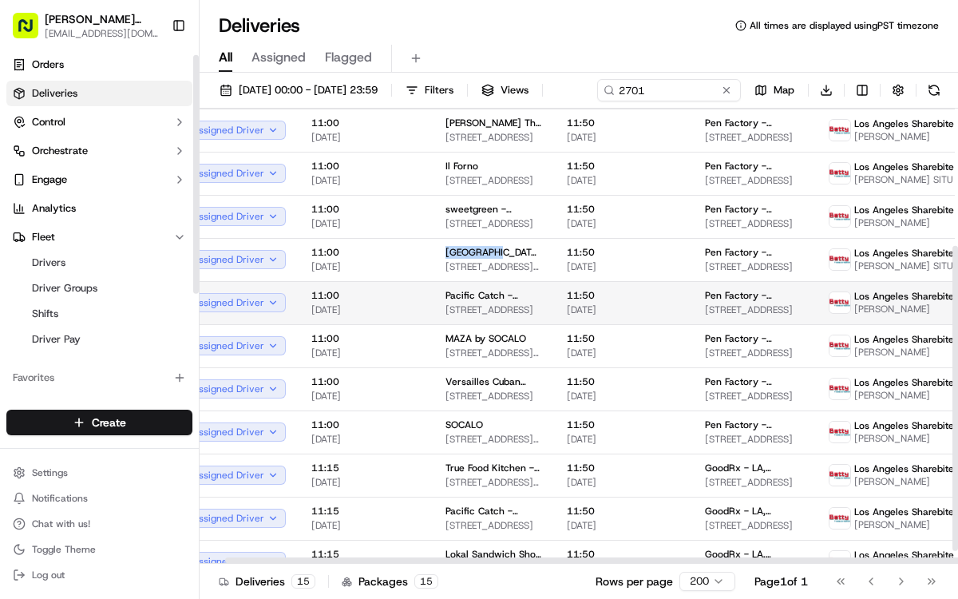
scroll to position [224, 27]
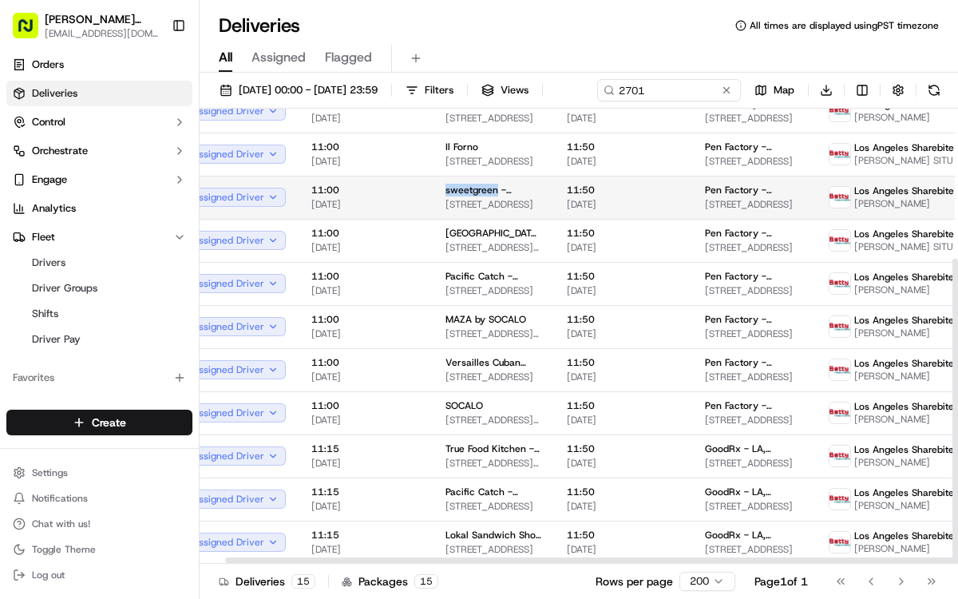
drag, startPoint x: 440, startPoint y: 216, endPoint x: 489, endPoint y: 217, distance: 48.7
click at [489, 196] on span "sweetgreen - Activision - Pen Factory" at bounding box center [494, 190] width 96 height 13
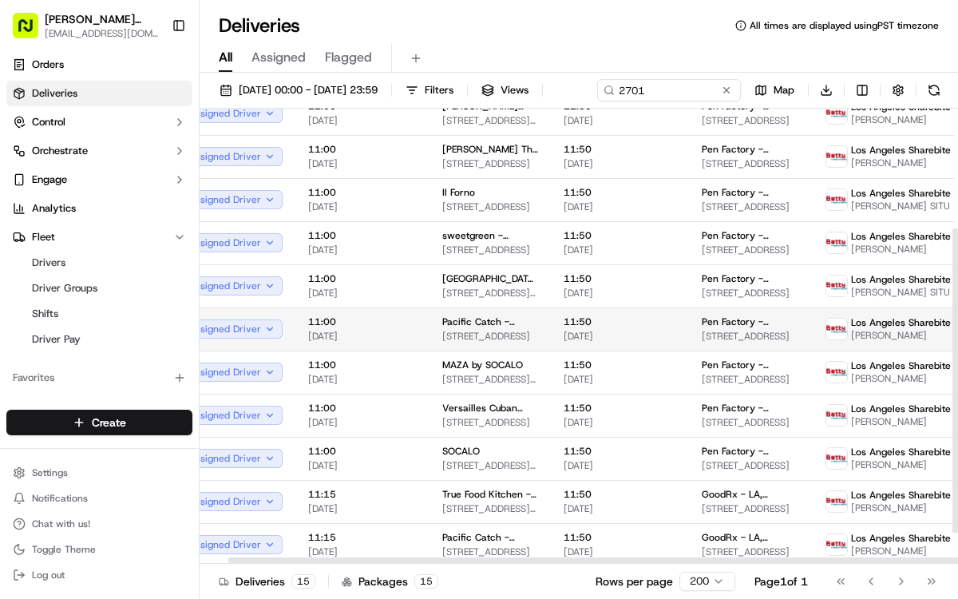
scroll to position [177, 30]
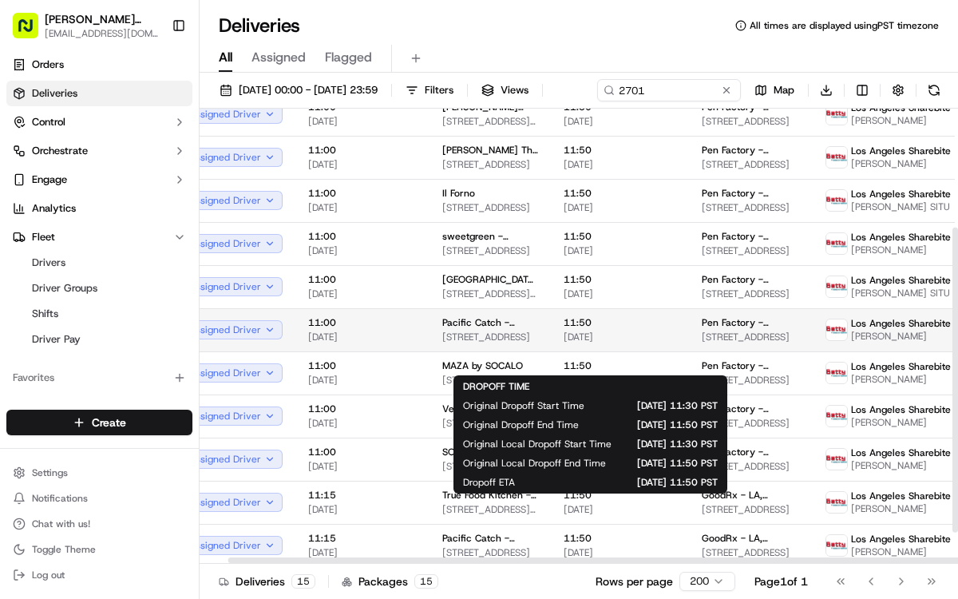
click at [564, 329] on span "11:50" at bounding box center [620, 322] width 113 height 13
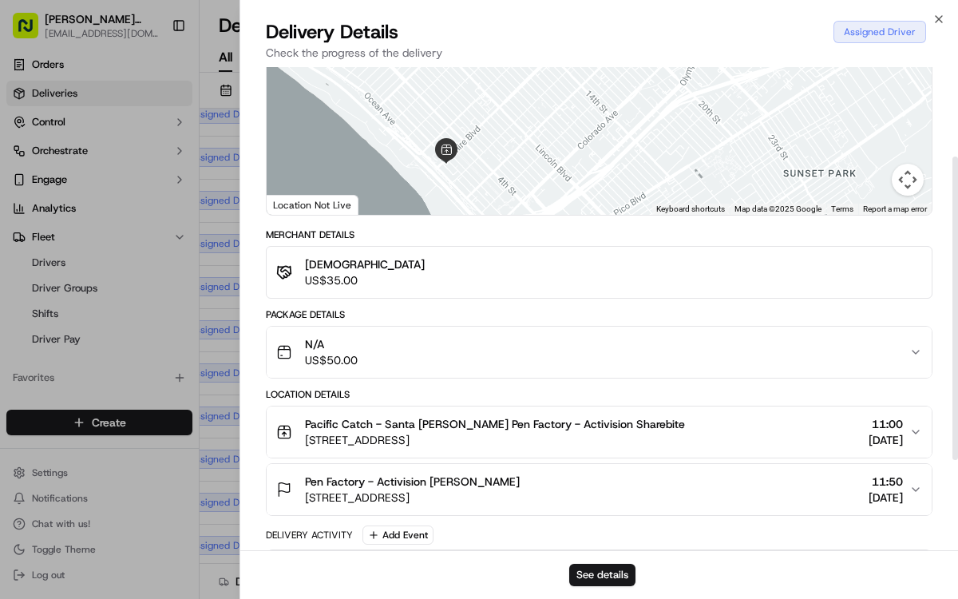
scroll to position [165, 0]
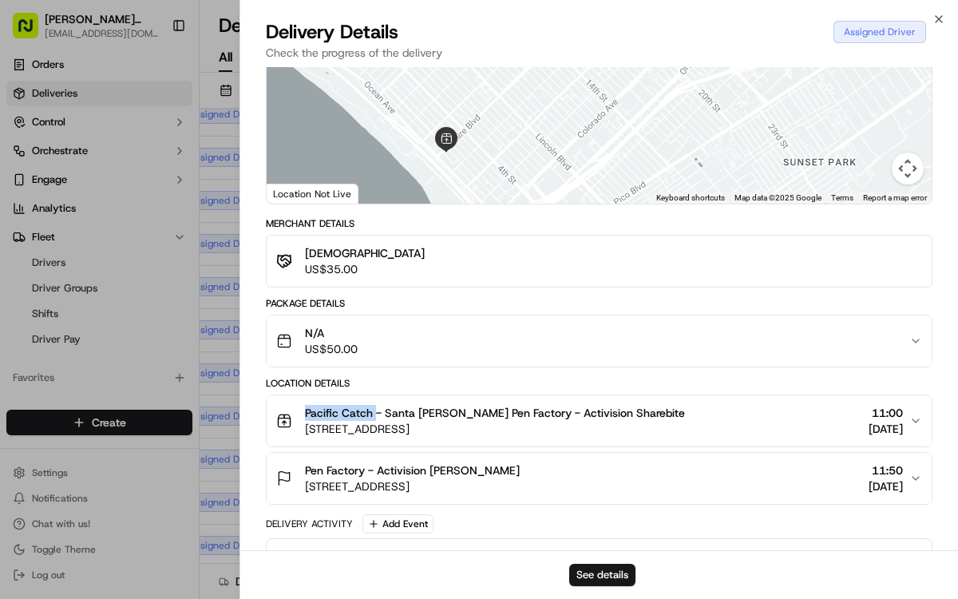
drag, startPoint x: 305, startPoint y: 408, endPoint x: 374, endPoint y: 410, distance: 68.7
click at [374, 410] on span "Pacific Catch - Santa [PERSON_NAME] Pen Factory - Activision Sharebite" at bounding box center [495, 413] width 380 height 16
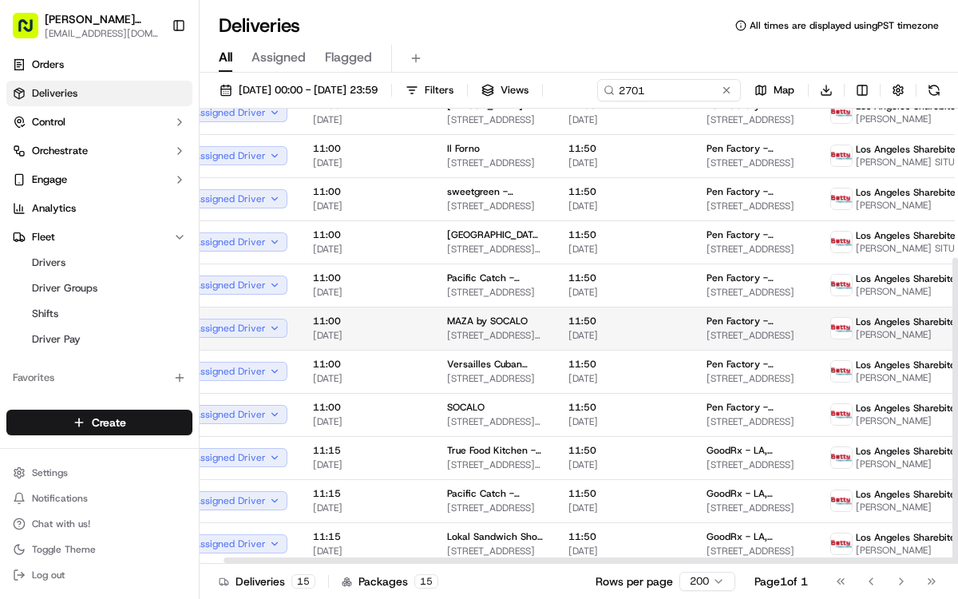
scroll to position [224, 26]
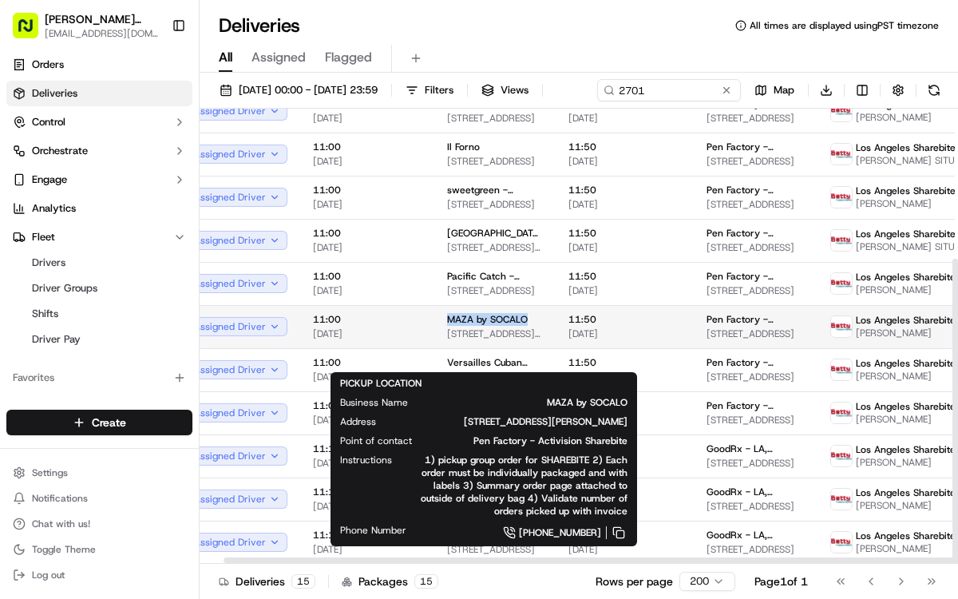
drag, startPoint x: 441, startPoint y: 347, endPoint x: 523, endPoint y: 346, distance: 82.3
click at [523, 346] on td "MAZA by SOCALO [STREET_ADDRESS][PERSON_NAME]" at bounding box center [494, 326] width 121 height 43
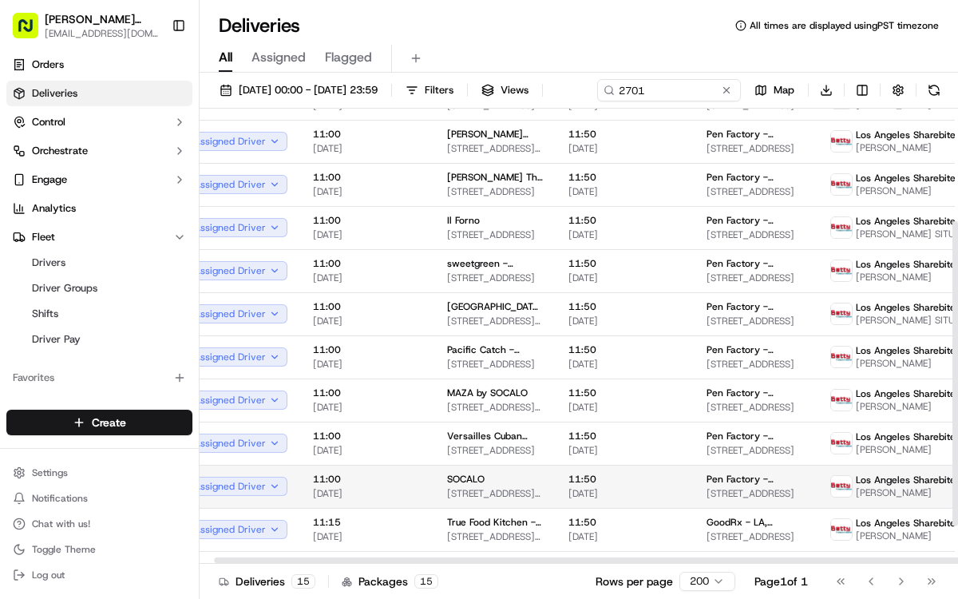
scroll to position [224, 0]
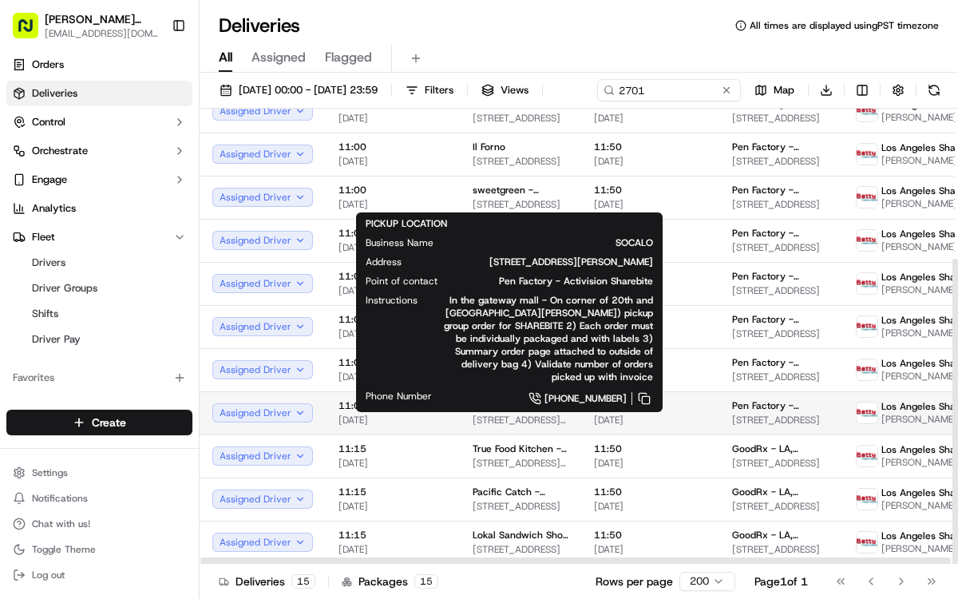
drag, startPoint x: 459, startPoint y: 433, endPoint x: 510, endPoint y: 433, distance: 51.1
click at [510, 433] on td "SOCALO [STREET_ADDRESS][PERSON_NAME]" at bounding box center [520, 412] width 121 height 43
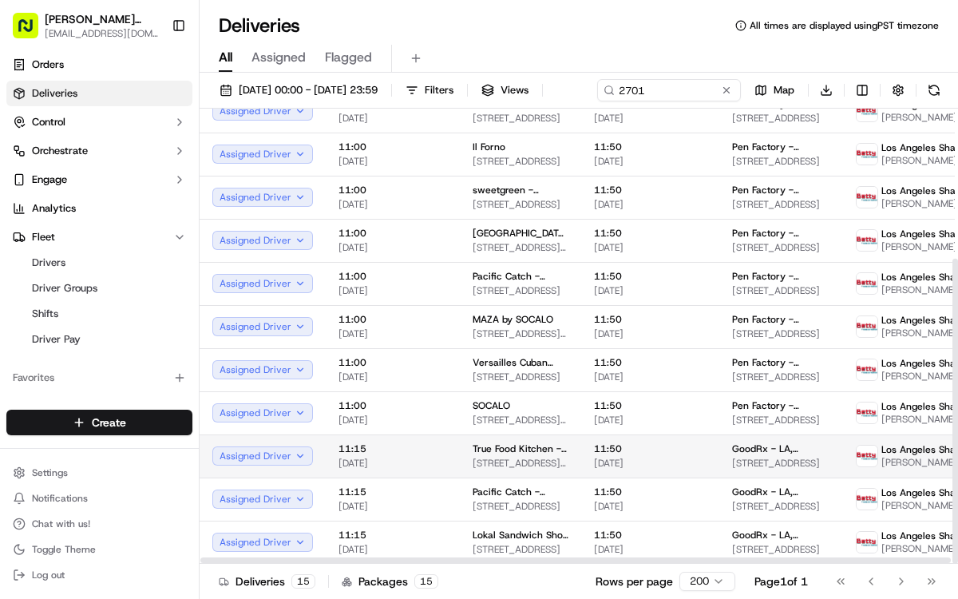
click at [669, 455] on span "11:50" at bounding box center [650, 448] width 113 height 13
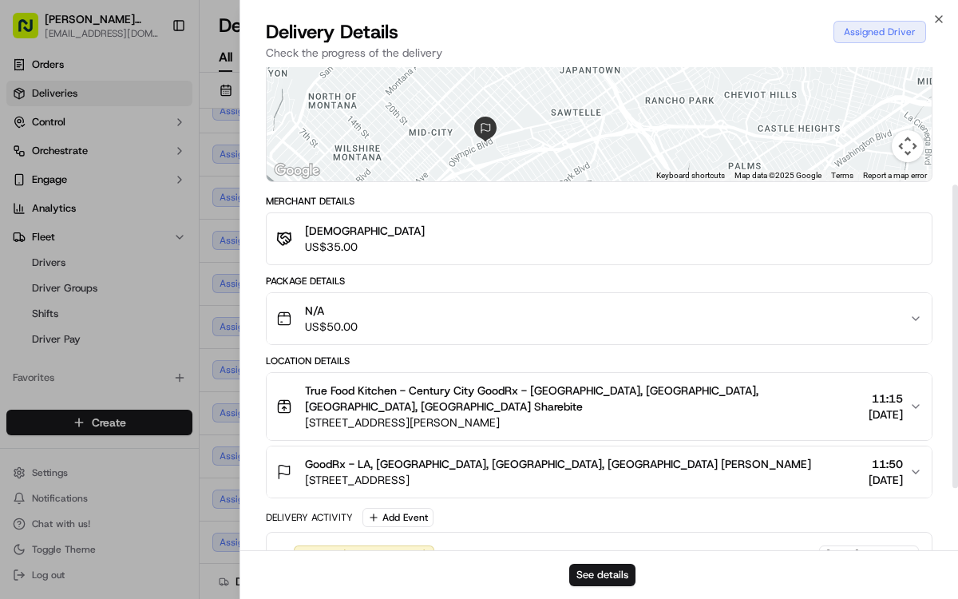
scroll to position [184, 0]
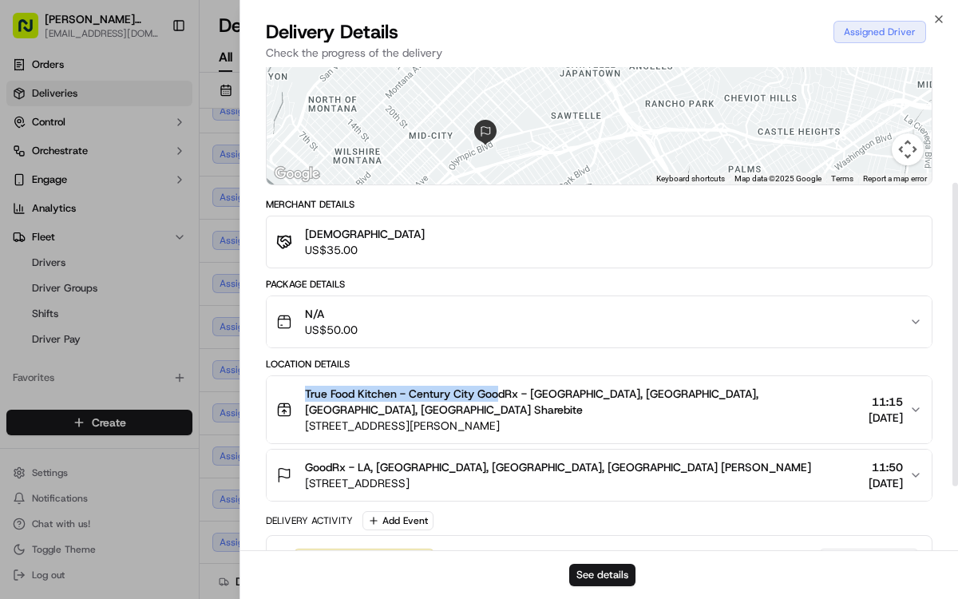
drag, startPoint x: 476, startPoint y: 383, endPoint x: 490, endPoint y: 386, distance: 14.6
click at [500, 386] on span "True Food Kitchen - Century City GoodRx - [GEOGRAPHIC_DATA], [GEOGRAPHIC_DATA],…" at bounding box center [583, 402] width 557 height 32
click at [475, 392] on span "True Food Kitchen - Century City GoodRx - [GEOGRAPHIC_DATA], [GEOGRAPHIC_DATA],…" at bounding box center [583, 402] width 557 height 32
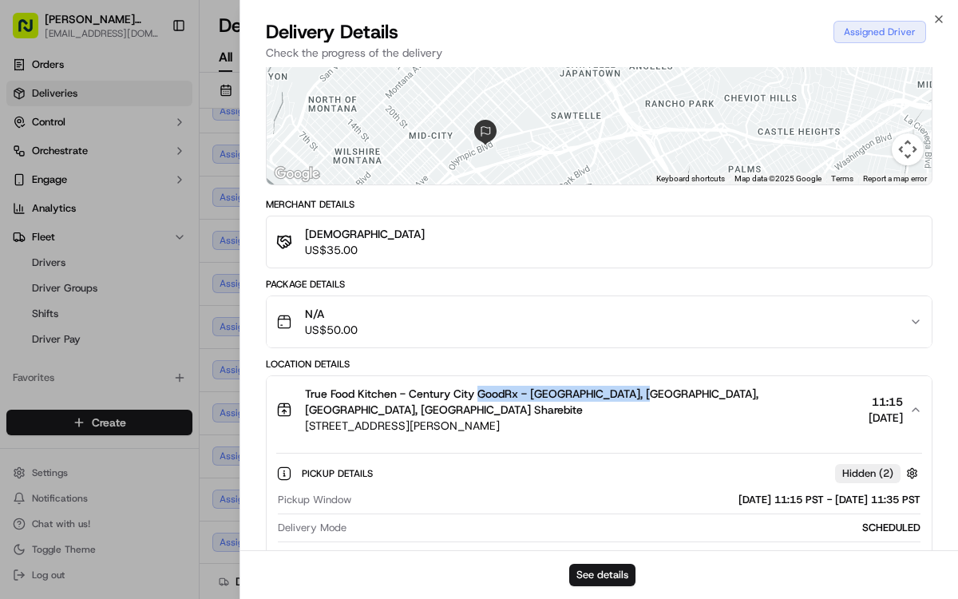
drag, startPoint x: 478, startPoint y: 391, endPoint x: 631, endPoint y: 395, distance: 153.4
click at [631, 395] on span "True Food Kitchen - Century City GoodRx - [GEOGRAPHIC_DATA], [GEOGRAPHIC_DATA],…" at bounding box center [583, 402] width 557 height 32
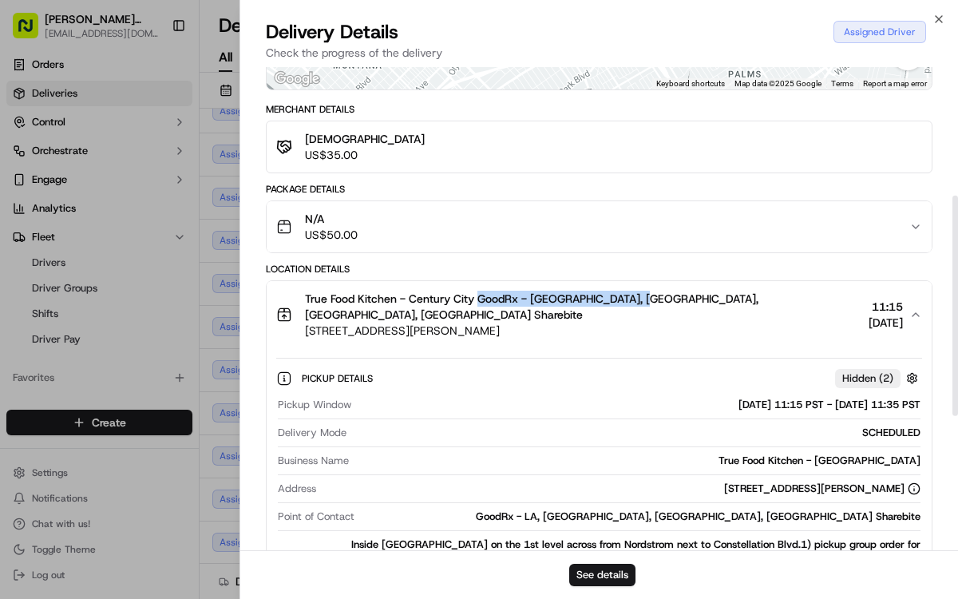
scroll to position [291, 0]
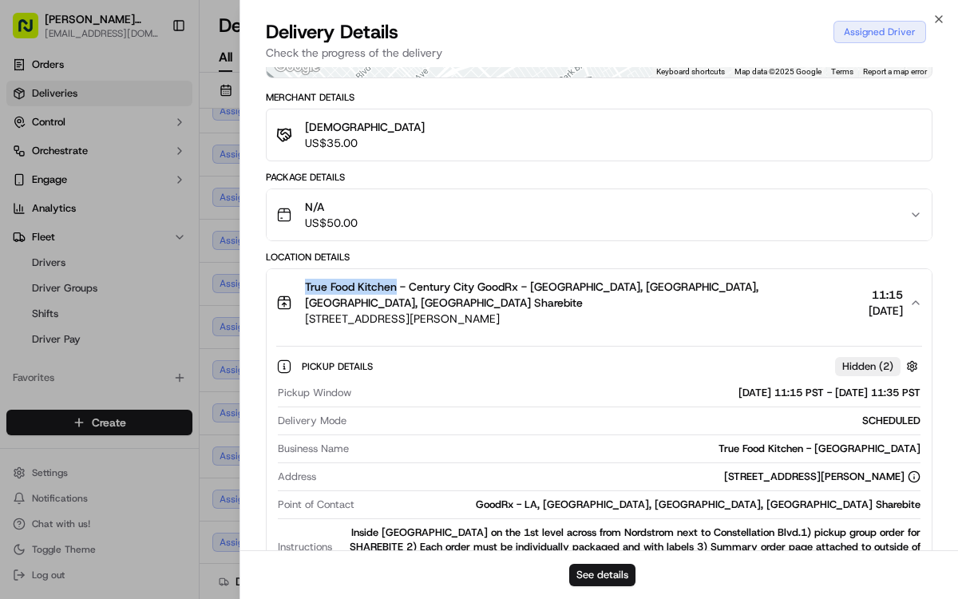
drag, startPoint x: 303, startPoint y: 283, endPoint x: 397, endPoint y: 283, distance: 93.4
click at [397, 283] on div "True Food Kitchen - Century City GoodRx - [GEOGRAPHIC_DATA], [GEOGRAPHIC_DATA],…" at bounding box center [569, 303] width 586 height 48
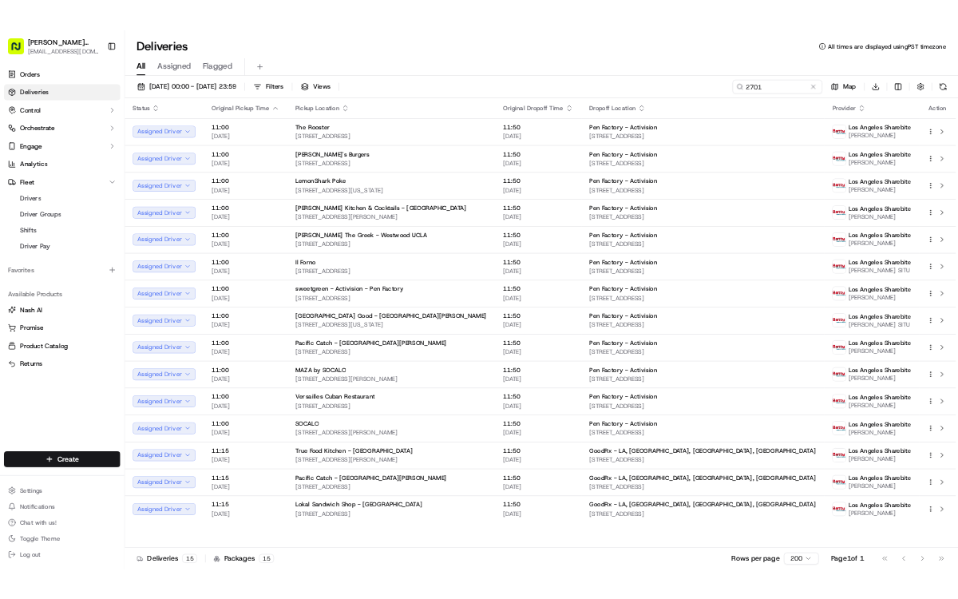
scroll to position [0, 0]
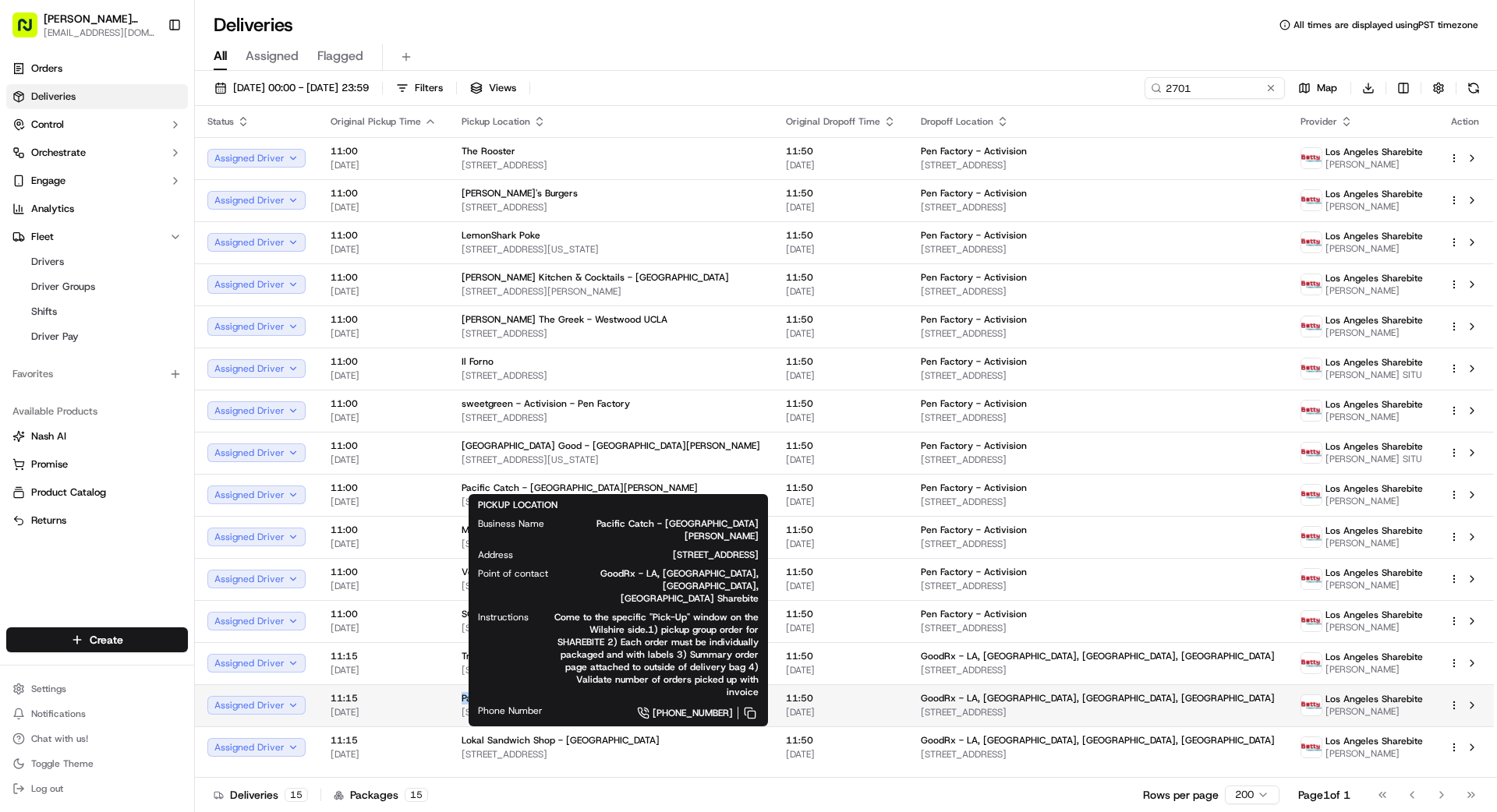
drag, startPoint x: 455, startPoint y: 695, endPoint x: 516, endPoint y: 696, distance: 61.0
click at [516, 696] on td "Pacific Catch - [GEOGRAPHIC_DATA][PERSON_NAME] [STREET_ADDRESS]" at bounding box center [611, 705] width 324 height 42
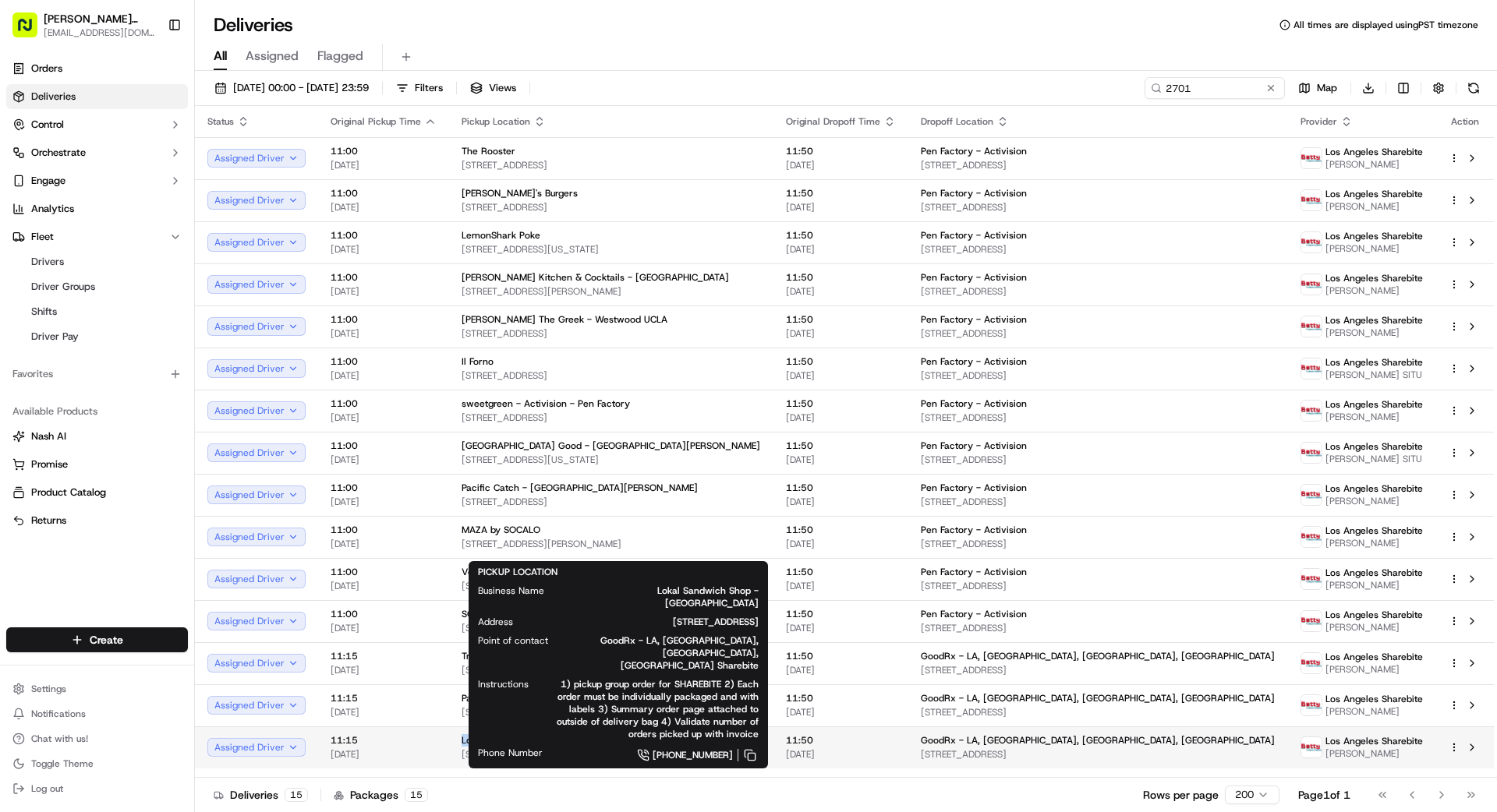
drag, startPoint x: 449, startPoint y: 738, endPoint x: 548, endPoint y: 743, distance: 99.1
click at [548, 743] on td "Lokal Sandwich Shop - [GEOGRAPHIC_DATA] [STREET_ADDRESS]" at bounding box center [611, 747] width 324 height 42
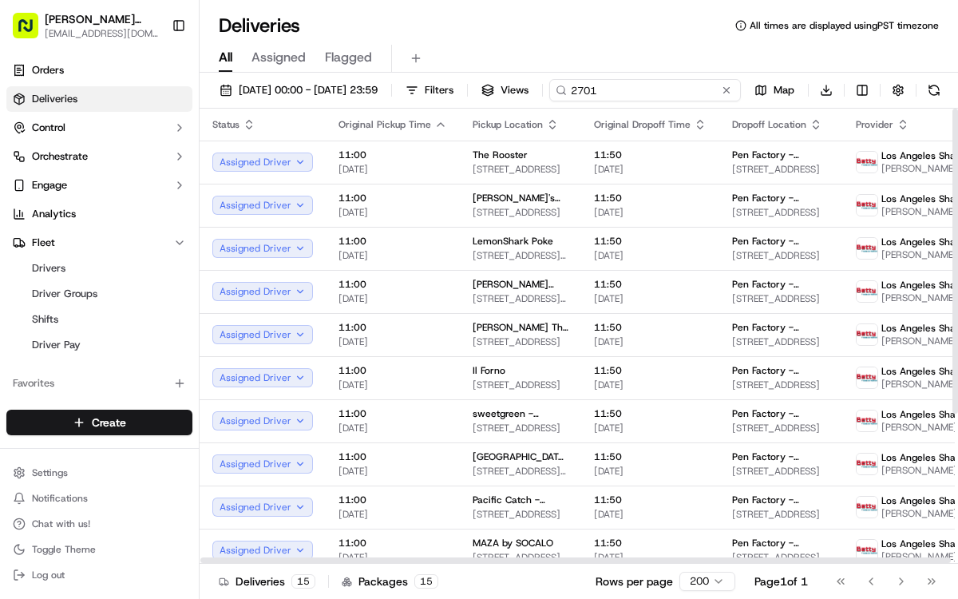
click at [549, 101] on input "2701" at bounding box center [645, 90] width 192 height 22
drag, startPoint x: 391, startPoint y: 117, endPoint x: 379, endPoint y: 117, distance: 12.0
click at [597, 101] on div "2701 Map Download" at bounding box center [771, 90] width 348 height 22
click at [719, 98] on button at bounding box center [727, 90] width 16 height 16
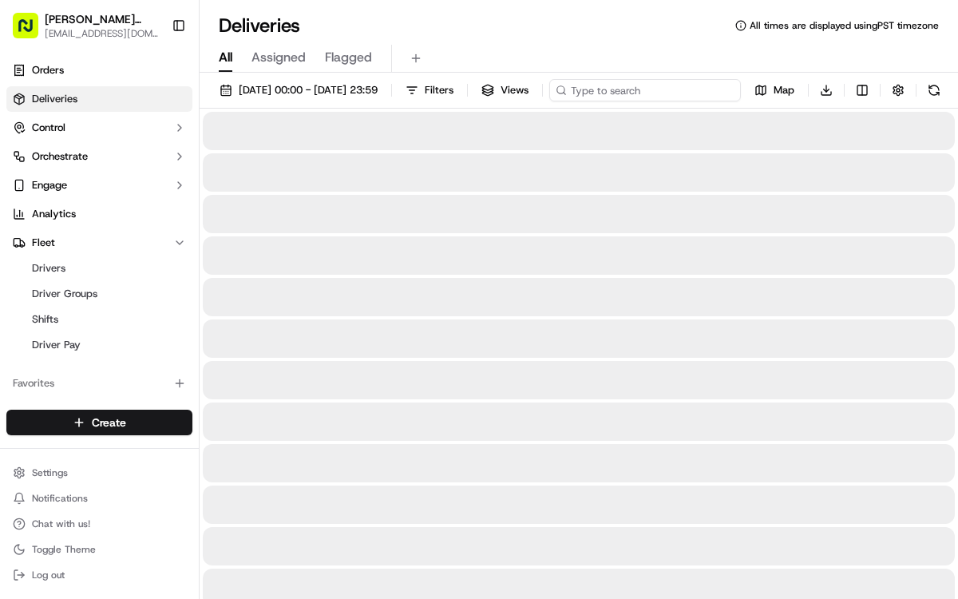
click at [549, 101] on input at bounding box center [645, 90] width 192 height 22
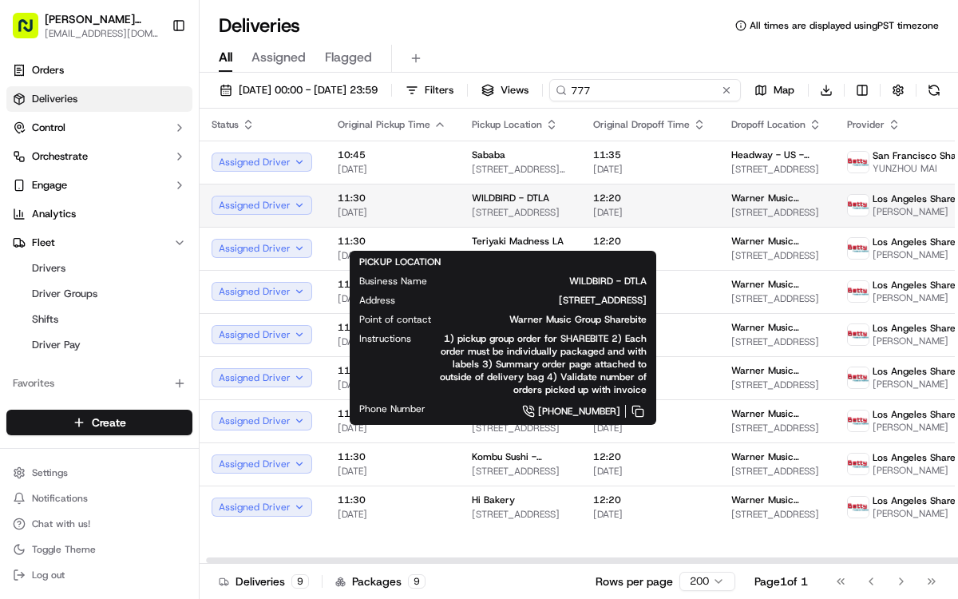
scroll to position [0, 9]
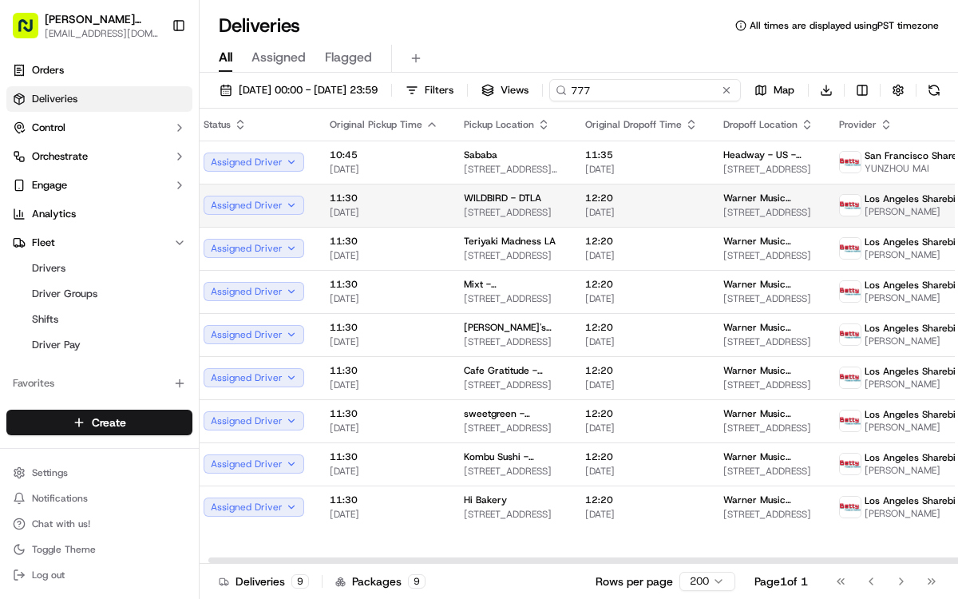
type input "777"
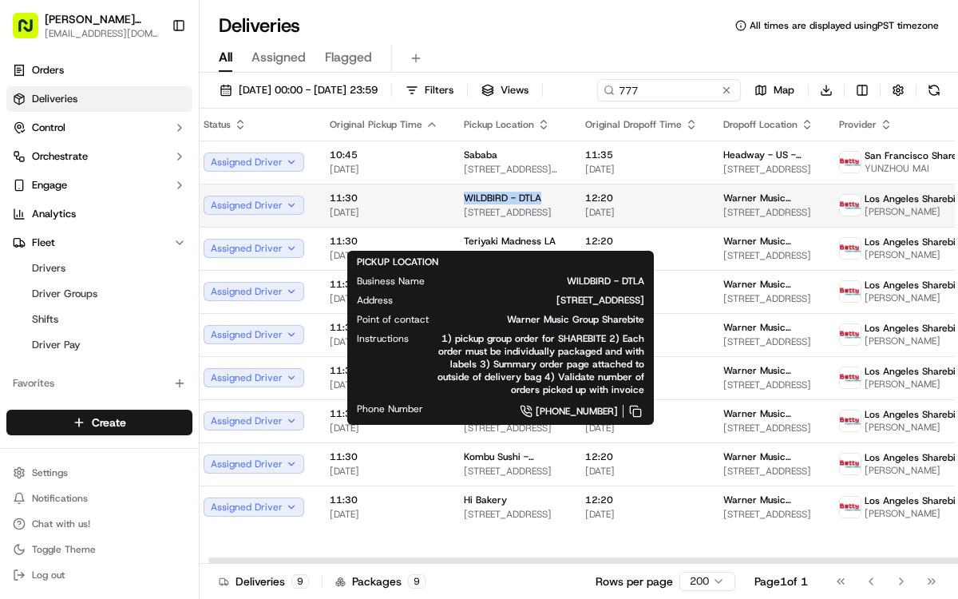
drag, startPoint x: 453, startPoint y: 223, endPoint x: 539, endPoint y: 225, distance: 86.3
click at [539, 225] on td "WILDBIRD - DTLA [STREET_ADDRESS]" at bounding box center [511, 205] width 121 height 43
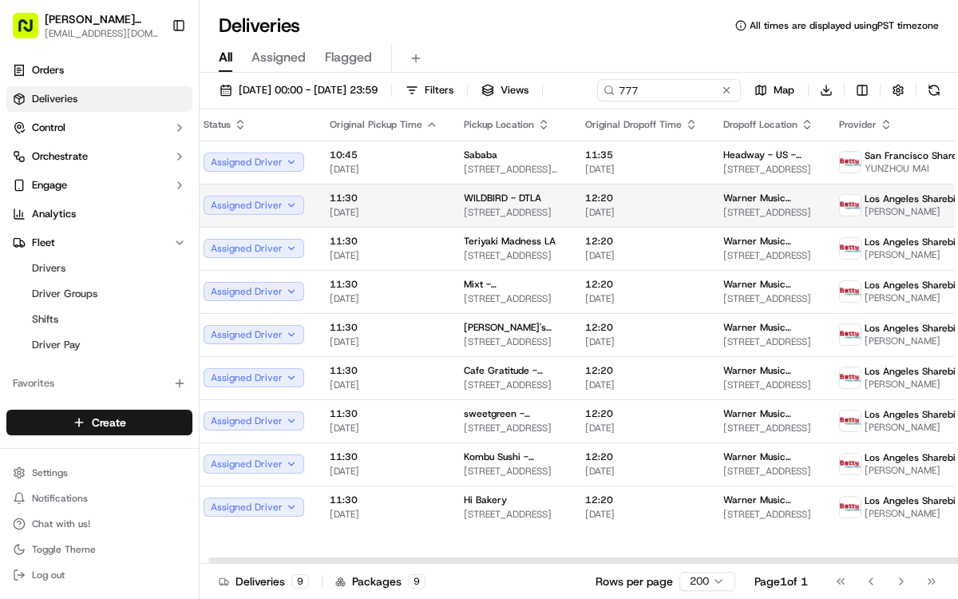
click at [664, 204] on span "12:20" at bounding box center [641, 198] width 113 height 13
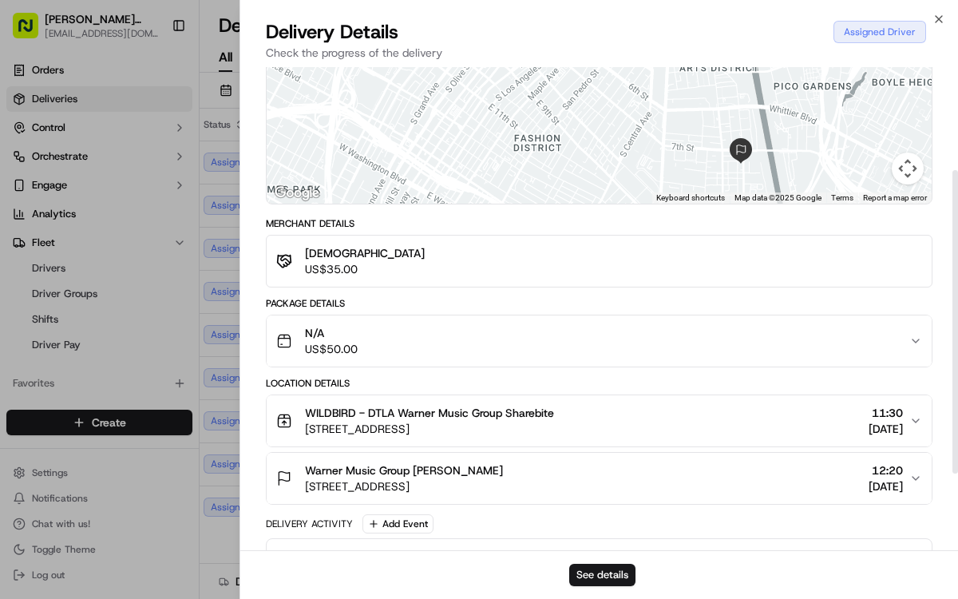
scroll to position [163, 0]
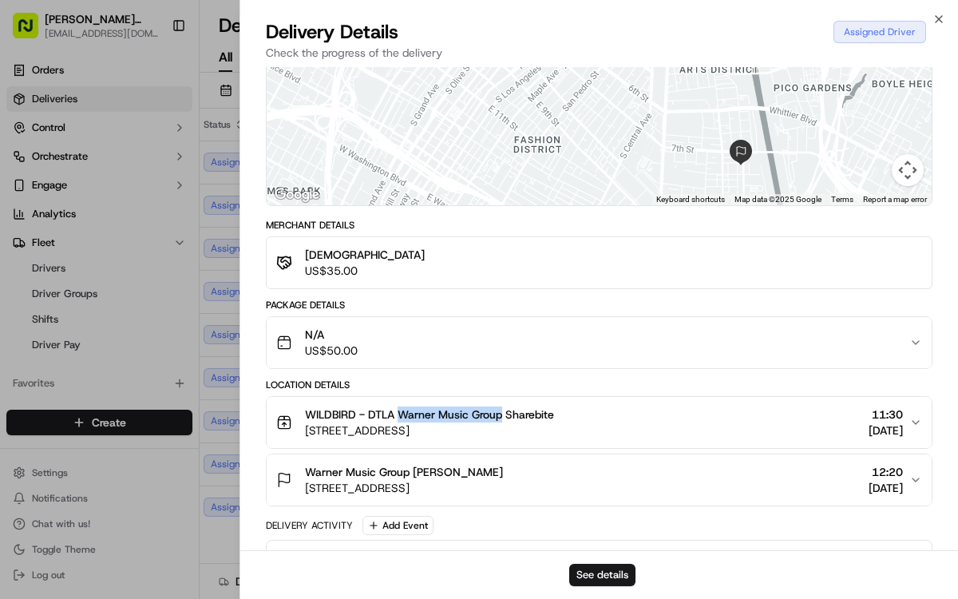
drag, startPoint x: 402, startPoint y: 410, endPoint x: 502, endPoint y: 410, distance: 100.6
click at [502, 410] on span "WILDBIRD - DTLA Warner Music Group Sharebite" at bounding box center [429, 414] width 249 height 16
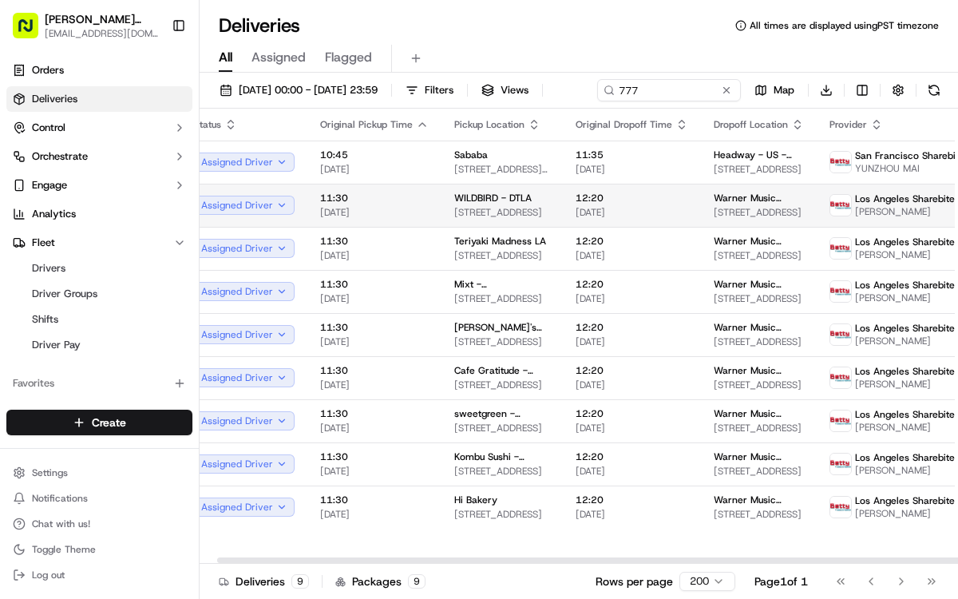
scroll to position [0, 19]
drag, startPoint x: 440, startPoint y: 222, endPoint x: 493, endPoint y: 224, distance: 52.7
click at [492, 224] on td "WILDBIRD - DTLA [STREET_ADDRESS]" at bounding box center [501, 205] width 121 height 43
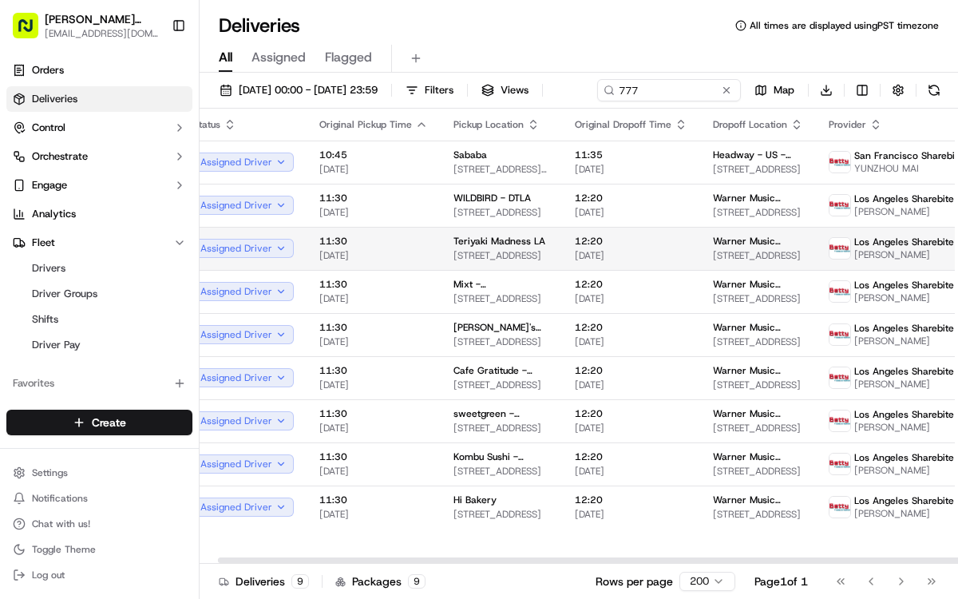
click at [445, 265] on td "Teriyaki Madness LA [STREET_ADDRESS]" at bounding box center [501, 248] width 121 height 43
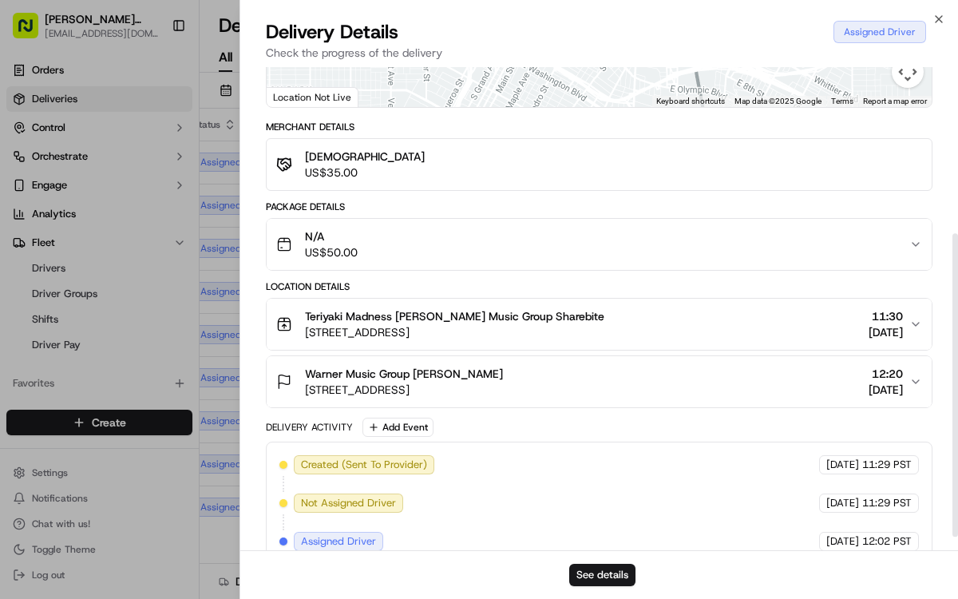
scroll to position [264, 0]
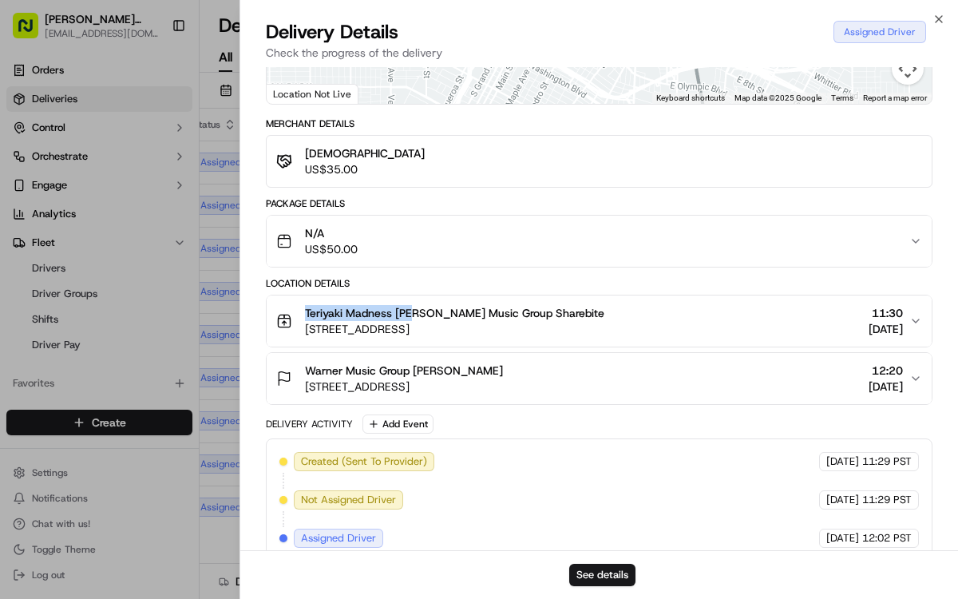
drag, startPoint x: 303, startPoint y: 311, endPoint x: 411, endPoint y: 311, distance: 108.6
click at [411, 311] on div "Teriyaki Madness [PERSON_NAME] Music Group Sharebite [STREET_ADDRESS]" at bounding box center [440, 321] width 328 height 32
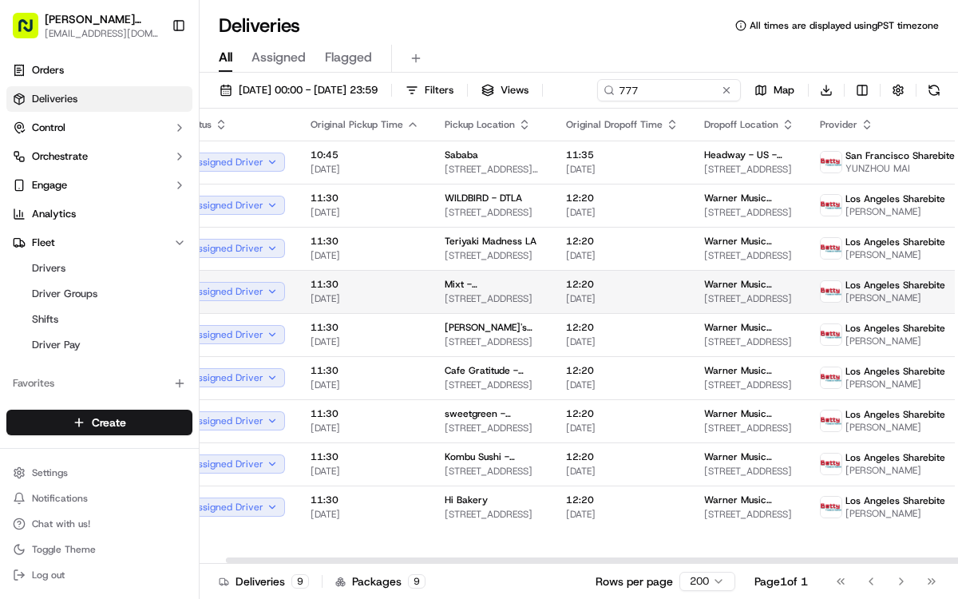
scroll to position [0, 25]
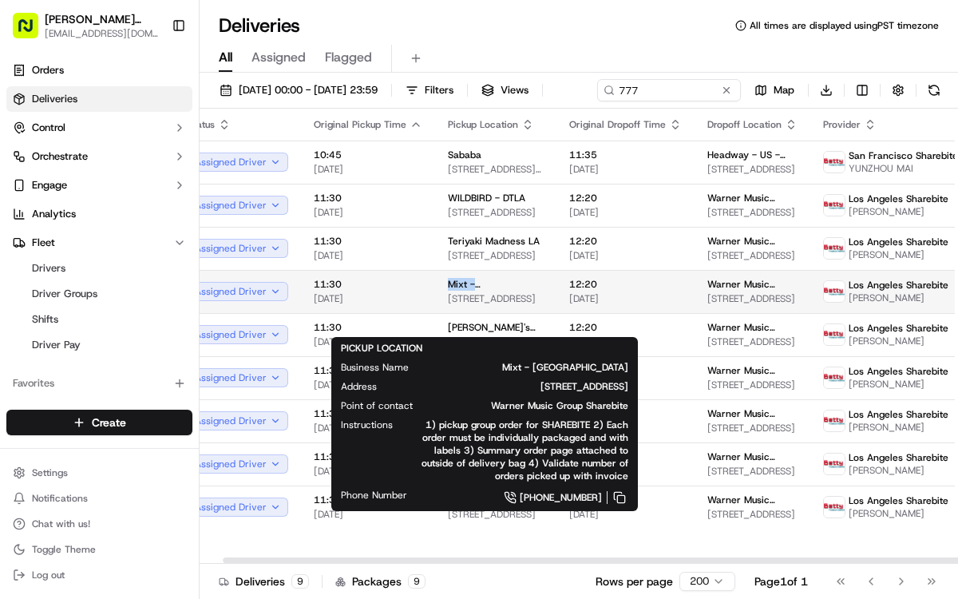
drag, startPoint x: 432, startPoint y: 309, endPoint x: 517, endPoint y: 309, distance: 85.4
click at [518, 309] on td "Mixt - [GEOGRAPHIC_DATA] [STREET_ADDRESS]" at bounding box center [495, 291] width 121 height 43
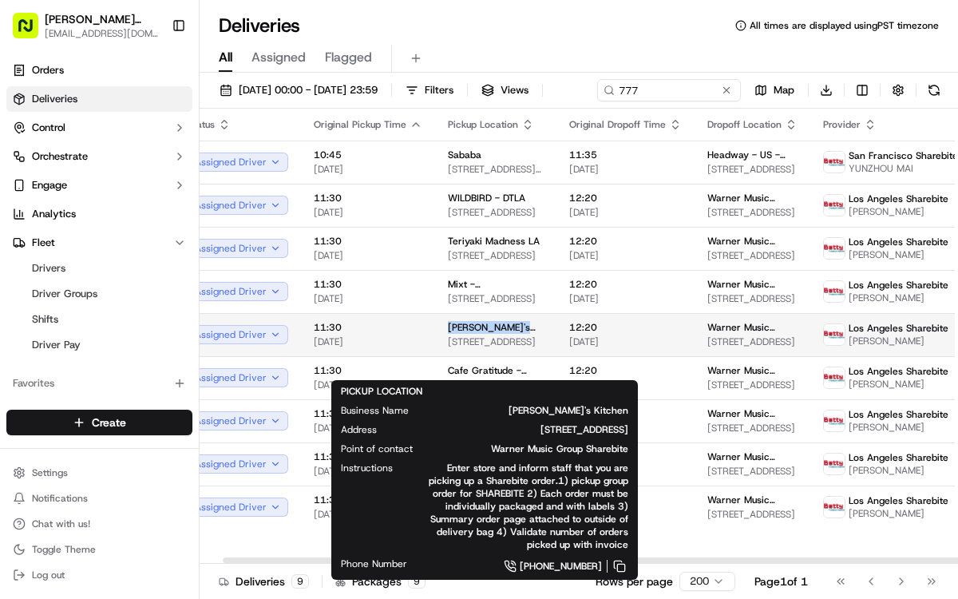
drag, startPoint x: 434, startPoint y: 352, endPoint x: 520, endPoint y: 355, distance: 85.5
click at [520, 355] on td "[PERSON_NAME]'s Kitchen [STREET_ADDRESS]" at bounding box center [495, 334] width 121 height 43
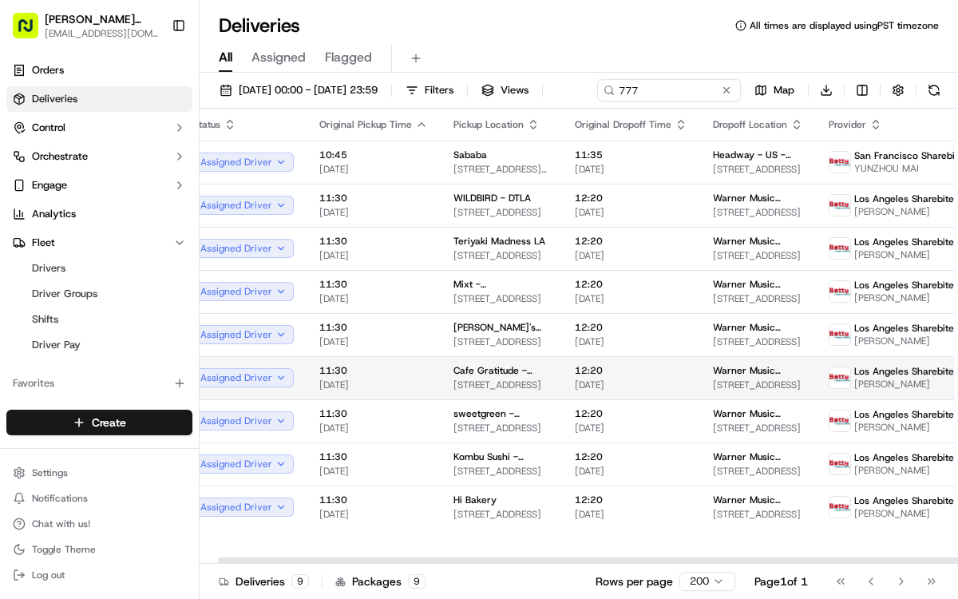
scroll to position [0, 22]
click at [450, 377] on span "Cafe Gratitude - Larchmont" at bounding box center [498, 370] width 96 height 13
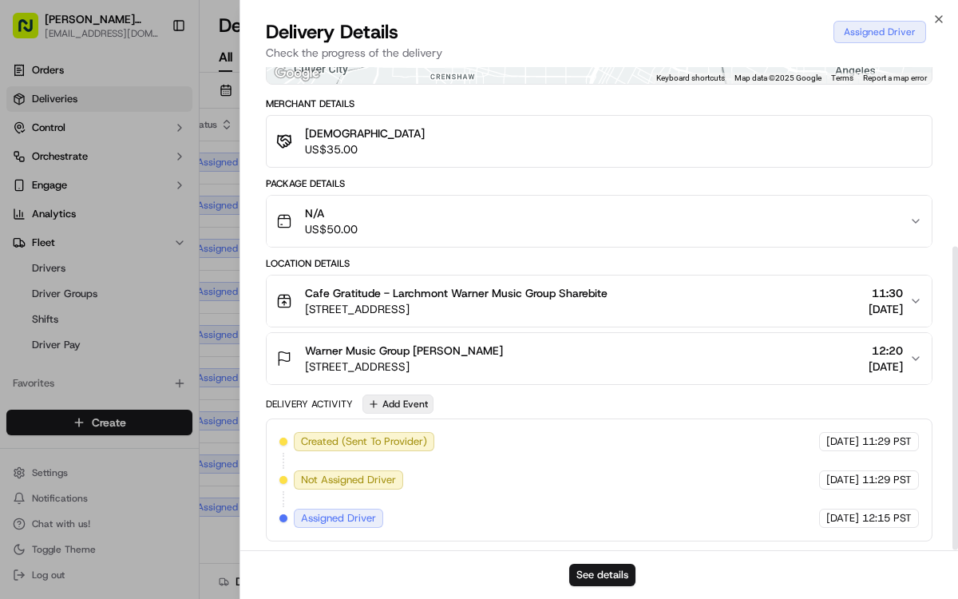
scroll to position [285, 0]
drag, startPoint x: 298, startPoint y: 286, endPoint x: 377, endPoint y: 288, distance: 79.1
click at [377, 288] on div "Cafe Gratitude - Larchmont Warner Music Group Sharebite [STREET_ADDRESS]" at bounding box center [441, 300] width 331 height 32
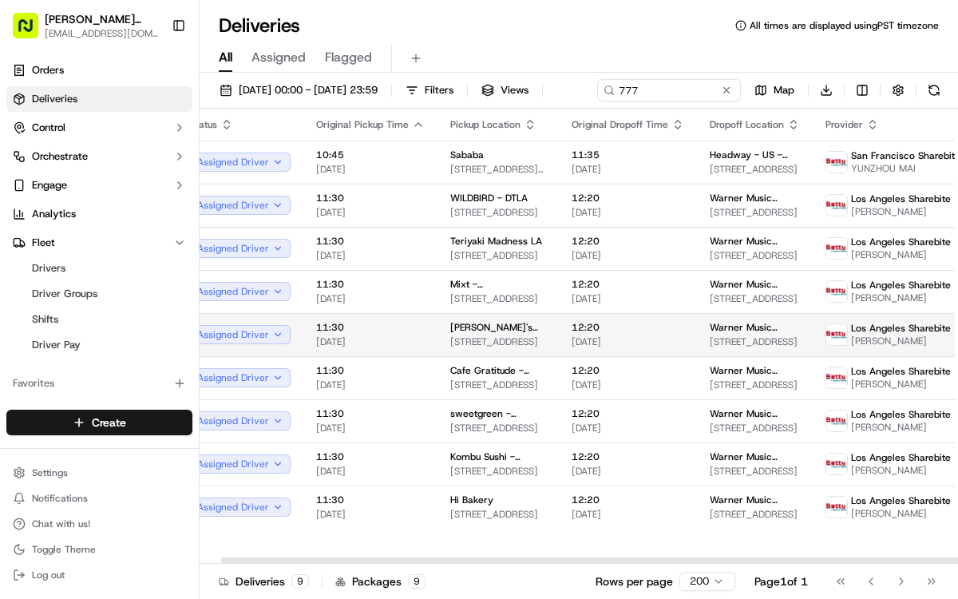
click at [438, 351] on td "[PERSON_NAME]'s Kitchen [STREET_ADDRESS]" at bounding box center [498, 334] width 121 height 43
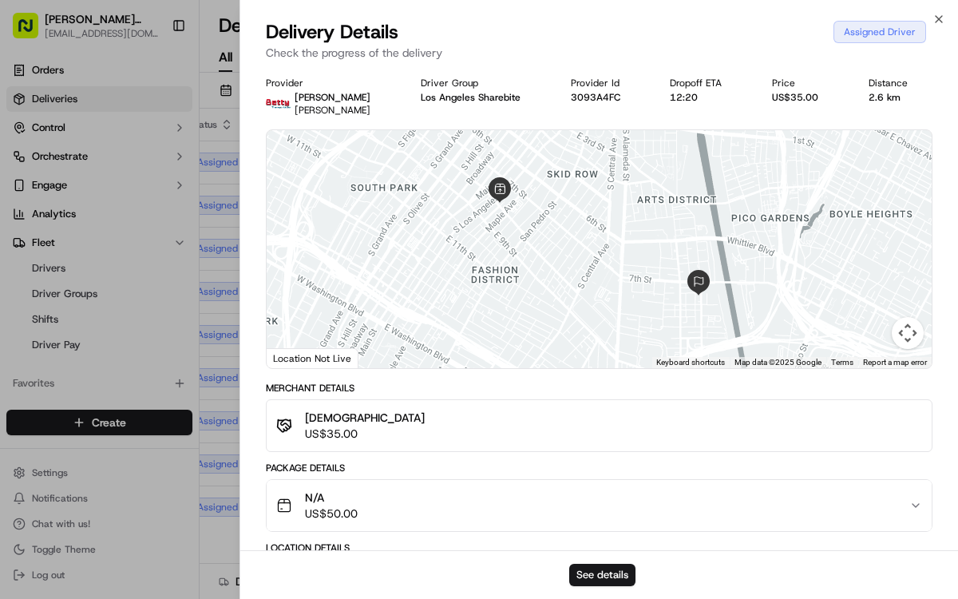
scroll to position [2, 0]
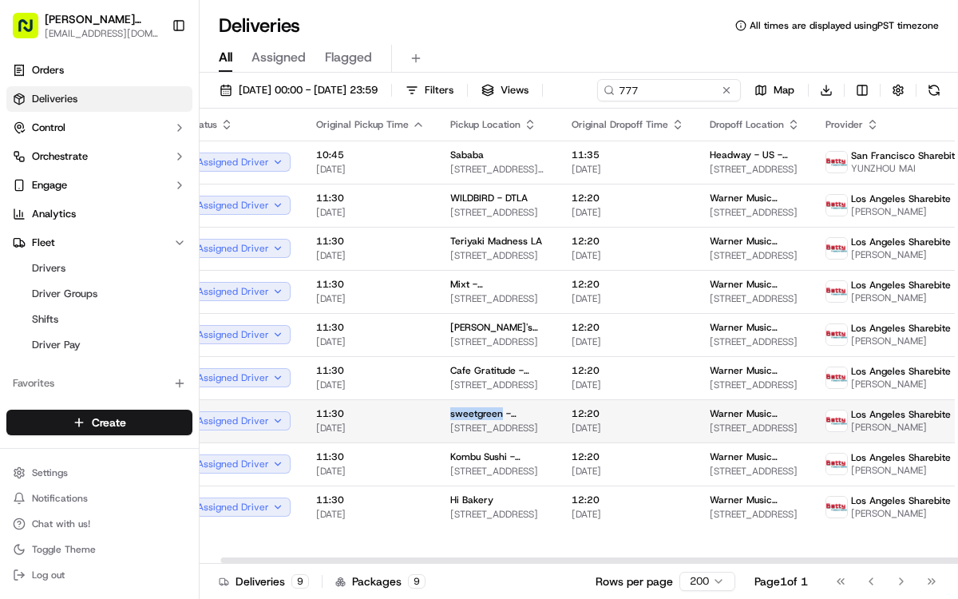
drag, startPoint x: 438, startPoint y: 440, endPoint x: 495, endPoint y: 441, distance: 56.7
click at [495, 441] on td "sweetgreen - Warner Music Group - LA [STREET_ADDRESS]" at bounding box center [498, 420] width 121 height 43
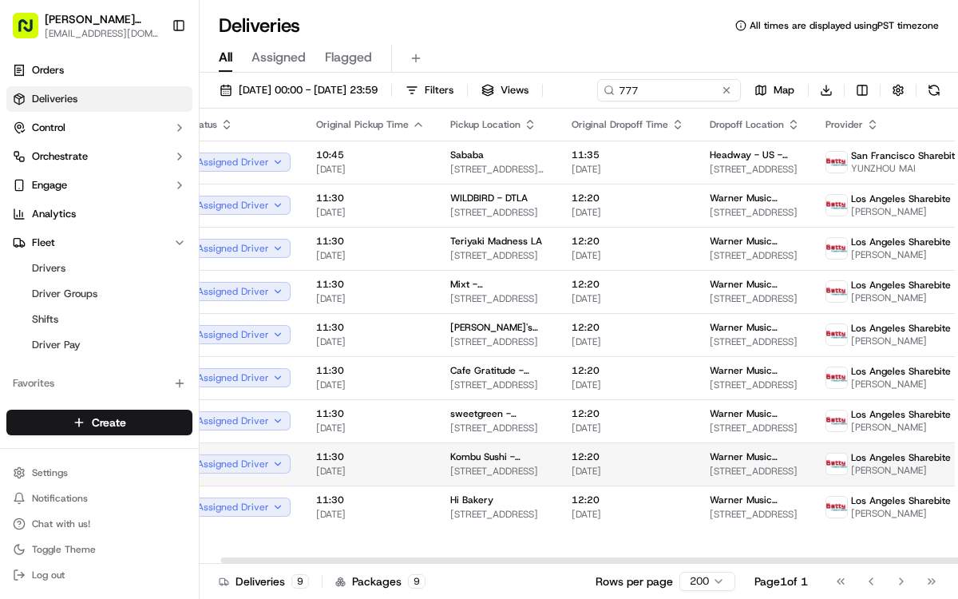
click at [484, 463] on span "Kombu Sushi - [GEOGRAPHIC_DATA]" at bounding box center [498, 456] width 96 height 13
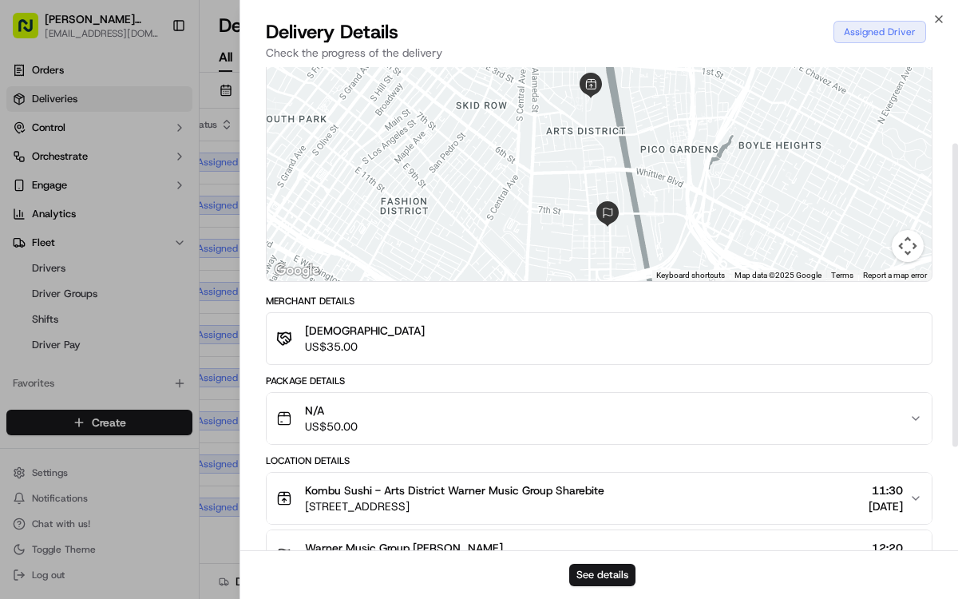
scroll to position [125, 0]
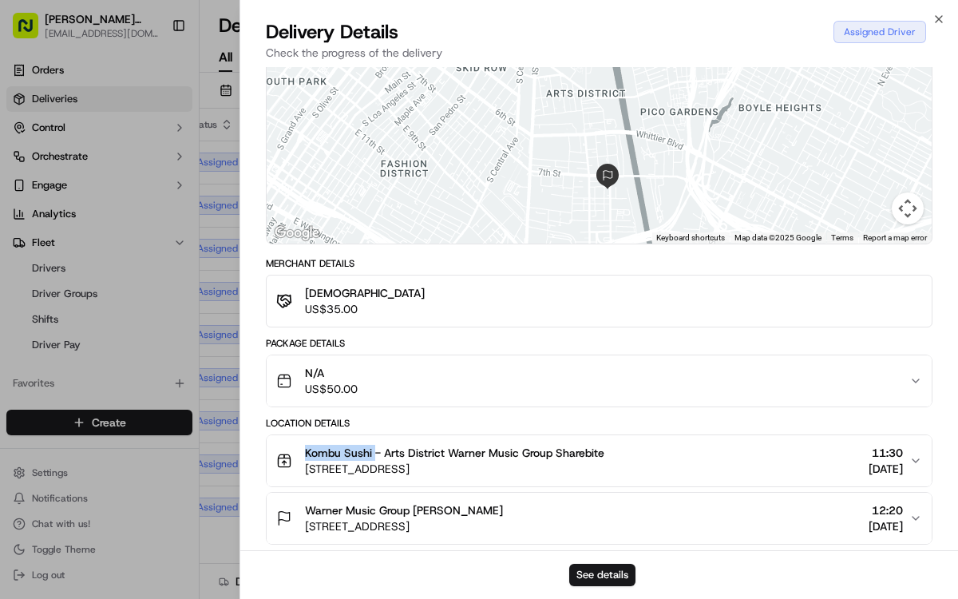
drag, startPoint x: 299, startPoint y: 449, endPoint x: 373, endPoint y: 450, distance: 74.3
click at [374, 450] on div "Kombu Sushi - Arts District Warner Music Group Sharebite [STREET_ADDRESS]" at bounding box center [440, 461] width 328 height 32
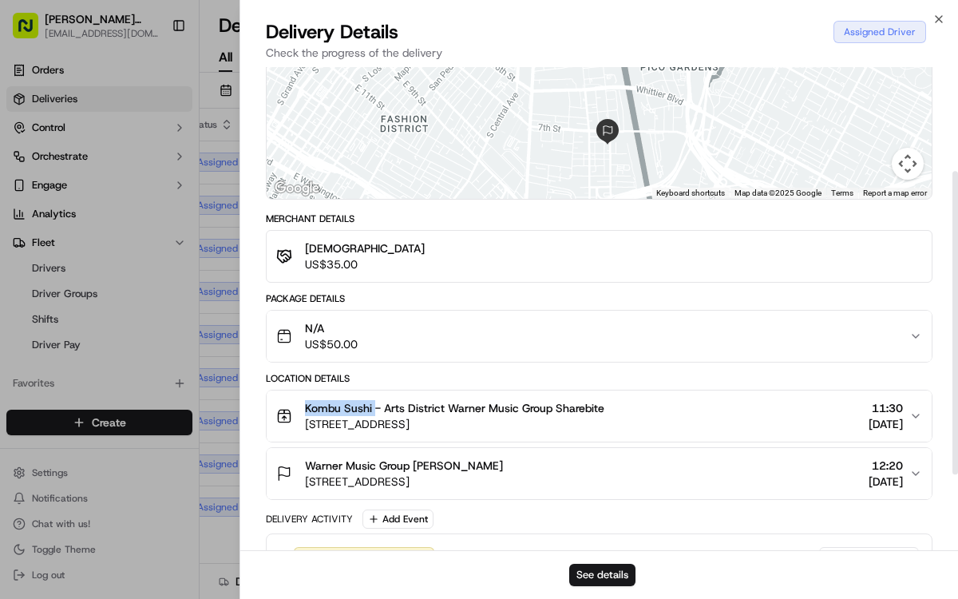
scroll to position [172, 0]
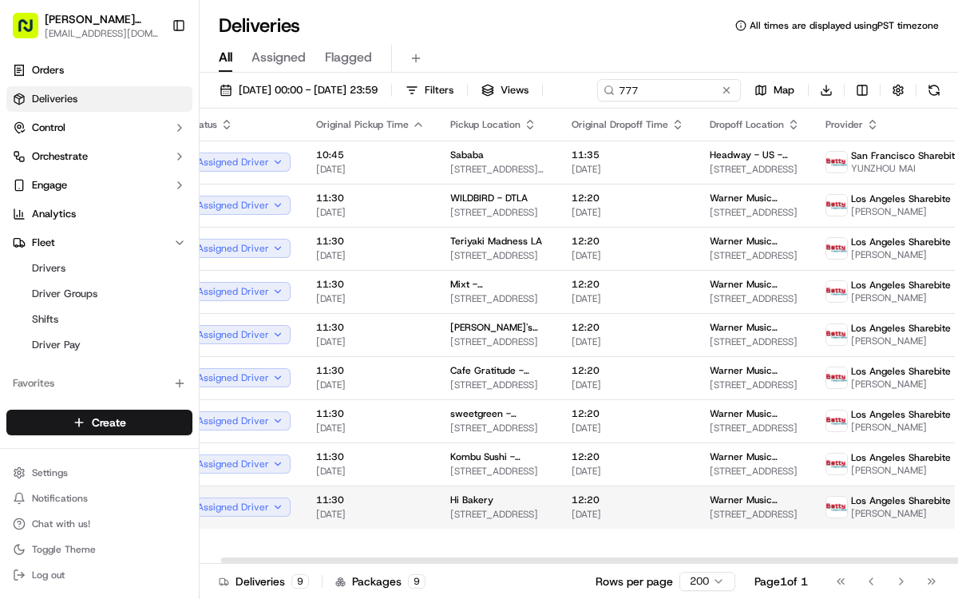
click at [486, 506] on span "Hi Bakery" at bounding box center [471, 500] width 43 height 13
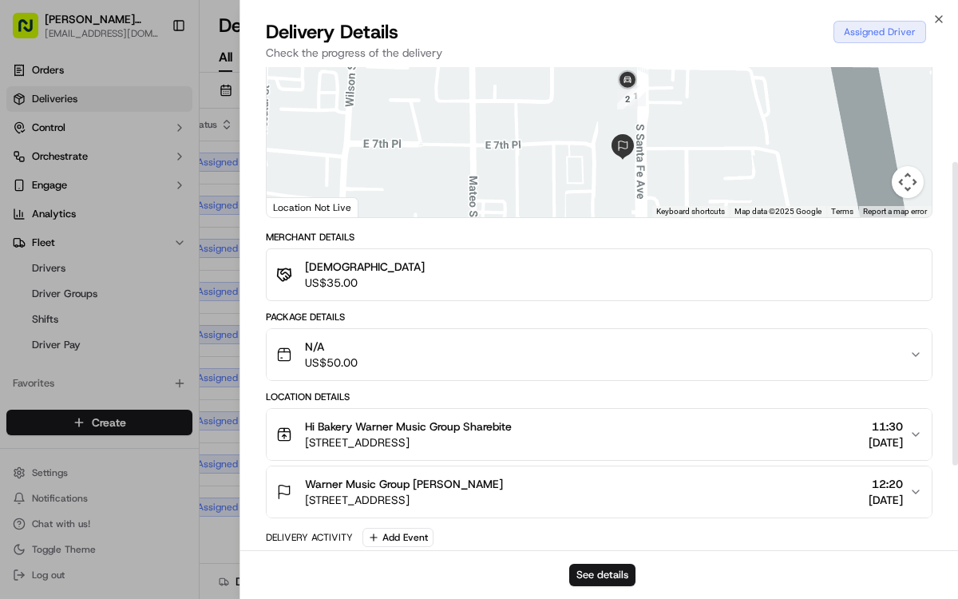
scroll to position [160, 0]
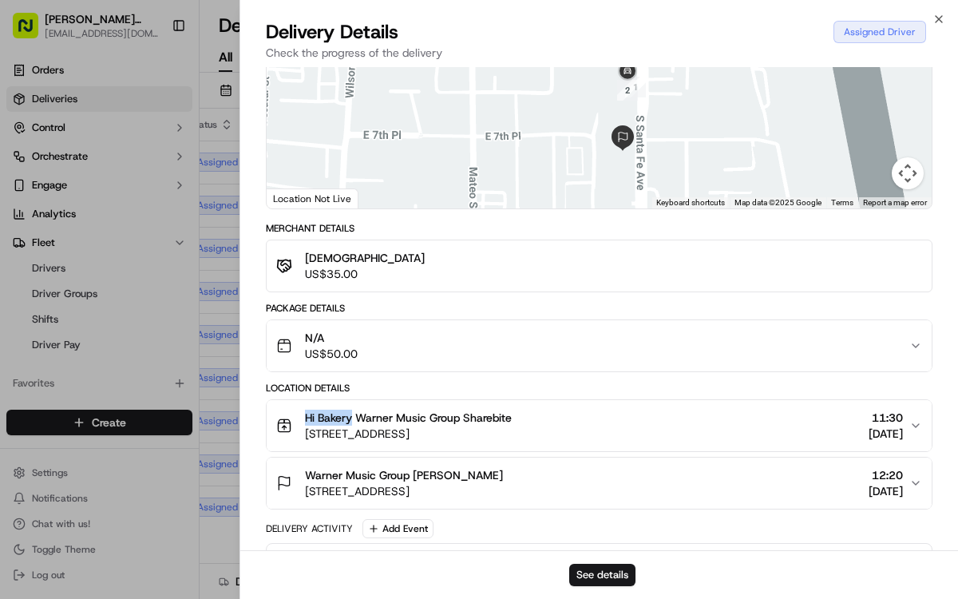
drag, startPoint x: 297, startPoint y: 414, endPoint x: 355, endPoint y: 416, distance: 57.5
click at [355, 416] on div "Hi Bakery Warner Music Group Sharebite [STREET_ADDRESS]" at bounding box center [394, 426] width 236 height 32
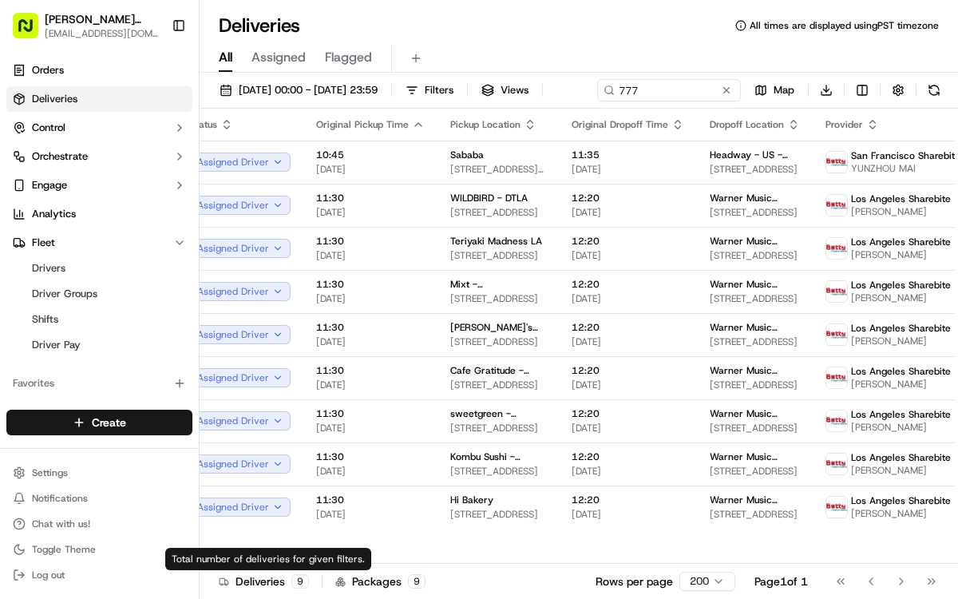
scroll to position [0, 22]
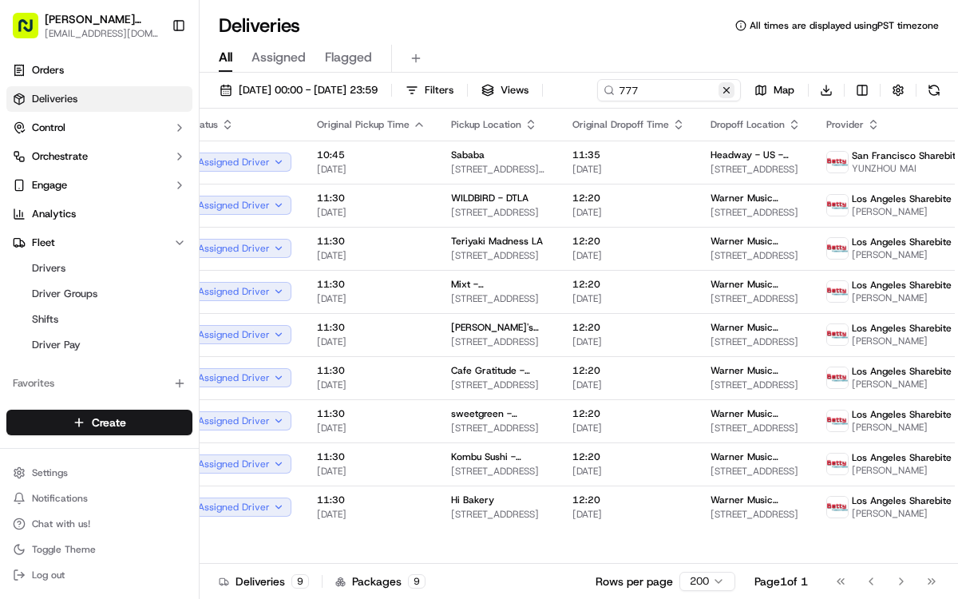
click at [719, 98] on button at bounding box center [727, 90] width 16 height 16
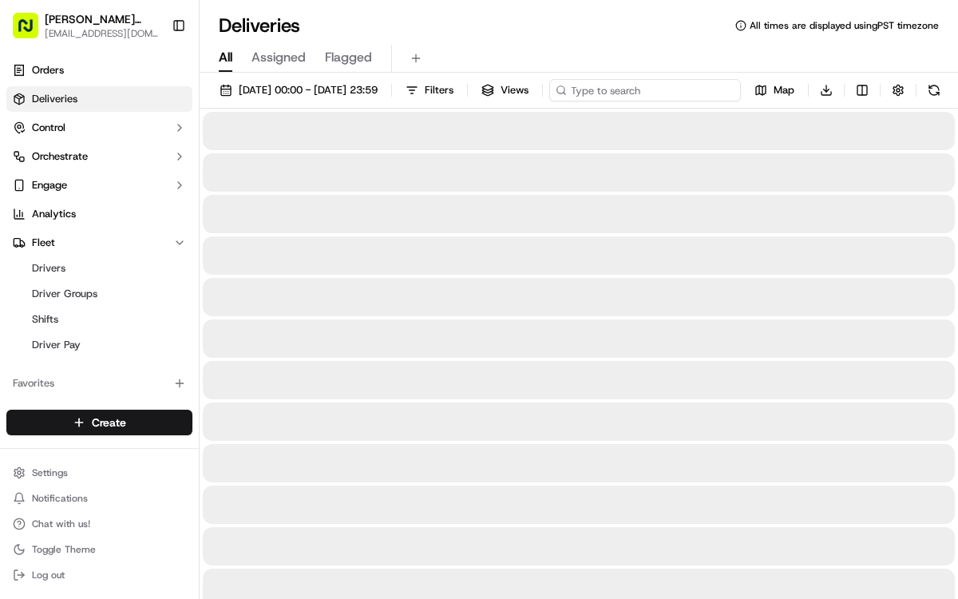
click at [549, 101] on input at bounding box center [645, 90] width 192 height 22
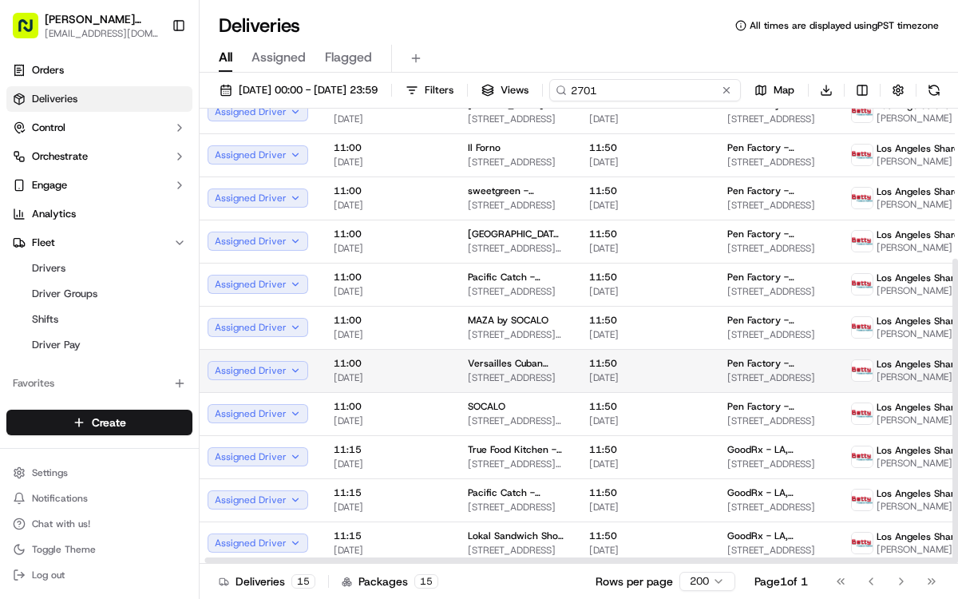
scroll to position [224, 5]
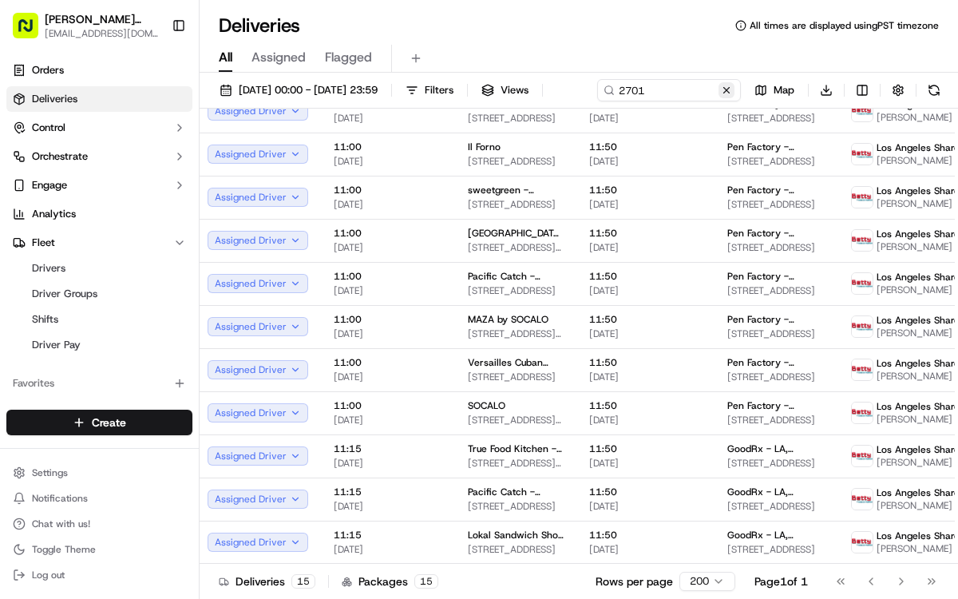
click at [597, 101] on div "2701 Map Download" at bounding box center [771, 90] width 348 height 22
click at [549, 101] on input "2701" at bounding box center [645, 90] width 192 height 22
type input "2"
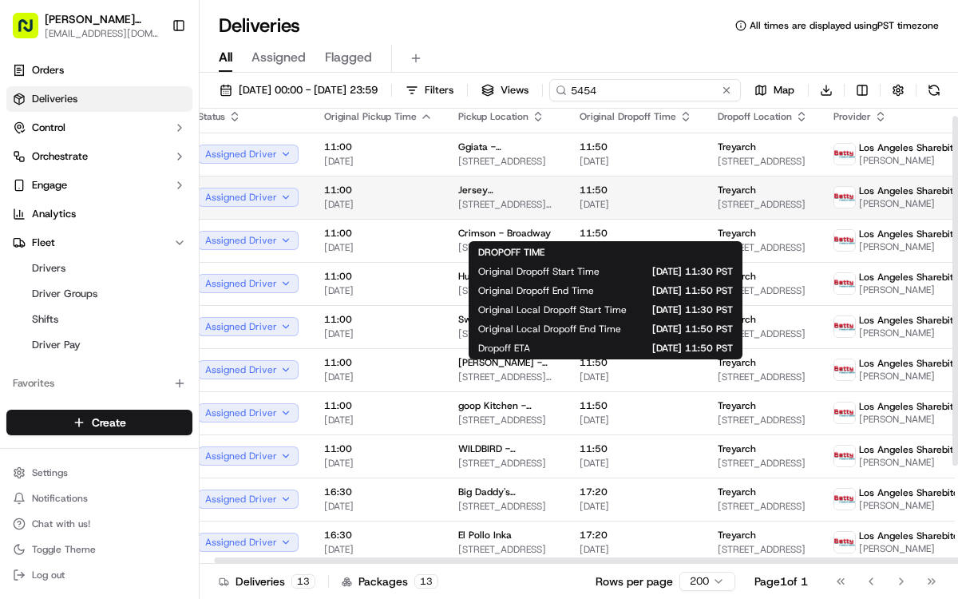
scroll to position [10, 16]
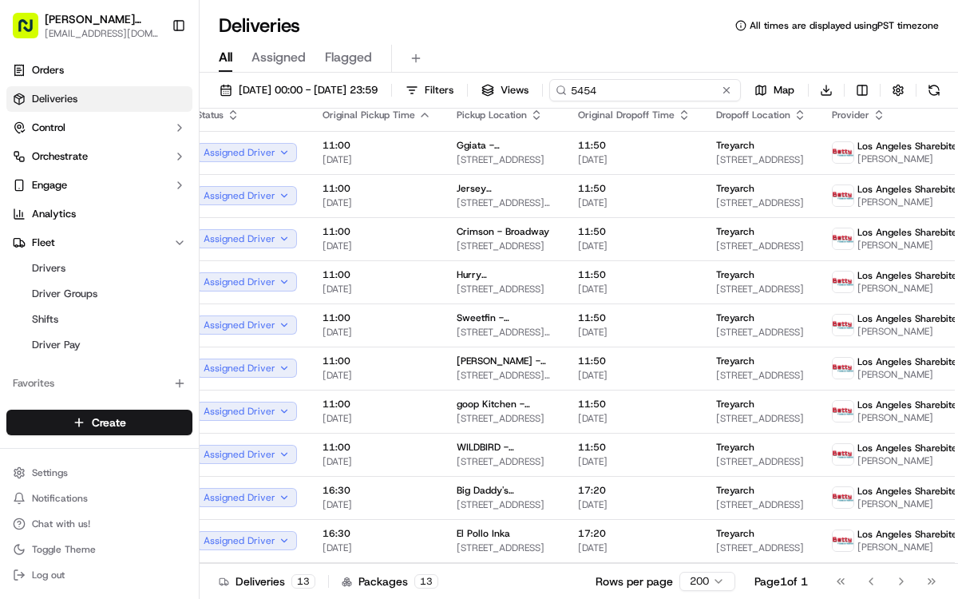
type input "5454"
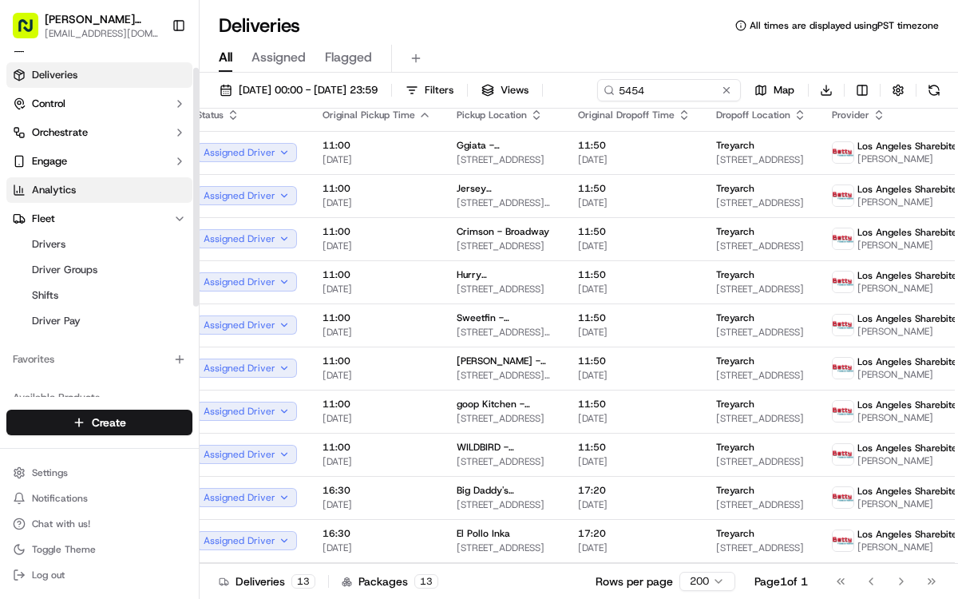
scroll to position [26, 0]
click at [597, 101] on div "5454 Map Download" at bounding box center [771, 90] width 348 height 22
click at [719, 98] on button at bounding box center [727, 90] width 16 height 16
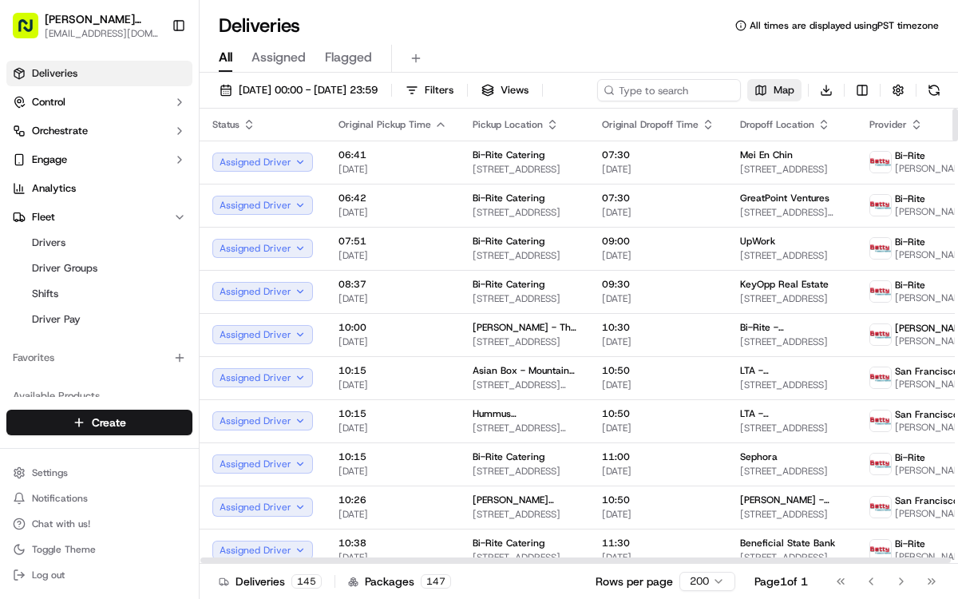
click at [774, 97] on span "Map" at bounding box center [784, 90] width 21 height 14
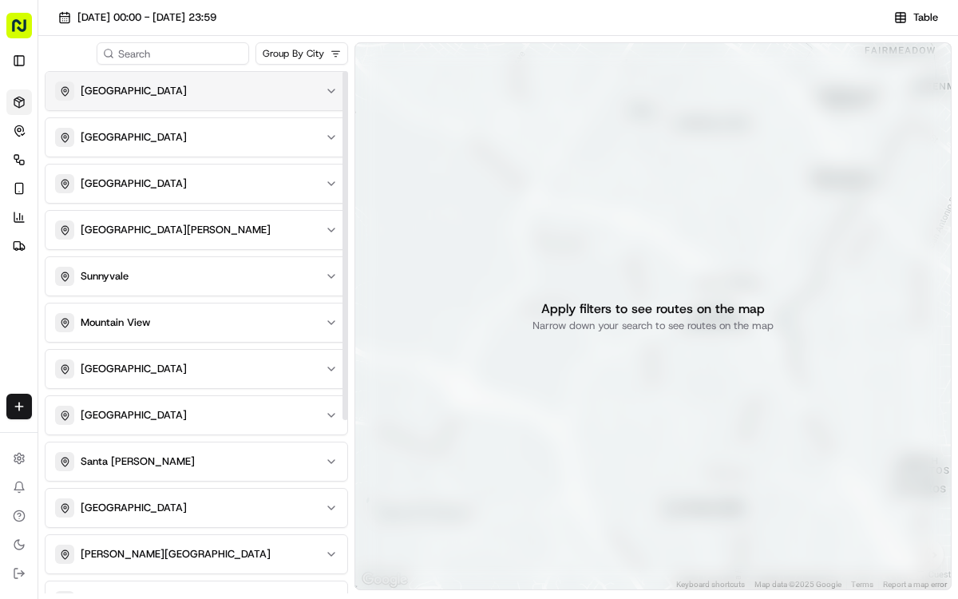
click at [197, 93] on div "[GEOGRAPHIC_DATA]" at bounding box center [187, 90] width 264 height 19
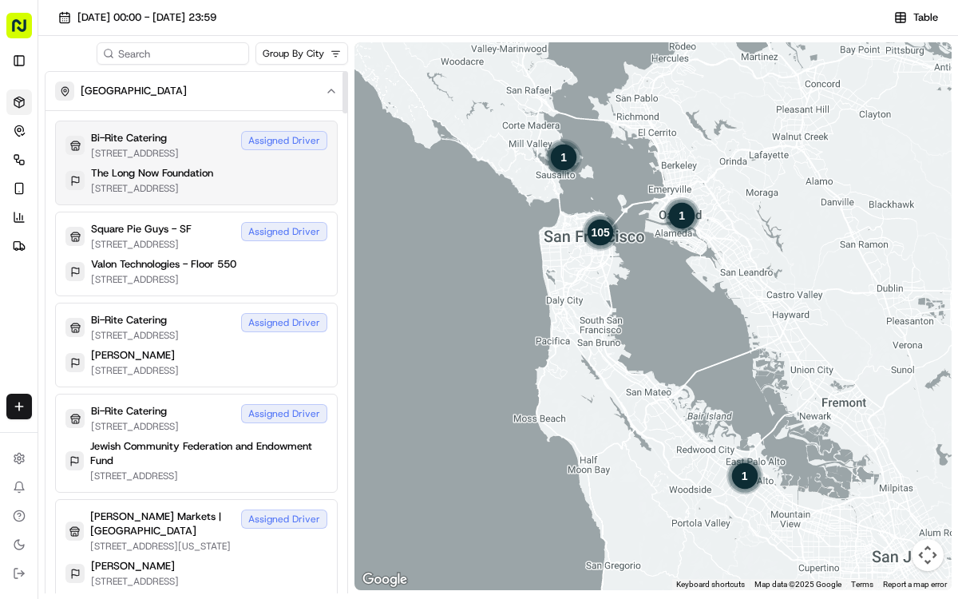
click at [179, 159] on p "[STREET_ADDRESS]" at bounding box center [135, 153] width 88 height 13
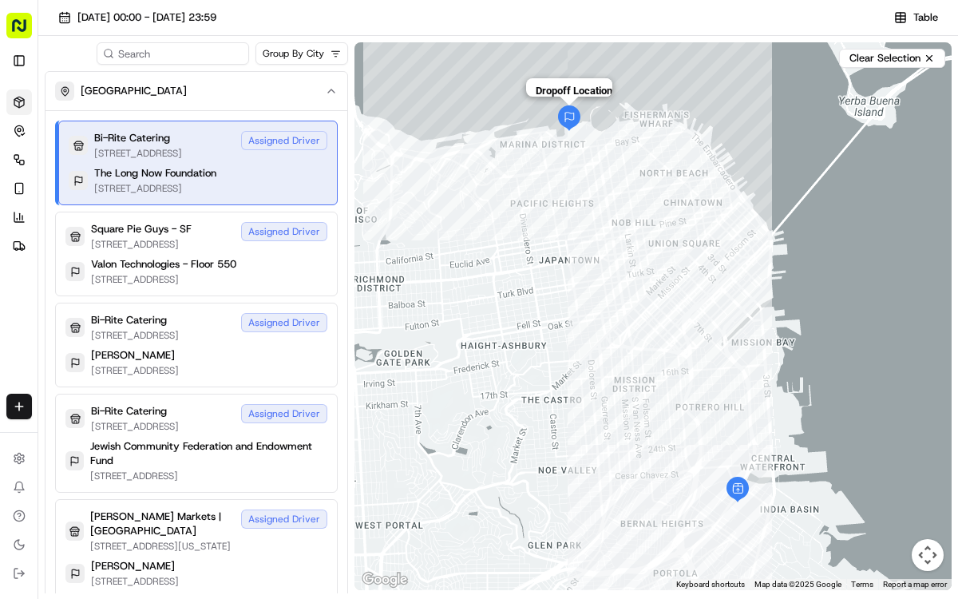
click at [569, 120] on img "dropoff-job_VaSMWBT49ZuPS9jgdFz6wn" at bounding box center [570, 118] width 26 height 26
click at [305, 139] on div "Assigned Driver" at bounding box center [284, 138] width 86 height 19
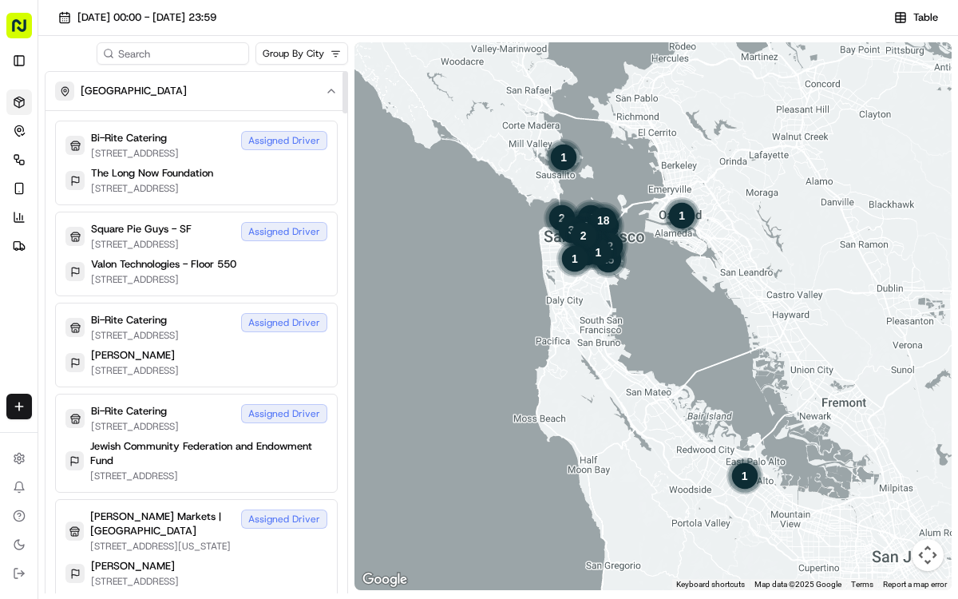
click at [305, 139] on div "Assigned Driver" at bounding box center [284, 140] width 86 height 19
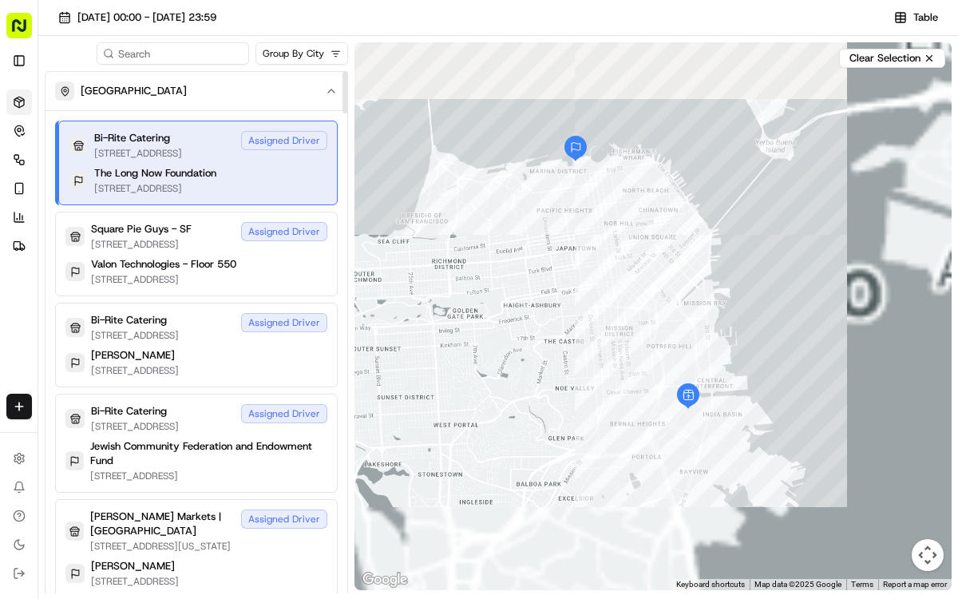
click at [305, 139] on div "Assigned Driver" at bounding box center [284, 140] width 86 height 19
